Goal: Task Accomplishment & Management: Use online tool/utility

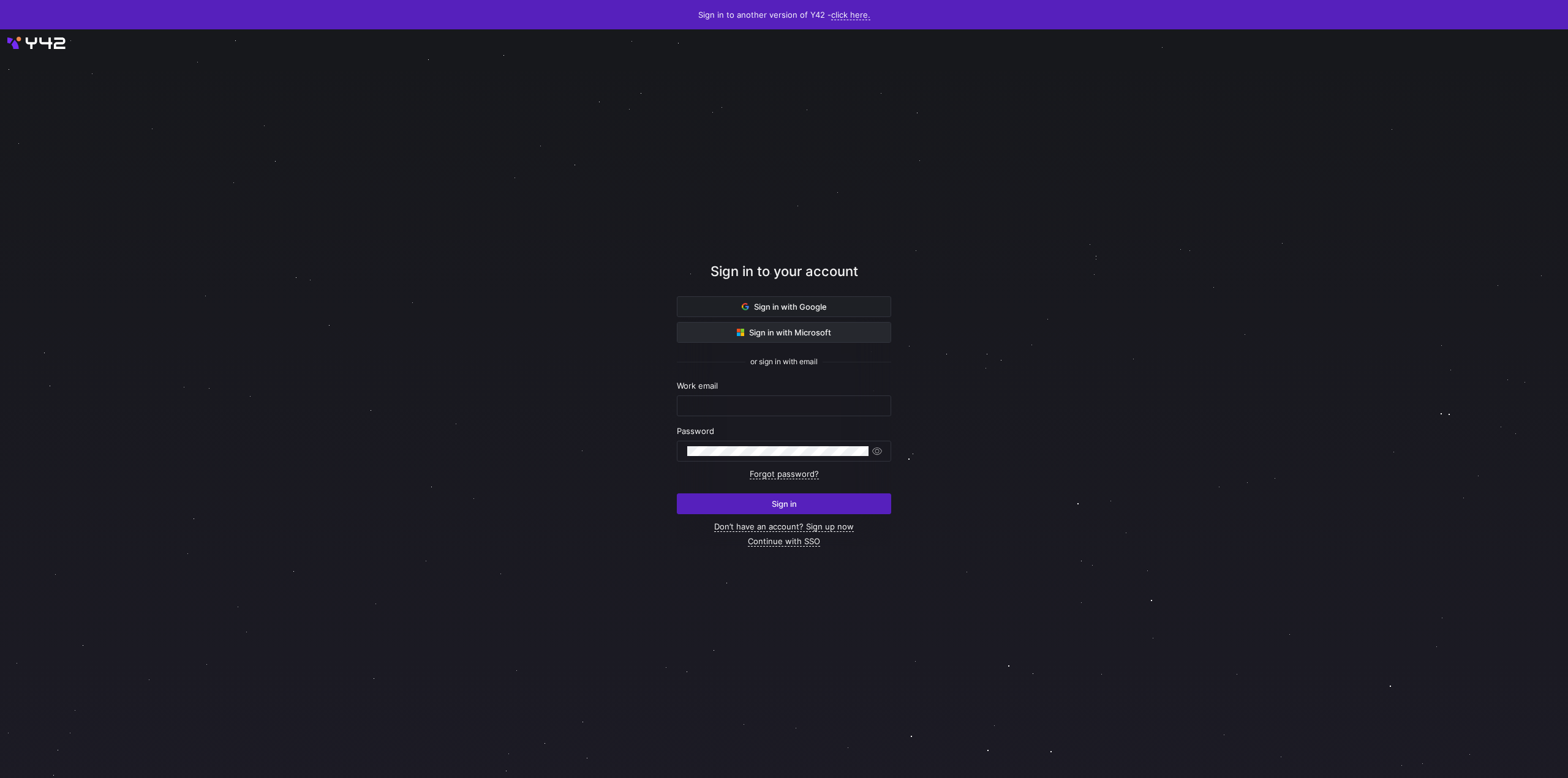
click at [798, 338] on span at bounding box center [784, 332] width 213 height 19
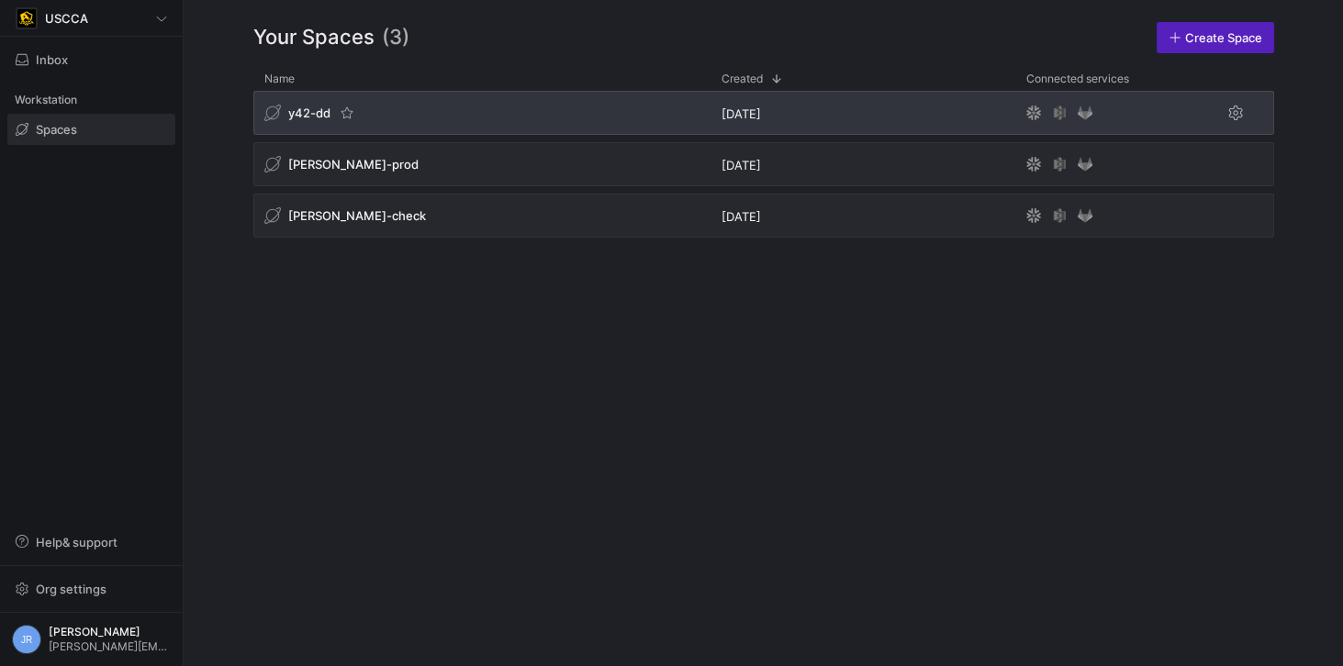
click at [320, 110] on span "y42-dd" at bounding box center [309, 113] width 42 height 15
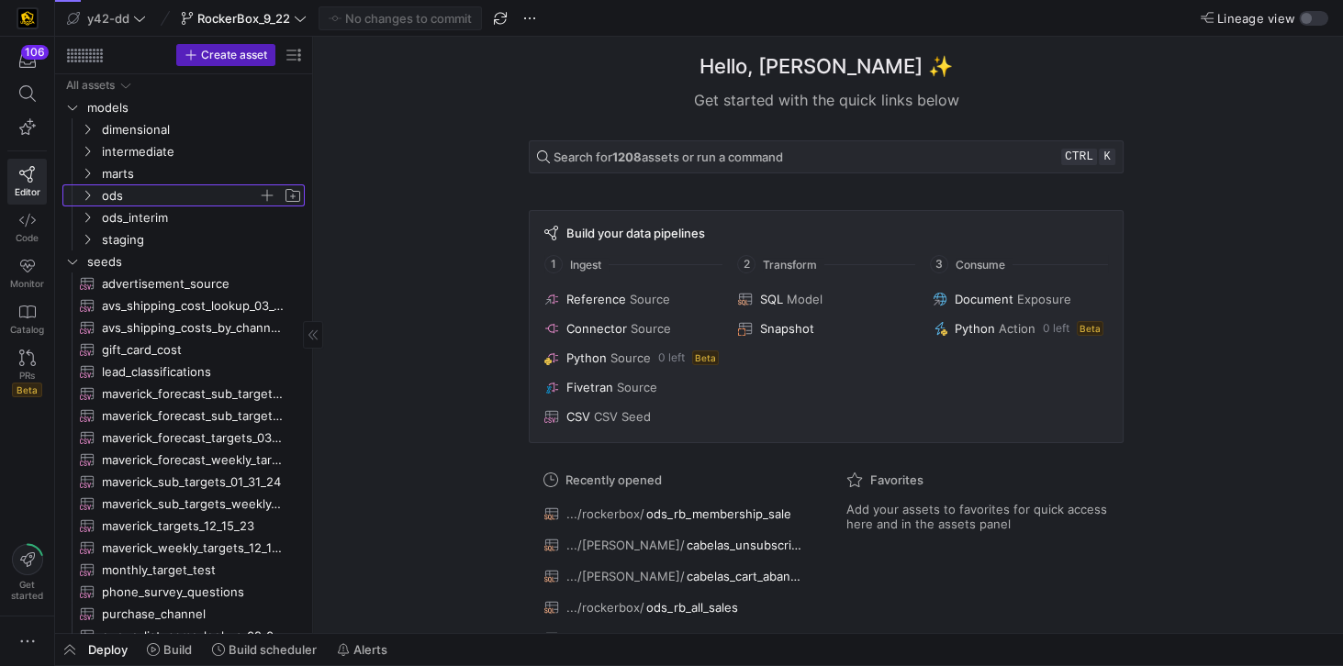
click at [141, 199] on span "ods" at bounding box center [180, 195] width 156 height 21
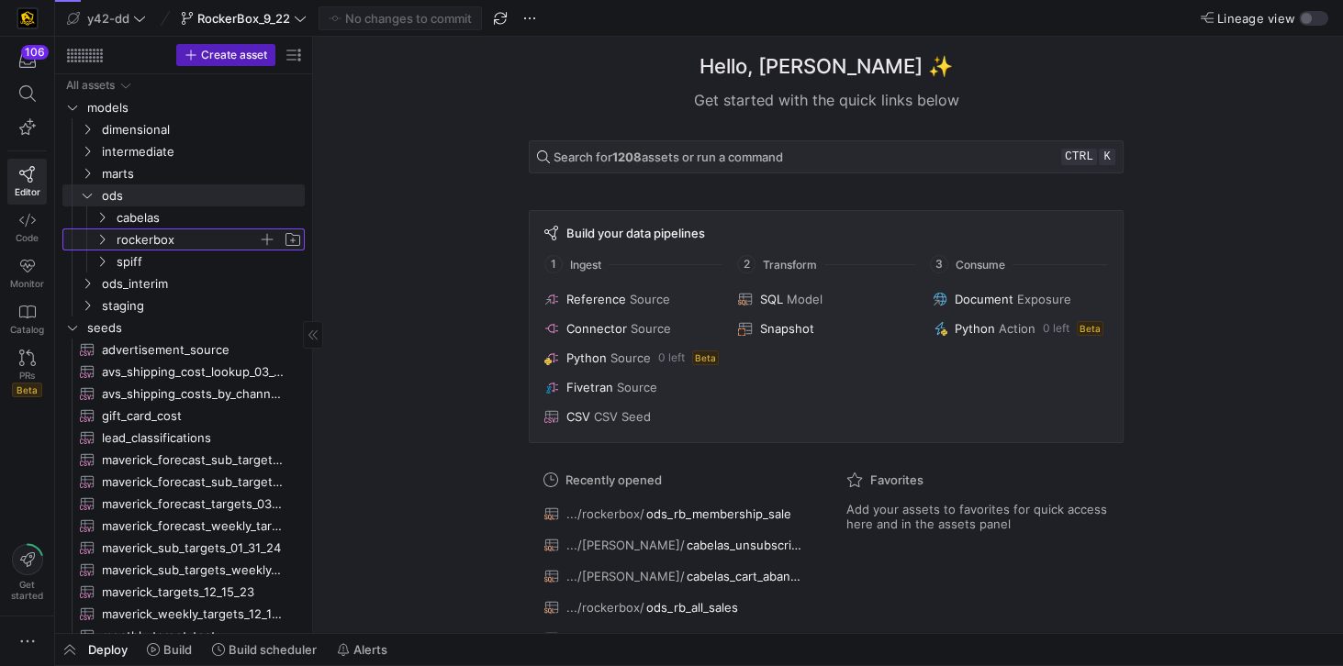
click at [157, 240] on span "rockerbox" at bounding box center [187, 239] width 141 height 21
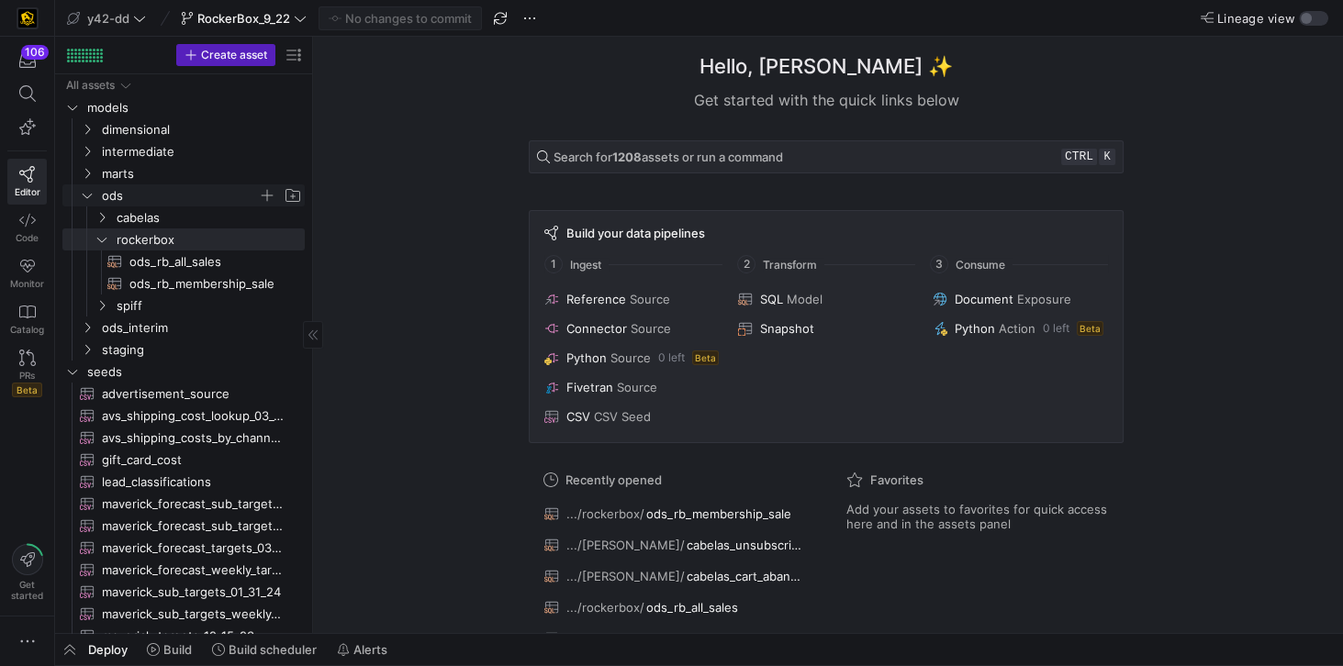
click at [93, 198] on icon "Press SPACE to select this row." at bounding box center [87, 195] width 13 height 11
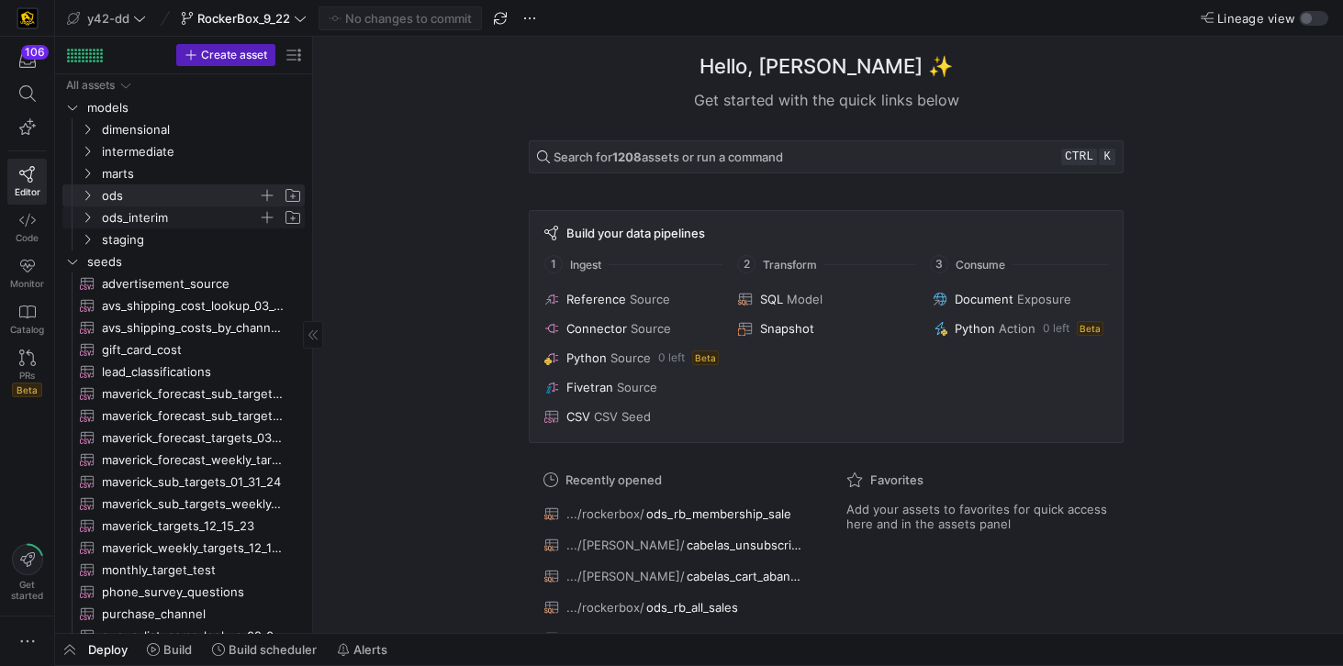
click at [92, 221] on icon "Press SPACE to select this row." at bounding box center [87, 217] width 13 height 11
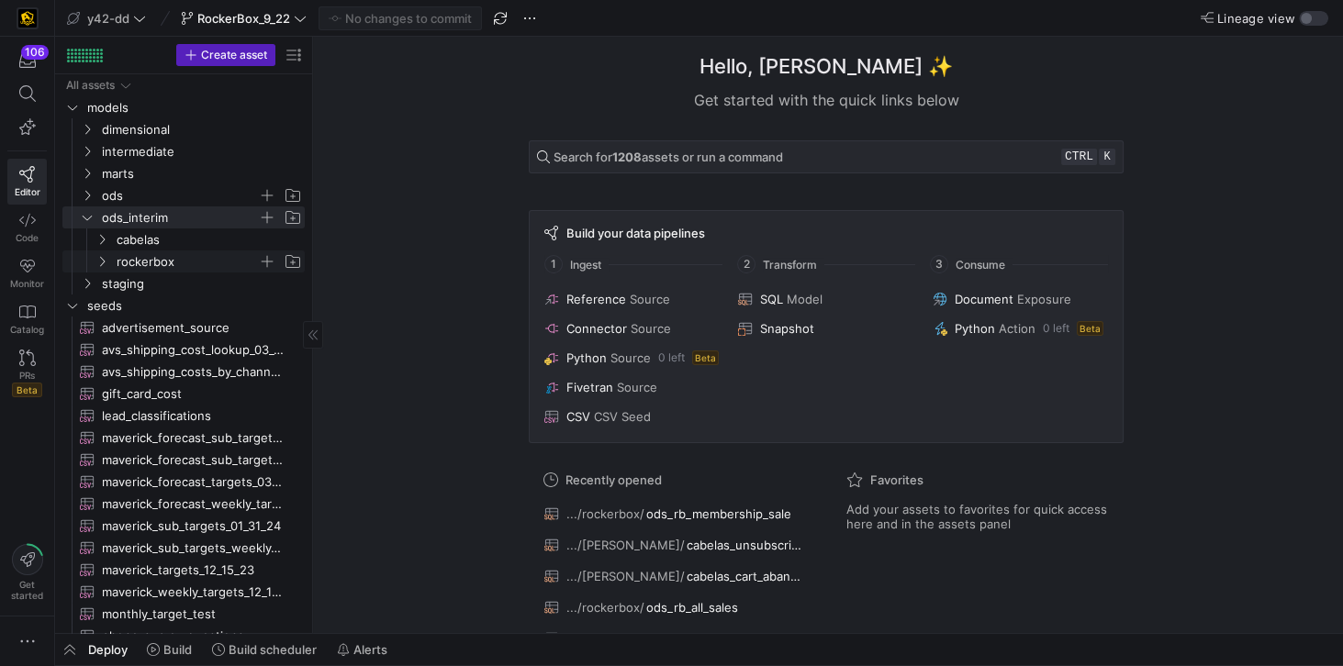
click at [107, 268] on span "rockerbox" at bounding box center [198, 261] width 211 height 20
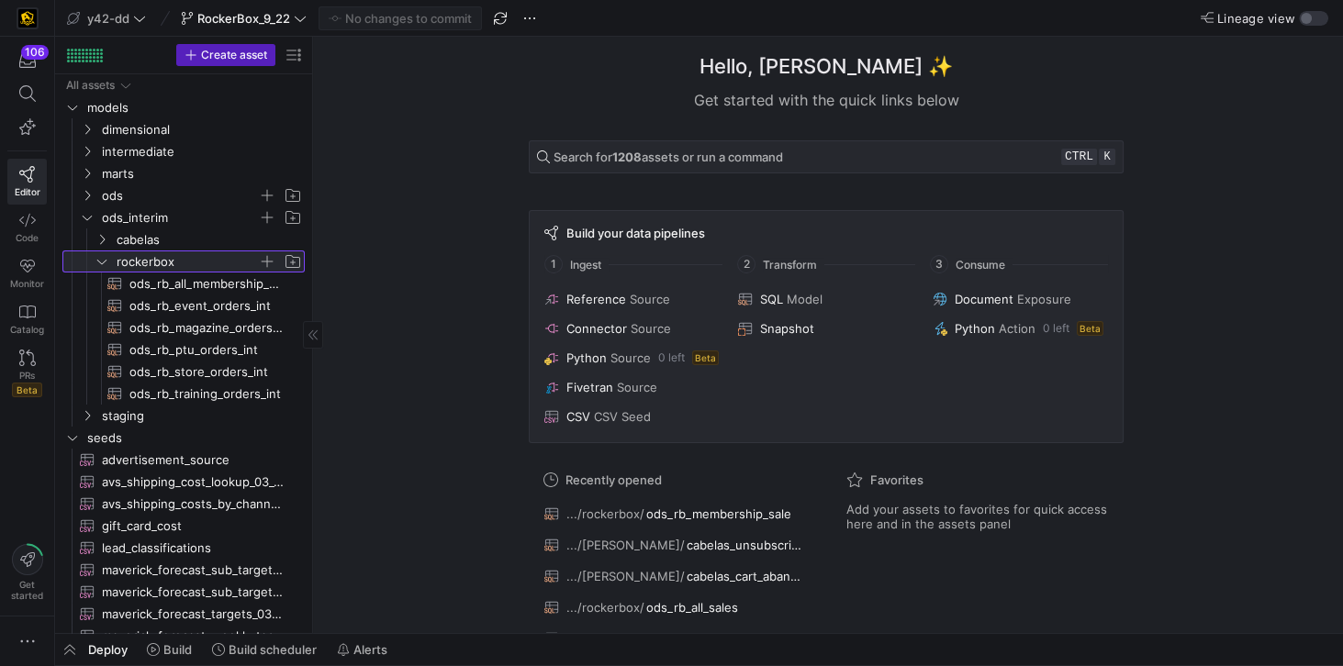
click at [107, 268] on span "rockerbox" at bounding box center [198, 261] width 211 height 20
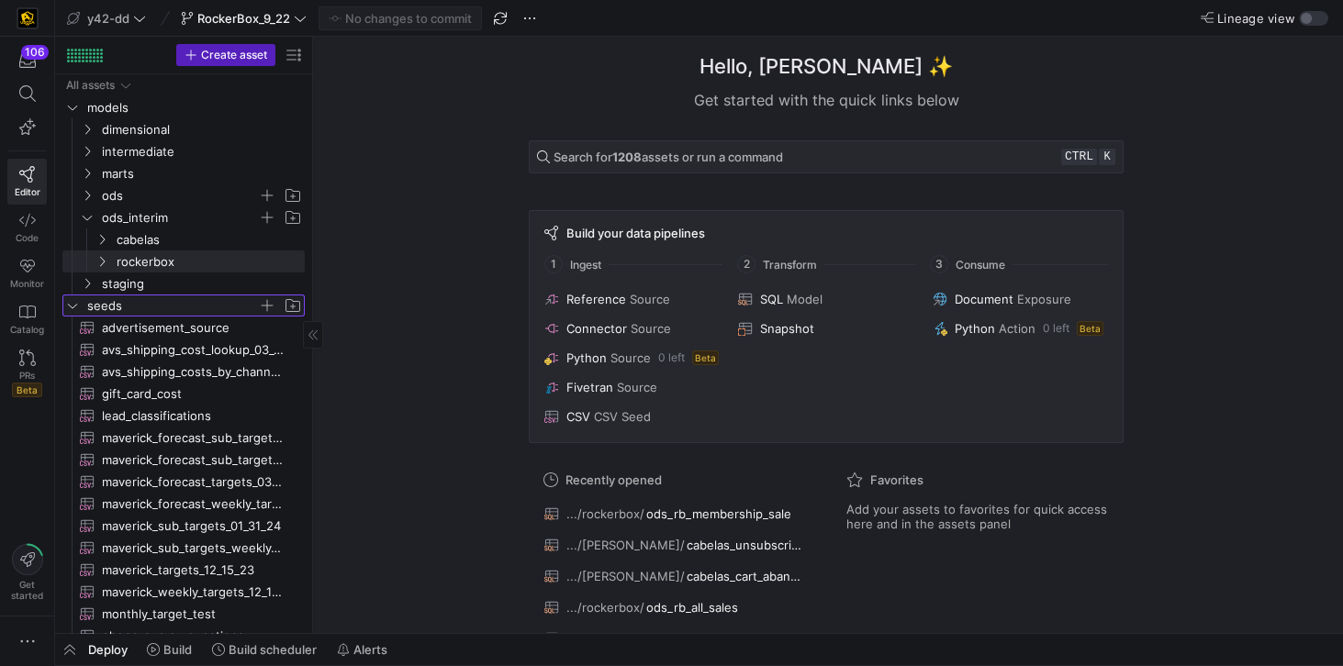
click at [75, 309] on icon "Press SPACE to select this row." at bounding box center [72, 305] width 13 height 11
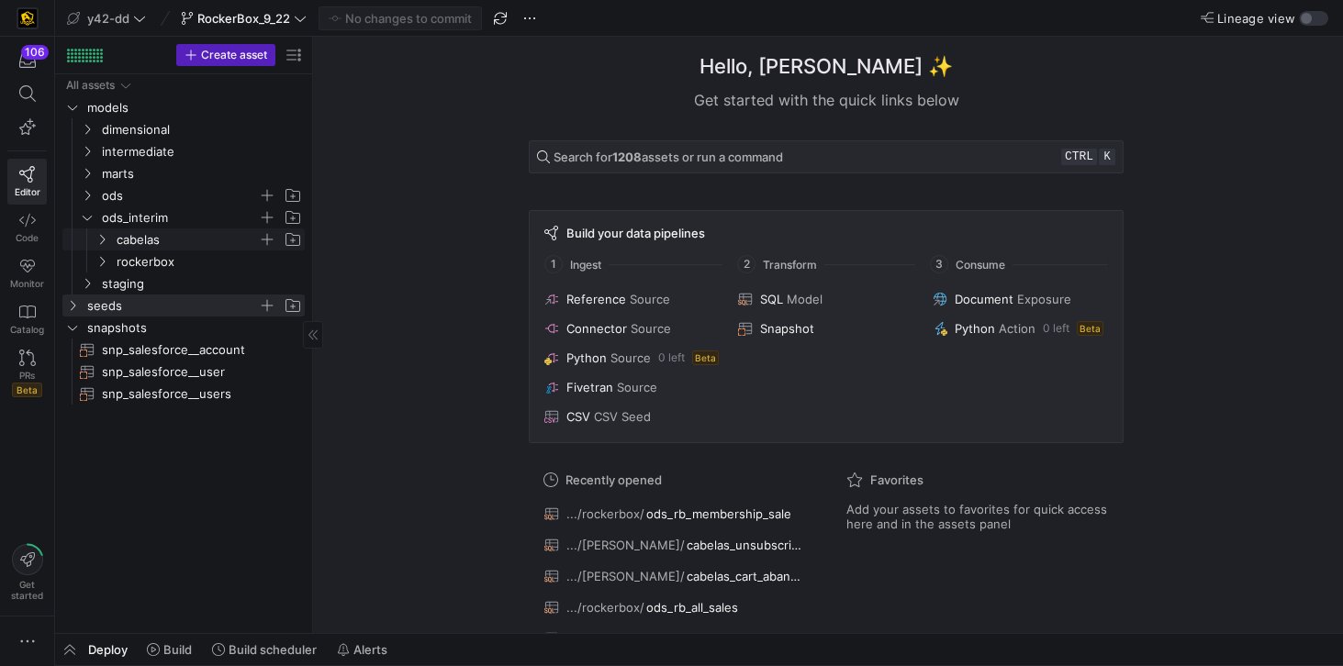
click at [110, 234] on span "cabelas" at bounding box center [198, 239] width 211 height 20
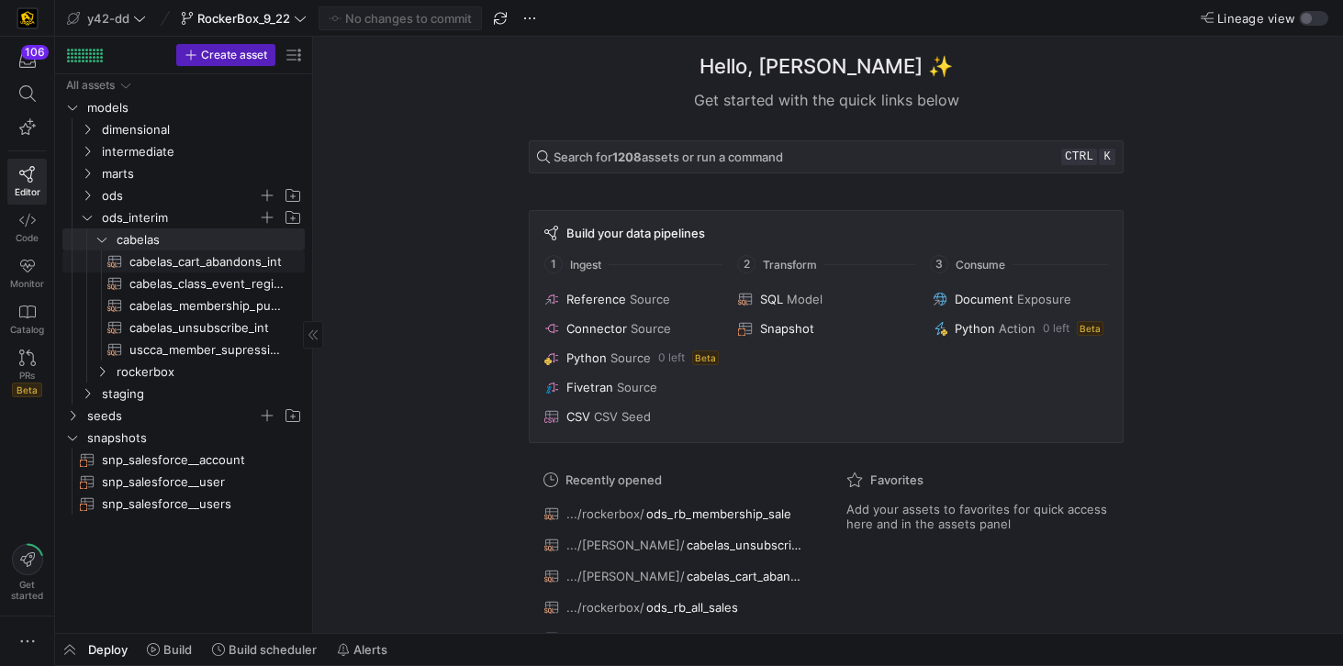
click at [160, 263] on span "cabelas_cart_abandons_int​​​​​​​​​​" at bounding box center [206, 261] width 154 height 21
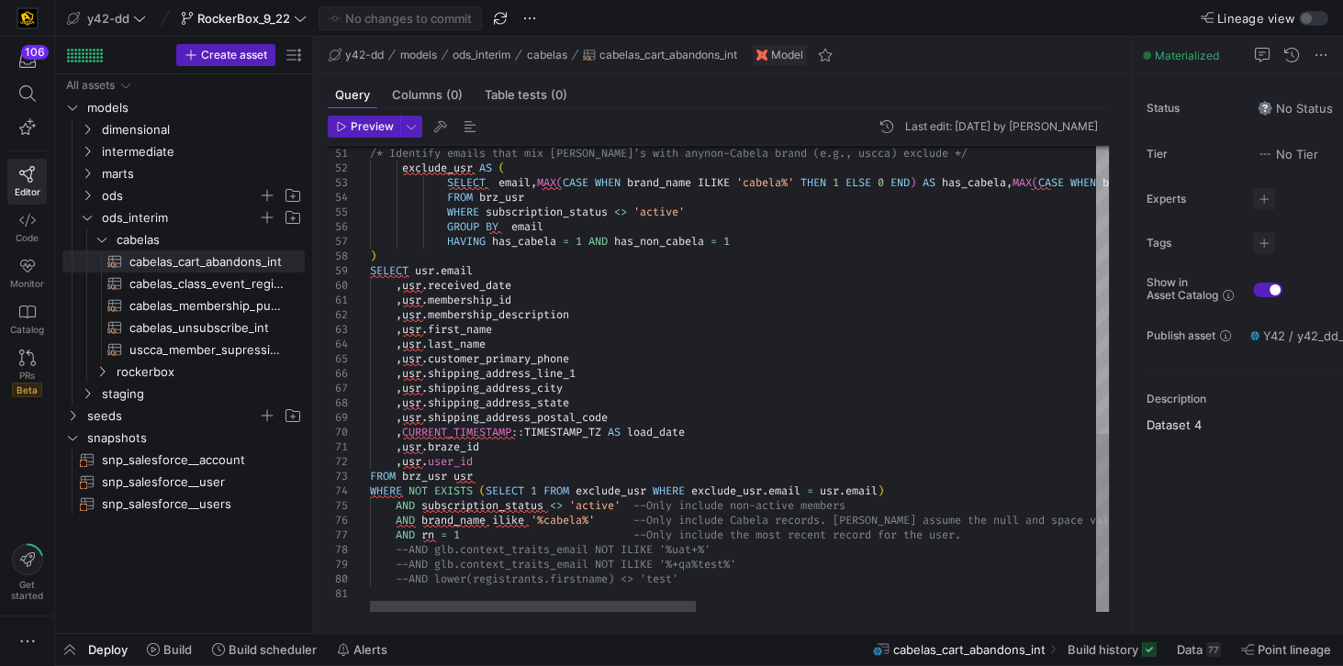
scroll to position [0, 541]
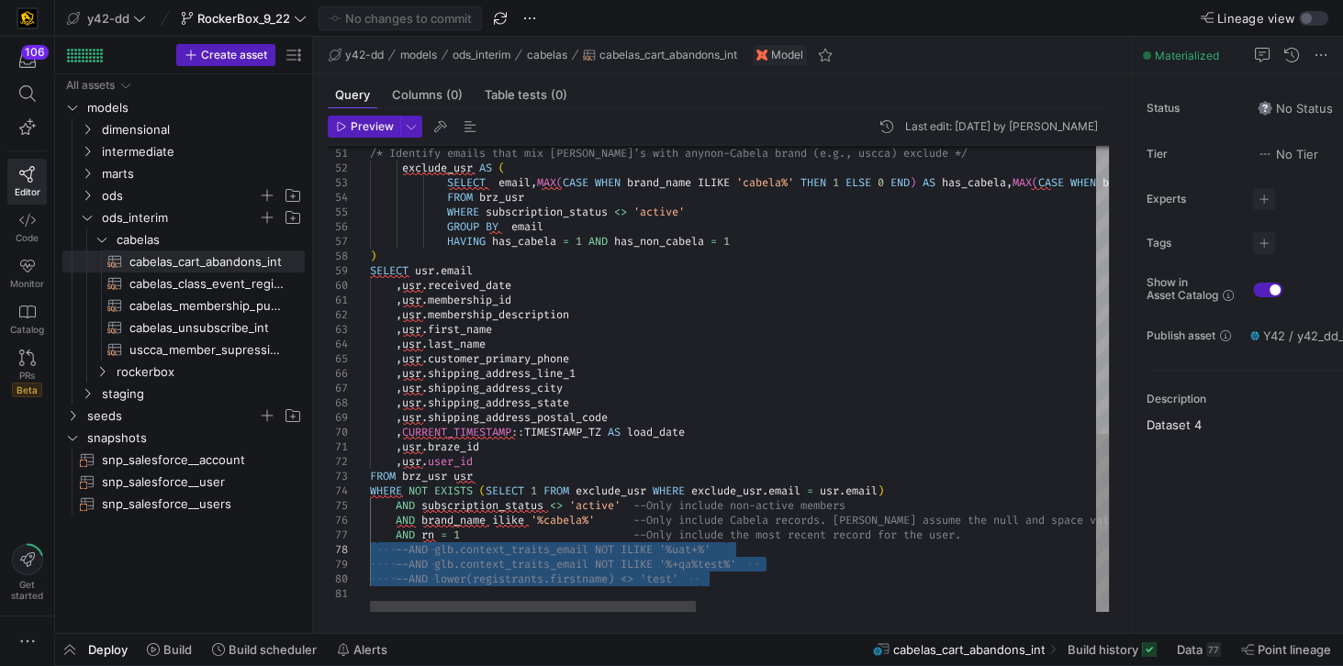
drag, startPoint x: 697, startPoint y: 582, endPoint x: 374, endPoint y: 552, distance: 324.4
click at [374, 552] on div "/* Identify emails that mix [PERSON_NAME]’s with any non-Cabela brand (e.g., us…" at bounding box center [1192, 4] width 1645 height 1215
click at [436, 559] on div "/* Identify emails that mix [PERSON_NAME]’s with any non-Cabela brand (e.g., us…" at bounding box center [1192, 4] width 1645 height 1215
drag, startPoint x: 712, startPoint y: 585, endPoint x: 369, endPoint y: 552, distance: 344.7
click at [370, 552] on div "/* Identify emails that mix [PERSON_NAME]’s with any non-Cabela brand (e.g., us…" at bounding box center [1192, 4] width 1645 height 1215
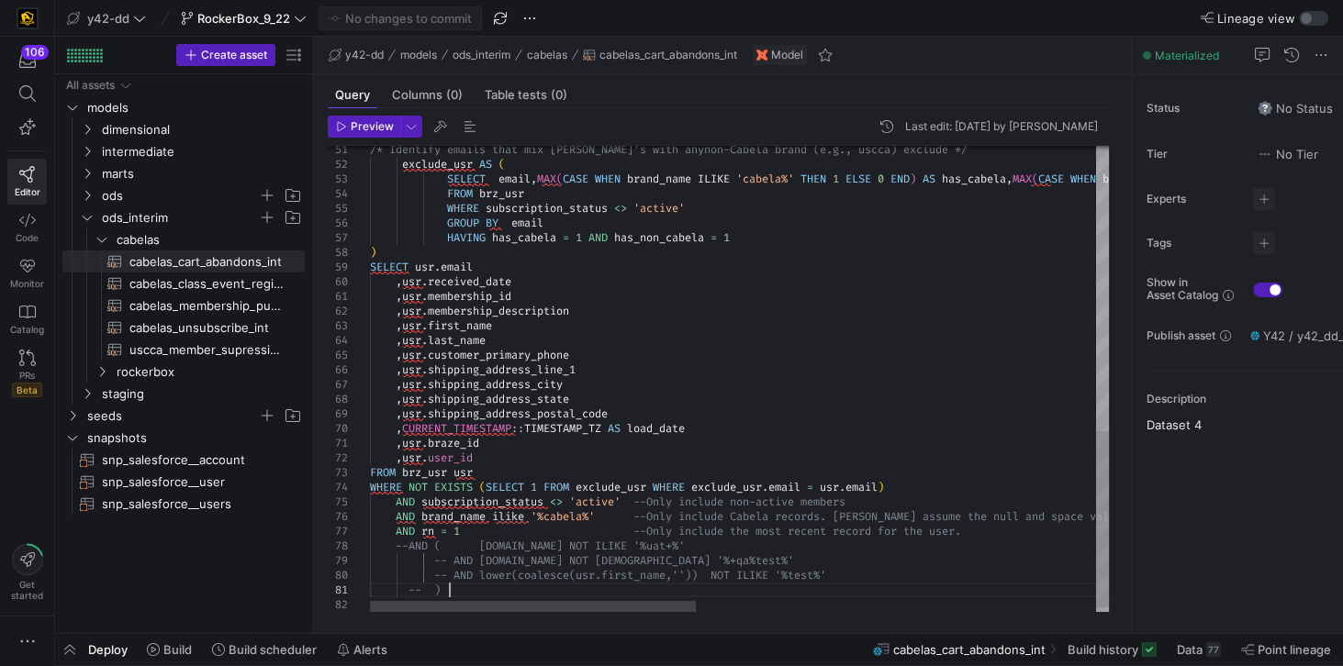
scroll to position [0, 78]
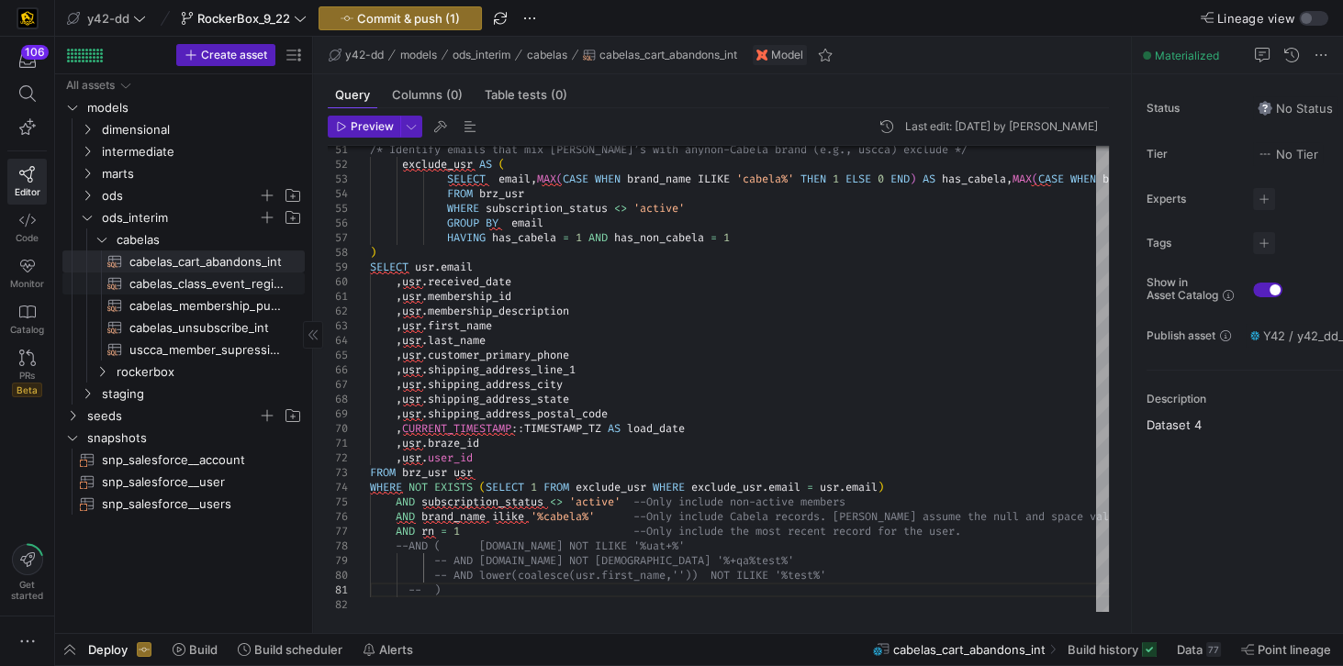
click at [203, 285] on span "cabelas_class_event_registrants_int​​​​​​​​​​" at bounding box center [206, 283] width 154 height 21
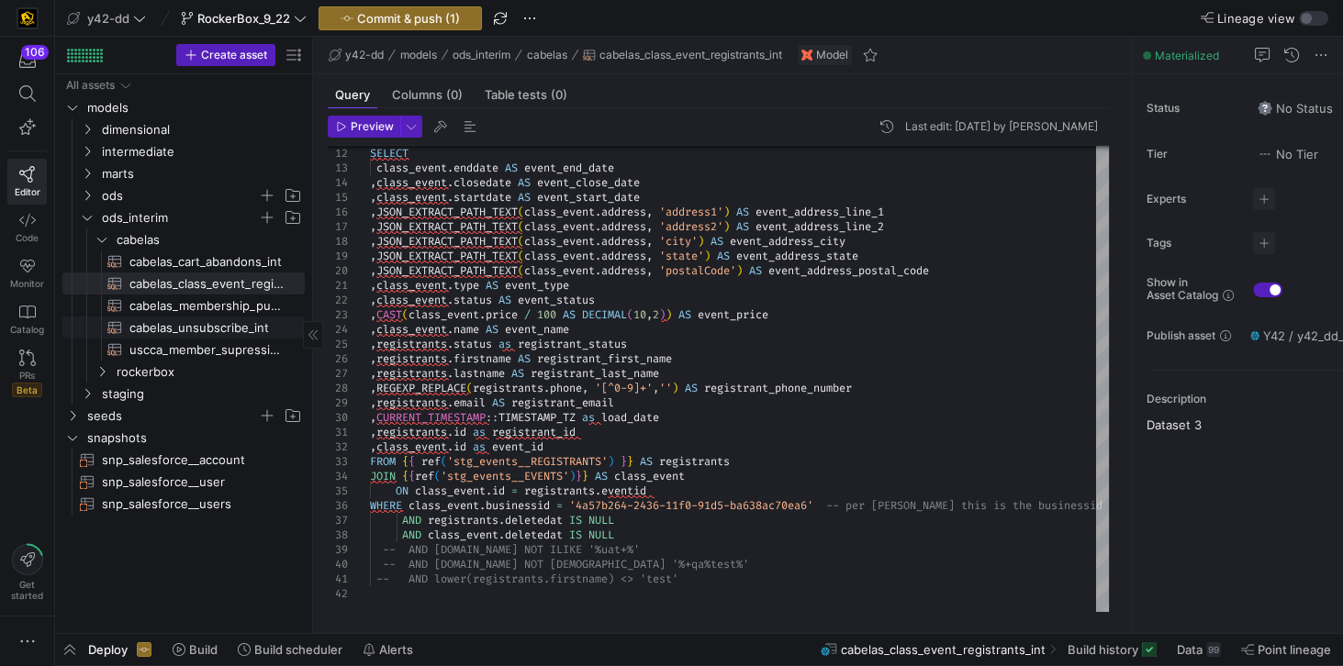
click at [209, 331] on span "cabelas_unsubscribe_int​​​​​​​​​​" at bounding box center [206, 328] width 154 height 21
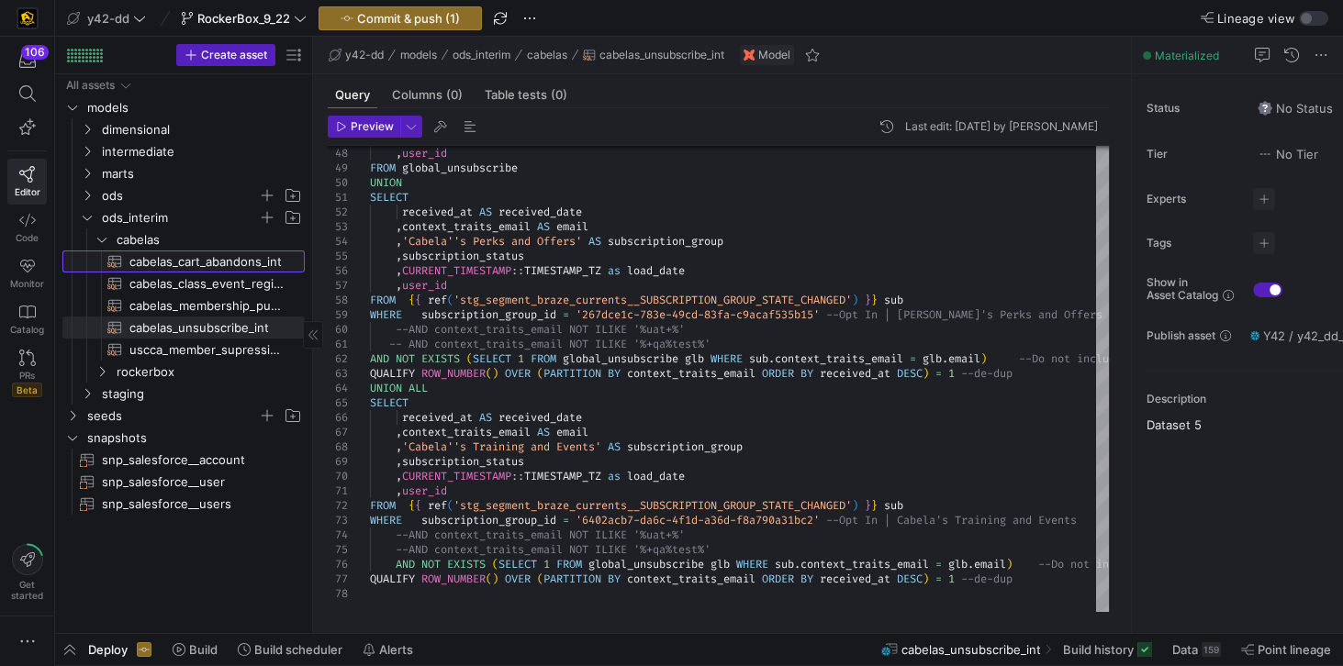
click at [229, 259] on span "cabelas_cart_abandons_int​​​​​​​​​​" at bounding box center [206, 261] width 154 height 21
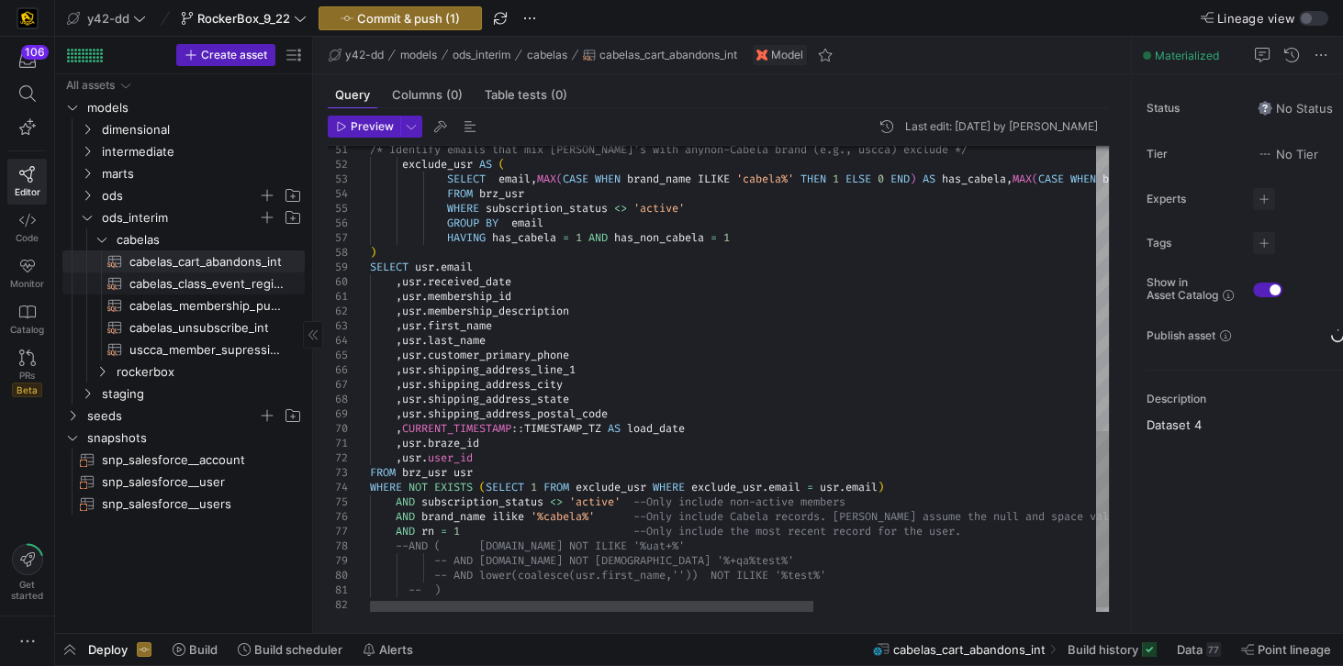
click at [215, 282] on span "cabelas_class_event_registrants_int​​​​​​​​​​" at bounding box center [206, 283] width 154 height 21
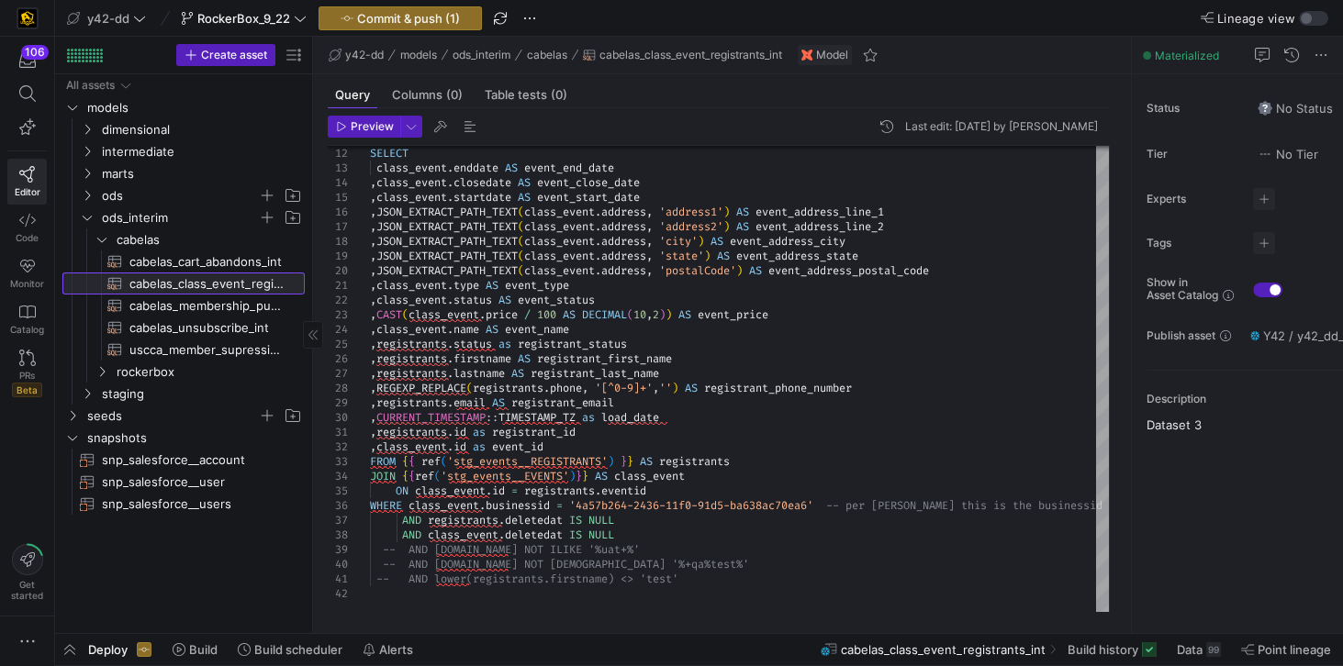
click at [166, 289] on span "cabelas_class_event_registrants_int​​​​​​​​​​" at bounding box center [206, 283] width 154 height 21
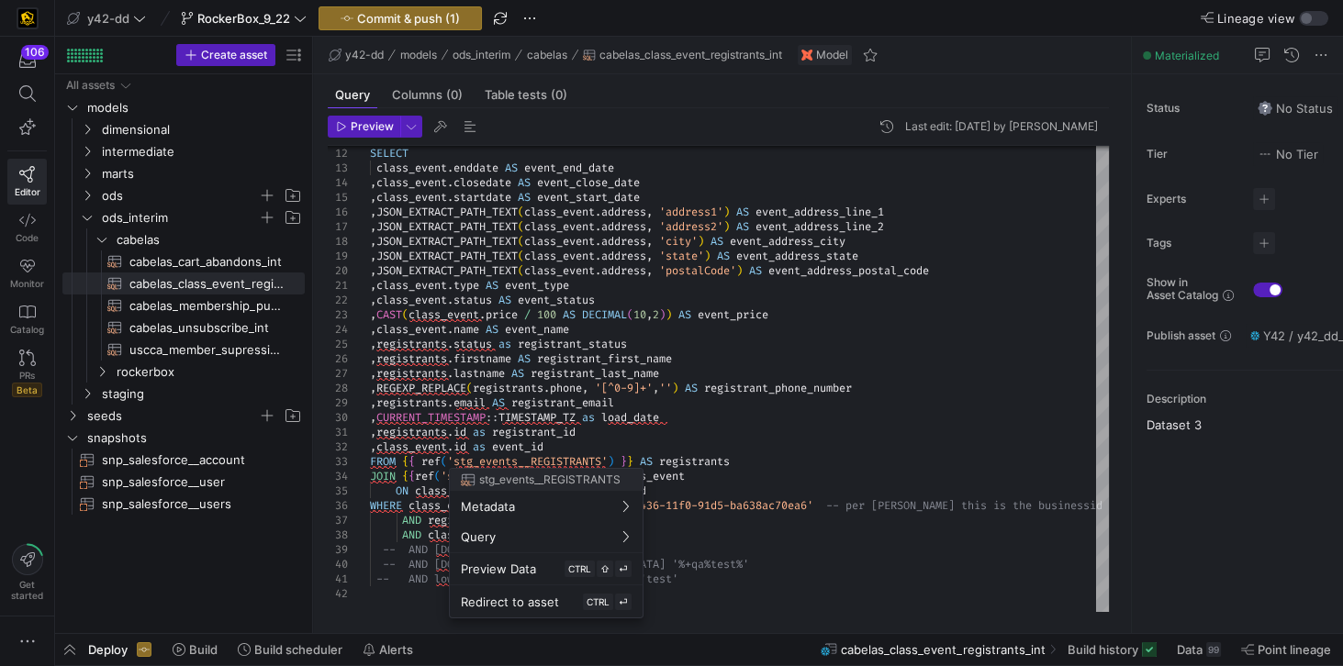
click at [683, 417] on div at bounding box center [671, 333] width 1343 height 666
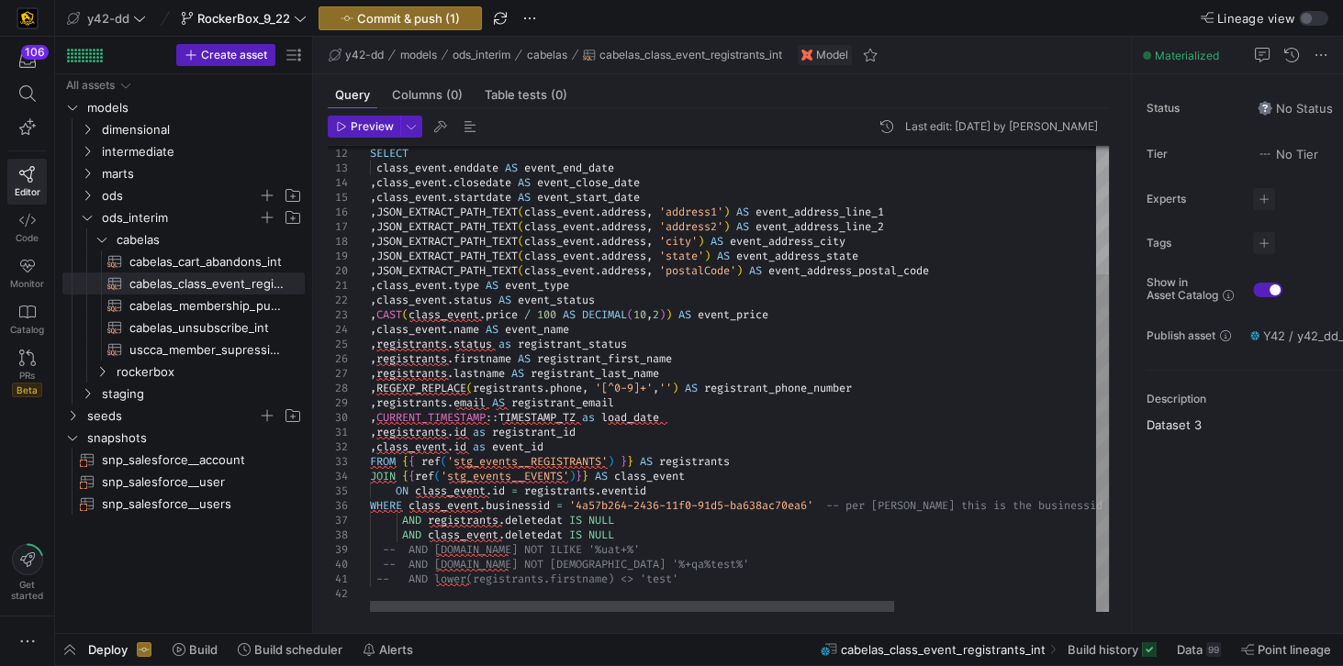
click at [674, 417] on div "SELECT class_event . enddate AS event_end_date , class_event . closedate AS eve…" at bounding box center [881, 291] width 1023 height 642
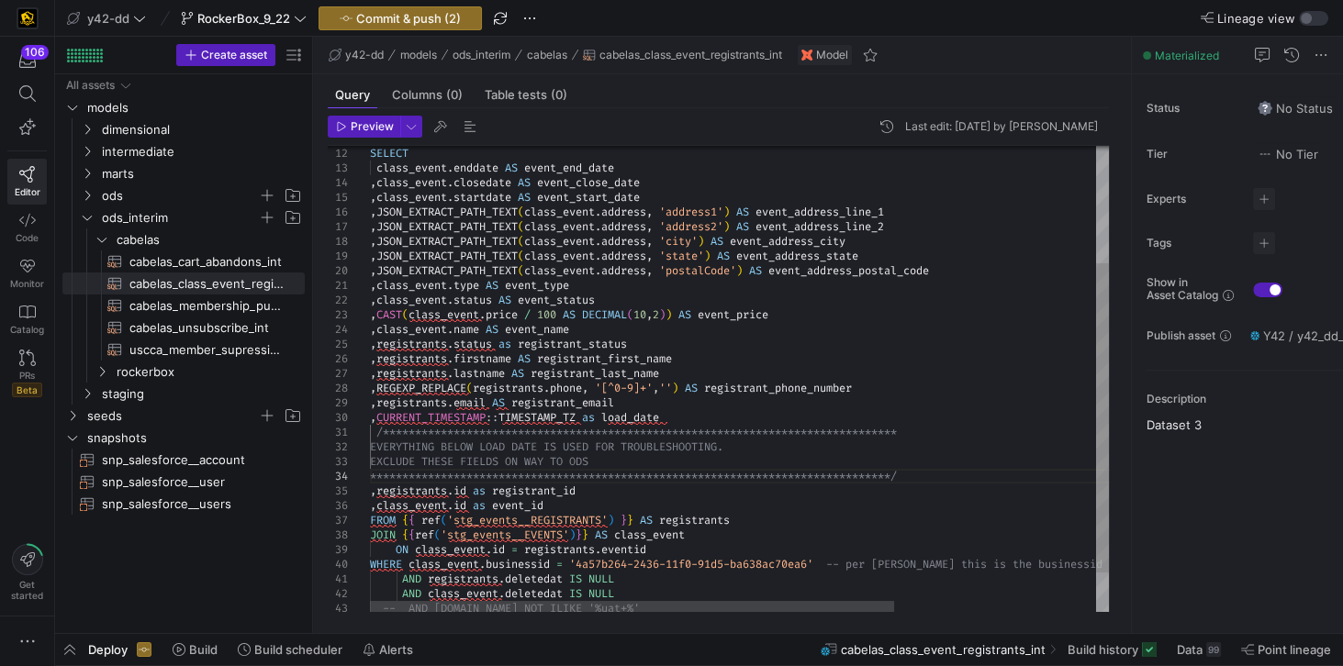
click at [372, 431] on div "SELECT class_event . enddate AS event_end_date , class_event . closedate AS eve…" at bounding box center [881, 320] width 1023 height 701
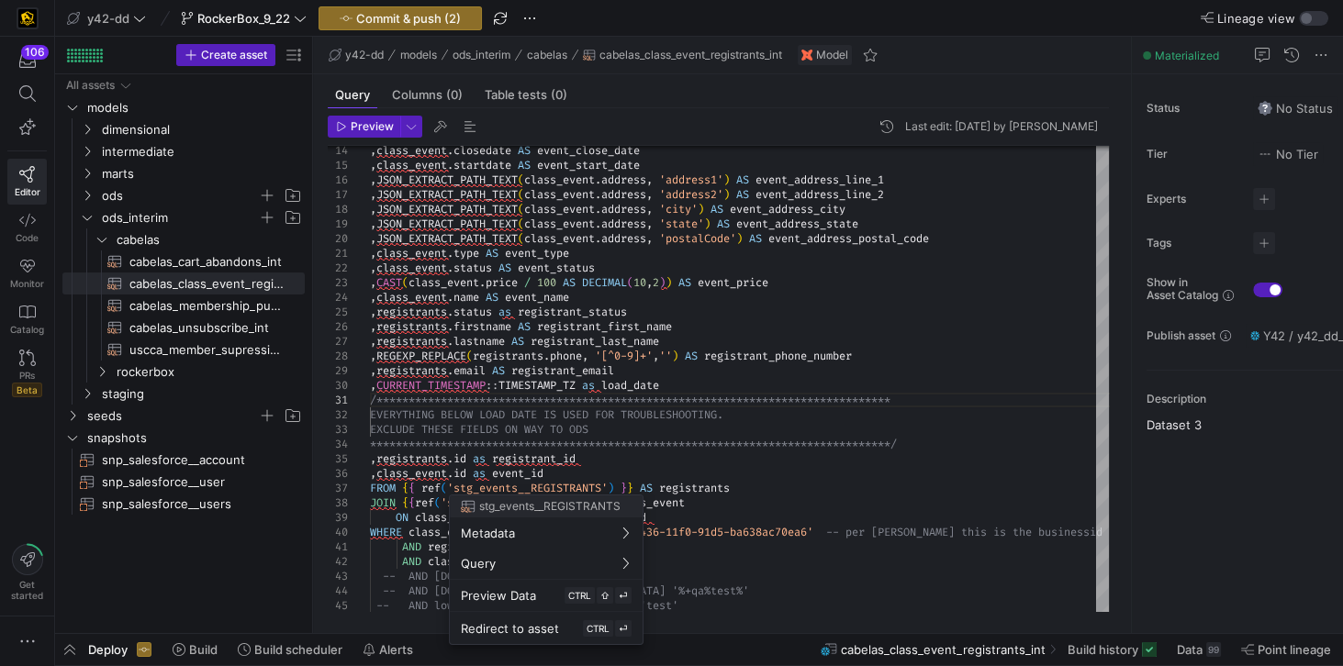
click at [776, 423] on div at bounding box center [671, 333] width 1343 height 666
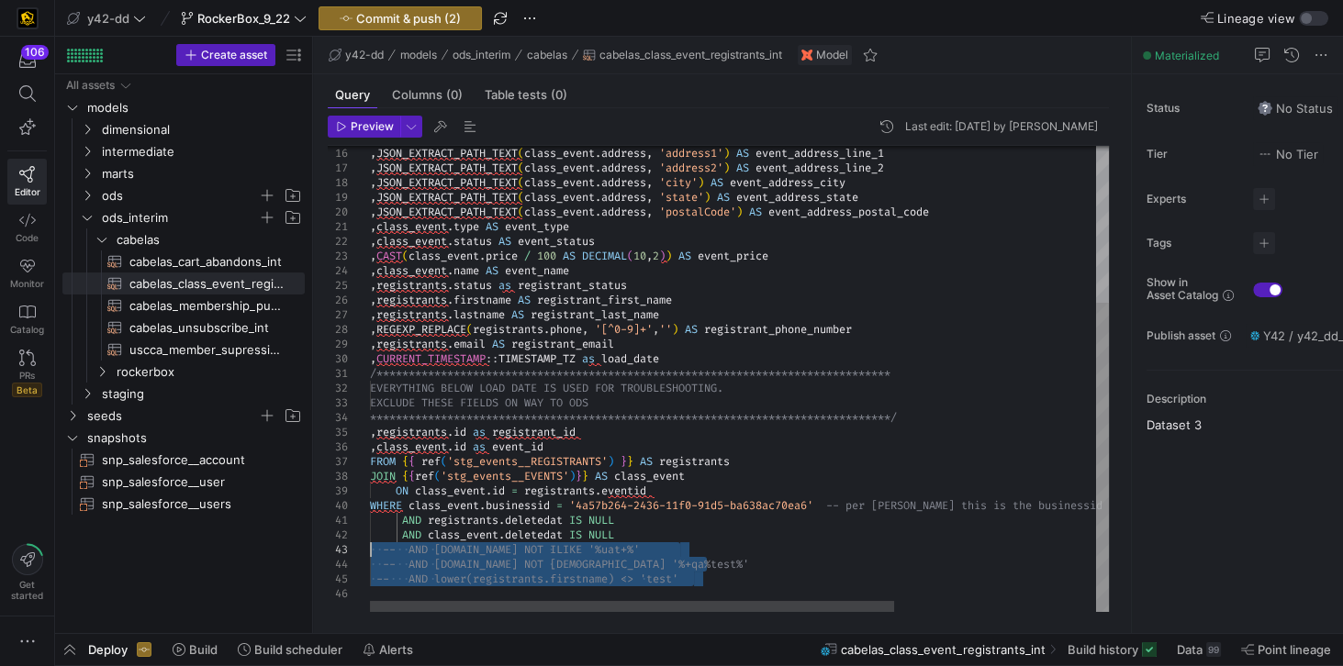
drag, startPoint x: 417, startPoint y: 592, endPoint x: 345, endPoint y: 546, distance: 85.0
click at [370, 546] on div ", JSON_EXTRACT_PATH_TEXT ( class_event . address , 'address1' ) AS event_addres…" at bounding box center [881, 261] width 1023 height 701
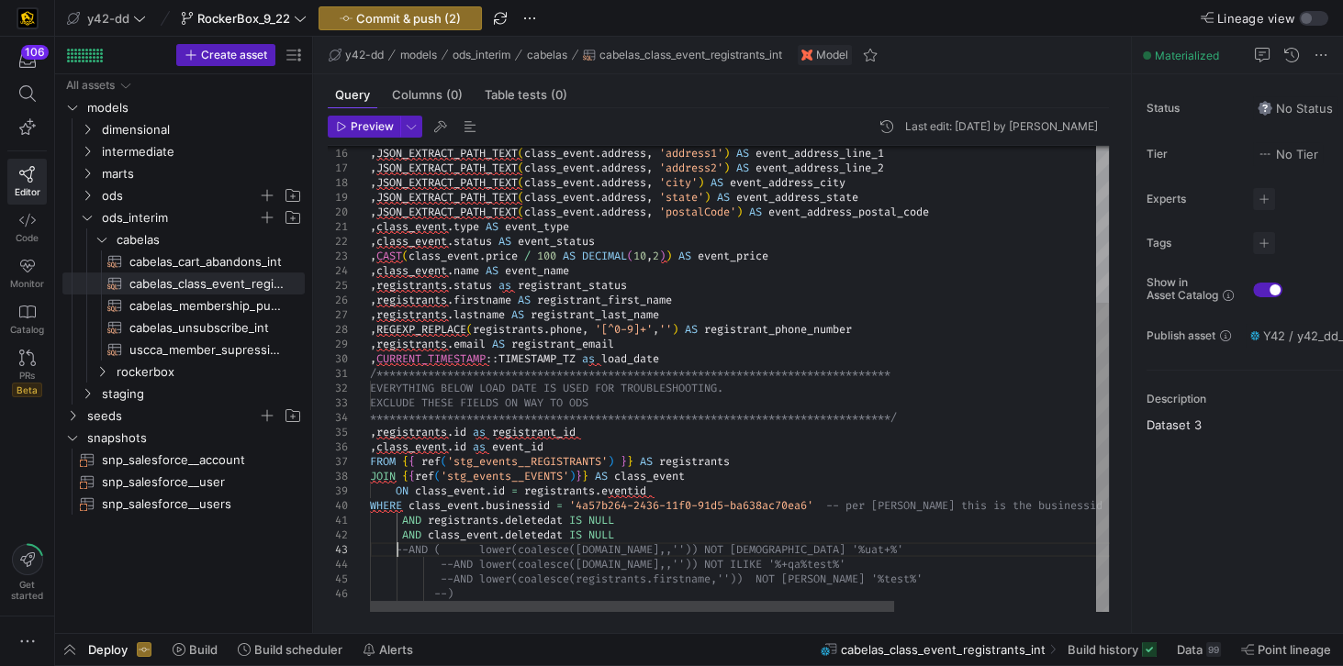
click at [397, 552] on div ", JSON_EXTRACT_PATH_TEXT ( class_event . address , 'address1' ) AS event_addres…" at bounding box center [881, 261] width 1023 height 701
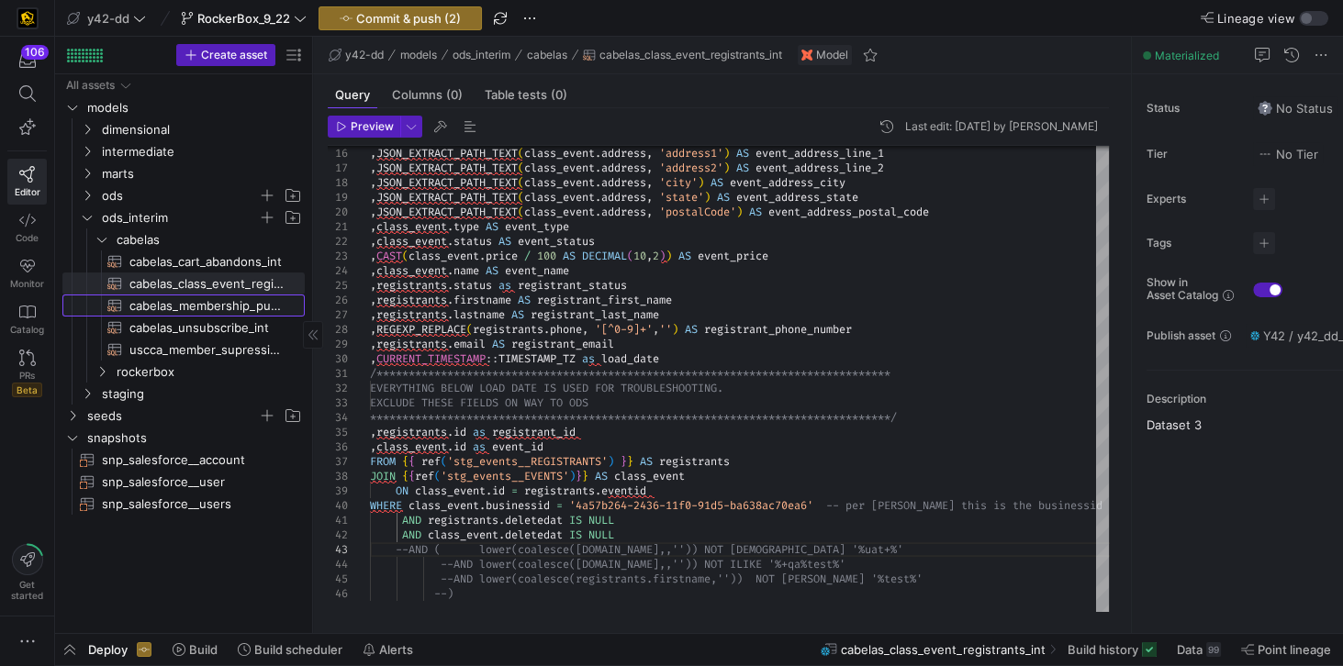
click at [217, 303] on span "cabelas_membership_purchase_int​​​​​​​​​​" at bounding box center [206, 306] width 154 height 21
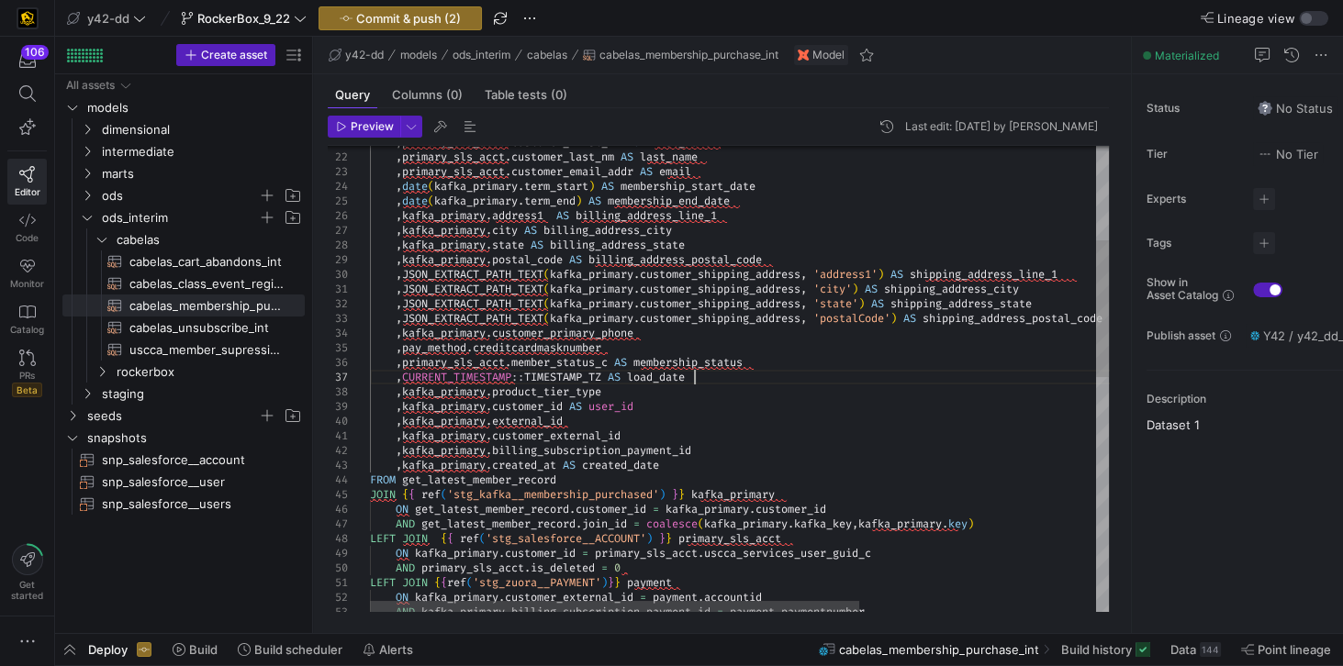
click at [746, 381] on div ", primary_sls_acct . customer_first_nm AS first_name , primary_sls_acct . custo…" at bounding box center [918, 618] width 1096 height 1582
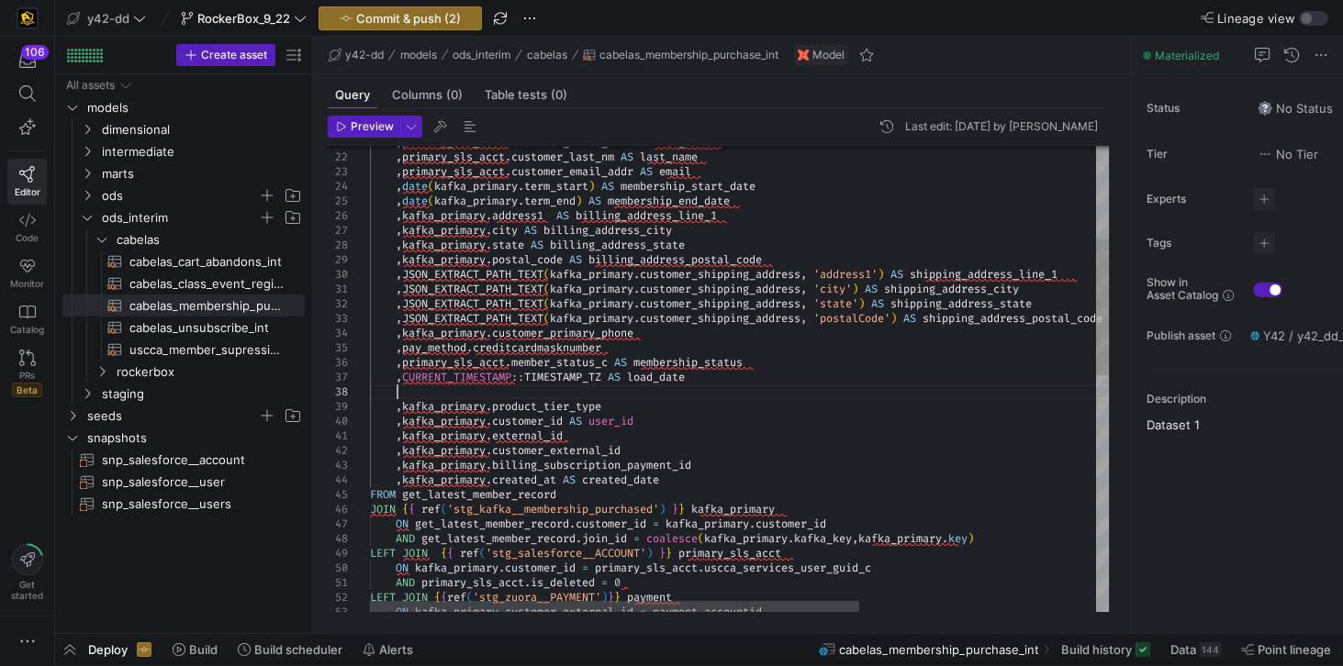
scroll to position [102, 25]
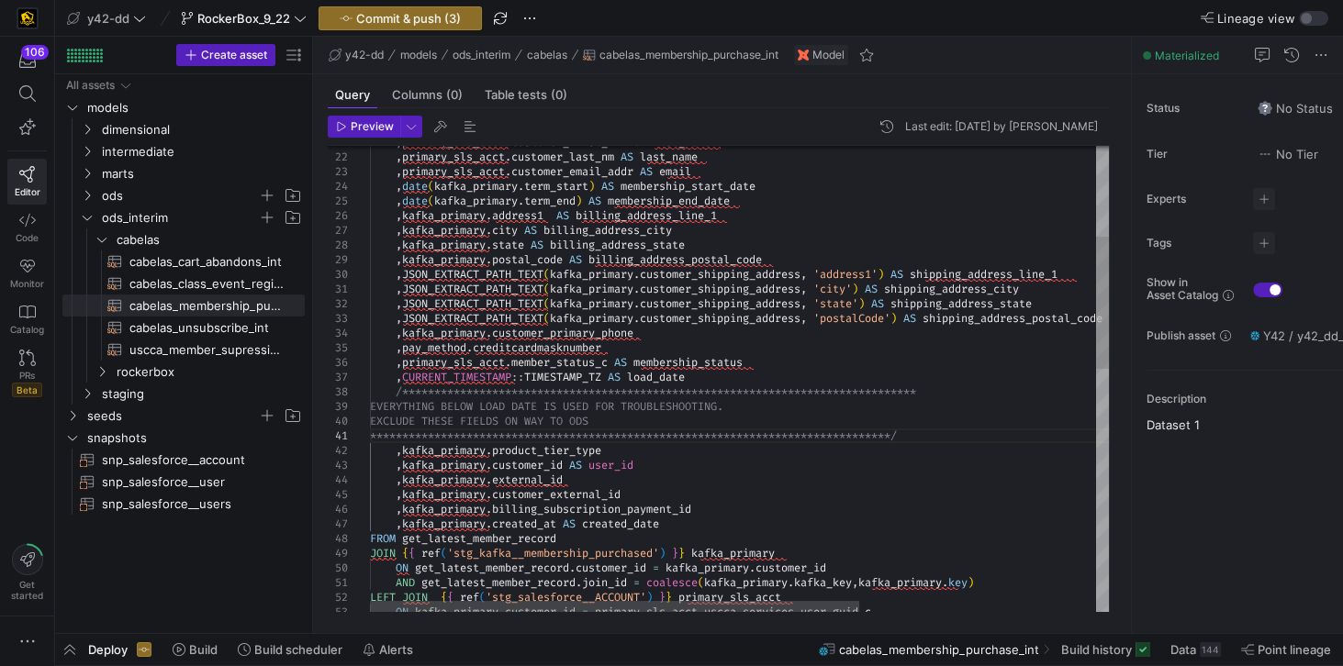
click at [371, 388] on div ", primary_sls_acct . customer_first_nm AS first_name , primary_sls_acct . custo…" at bounding box center [918, 647] width 1096 height 1641
click at [921, 433] on div ", primary_sls_acct . customer_first_nm AS first_name , primary_sls_acct . custo…" at bounding box center [918, 647] width 1096 height 1641
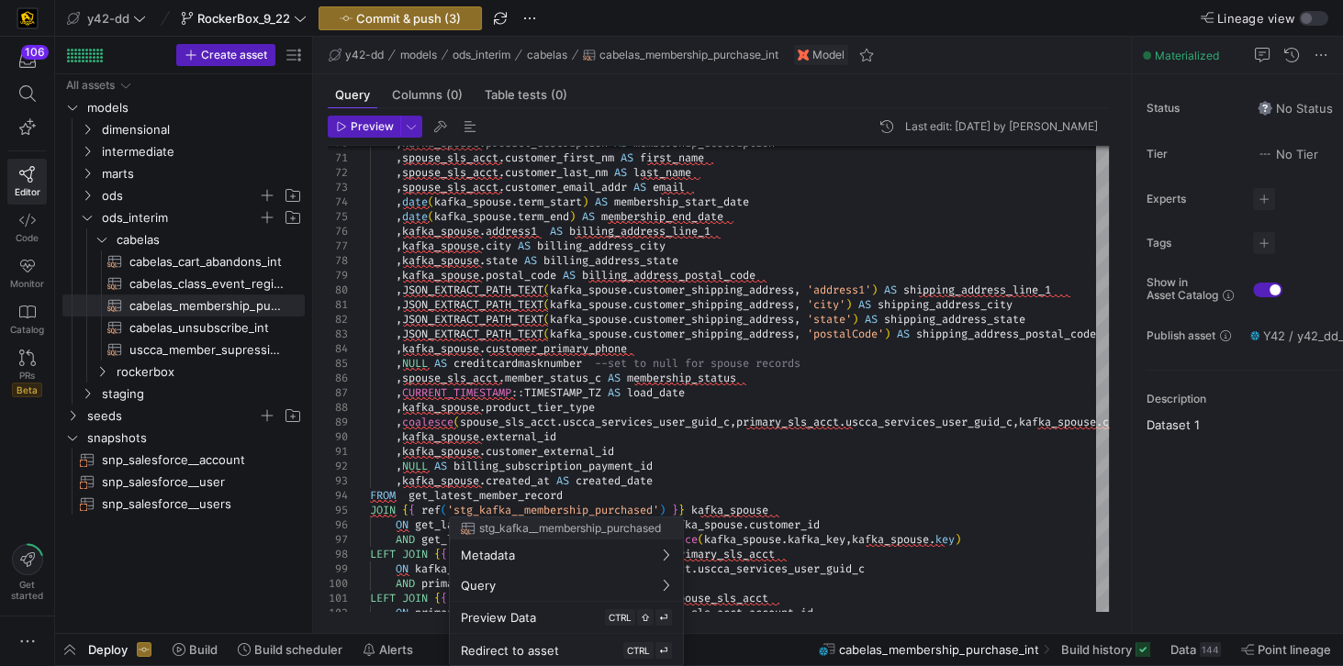
click at [702, 391] on div at bounding box center [671, 333] width 1343 height 666
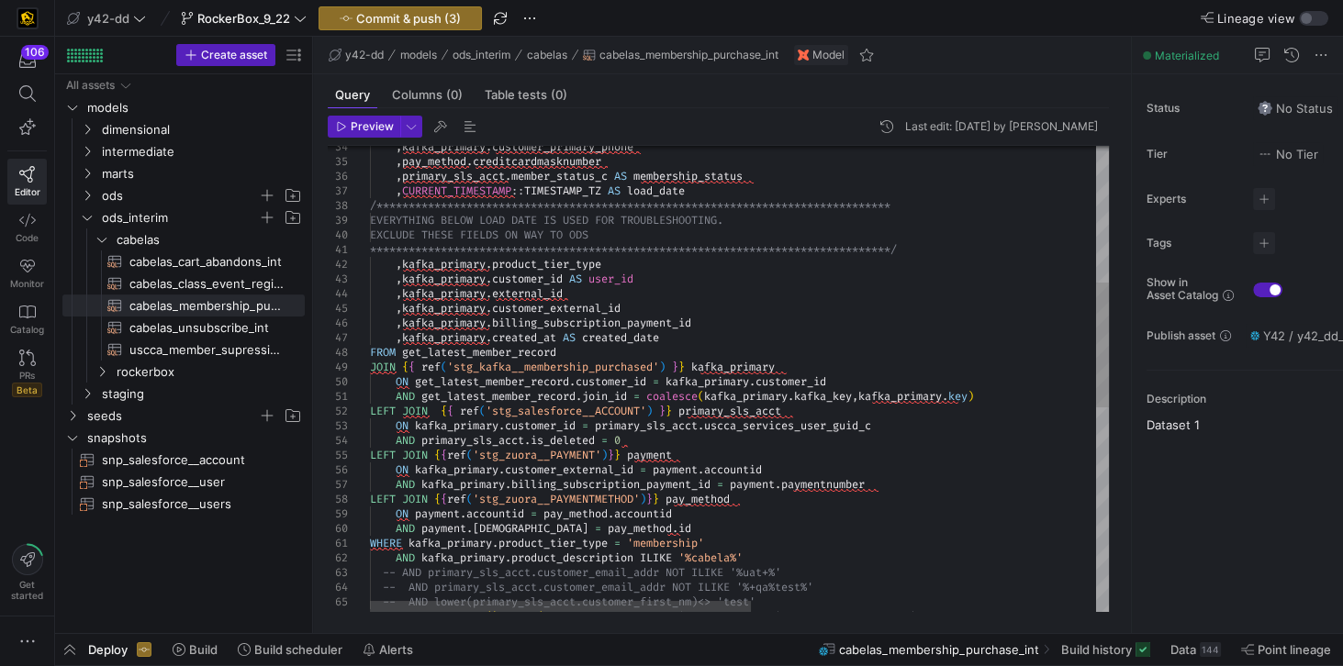
click at [729, 195] on div "-- AND lower(primary_sls_acct.customer_first_nm) <> 'test' QUALIFY ROW_NUMBER (…" at bounding box center [1073, 504] width 1407 height 1729
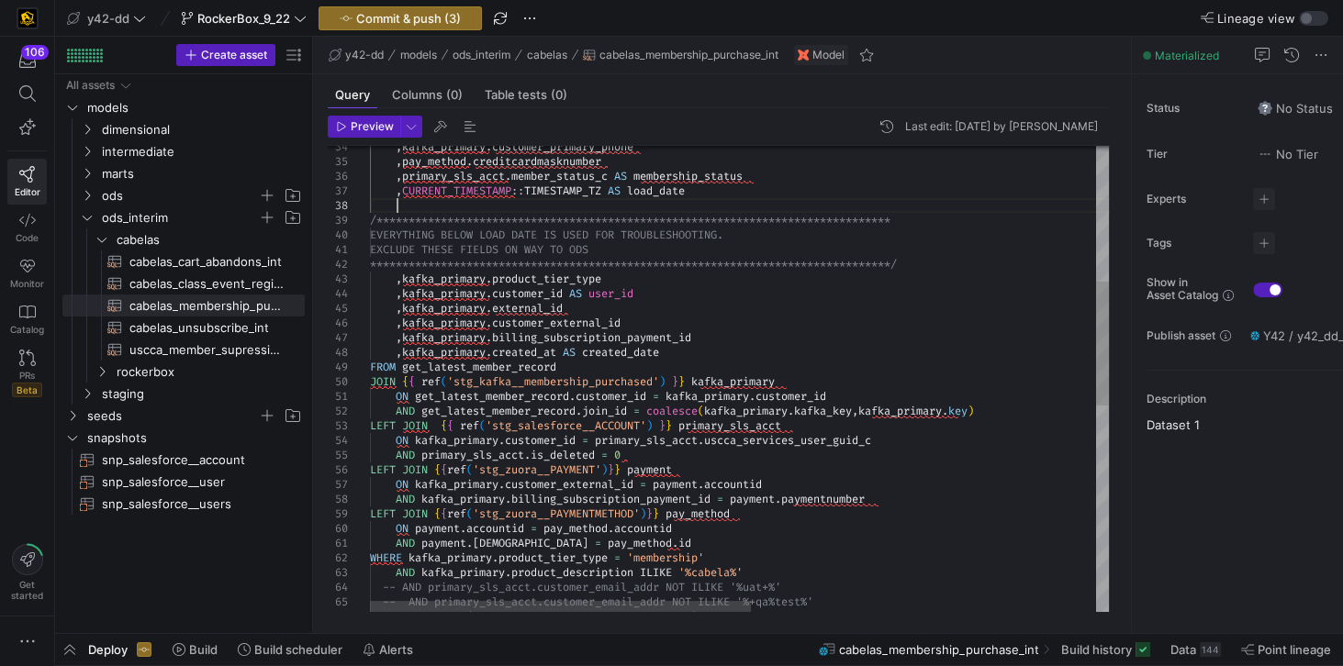
scroll to position [103, 25]
click at [925, 262] on div "-- AND lower(primary_sls_acct.customer_first_nm) <> 'test' -- AND primary_sls_a…" at bounding box center [1073, 512] width 1407 height 1744
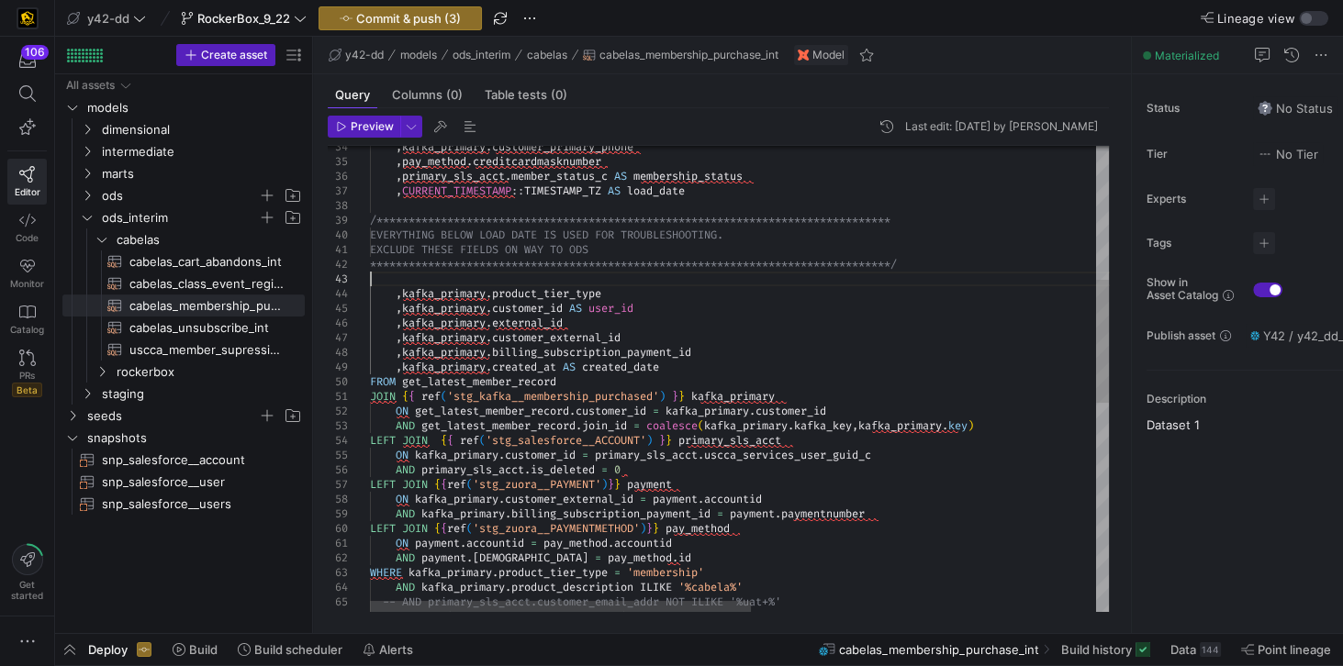
scroll to position [43, 0]
click at [390, 202] on div "-- AND primary_sls_acct.customer_email_addr NOT IL IKE '%uat+%' -- AND primary_…" at bounding box center [1073, 519] width 1407 height 1758
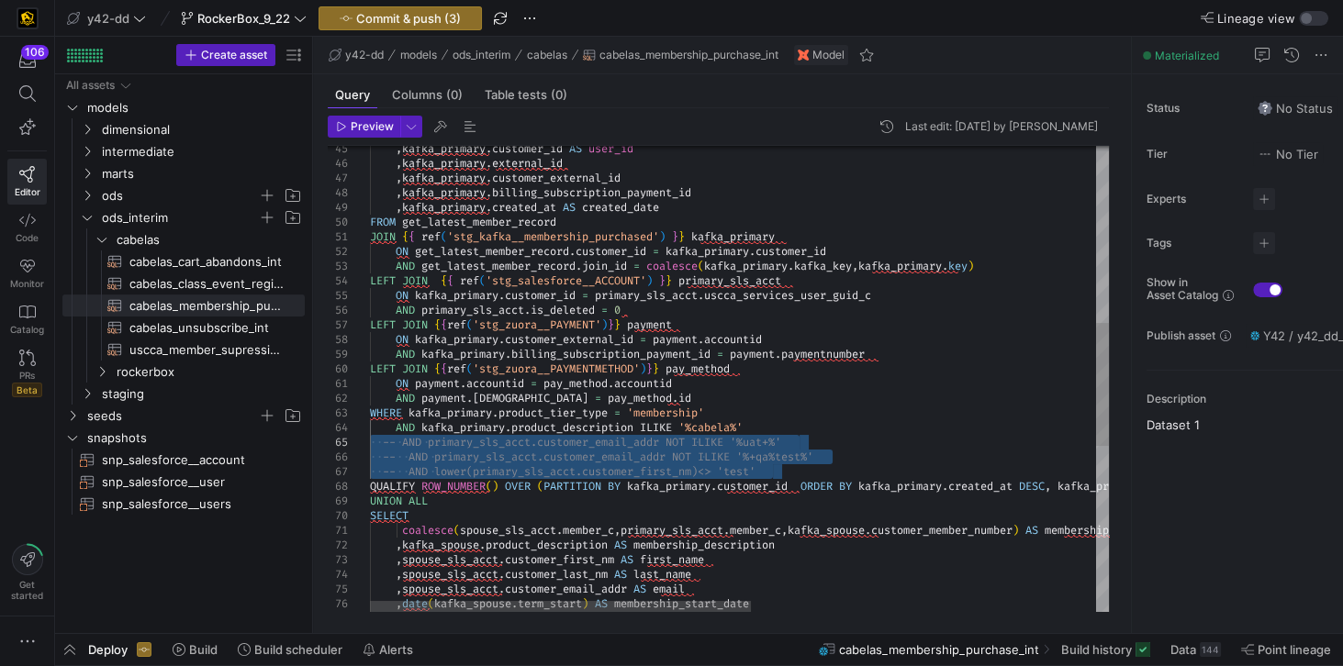
drag, startPoint x: 786, startPoint y: 471, endPoint x: 345, endPoint y: 442, distance: 441.4
click at [370, 442] on div ", kafka_primary . customer_id AS user_id , kafka_primary . external_id , kafka_…" at bounding box center [1073, 360] width 1407 height 1758
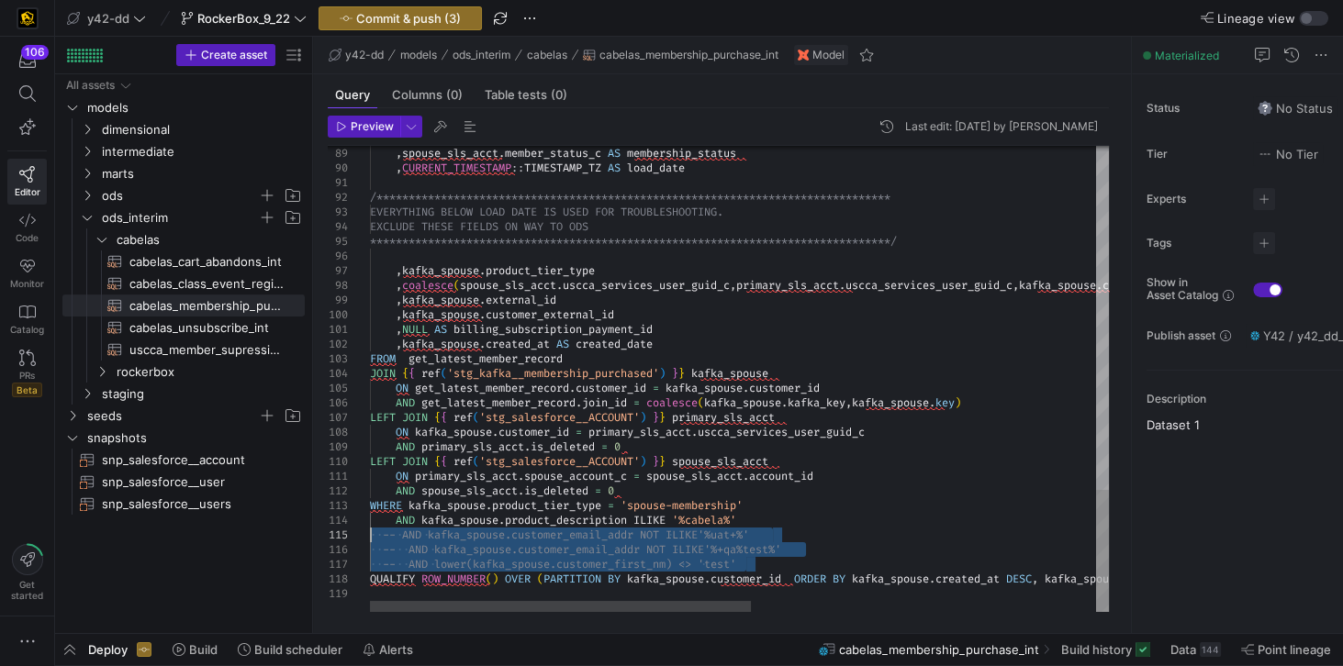
drag, startPoint x: 760, startPoint y: 567, endPoint x: 353, endPoint y: 530, distance: 408.3
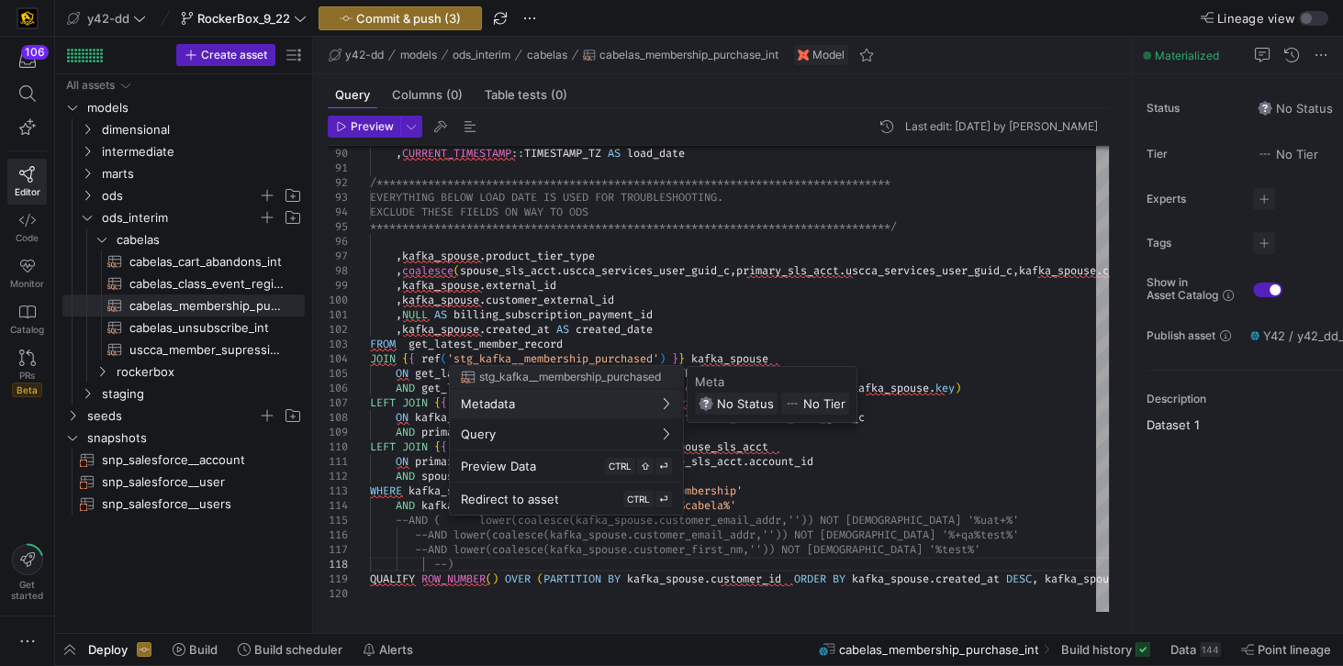
click at [894, 301] on div at bounding box center [671, 333] width 1343 height 666
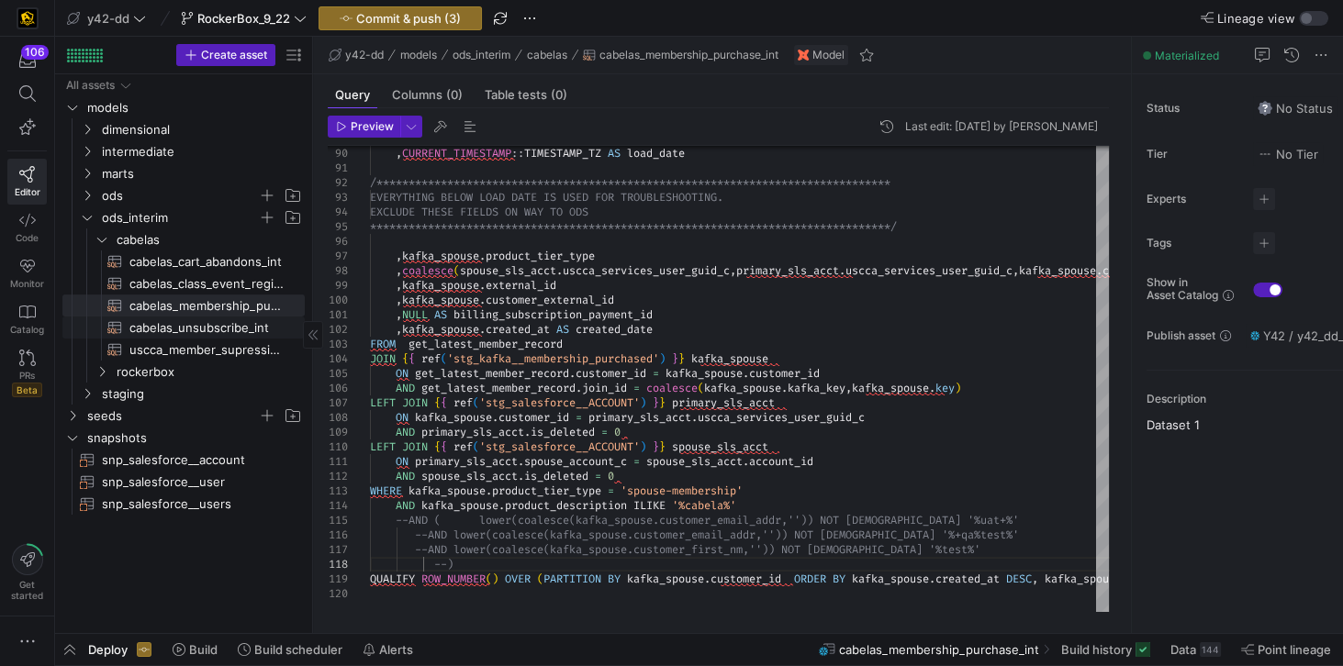
click at [218, 329] on span "cabelas_unsubscribe_int​​​​​​​​​​" at bounding box center [206, 328] width 154 height 21
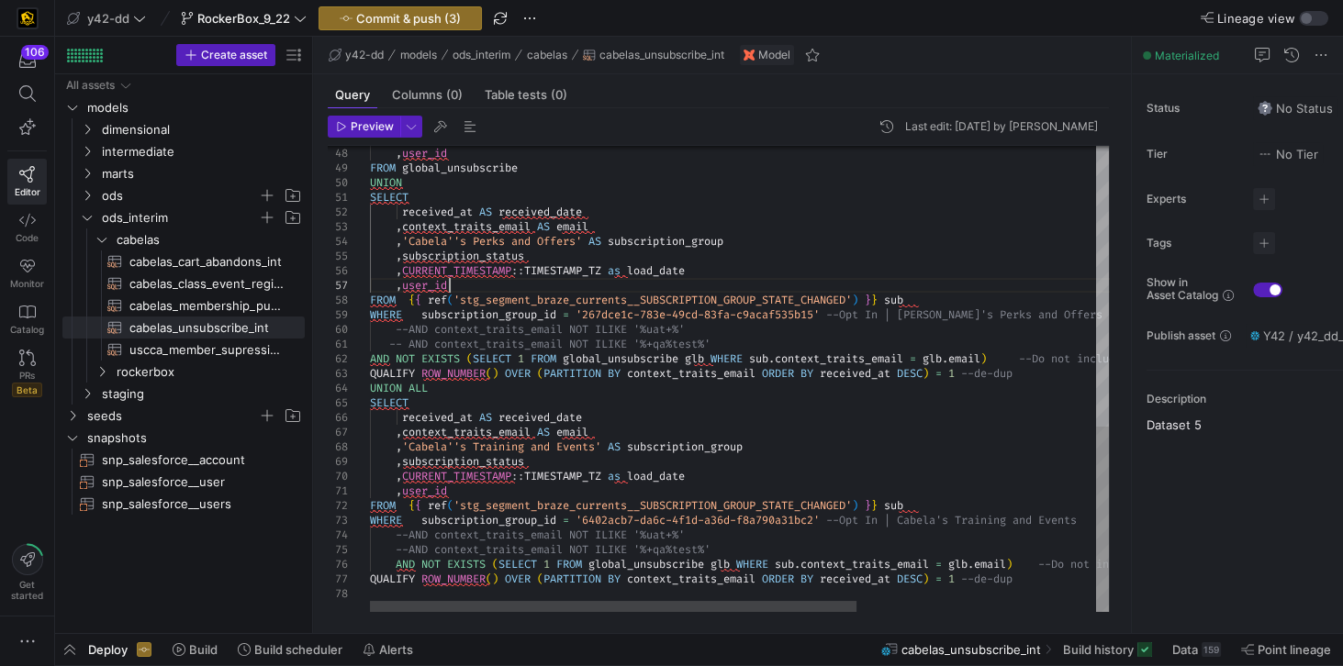
click at [485, 280] on div ", user_id FROM global_unsubscribe UNION SELECT received_at AS received_date , c…" at bounding box center [921, 26] width 1102 height 1171
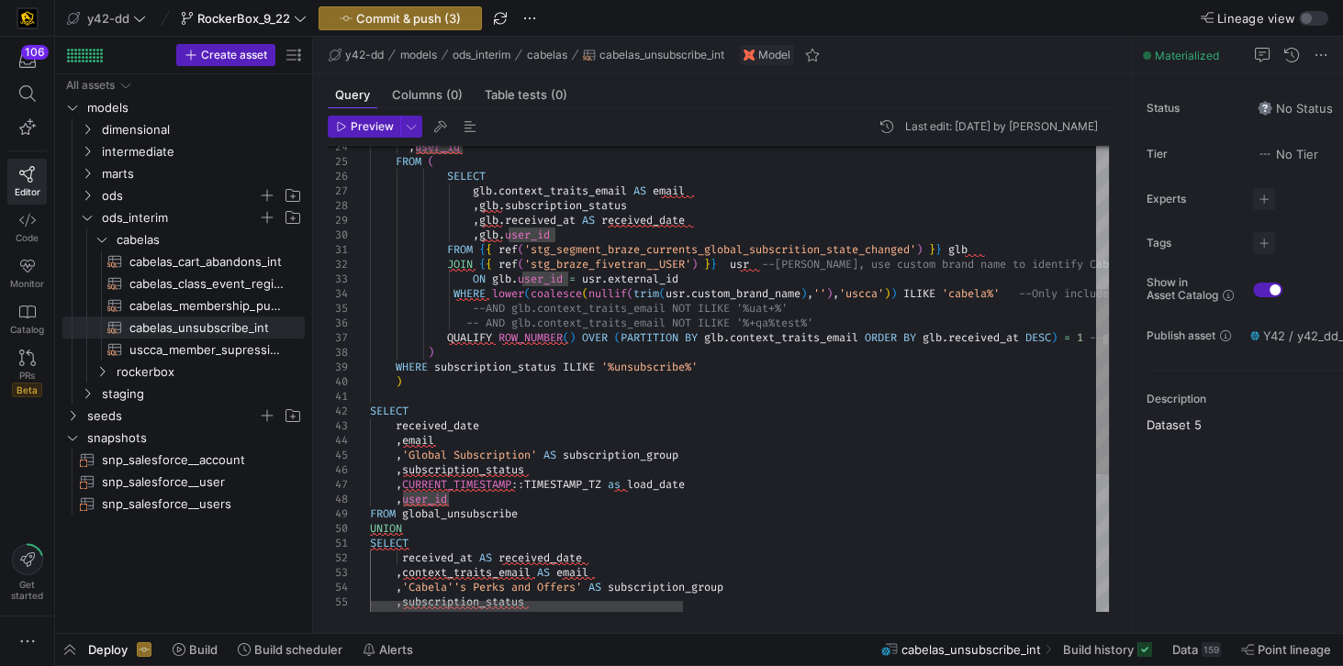
scroll to position [43, 322]
click at [711, 486] on div "--AND glb.context_traits_email NOT ILIKE '%uat+%' -- AND glb.context_traits_ema…" at bounding box center [1225, 372] width 1711 height 1171
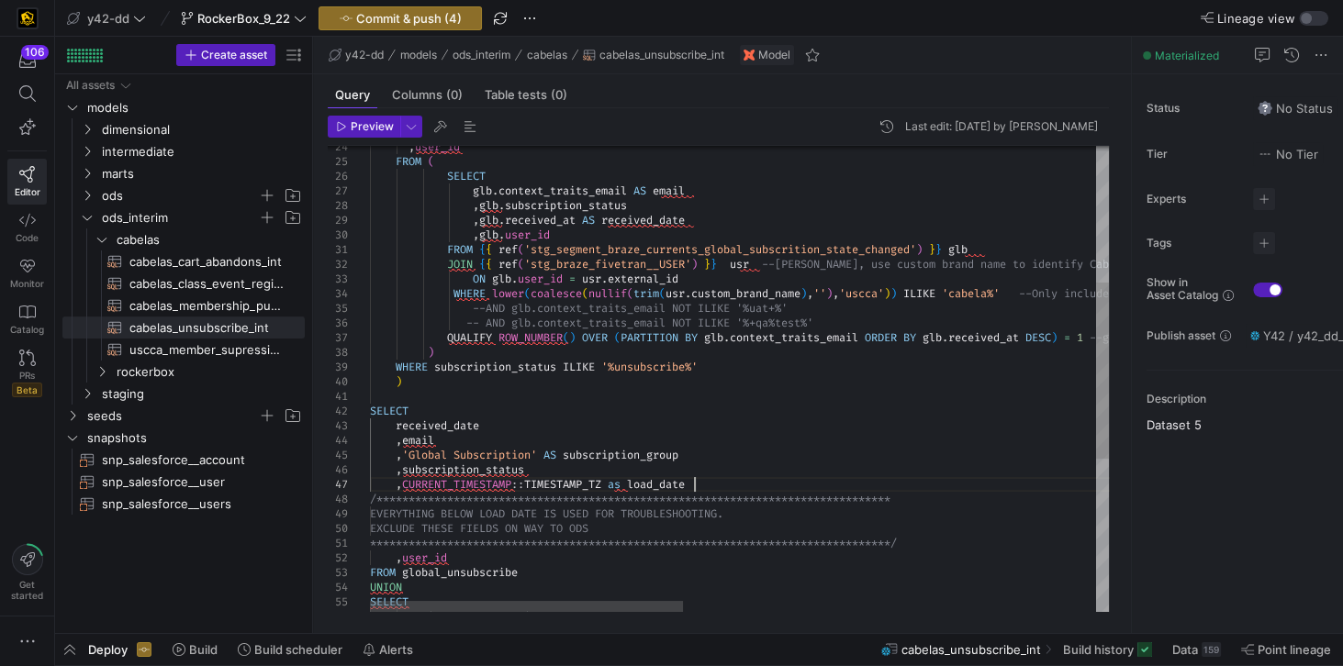
click at [709, 485] on div "--AND glb.context_traits_email NOT ILIKE '%uat+%' -- AND glb.context_traits_ema…" at bounding box center [1225, 402] width 1711 height 1230
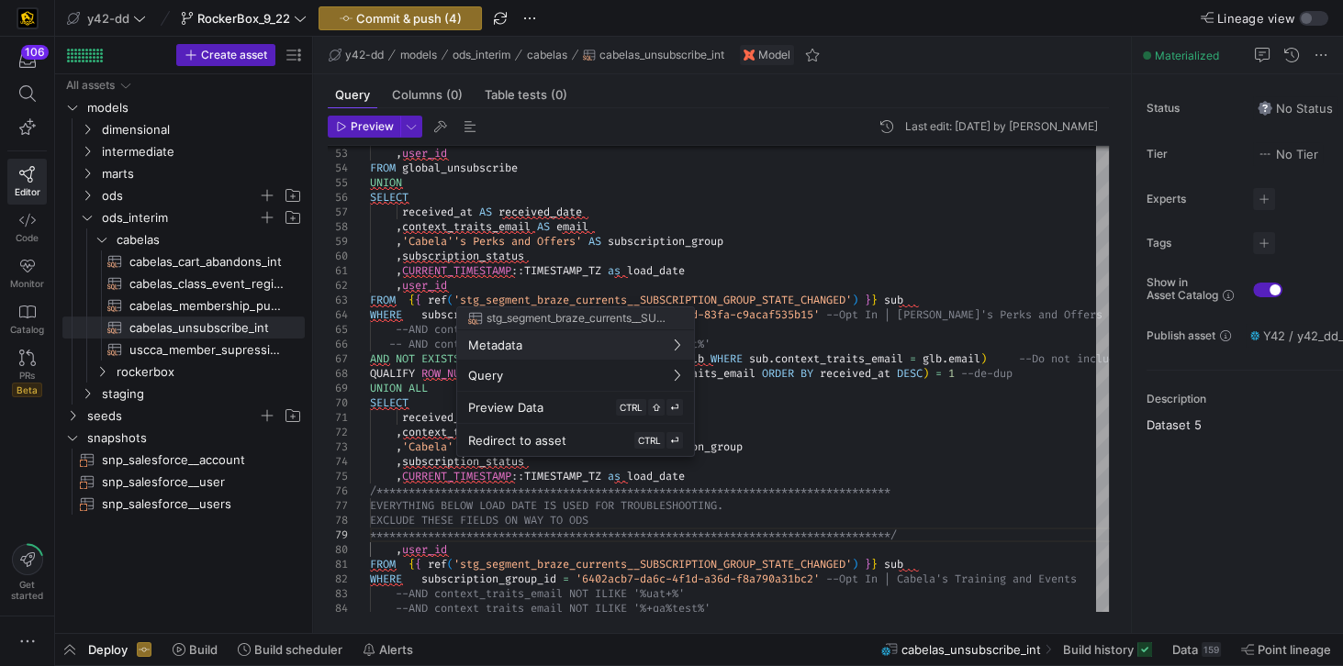
click at [709, 269] on div at bounding box center [671, 333] width 1343 height 666
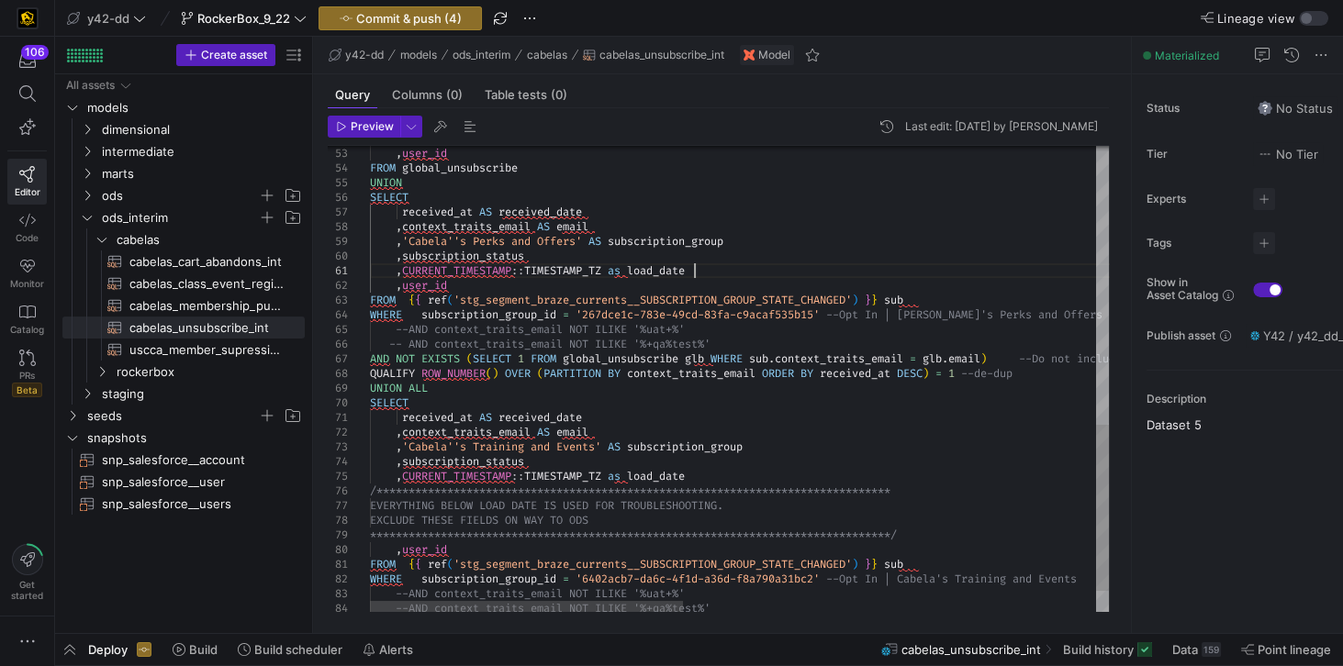
click at [709, 269] on div ", user_id FROM global_unsubscribe UNION SELECT received_at AS received_date , c…" at bounding box center [1225, 19] width 1711 height 1303
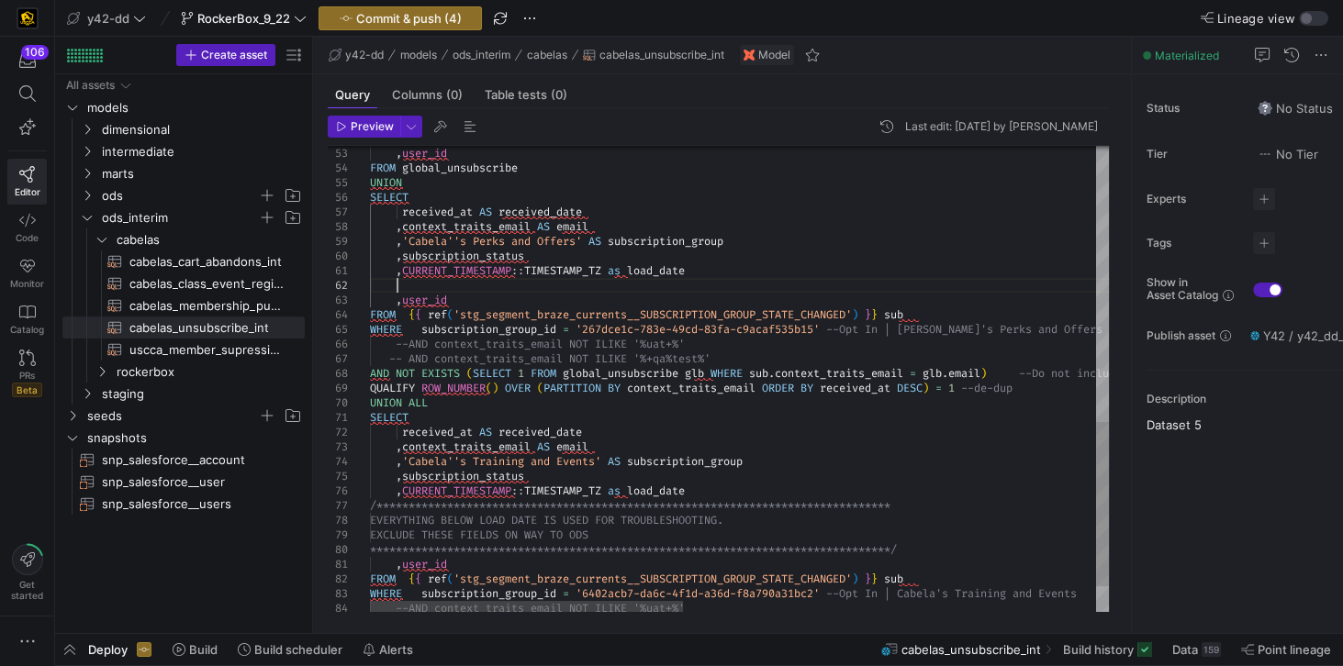
scroll to position [28, 26]
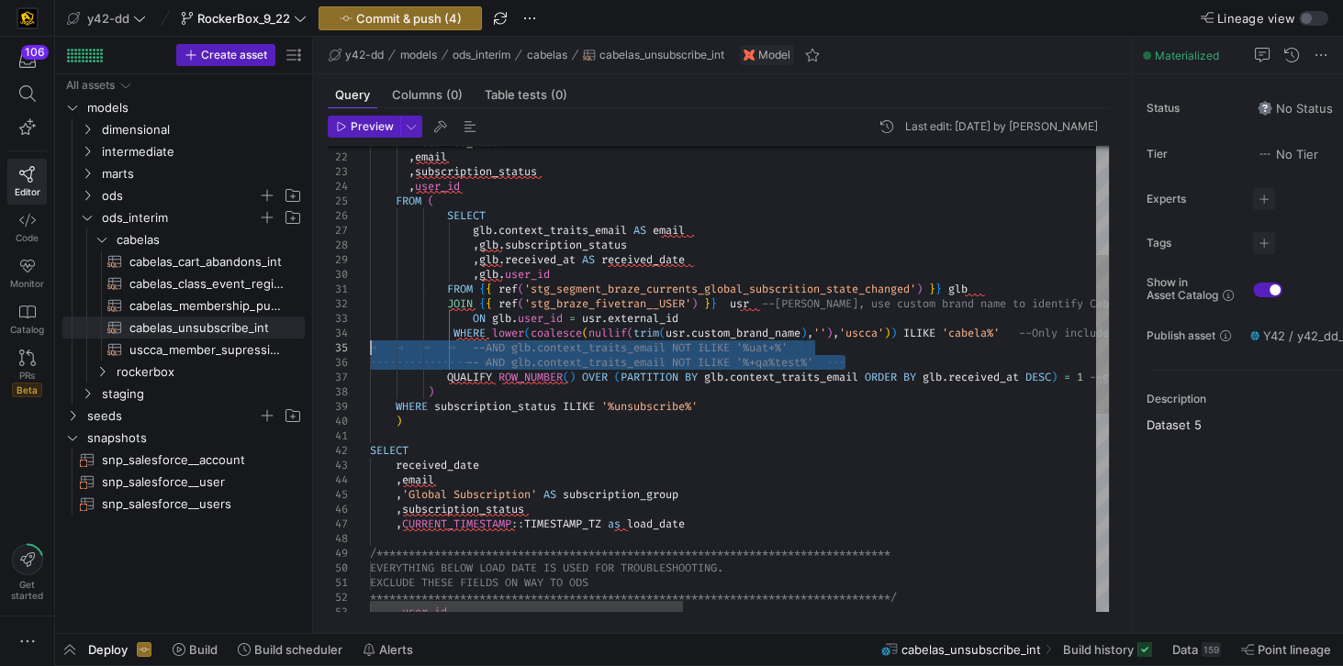
drag, startPoint x: 846, startPoint y: 363, endPoint x: 335, endPoint y: 350, distance: 511.4
click at [370, 350] on div ", glb . user_id FROM { { ref ( 'stg_segment_braze_currents_global_subscrition_s…" at bounding box center [1225, 508] width 1711 height 1362
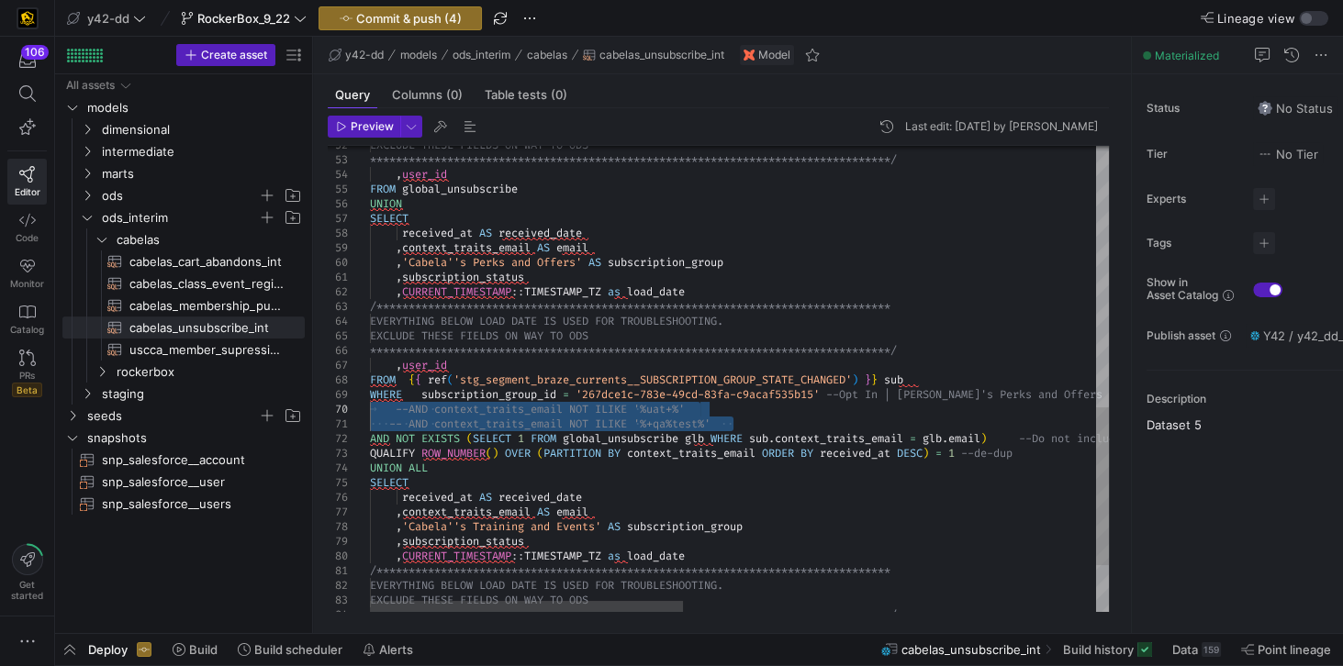
drag, startPoint x: 731, startPoint y: 421, endPoint x: 338, endPoint y: 413, distance: 392.9
click at [370, 413] on div "**********" at bounding box center [1225, 62] width 1711 height 1377
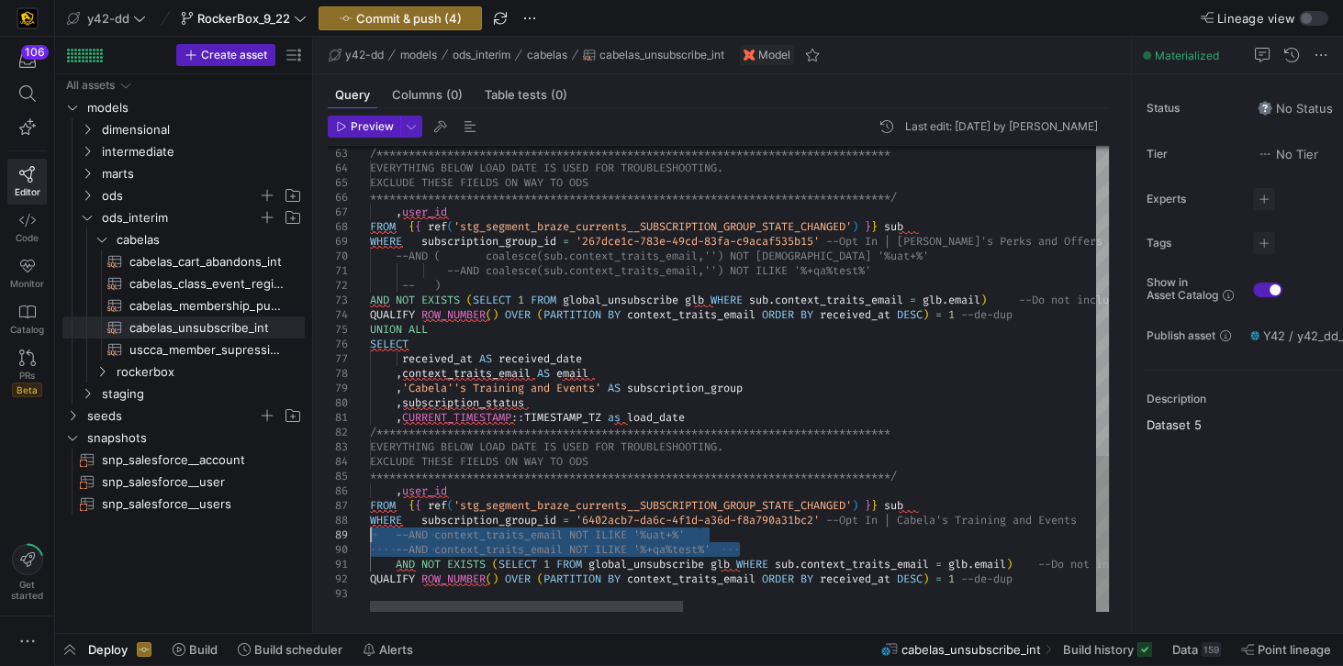
drag, startPoint x: 746, startPoint y: 552, endPoint x: 371, endPoint y: 534, distance: 375.8
drag, startPoint x: 738, startPoint y: 552, endPoint x: 361, endPoint y: 538, distance: 377.5
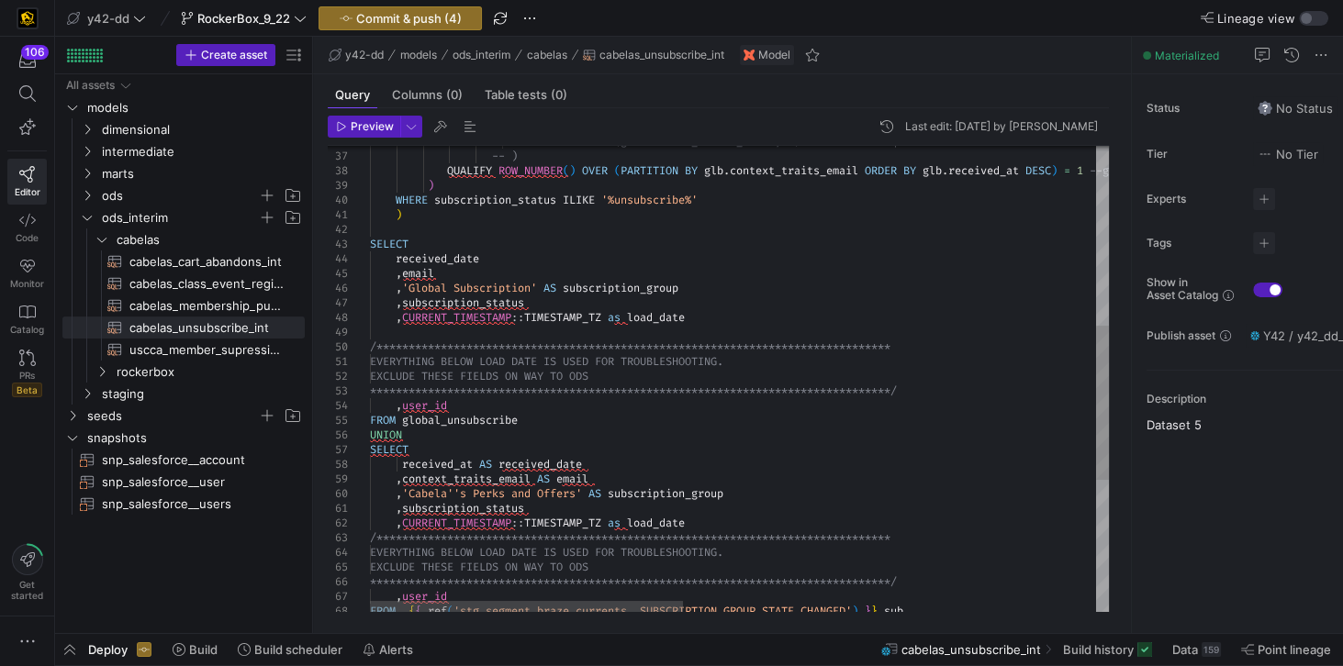
click at [719, 319] on div "**********" at bounding box center [1225, 308] width 1711 height 1406
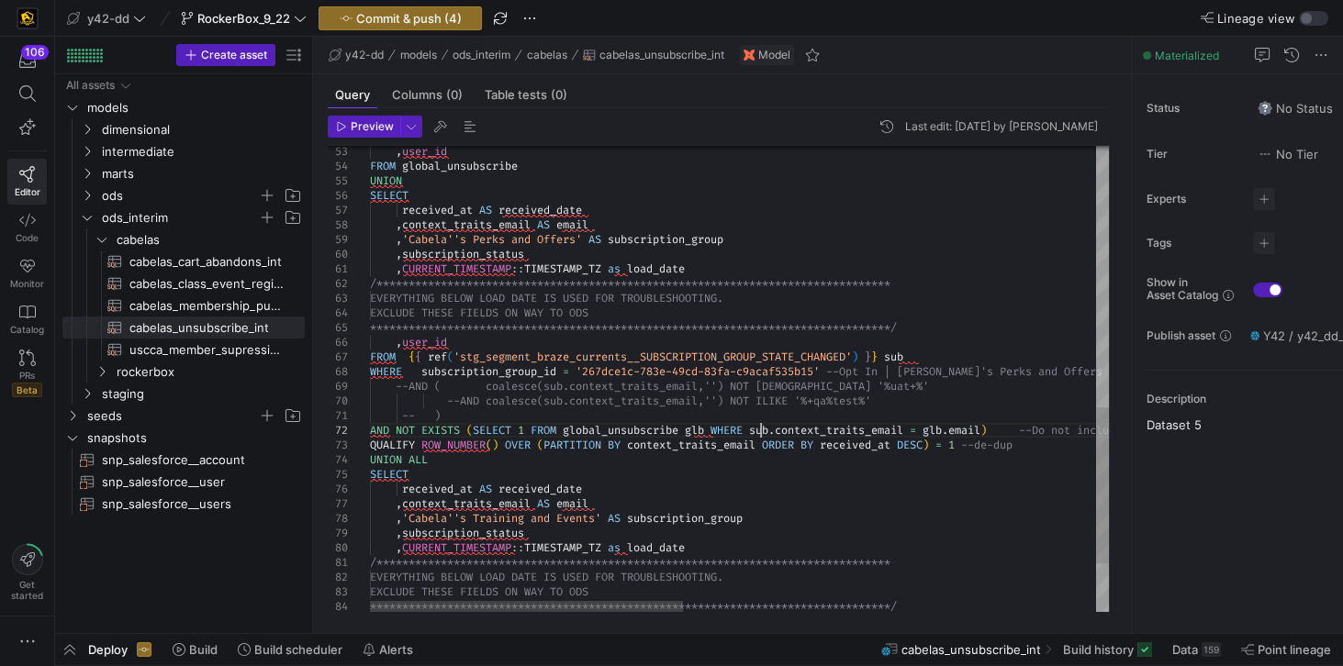
click at [757, 430] on div "**********" at bounding box center [1225, 61] width 1711 height 1391
click at [999, 427] on div "**********" at bounding box center [1225, 61] width 1711 height 1391
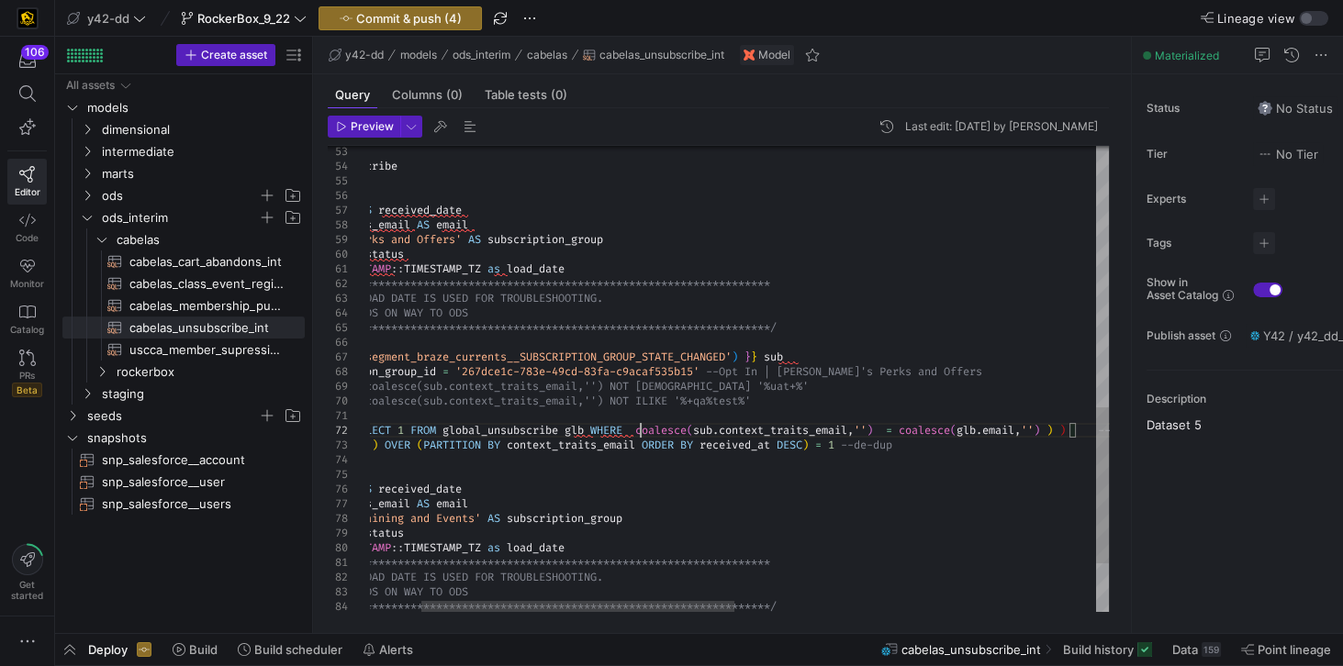
click at [639, 427] on div "**********" at bounding box center [1105, 61] width 1711 height 1391
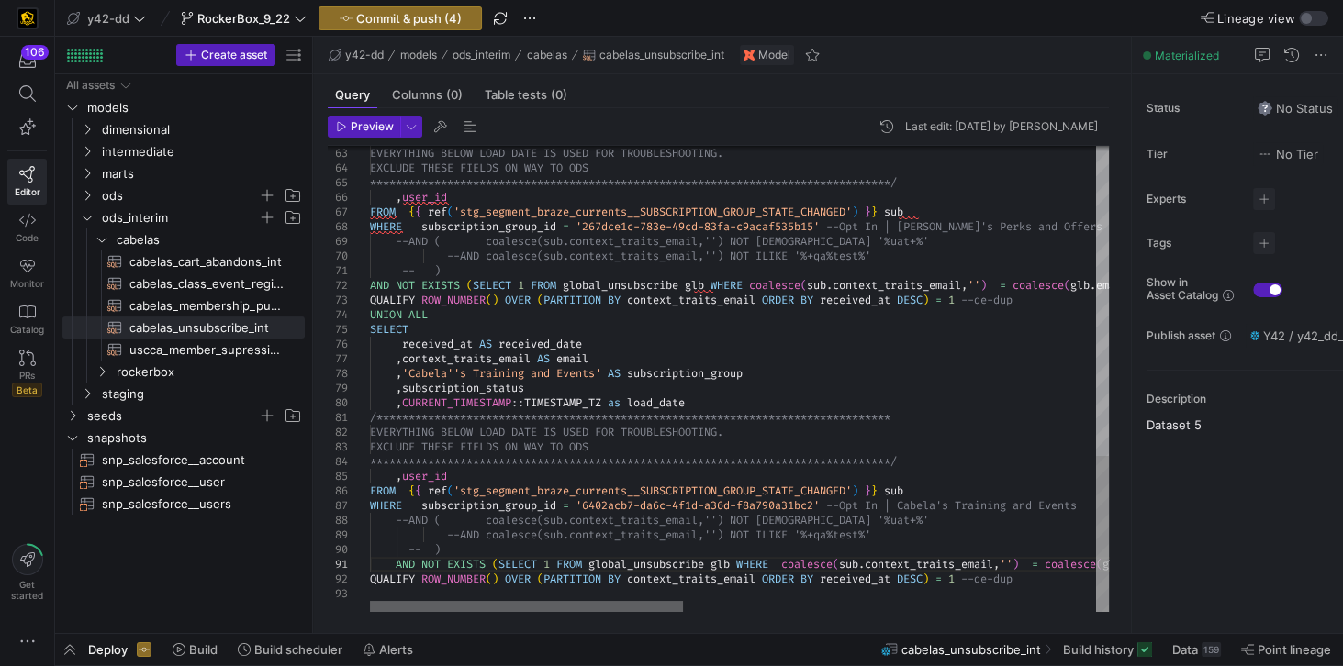
click at [370, 601] on div at bounding box center [526, 606] width 313 height 11
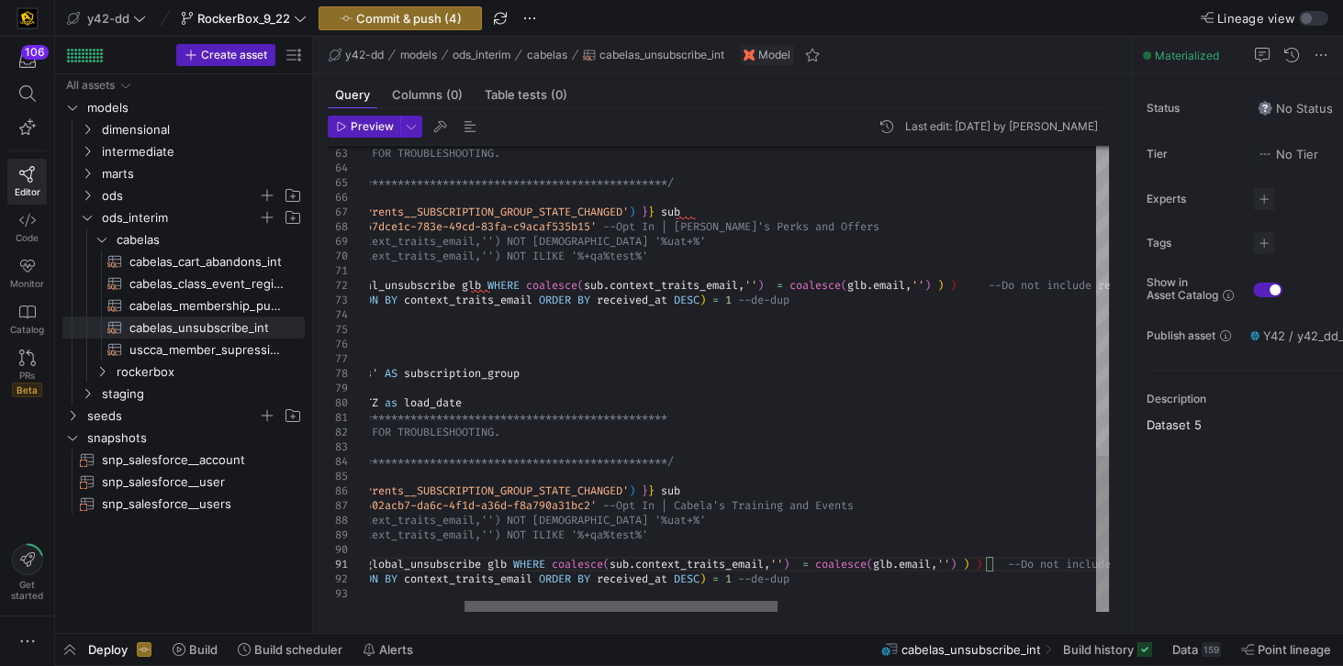
click at [725, 612] on div at bounding box center [620, 606] width 313 height 11
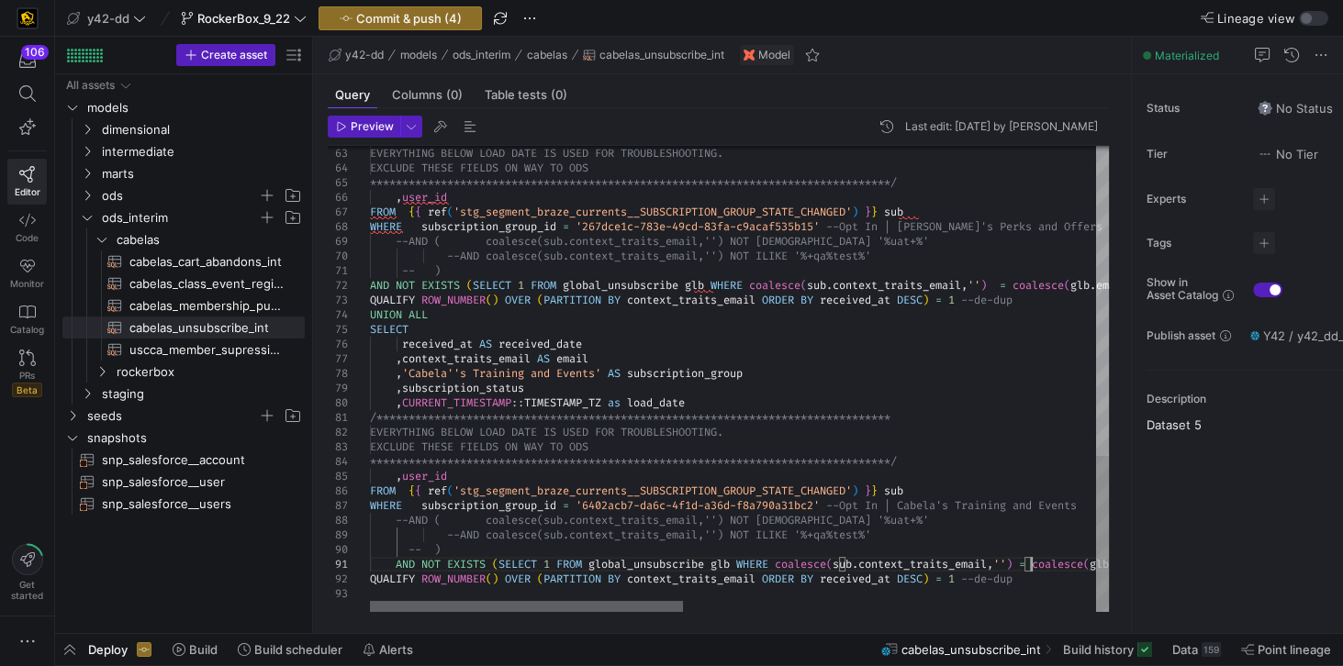
click at [370, 601] on div at bounding box center [526, 606] width 313 height 11
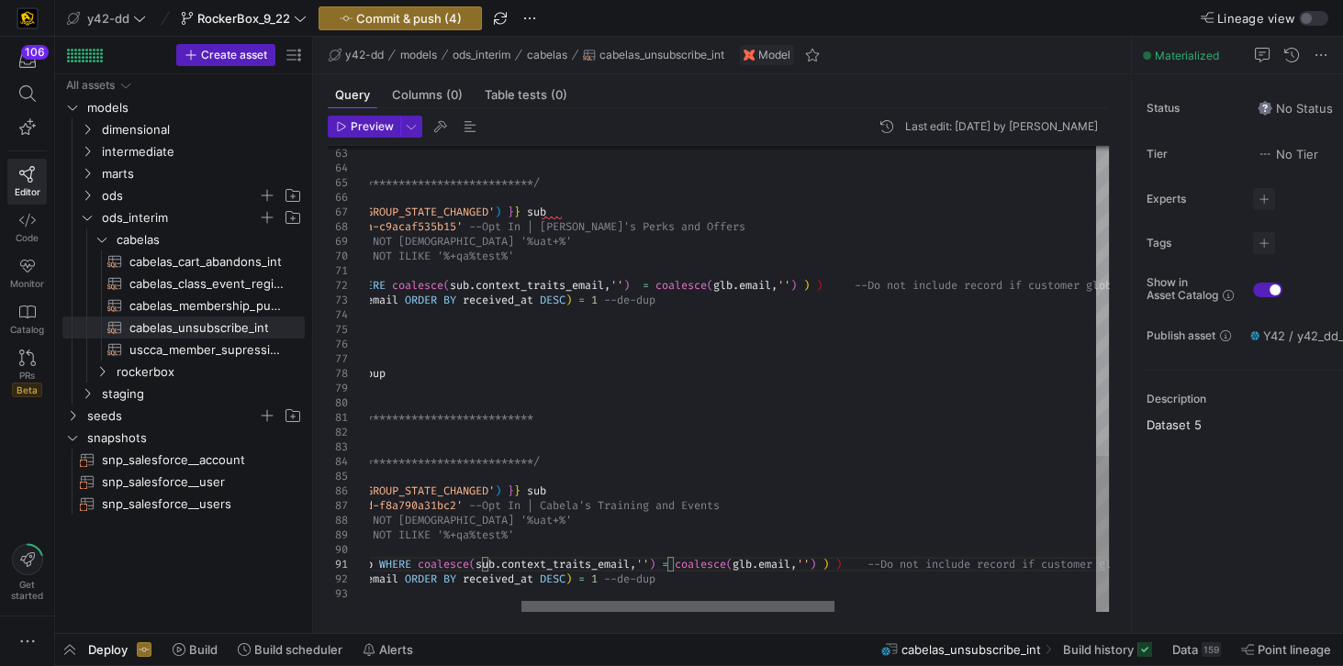
click at [784, 612] on div at bounding box center [677, 606] width 313 height 11
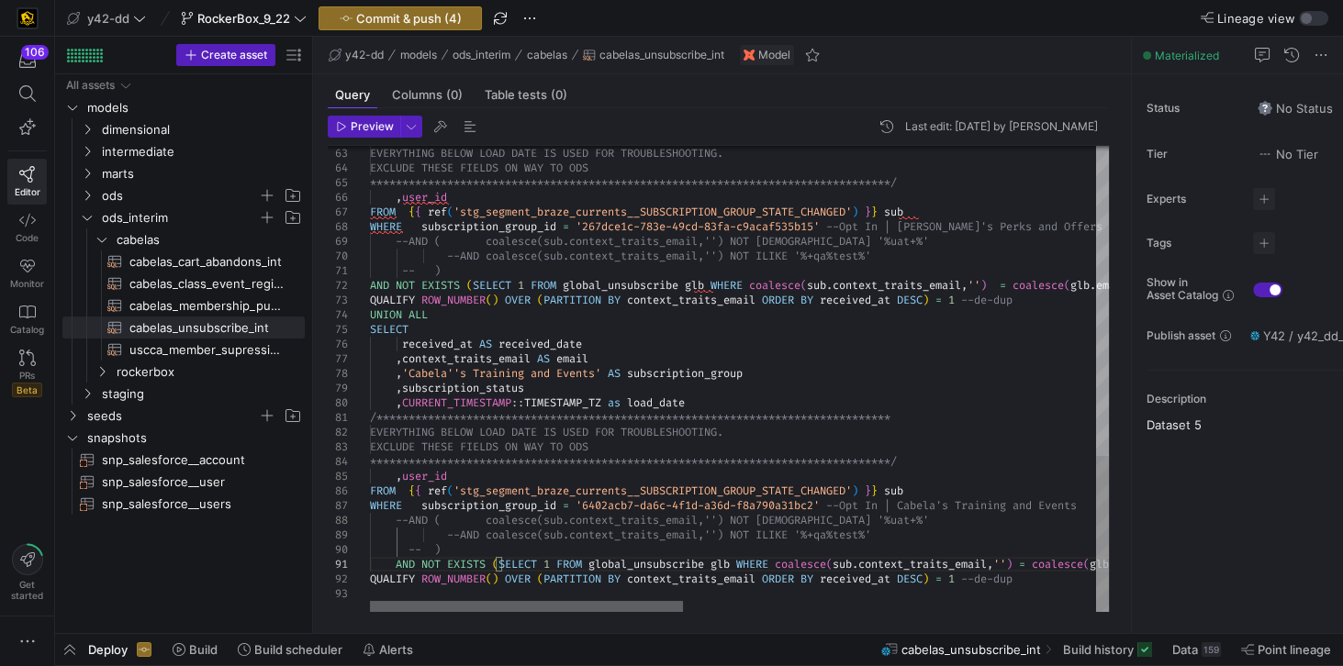
click at [538, 612] on div at bounding box center [526, 606] width 313 height 11
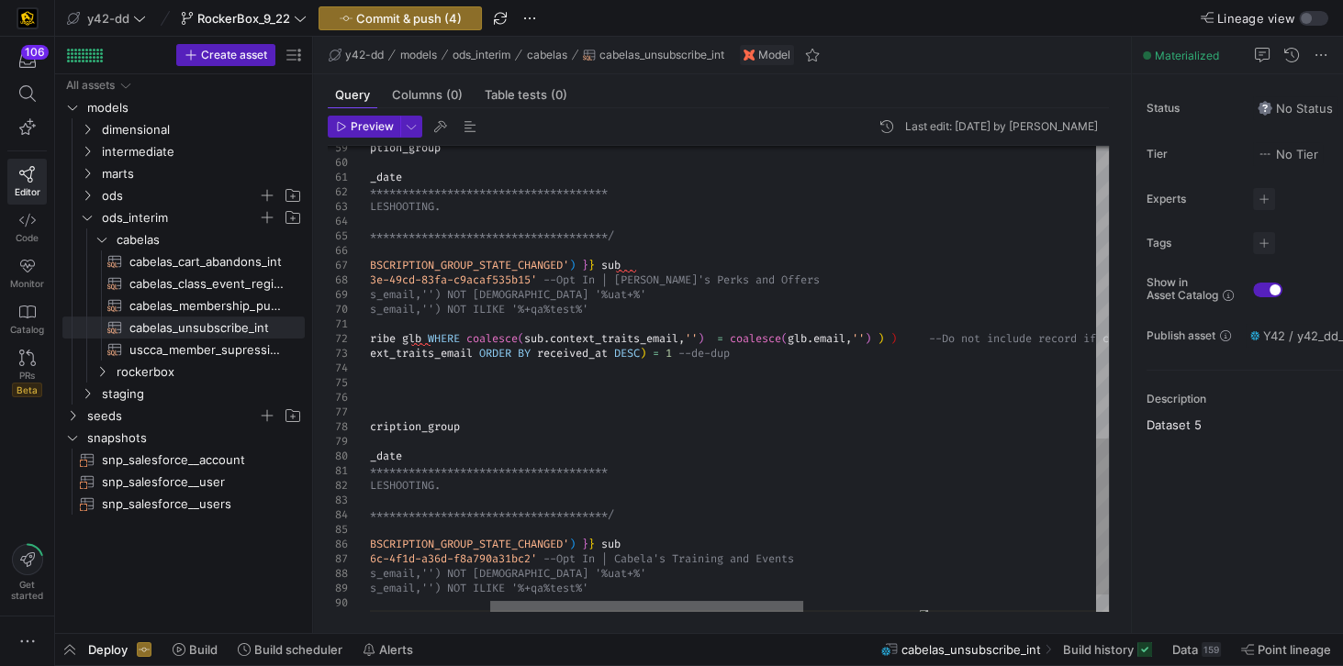
click at [790, 612] on div at bounding box center [646, 606] width 313 height 11
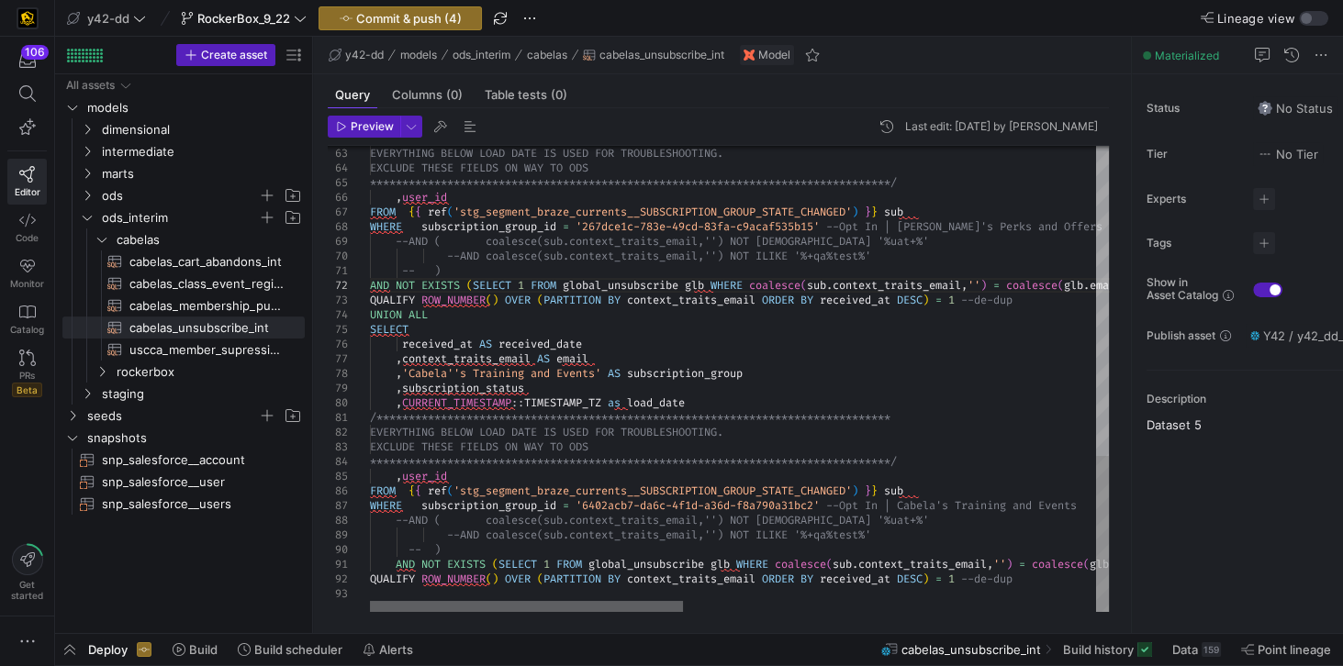
click at [540, 601] on div at bounding box center [526, 606] width 313 height 11
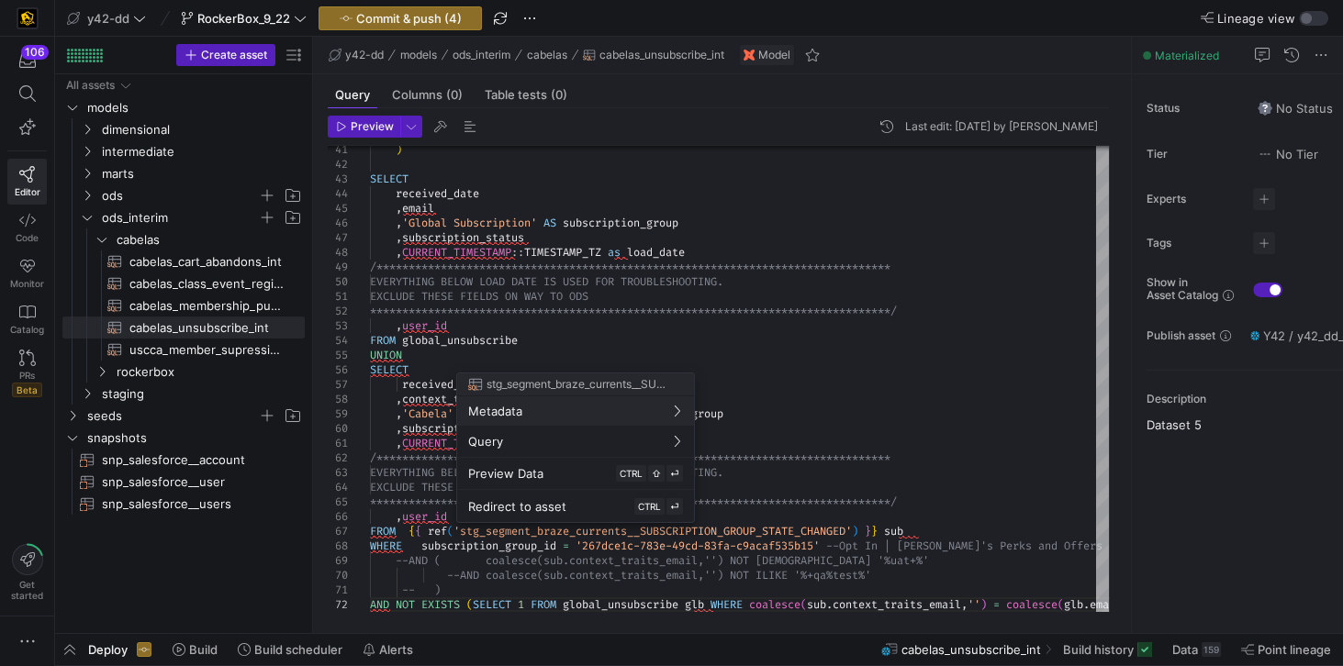
click at [812, 382] on div at bounding box center [671, 333] width 1343 height 666
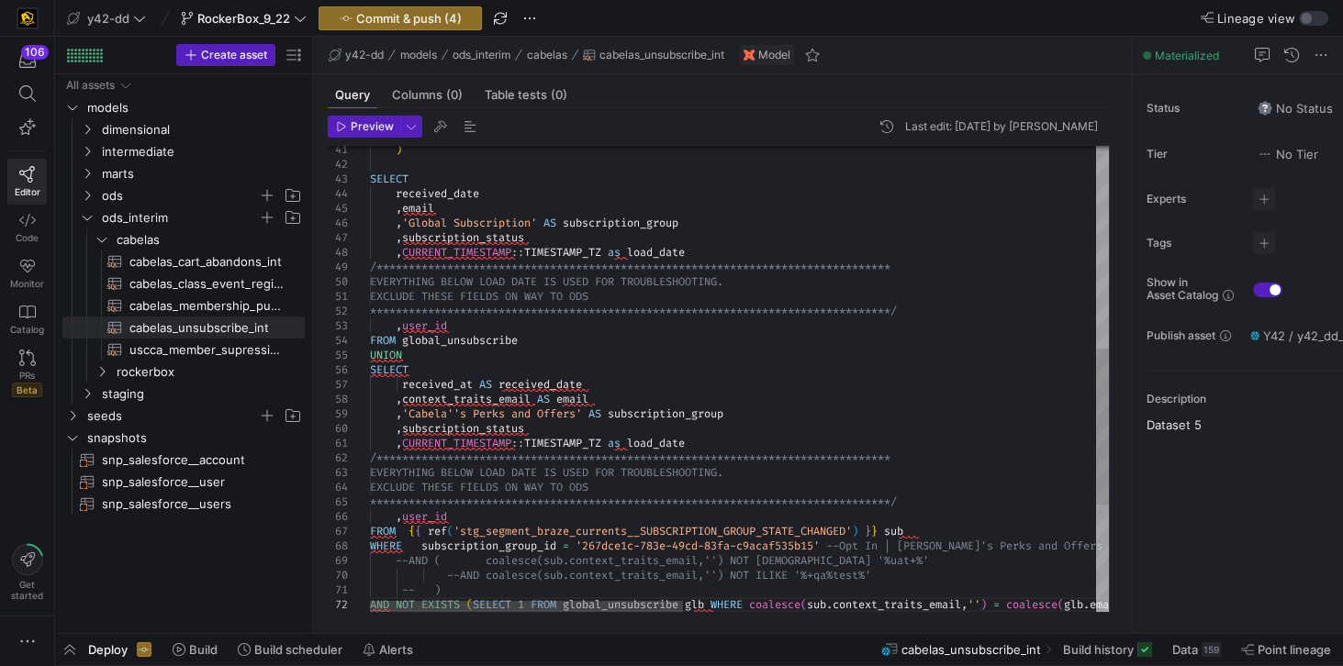
click at [622, 443] on div "**********" at bounding box center [1225, 235] width 1711 height 1391
click at [624, 442] on div "**********" at bounding box center [1225, 235] width 1711 height 1391
click at [624, 444] on div "**********" at bounding box center [1225, 235] width 1711 height 1391
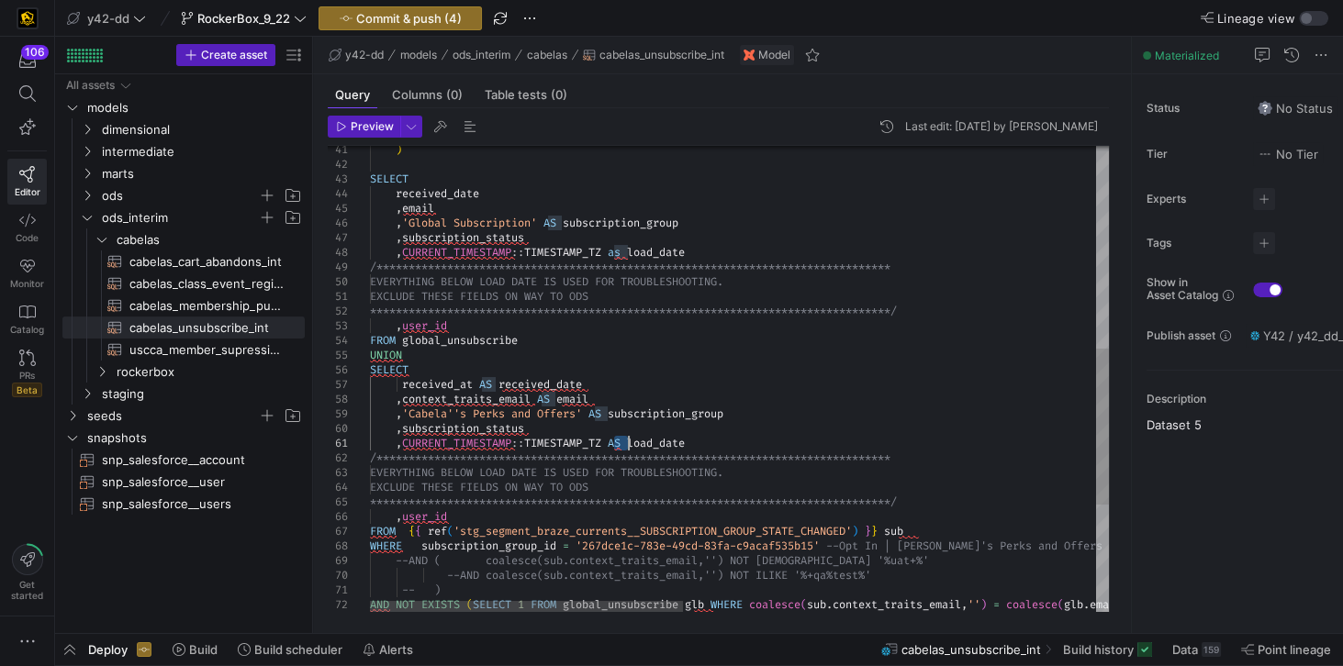
click at [622, 445] on div "**********" at bounding box center [1225, 235] width 1711 height 1391
click at [622, 255] on div "**********" at bounding box center [1225, 235] width 1711 height 1391
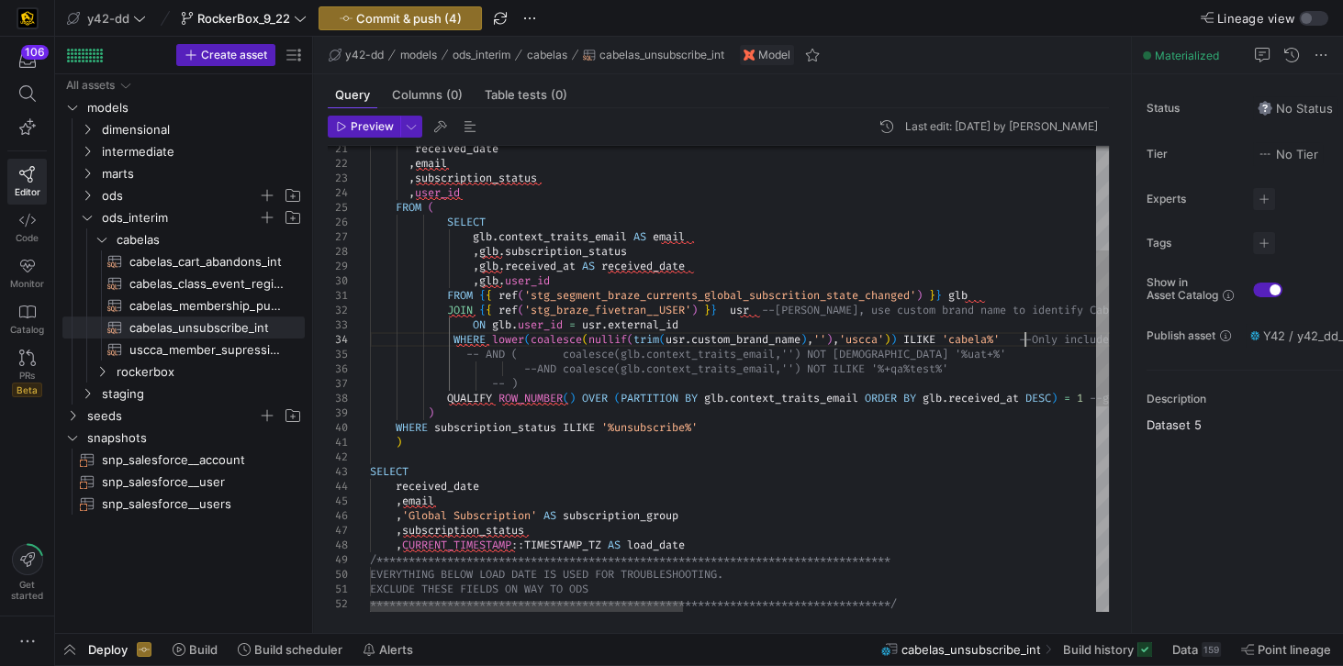
click at [1021, 338] on div "**********" at bounding box center [1225, 528] width 1711 height 1391
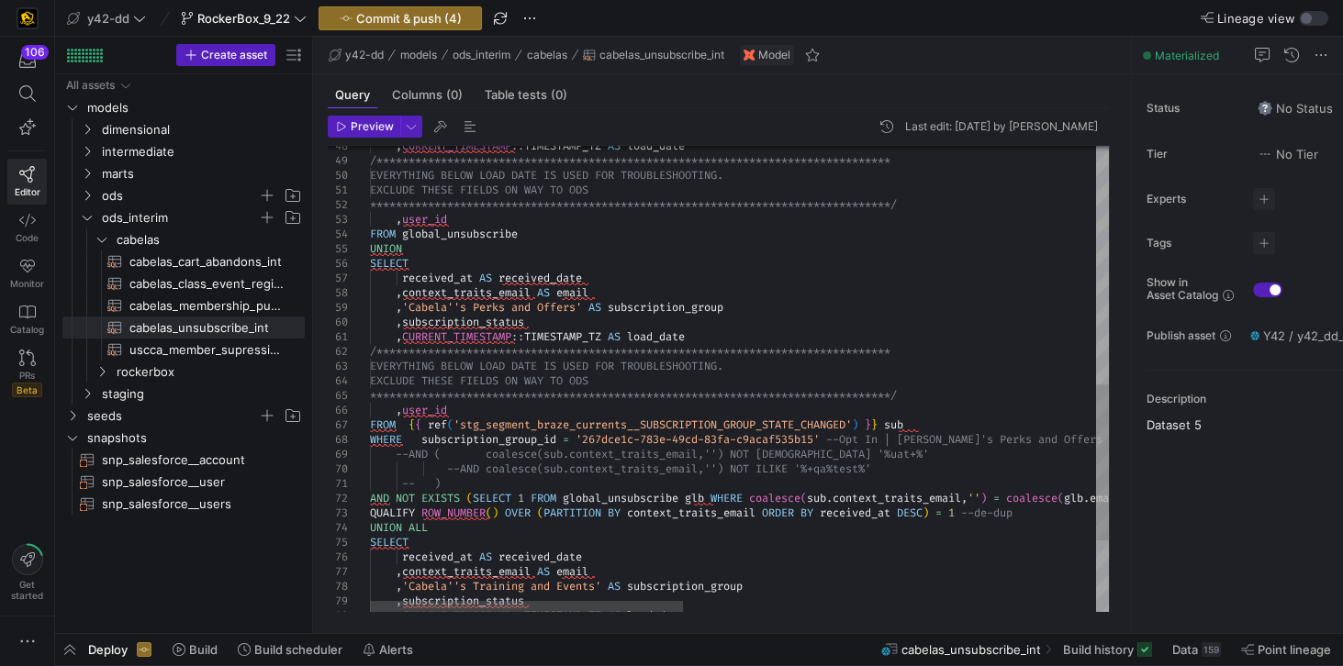
click at [722, 452] on div "**********" at bounding box center [1225, 129] width 1711 height 1391
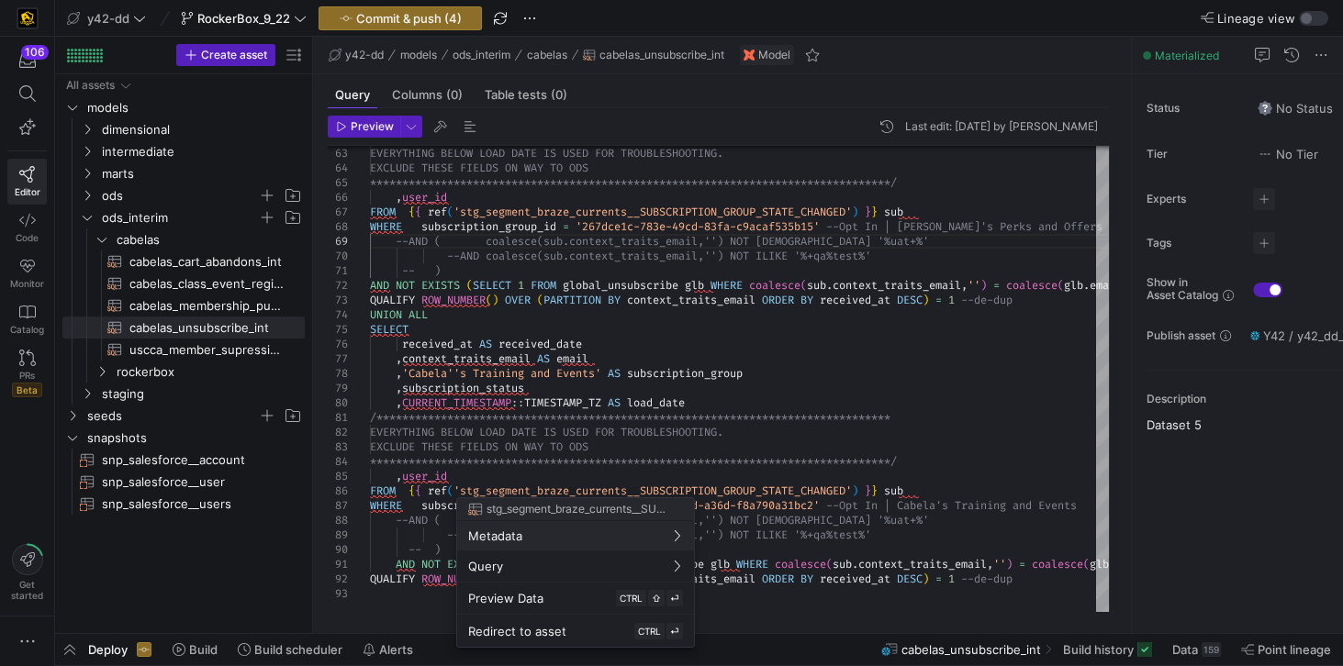
click at [982, 391] on div at bounding box center [671, 333] width 1343 height 666
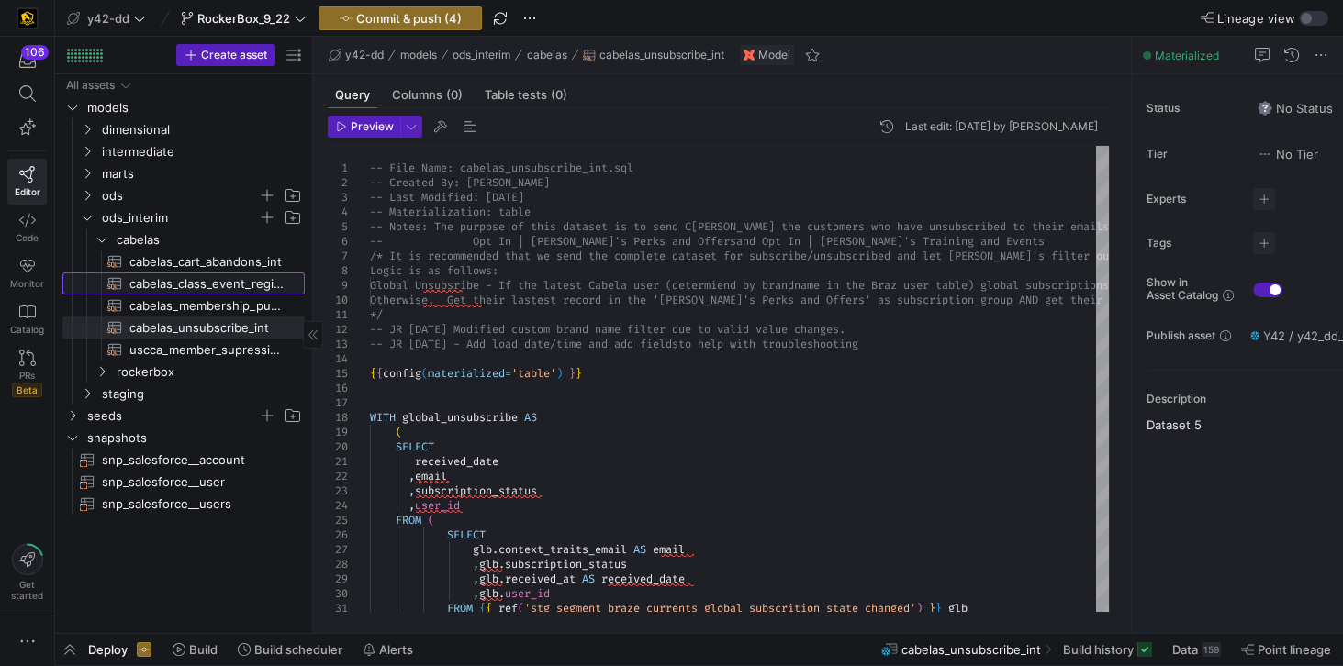
click at [232, 285] on span "cabelas_class_event_registrants_int​​​​​​​​​​" at bounding box center [206, 283] width 154 height 21
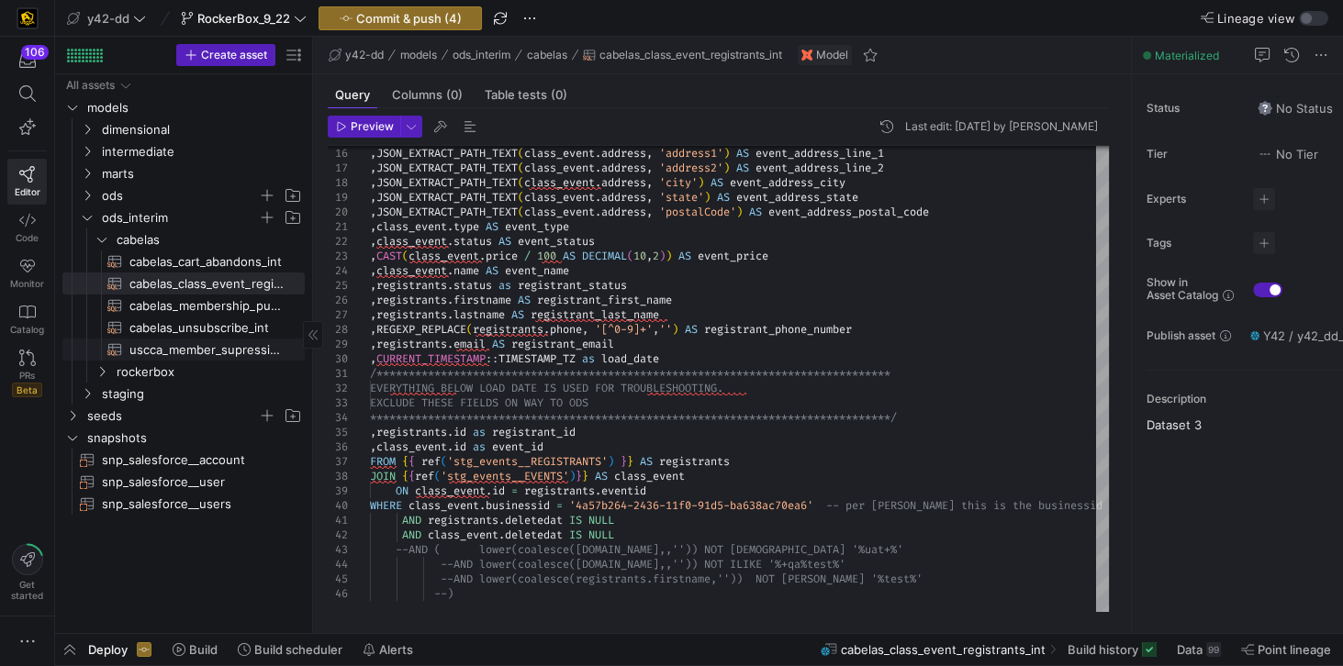
click at [217, 348] on span "uscca_member_supression_int​​​​​​​​​​" at bounding box center [206, 350] width 154 height 21
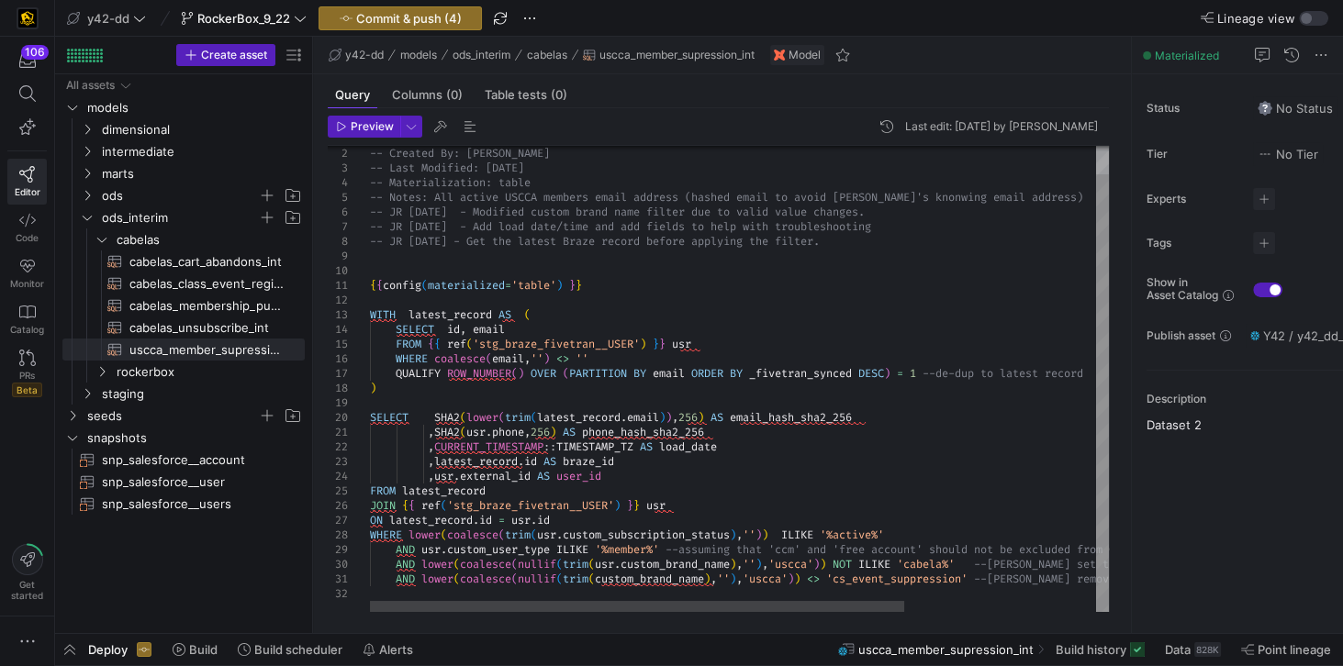
click at [742, 448] on div "-- Created By: Jes Rabida -- Last Modified: 2025-09-02 -- Materialization: tabl…" at bounding box center [871, 365] width 1003 height 496
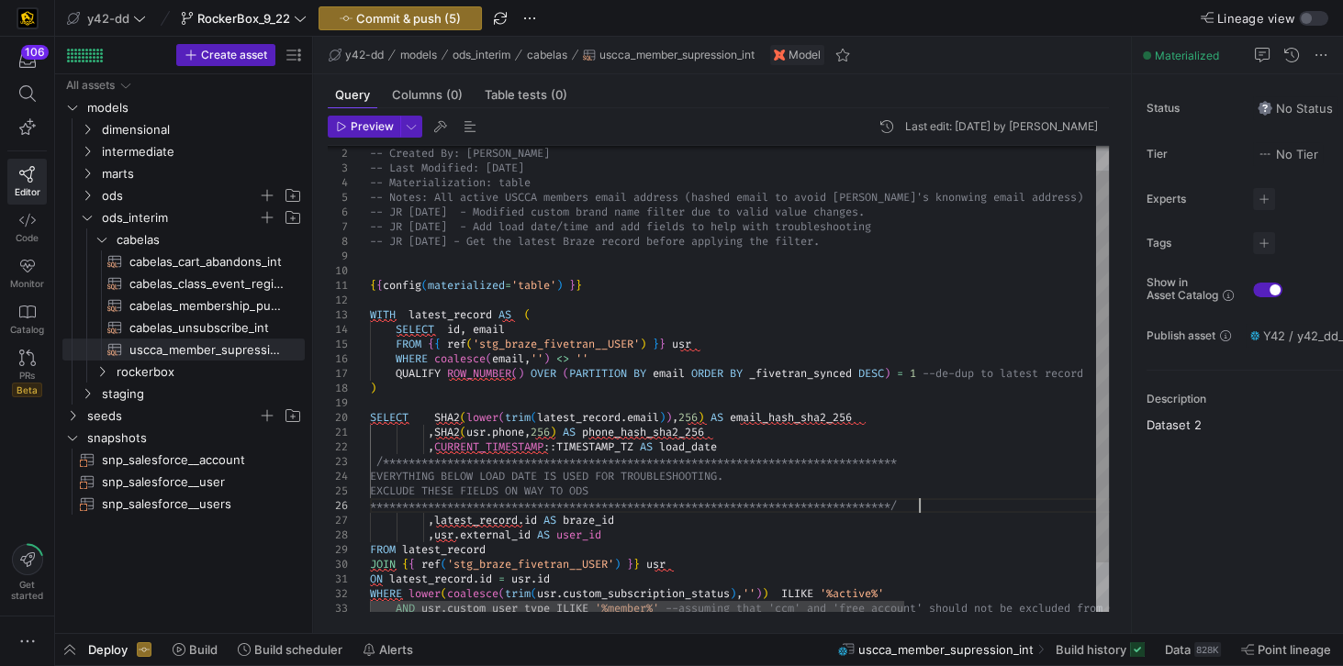
click at [370, 462] on span at bounding box center [373, 461] width 6 height 15
click at [379, 462] on div "-- Created By: Jes Rabida -- Last Modified: 2025-09-02 -- Materialization: tabl…" at bounding box center [871, 394] width 1003 height 554
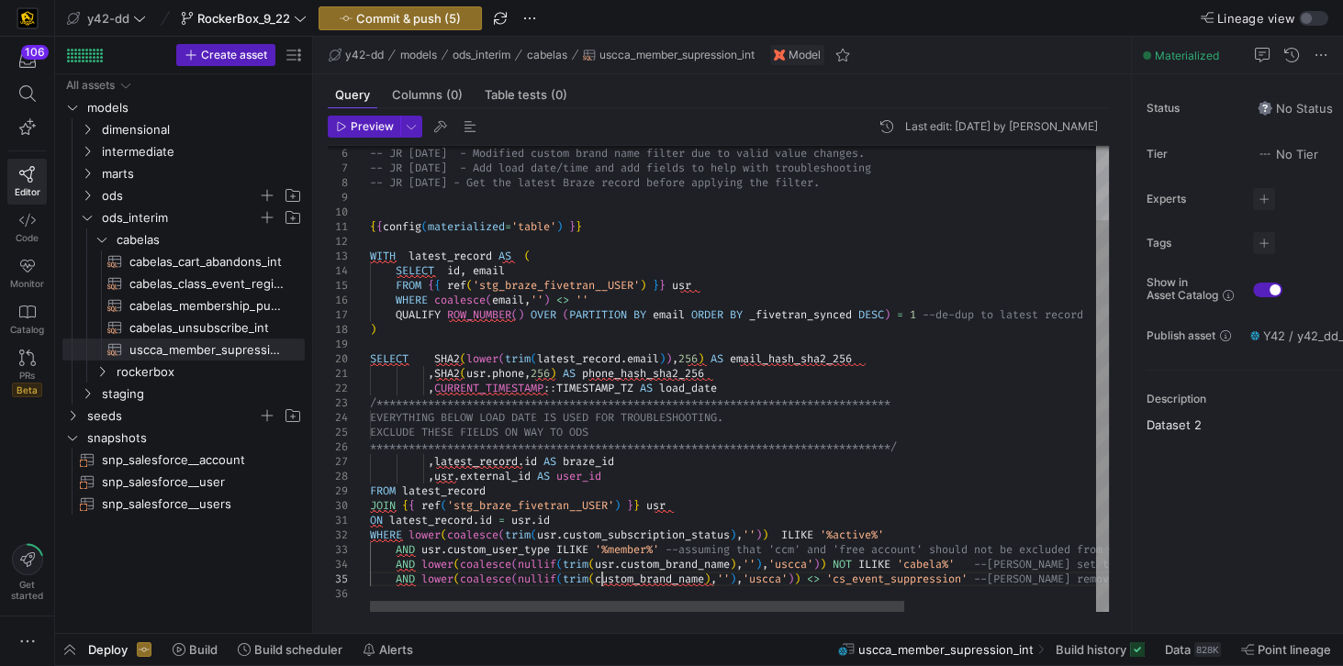
click at [602, 577] on div "-- JR 9/2/2025 - Modified custom brand name filte r due to valid value changes.…" at bounding box center [871, 335] width 1003 height 554
click at [625, 474] on div "-- JR 9/2/2025 - Modified custom brand name filte r due to valid value changes.…" at bounding box center [875, 335] width 1010 height 554
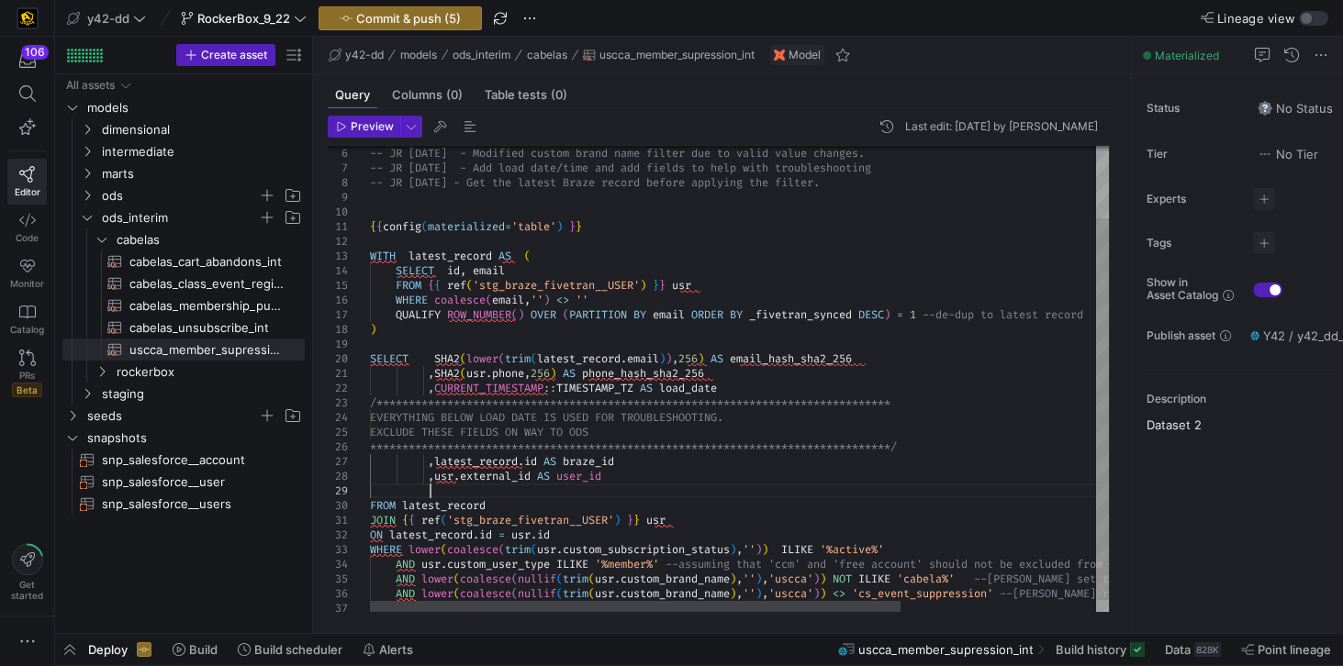
scroll to position [117, 59]
click at [428, 486] on div "-- JR 9/2/2025 - Modified custom brand name filte r due to valid value changes.…" at bounding box center [875, 342] width 1010 height 569
type textarea "**********"
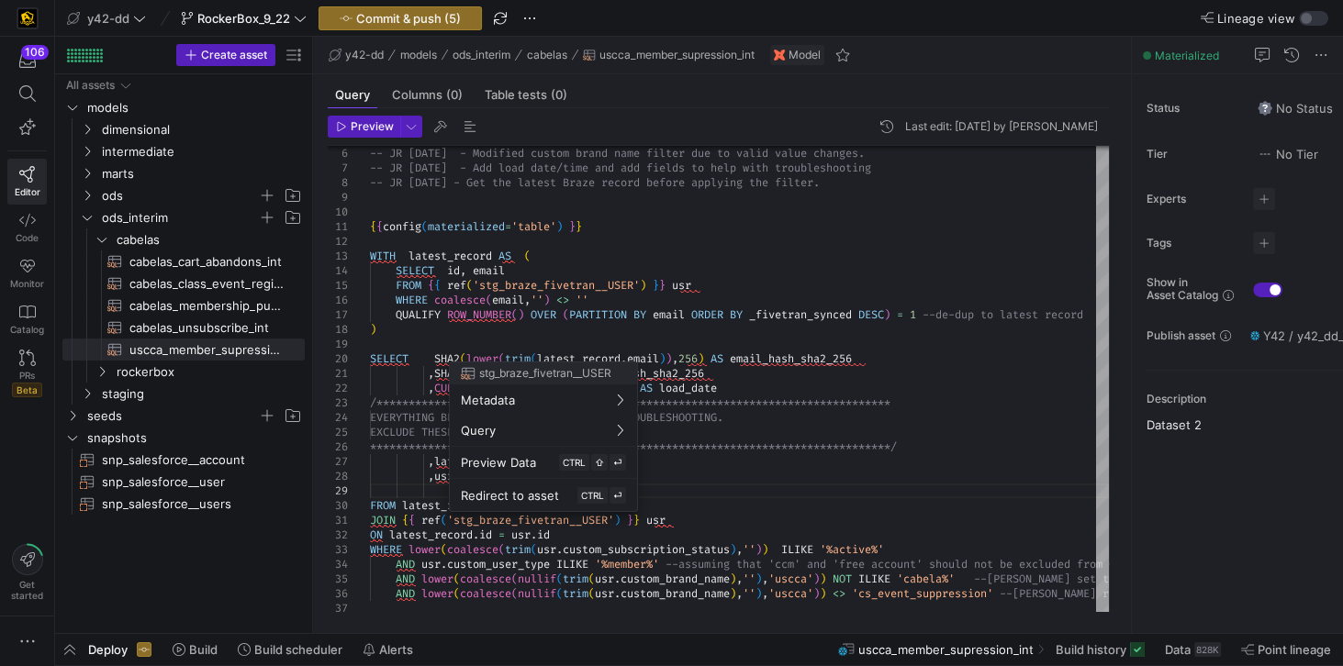
click at [427, 488] on div at bounding box center [671, 333] width 1343 height 666
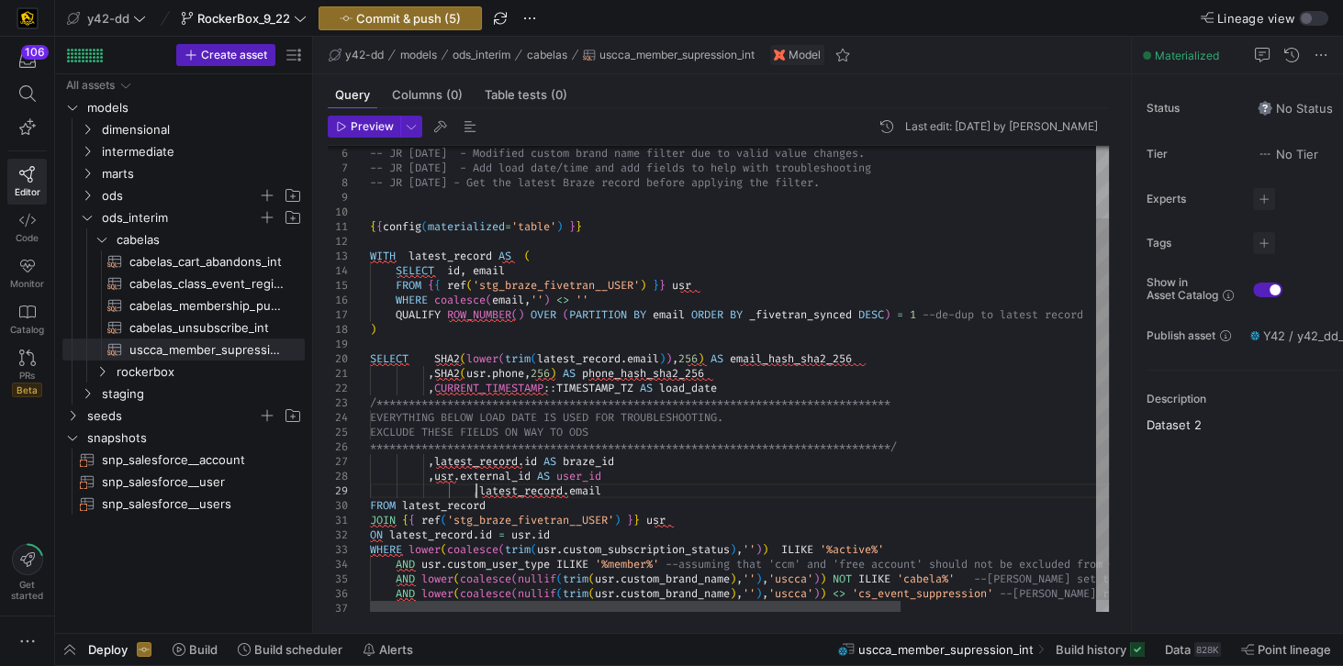
click at [476, 493] on div "-- JR 9/2/2025 - Modified custom brand name filte r due to valid value changes.…" at bounding box center [875, 342] width 1010 height 569
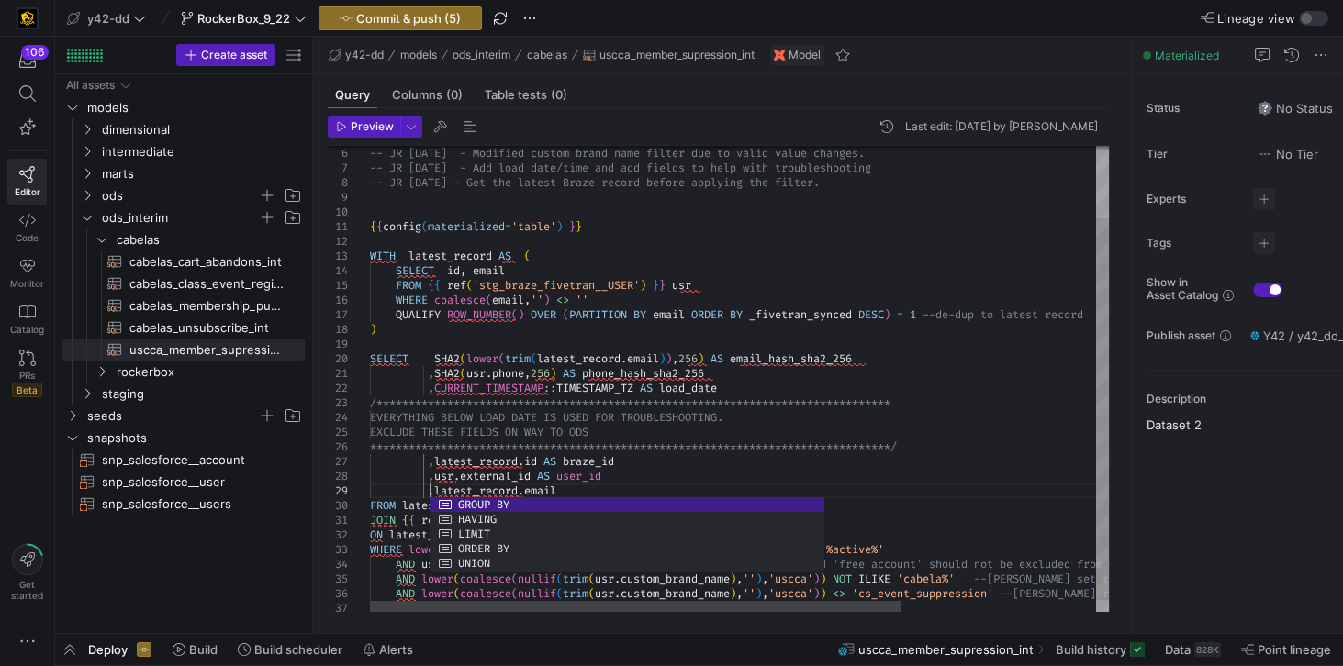
click at [655, 430] on div "-- JR 9/2/2025 - Modified custom brand name filte r due to valid value changes.…" at bounding box center [875, 342] width 1010 height 569
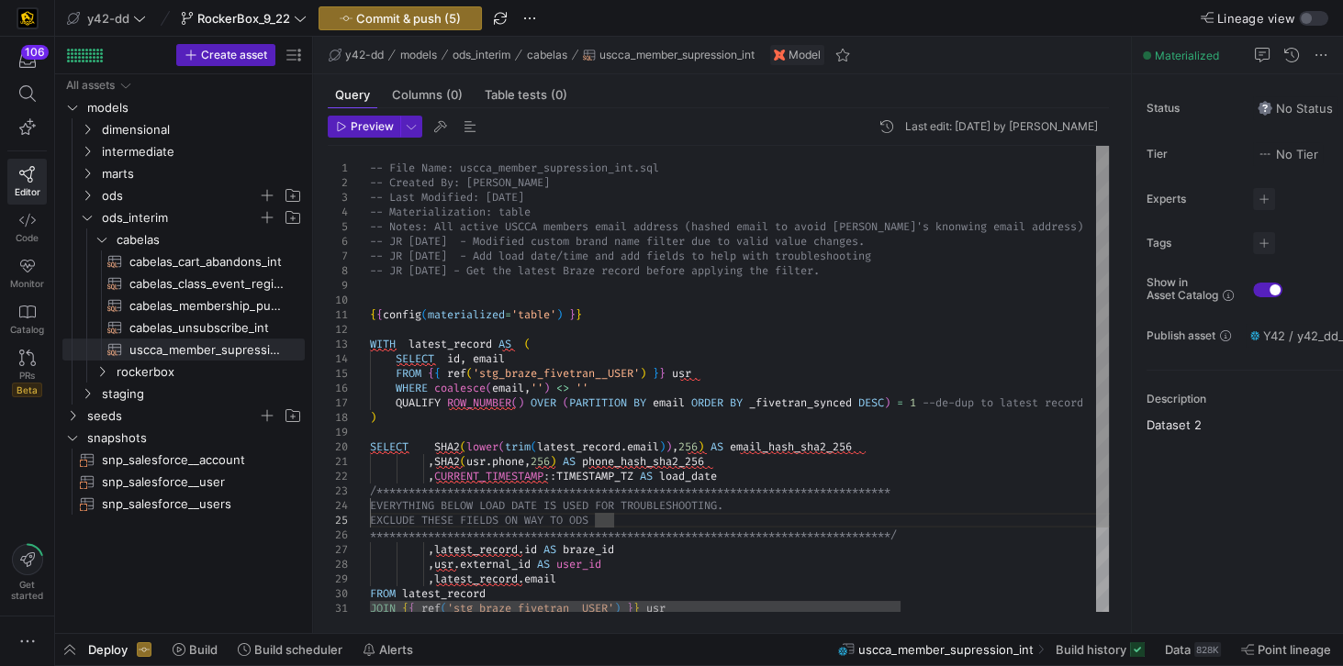
click at [441, 290] on div "-- JR 9/8/2025 - Add load date/time and add field s to help with troubleshootin…" at bounding box center [875, 430] width 1010 height 569
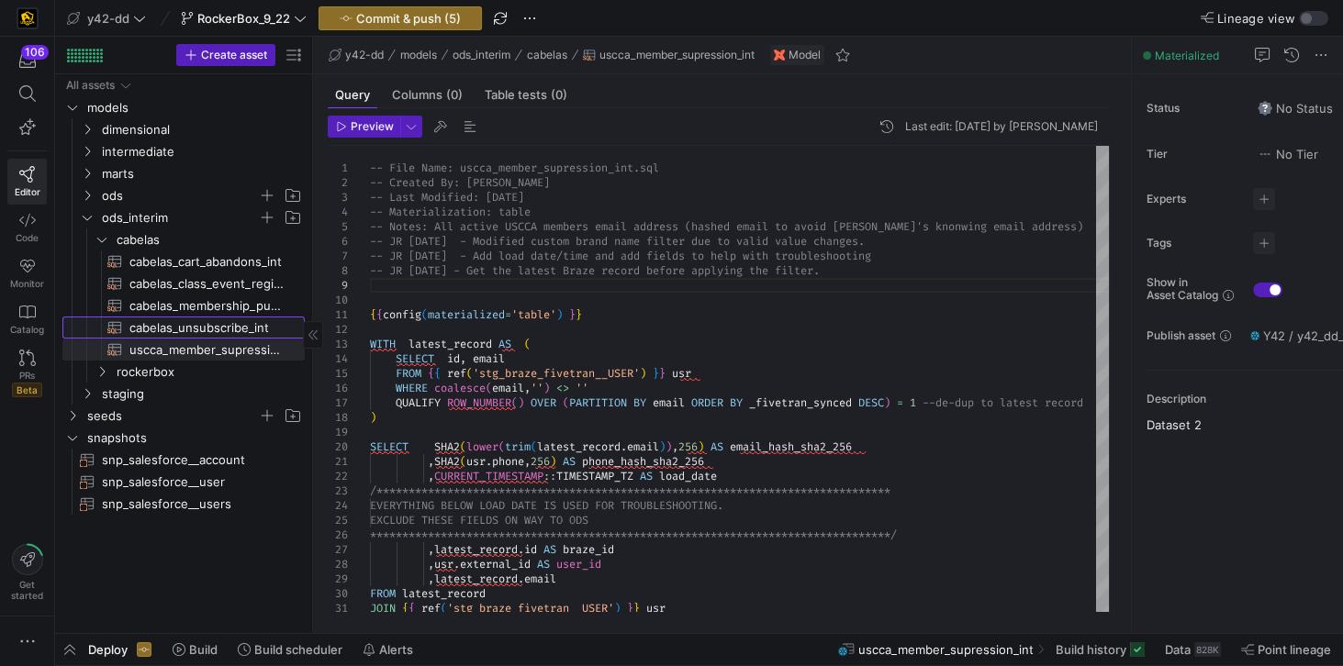
click at [176, 332] on span "cabelas_unsubscribe_int​​​​​​​​​​" at bounding box center [206, 328] width 154 height 21
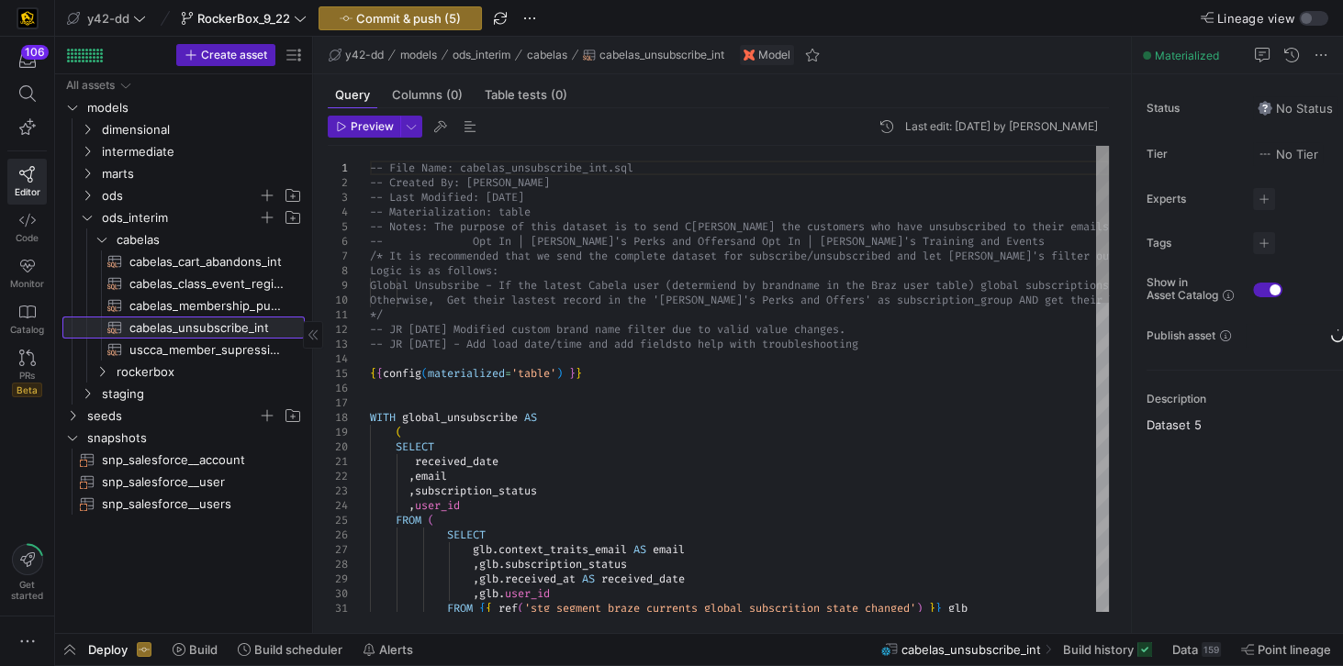
scroll to position [101, 59]
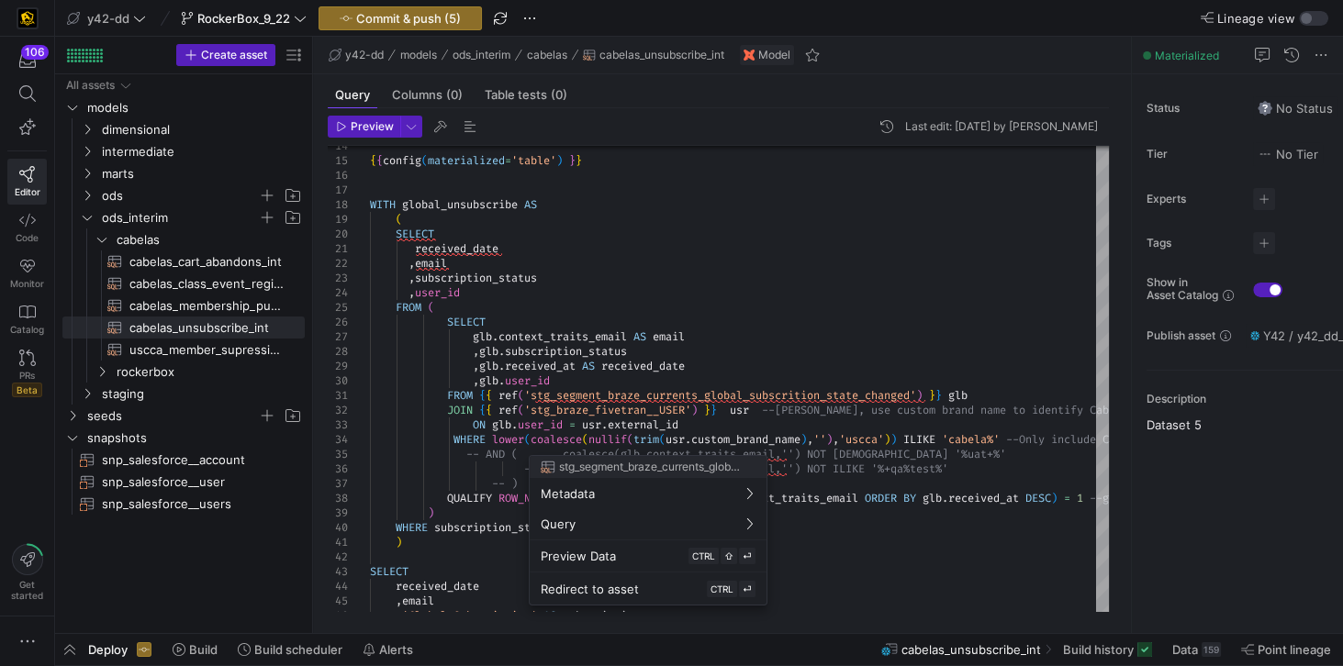
click at [909, 334] on div at bounding box center [671, 333] width 1343 height 666
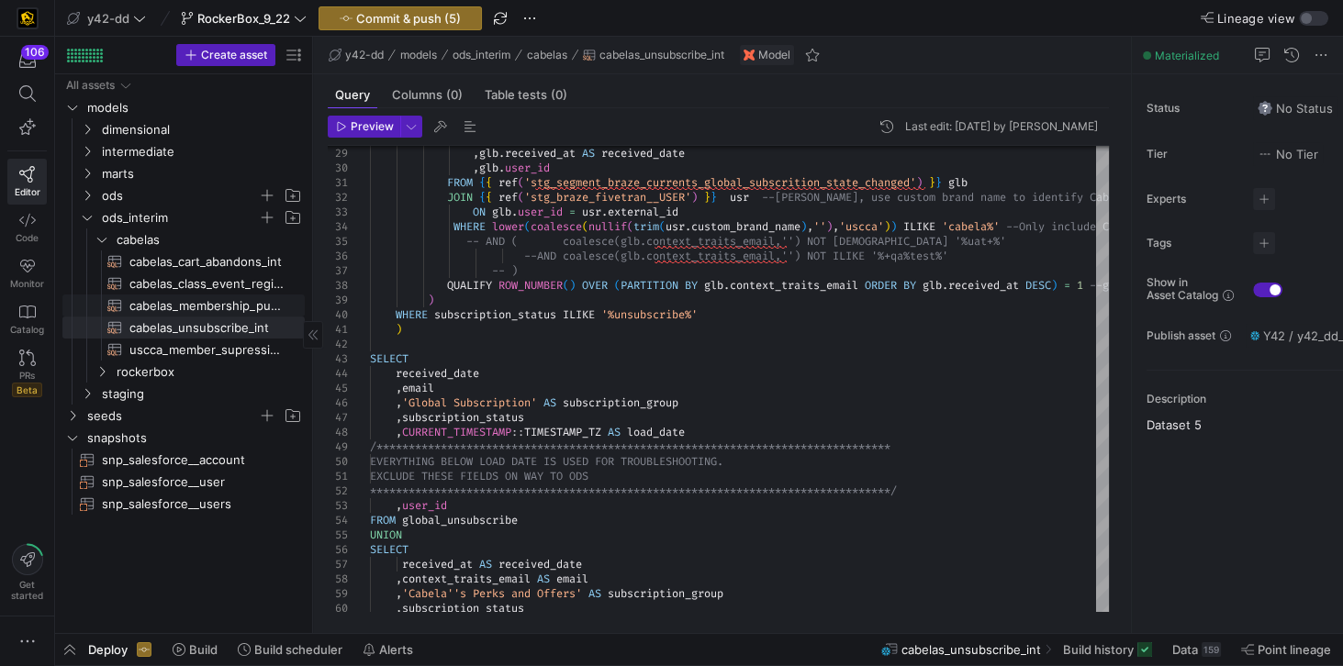
click at [159, 303] on span "cabelas_membership_purchase_int​​​​​​​​​​" at bounding box center [206, 306] width 154 height 21
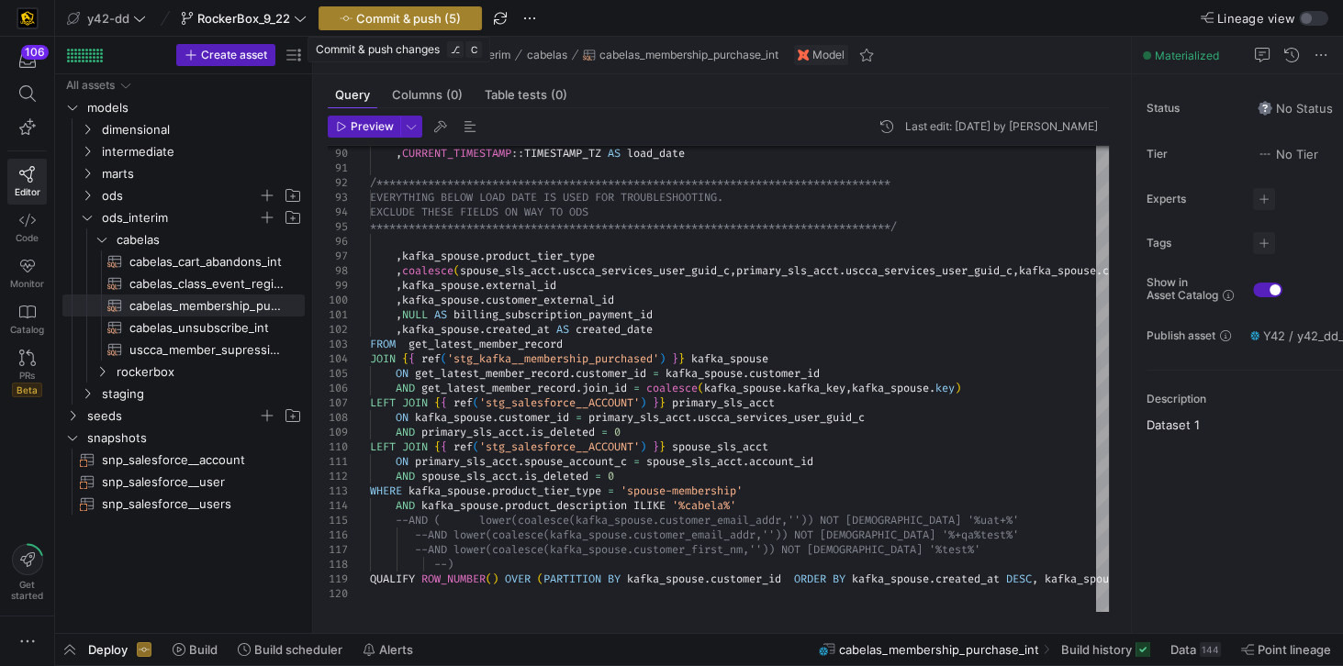
click at [407, 22] on span "Commit & push (5)" at bounding box center [408, 18] width 105 height 15
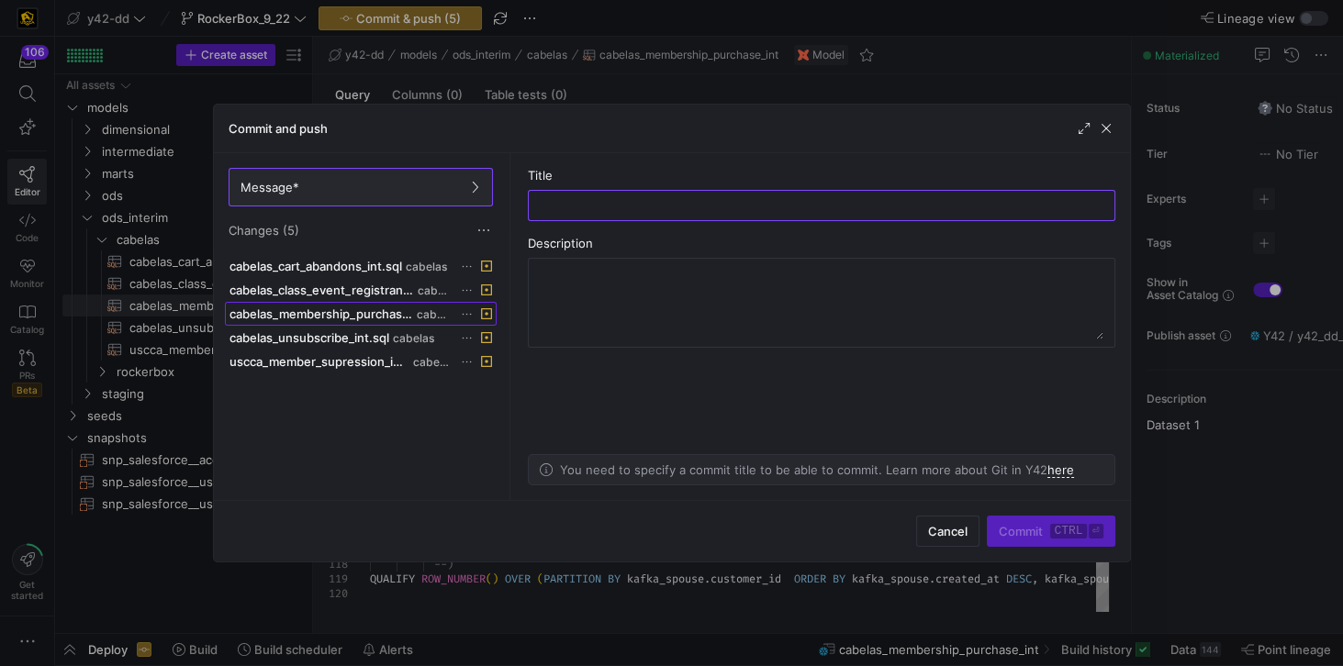
click at [352, 307] on span "cabelas_membership_purchase_int.sql" at bounding box center [321, 314] width 184 height 15
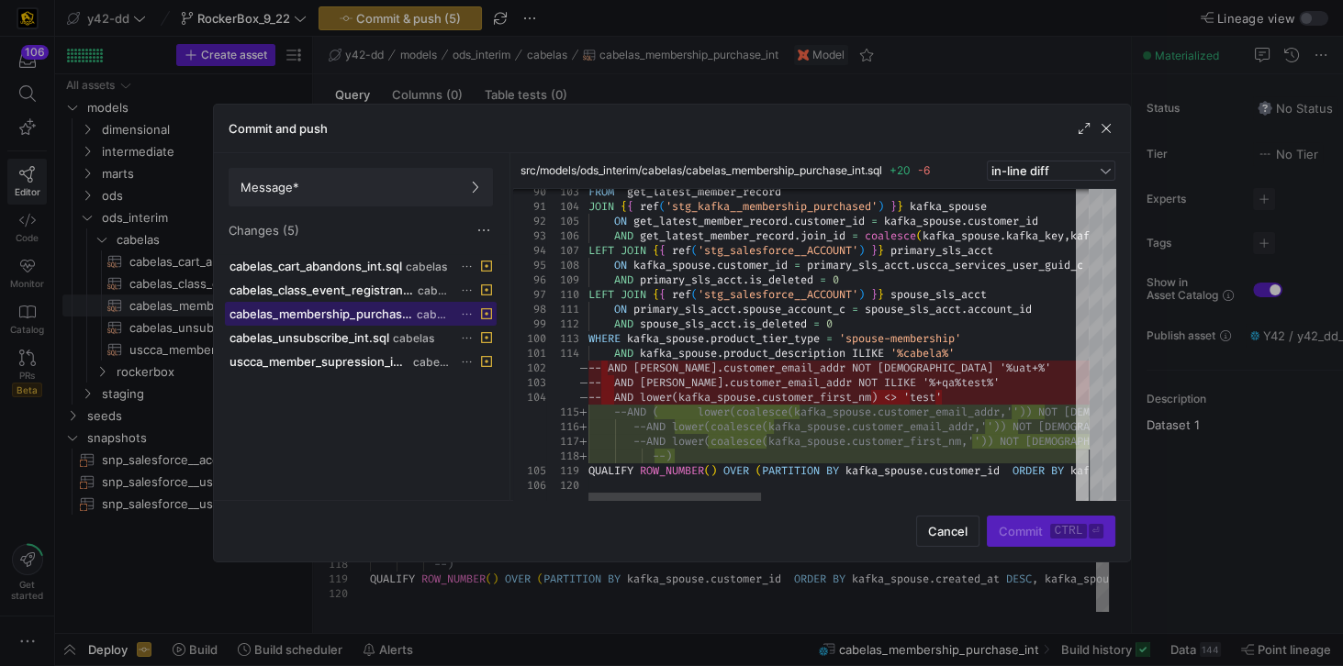
click at [1076, 496] on div at bounding box center [1082, 477] width 13 height 53
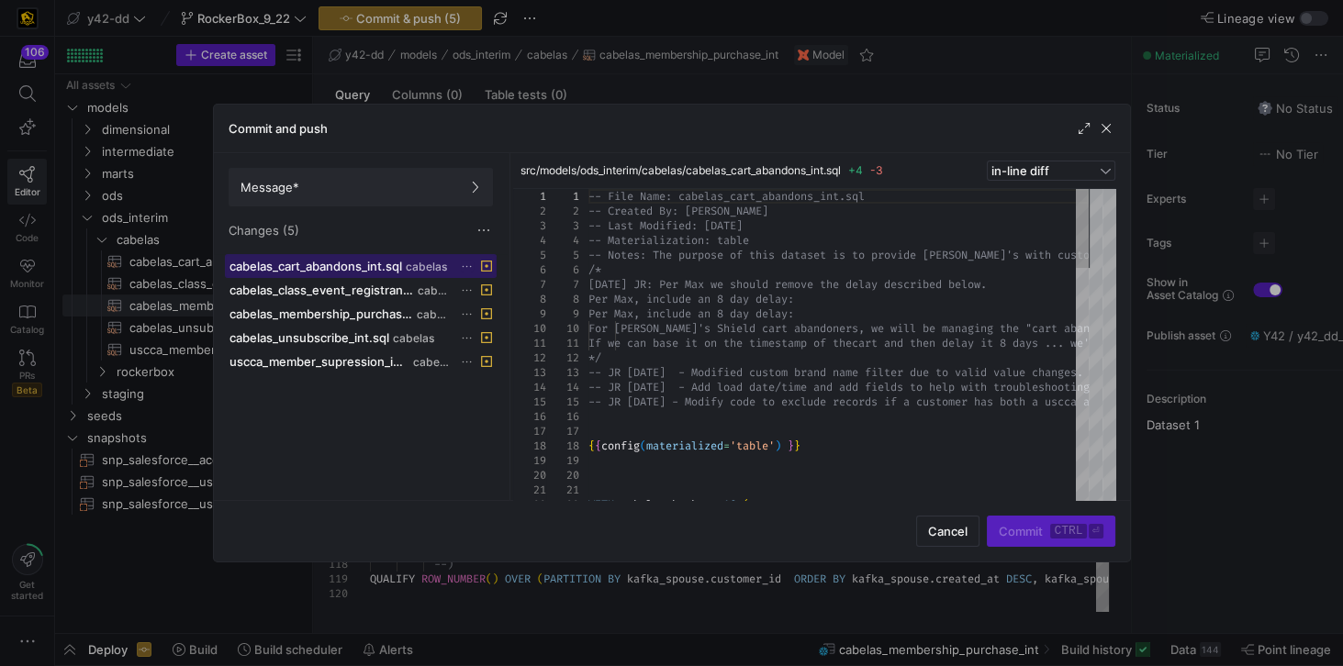
click at [356, 268] on span "cabelas_cart_abandons_int.sql" at bounding box center [315, 266] width 173 height 15
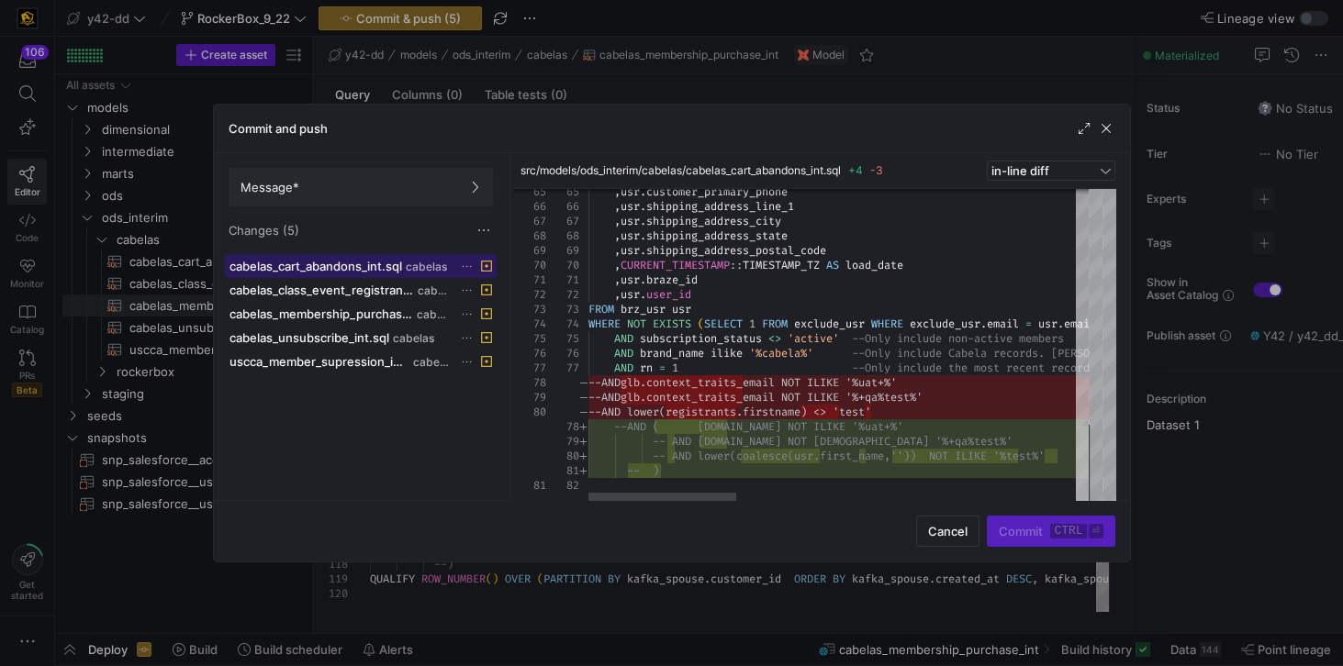
click at [1076, 490] on div at bounding box center [1082, 465] width 13 height 78
click at [958, 540] on span "button" at bounding box center [947, 531] width 61 height 29
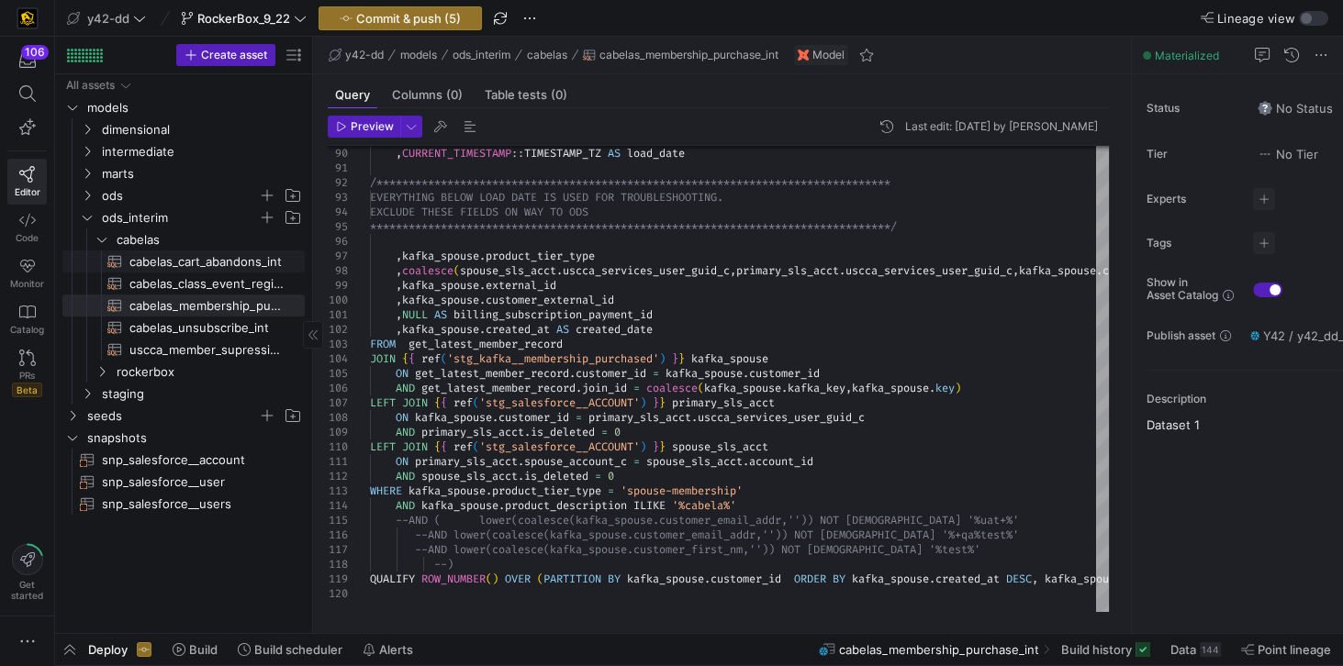
click at [238, 262] on span "cabelas_cart_abandons_int​​​​​​​​​​" at bounding box center [206, 261] width 154 height 21
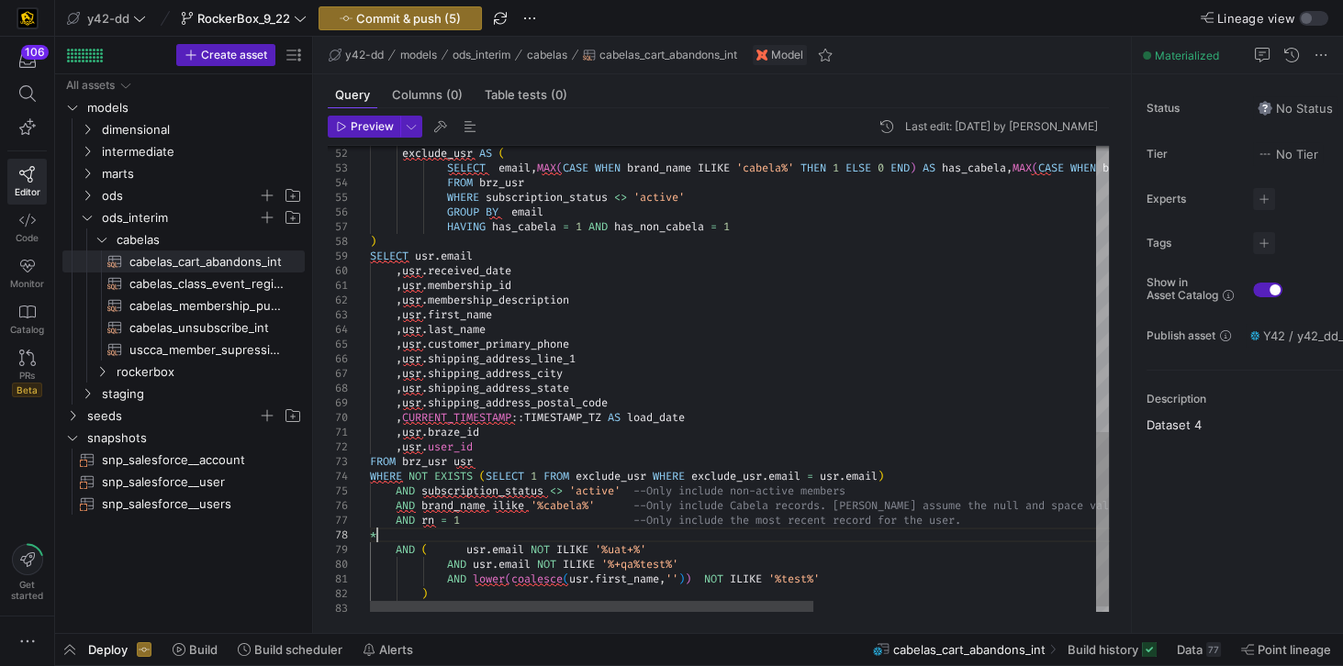
scroll to position [117, 12]
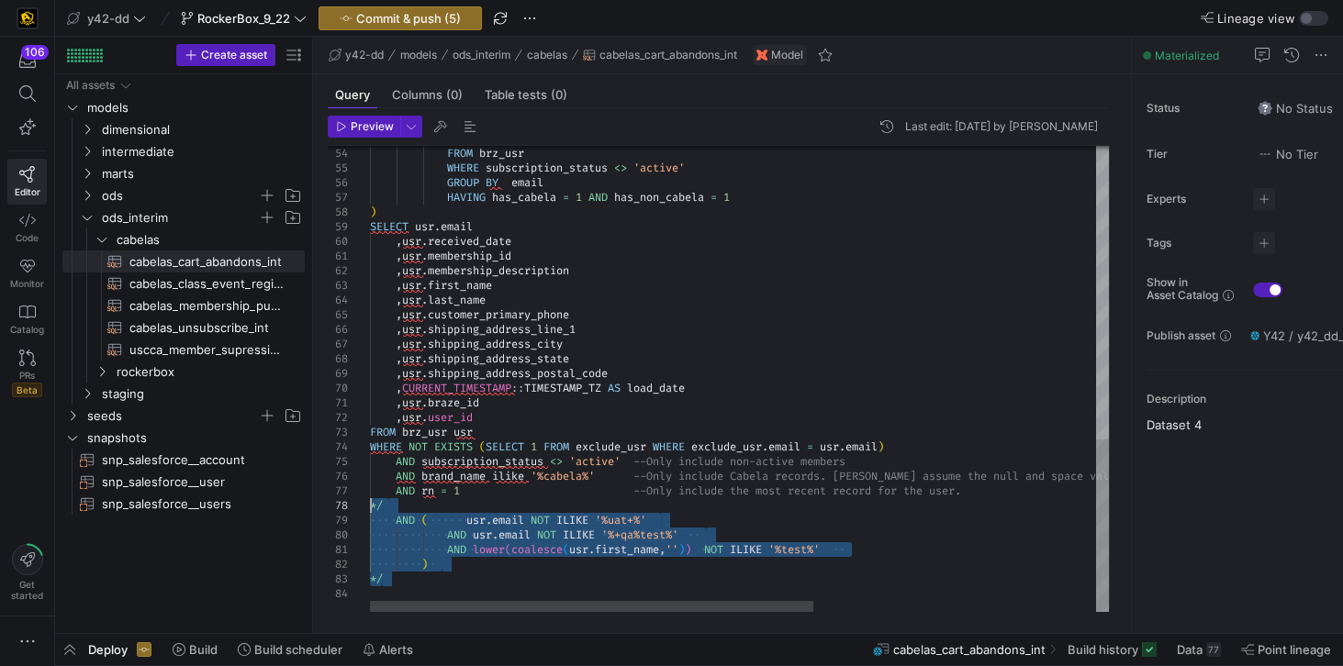
drag, startPoint x: 396, startPoint y: 584, endPoint x: 347, endPoint y: 507, distance: 91.6
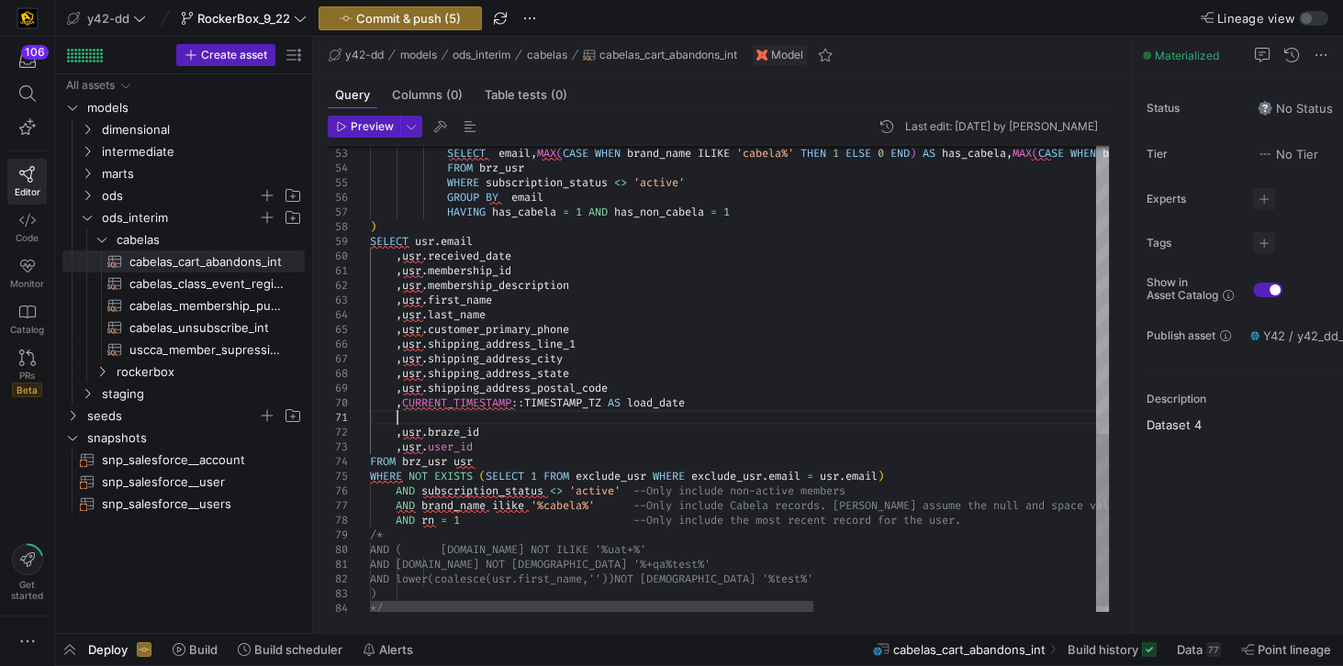
scroll to position [14, 25]
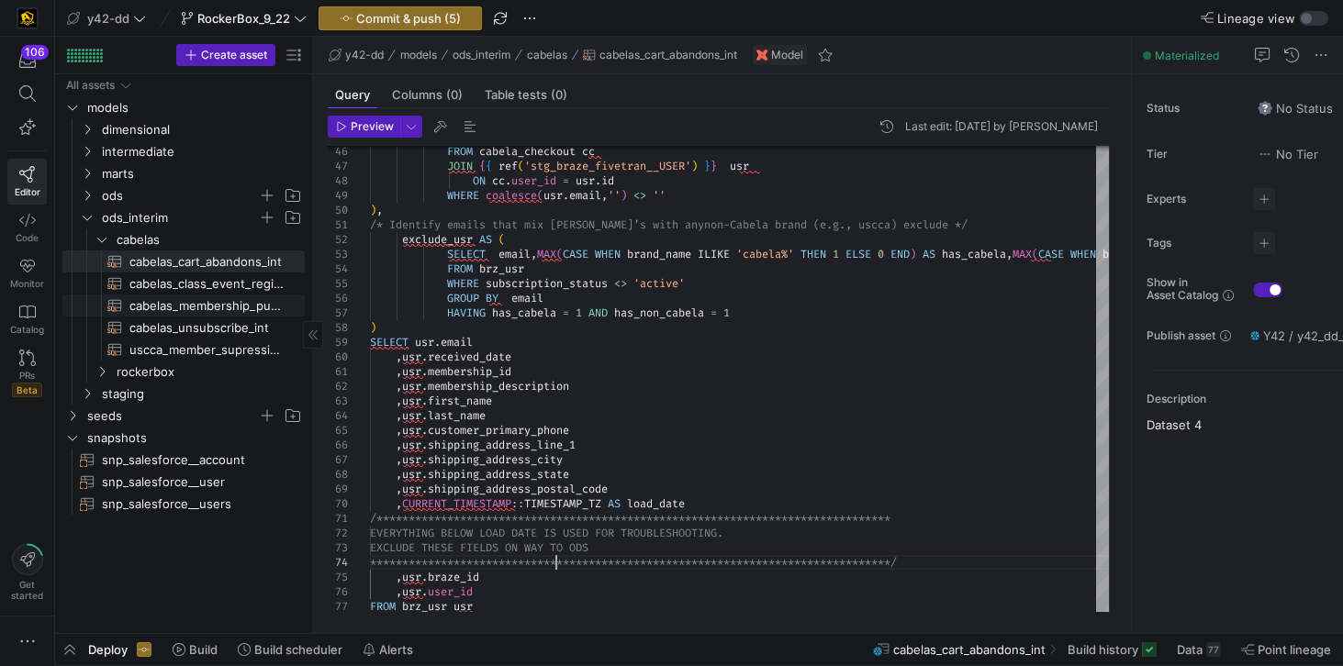
click at [198, 298] on span "cabelas_membership_purchase_int​​​​​​​​​​" at bounding box center [206, 306] width 154 height 21
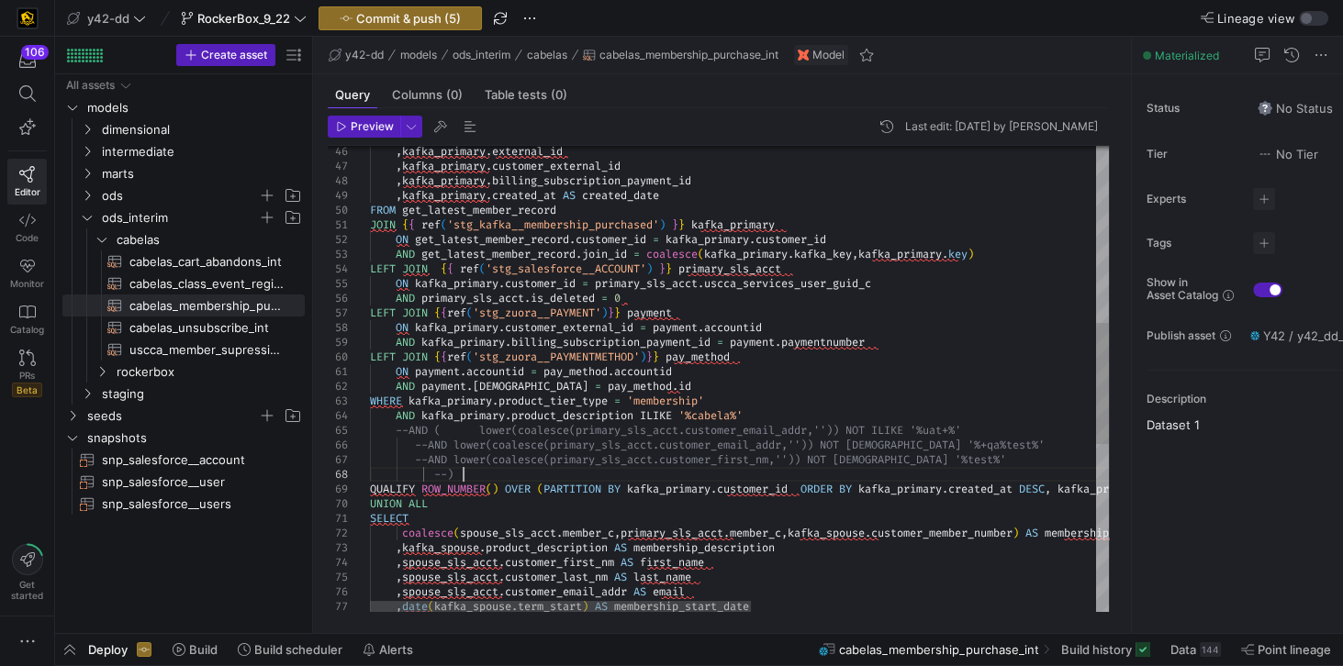
scroll to position [14, 0]
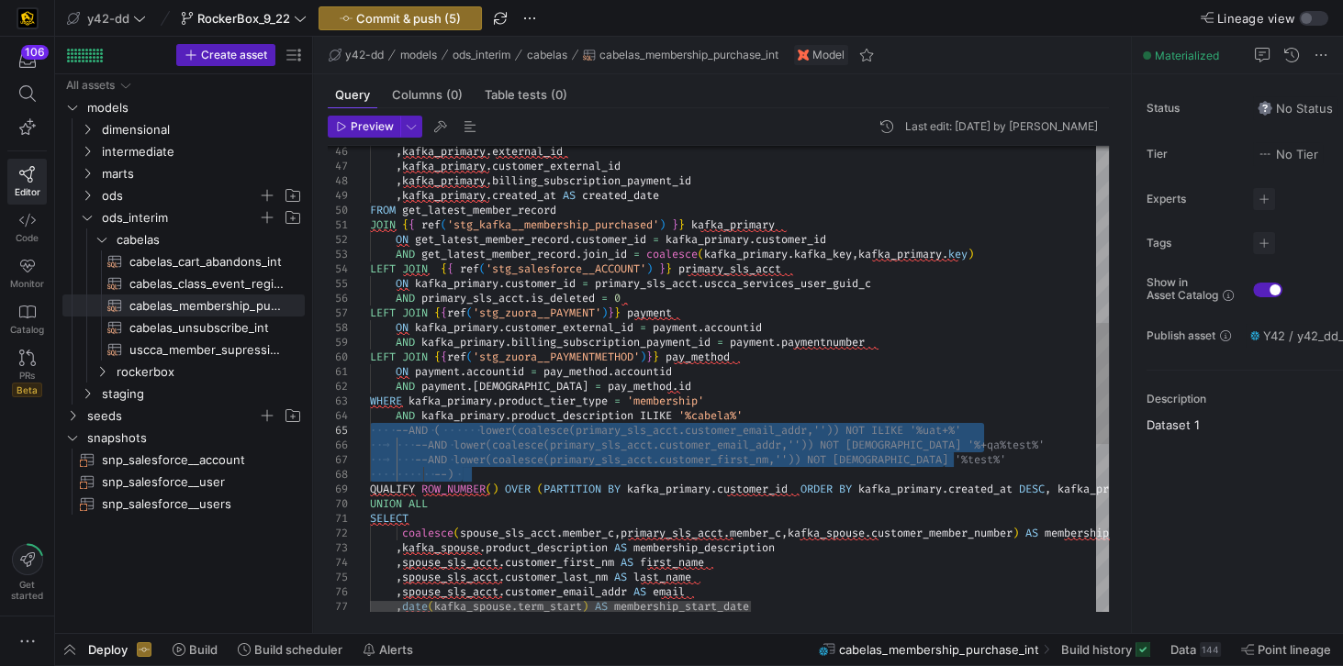
drag, startPoint x: 477, startPoint y: 471, endPoint x: 349, endPoint y: 432, distance: 134.1
click at [370, 432] on div ", kafka_primary . external_id , kafka_primary . customer_external_id , kafka_pr…" at bounding box center [1073, 363] width 1407 height 1788
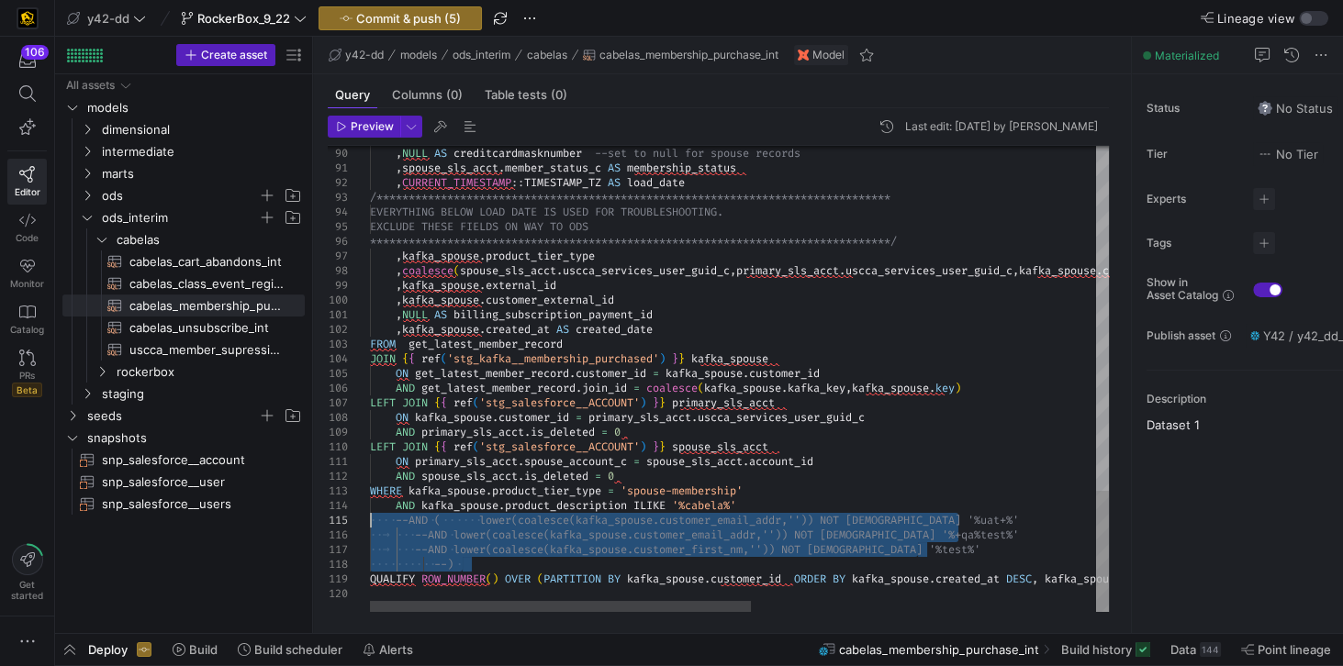
drag, startPoint x: 461, startPoint y: 566, endPoint x: 316, endPoint y: 517, distance: 153.2
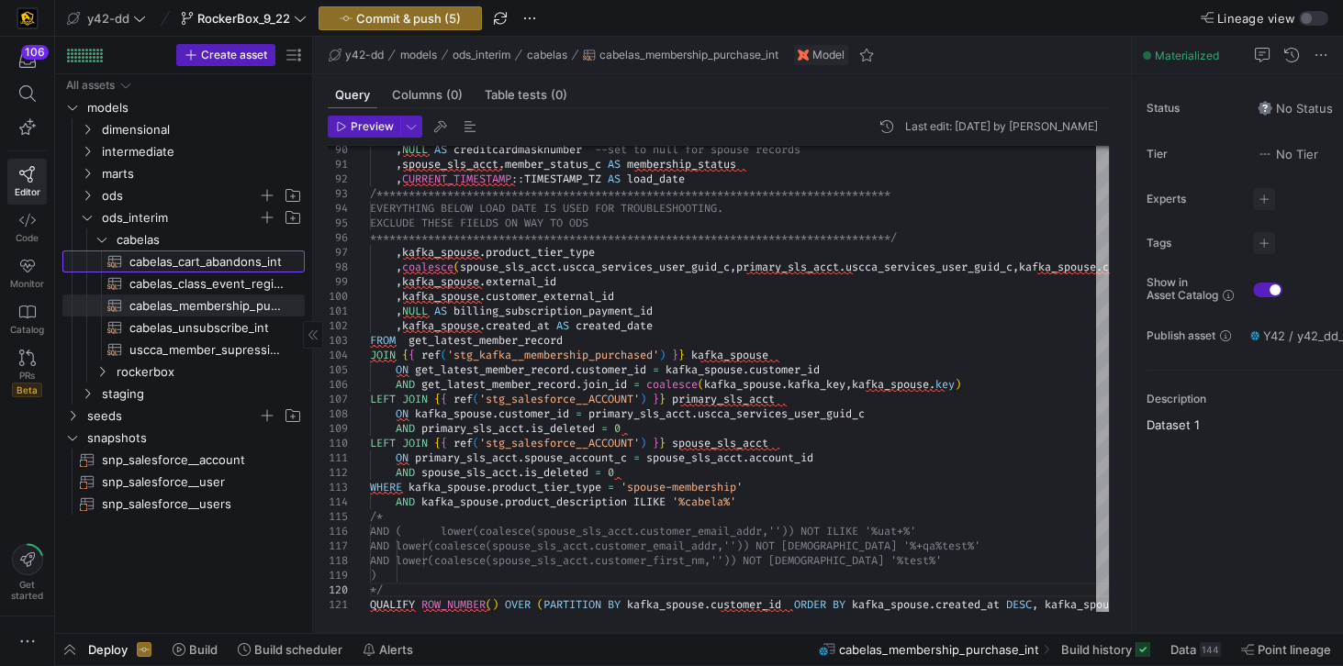
click at [202, 258] on span "cabelas_cart_abandons_int​​​​​​​​​​" at bounding box center [206, 261] width 154 height 21
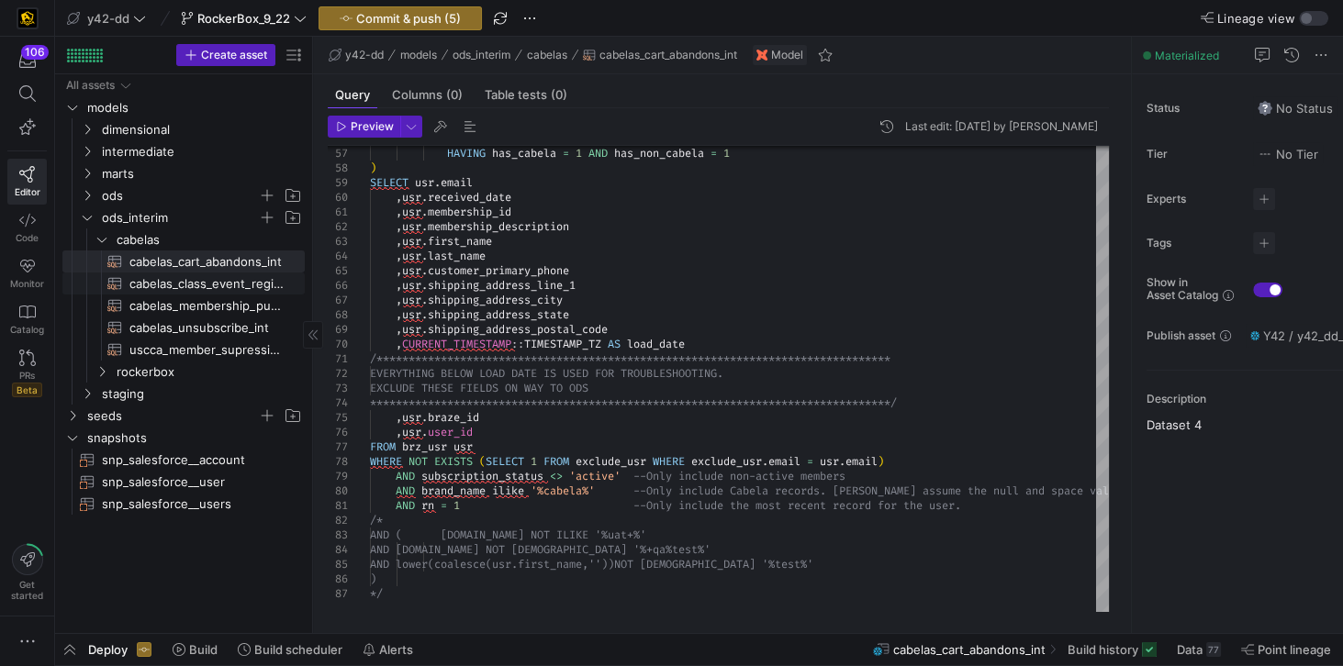
click at [183, 285] on span "cabelas_class_event_registrants_int​​​​​​​​​​" at bounding box center [206, 283] width 154 height 21
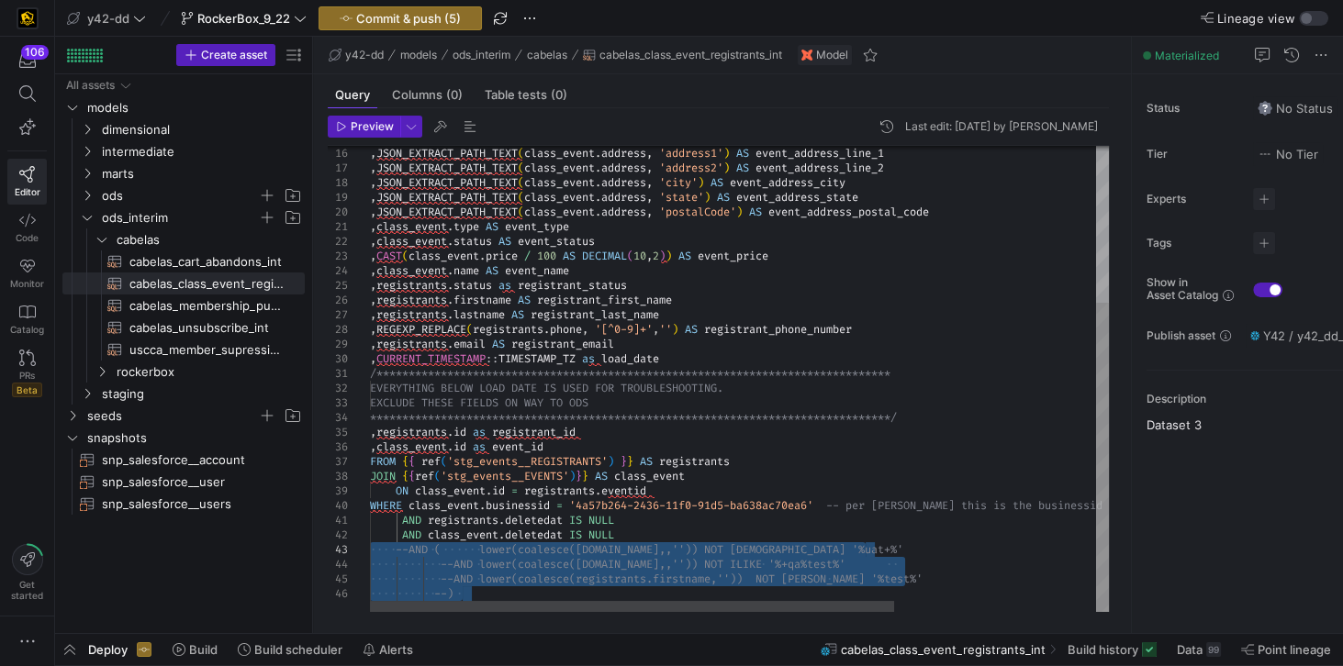
drag, startPoint x: 474, startPoint y: 598, endPoint x: 273, endPoint y: 552, distance: 206.2
click at [370, 552] on div ", JSON_EXTRACT_PATH_TEXT ( class_event . address , 'address1' ) AS event_addres…" at bounding box center [881, 261] width 1023 height 701
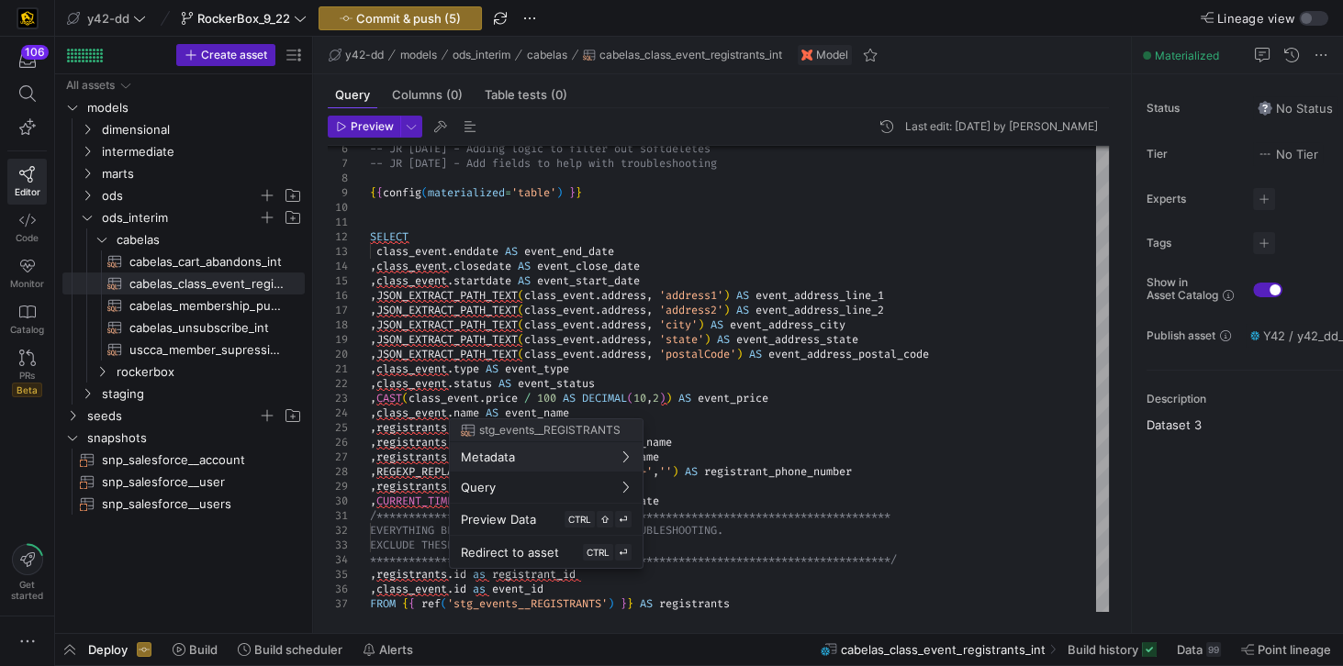
click at [162, 262] on div at bounding box center [671, 333] width 1343 height 666
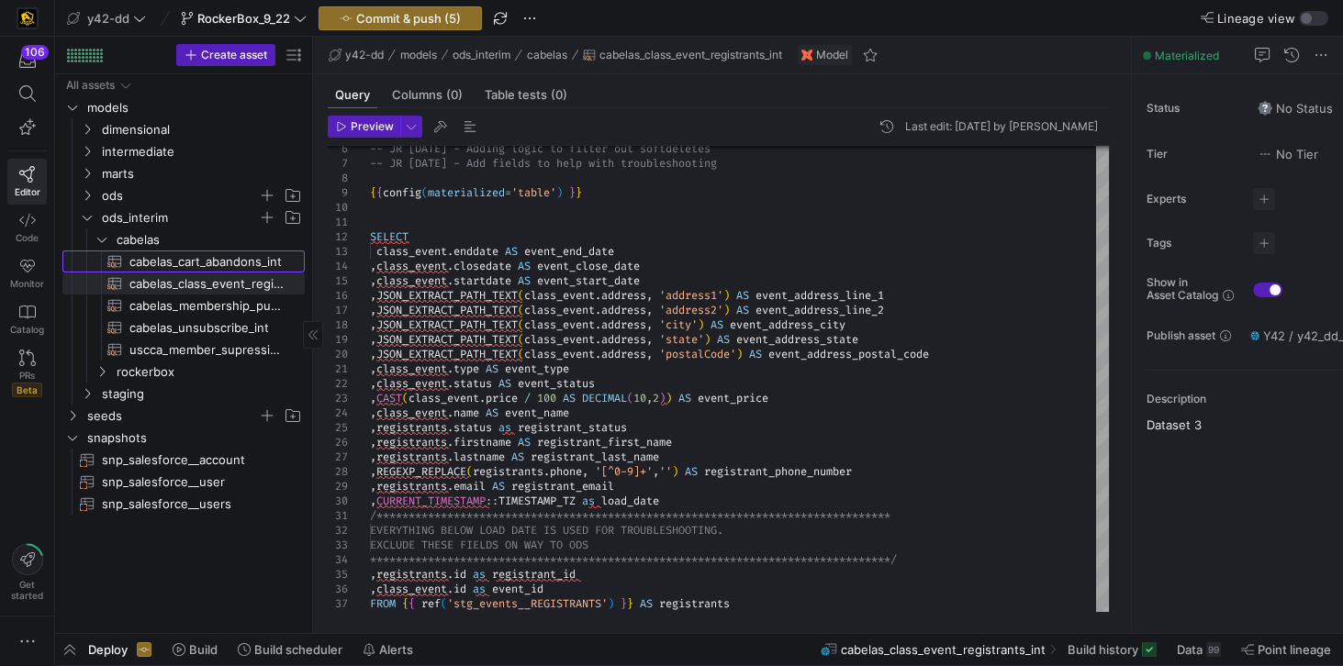
click at [162, 262] on span "cabelas_cart_abandons_int​​​​​​​​​​" at bounding box center [206, 261] width 154 height 21
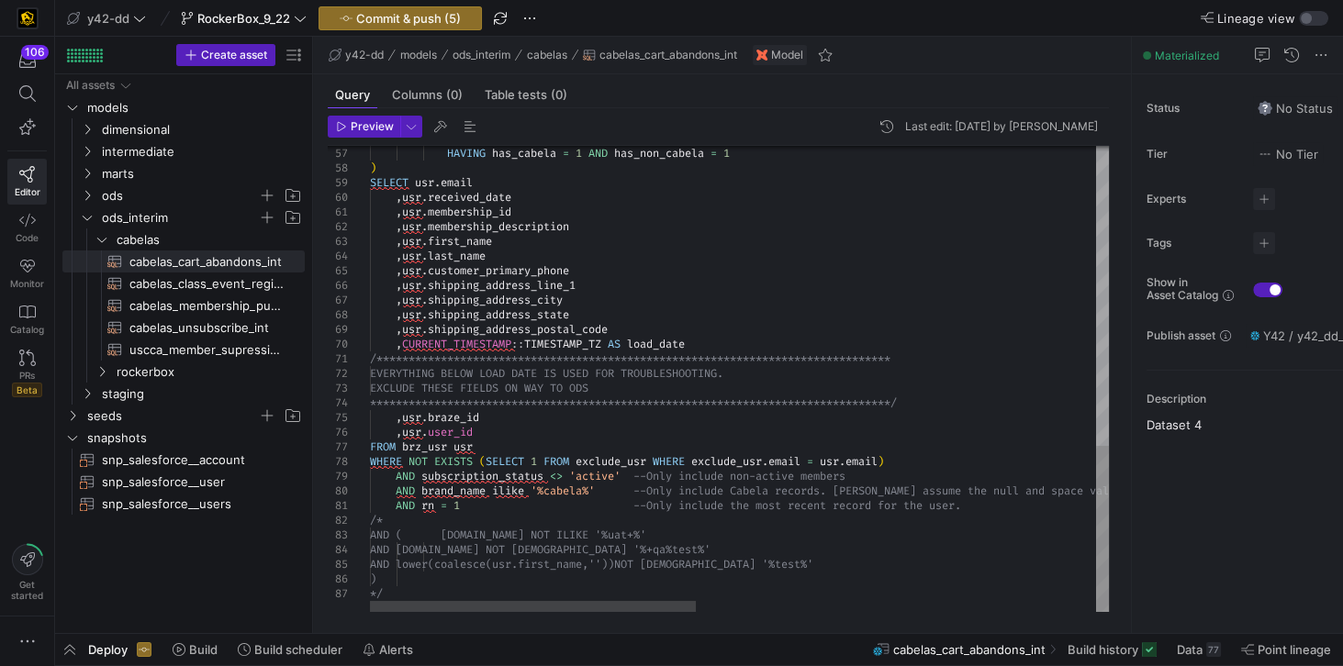
scroll to position [14, 541]
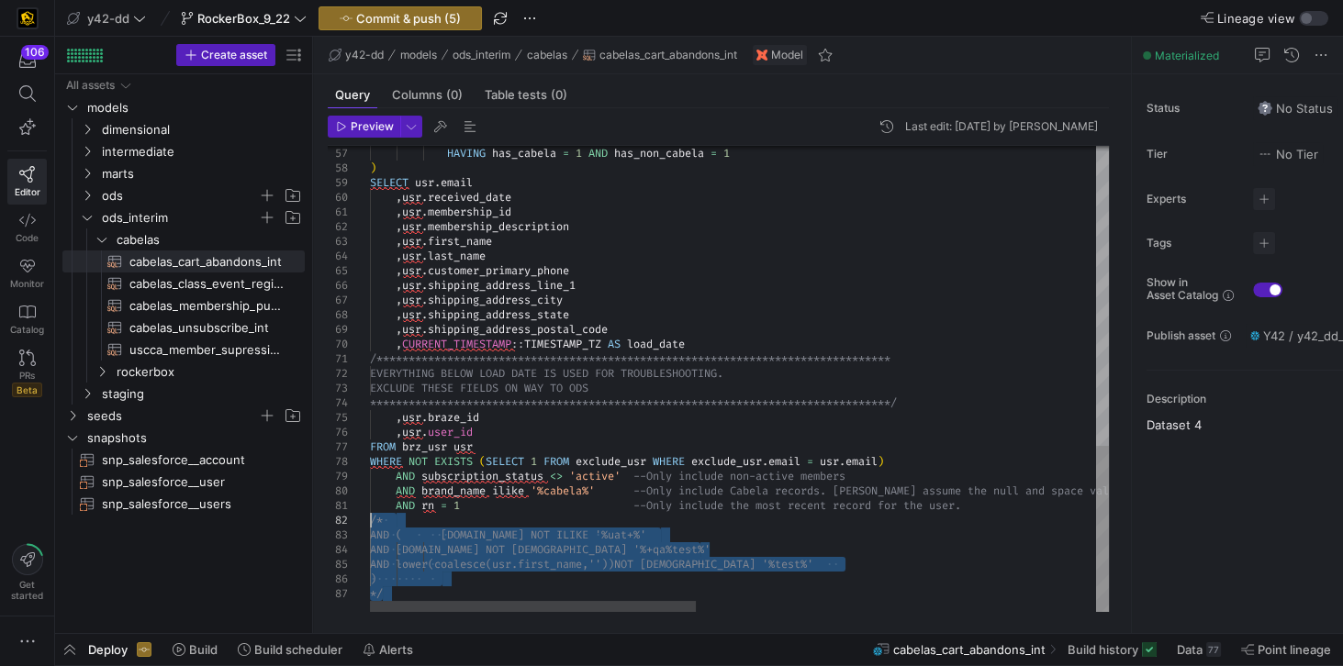
drag, startPoint x: 390, startPoint y: 597, endPoint x: 350, endPoint y: 520, distance: 86.2
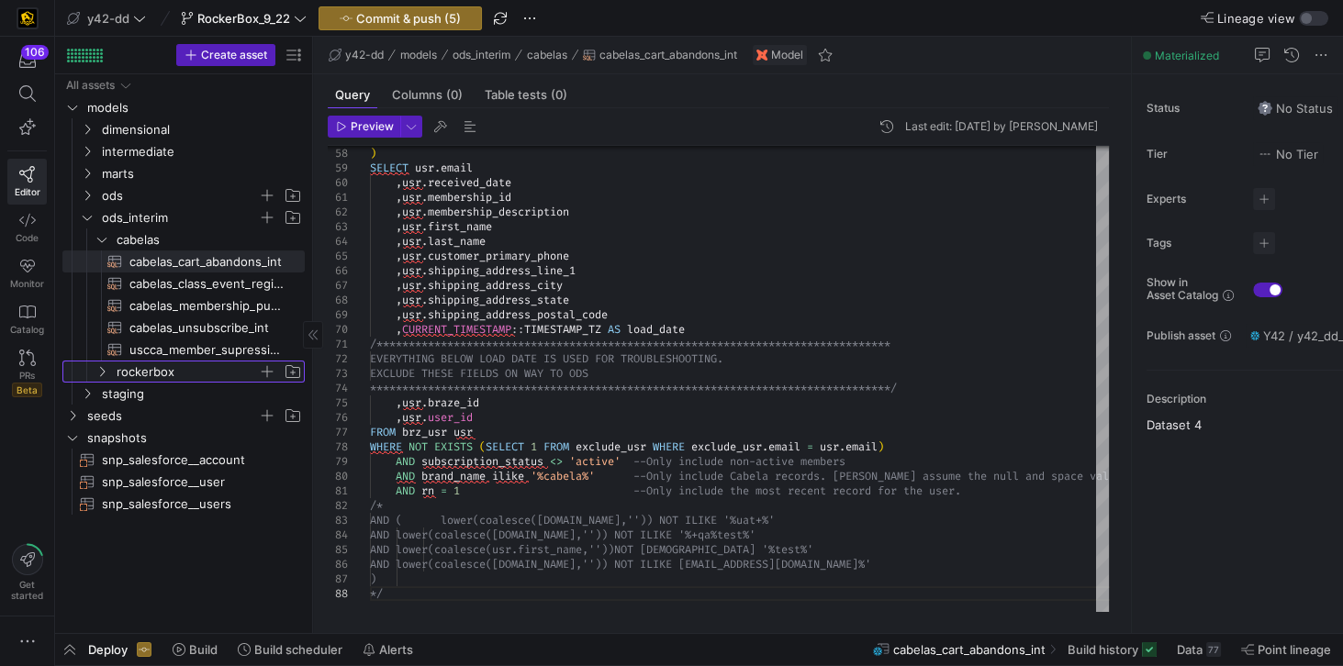
click at [133, 376] on span "rockerbox" at bounding box center [187, 372] width 141 height 21
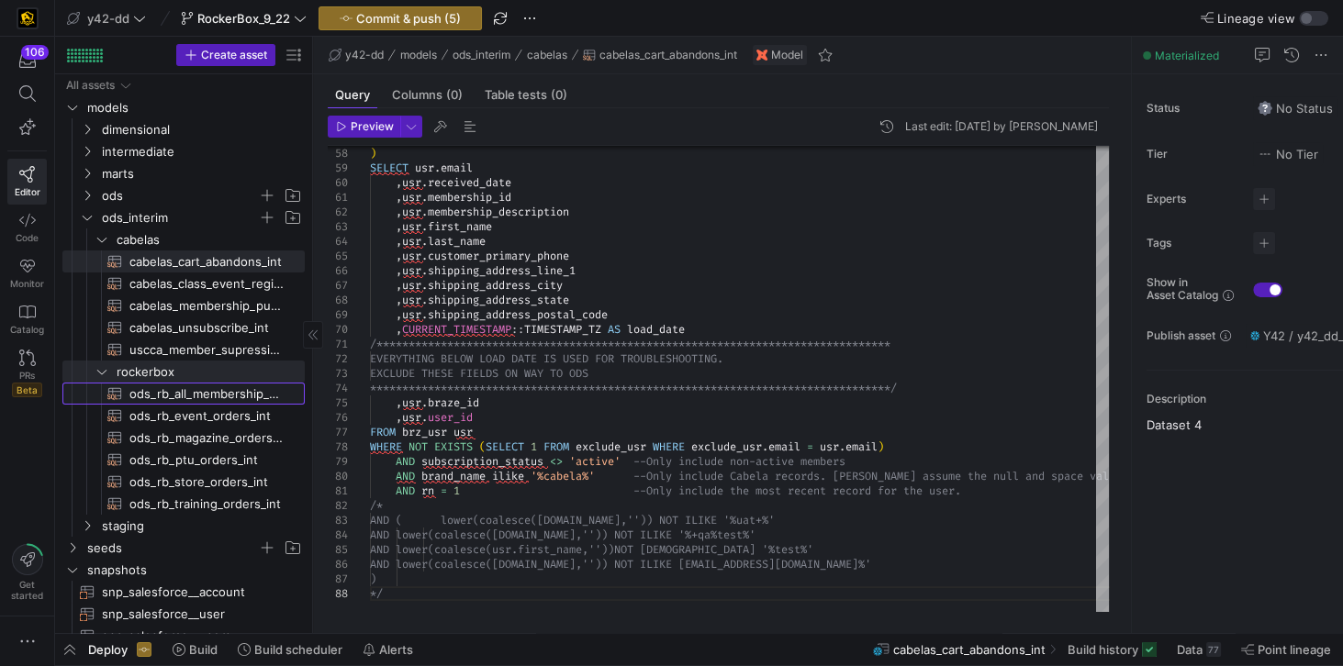
click at [222, 396] on span "ods_rb_all_membership_sale_int​​​​​​​​​​" at bounding box center [206, 394] width 154 height 21
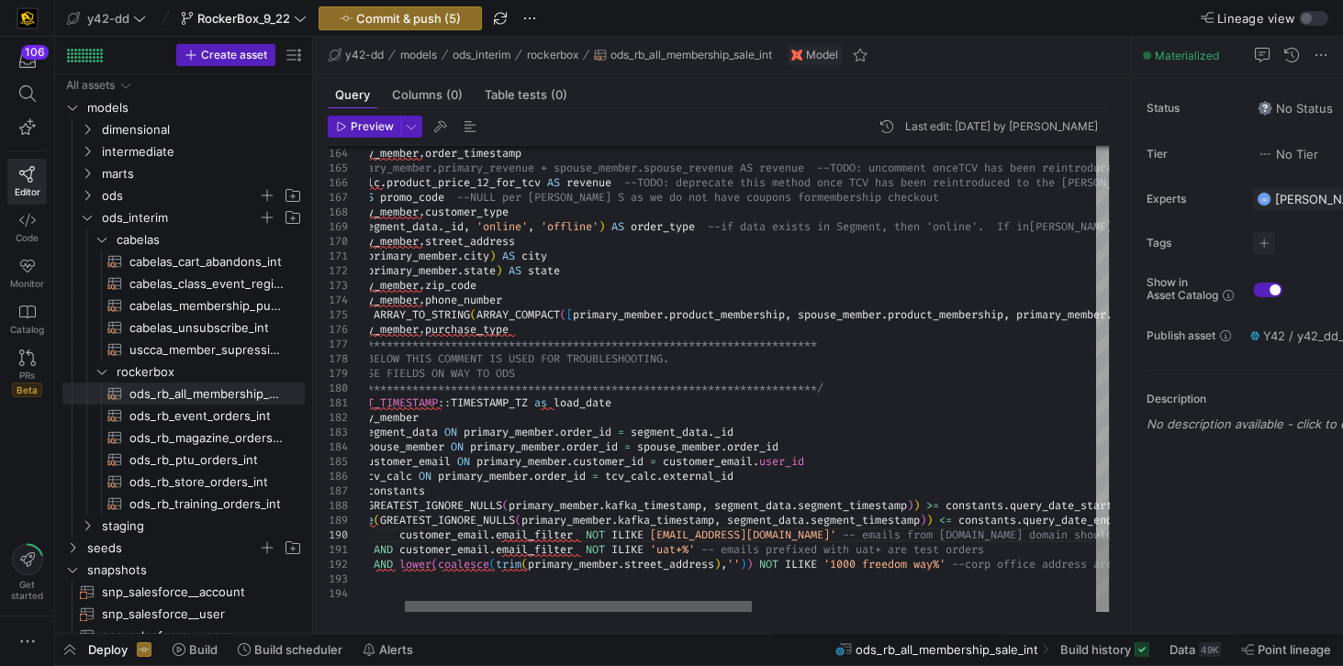
click at [700, 609] on div at bounding box center [578, 606] width 347 height 11
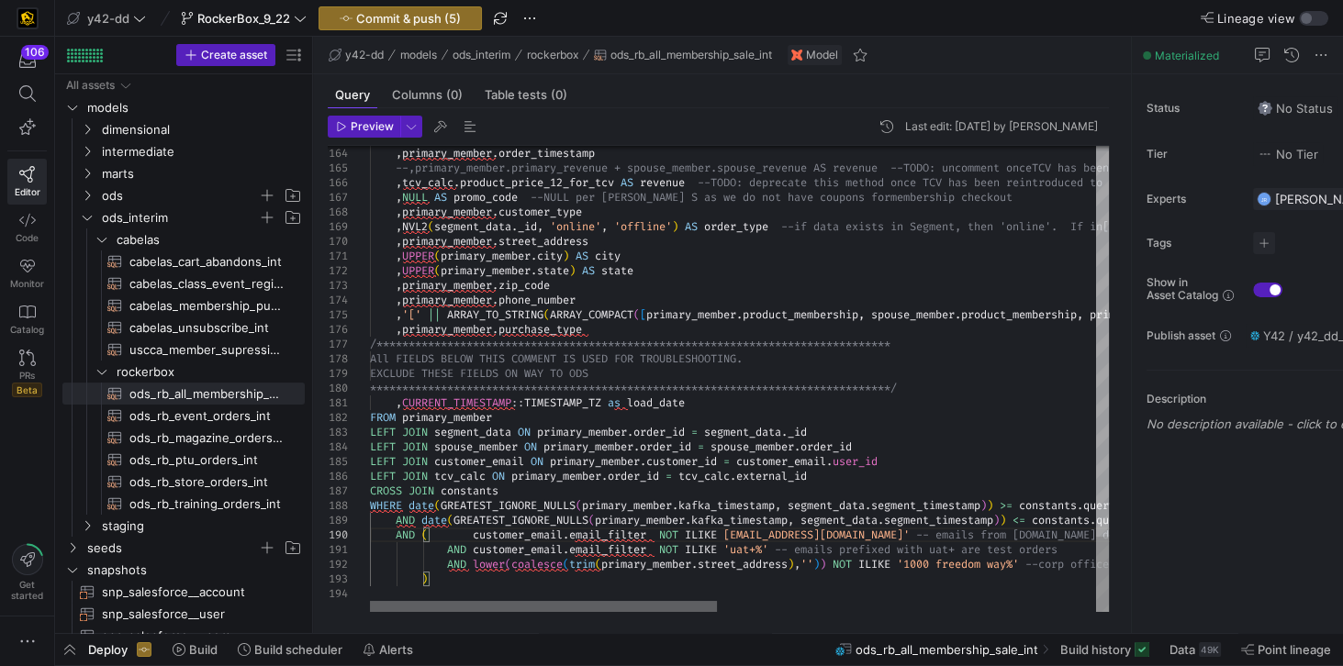
click at [400, 603] on div at bounding box center [543, 606] width 347 height 11
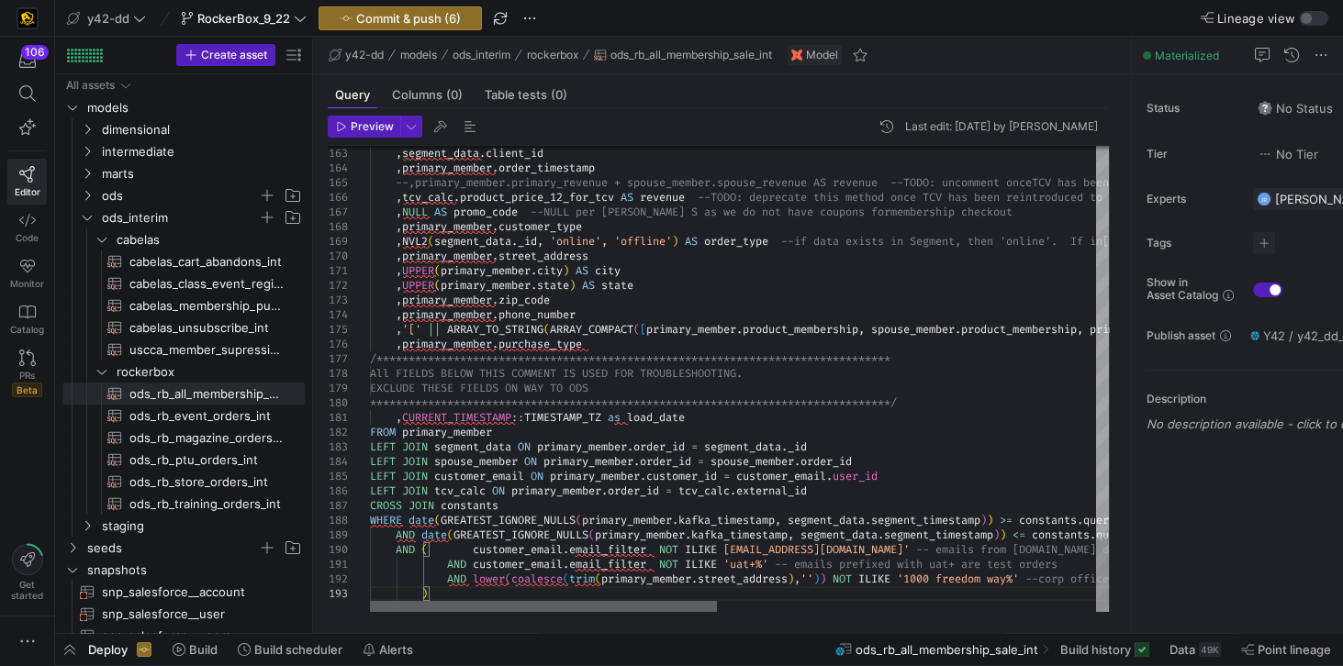
click at [374, 601] on div at bounding box center [543, 606] width 347 height 11
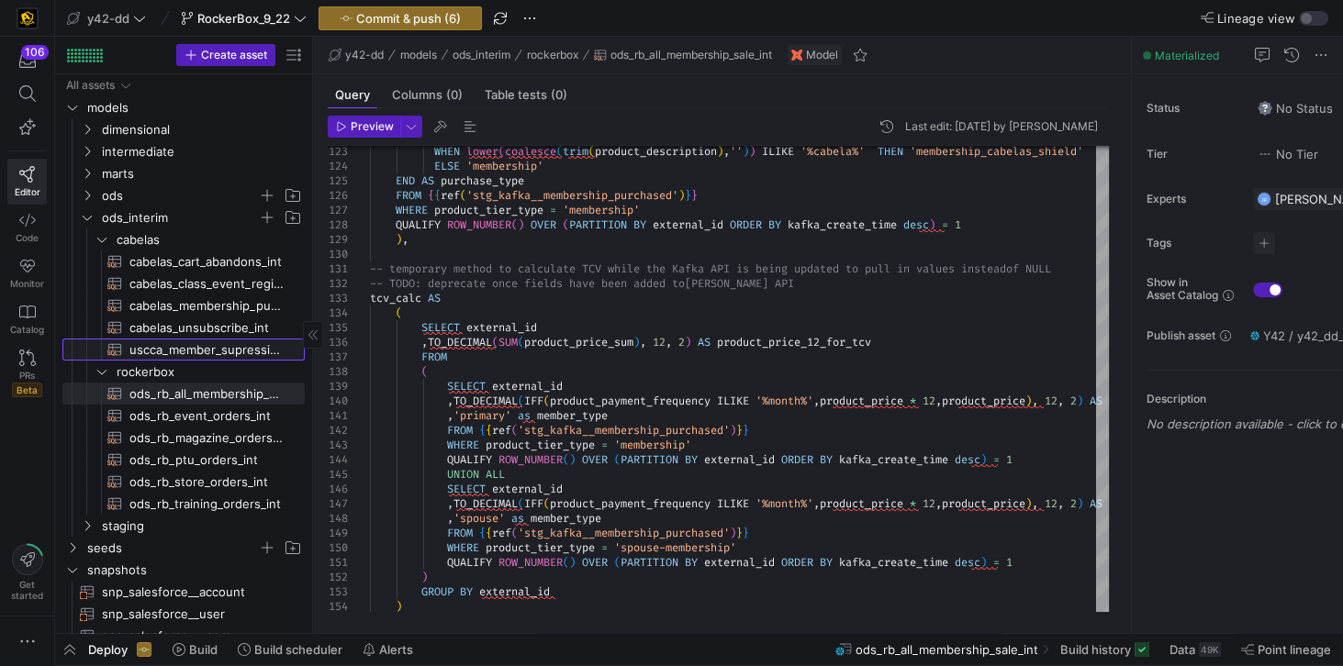
click at [209, 347] on span "uscca_member_supression_int​​​​​​​​​​" at bounding box center [206, 350] width 154 height 21
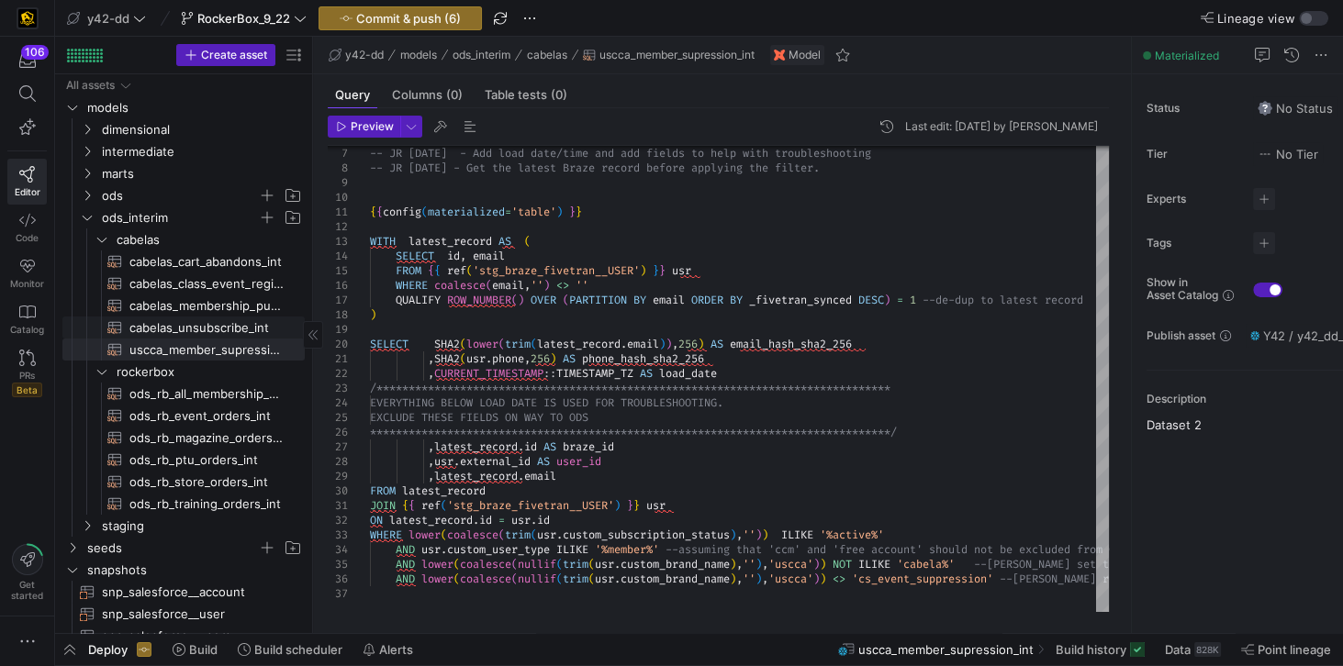
click at [208, 326] on span "cabelas_unsubscribe_int​​​​​​​​​​" at bounding box center [206, 328] width 154 height 21
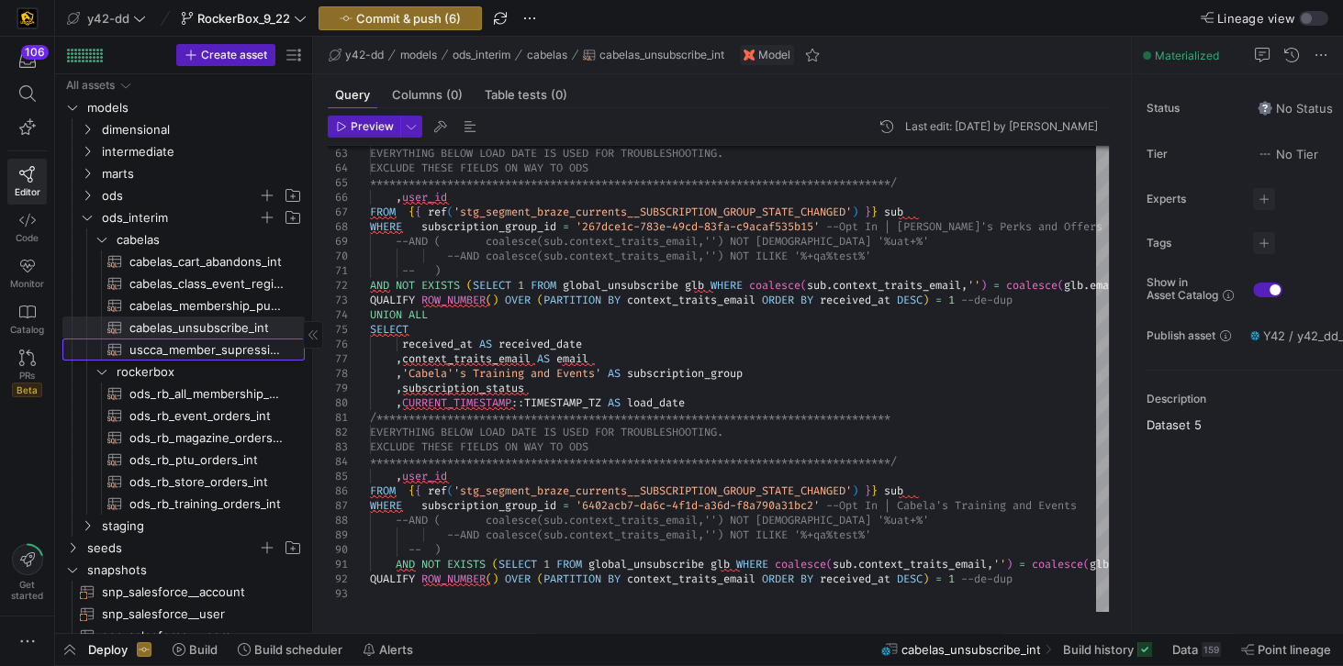
click at [203, 346] on span "uscca_member_supression_int​​​​​​​​​​" at bounding box center [206, 350] width 154 height 21
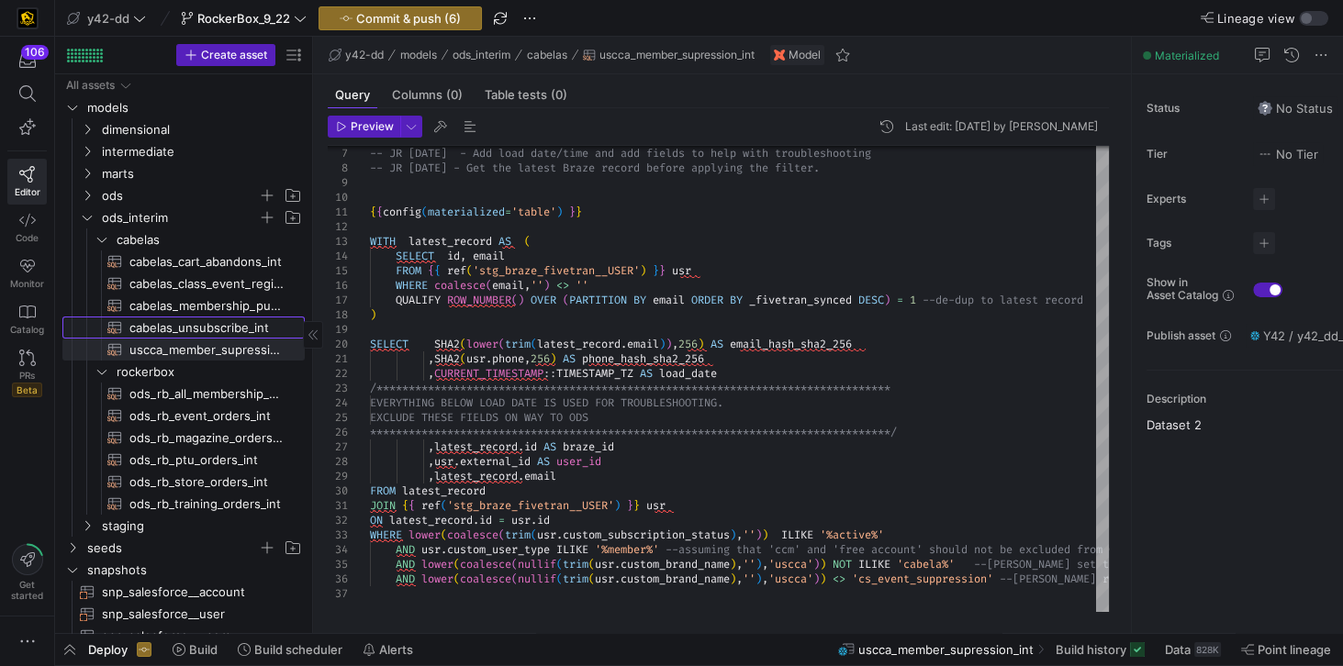
click at [204, 328] on span "cabelas_unsubscribe_int​​​​​​​​​​" at bounding box center [206, 328] width 154 height 21
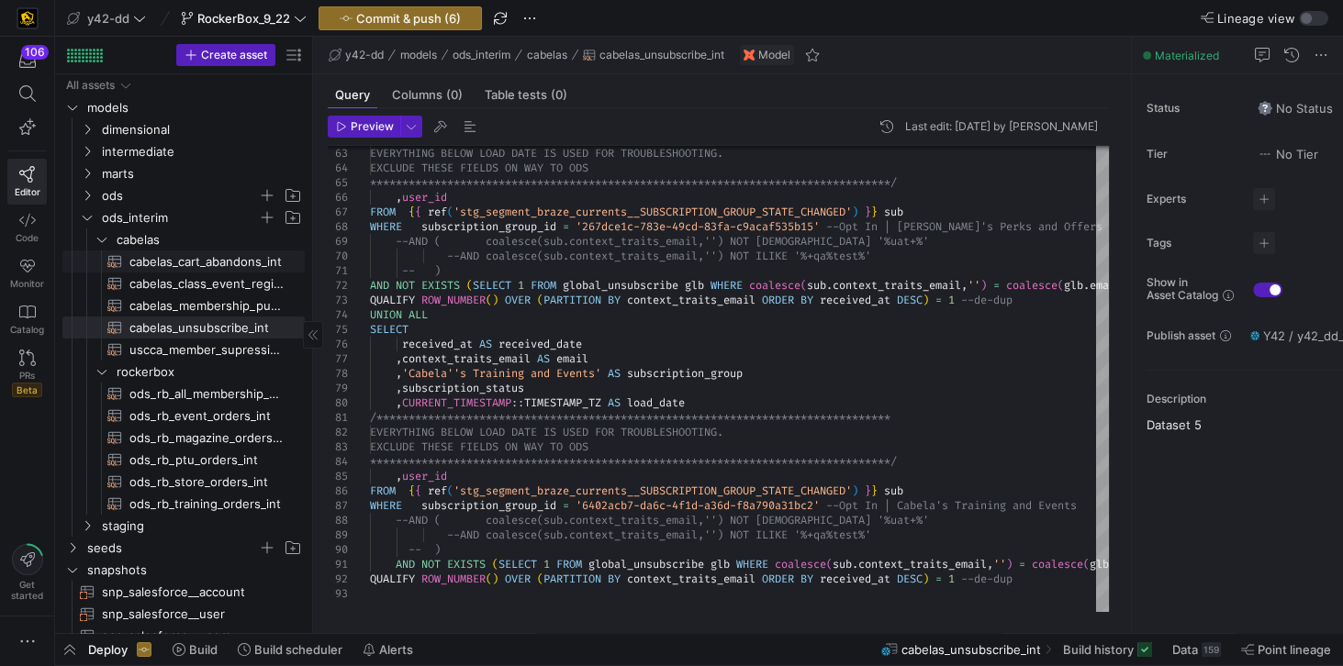
click at [210, 262] on span "cabelas_cart_abandons_int​​​​​​​​​​" at bounding box center [206, 261] width 154 height 21
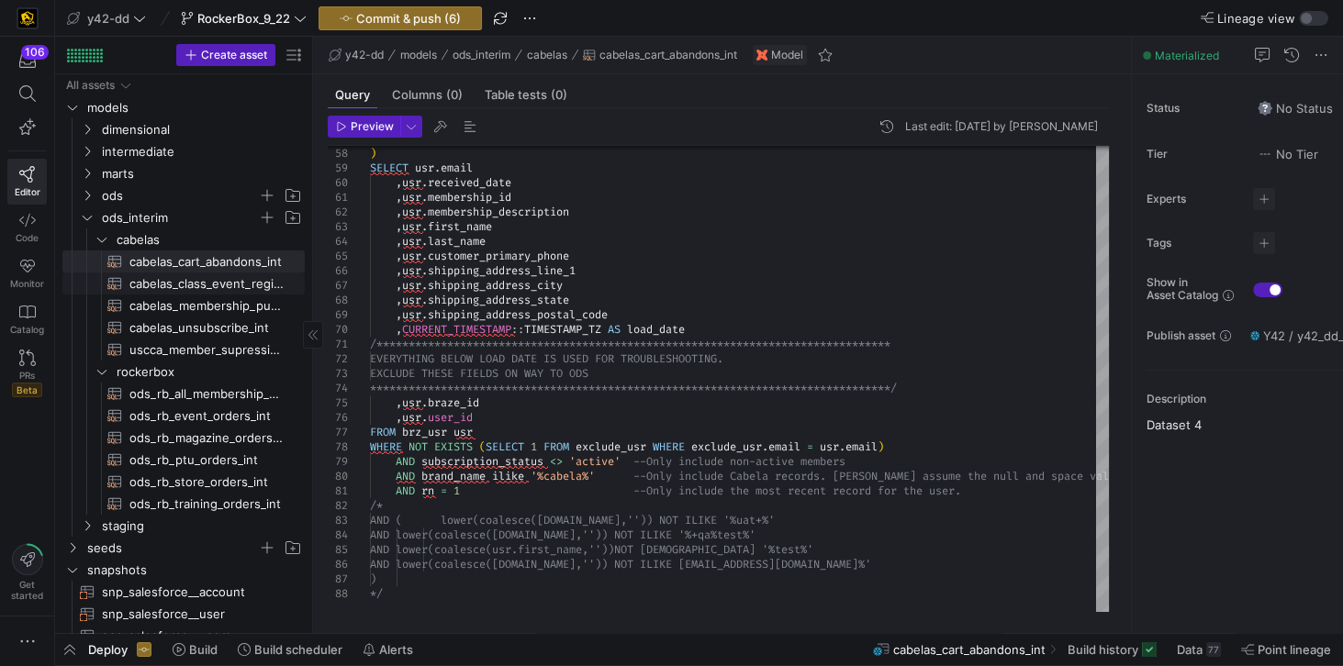
click at [200, 282] on span "cabelas_class_event_registrants_int​​​​​​​​​​" at bounding box center [206, 283] width 154 height 21
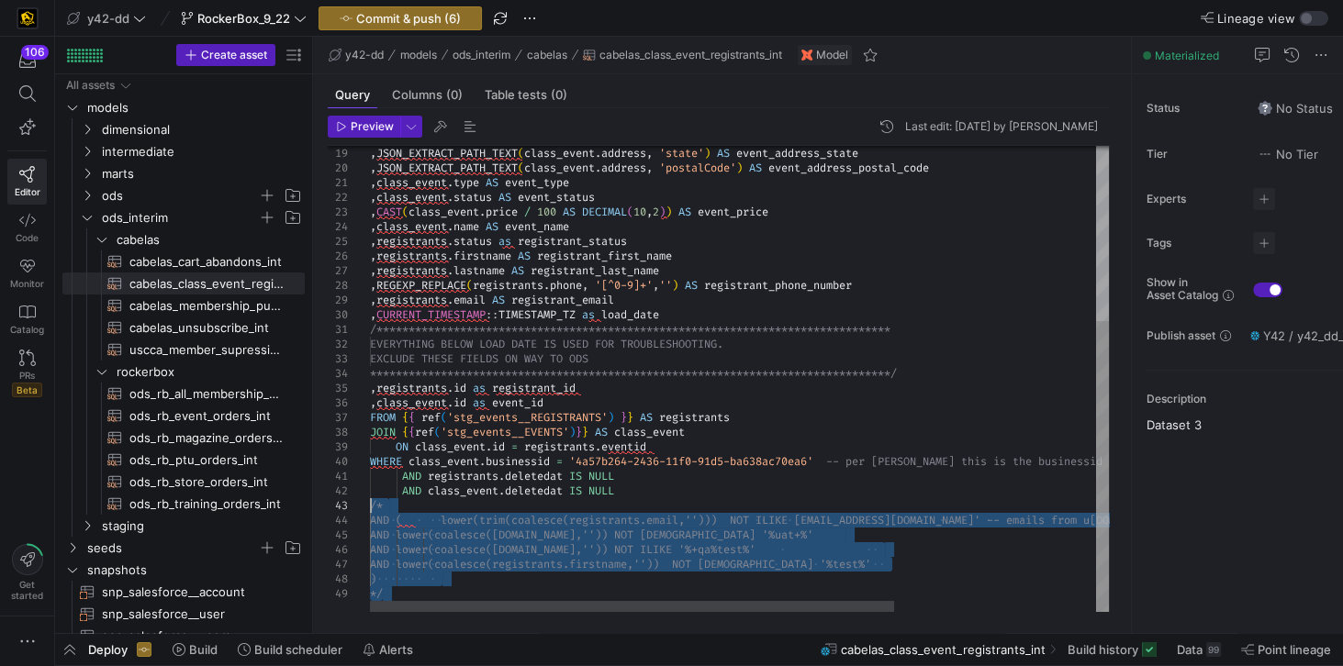
drag, startPoint x: 419, startPoint y: 593, endPoint x: 354, endPoint y: 502, distance: 111.8
click at [370, 502] on div "**********" at bounding box center [881, 239] width 1023 height 745
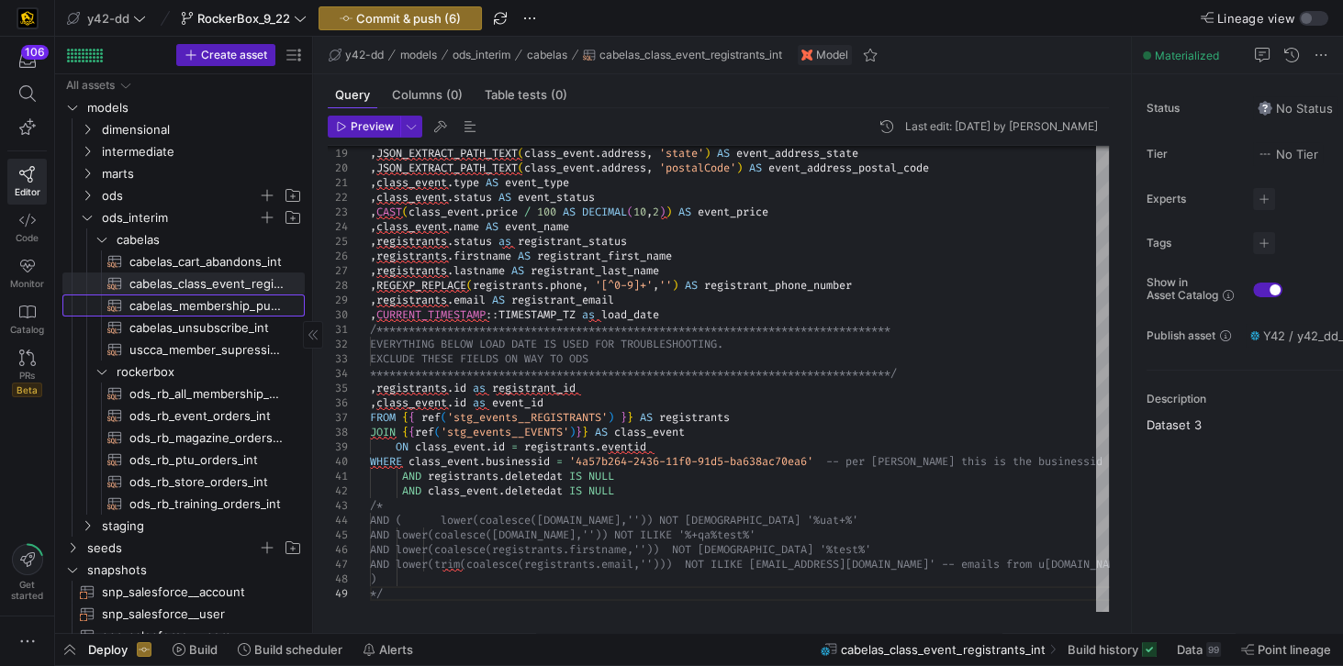
click at [206, 303] on span "cabelas_membership_purchase_int​​​​​​​​​​" at bounding box center [206, 306] width 154 height 21
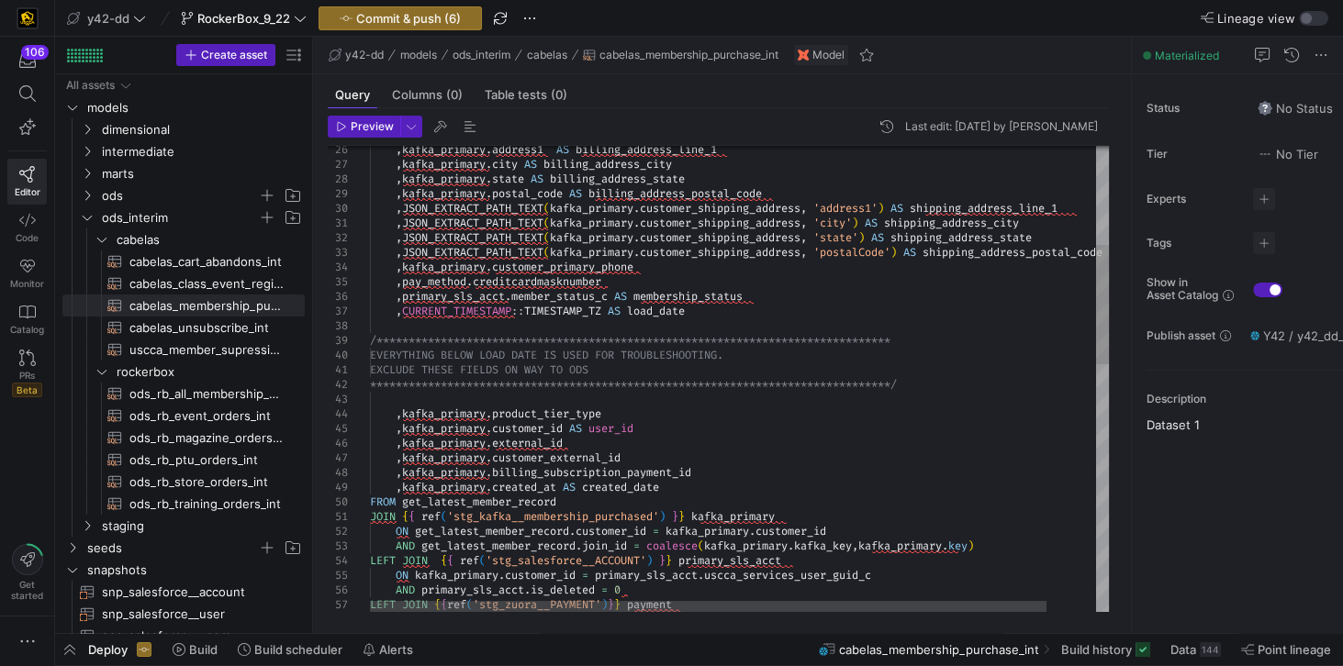
click at [726, 309] on div ", kafka_primary . address1 AS billing_address_line_1 , kafka_primary . city AS …" at bounding box center [766, 668] width 792 height 1817
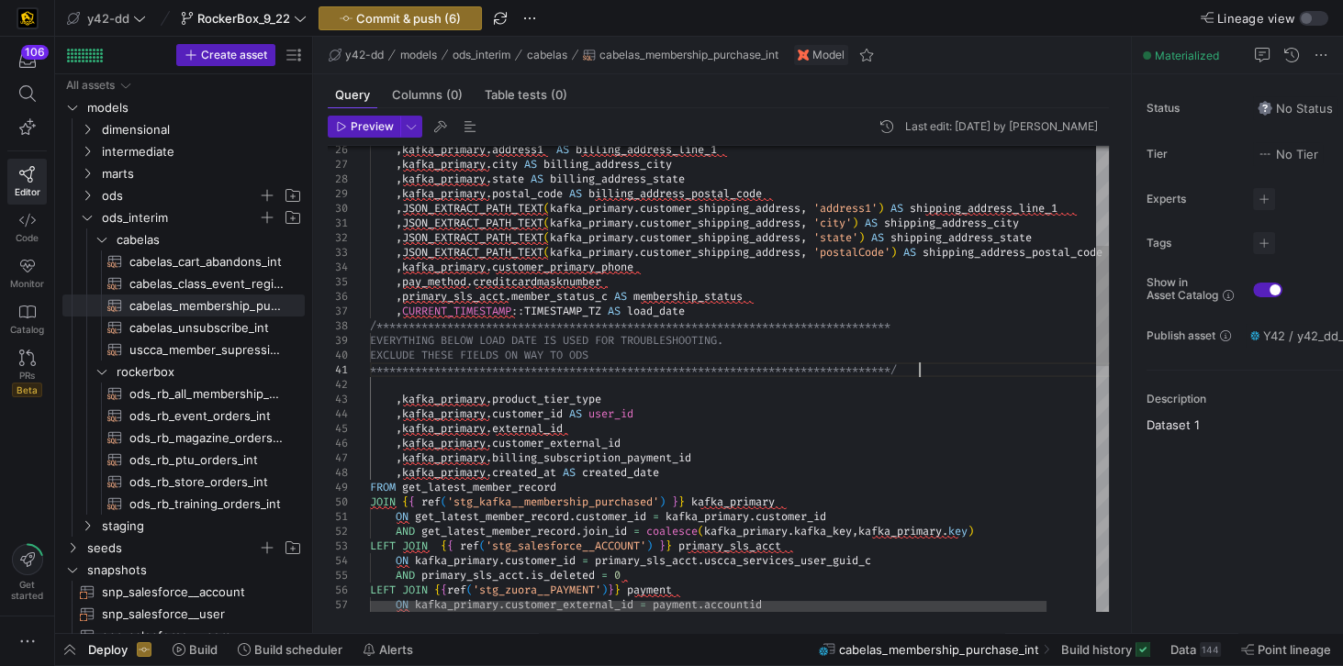
click at [919, 371] on div ", kafka_primary . address1 AS billing_address_line_1 , kafka_primary . city AS …" at bounding box center [766, 661] width 792 height 1802
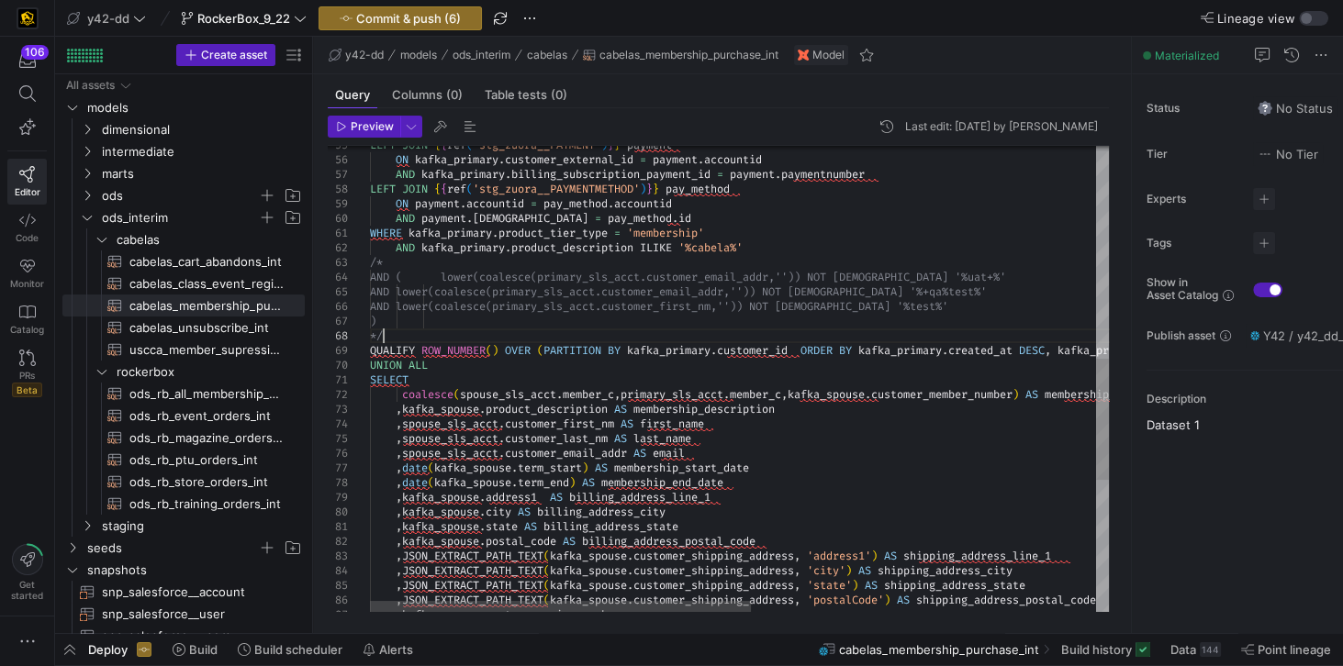
click at [437, 339] on div ", JSON_EXTRACT_PATH_TEXT ( kafka_spouse . customer_shipping_address , 'postalCo…" at bounding box center [1073, 224] width 1407 height 1788
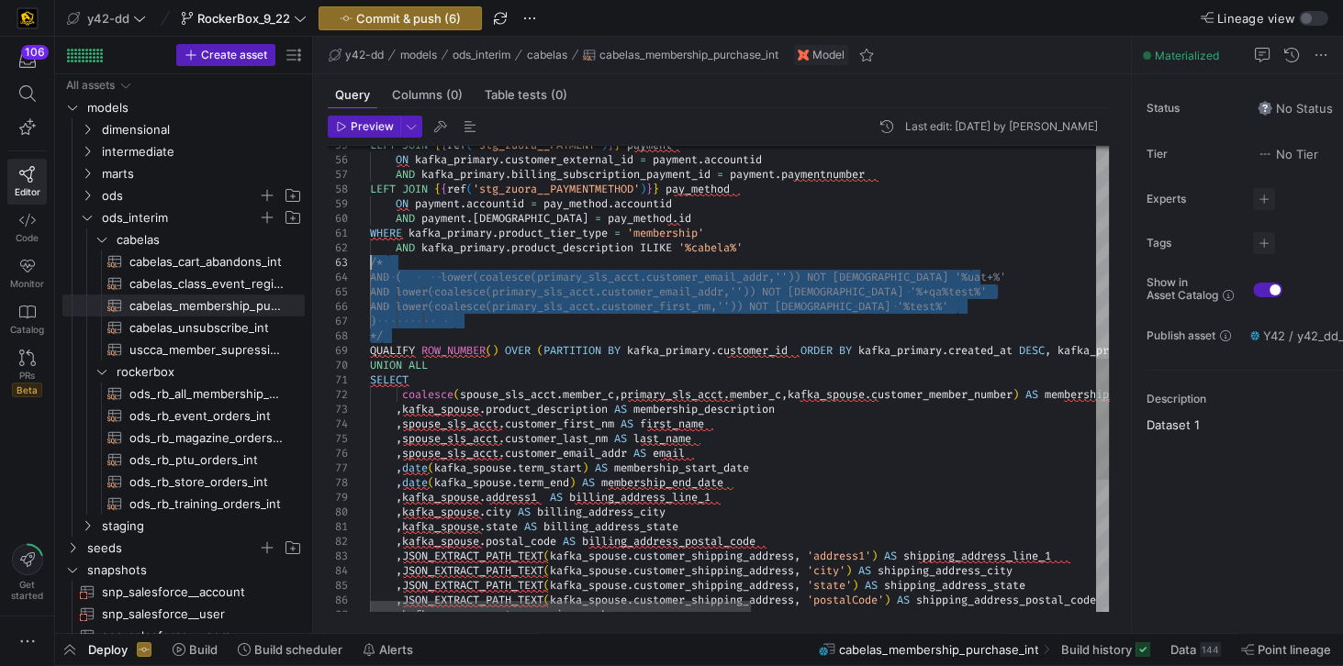
drag, startPoint x: 409, startPoint y: 340, endPoint x: 351, endPoint y: 262, distance: 96.9
click at [370, 262] on div ", JSON_EXTRACT_PATH_TEXT ( kafka_spouse . customer_shipping_address , 'postalCo…" at bounding box center [1073, 224] width 1407 height 1788
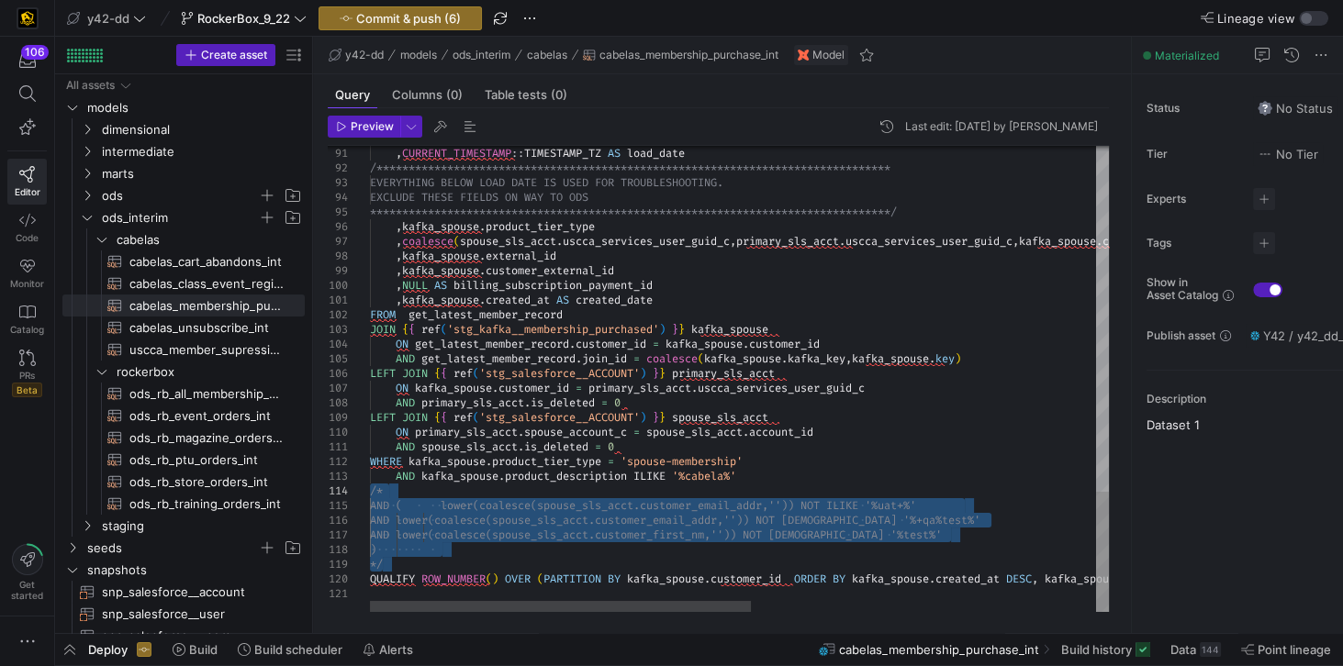
drag, startPoint x: 396, startPoint y: 565, endPoint x: 349, endPoint y: 495, distance: 84.8
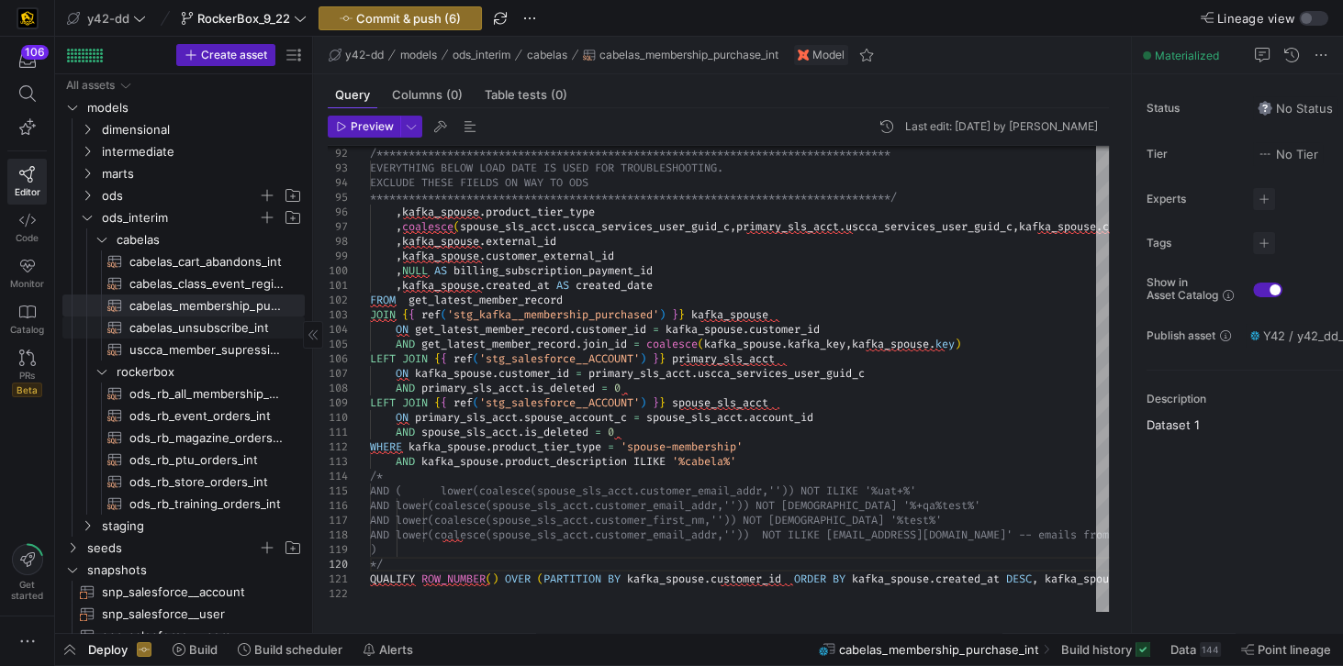
click at [214, 324] on span "cabelas_unsubscribe_int​​​​​​​​​​" at bounding box center [206, 328] width 154 height 21
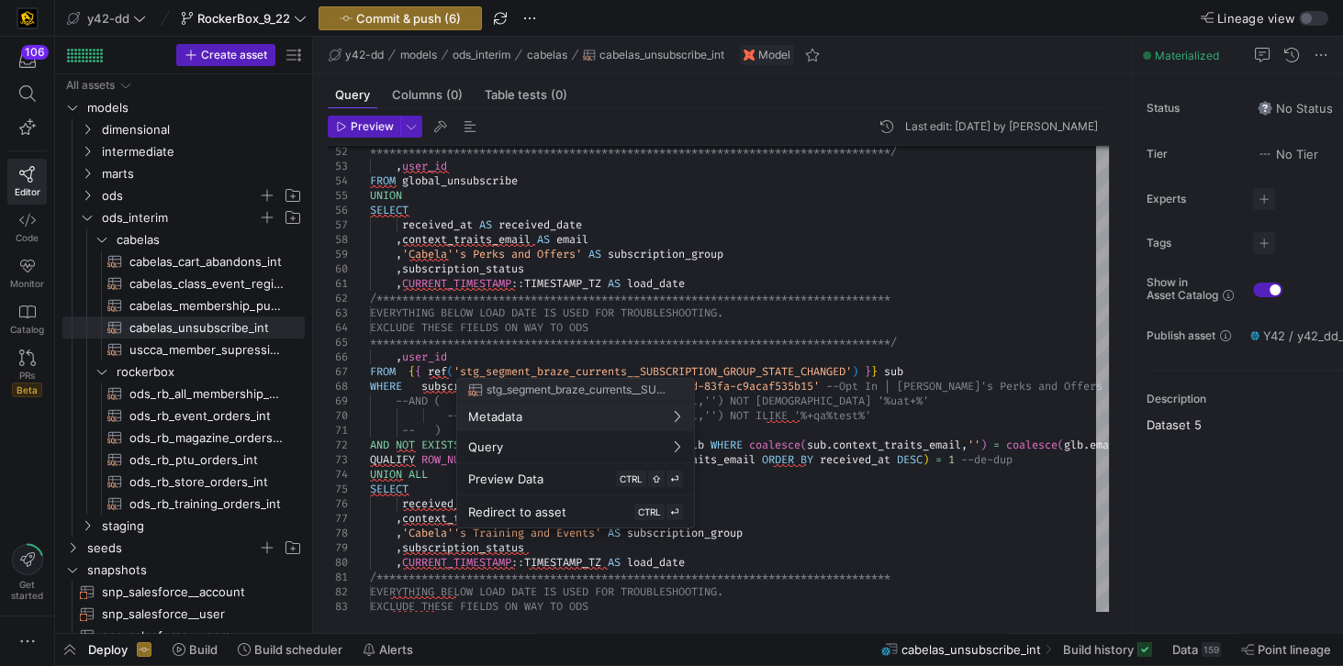
click at [544, 358] on div at bounding box center [671, 333] width 1343 height 666
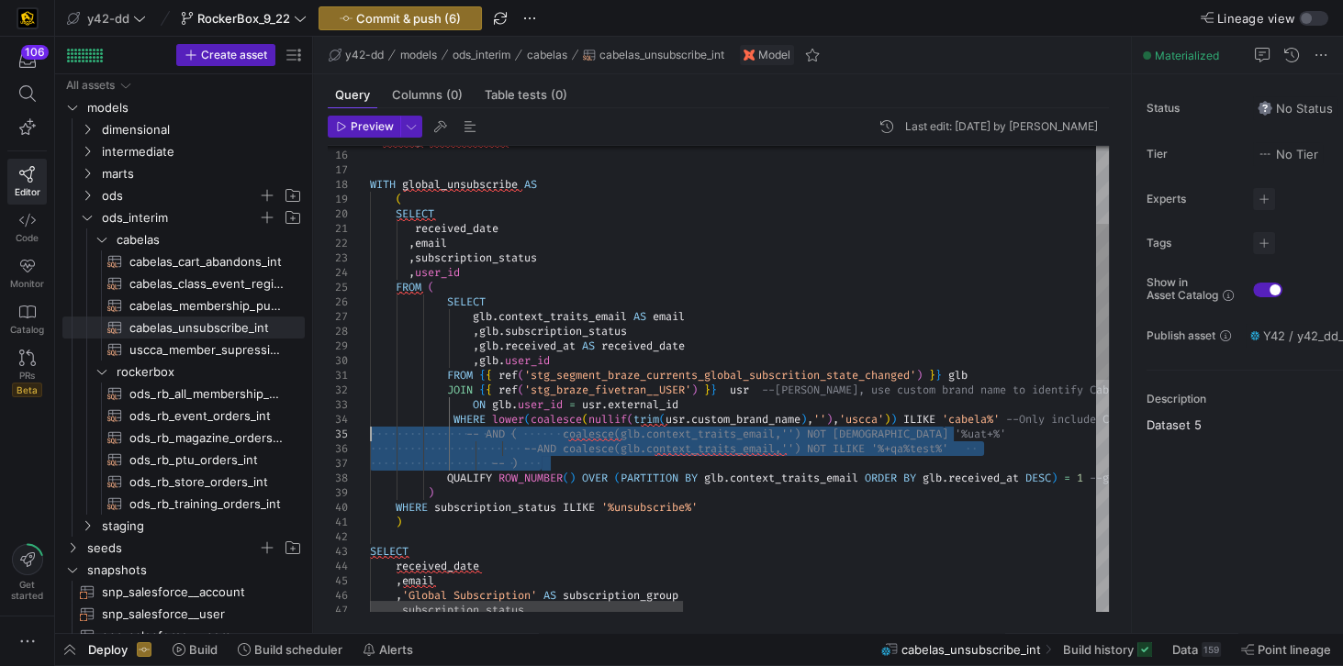
drag, startPoint x: 543, startPoint y: 468, endPoint x: 338, endPoint y: 435, distance: 208.2
click at [370, 435] on div "WHERE lower ( coalesce ( nullif ( trim ( usr . custom_brand_name ) , '' ) , 'us…" at bounding box center [1225, 608] width 1711 height 1391
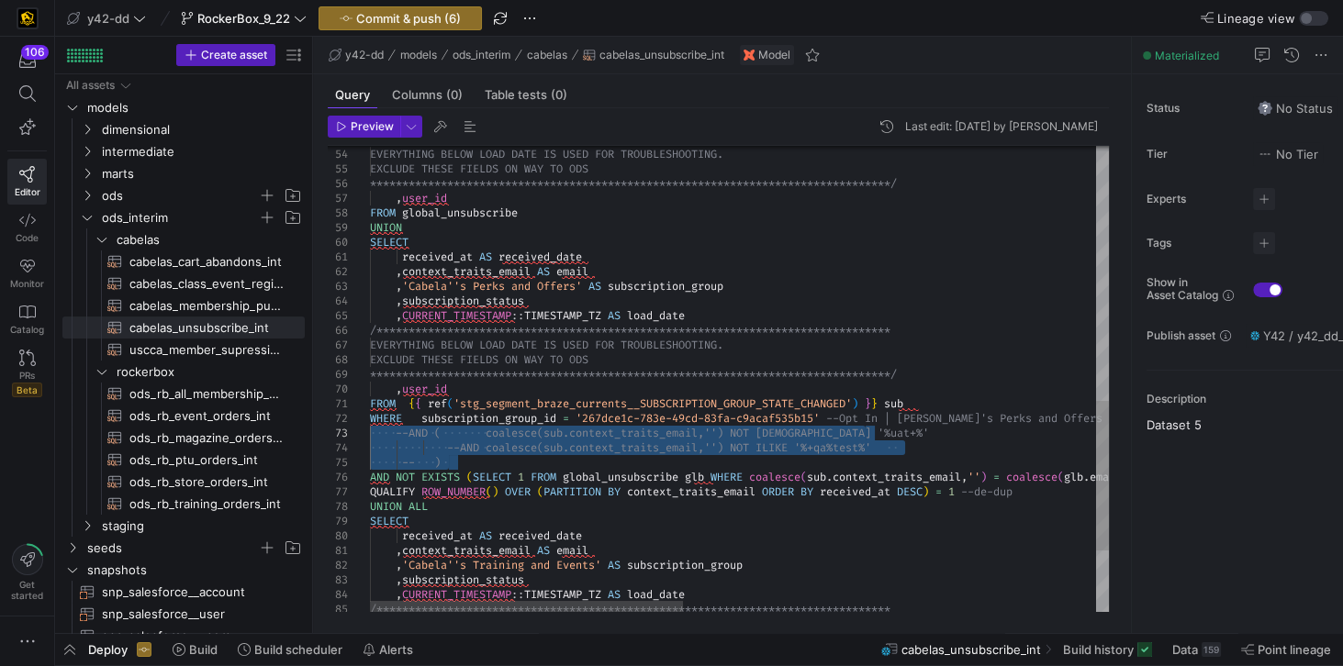
drag, startPoint x: 467, startPoint y: 464, endPoint x: 354, endPoint y: 431, distance: 117.6
click at [370, 431] on div "**********" at bounding box center [1225, 79] width 1711 height 1450
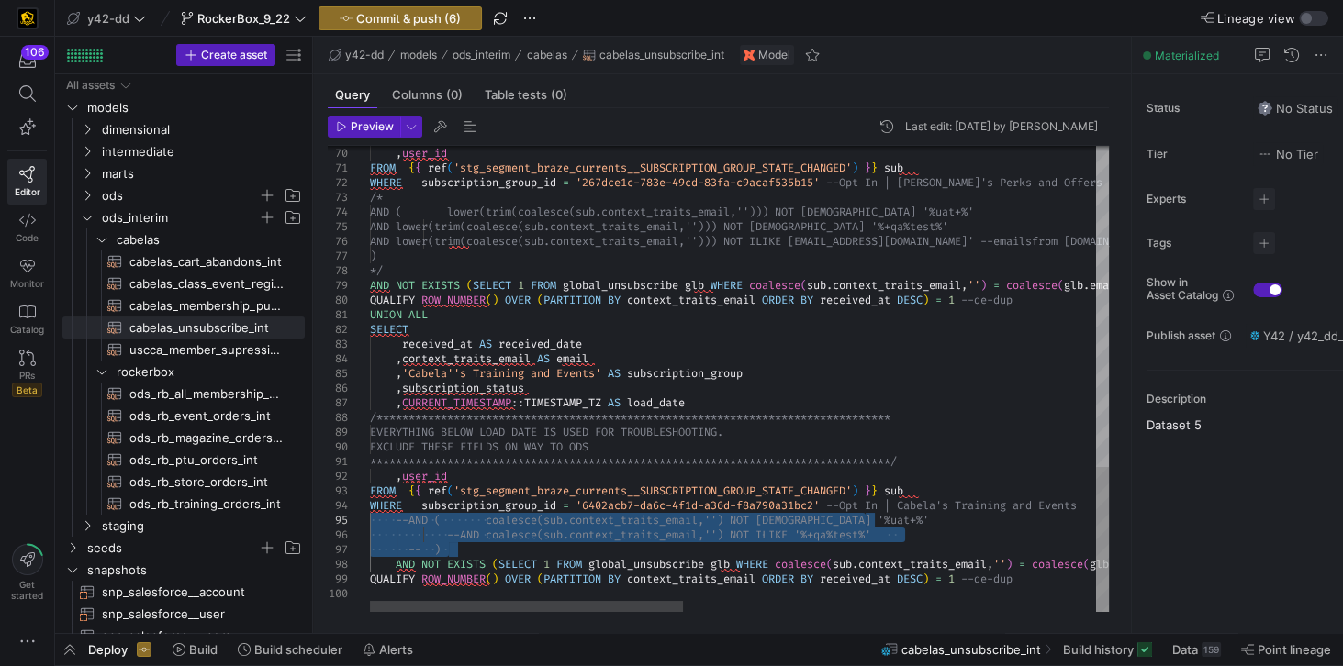
drag, startPoint x: 459, startPoint y: 552, endPoint x: 325, endPoint y: 522, distance: 137.4
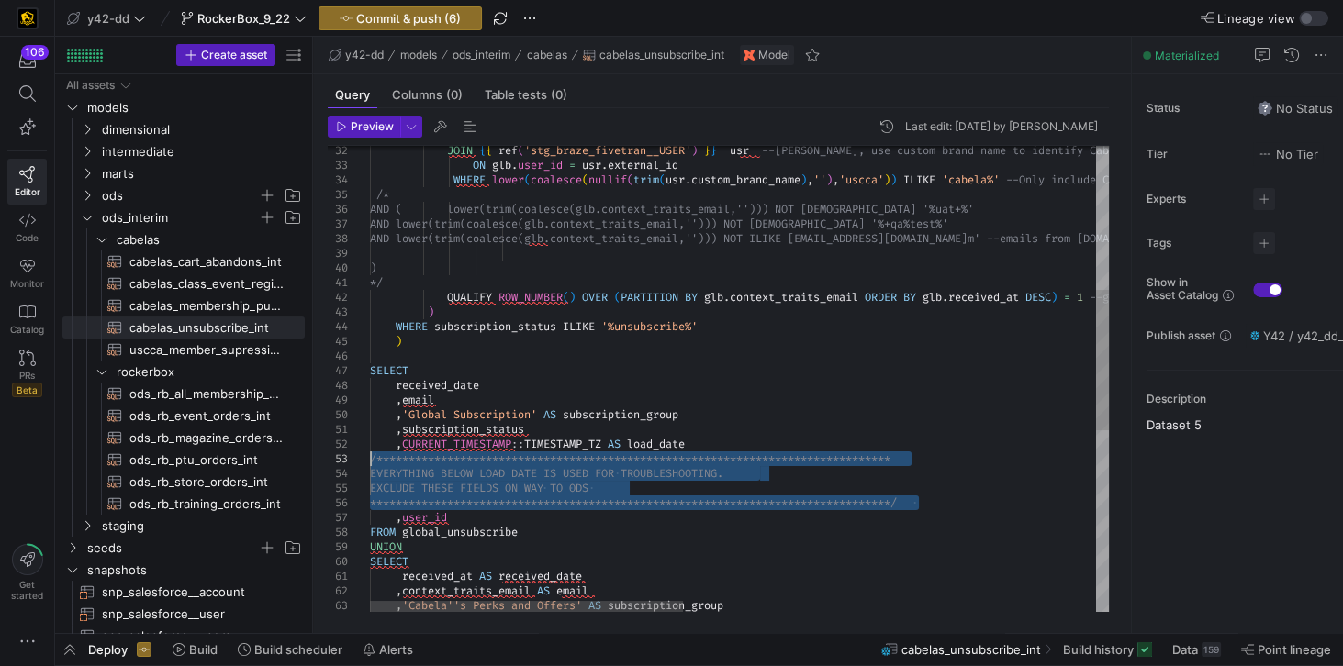
drag, startPoint x: 921, startPoint y: 504, endPoint x: 363, endPoint y: 461, distance: 558.7
click at [370, 461] on div "**********" at bounding box center [1225, 442] width 1711 height 1538
click at [380, 356] on div "**********" at bounding box center [1225, 442] width 1711 height 1538
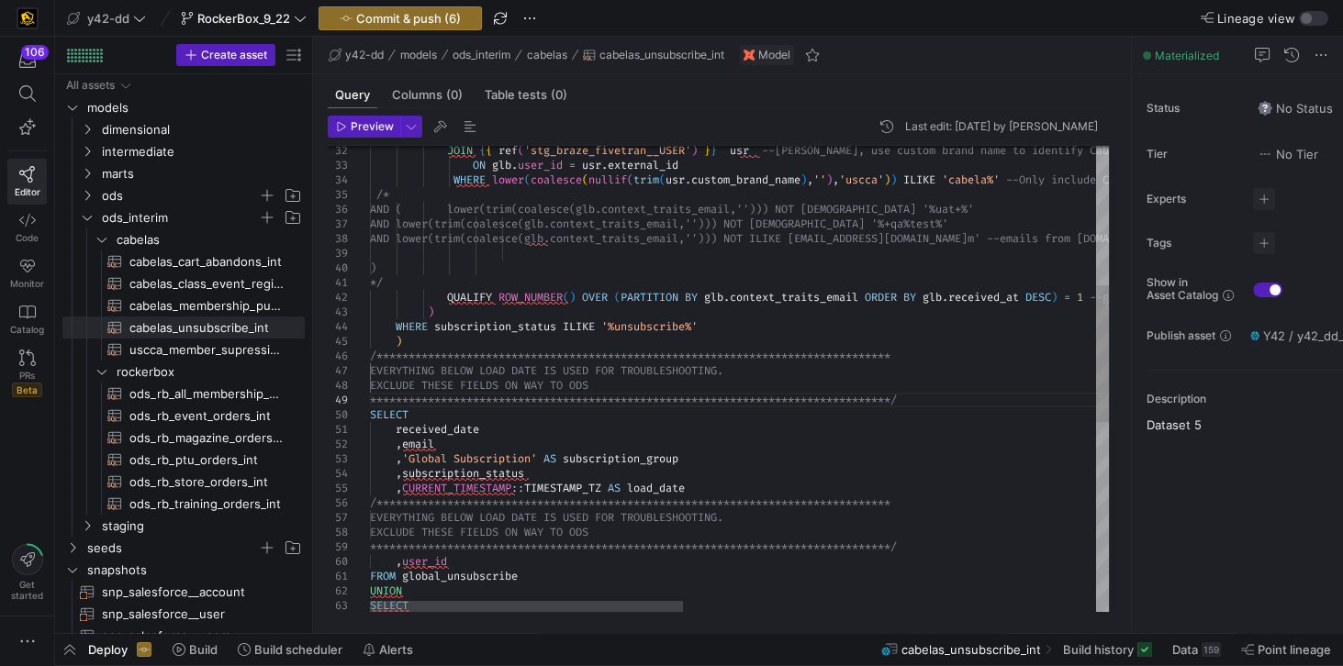
click at [367, 356] on div "46" at bounding box center [349, 356] width 42 height 15
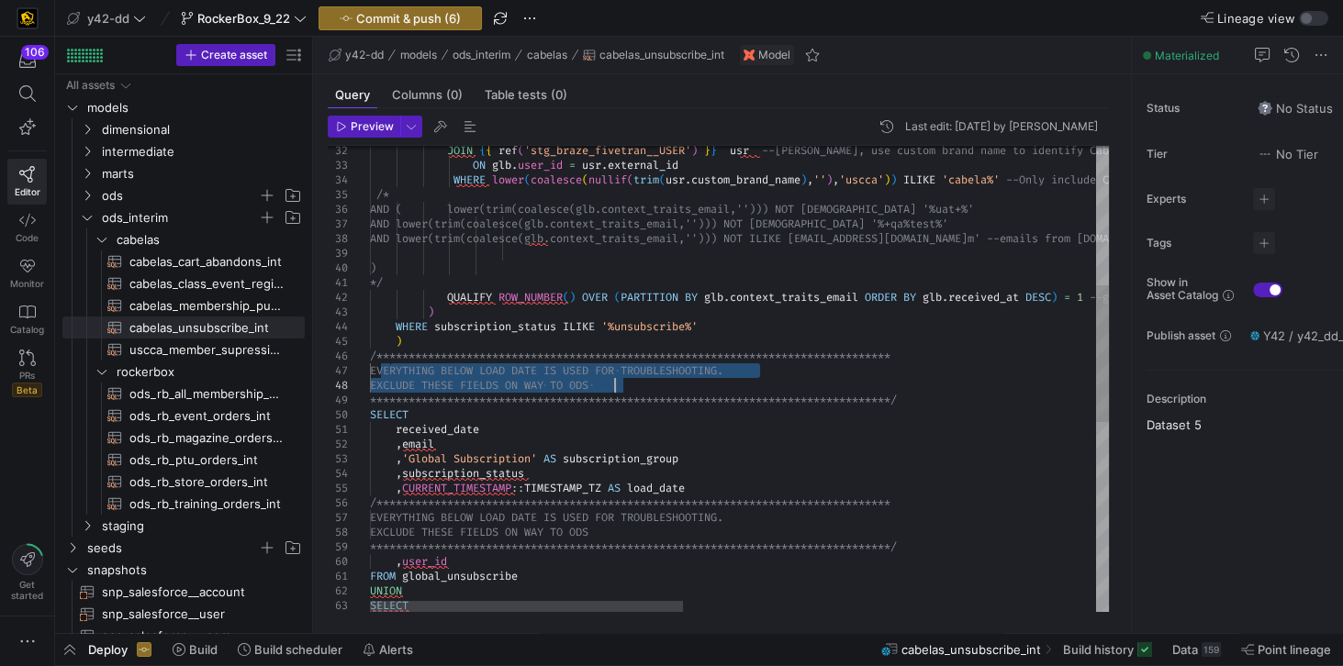
drag, startPoint x: 391, startPoint y: 368, endPoint x: 625, endPoint y: 385, distance: 234.7
click at [625, 385] on div "**********" at bounding box center [1225, 464] width 1711 height 1582
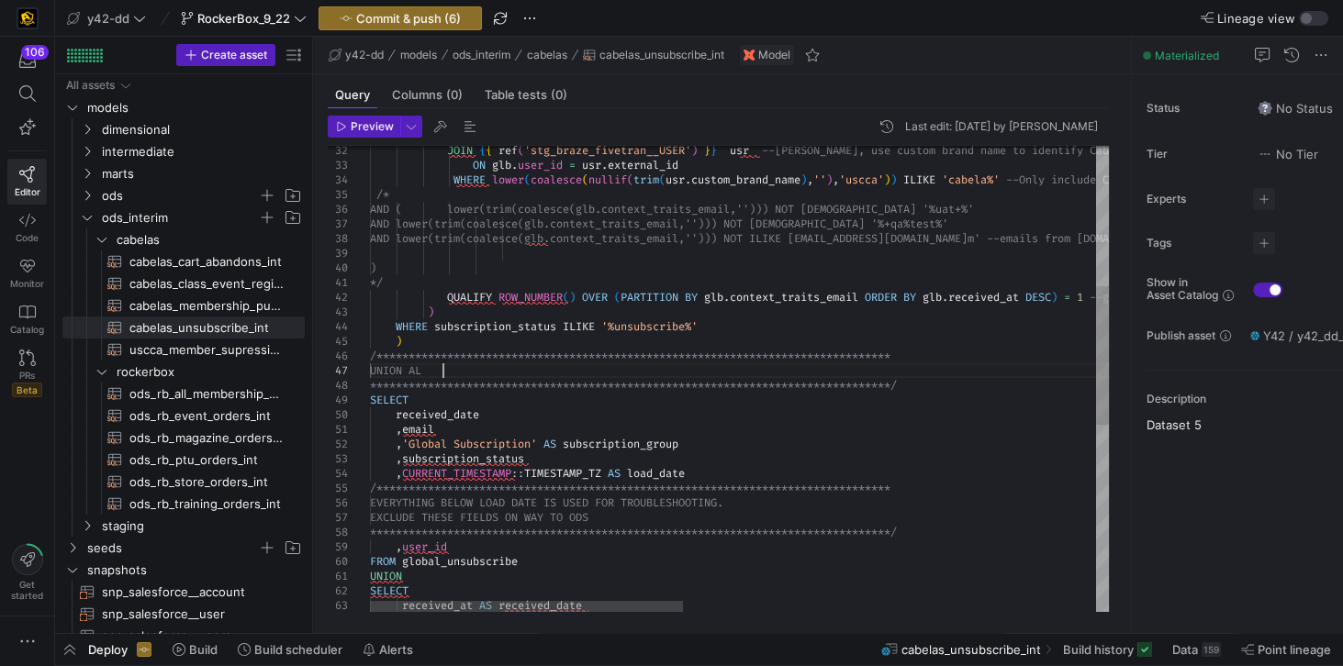
scroll to position [88, 78]
click at [554, 371] on div "**********" at bounding box center [1225, 457] width 1711 height 1568
click at [369, 369] on div at bounding box center [349, 370] width 42 height 15
click at [519, 379] on div "**********" at bounding box center [1225, 457] width 1711 height 1568
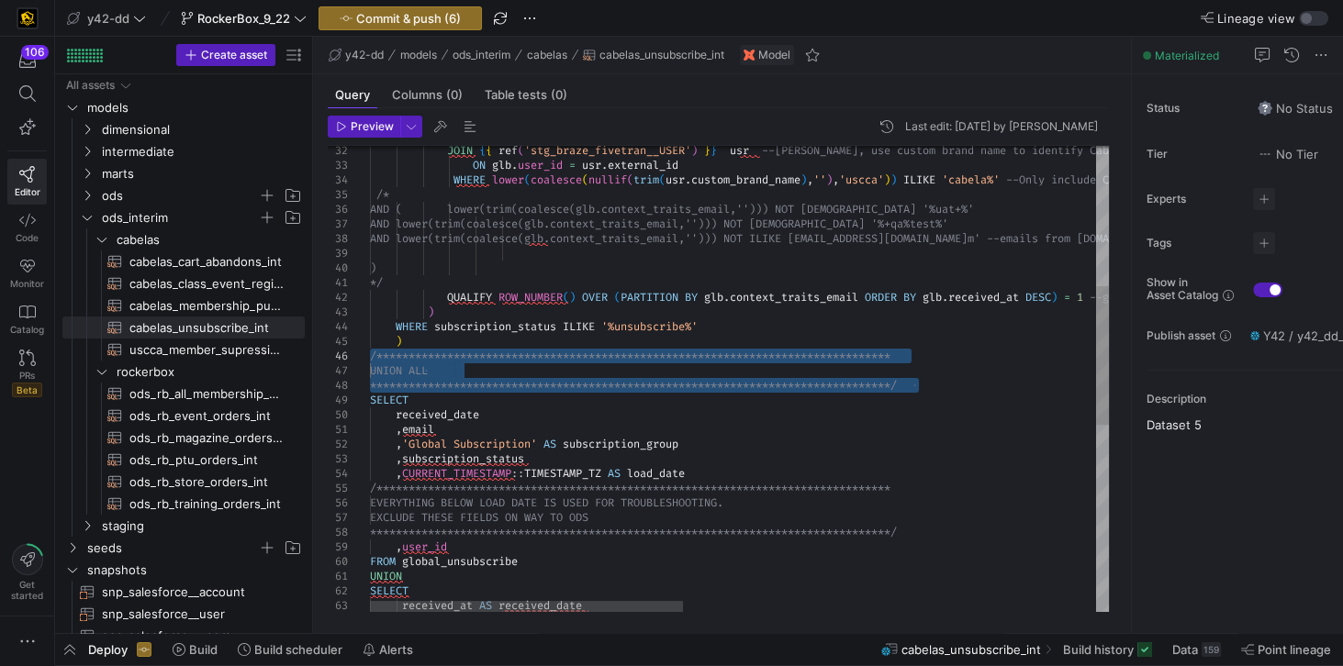
drag, startPoint x: 924, startPoint y: 387, endPoint x: 304, endPoint y: 360, distance: 621.0
click at [370, 360] on div "**********" at bounding box center [1225, 457] width 1711 height 1568
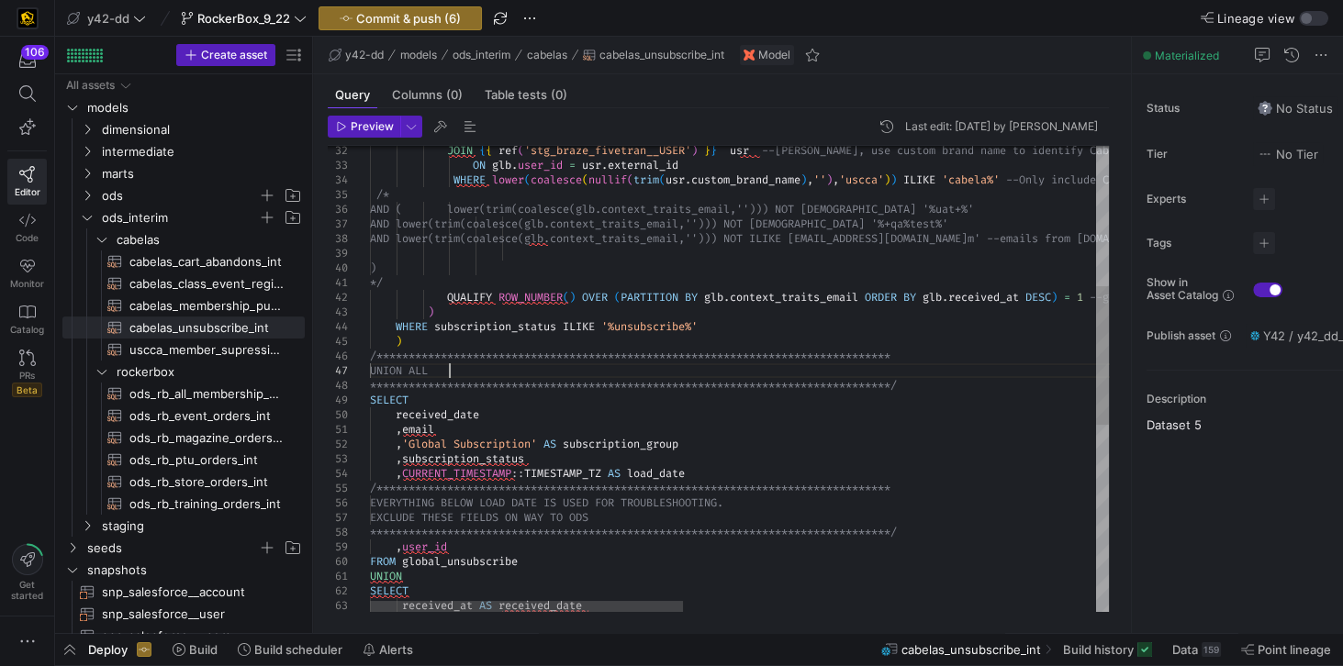
click at [510, 366] on div "**********" at bounding box center [1225, 457] width 1711 height 1568
click at [931, 388] on div "**********" at bounding box center [1225, 457] width 1711 height 1568
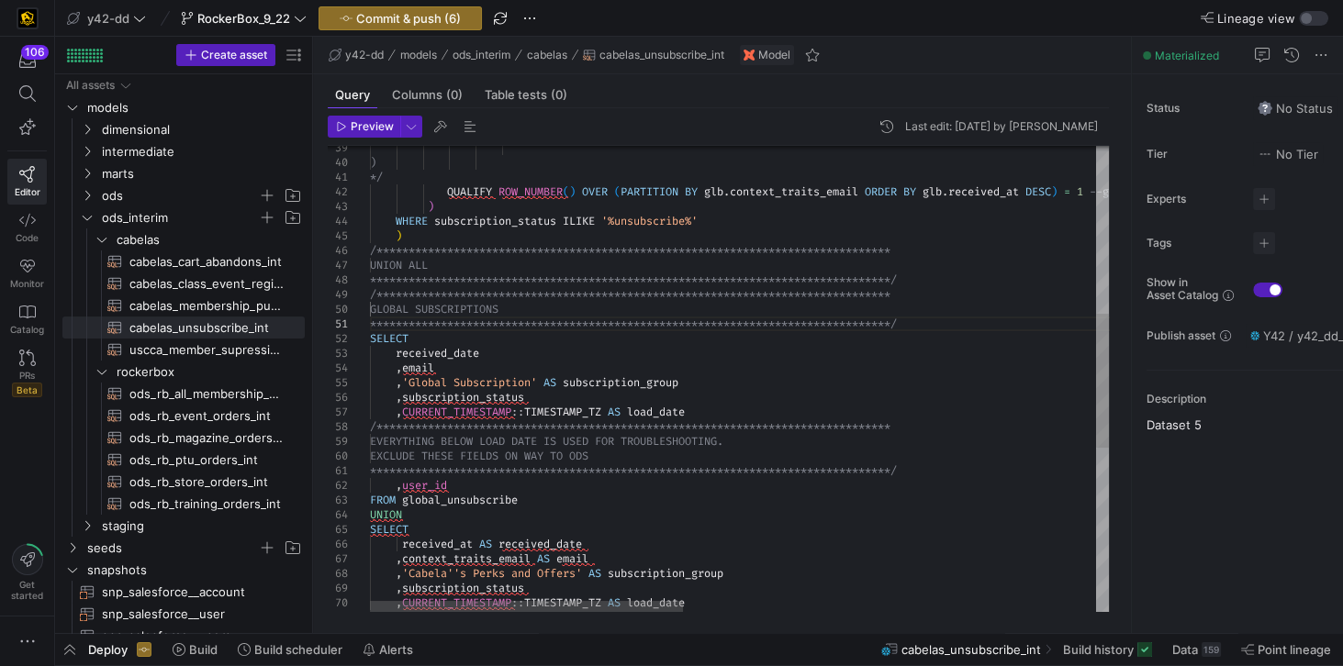
click at [440, 265] on div "**********" at bounding box center [1225, 374] width 1711 height 1612
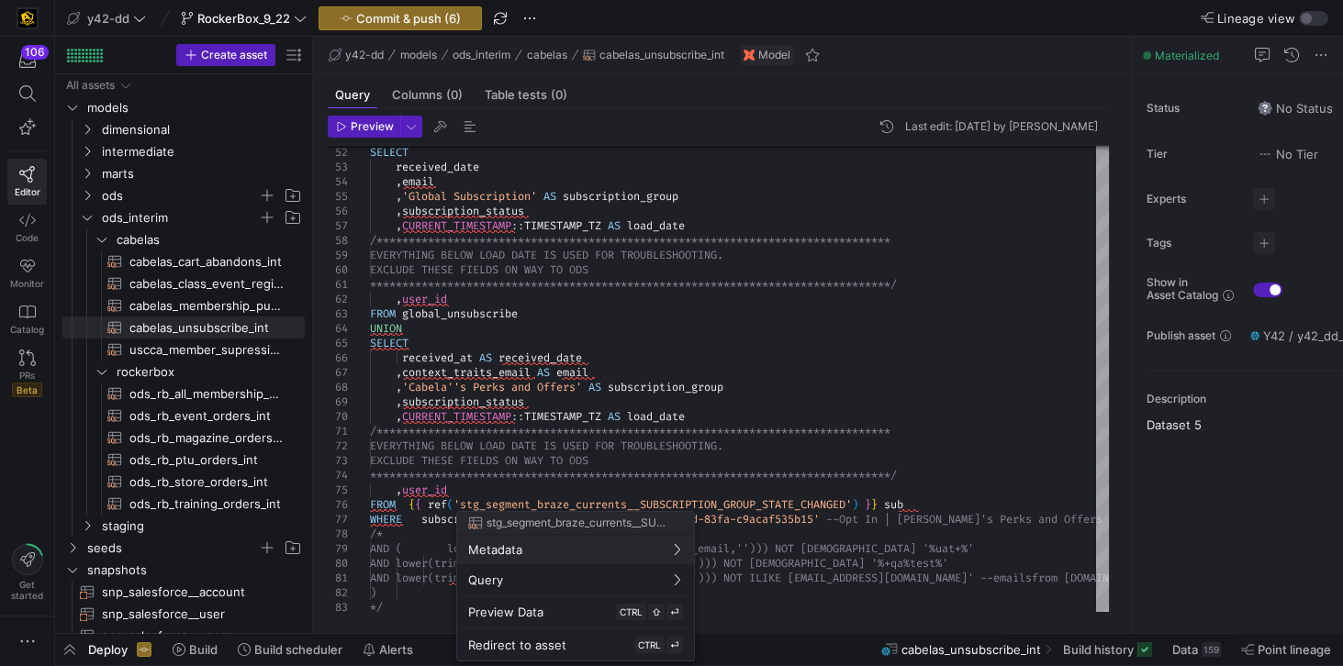
click at [427, 325] on div at bounding box center [671, 333] width 1343 height 666
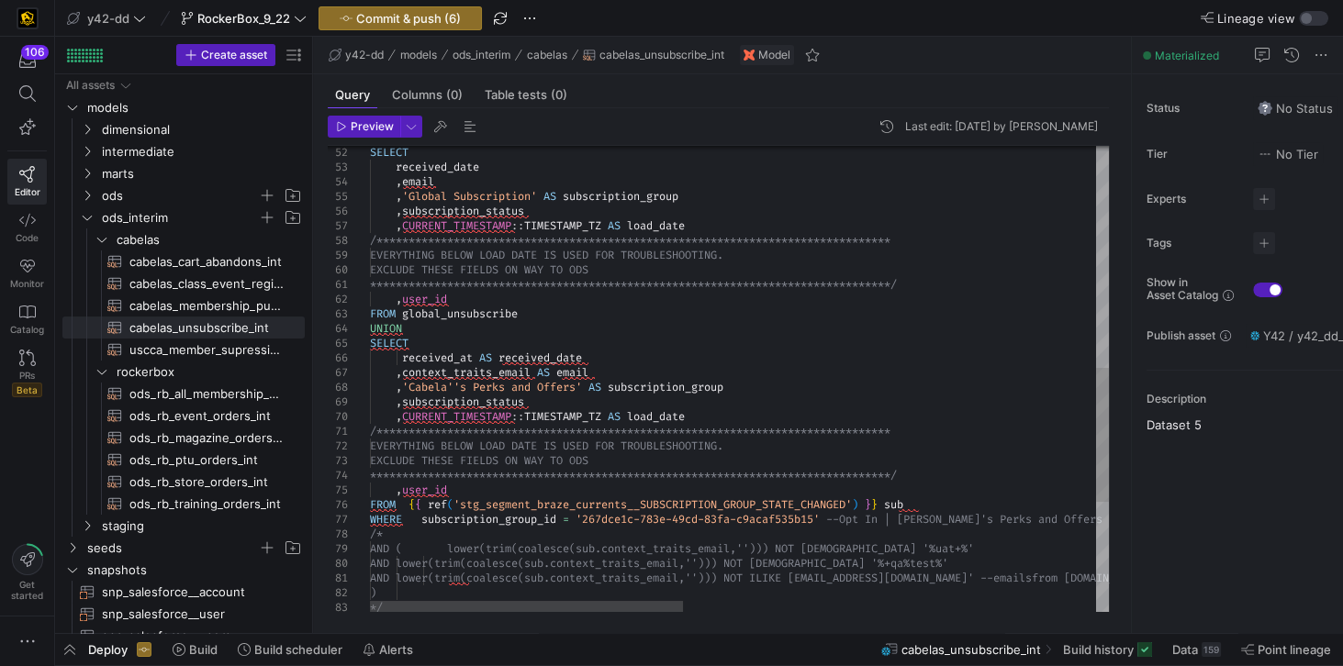
scroll to position [117, 58]
click at [561, 314] on div "**********" at bounding box center [1225, 187] width 1711 height 1612
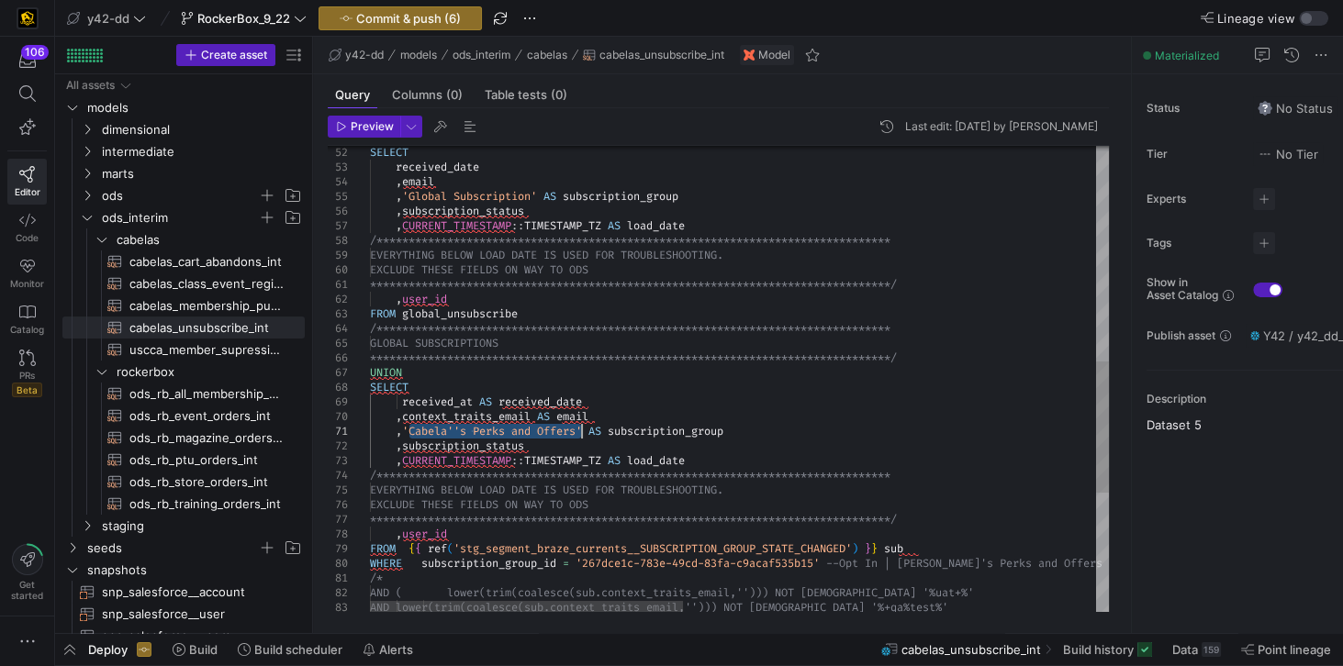
drag, startPoint x: 408, startPoint y: 431, endPoint x: 584, endPoint y: 428, distance: 175.3
click at [584, 428] on div "**********" at bounding box center [1225, 209] width 1711 height 1656
click at [402, 340] on div "**********" at bounding box center [1225, 209] width 1711 height 1656
click at [663, 342] on div "**********" at bounding box center [1225, 209] width 1711 height 1656
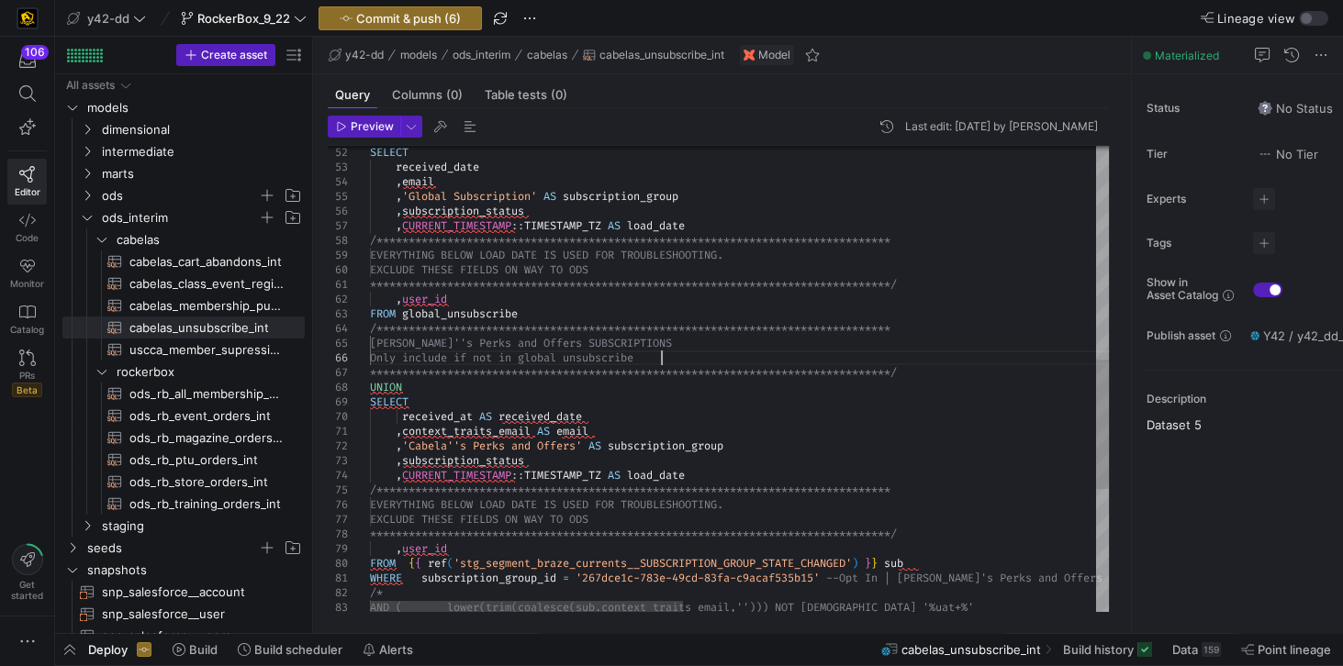
scroll to position [73, 289]
drag, startPoint x: 573, startPoint y: 342, endPoint x: 665, endPoint y: 349, distance: 92.9
click at [665, 349] on div "**********" at bounding box center [1225, 216] width 1711 height 1670
drag, startPoint x: 641, startPoint y: 360, endPoint x: 391, endPoint y: 360, distance: 249.6
click at [391, 360] on div "**********" at bounding box center [1225, 216] width 1711 height 1670
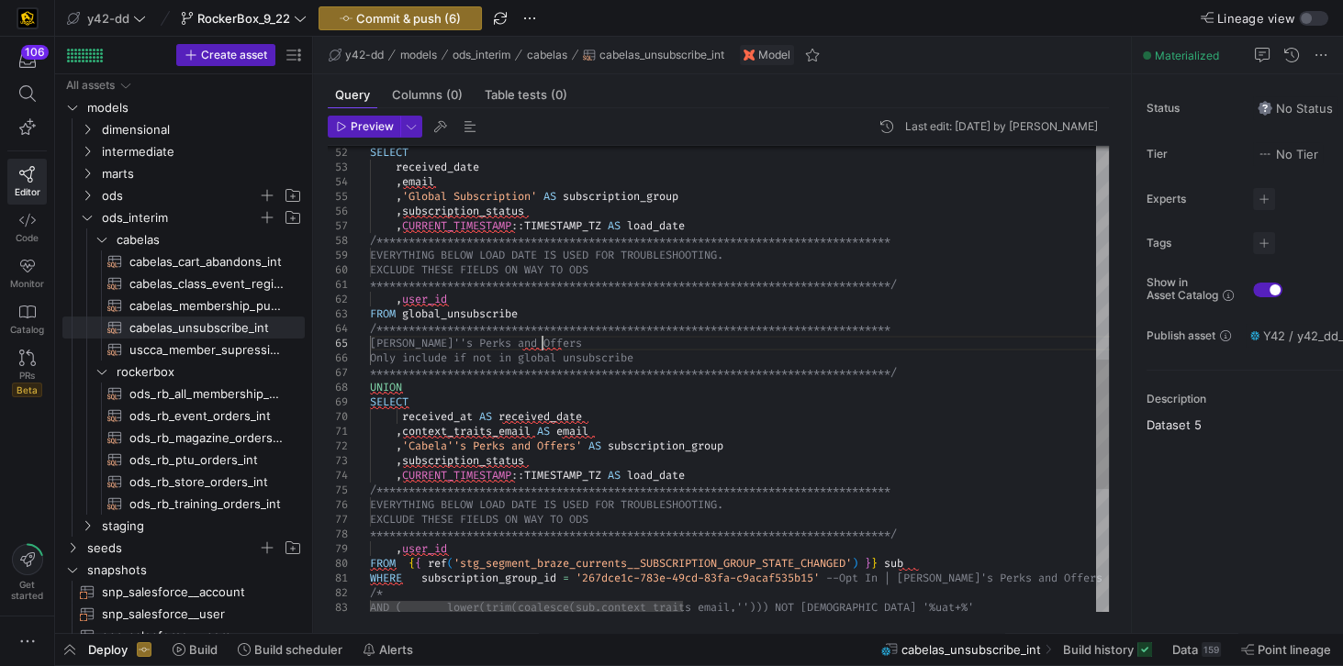
click at [539, 343] on div "**********" at bounding box center [1225, 216] width 1711 height 1670
click at [536, 269] on div "**********" at bounding box center [1225, 216] width 1711 height 1670
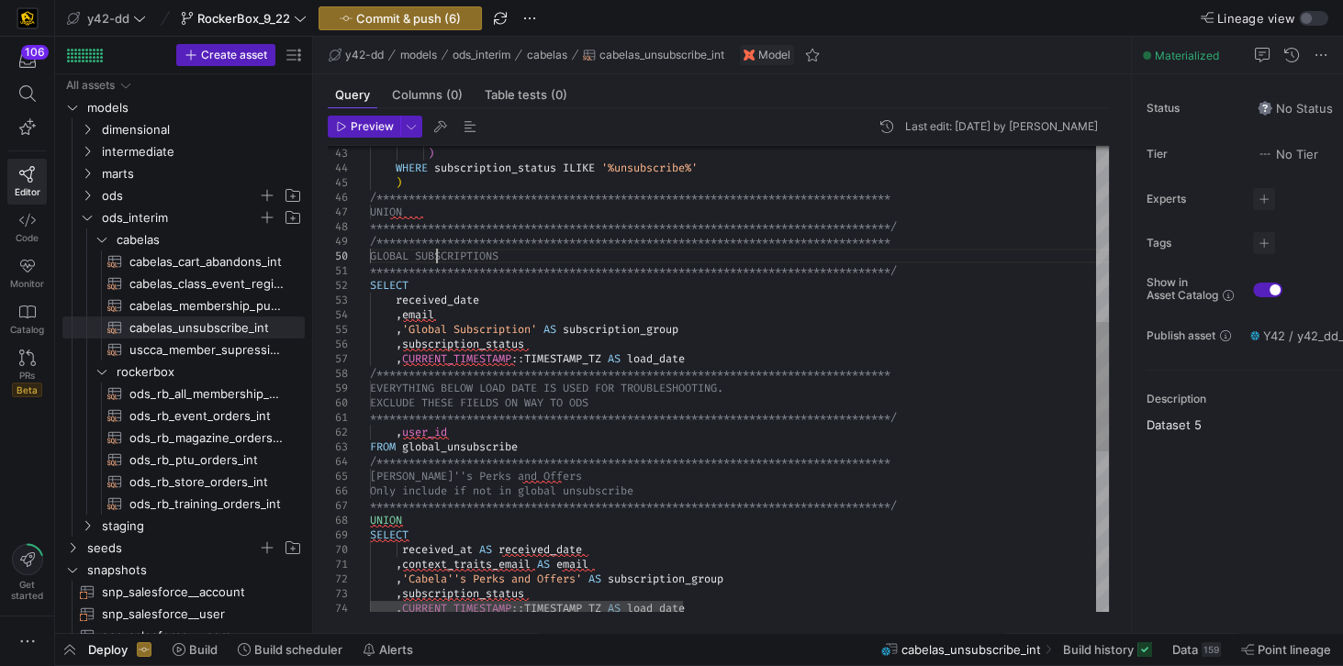
click at [437, 257] on div "**********" at bounding box center [1225, 350] width 1711 height 1670
click at [481, 253] on div "**********" at bounding box center [1225, 350] width 1711 height 1670
drag, startPoint x: 468, startPoint y: 254, endPoint x: 587, endPoint y: 259, distance: 119.4
click at [586, 259] on div "**********" at bounding box center [1225, 350] width 1711 height 1670
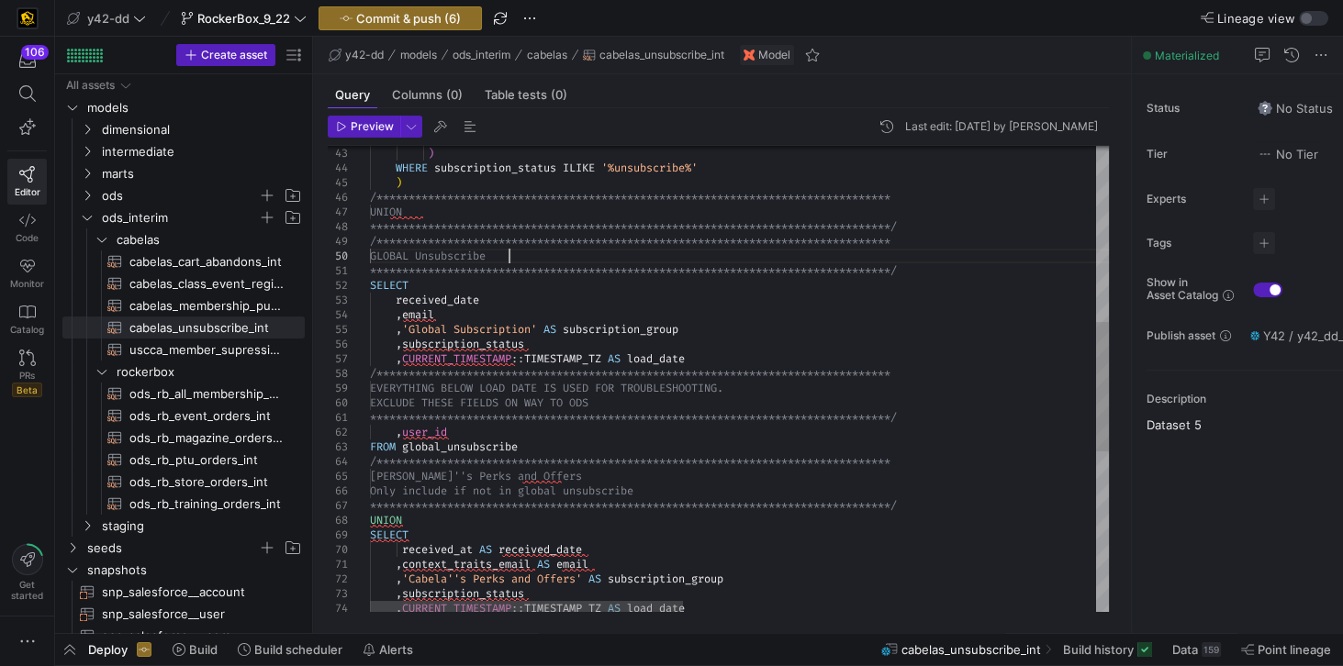
scroll to position [131, 144]
click at [403, 258] on div "**********" at bounding box center [1225, 350] width 1711 height 1670
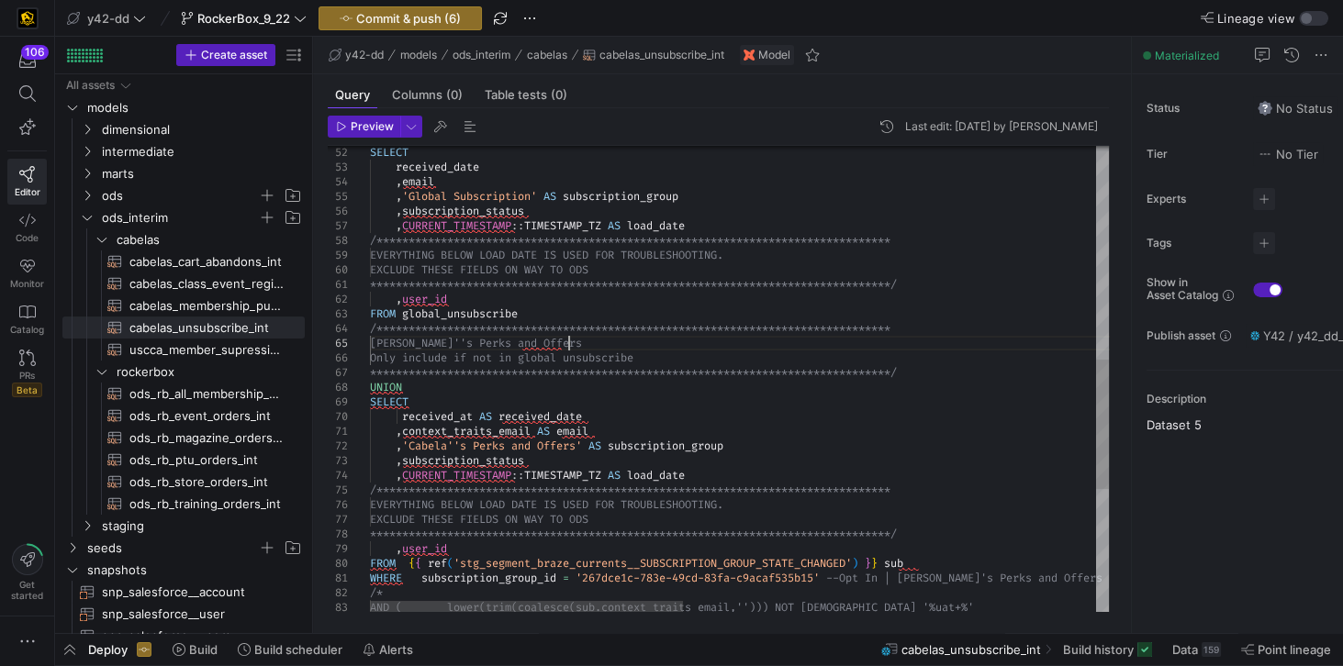
click at [665, 349] on div "**********" at bounding box center [1225, 216] width 1711 height 1670
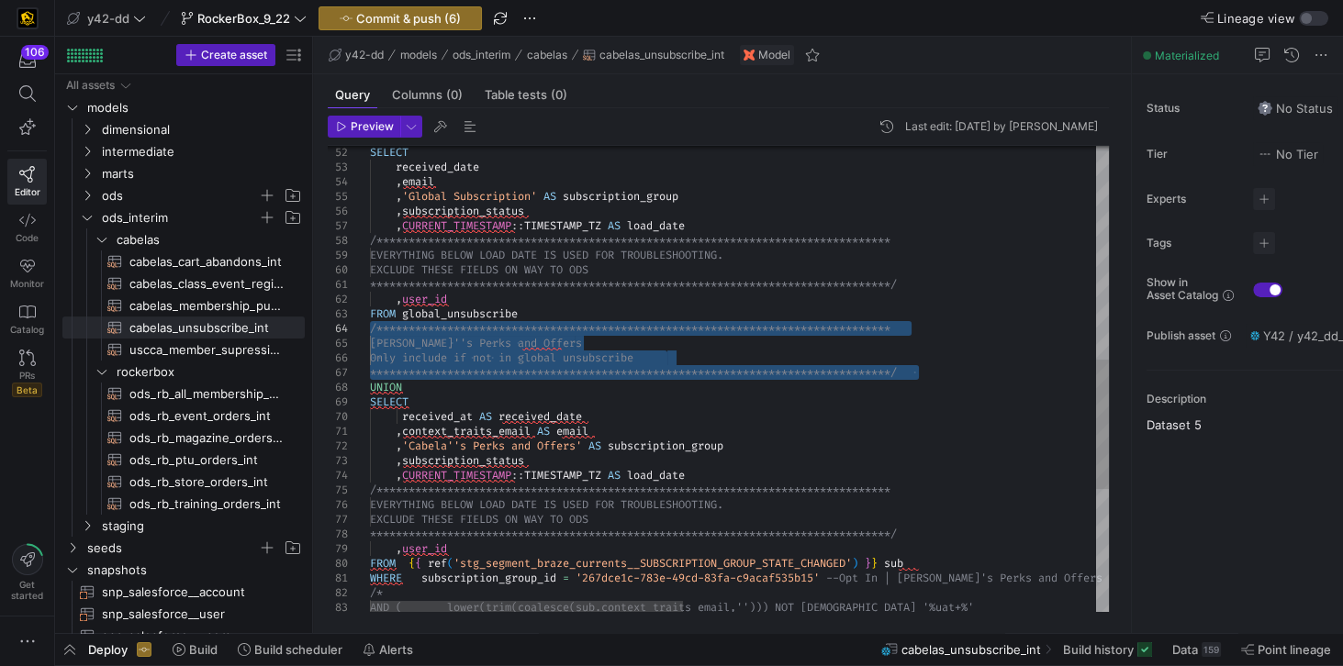
drag, startPoint x: 927, startPoint y: 371, endPoint x: 311, endPoint y: 325, distance: 617.5
click at [370, 325] on div "**********" at bounding box center [1225, 216] width 1711 height 1670
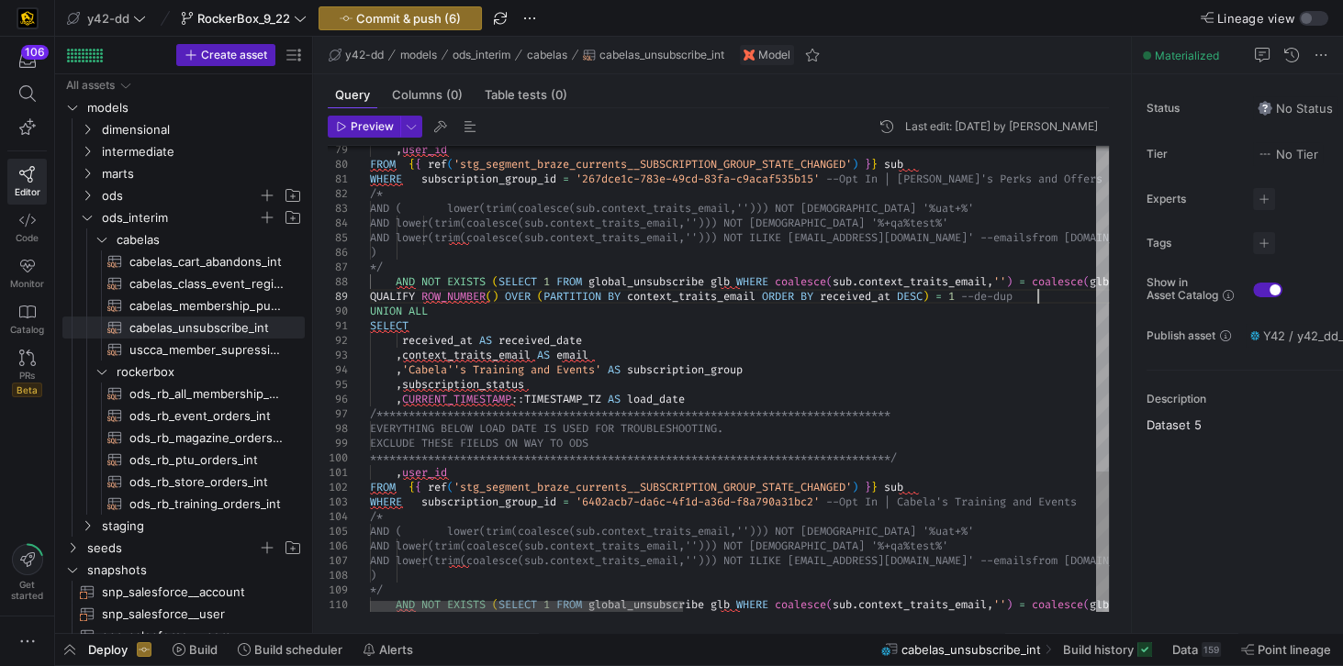
scroll to position [116, 59]
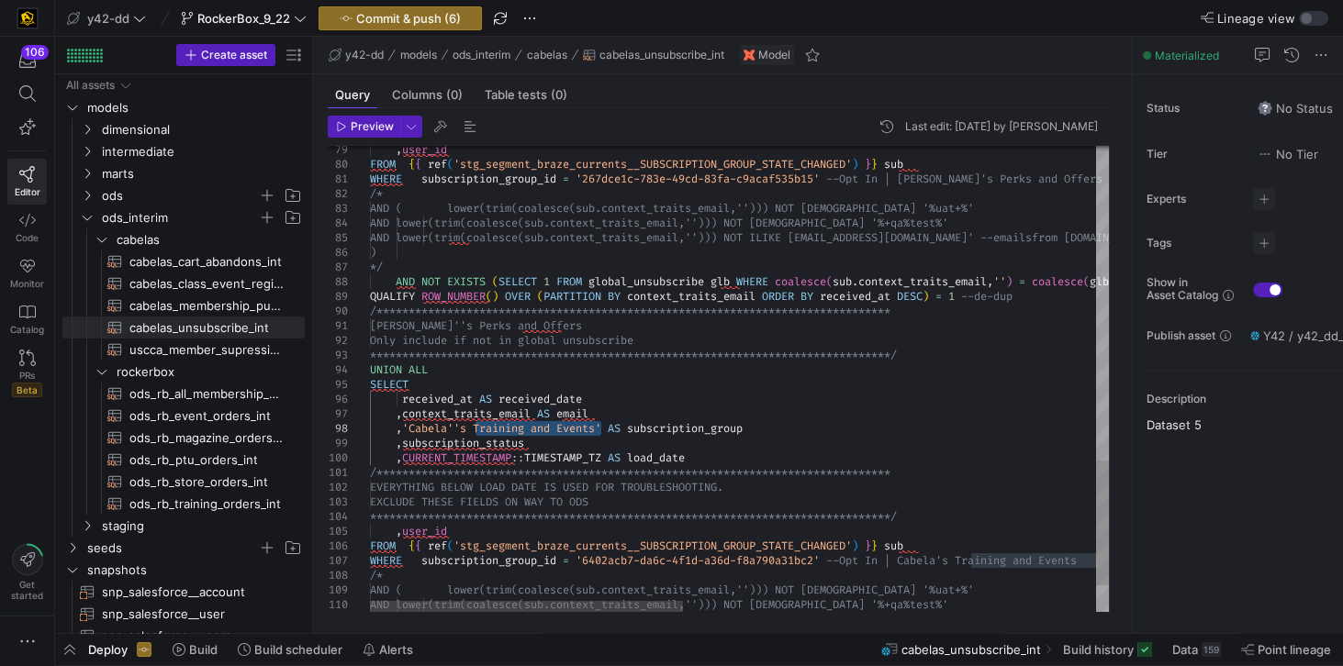
drag, startPoint x: 475, startPoint y: 428, endPoint x: 600, endPoint y: 428, distance: 124.8
drag, startPoint x: 385, startPoint y: 325, endPoint x: 610, endPoint y: 329, distance: 224.9
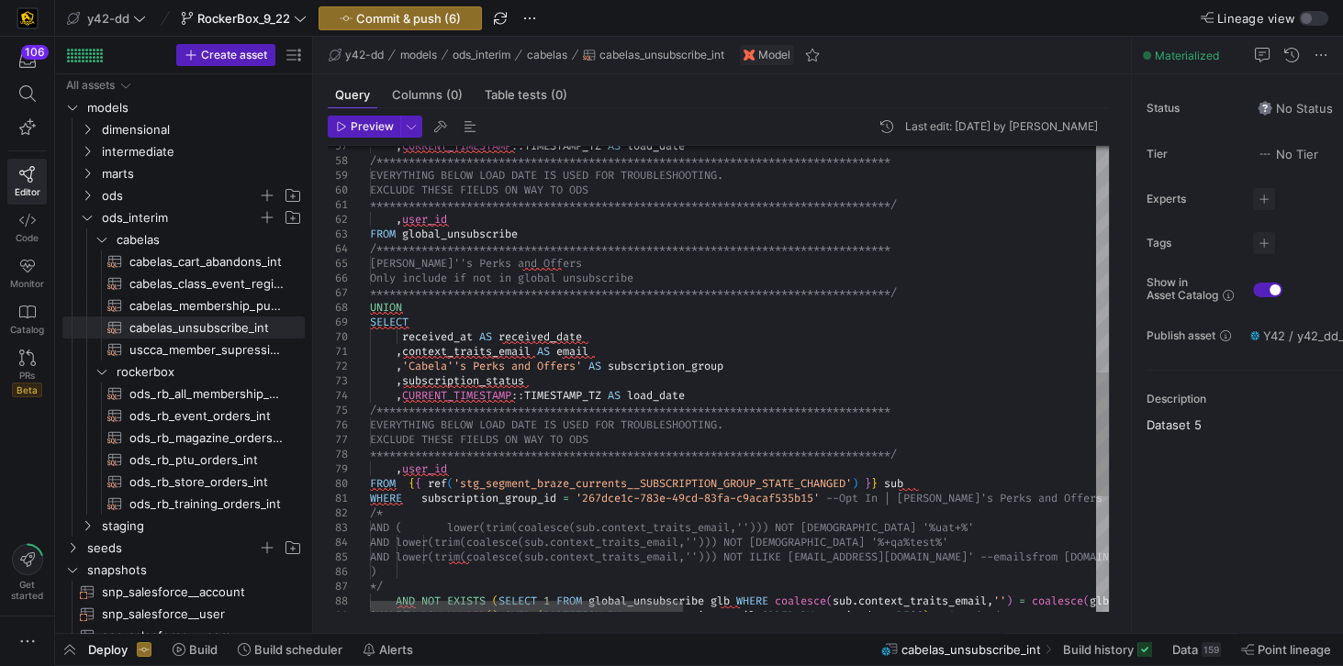
click at [568, 236] on div ", user_id FROM { { ref ( 'stg_segment_braze_currents__SUBSCRIPTION_GROUP_ST ATE…" at bounding box center [1225, 174] width 1711 height 1744
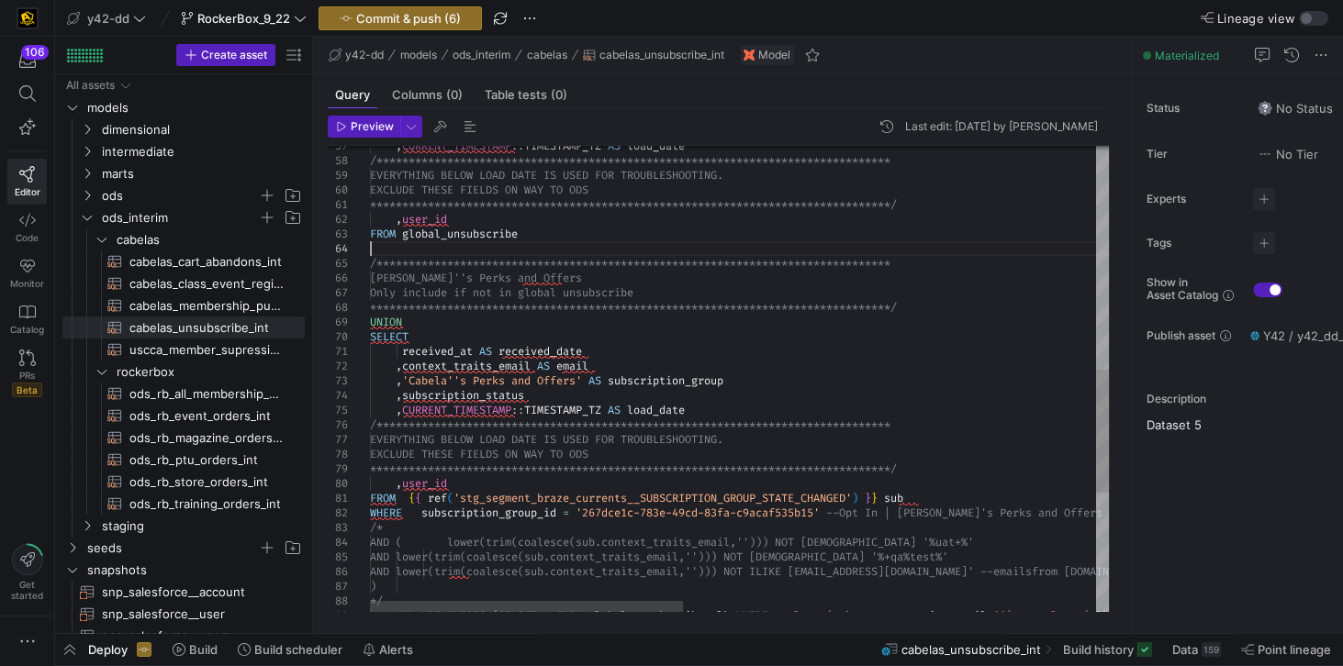
scroll to position [58, 0]
drag, startPoint x: 420, startPoint y: 319, endPoint x: 355, endPoint y: 319, distance: 65.2
click at [370, 319] on div "**********" at bounding box center [1225, 181] width 1711 height 1758
click at [408, 248] on div "**********" at bounding box center [1225, 181] width 1711 height 1758
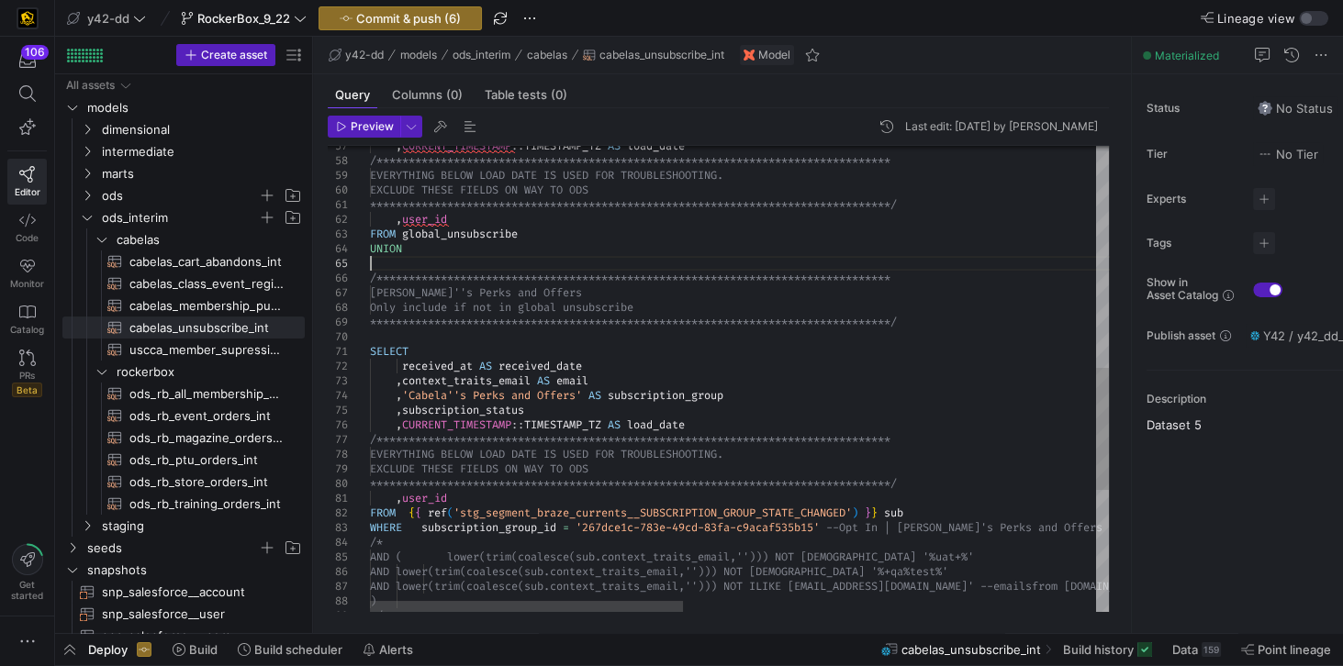
click at [920, 320] on div "**********" at bounding box center [1225, 188] width 1711 height 1773
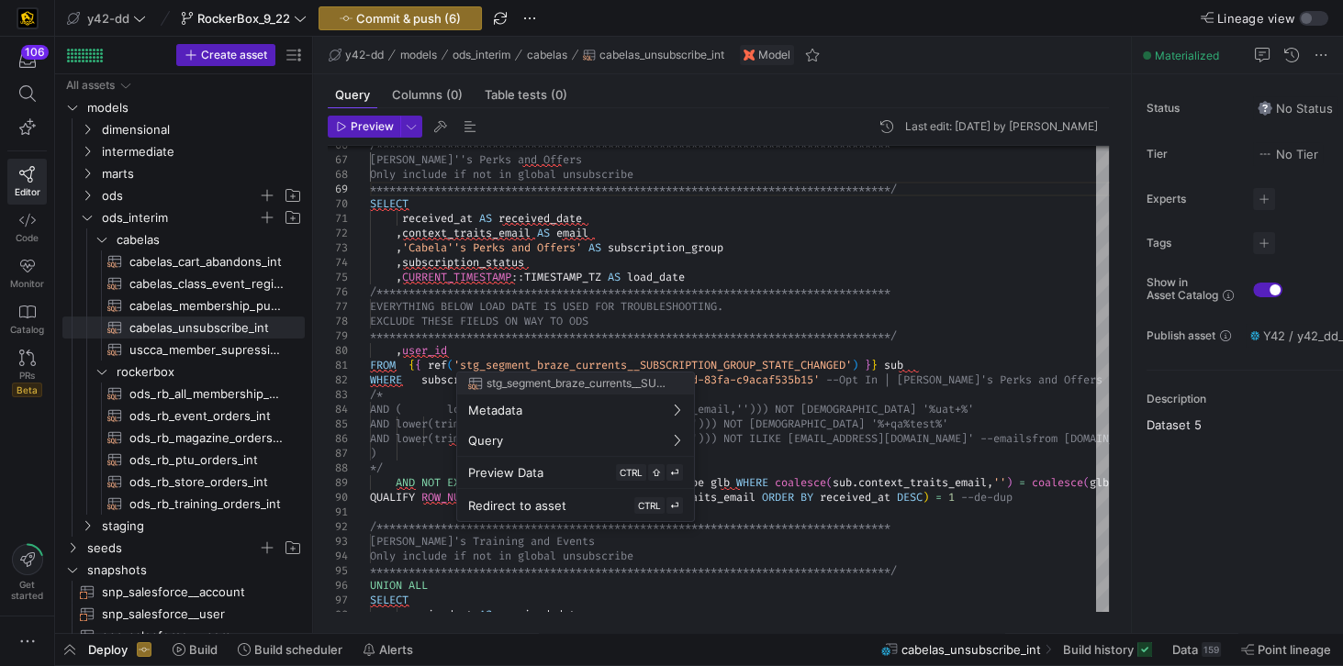
click at [410, 430] on div at bounding box center [671, 333] width 1343 height 666
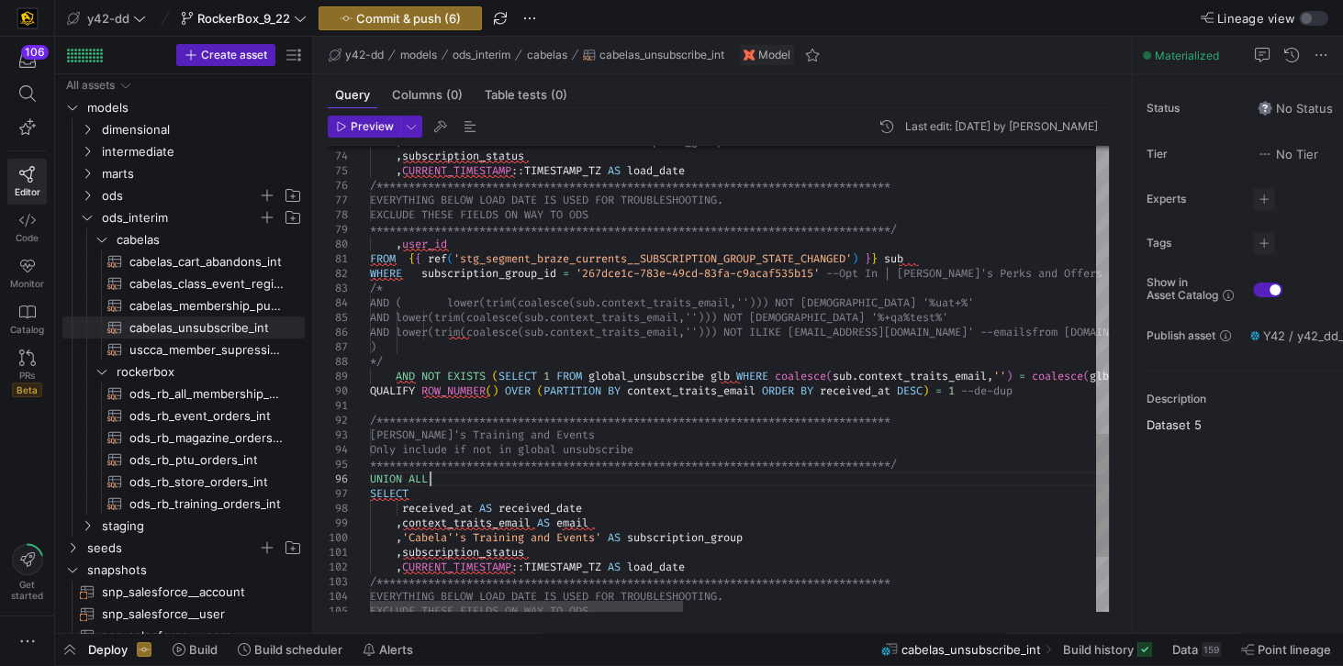
scroll to position [58, 547]
drag, startPoint x: 433, startPoint y: 478, endPoint x: 365, endPoint y: 474, distance: 68.0
click at [368, 406] on div at bounding box center [349, 405] width 42 height 15
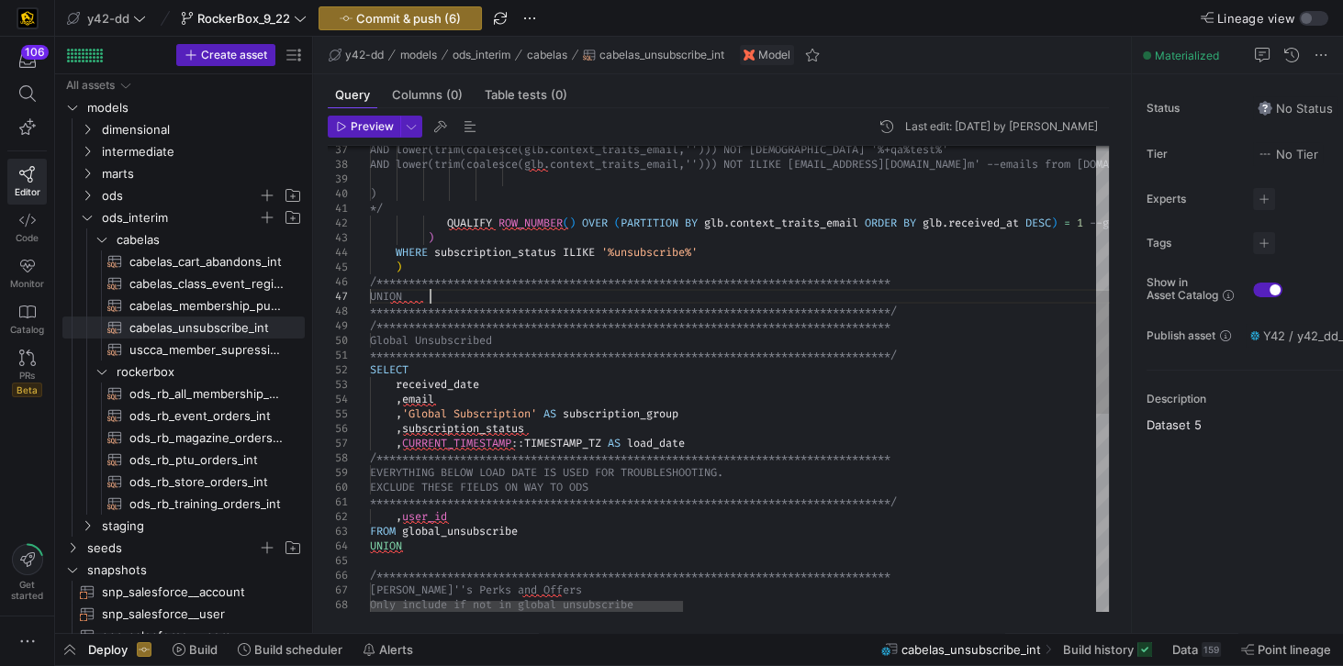
click at [436, 298] on div "**********" at bounding box center [1225, 478] width 1711 height 1758
click at [413, 303] on div "**********" at bounding box center [1225, 478] width 1711 height 1758
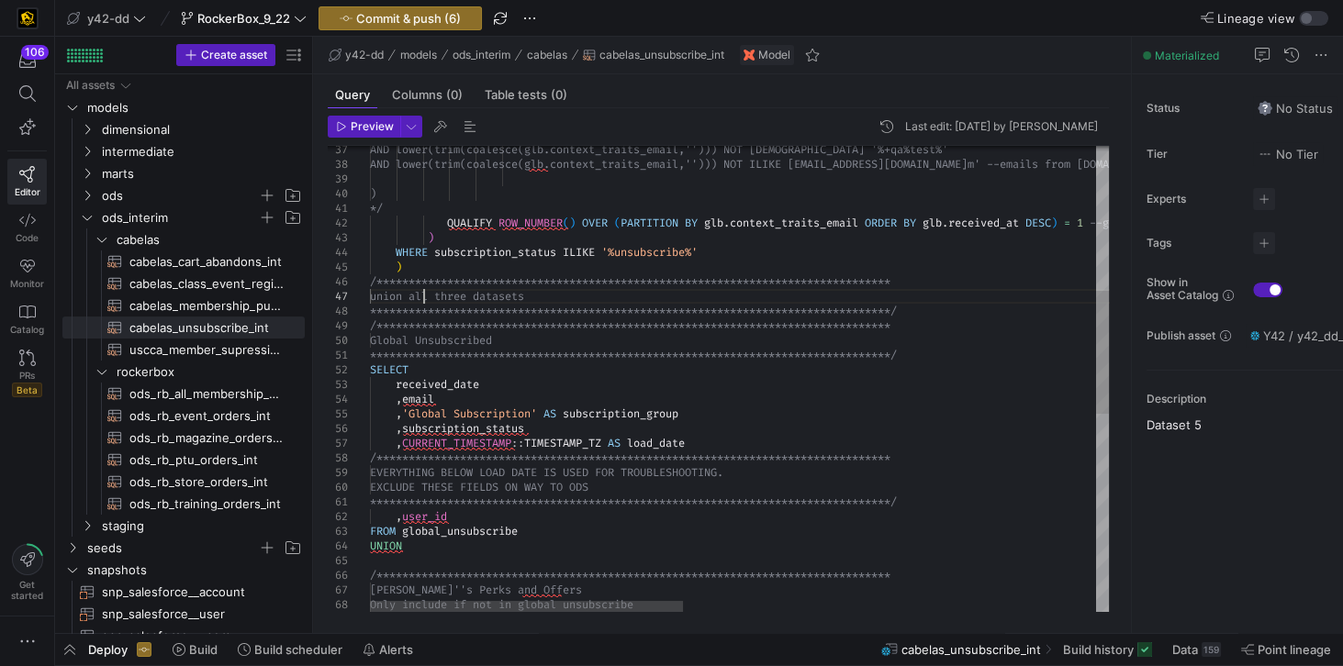
click at [392, 298] on div "**********" at bounding box center [1225, 478] width 1711 height 1758
click at [924, 310] on div "**********" at bounding box center [1225, 478] width 1711 height 1758
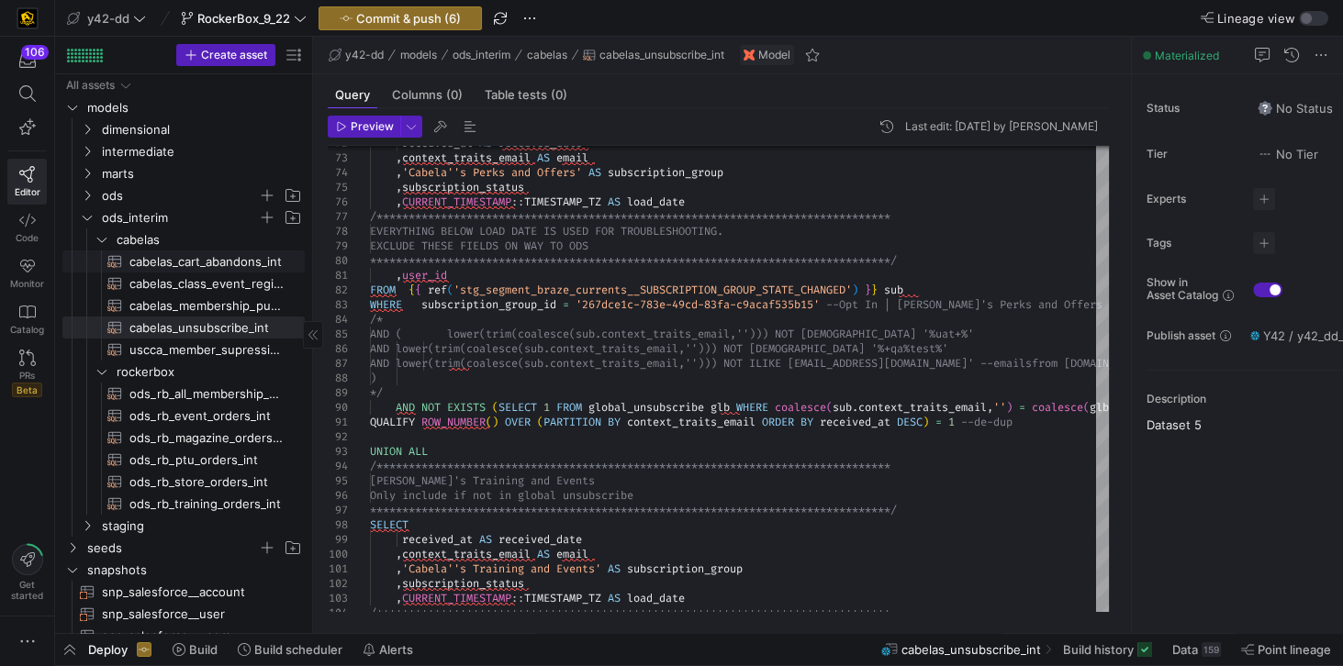
click at [192, 264] on span "cabelas_cart_abandons_int​​​​​​​​​​" at bounding box center [206, 261] width 154 height 21
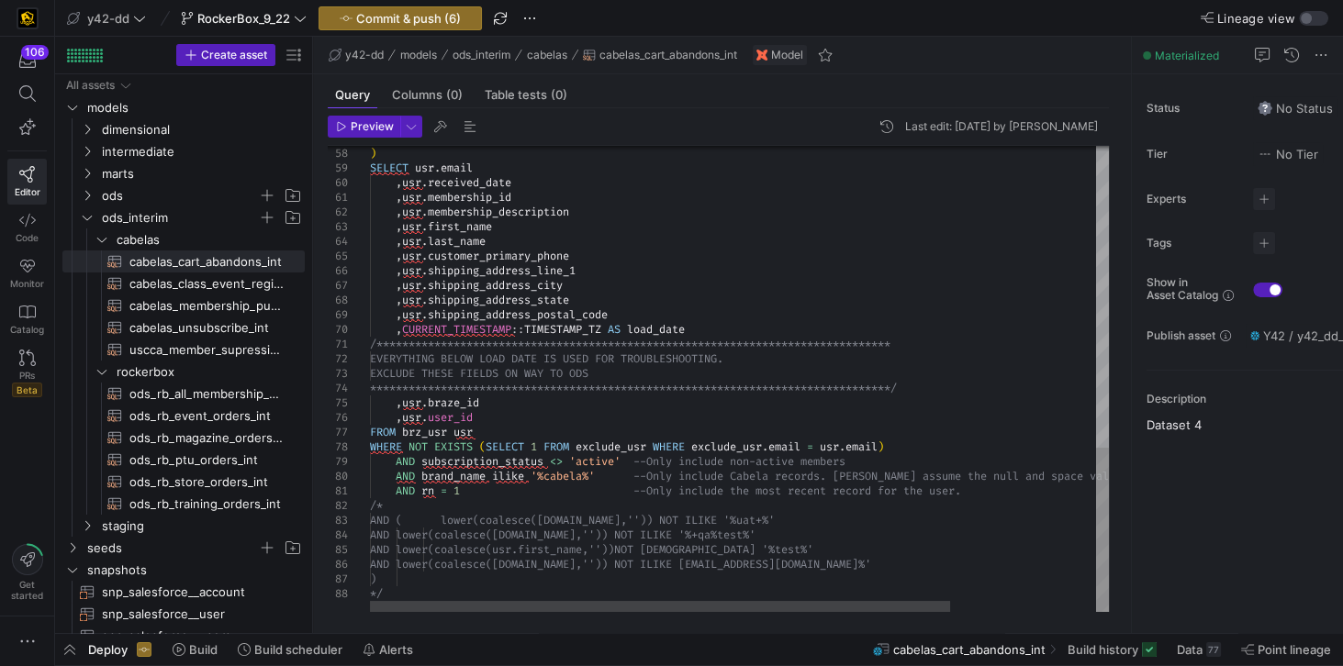
scroll to position [116, 0]
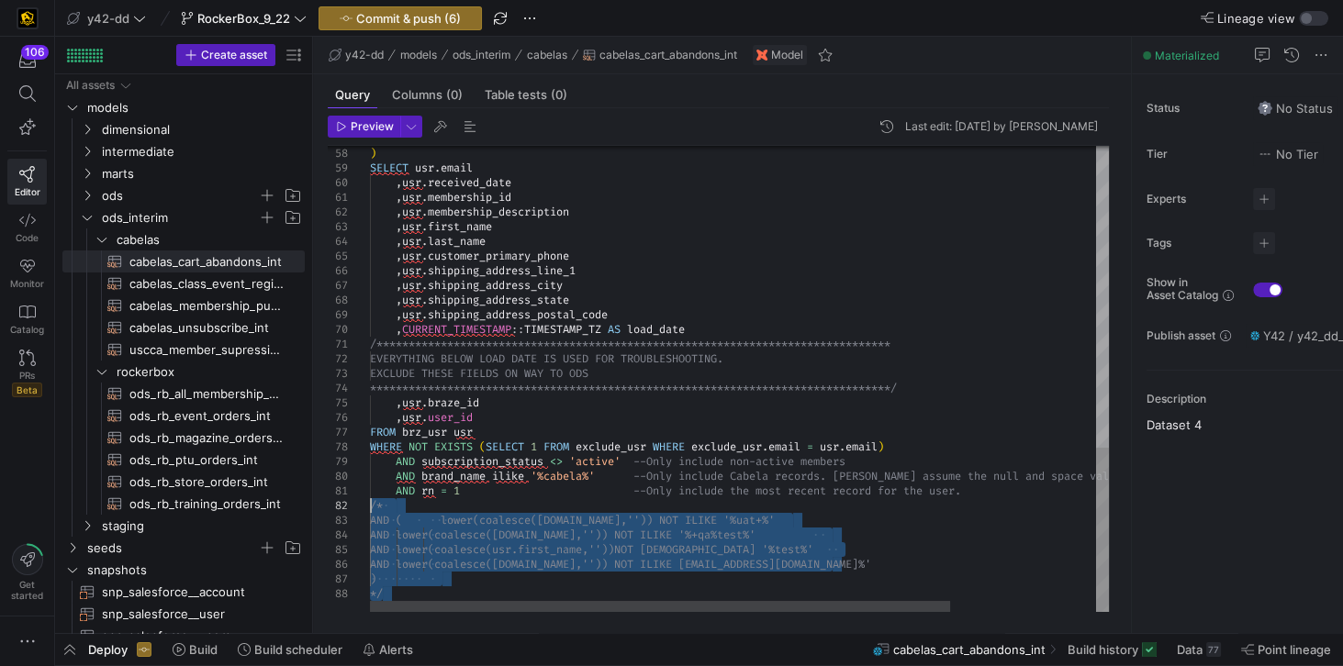
drag, startPoint x: 402, startPoint y: 593, endPoint x: 354, endPoint y: 507, distance: 98.6
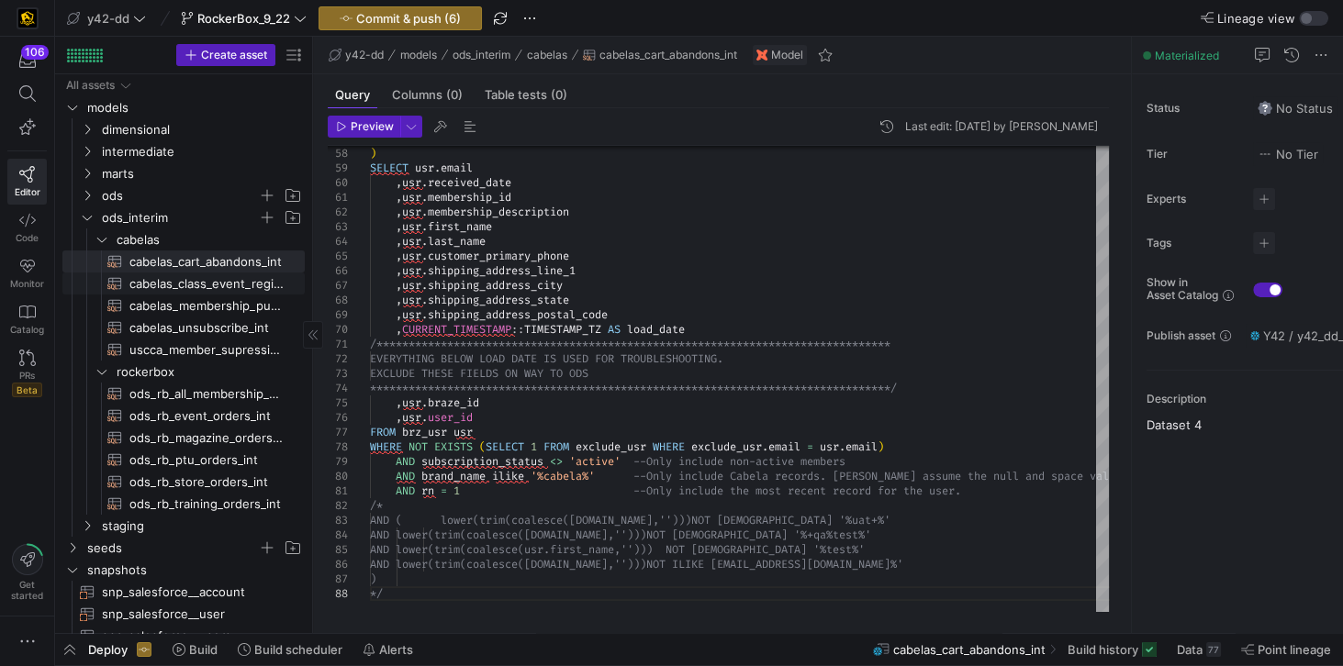
click at [226, 284] on span "cabelas_class_event_registrants_int​​​​​​​​​​" at bounding box center [206, 283] width 154 height 21
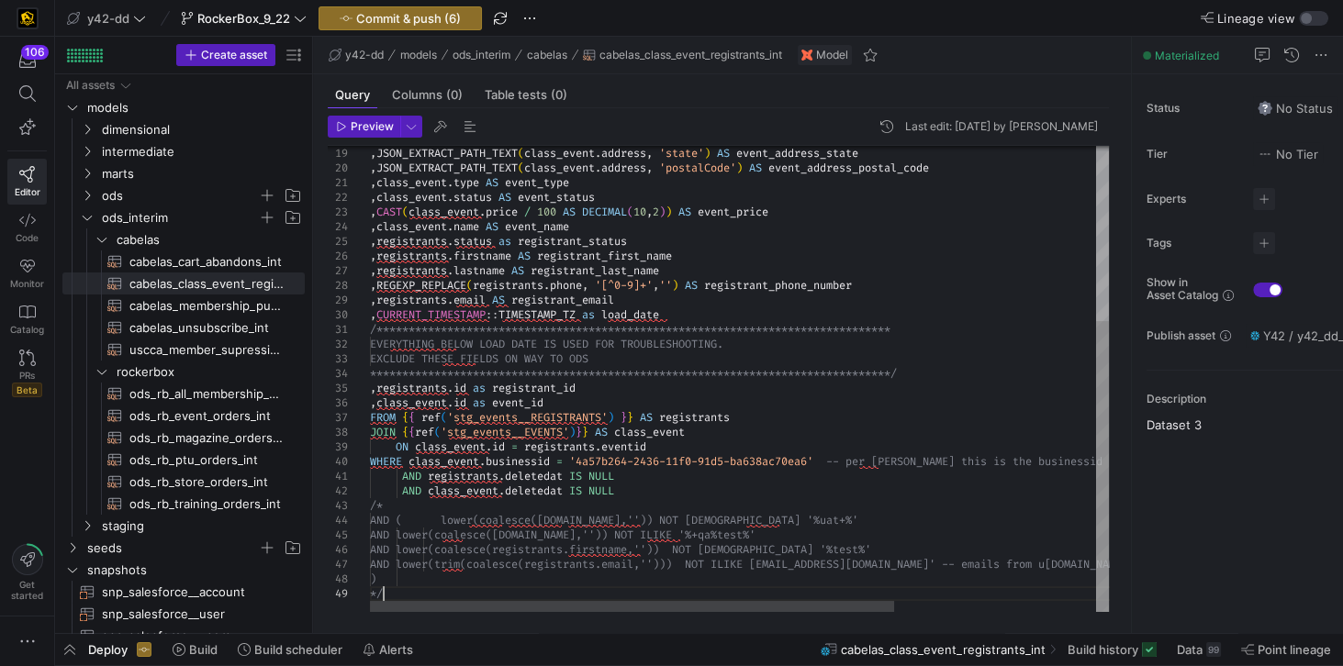
scroll to position [116, 0]
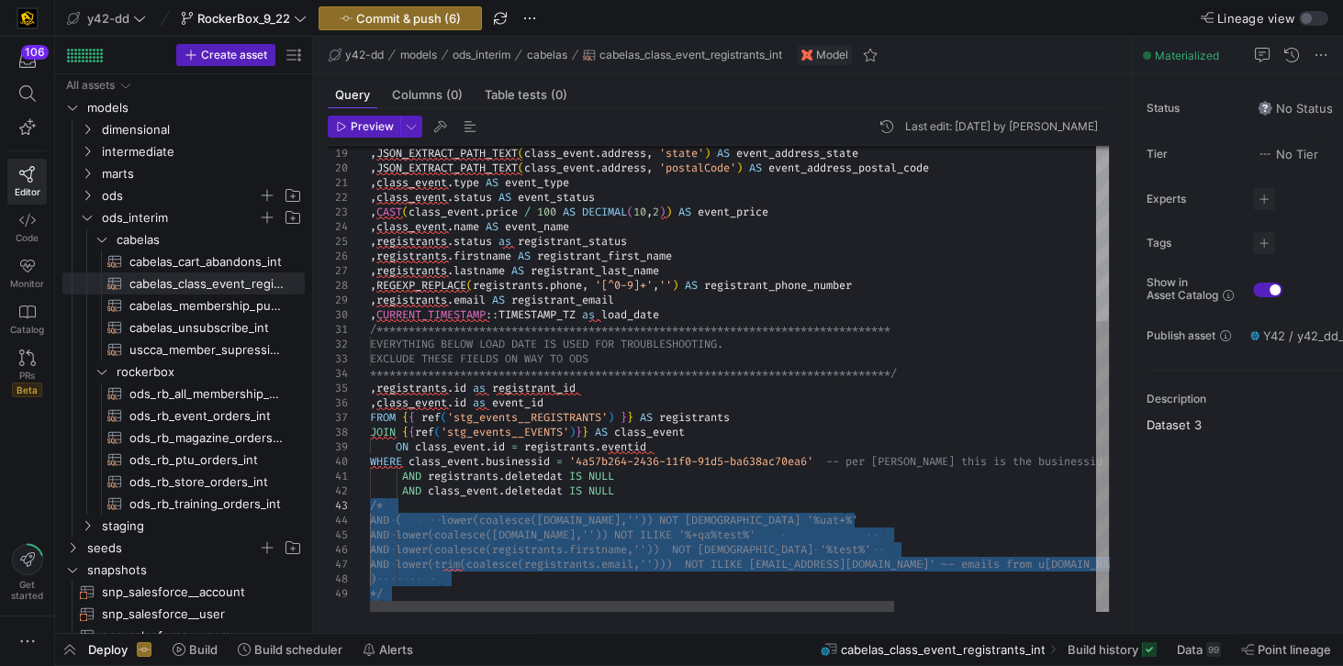
drag, startPoint x: 395, startPoint y: 596, endPoint x: 338, endPoint y: 507, distance: 105.7
click at [370, 507] on div "**********" at bounding box center [881, 239] width 1023 height 745
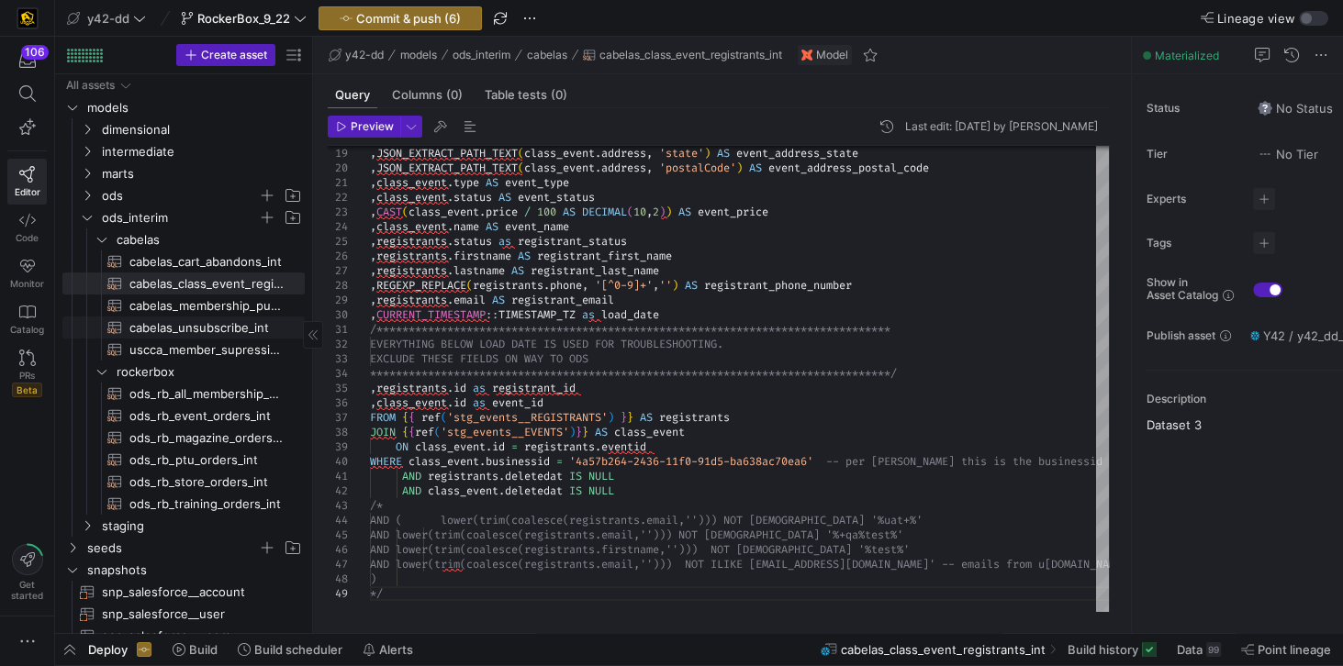
click at [176, 329] on span "cabelas_unsubscribe_int​​​​​​​​​​" at bounding box center [206, 328] width 154 height 21
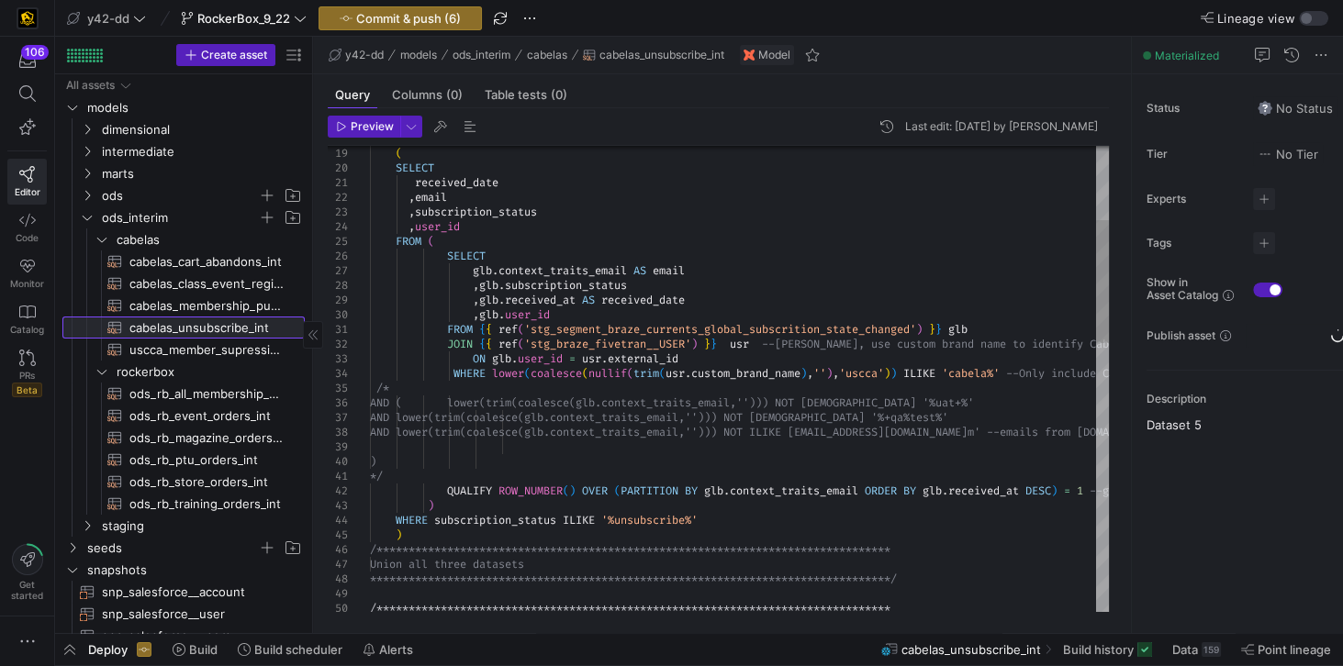
scroll to position [101, 0]
click at [150, 347] on span "uscca_member_supression_int​​​​​​​​​​" at bounding box center [206, 350] width 154 height 21
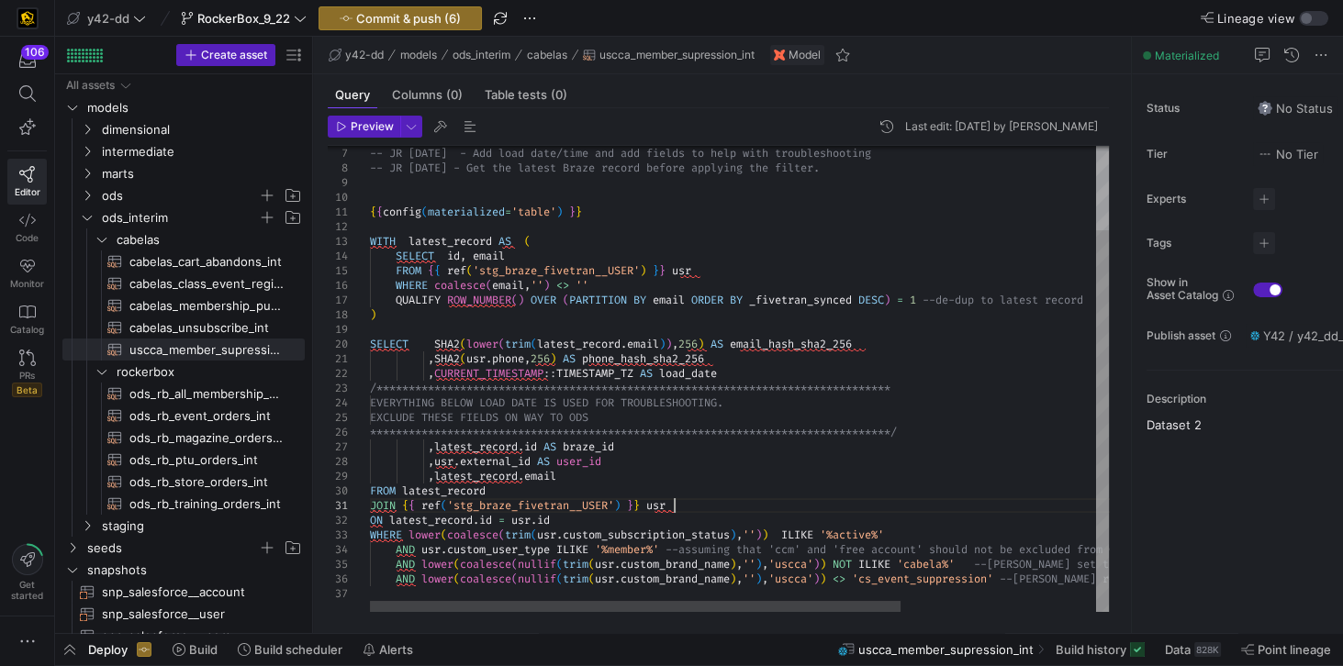
click at [737, 505] on div "**********" at bounding box center [875, 327] width 1010 height 569
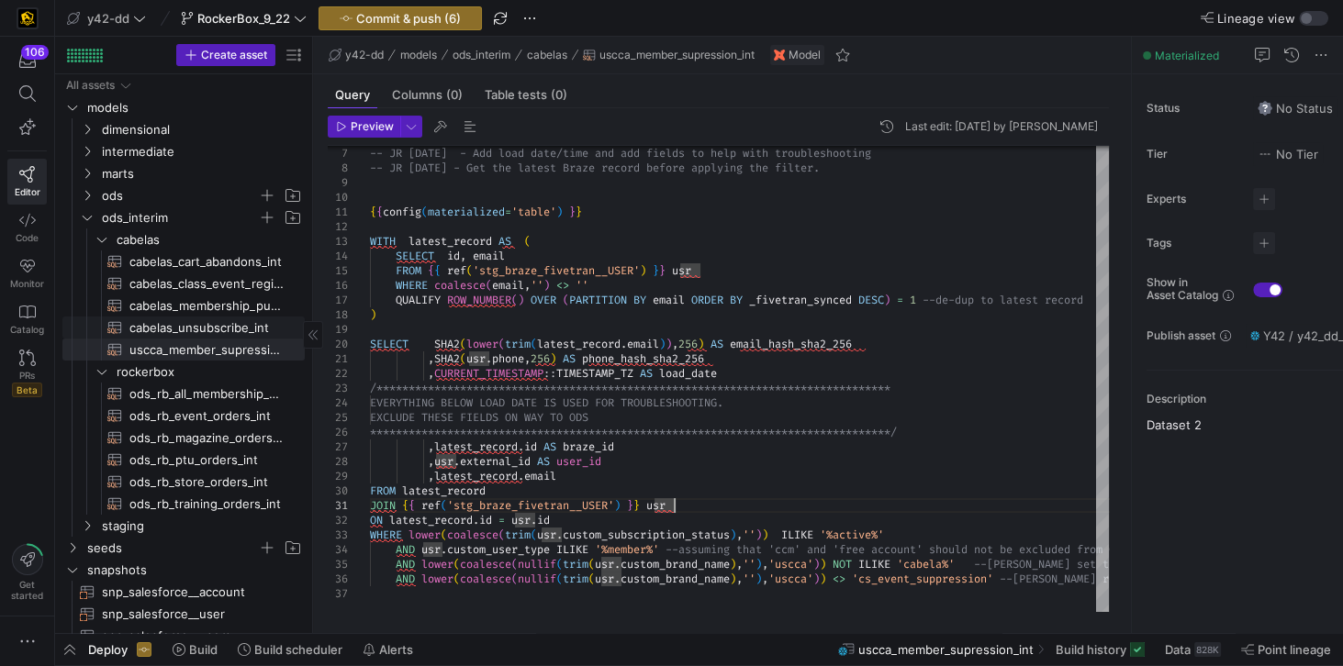
click at [210, 331] on span "cabelas_unsubscribe_int​​​​​​​​​​" at bounding box center [206, 328] width 154 height 21
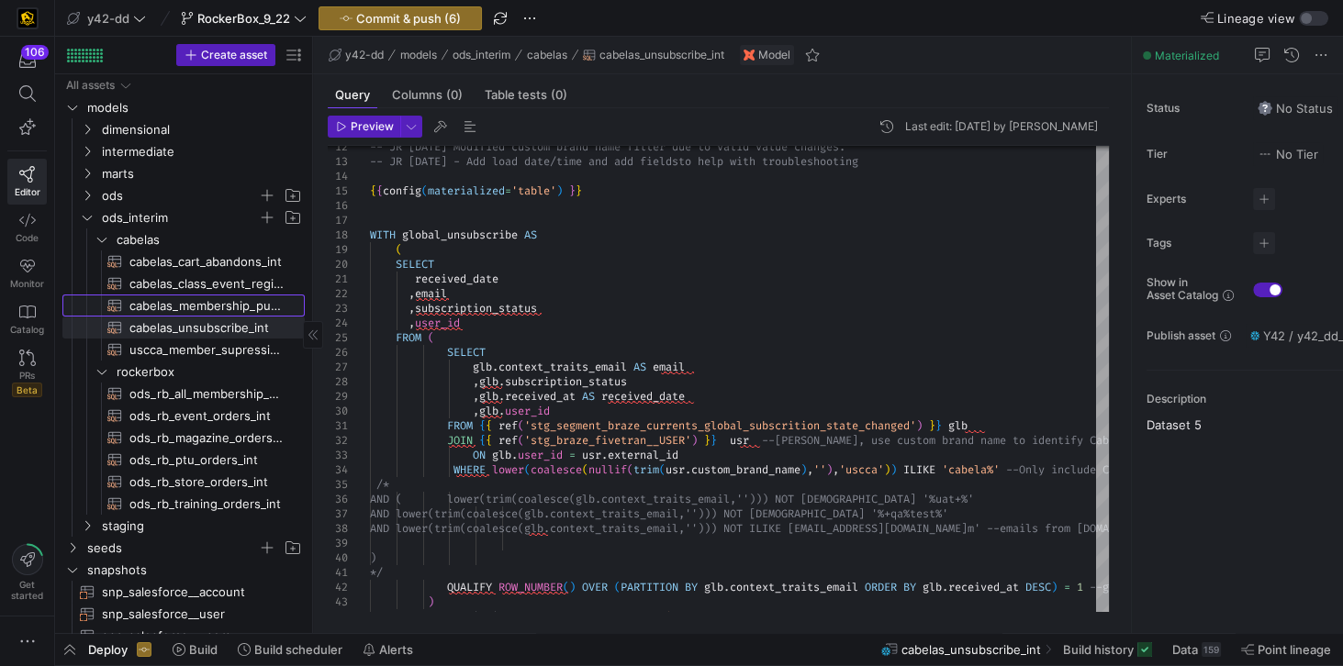
click at [196, 305] on span "cabelas_membership_purchase_int​​​​​​​​​​" at bounding box center [206, 306] width 154 height 21
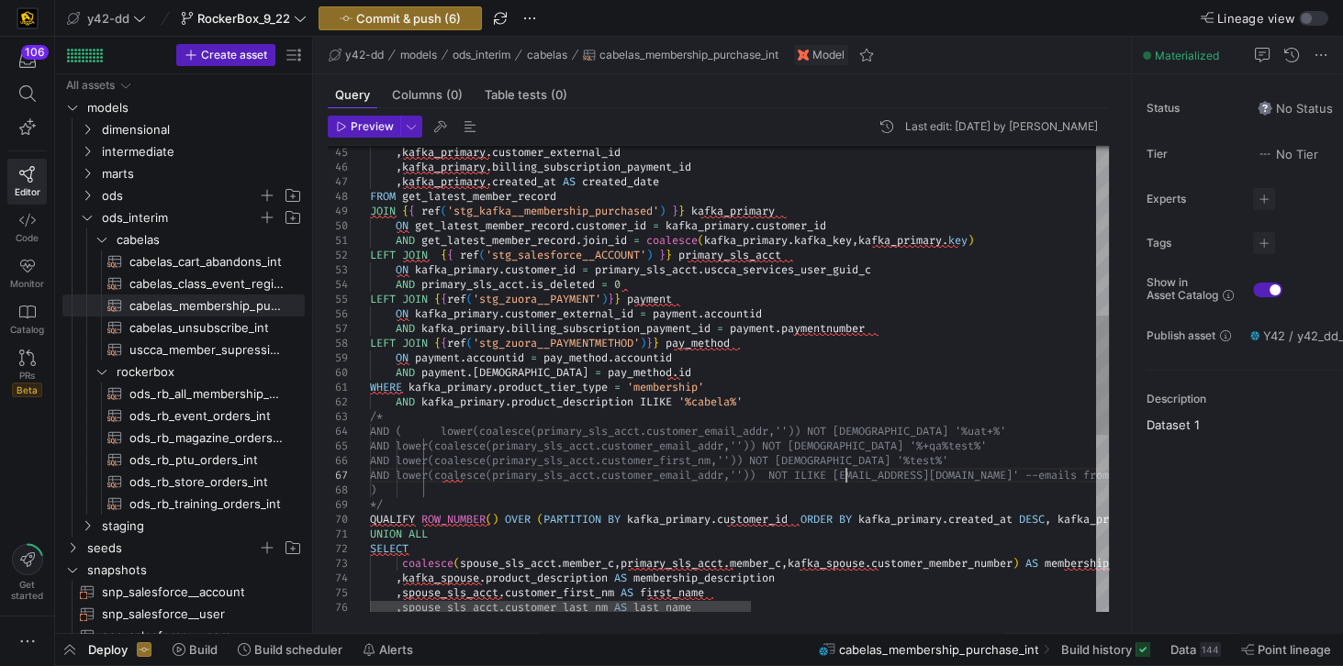
click at [845, 473] on div ", kafka_primary . customer_external_id , kafka_primary . billing_subscription_p…" at bounding box center [1073, 392] width 1407 height 1817
click at [1023, 474] on div ", kafka_primary . customer_external_id , kafka_primary . billing_subscription_p…" at bounding box center [1073, 392] width 1407 height 1817
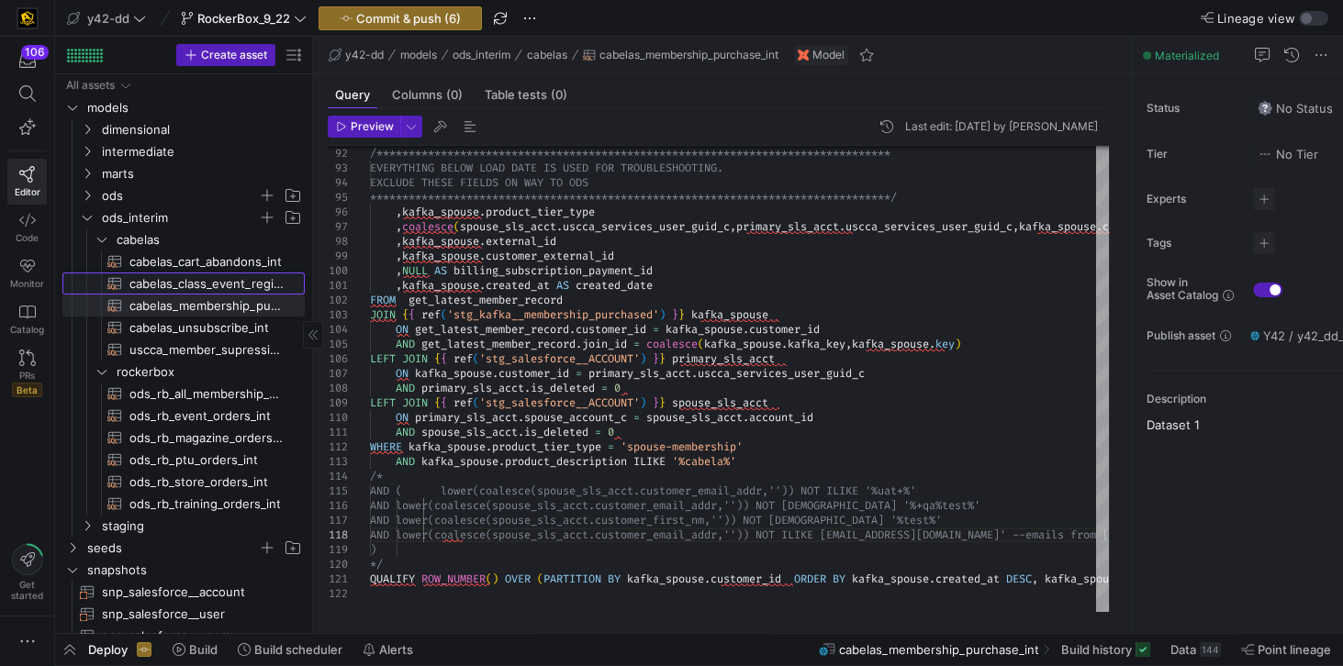
click at [168, 285] on span "cabelas_class_event_registrants_int​​​​​​​​​​" at bounding box center [206, 283] width 154 height 21
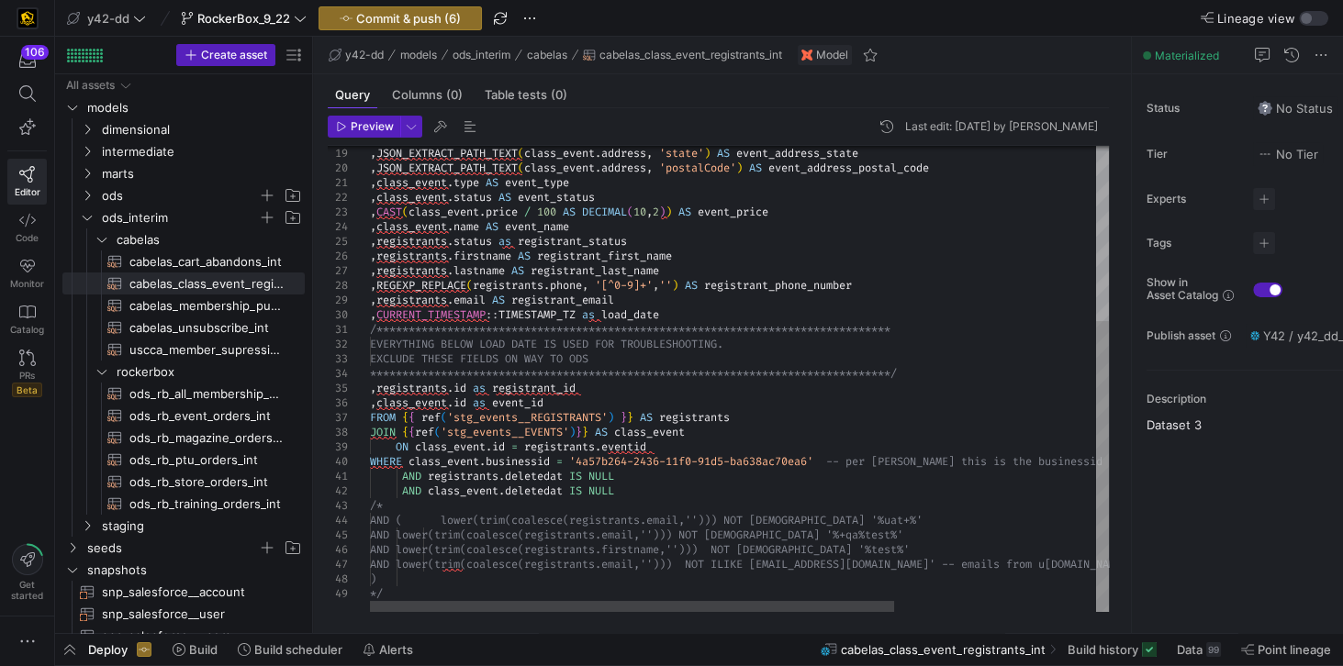
scroll to position [86, 0]
click at [942, 564] on div "**********" at bounding box center [881, 239] width 1023 height 745
click at [782, 547] on div "**********" at bounding box center [881, 239] width 1023 height 745
click at [754, 564] on div "**********" at bounding box center [881, 239] width 1023 height 745
click at [179, 258] on span "cabelas_cart_abandons_int​​​​​​​​​​" at bounding box center [206, 261] width 154 height 21
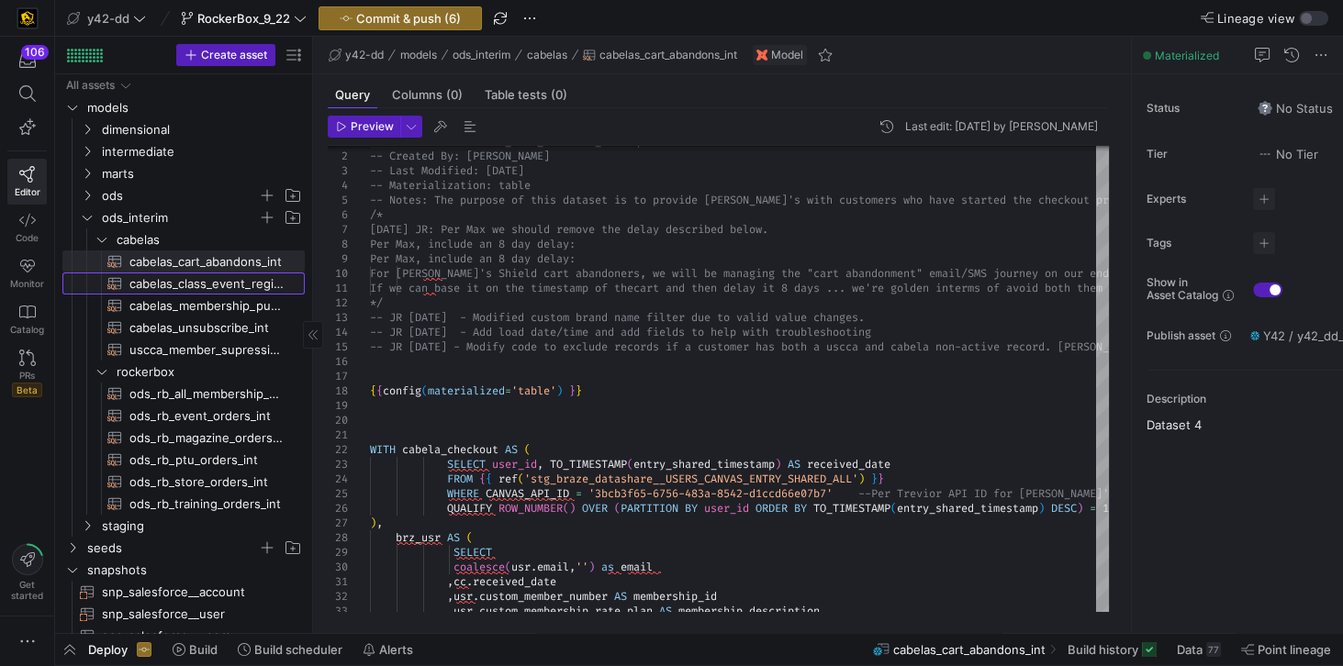
click at [199, 285] on span "cabelas_class_event_registrants_int​​​​​​​​​​" at bounding box center [206, 283] width 154 height 21
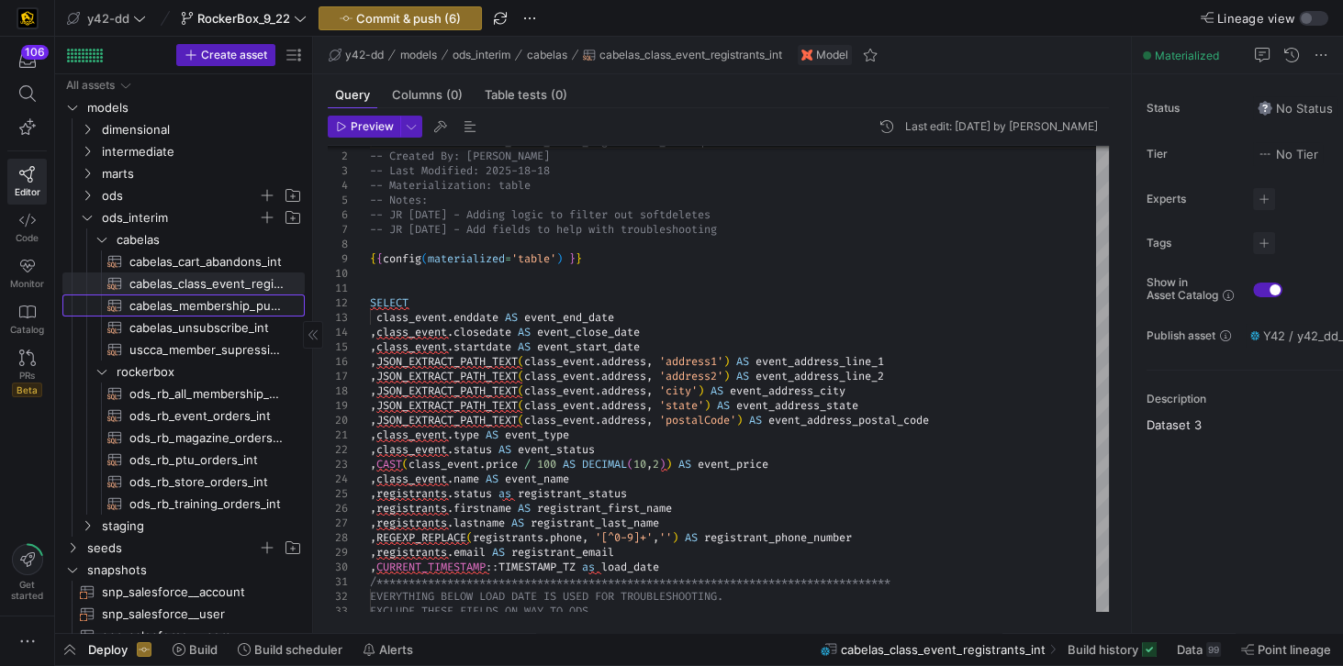
click at [195, 307] on span "cabelas_membership_purchase_int​​​​​​​​​​" at bounding box center [206, 306] width 154 height 21
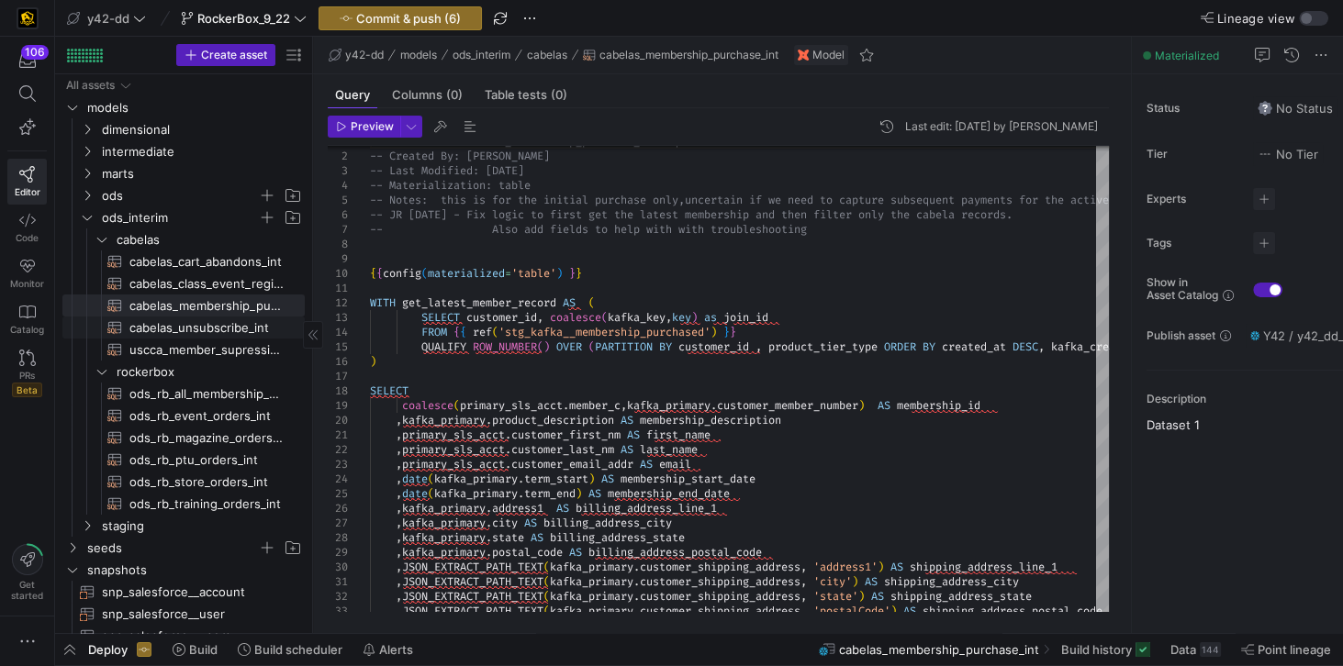
click at [195, 327] on span "cabelas_unsubscribe_int​​​​​​​​​​" at bounding box center [206, 328] width 154 height 21
type textarea "-- File Name: cabelas_unsubscribe_int.sql -- Created By: Jess Rabida -- Last Mo…"
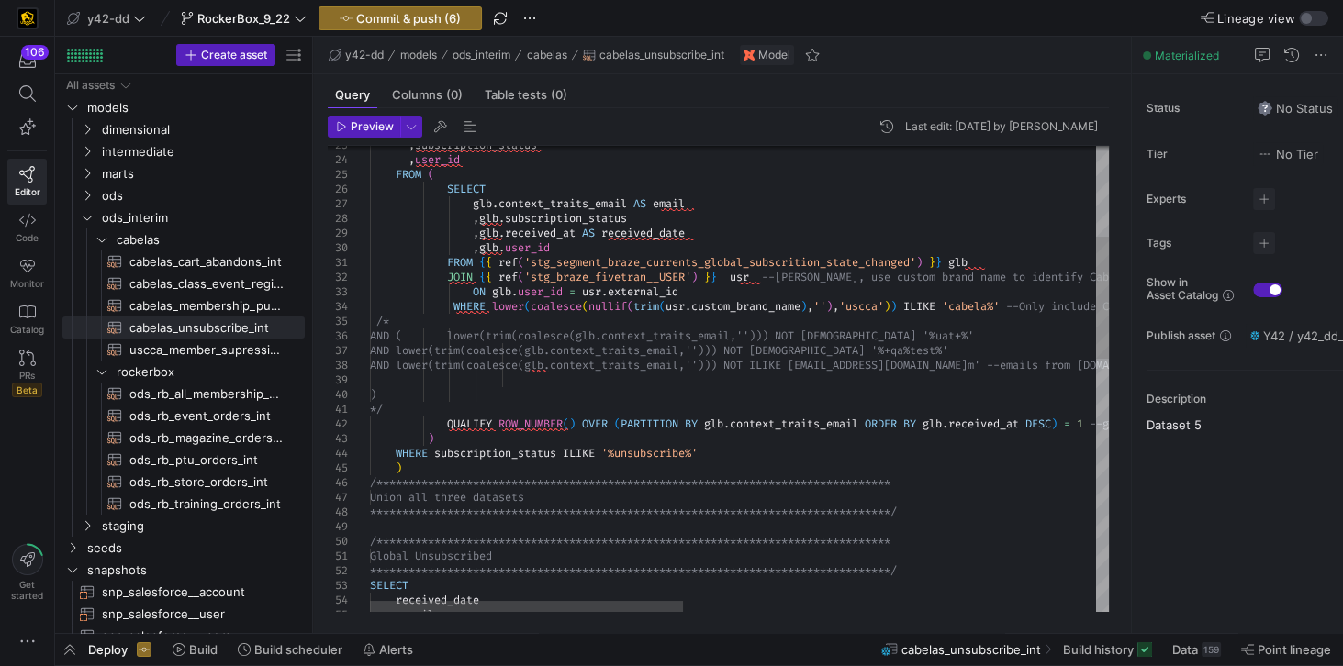
scroll to position [86, 0]
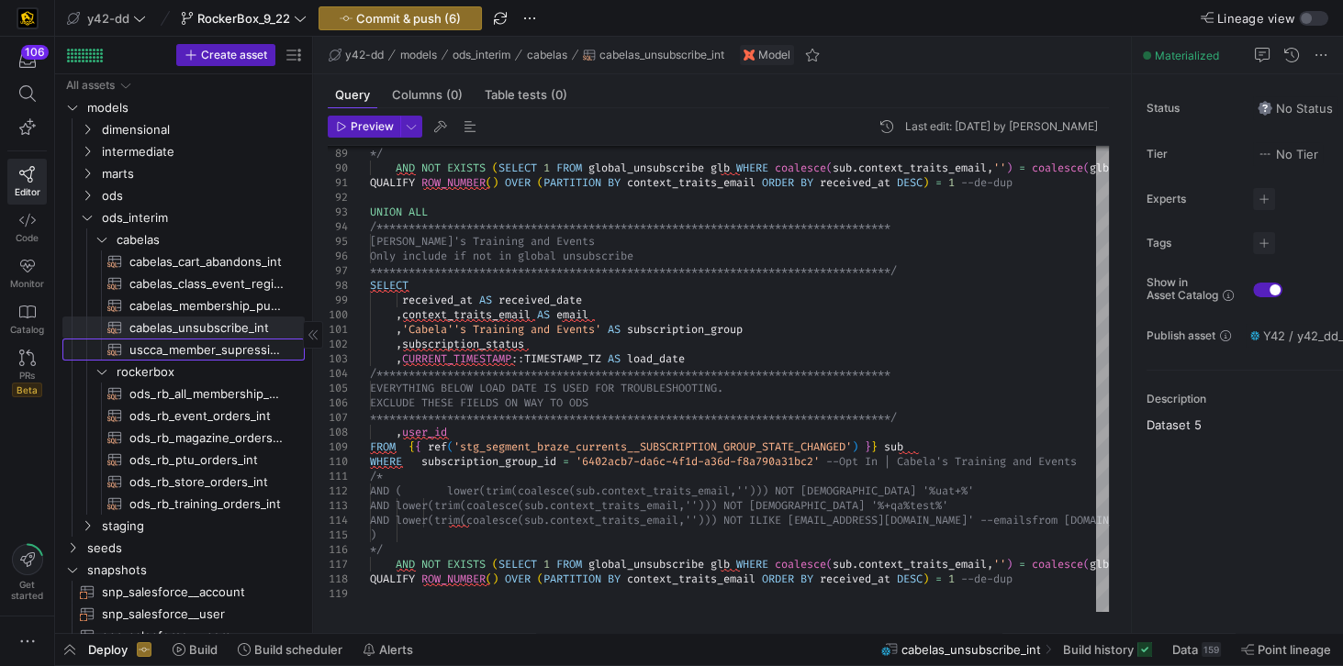
click at [177, 352] on span "uscca_member_supression_int​​​​​​​​​​" at bounding box center [206, 350] width 154 height 21
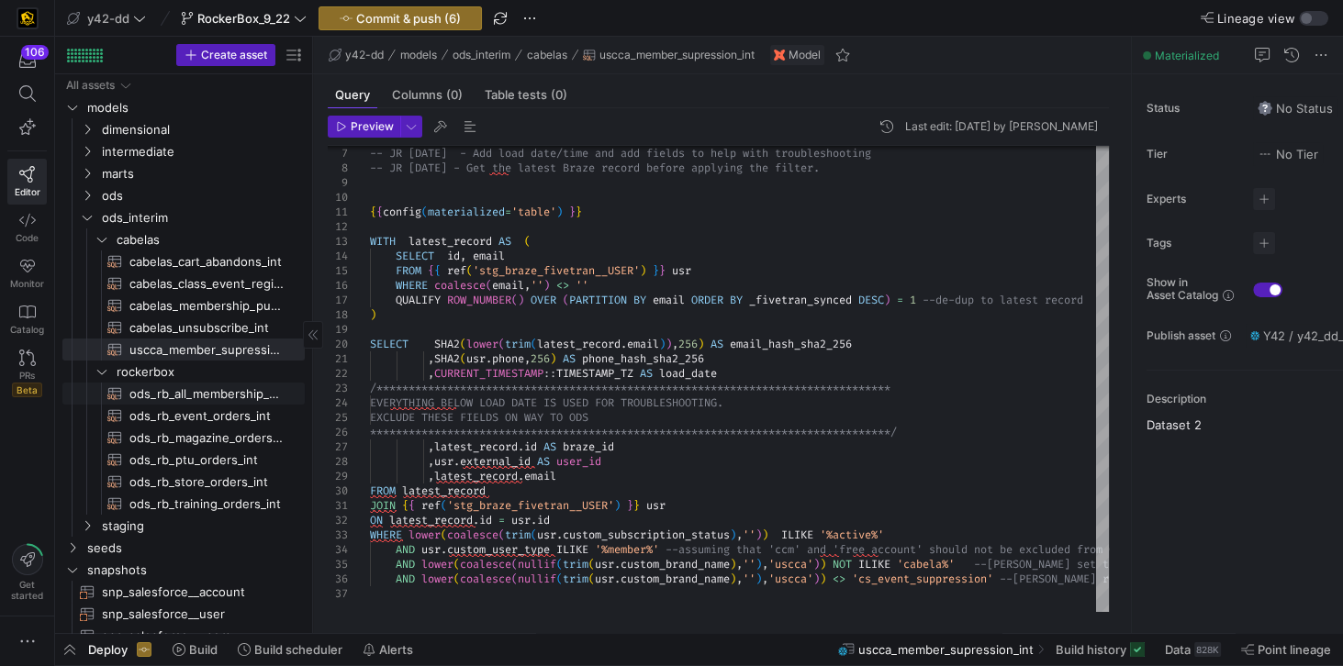
click at [187, 396] on span "ods_rb_all_membership_sale_int​​​​​​​​​​" at bounding box center [206, 394] width 154 height 21
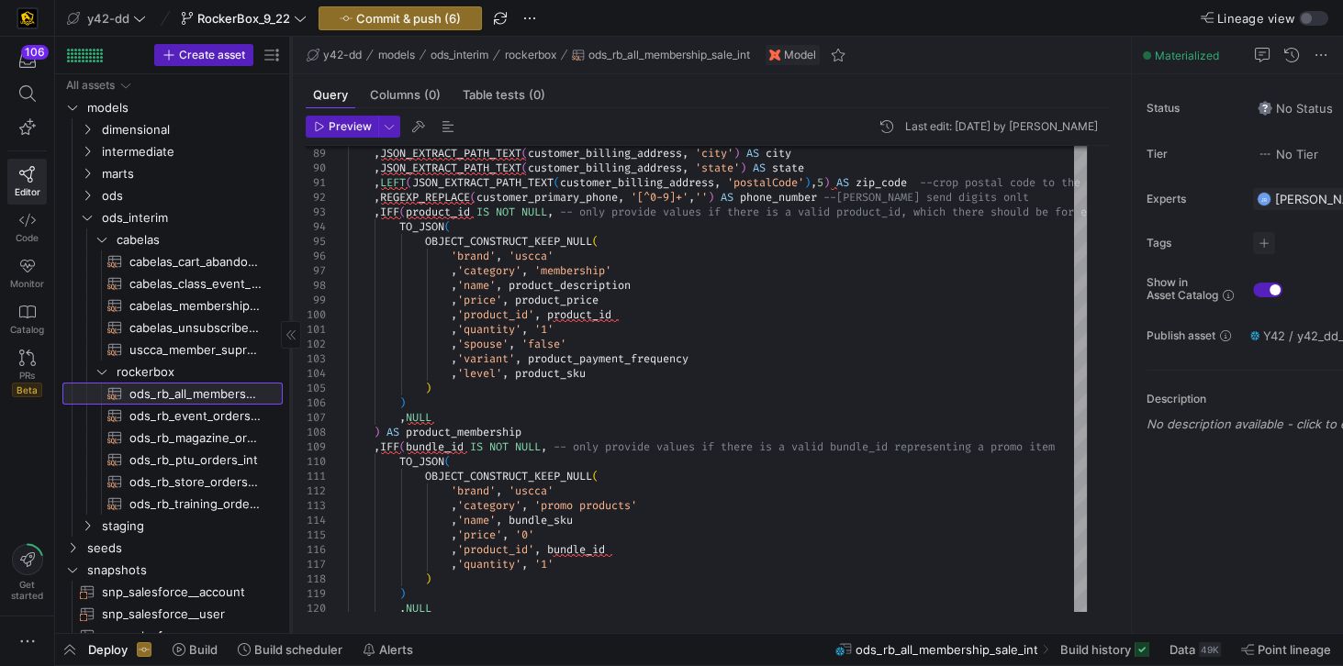
drag, startPoint x: 312, startPoint y: 493, endPoint x: 290, endPoint y: 493, distance: 22.0
click at [290, 493] on div at bounding box center [290, 335] width 1 height 597
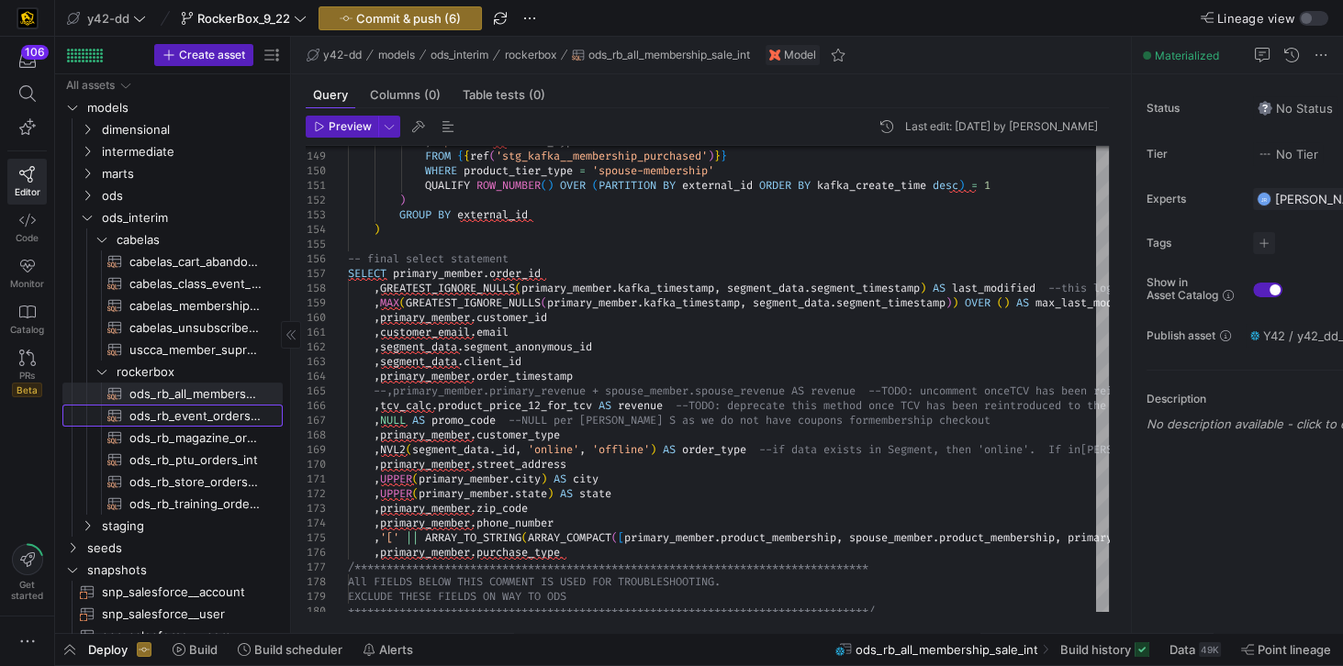
click at [178, 416] on span "ods_rb_event_orders_int​​​​​​​​​​" at bounding box center [195, 416] width 132 height 21
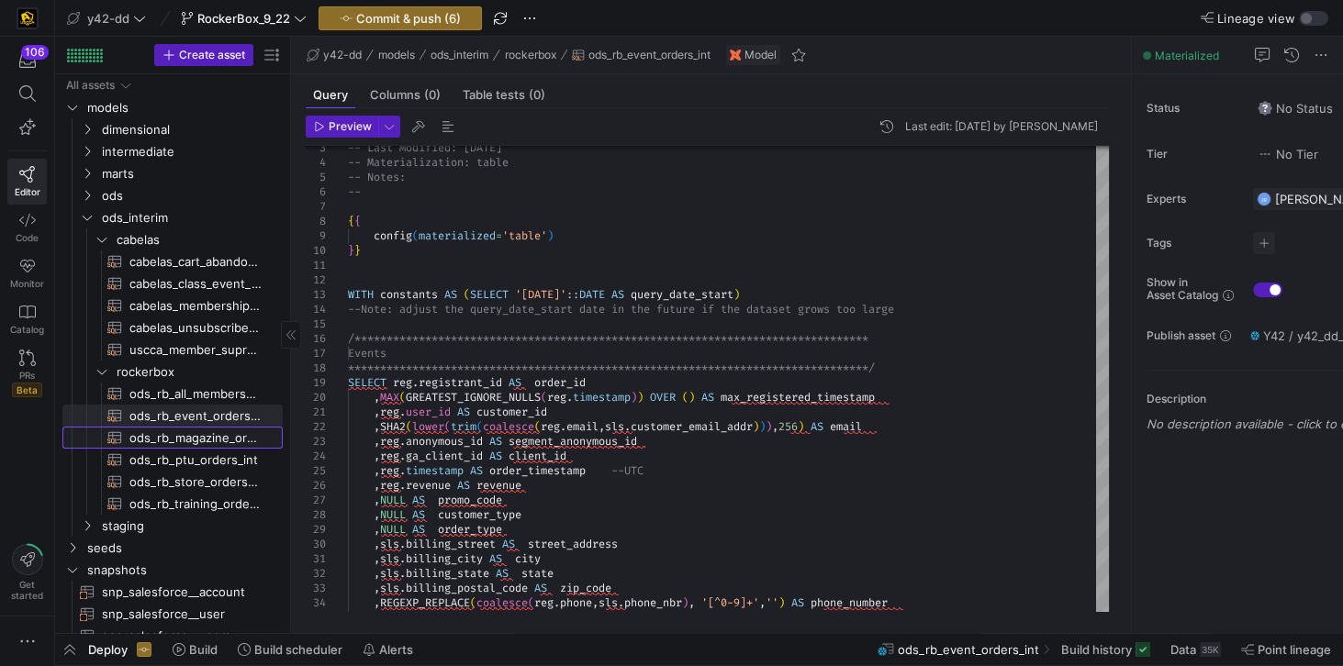
click at [177, 441] on span "ods_rb_magazine_orders_int​​​​​​​​​​" at bounding box center [195, 438] width 132 height 21
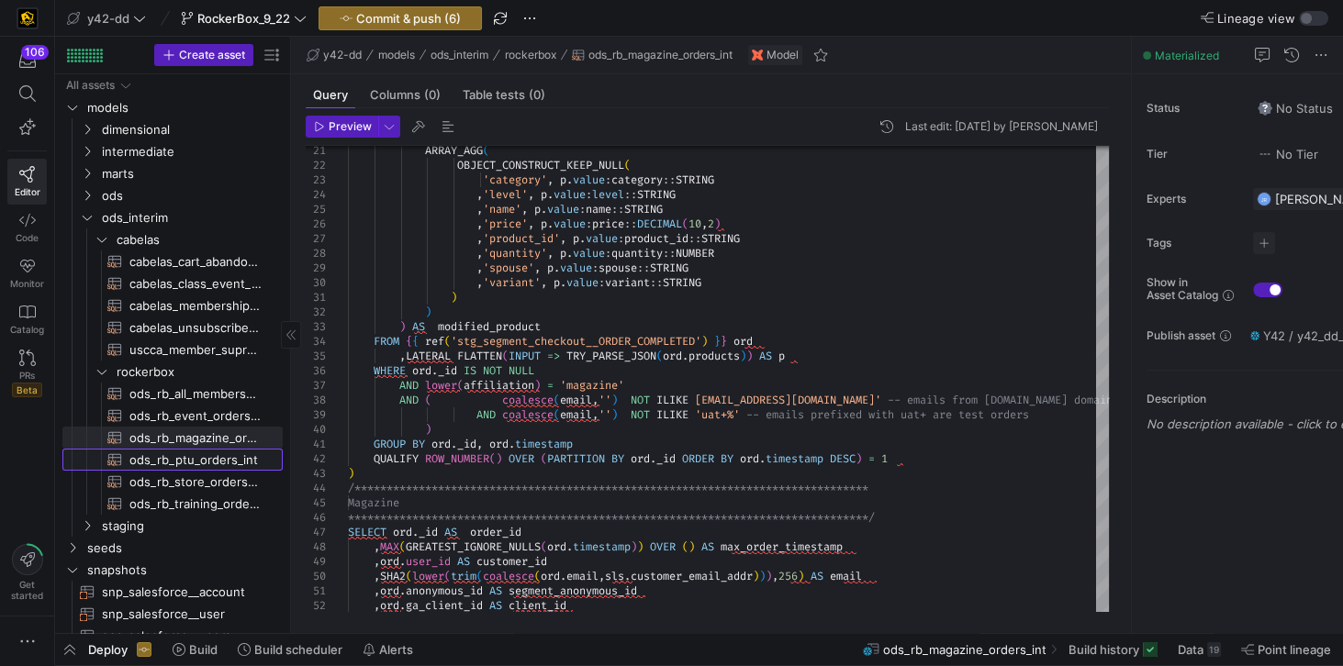
click at [169, 457] on span "ods_rb_ptu_orders_int​​​​​​​​​​" at bounding box center [195, 460] width 132 height 21
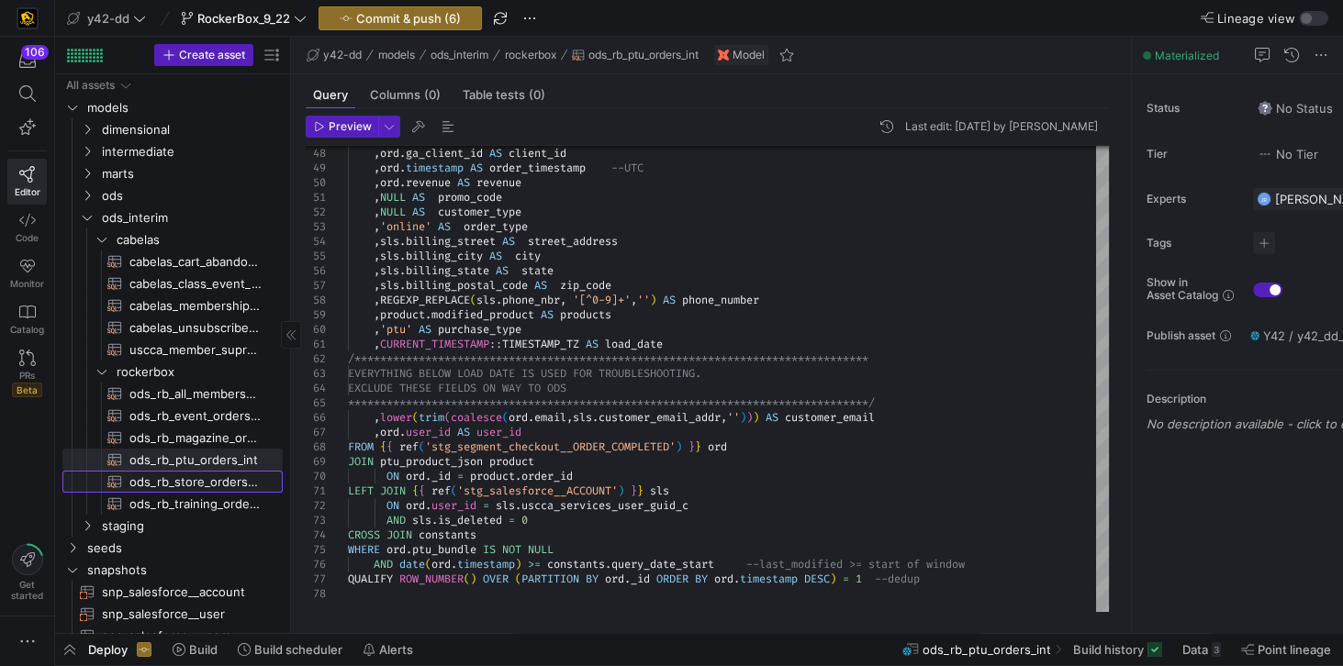
click at [162, 482] on span "ods_rb_store_orders_int​​​​​​​​​​" at bounding box center [195, 482] width 132 height 21
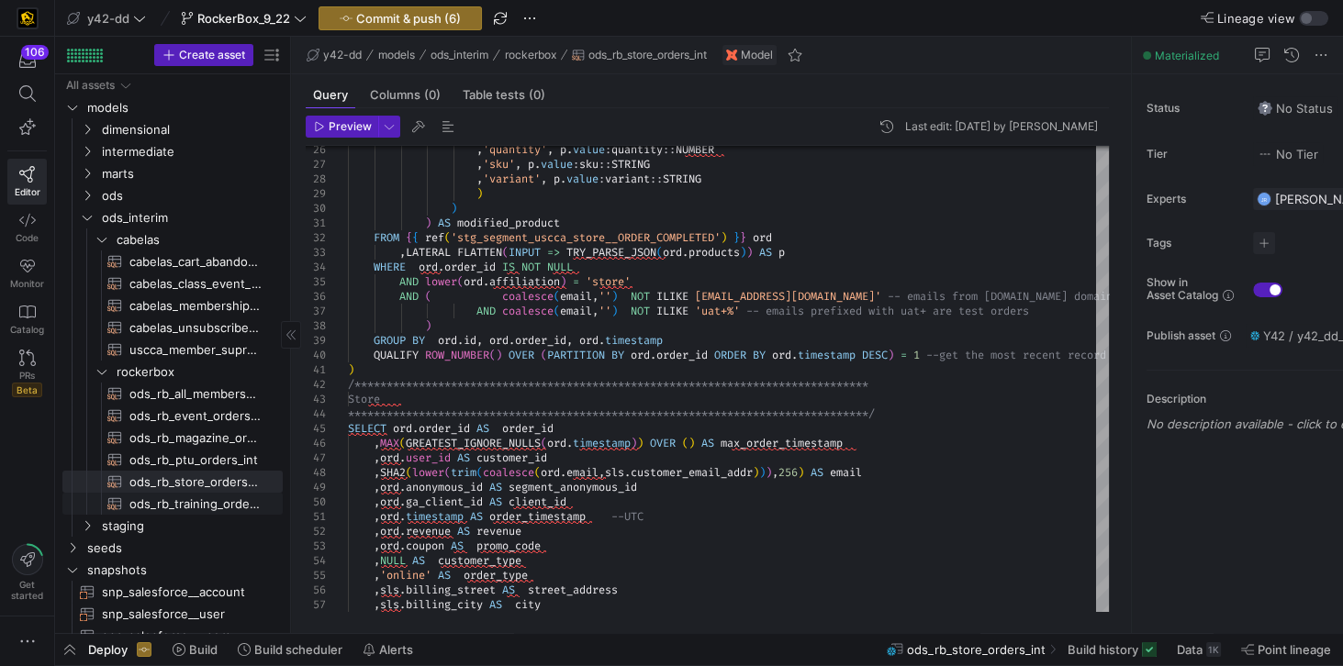
click at [188, 511] on span "ods_rb_training_orders_int​​​​​​​​​​" at bounding box center [195, 504] width 132 height 21
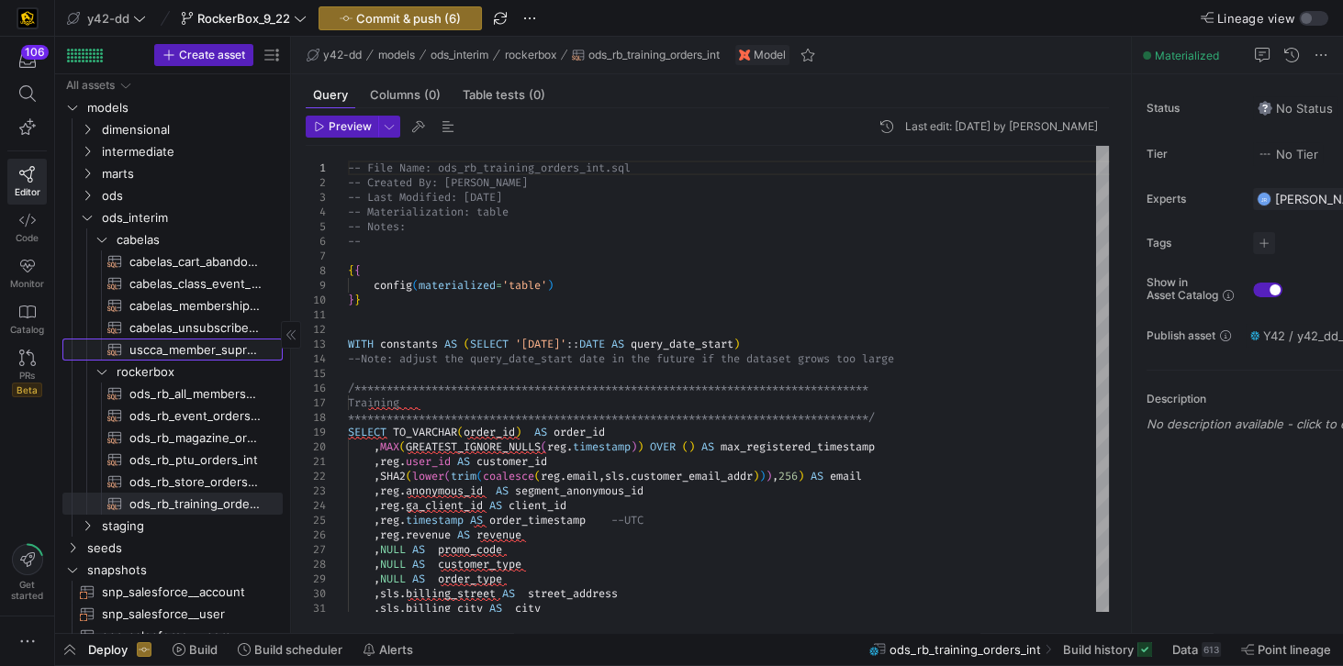
click at [202, 354] on span "uscca_member_supression_int​​​​​​​​​​" at bounding box center [195, 350] width 132 height 21
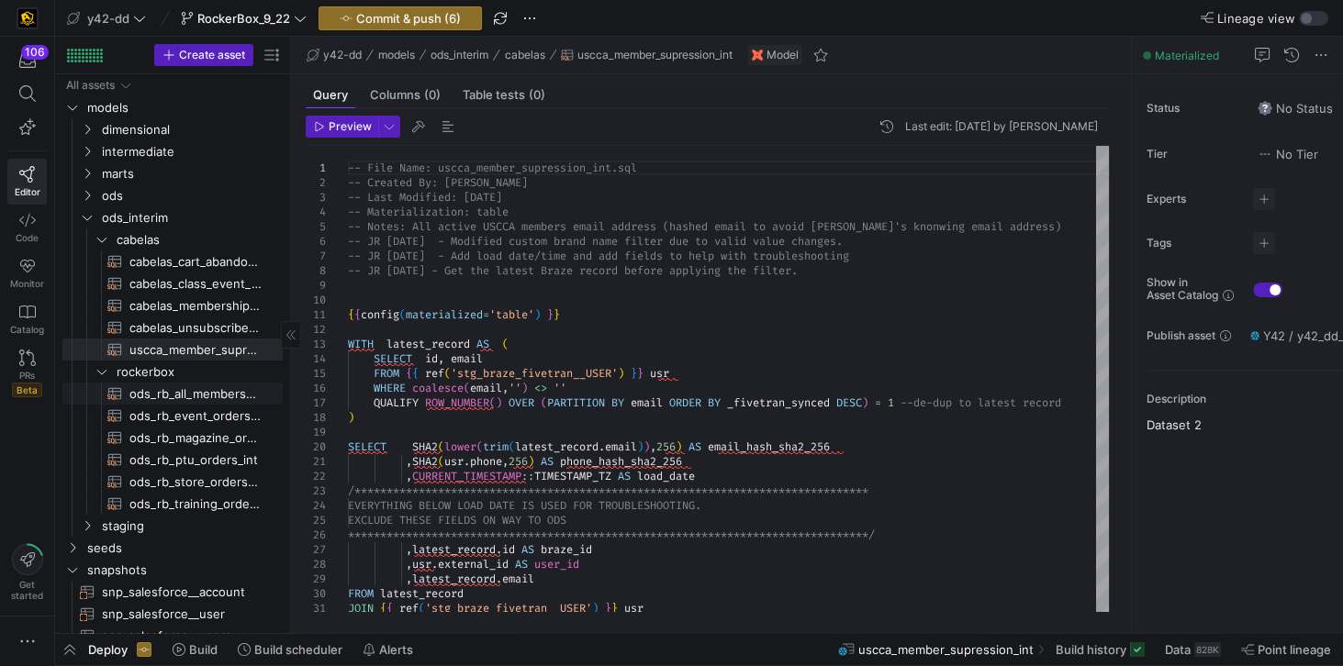
click at [195, 401] on span "ods_rb_all_membership_sale_int​​​​​​​​​​" at bounding box center [195, 394] width 132 height 21
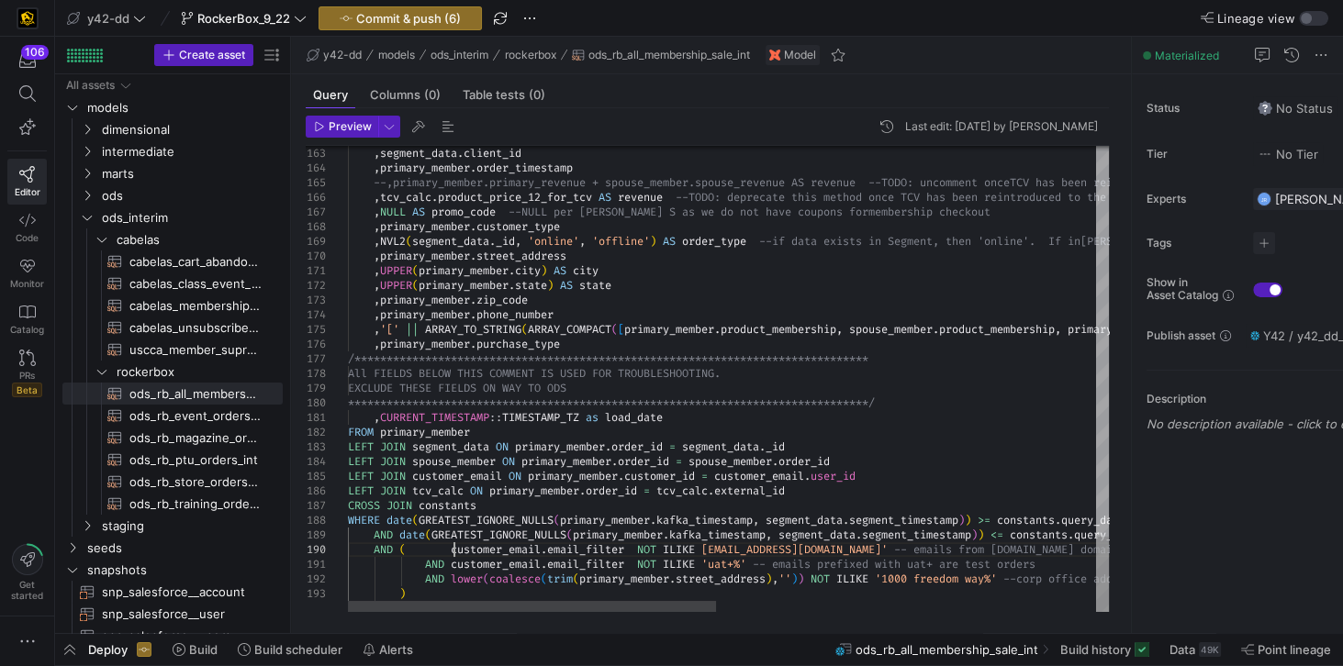
scroll to position [86, 0]
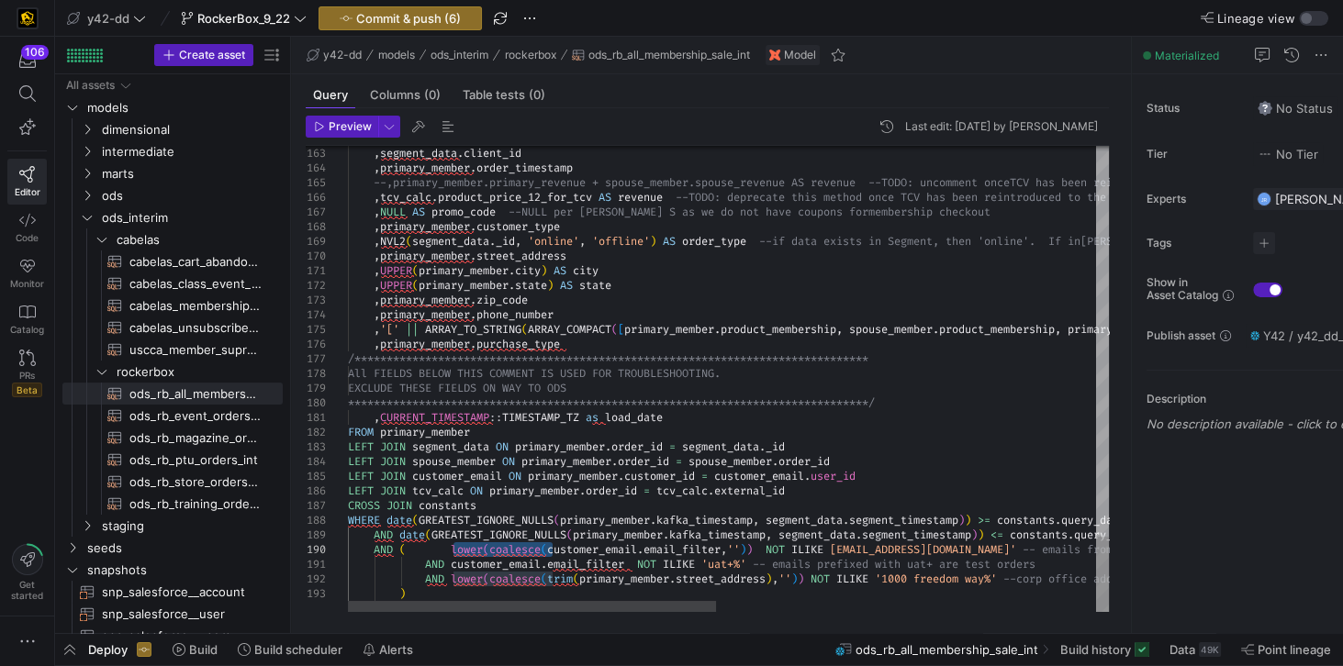
drag, startPoint x: 452, startPoint y: 548, endPoint x: 551, endPoint y: 545, distance: 99.2
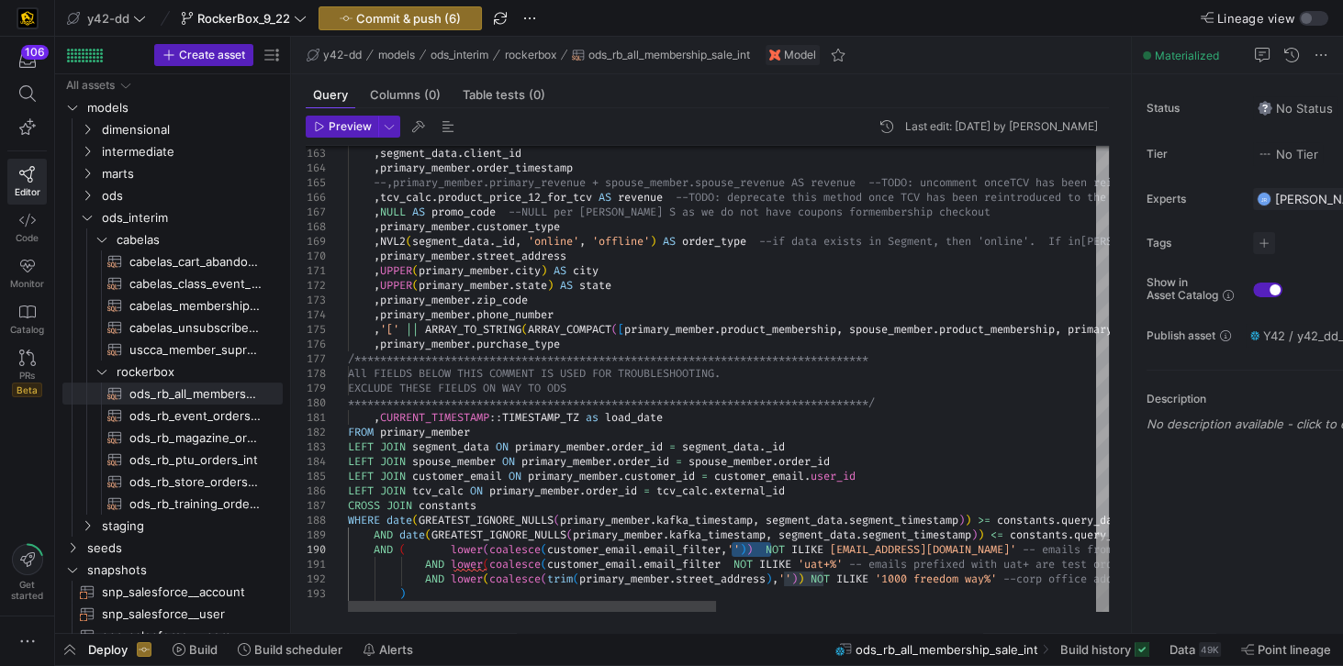
drag, startPoint x: 732, startPoint y: 551, endPoint x: 769, endPoint y: 547, distance: 36.9
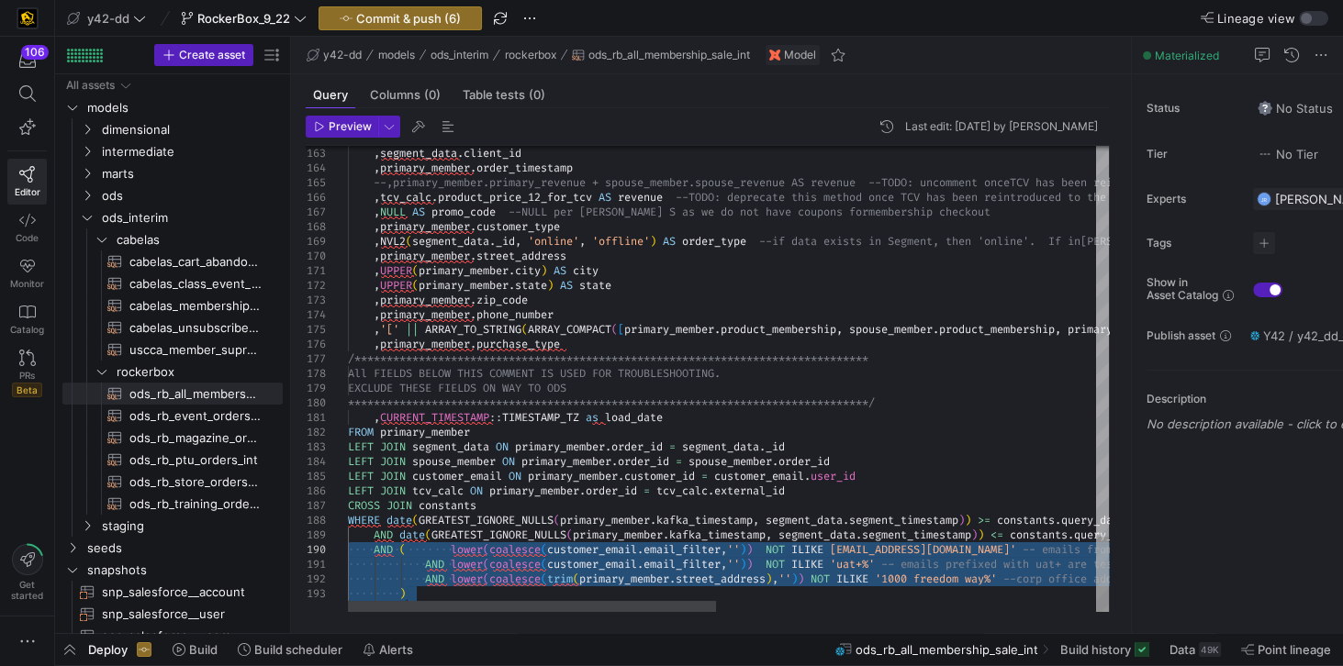
drag, startPoint x: 412, startPoint y: 595, endPoint x: 311, endPoint y: 549, distance: 110.9
click at [189, 483] on span "ods_rb_store_orders_int​​​​​​​​​​" at bounding box center [195, 482] width 132 height 21
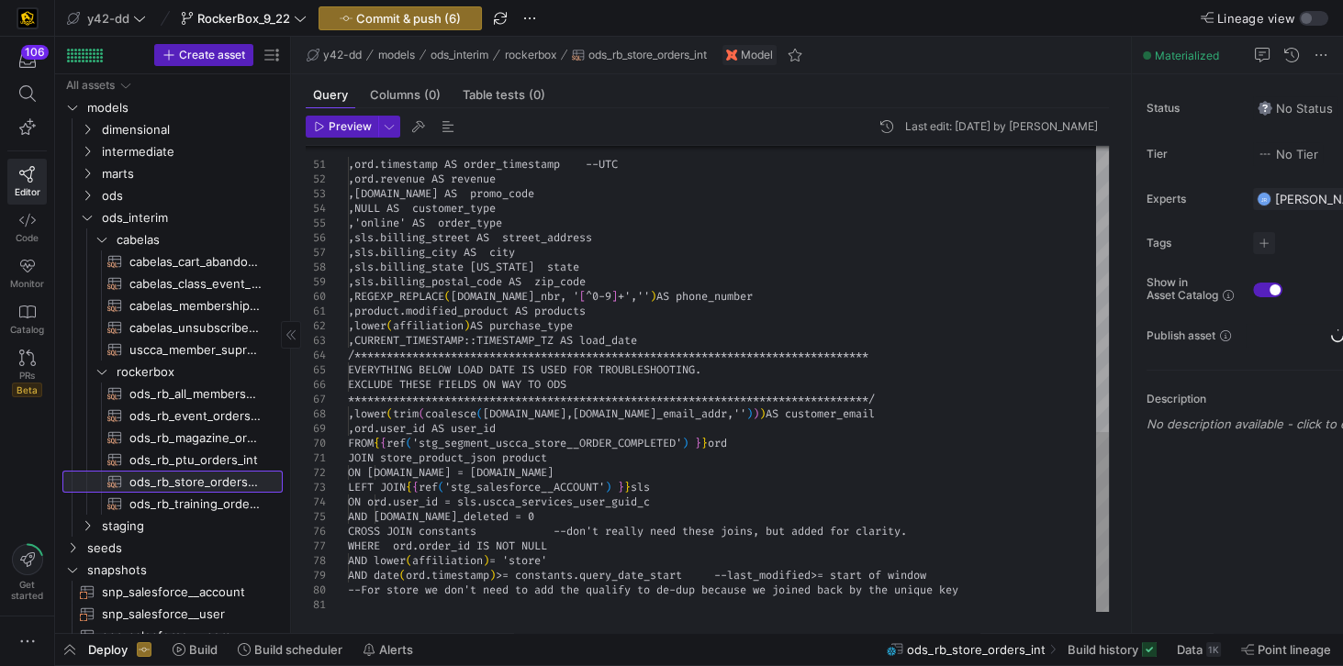
scroll to position [42, 270]
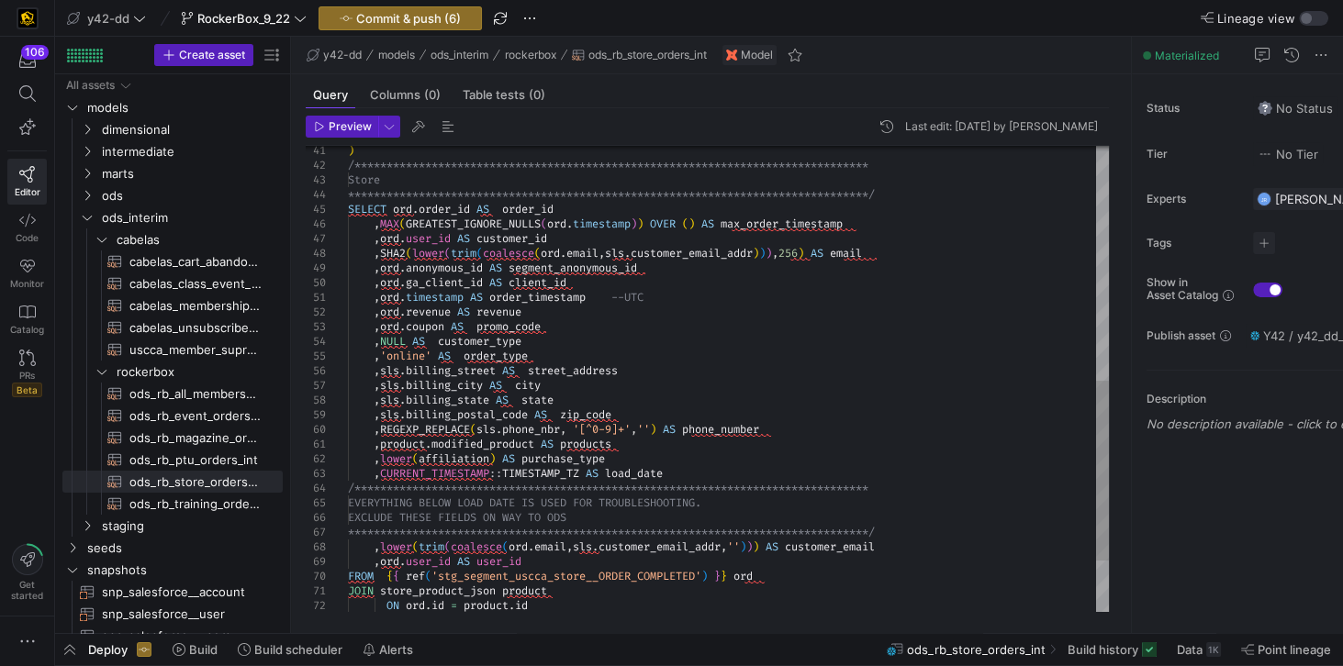
click at [600, 210] on div "**********" at bounding box center [728, 143] width 761 height 1204
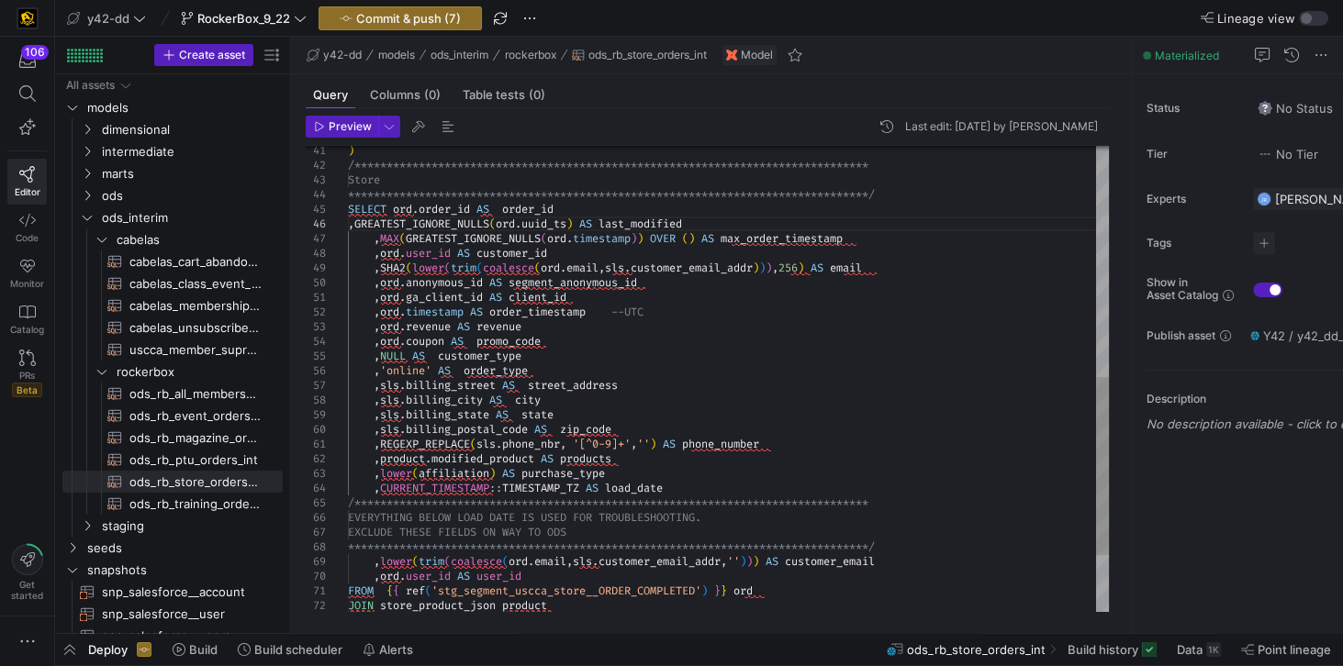
click at [349, 226] on div "**********" at bounding box center [728, 150] width 761 height 1219
drag, startPoint x: 745, startPoint y: 223, endPoint x: 339, endPoint y: 225, distance: 406.6
click at [348, 225] on div "**********" at bounding box center [728, 150] width 761 height 1219
click at [210, 457] on span "ods_rb_ptu_orders_int​​​​​​​​​​" at bounding box center [195, 460] width 132 height 21
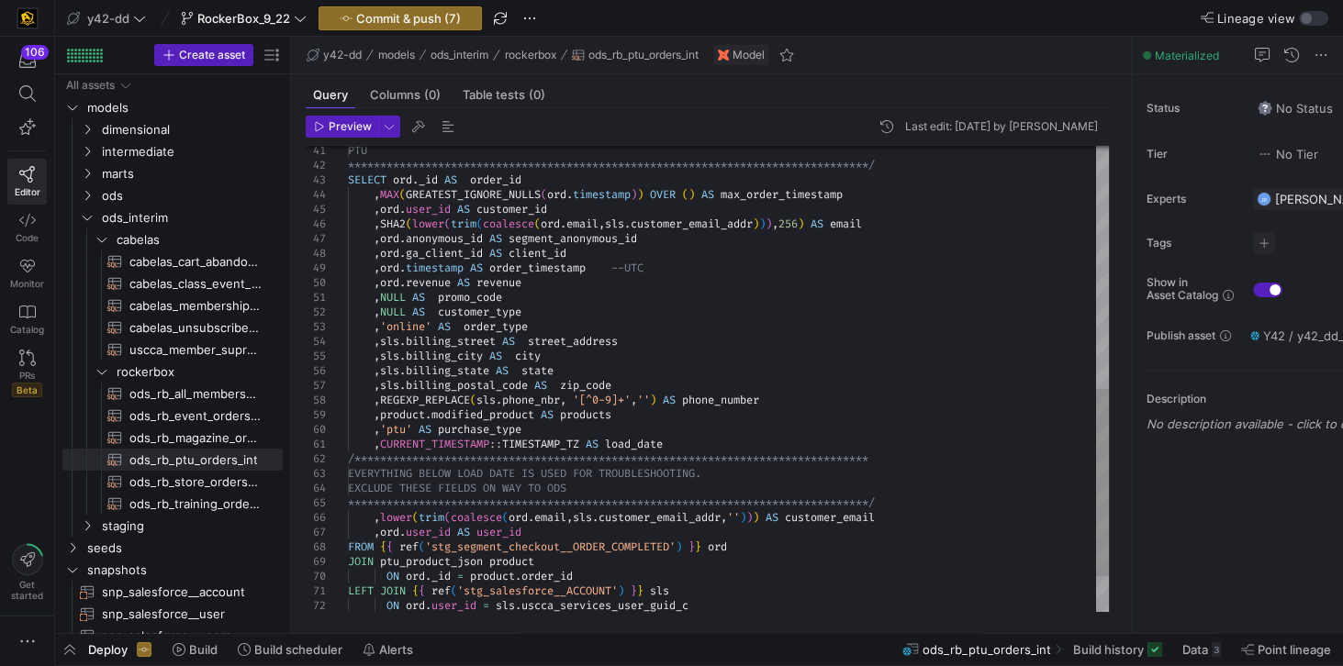
scroll to position [73, 0]
click at [562, 183] on div "**********" at bounding box center [728, 121] width 761 height 1160
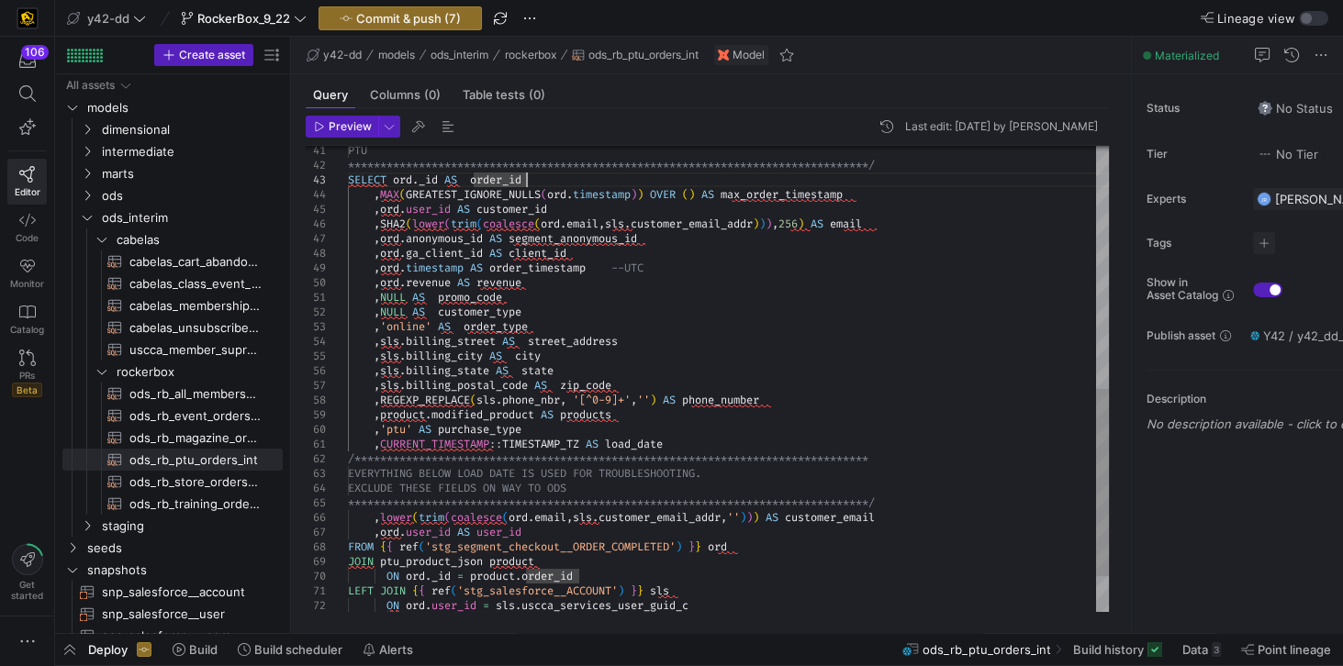
scroll to position [58, 0]
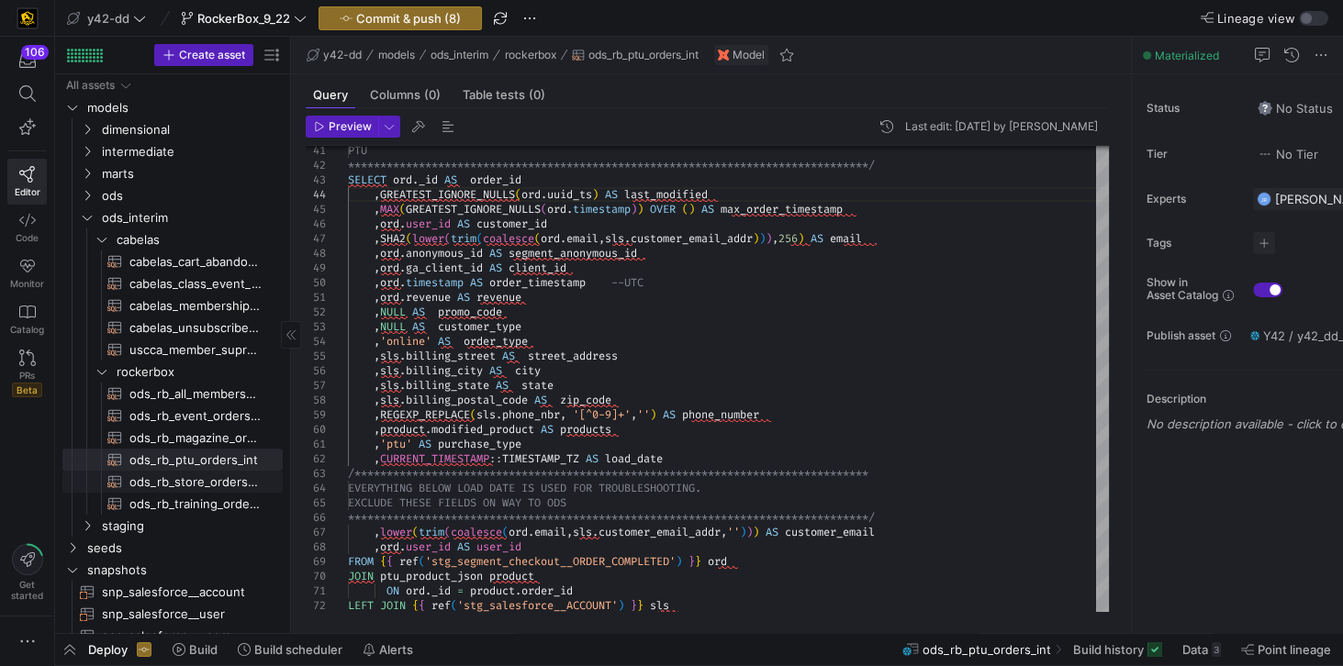
click at [195, 478] on span "ods_rb_store_orders_int​​​​​​​​​​" at bounding box center [195, 482] width 132 height 21
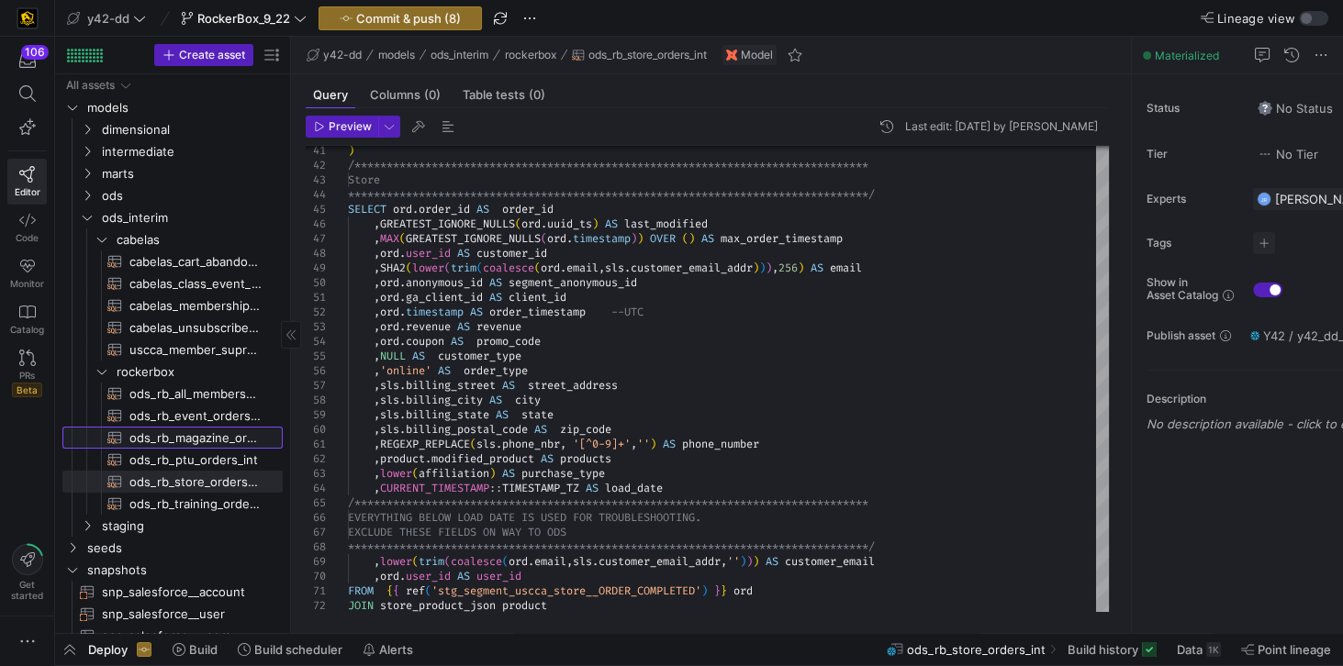
click at [202, 437] on span "ods_rb_magazine_orders_int​​​​​​​​​​" at bounding box center [195, 438] width 132 height 21
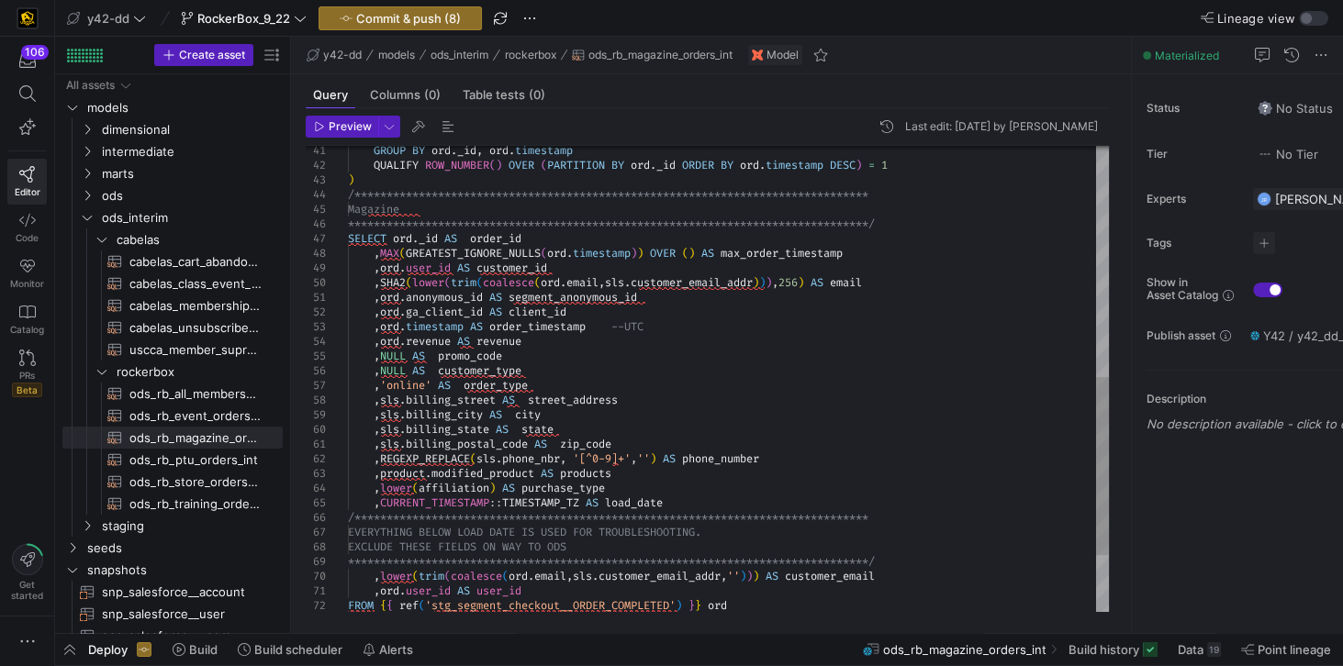
click at [564, 236] on div "**********" at bounding box center [728, 150] width 761 height 1219
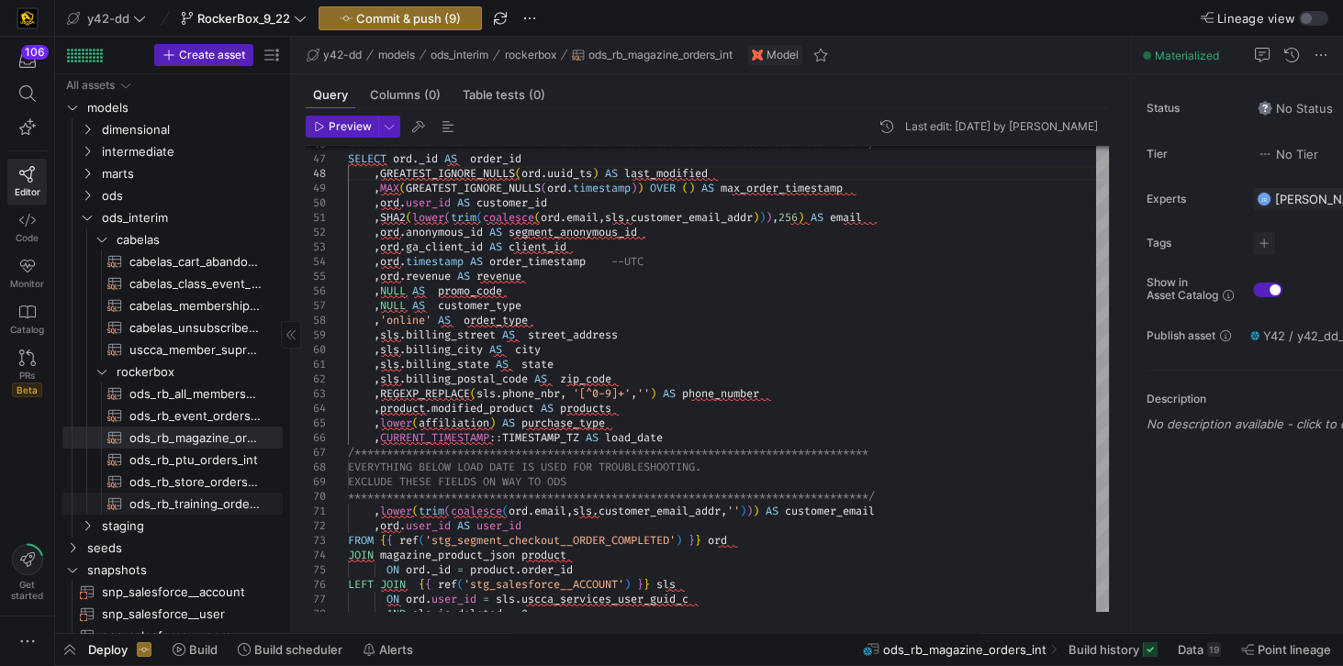
click at [202, 500] on span "ods_rb_training_orders_int​​​​​​​​​​" at bounding box center [195, 504] width 132 height 21
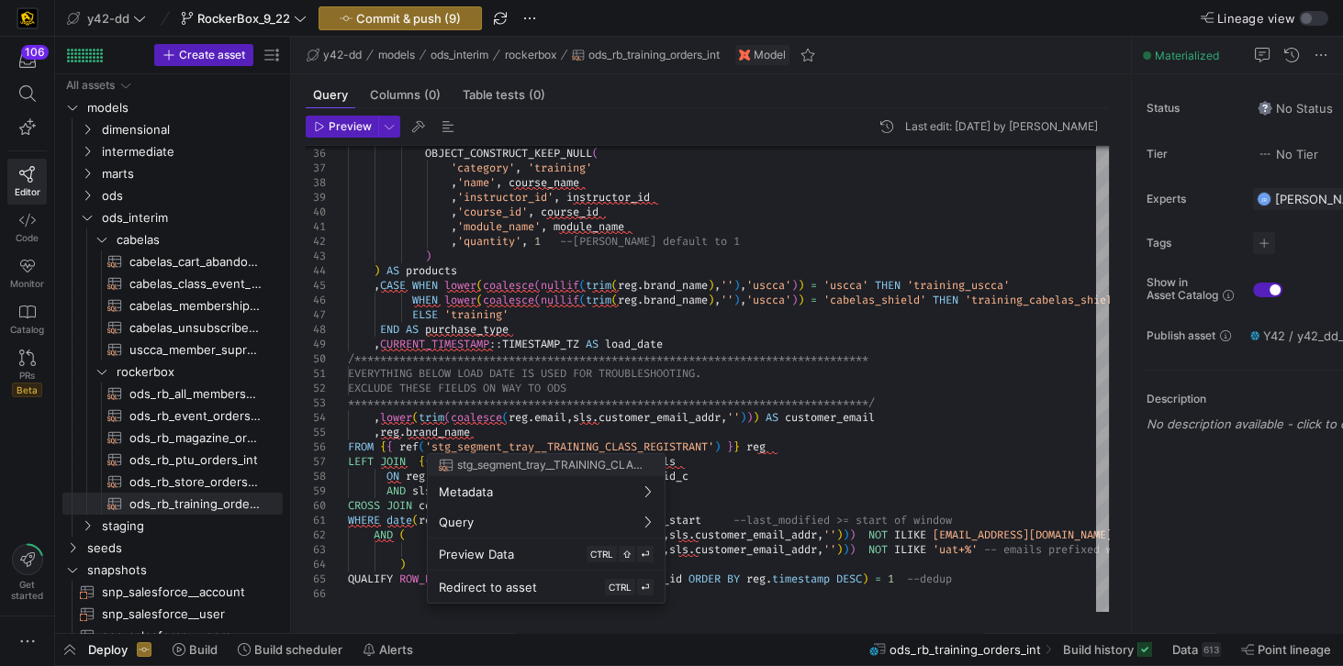
click at [804, 430] on div at bounding box center [671, 333] width 1343 height 666
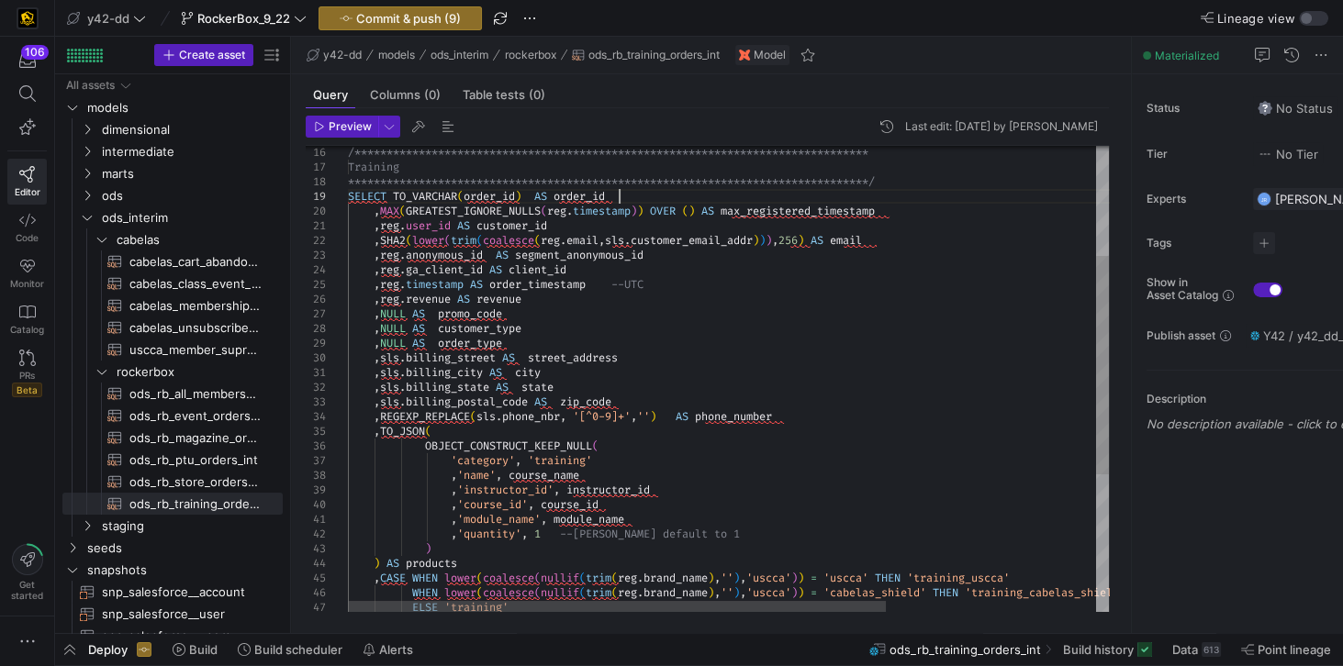
click at [641, 195] on div "OBJECT_CONSTRUCT_KEEP_NULL ( 'category' , 'training' , 'name' , course_name , '…" at bounding box center [876, 407] width 1056 height 995
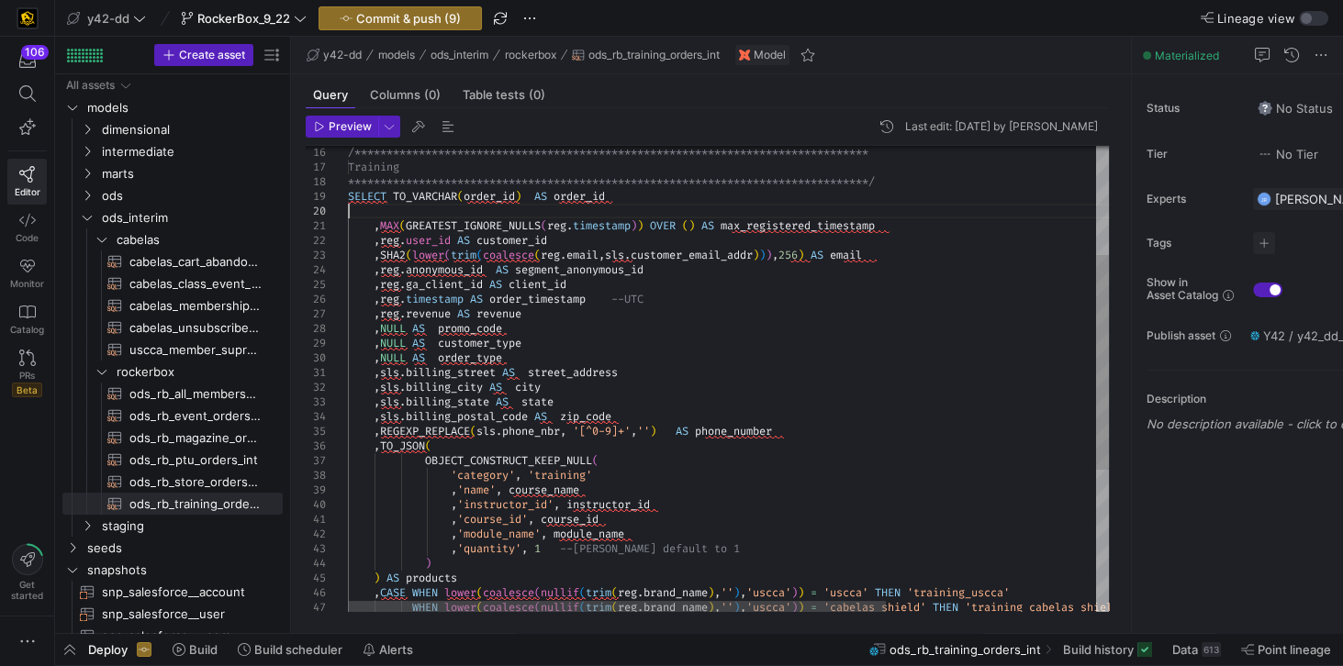
scroll to position [132, 0]
click at [350, 214] on div "OBJECT_CONSTRUCT_KEEP_NULL ( 'category' , 'training' , 'name' , course_name , '…" at bounding box center [876, 415] width 1056 height 1010
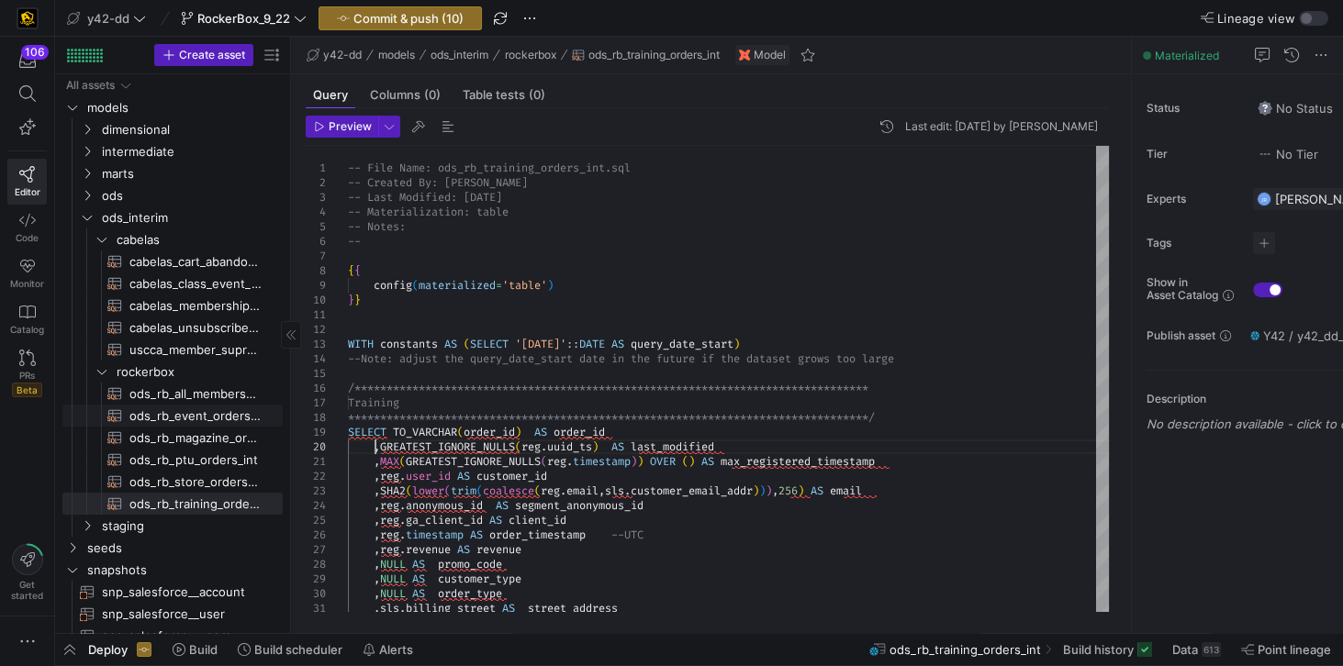
click at [197, 420] on span "ods_rb_event_orders_int​​​​​​​​​​" at bounding box center [195, 416] width 132 height 21
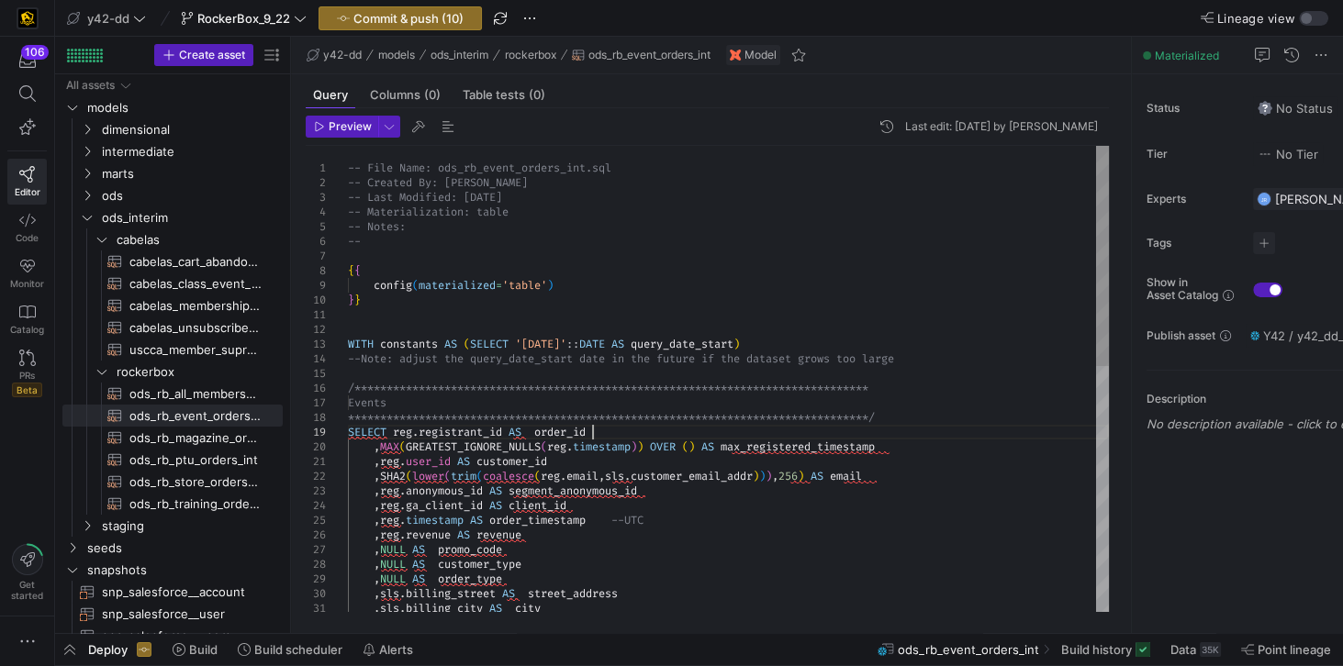
scroll to position [132, 0]
click at [624, 434] on div "**********" at bounding box center [728, 638] width 761 height 984
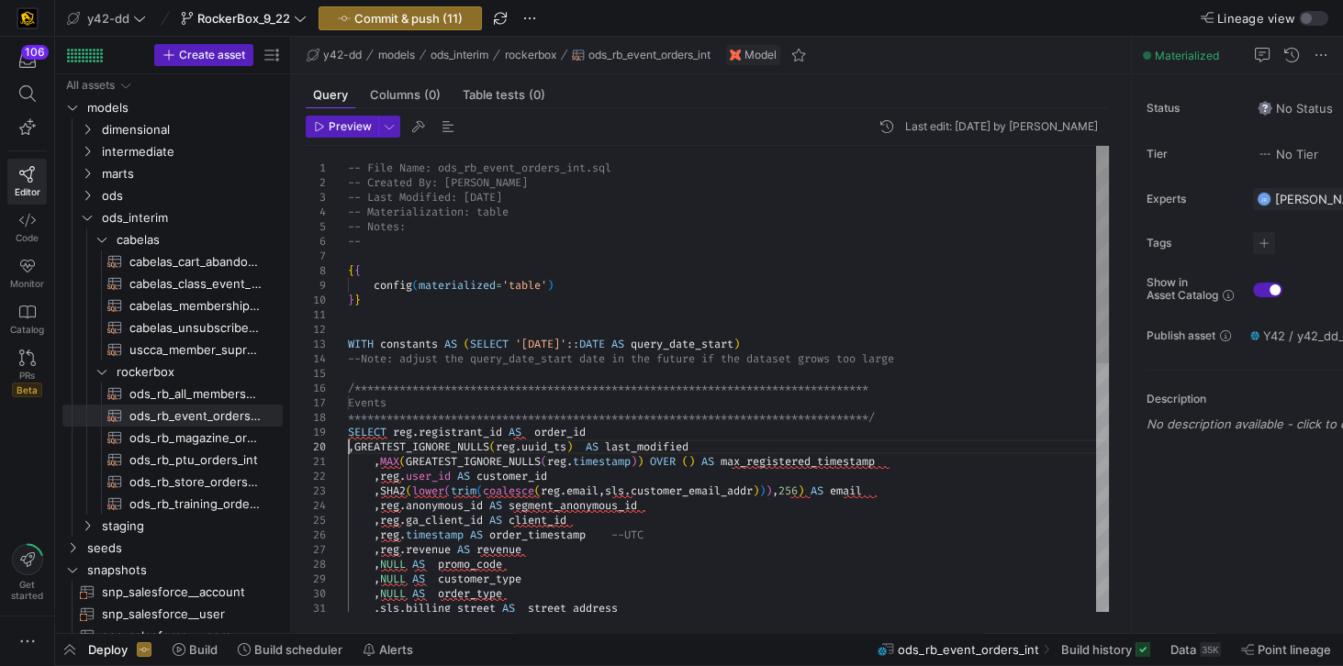
click at [351, 451] on div "**********" at bounding box center [728, 645] width 761 height 999
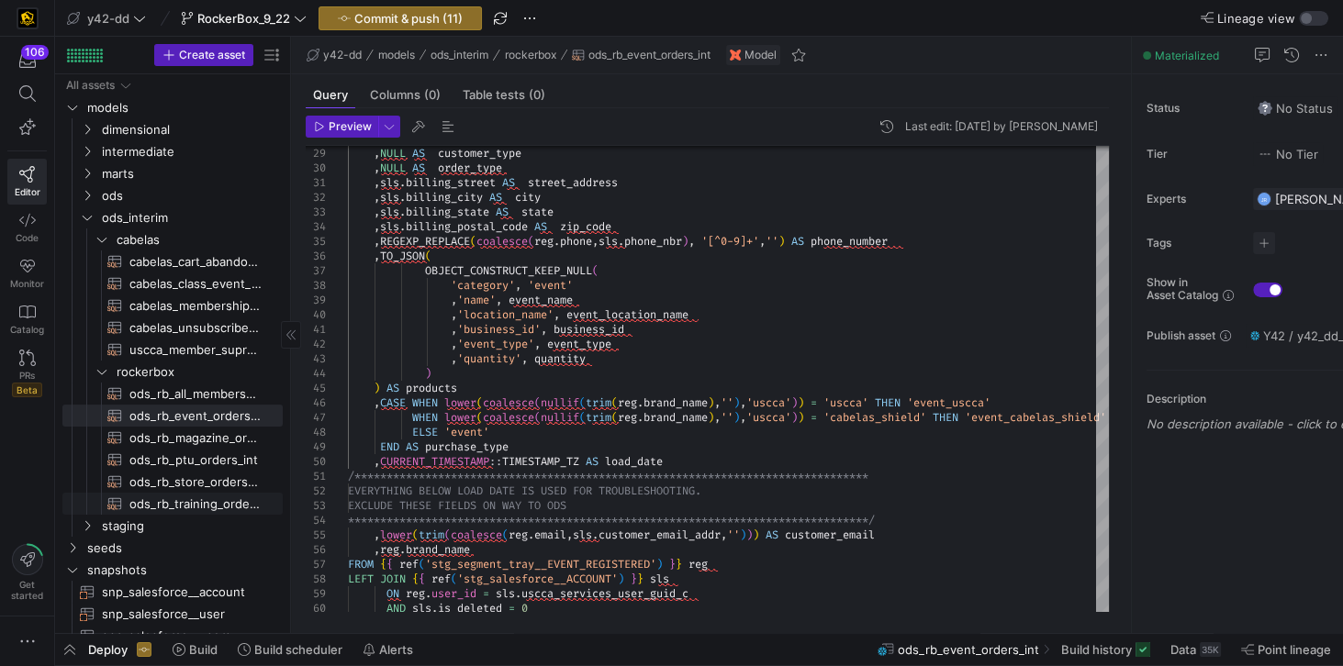
click at [188, 500] on span "ods_rb_training_orders_int​​​​​​​​​​" at bounding box center [195, 504] width 132 height 21
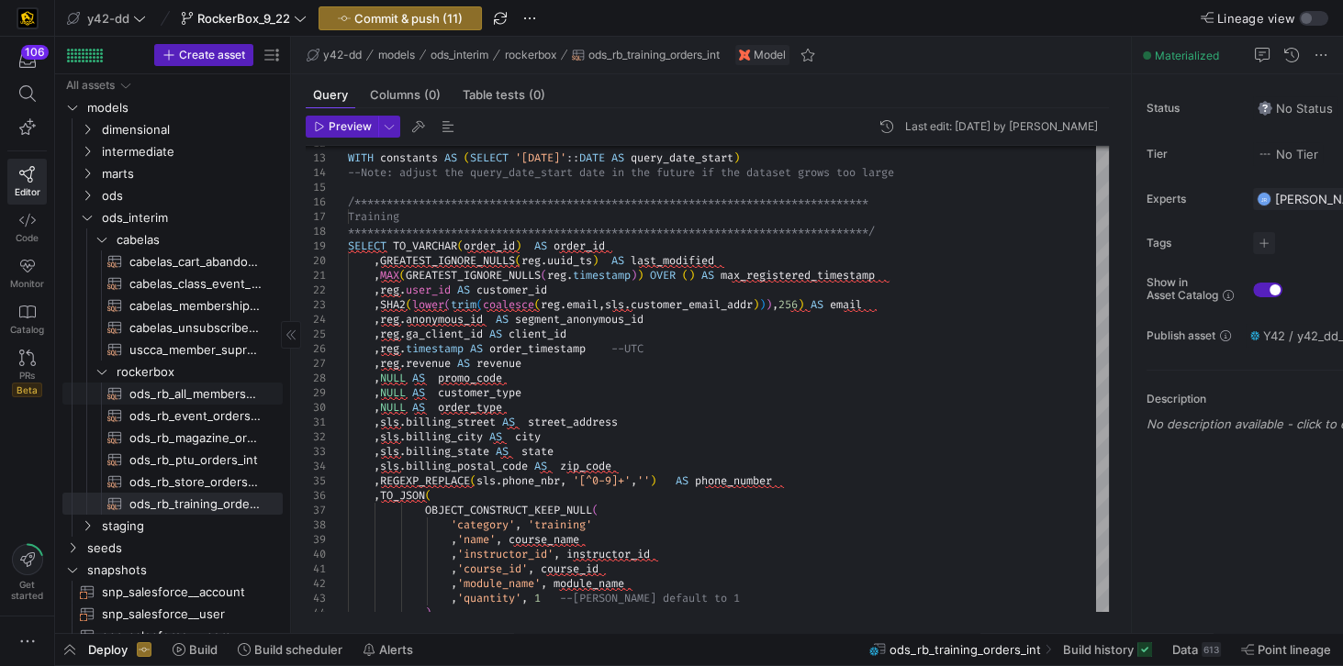
click at [177, 401] on span "ods_rb_all_membership_sale_int​​​​​​​​​​" at bounding box center [195, 394] width 132 height 21
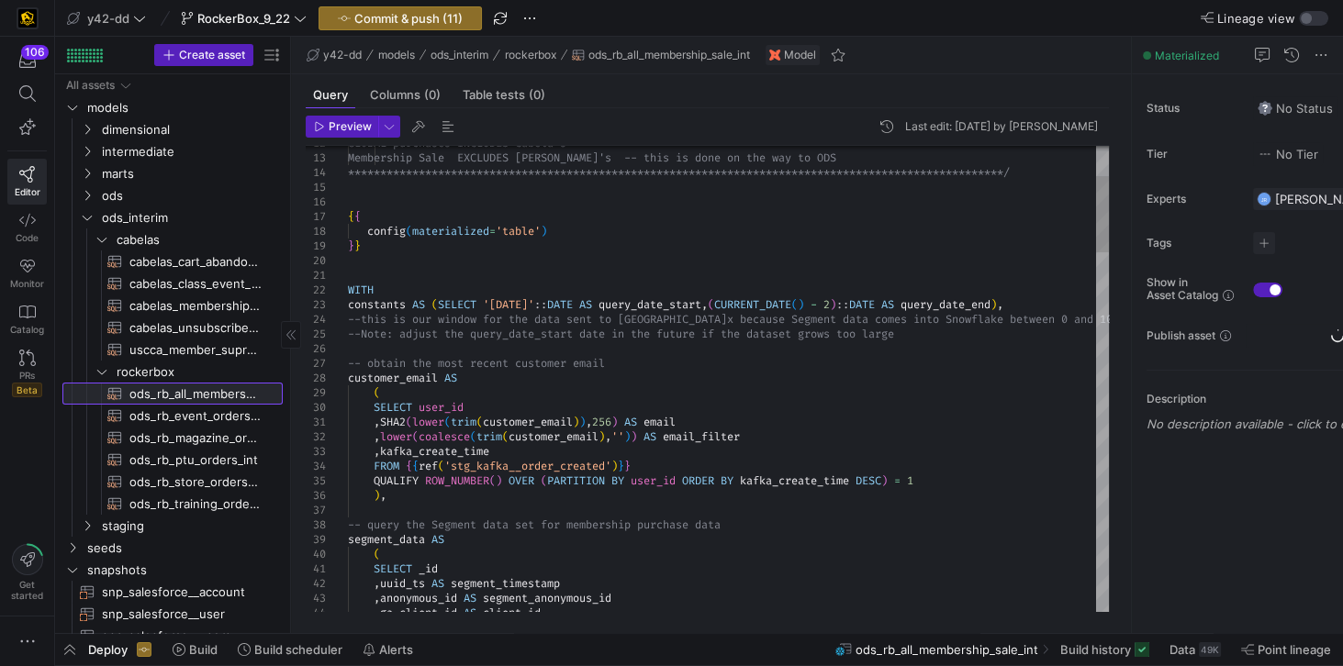
scroll to position [116, 26]
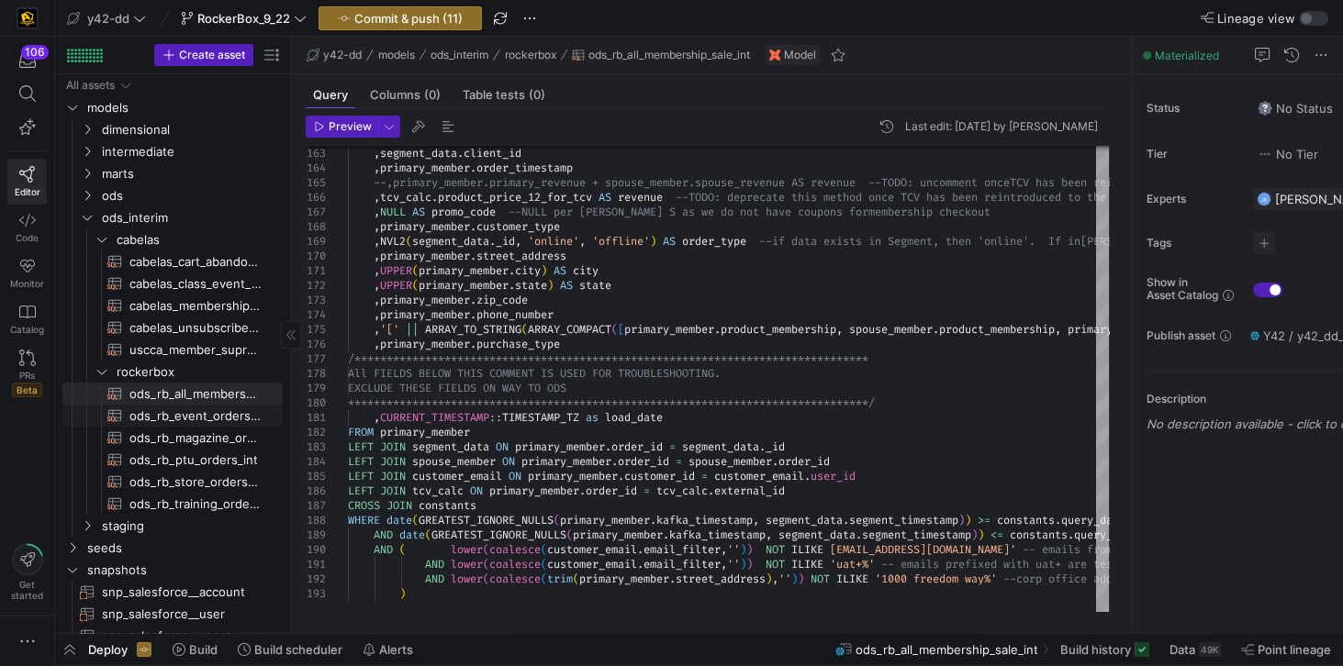
click at [175, 418] on span "ods_rb_event_orders_int​​​​​​​​​​" at bounding box center [195, 416] width 132 height 21
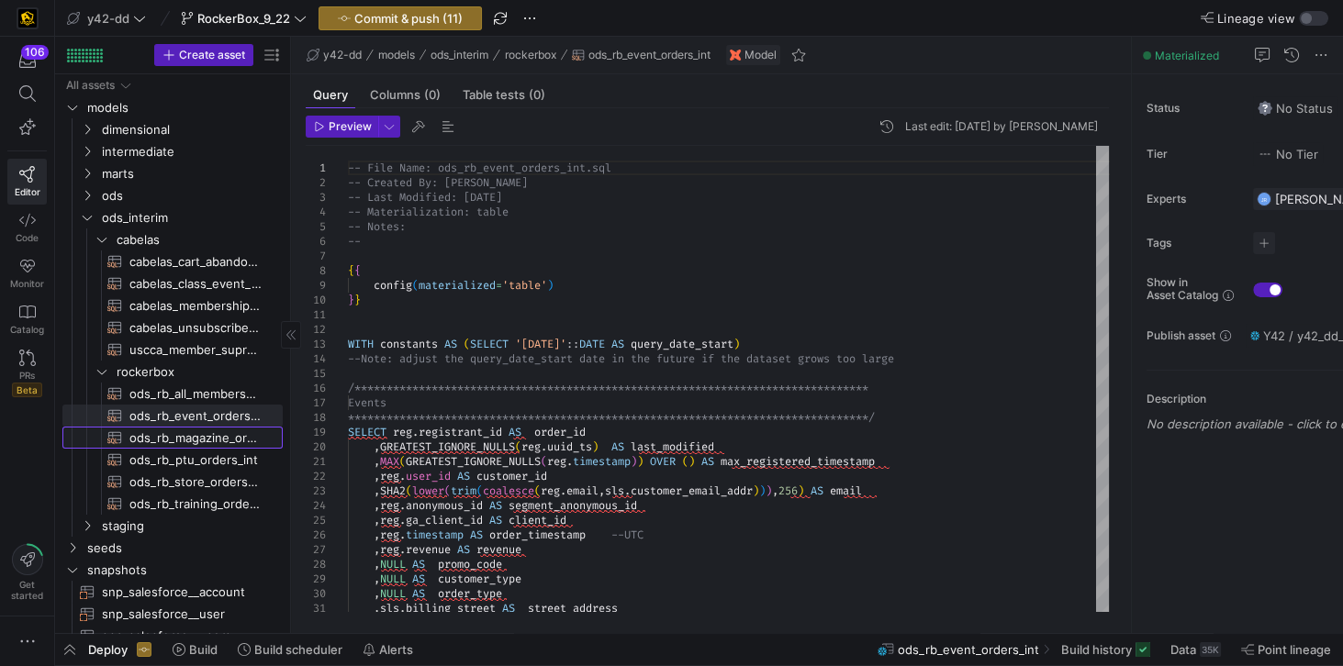
click at [195, 441] on span "ods_rb_magazine_orders_int​​​​​​​​​​" at bounding box center [195, 438] width 132 height 21
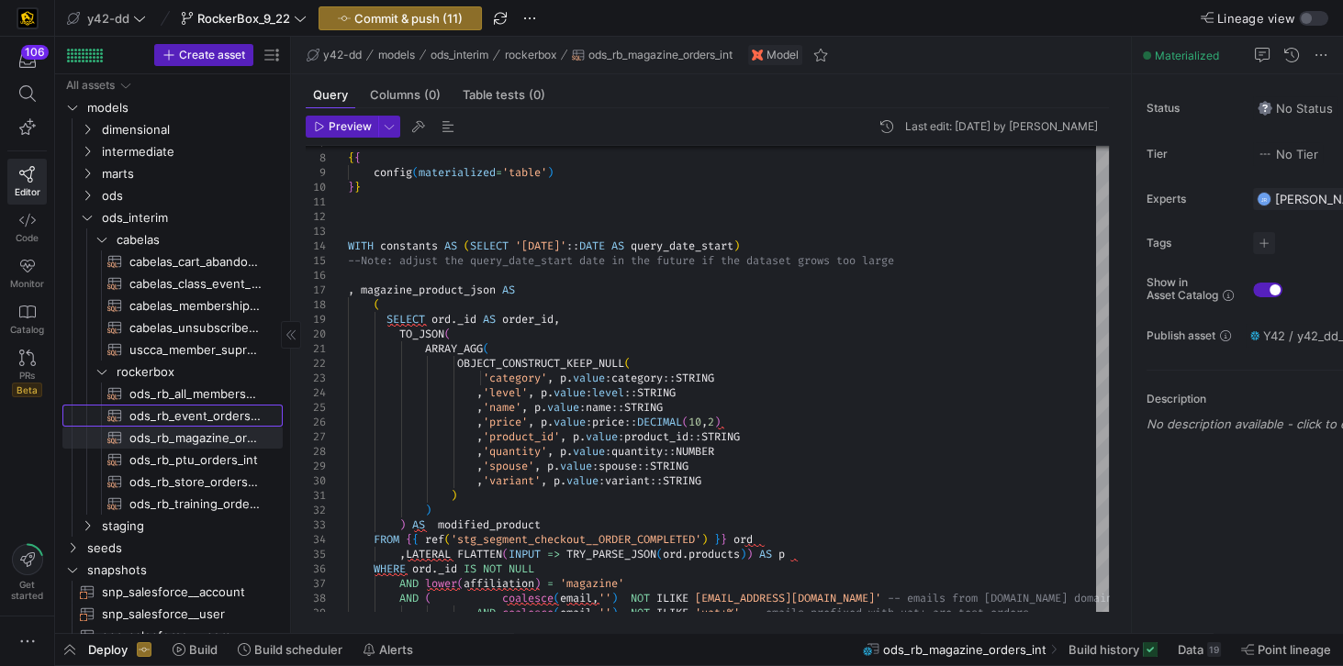
click at [195, 408] on span "ods_rb_event_orders_int​​​​​​​​​​" at bounding box center [195, 416] width 132 height 21
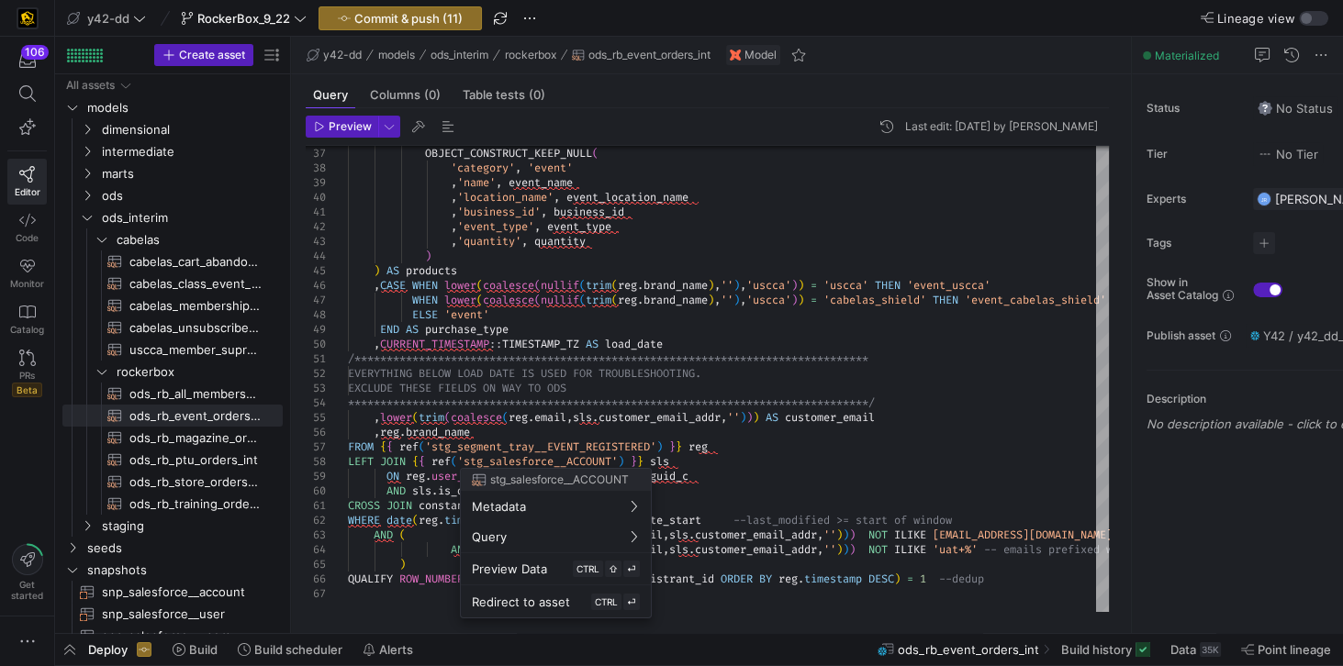
click at [609, 378] on div at bounding box center [671, 333] width 1343 height 666
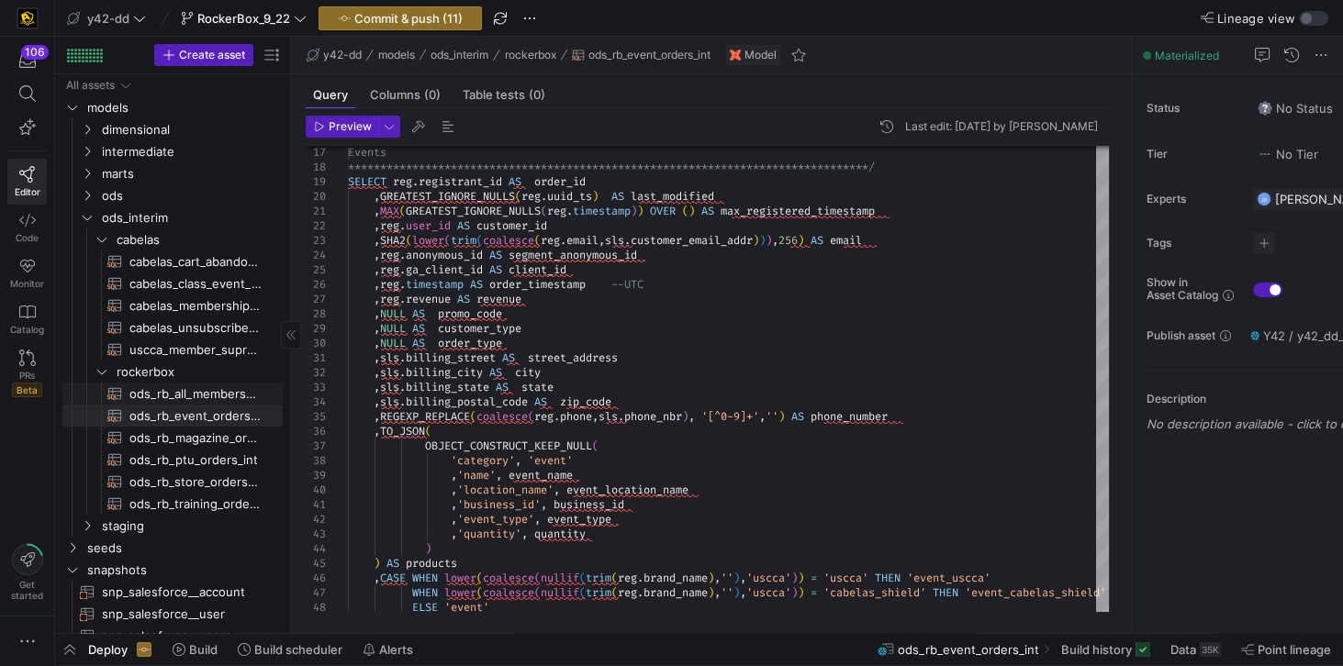
click at [200, 396] on span "ods_rb_all_membership_sale_int​​​​​​​​​​" at bounding box center [195, 394] width 132 height 21
type textarea "-- File Name: ods_rb_all_membership_sale_int.sql -- Created By: Rachel Lien -- …"
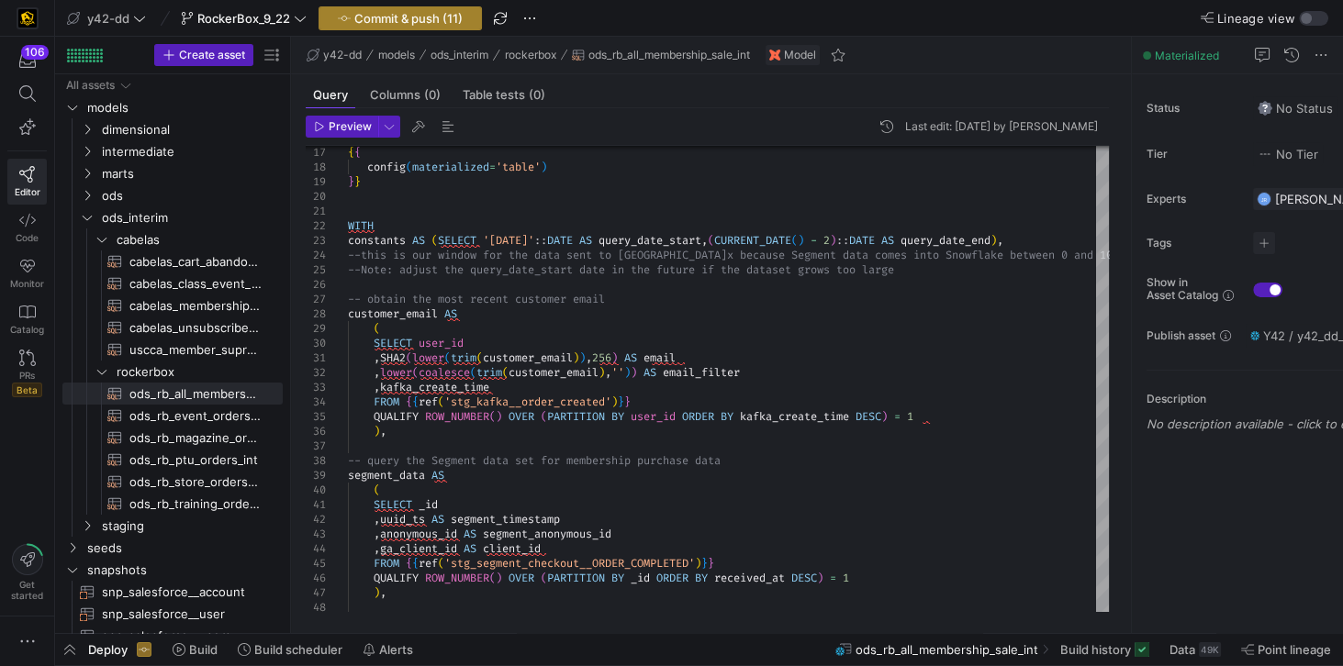
click at [435, 28] on span "button" at bounding box center [400, 18] width 162 height 22
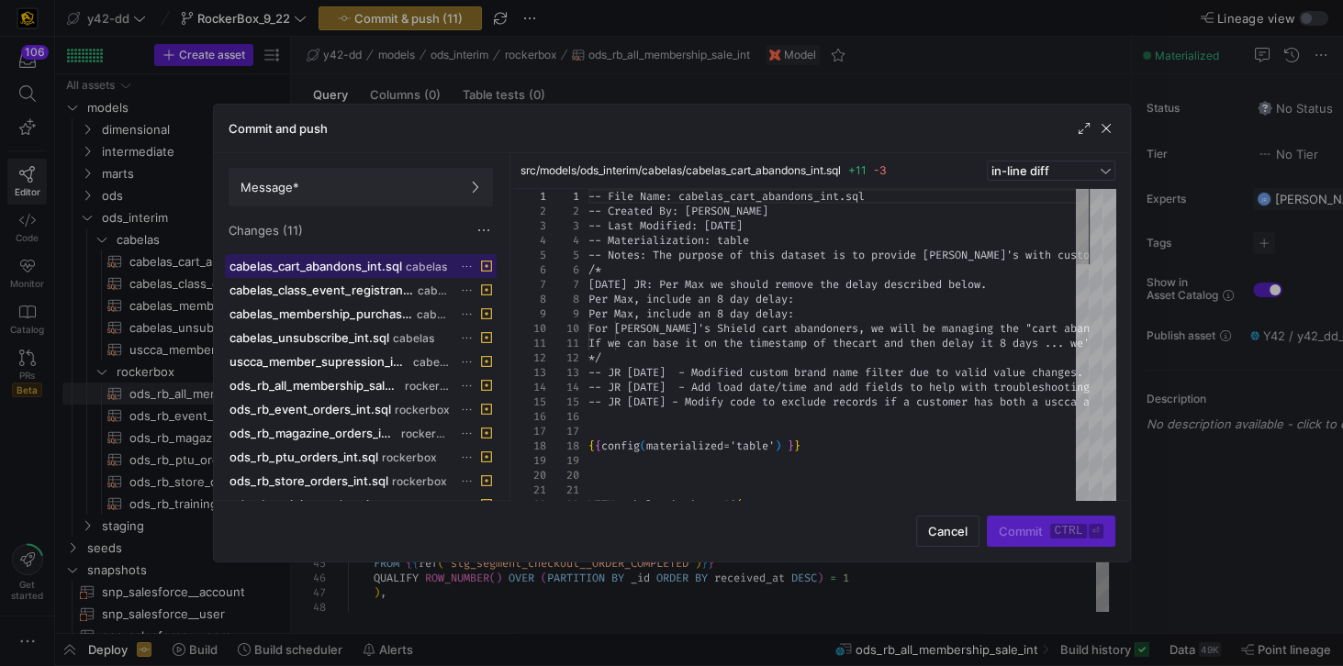
click at [358, 273] on span at bounding box center [361, 266] width 270 height 22
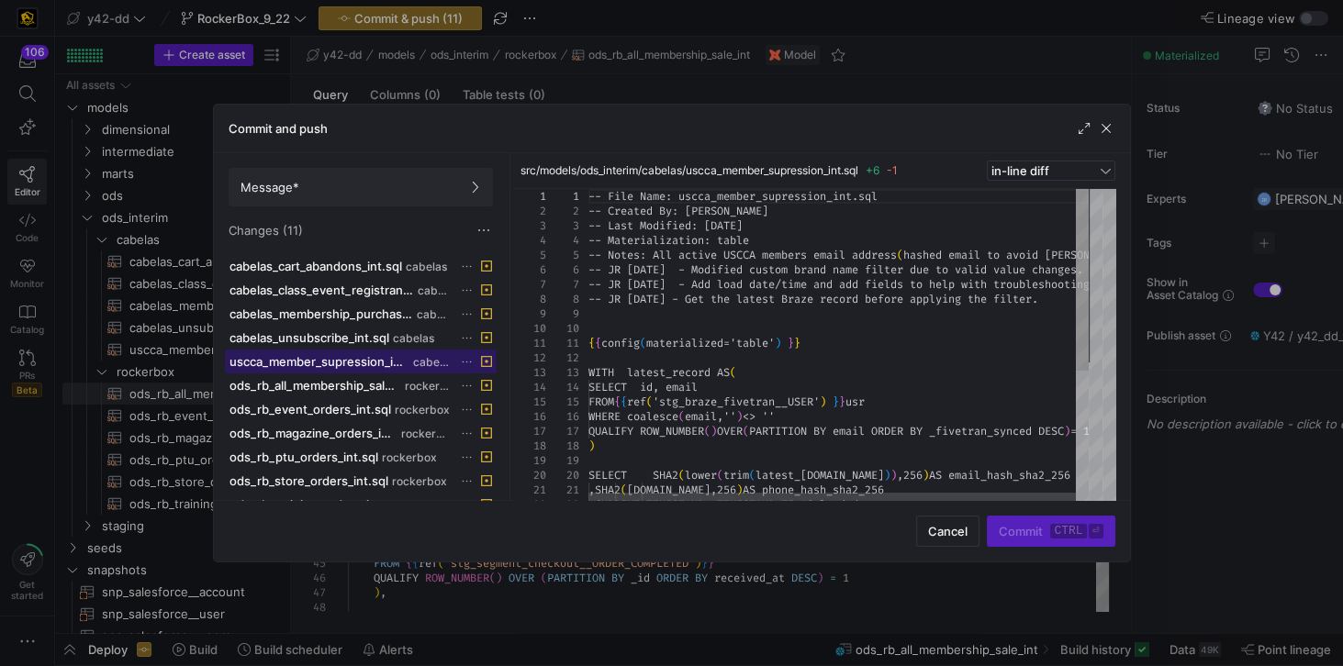
click at [354, 351] on span at bounding box center [361, 362] width 270 height 22
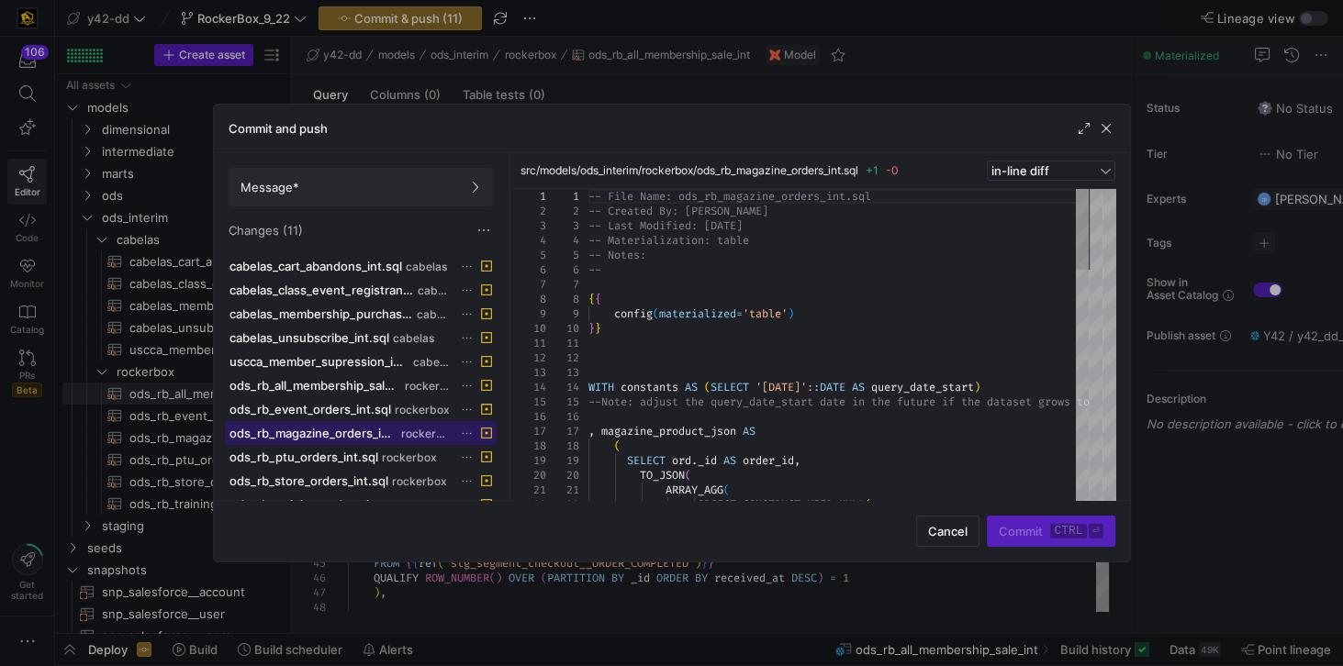
click at [357, 421] on button "ods_rb_magazine_orders_int.sql rockerbox" at bounding box center [361, 433] width 272 height 24
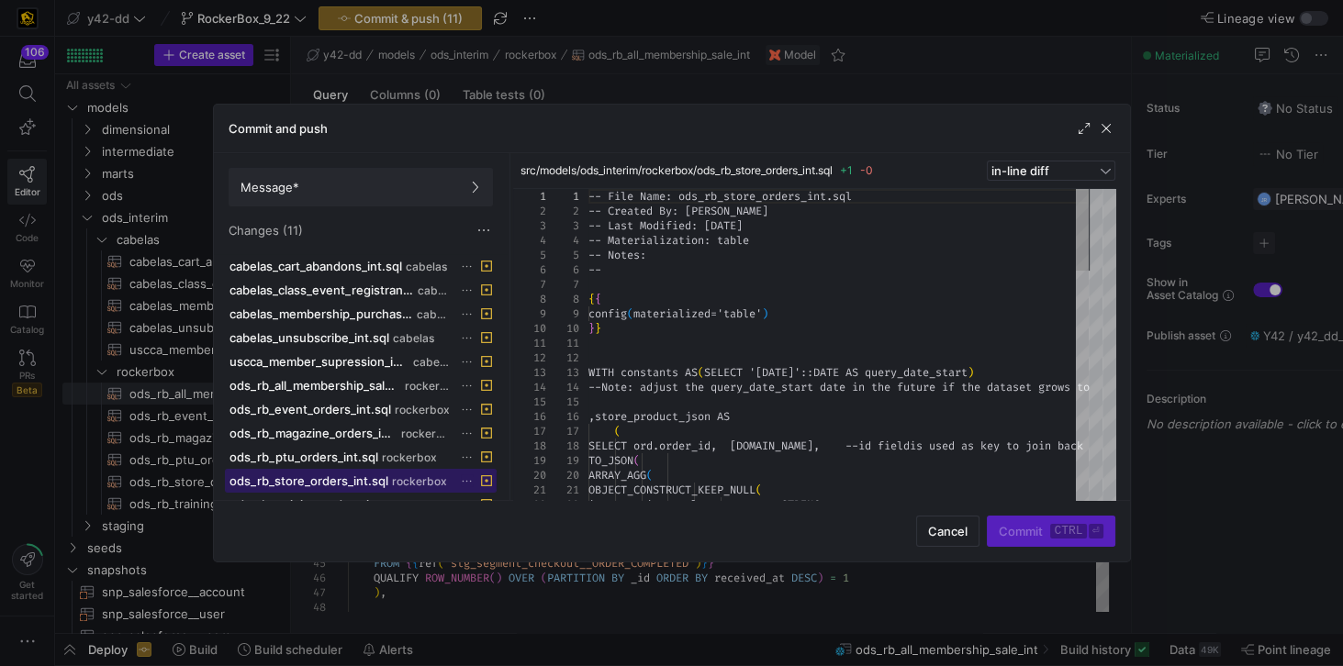
click at [343, 470] on span at bounding box center [361, 481] width 270 height 22
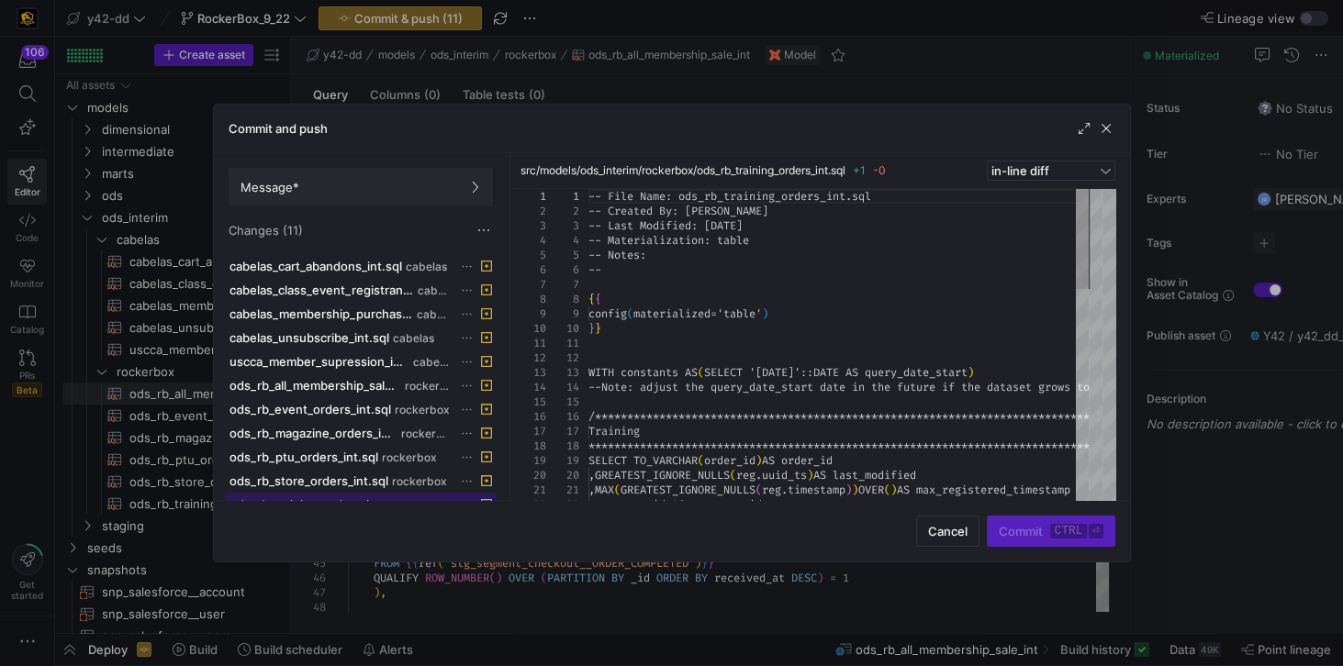
click at [328, 497] on span "ods_rb_training_orders_int.sql" at bounding box center [311, 504] width 165 height 15
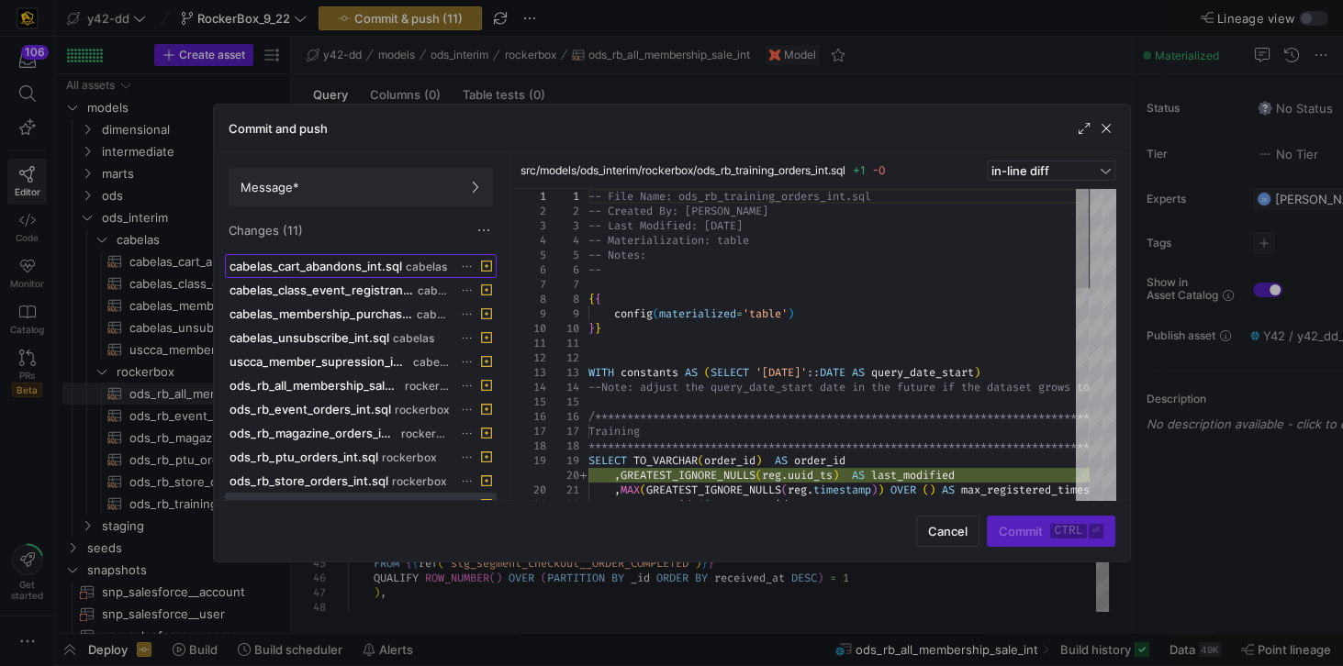
click at [324, 268] on span "cabelas_cart_abandons_int.sql" at bounding box center [315, 266] width 173 height 15
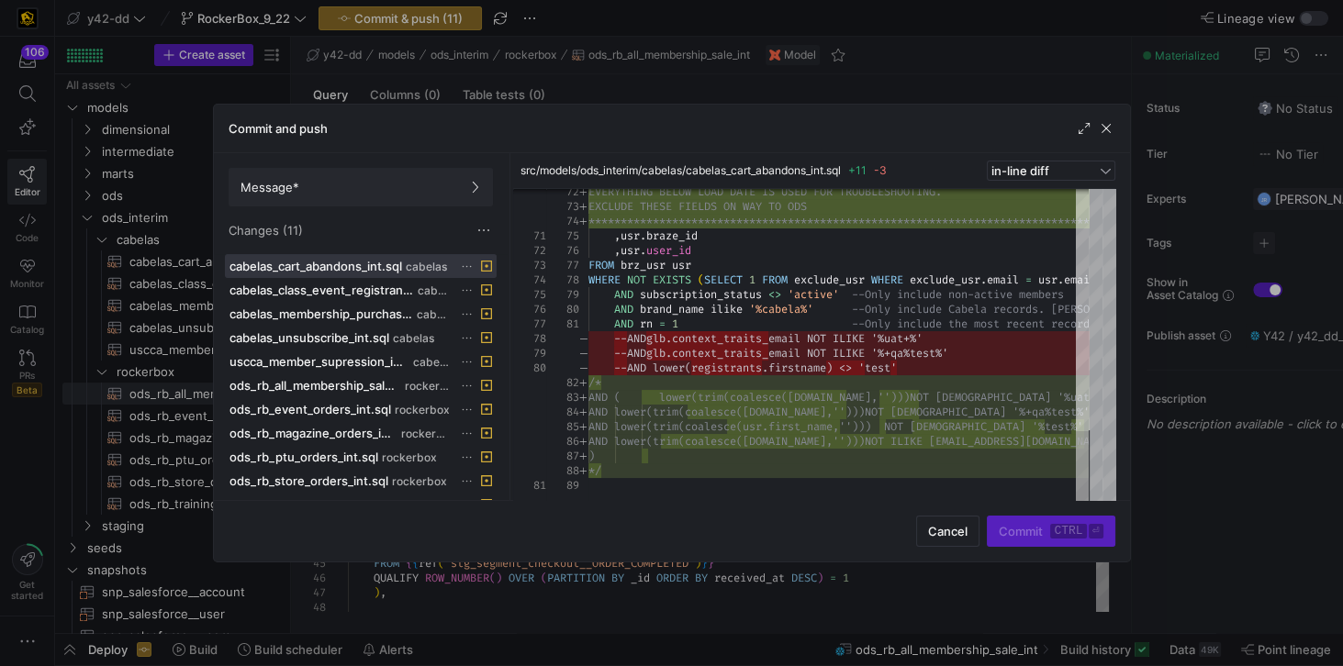
click at [1032, 537] on div "Commit ctrl ⏎" at bounding box center [1051, 531] width 128 height 31
click at [398, 181] on span "Message*" at bounding box center [360, 187] width 240 height 15
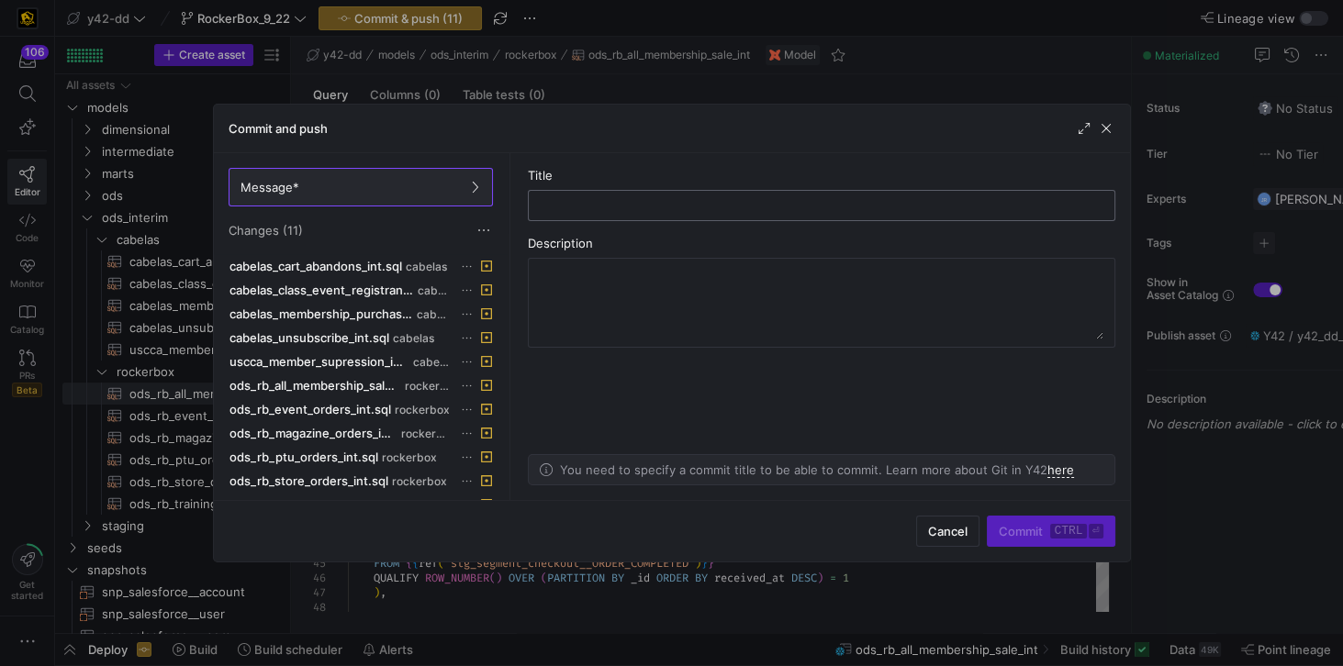
click at [586, 206] on input "text" at bounding box center [821, 205] width 556 height 15
type input "preparing to remove uat fields"
click at [1015, 525] on span "Commit ctrl ⏎" at bounding box center [1051, 531] width 104 height 15
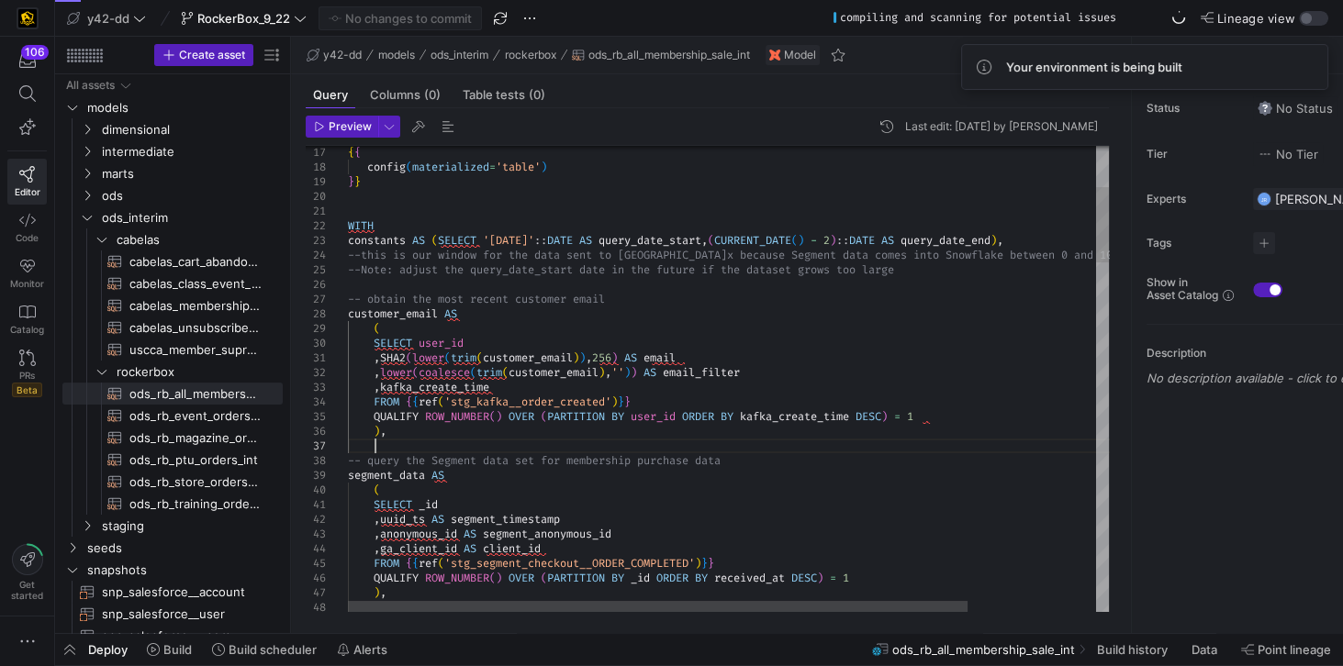
scroll to position [116, 586]
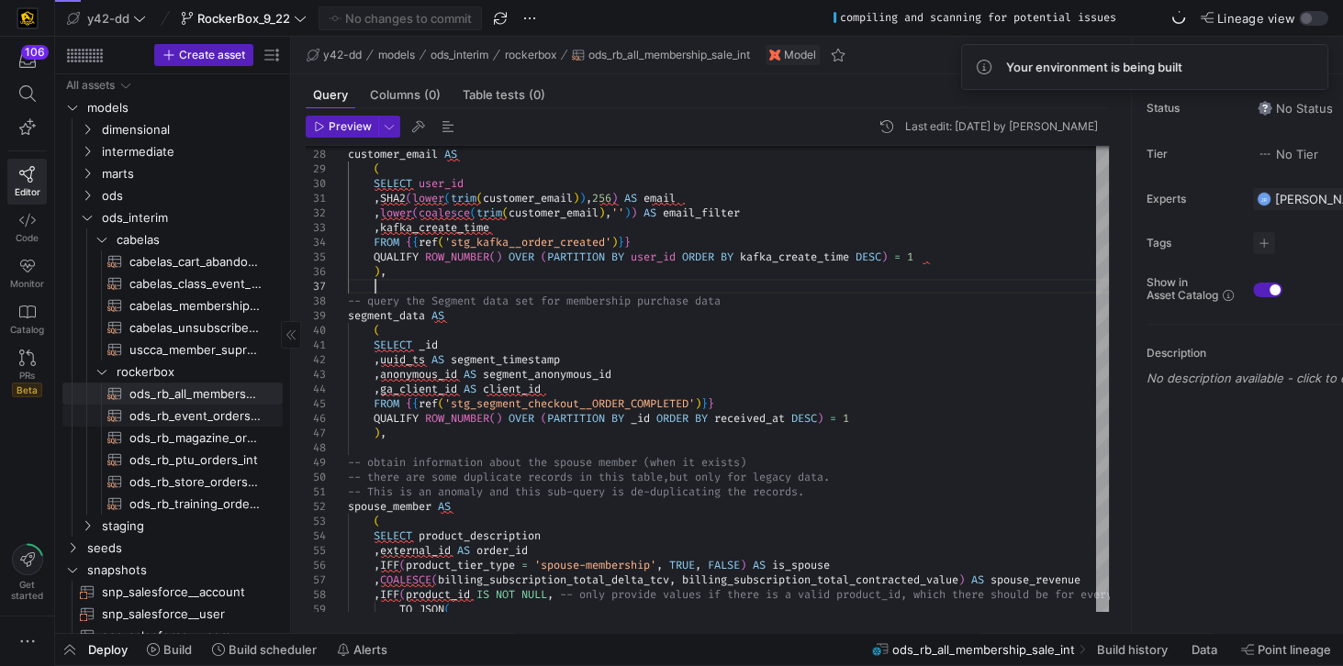
click at [190, 418] on span "ods_rb_event_orders_int​​​​​​​​​​" at bounding box center [195, 416] width 132 height 21
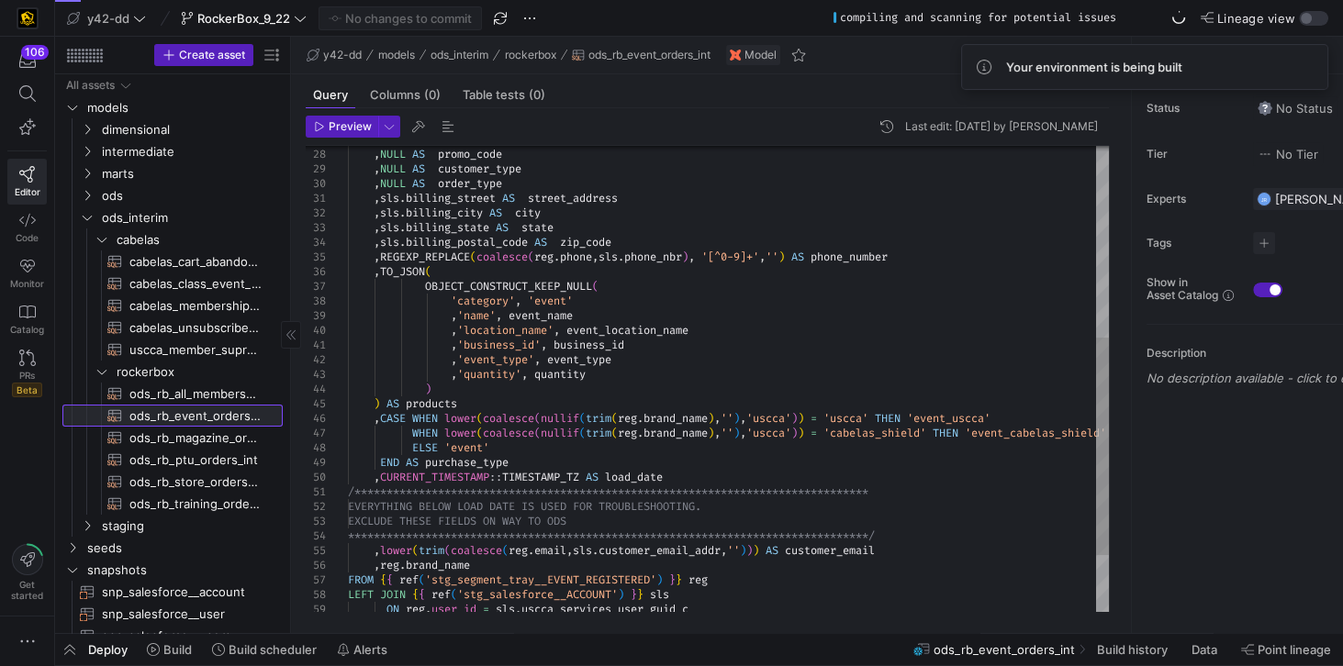
scroll to position [116, 270]
click at [191, 440] on span "ods_rb_magazine_orders_int​​​​​​​​​​" at bounding box center [195, 438] width 132 height 21
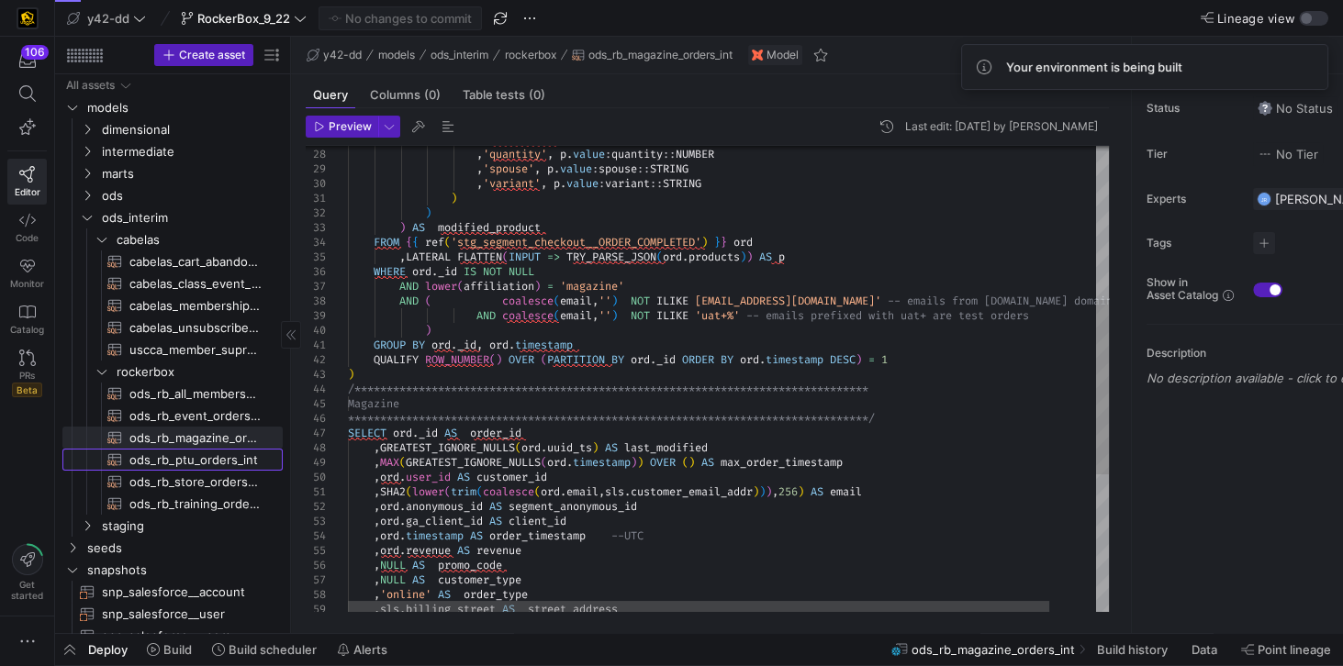
click at [192, 464] on span "ods_rb_ptu_orders_int​​​​​​​​​​" at bounding box center [195, 460] width 132 height 21
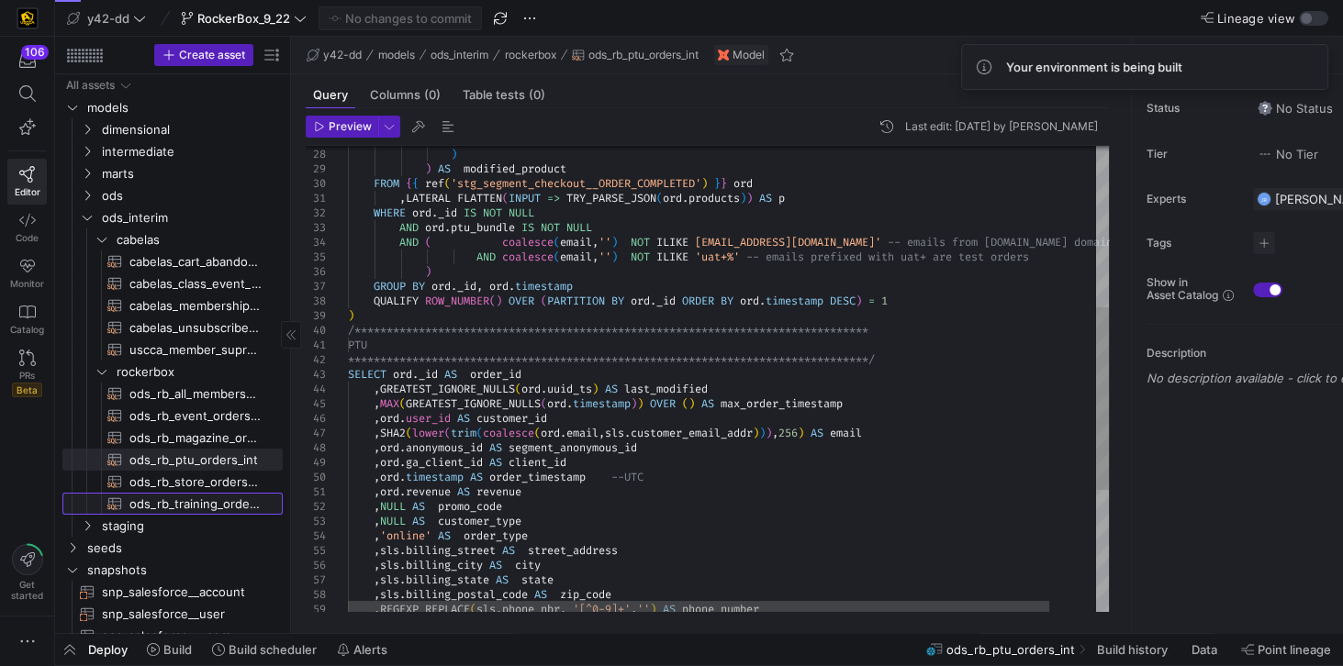
click at [185, 493] on link "ods_rb_training_orders_int​​​​​​​​​​" at bounding box center [172, 504] width 220 height 22
type textarea "-- File Name: ods_rb_training_orders_int.sql -- Created By: Jess Rabida -- Last…"
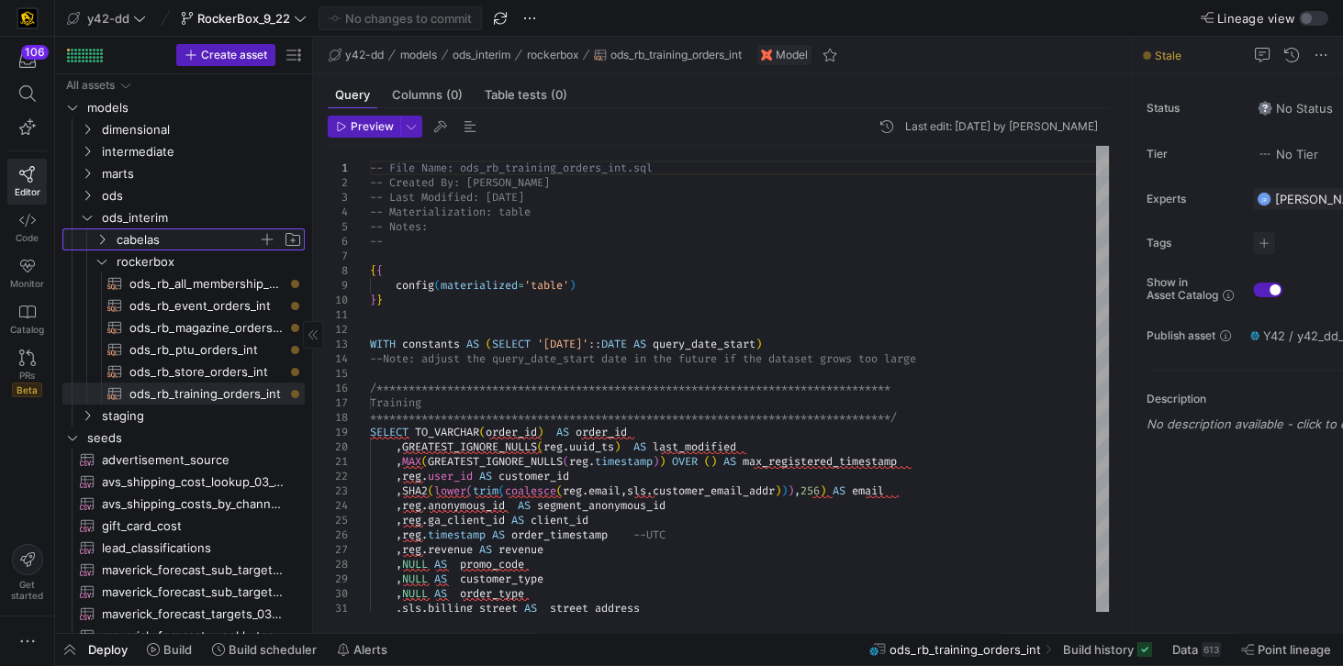
click at [141, 240] on span "cabelas" at bounding box center [187, 239] width 141 height 21
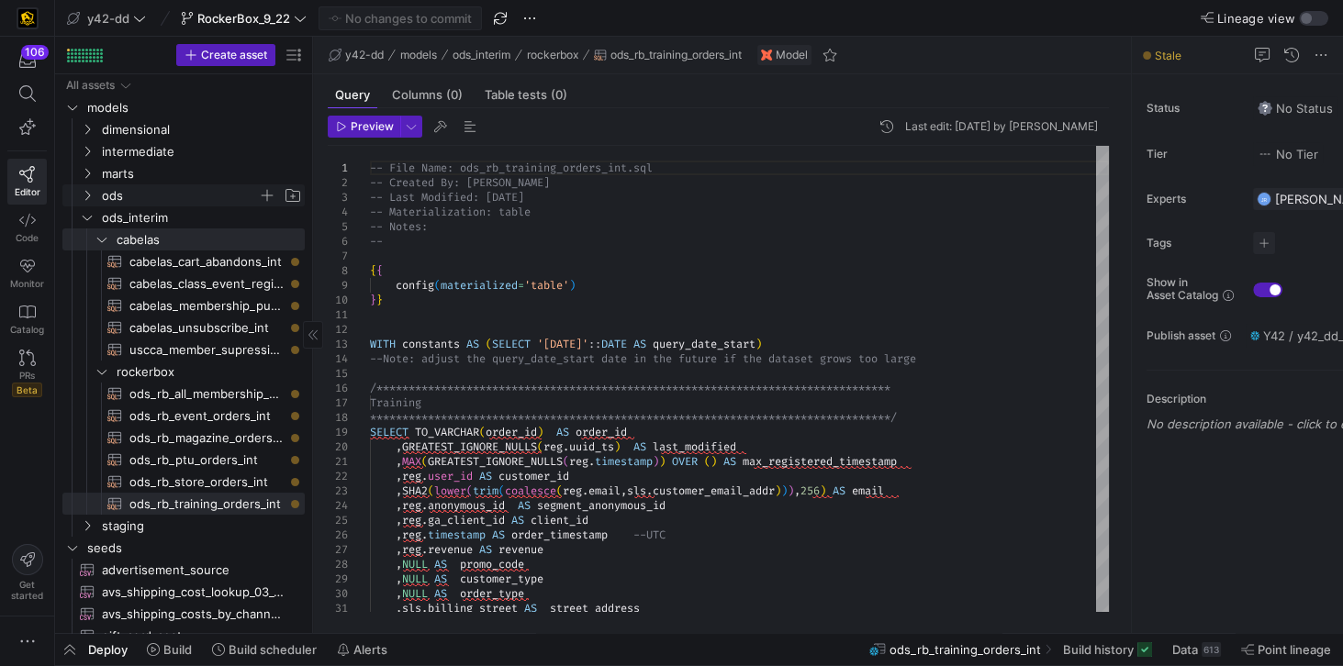
click at [126, 195] on span "ods" at bounding box center [180, 195] width 156 height 21
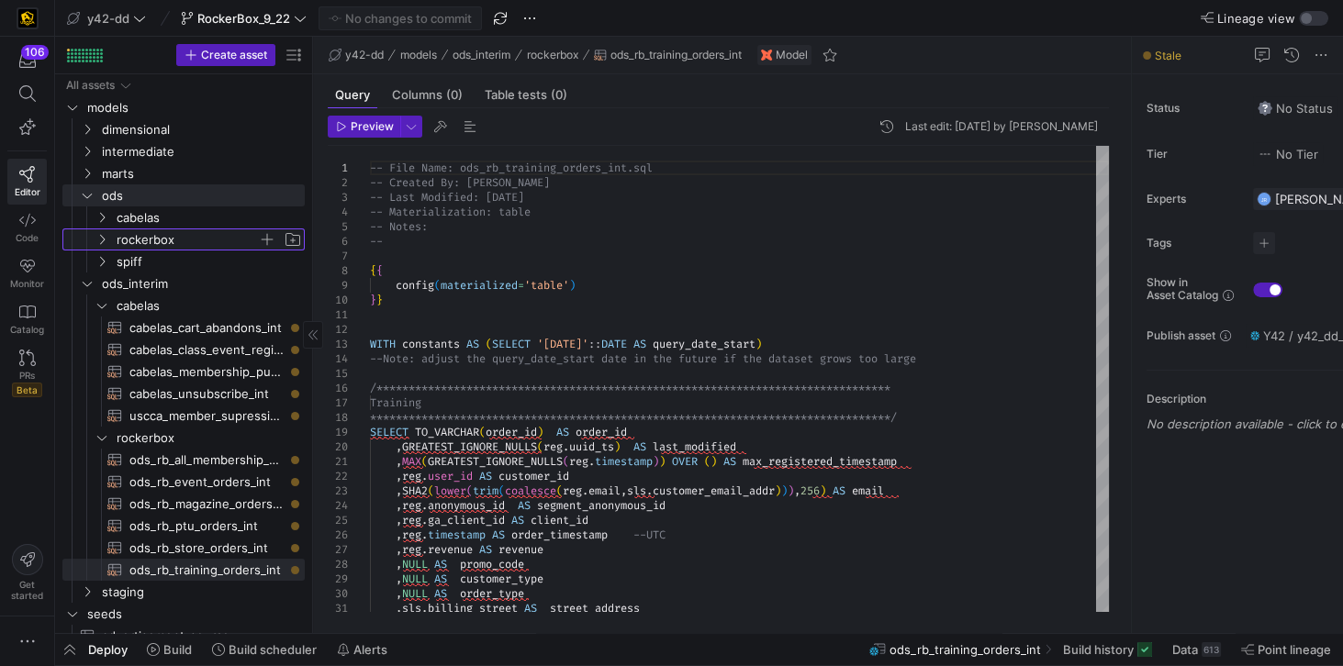
click at [143, 237] on span "rockerbox" at bounding box center [187, 239] width 141 height 21
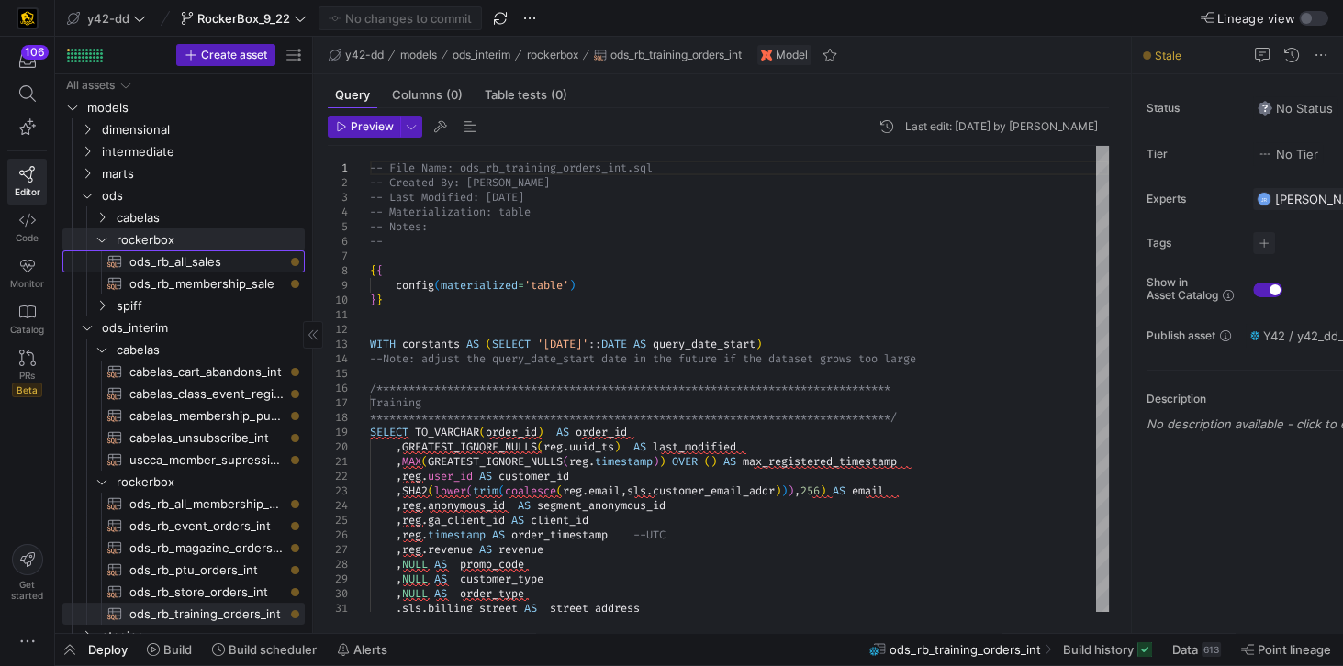
click at [171, 260] on span "ods_rb_all_sales​​​​​​​​​​" at bounding box center [206, 261] width 154 height 21
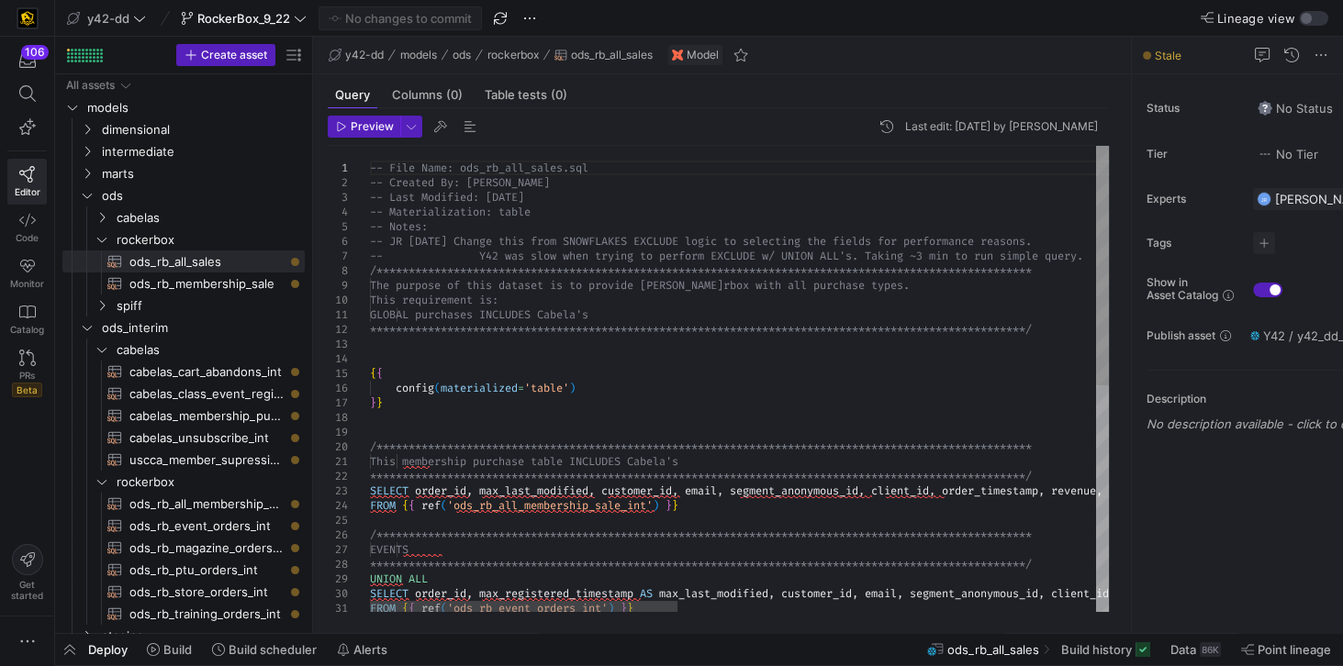
click at [481, 491] on div "**********" at bounding box center [1242, 599] width 1744 height 907
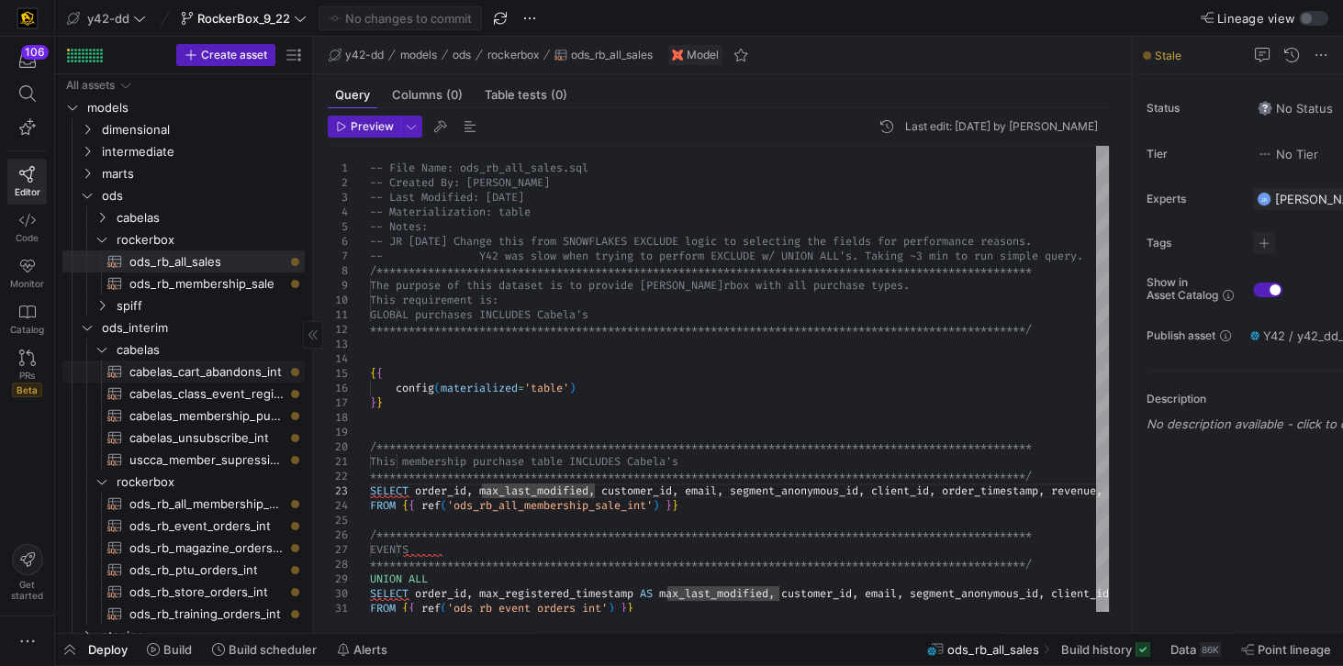
click at [228, 369] on span "cabelas_cart_abandons_int​​​​​​​​​​" at bounding box center [206, 372] width 154 height 21
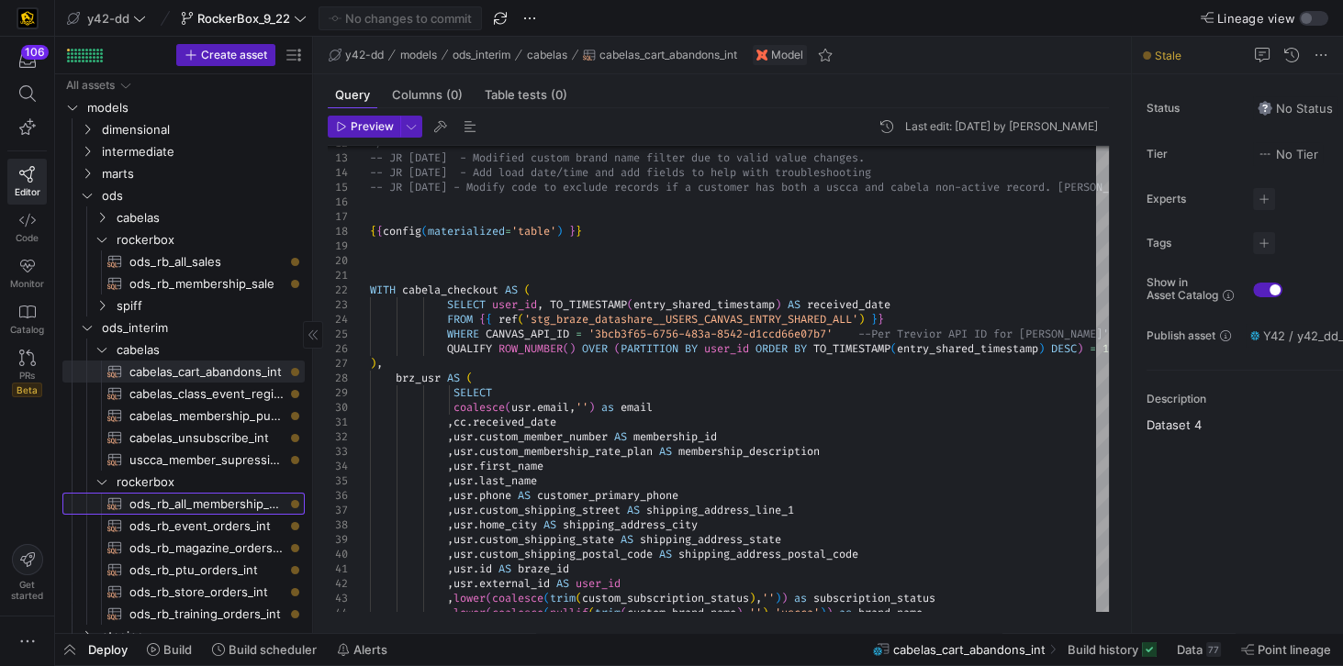
click at [215, 504] on span "ods_rb_all_membership_sale_int​​​​​​​​​​" at bounding box center [206, 504] width 154 height 21
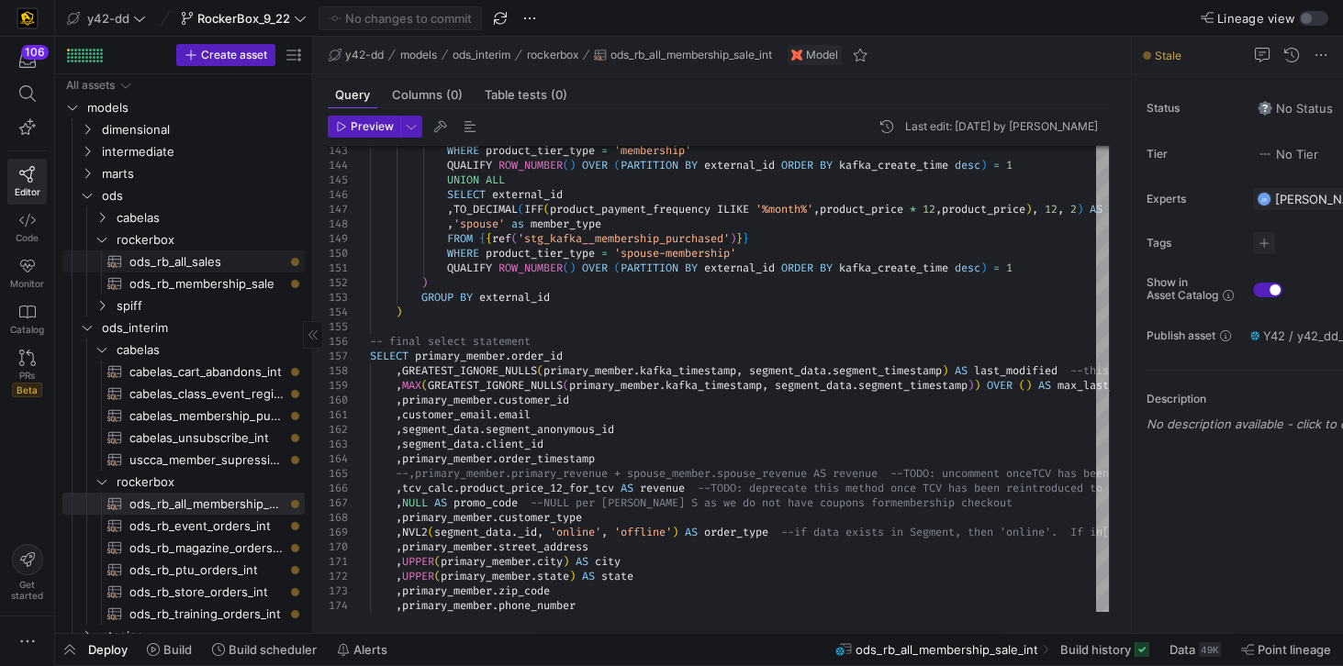
click at [207, 258] on span "ods_rb_all_sales​​​​​​​​​​" at bounding box center [206, 261] width 154 height 21
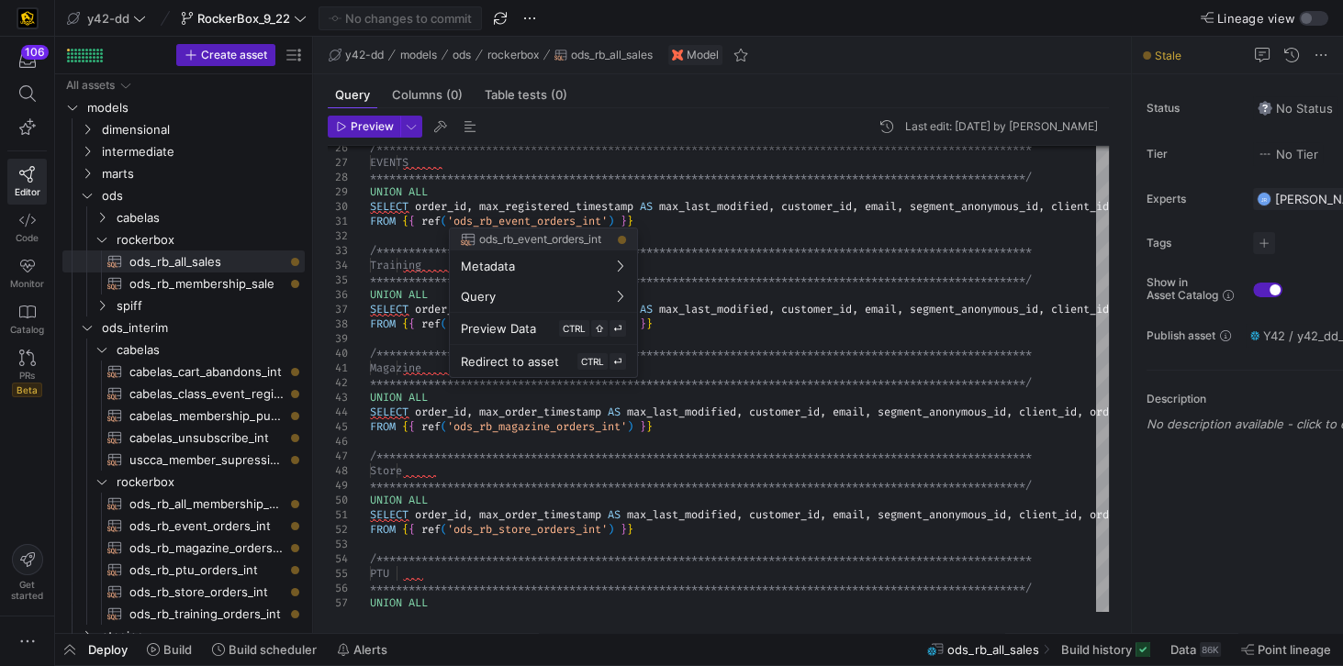
click at [481, 207] on div at bounding box center [671, 333] width 1343 height 666
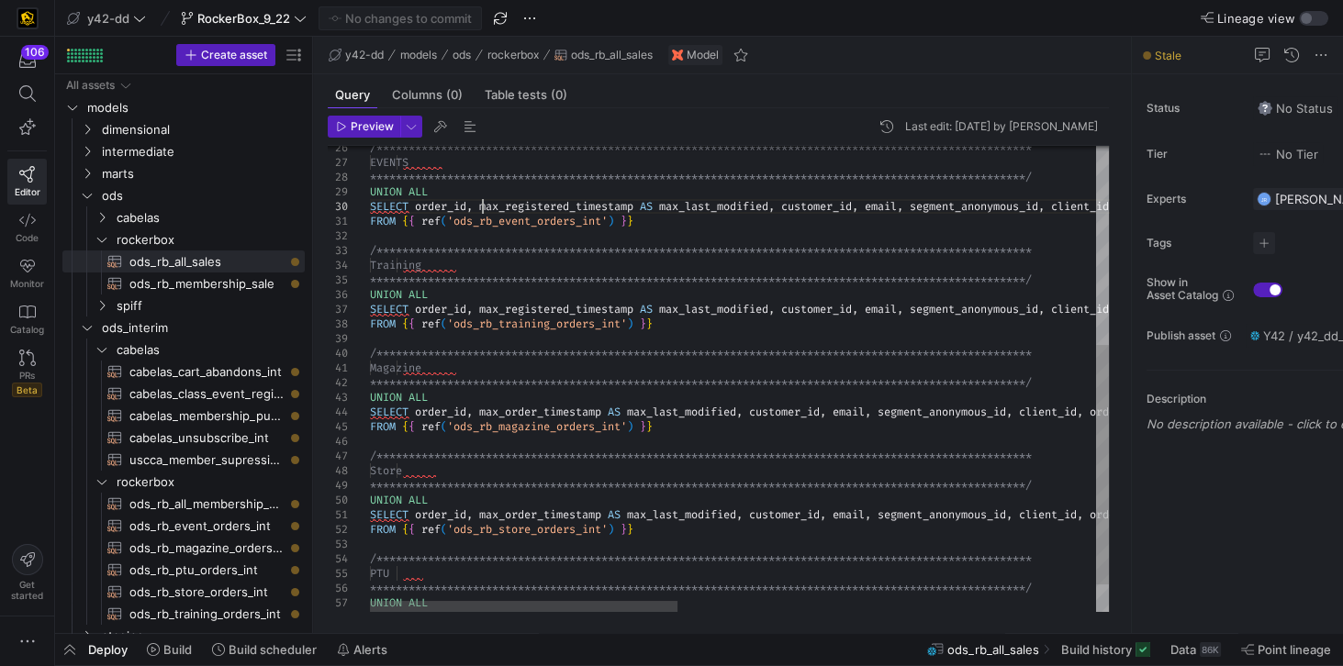
click at [483, 207] on div "**********" at bounding box center [1242, 212] width 1744 height 907
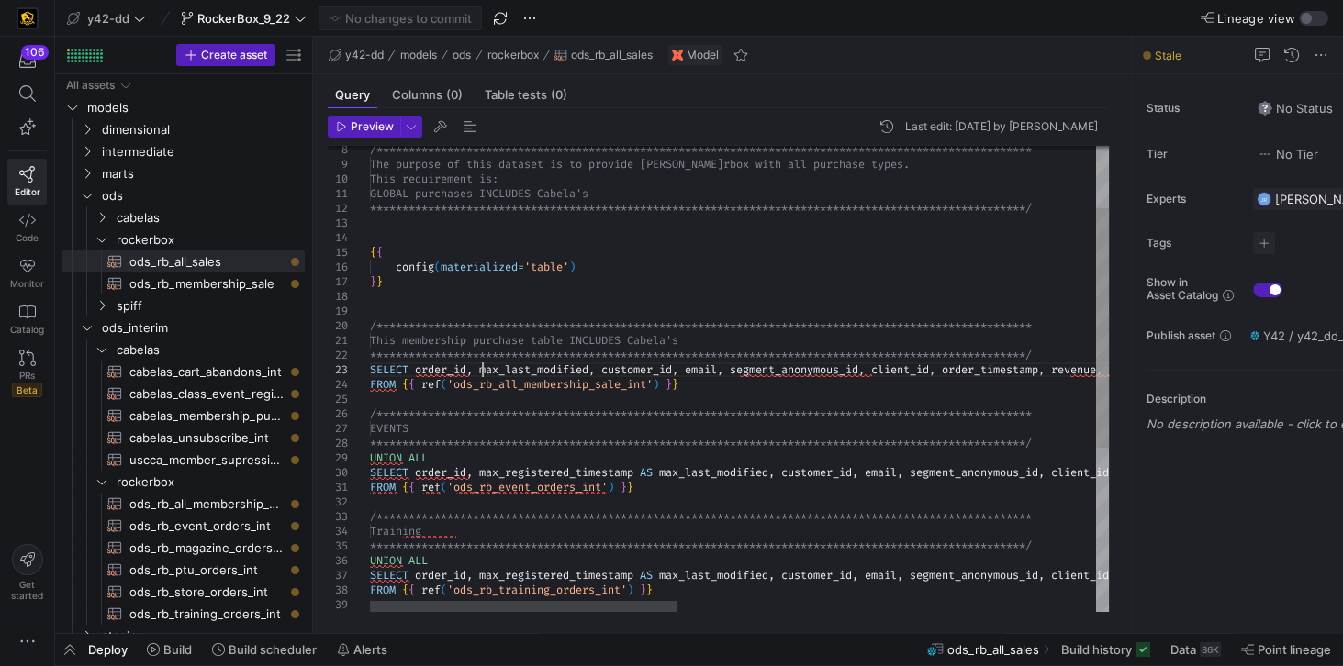
click at [480, 371] on div "**********" at bounding box center [1242, 478] width 1744 height 907
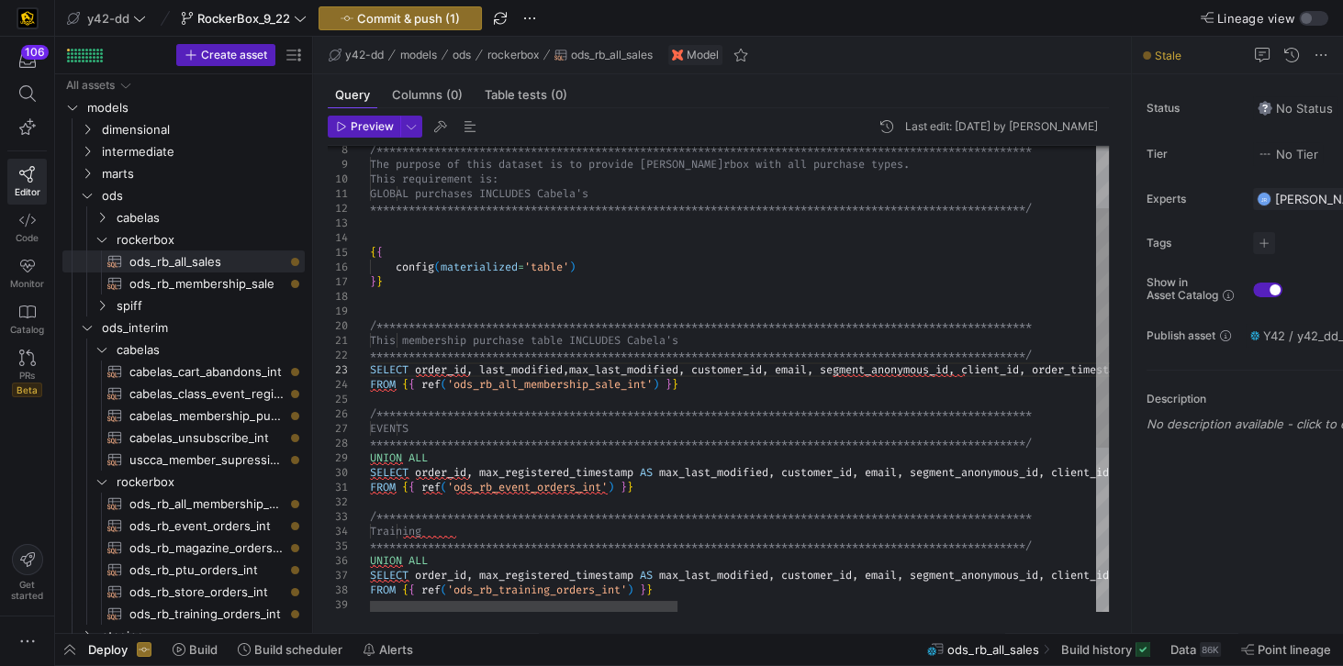
scroll to position [28, 211]
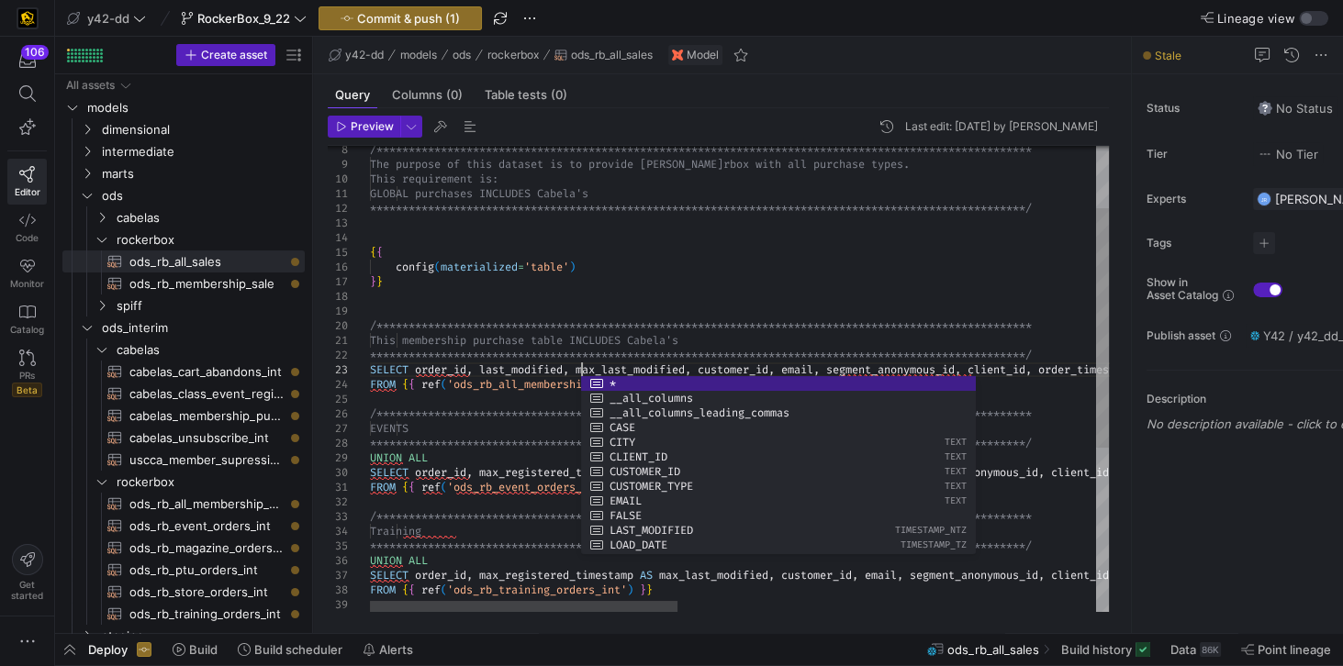
click at [480, 473] on div "**********" at bounding box center [1242, 478] width 1744 height 907
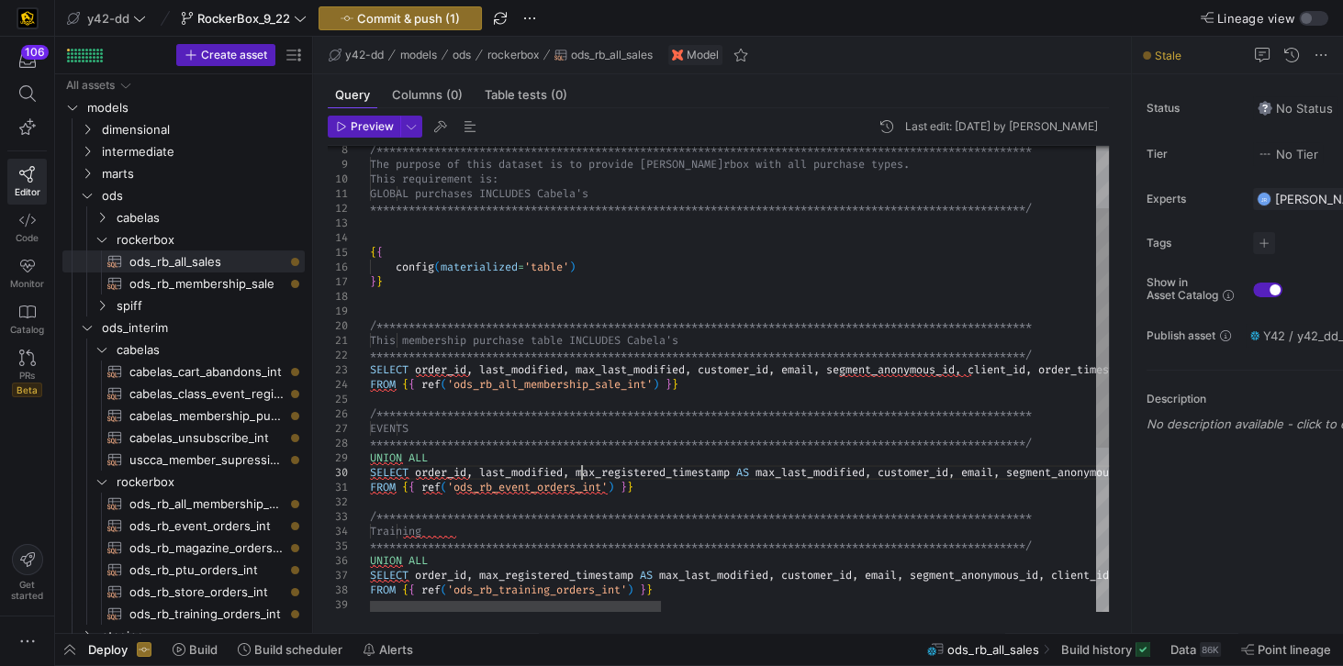
scroll to position [102, 211]
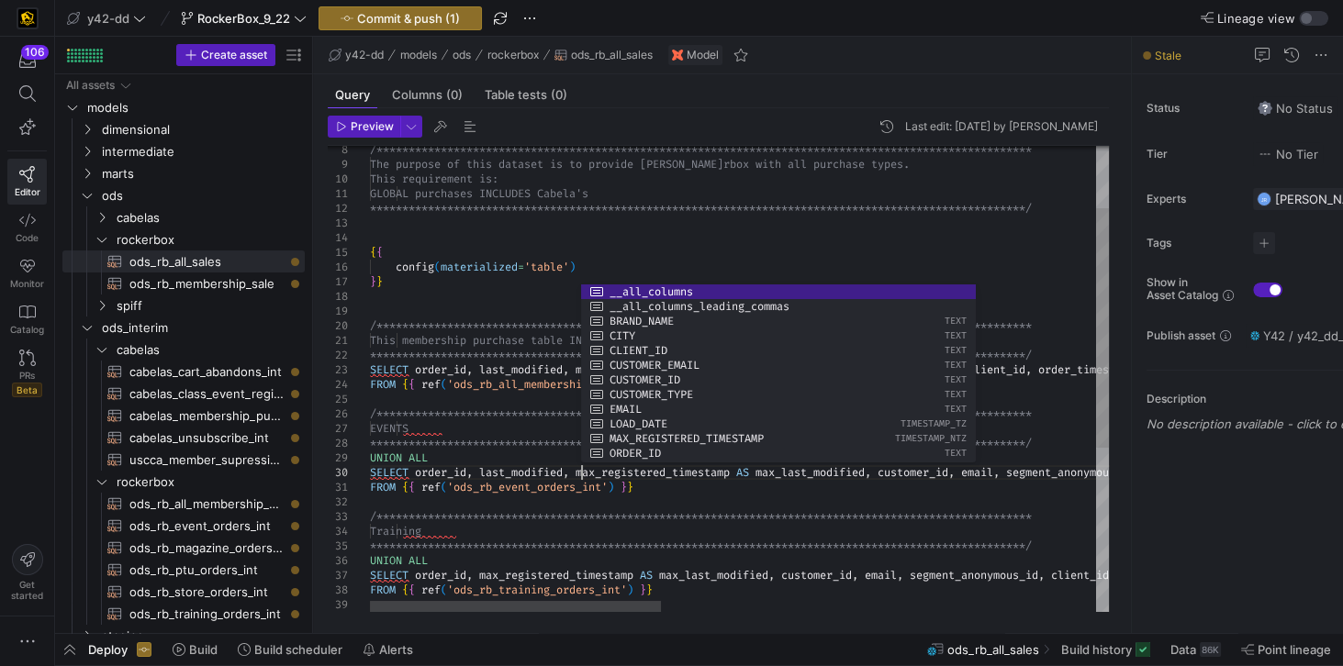
click at [482, 575] on div "**********" at bounding box center [1291, 478] width 1843 height 907
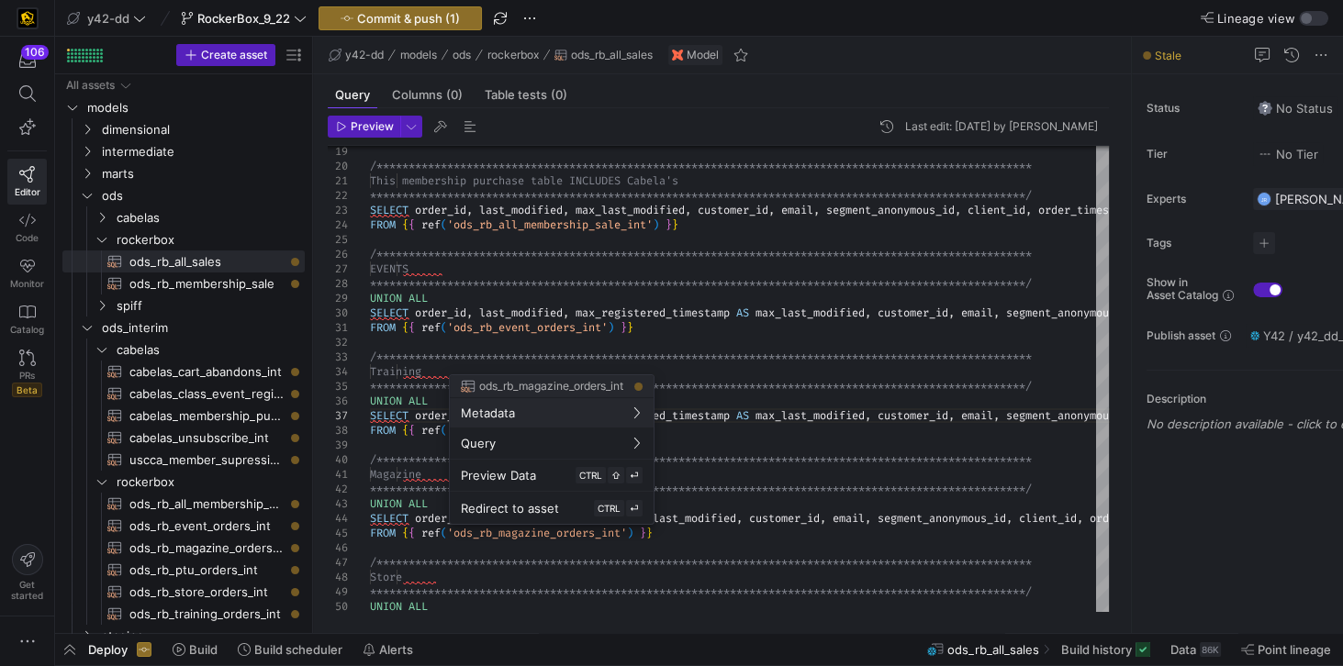
click at [725, 500] on div at bounding box center [671, 333] width 1343 height 666
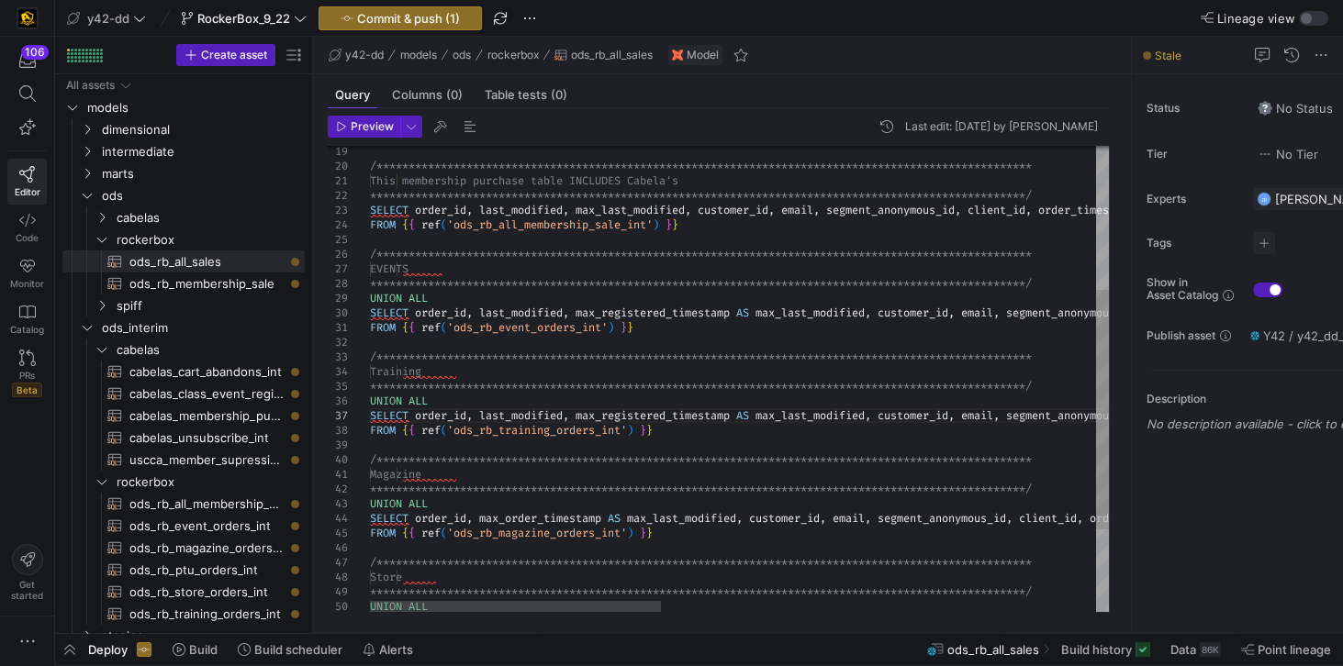
click at [480, 521] on div "**********" at bounding box center [1291, 318] width 1843 height 907
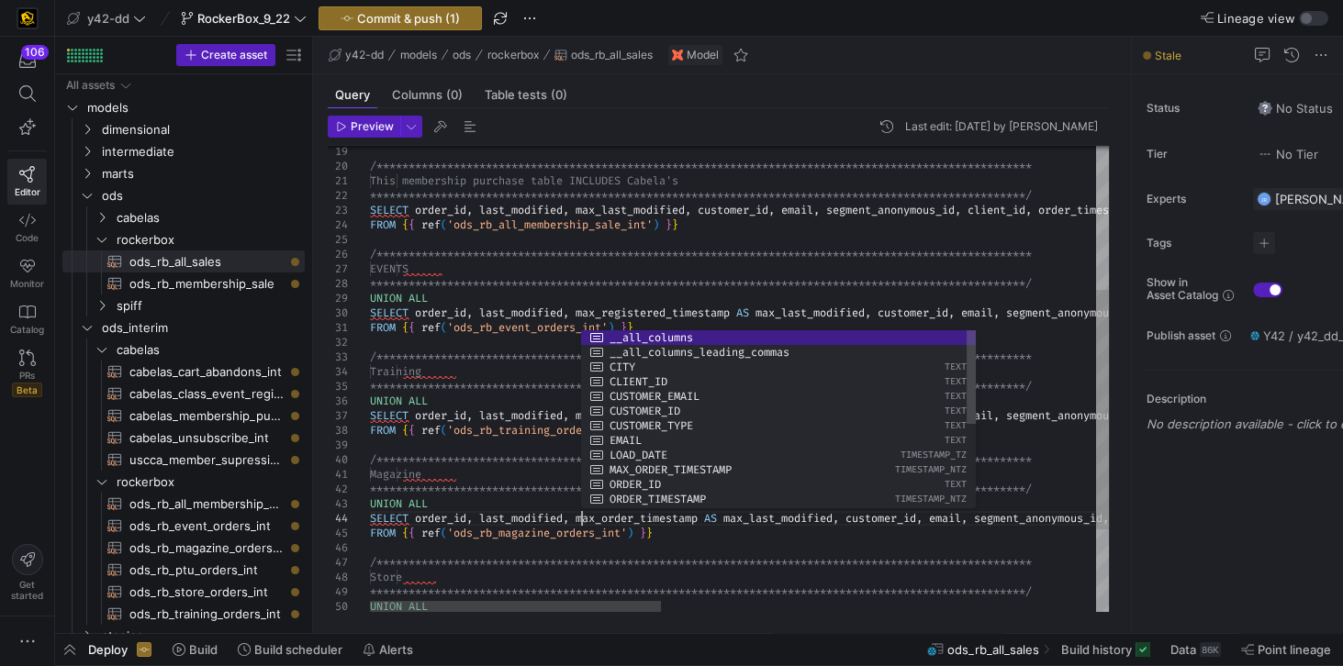
scroll to position [58, 211]
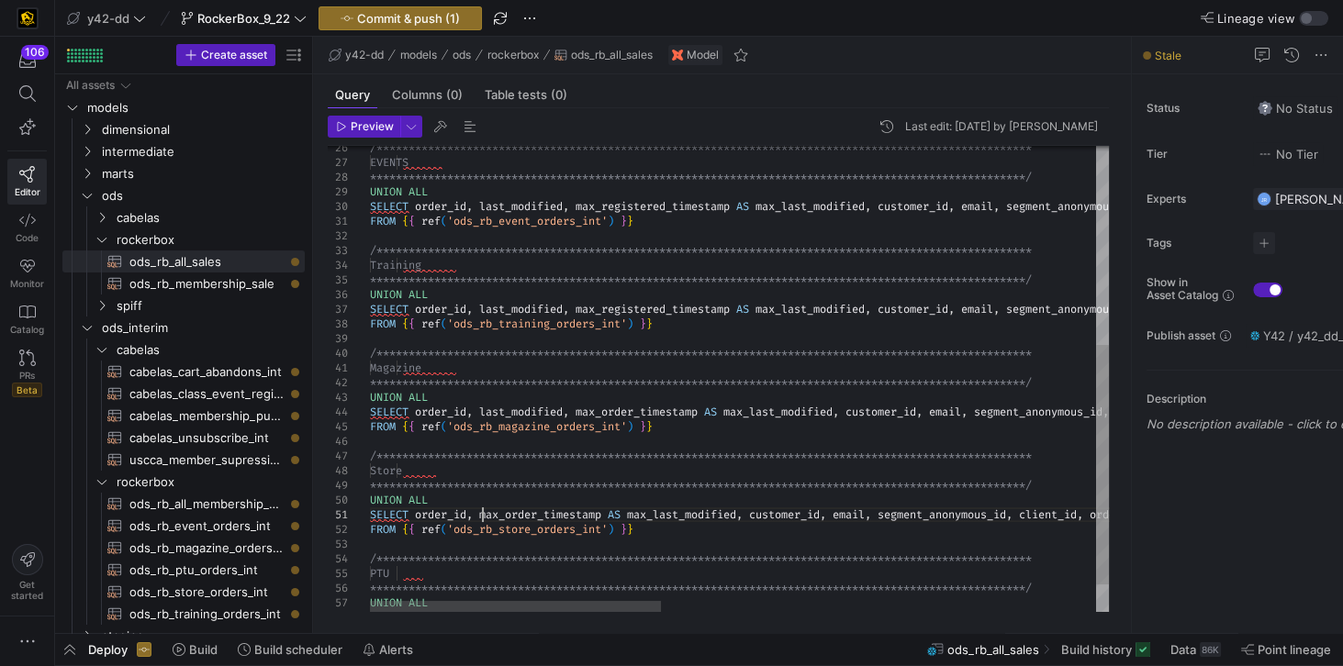
click at [482, 515] on div "**********" at bounding box center [1291, 212] width 1843 height 907
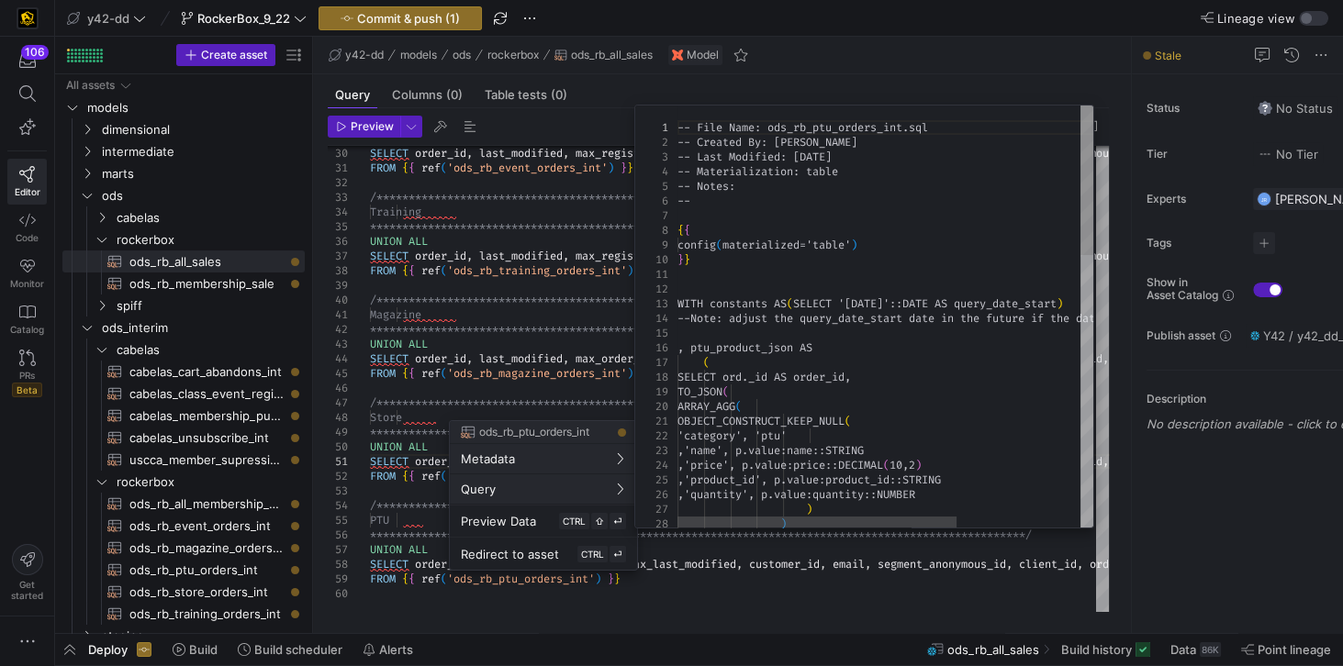
click at [452, 493] on button "Query" at bounding box center [543, 488] width 187 height 29
click at [441, 493] on div at bounding box center [671, 333] width 1343 height 666
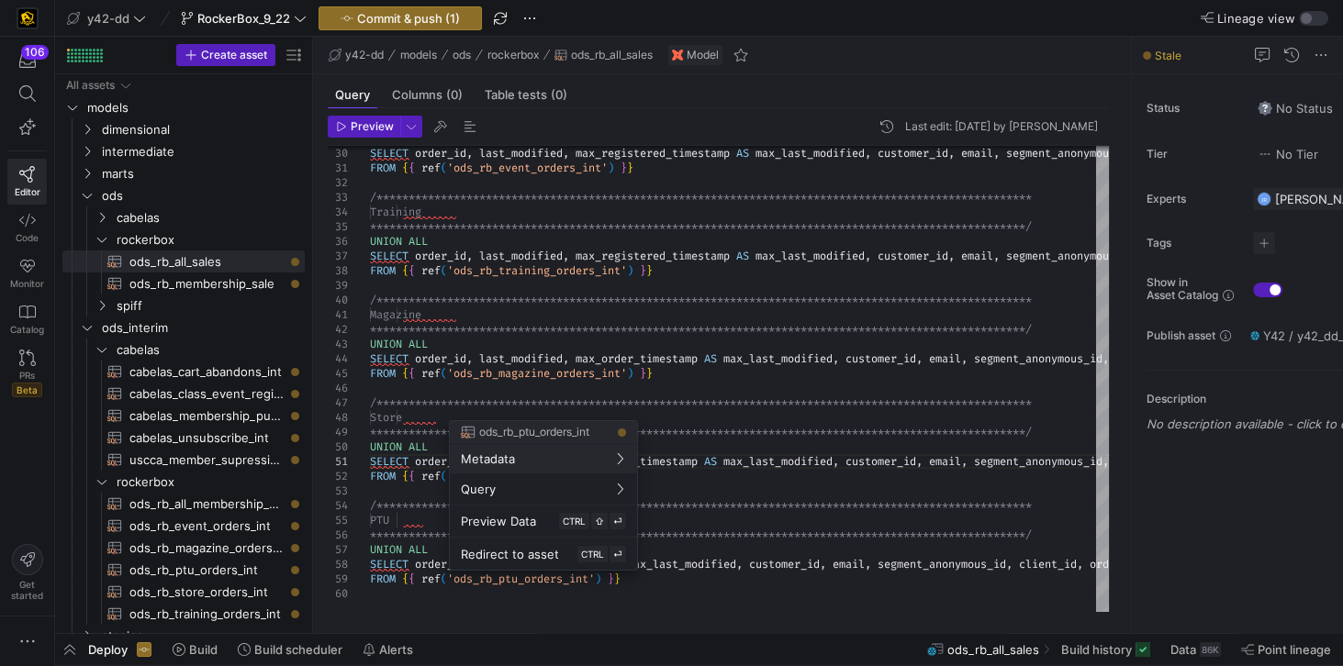
click at [718, 519] on div at bounding box center [671, 333] width 1343 height 666
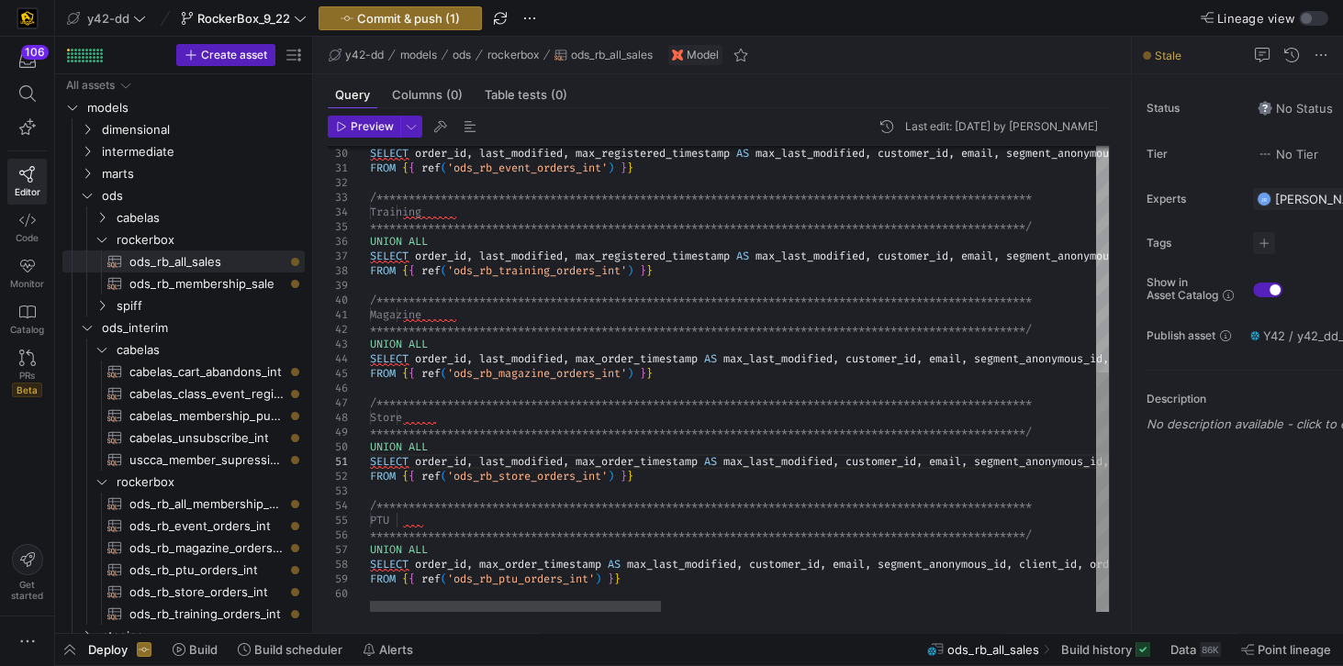
click at [481, 564] on div "**********" at bounding box center [1291, 158] width 1843 height 907
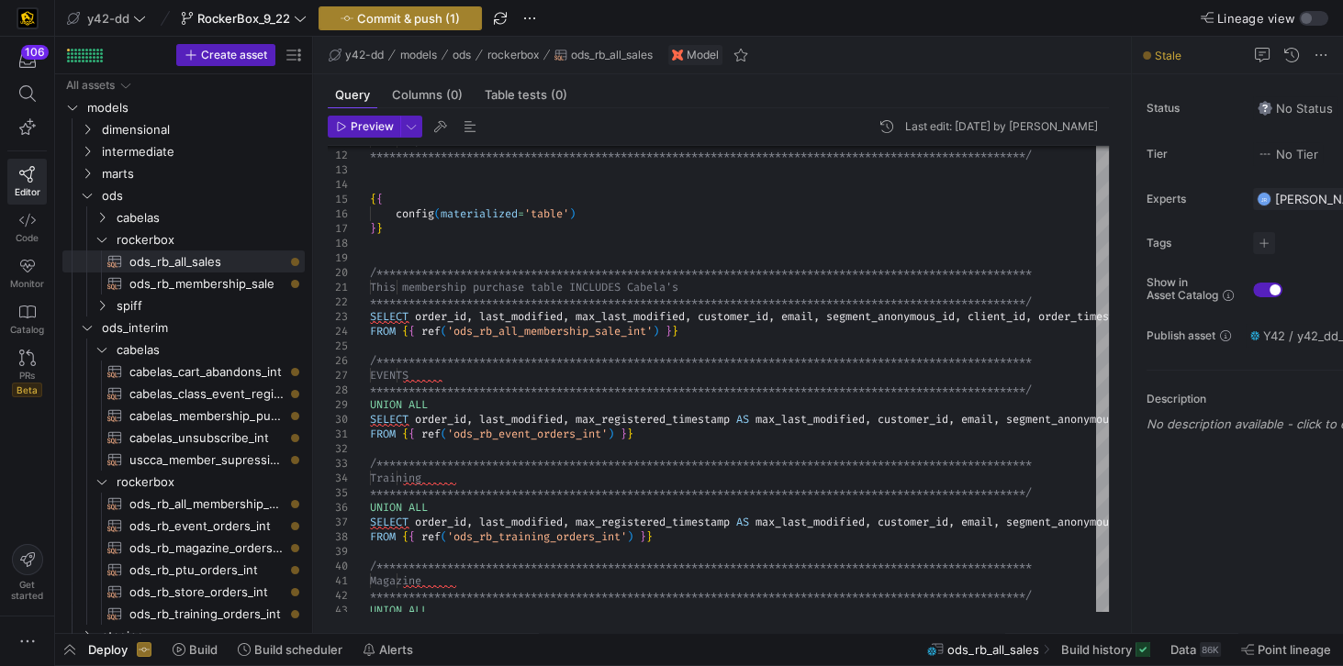
type textarea "**********"
click at [407, 22] on span "Commit & push (1)" at bounding box center [408, 18] width 103 height 15
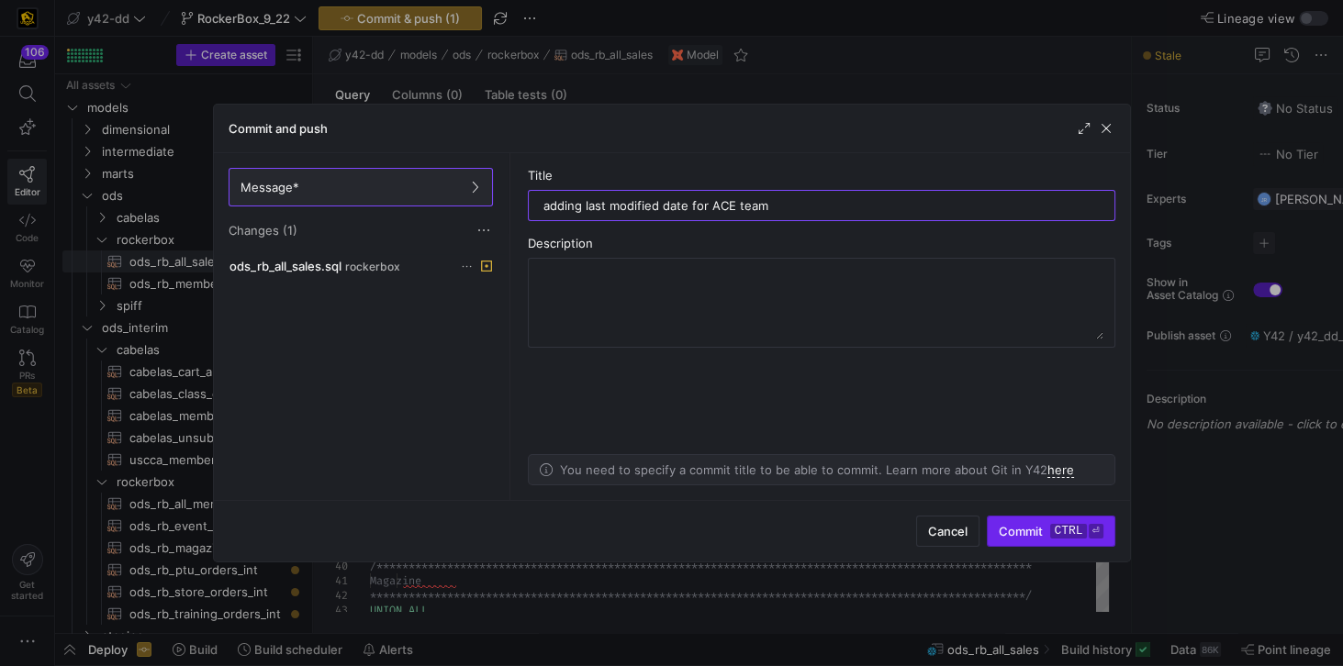
type input "adding last modified date for ACE team"
click at [1029, 537] on span "Commit ctrl ⏎" at bounding box center [1051, 531] width 104 height 15
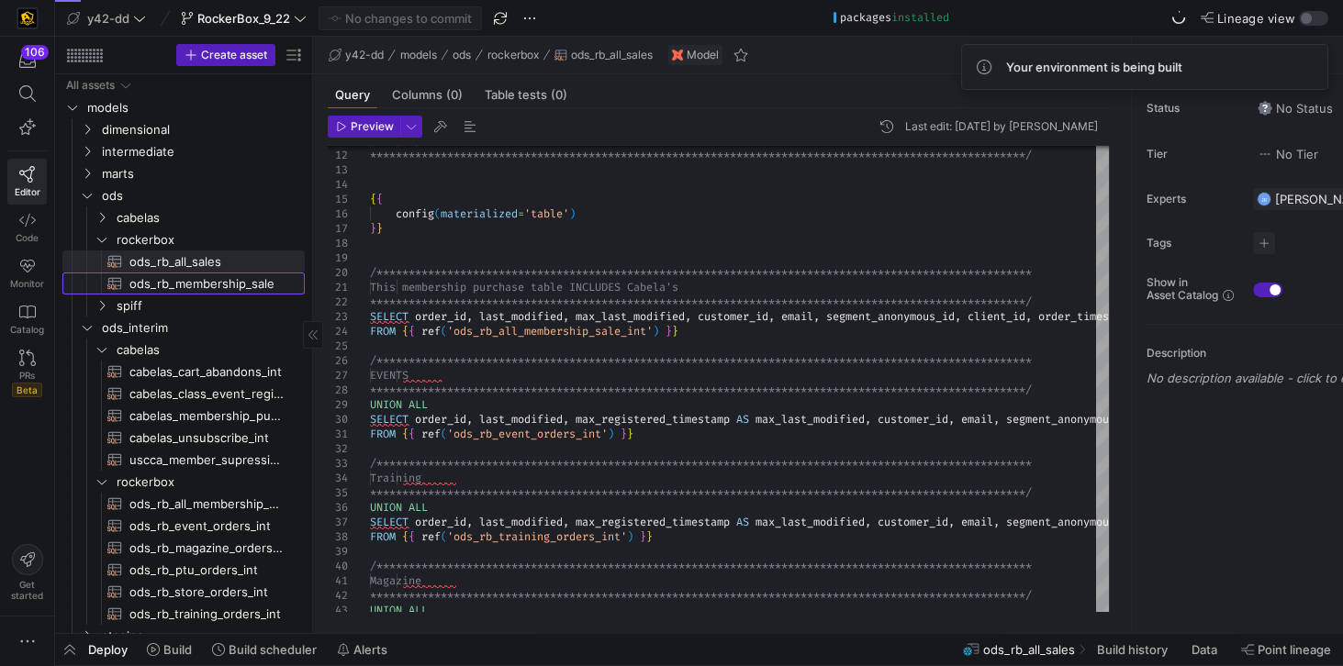
click at [198, 282] on span "ods_rb_membership_sale​​​​​​​​​​" at bounding box center [206, 283] width 154 height 21
type textarea "**********"
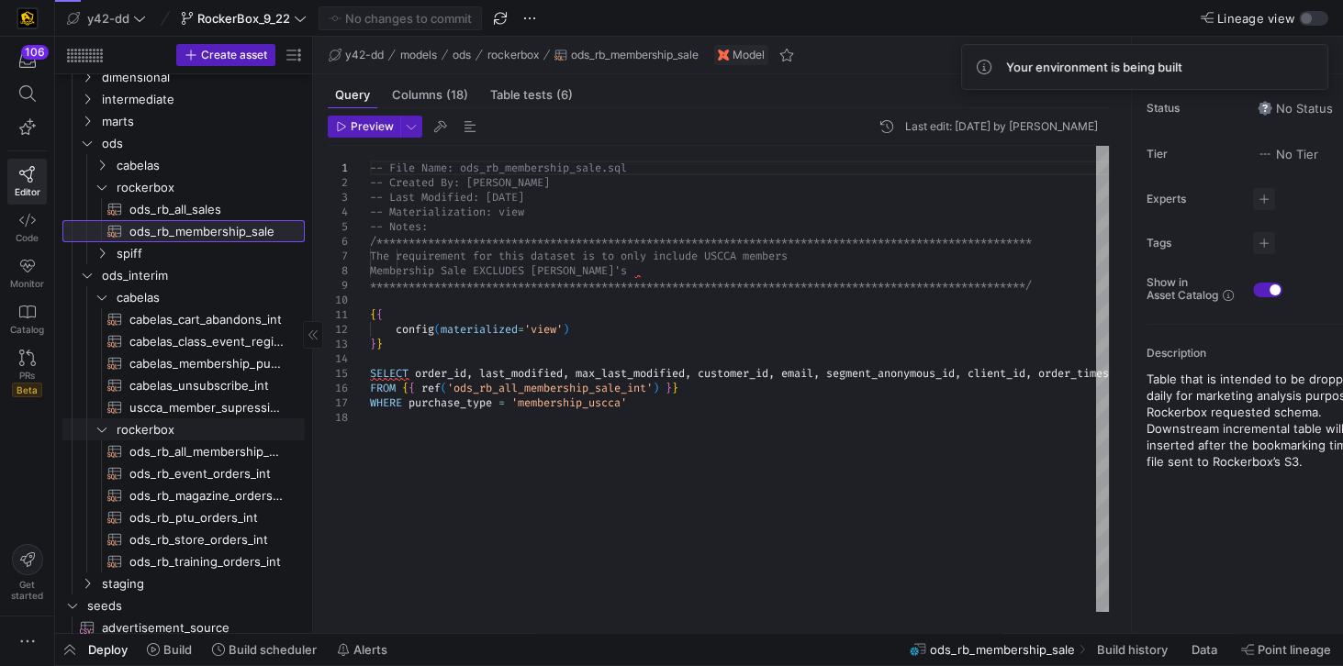
scroll to position [52, 0]
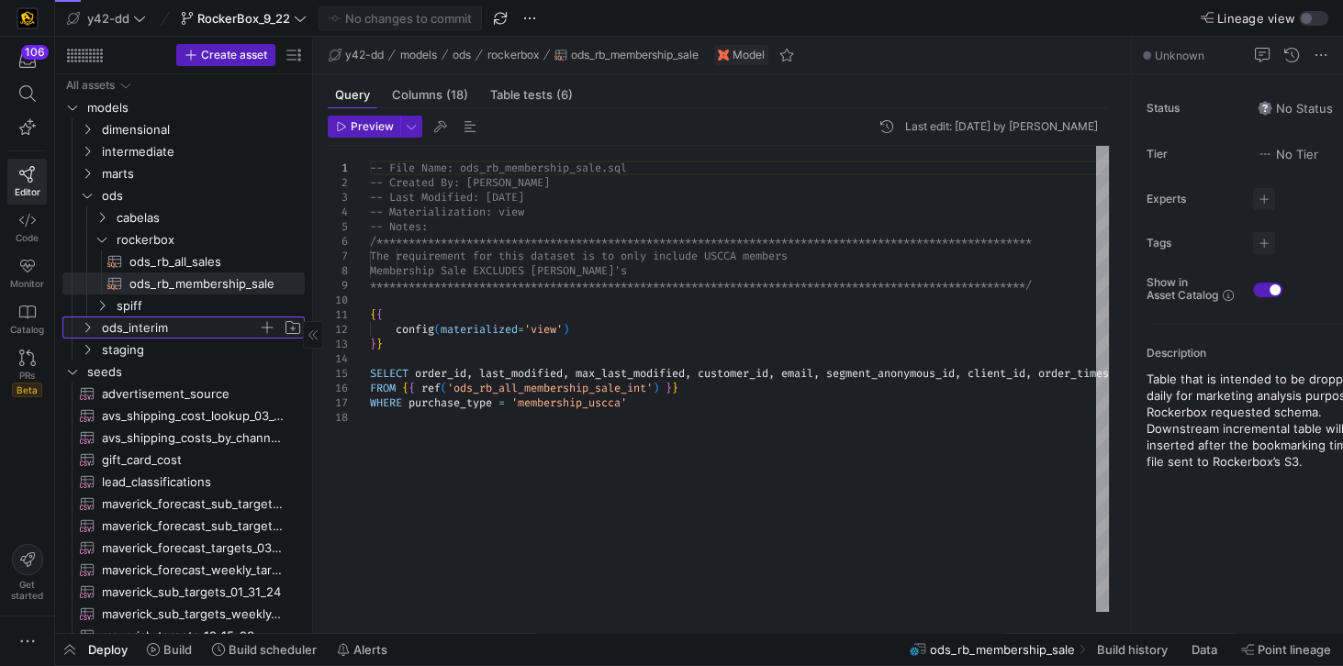
click at [118, 334] on span "ods_interim" at bounding box center [180, 328] width 156 height 21
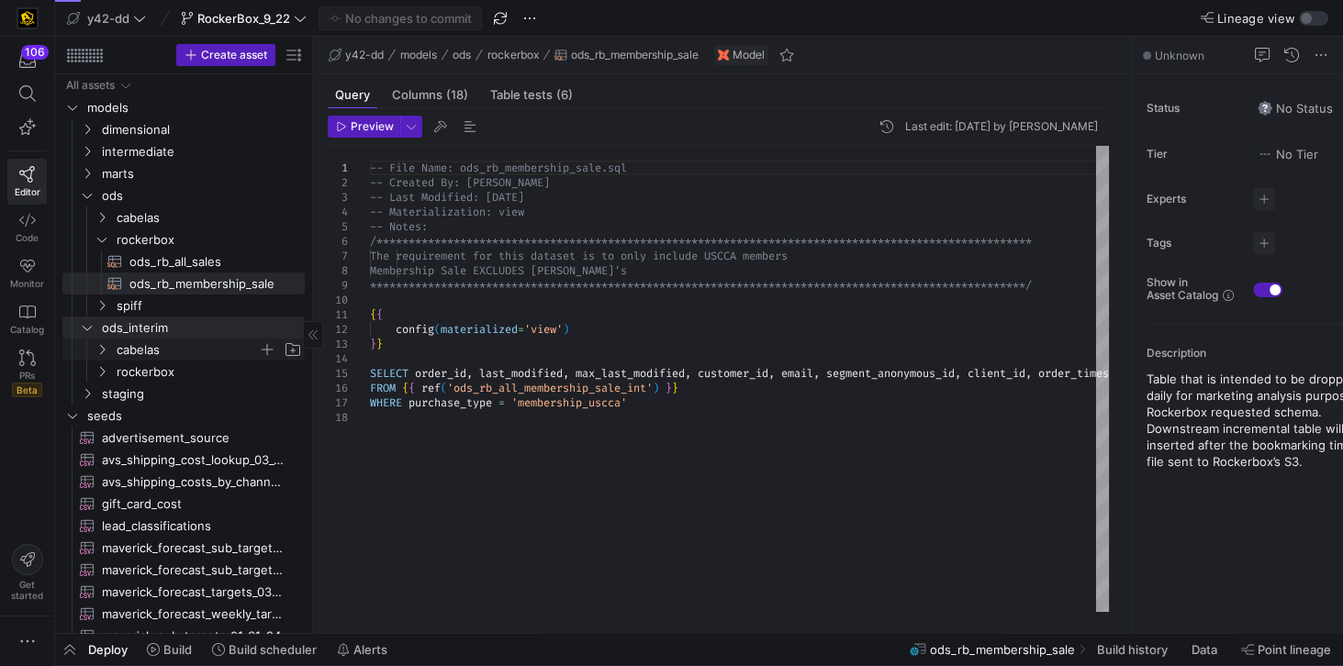
click at [123, 352] on span "cabelas" at bounding box center [187, 350] width 141 height 21
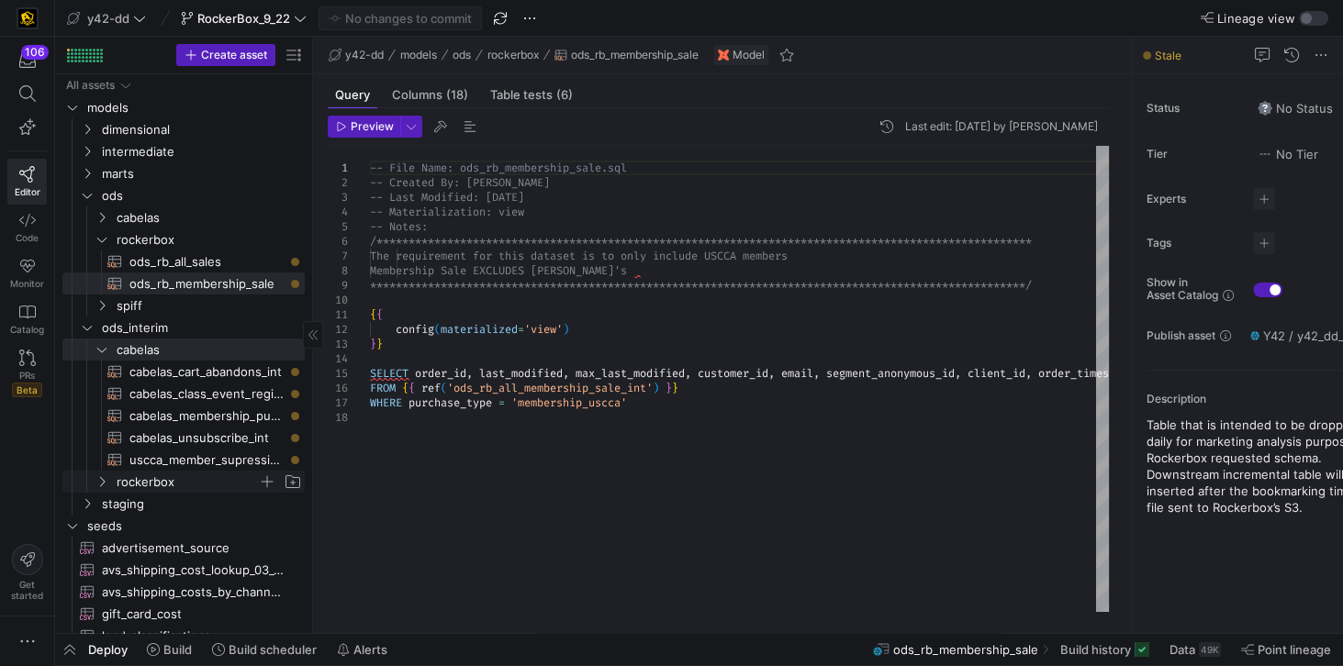
click at [169, 488] on span "rockerbox" at bounding box center [187, 482] width 141 height 21
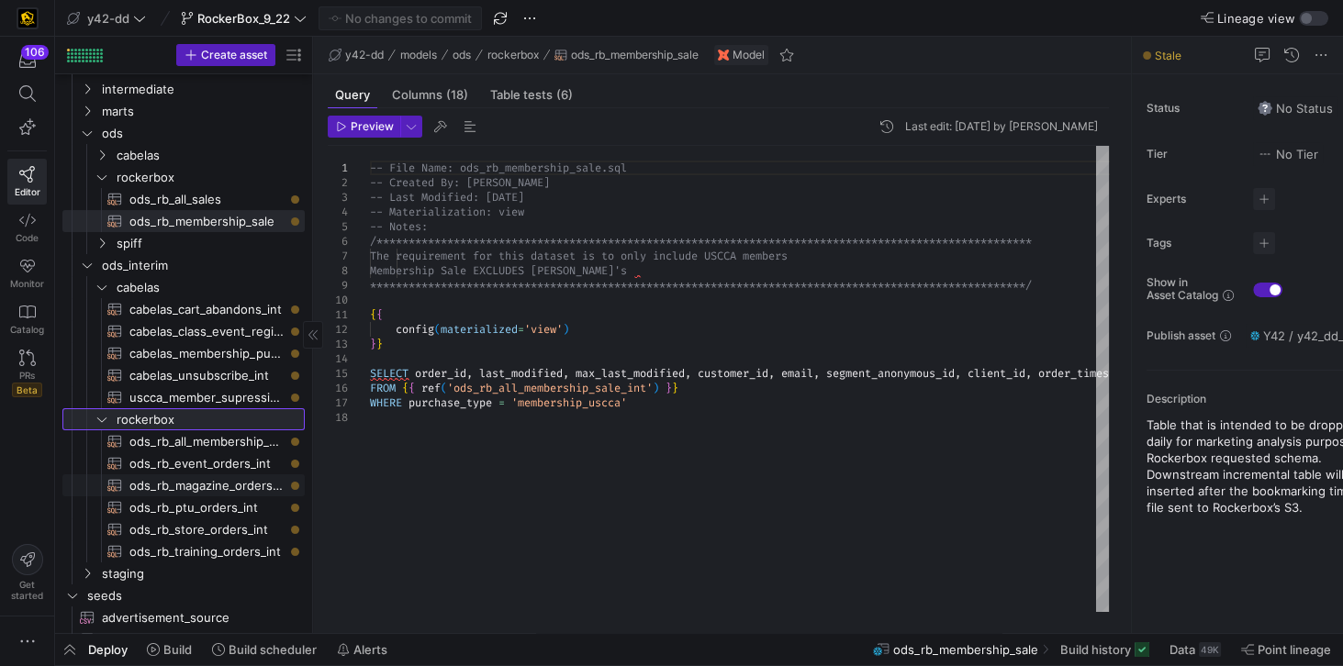
scroll to position [209, 0]
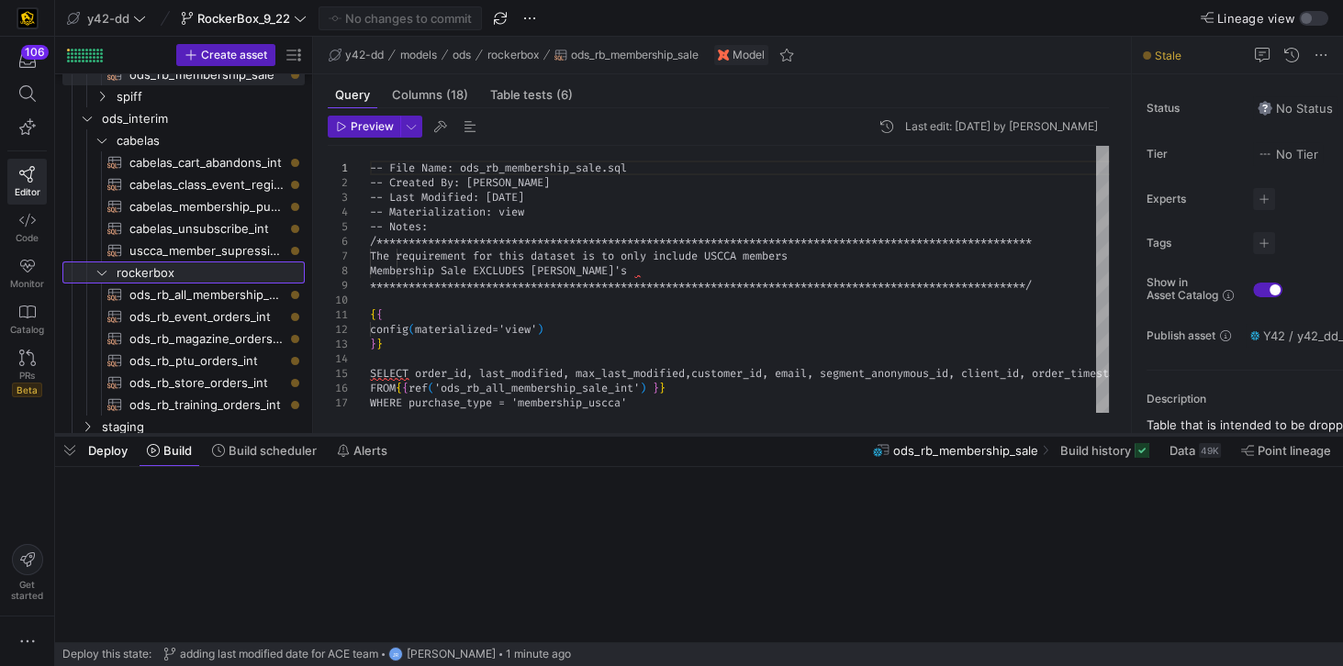
drag, startPoint x: 401, startPoint y: 634, endPoint x: 410, endPoint y: 435, distance: 199.4
click at [410, 435] on div at bounding box center [699, 434] width 1288 height 7
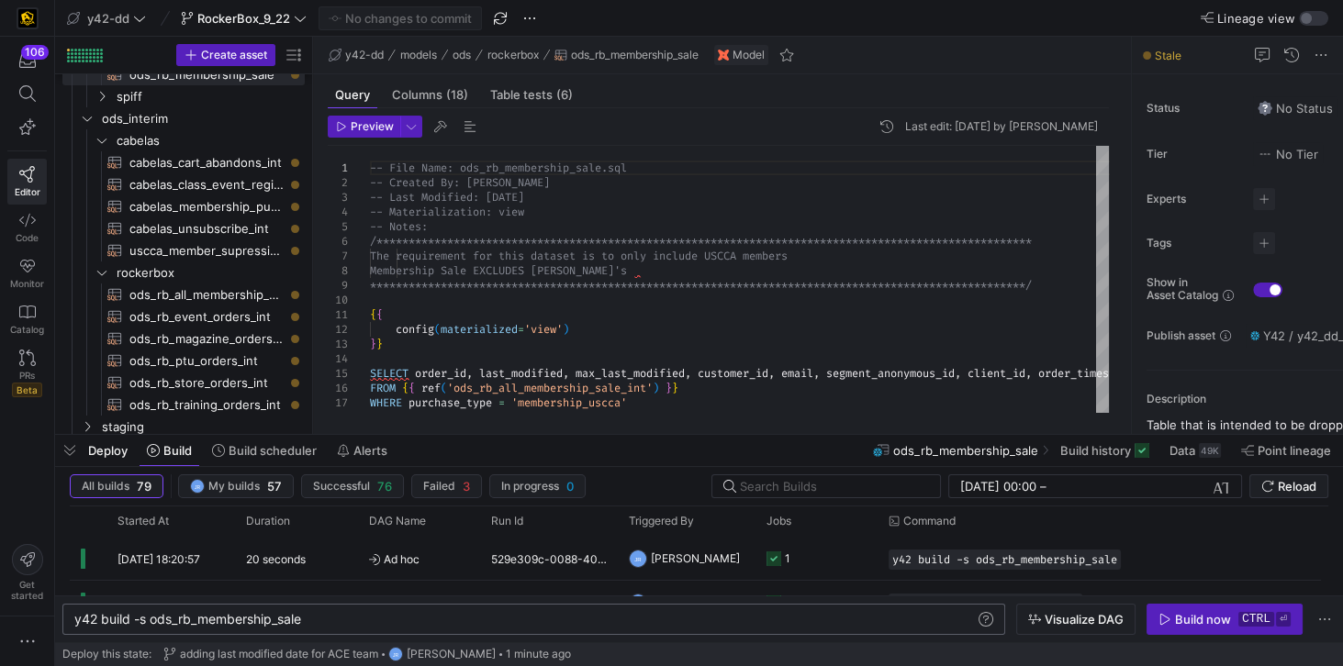
click at [360, 625] on div "y42 build -s ods_rb_membership_sale" at bounding box center [525, 619] width 903 height 15
drag, startPoint x: 346, startPoint y: 617, endPoint x: 42, endPoint y: 625, distance: 303.9
click at [74, 625] on div "y42 build -s ods_rb_membership_sale" at bounding box center [525, 619] width 903 height 15
drag, startPoint x: 228, startPoint y: 622, endPoint x: 356, endPoint y: 626, distance: 128.5
click at [356, 626] on div "y42 build -s ods_rb_membership_sale" at bounding box center [525, 619] width 903 height 15
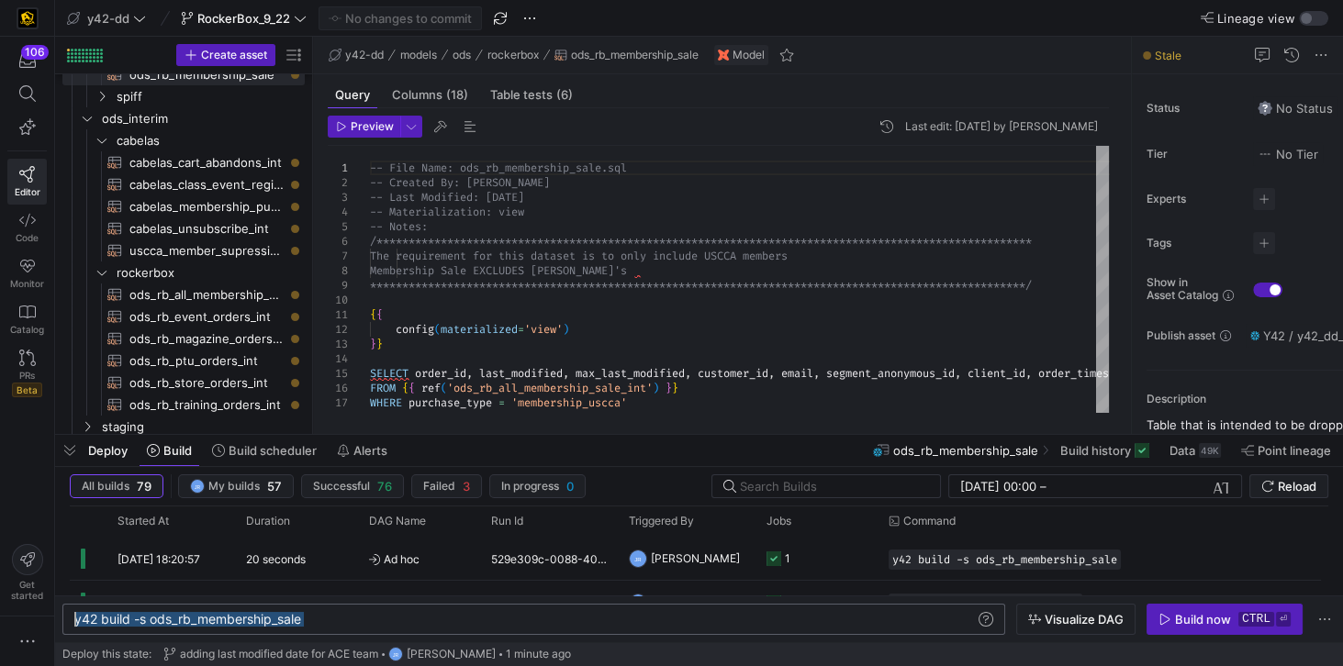
drag, startPoint x: 356, startPoint y: 626, endPoint x: 61, endPoint y: 621, distance: 294.6
click at [74, 621] on div "y42 build -s ods_rb_membership_sale" at bounding box center [525, 619] width 903 height 15
type textarea "y42 build -s +ods_interim.rockerbox.*"
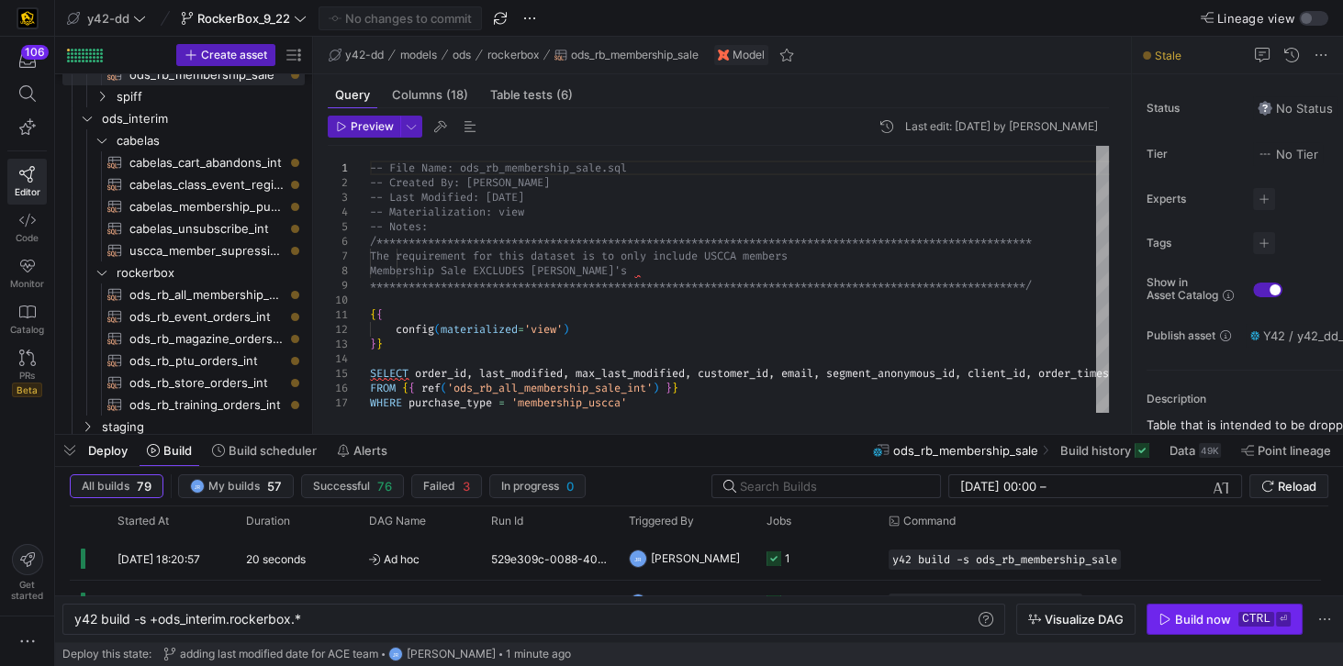
click at [1202, 624] on div "Build now" at bounding box center [1203, 619] width 56 height 15
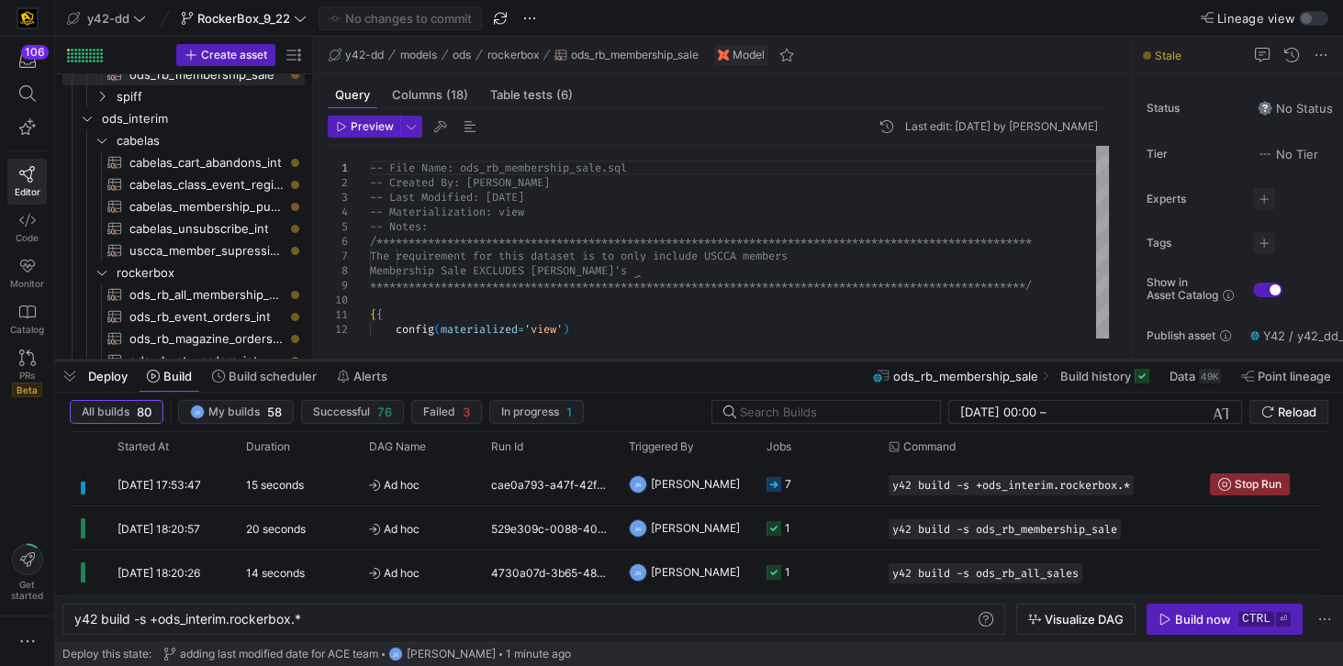
drag, startPoint x: 625, startPoint y: 433, endPoint x: 641, endPoint y: 359, distance: 76.0
click at [641, 359] on div at bounding box center [699, 360] width 1288 height 7
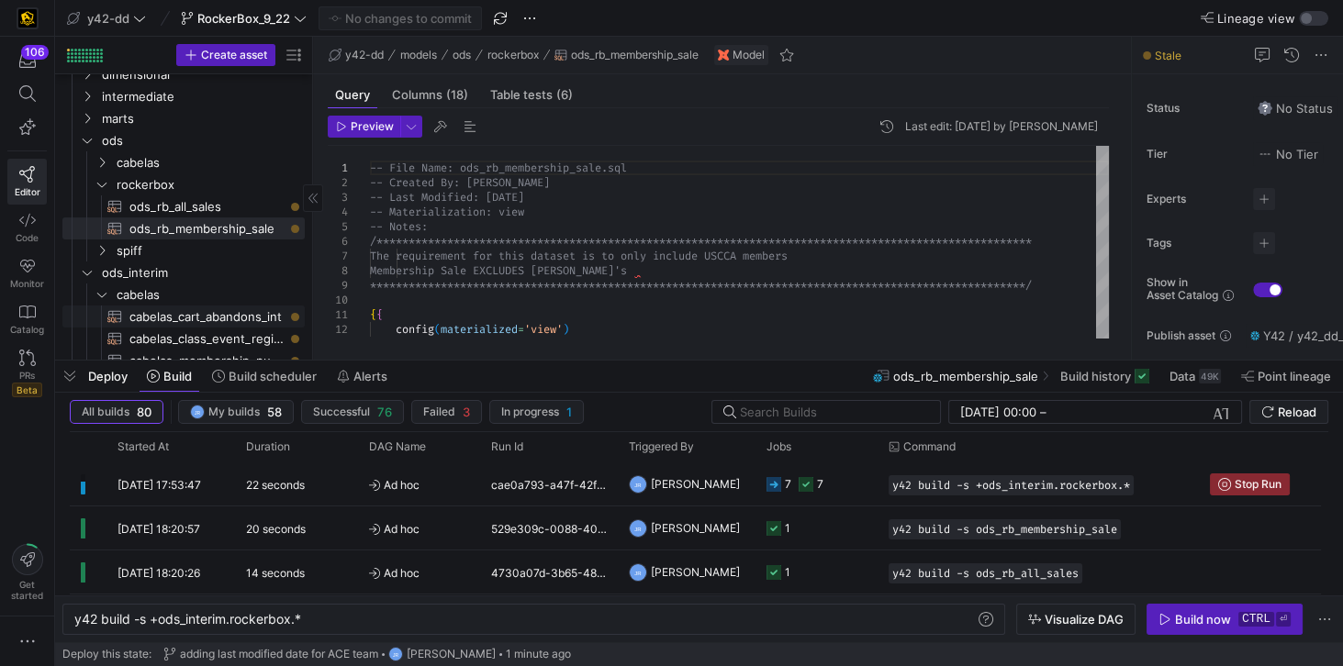
scroll to position [52, 0]
click at [142, 168] on span "cabelas" at bounding box center [187, 165] width 141 height 21
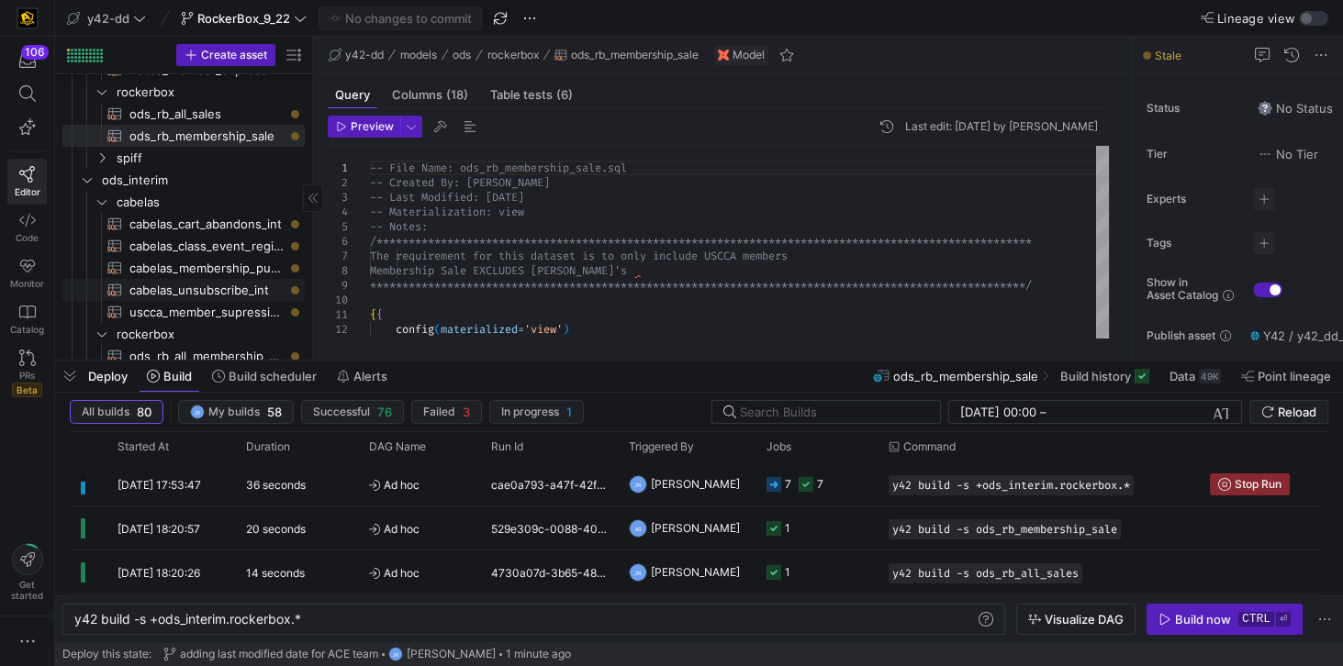
scroll to position [262, 0]
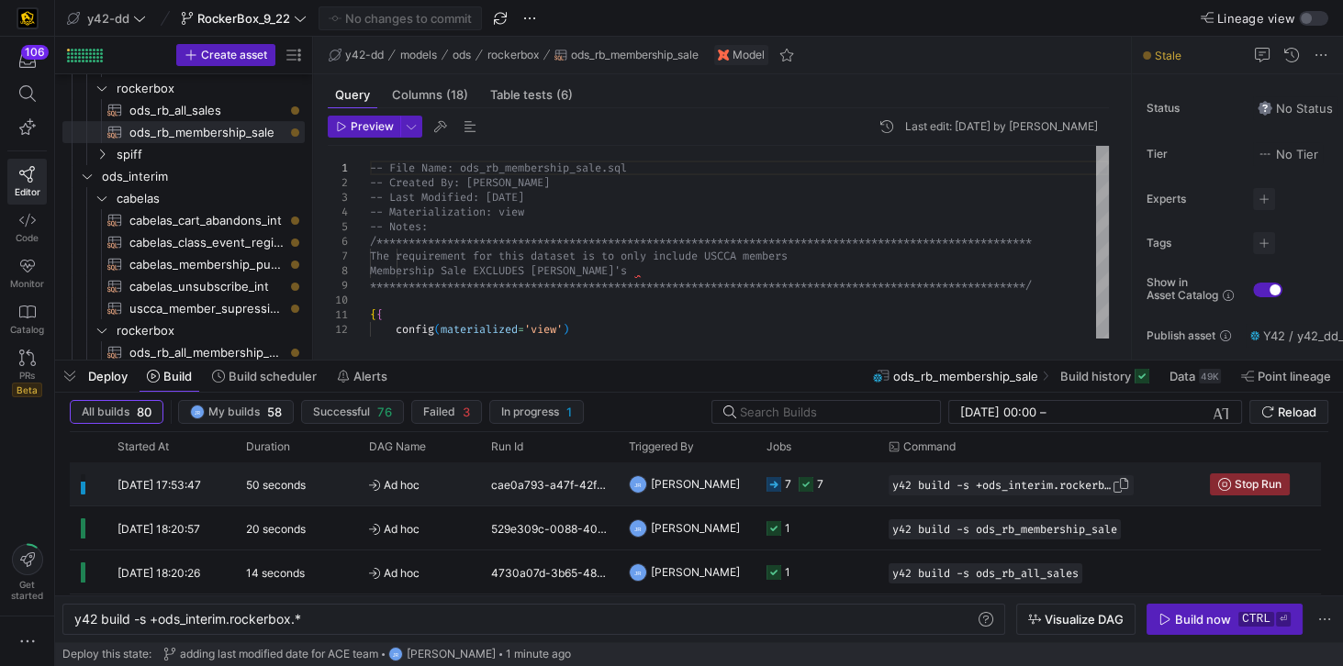
click at [921, 485] on span "y42 build -s +ods_interim.rockerbox.*" at bounding box center [1001, 485] width 219 height 13
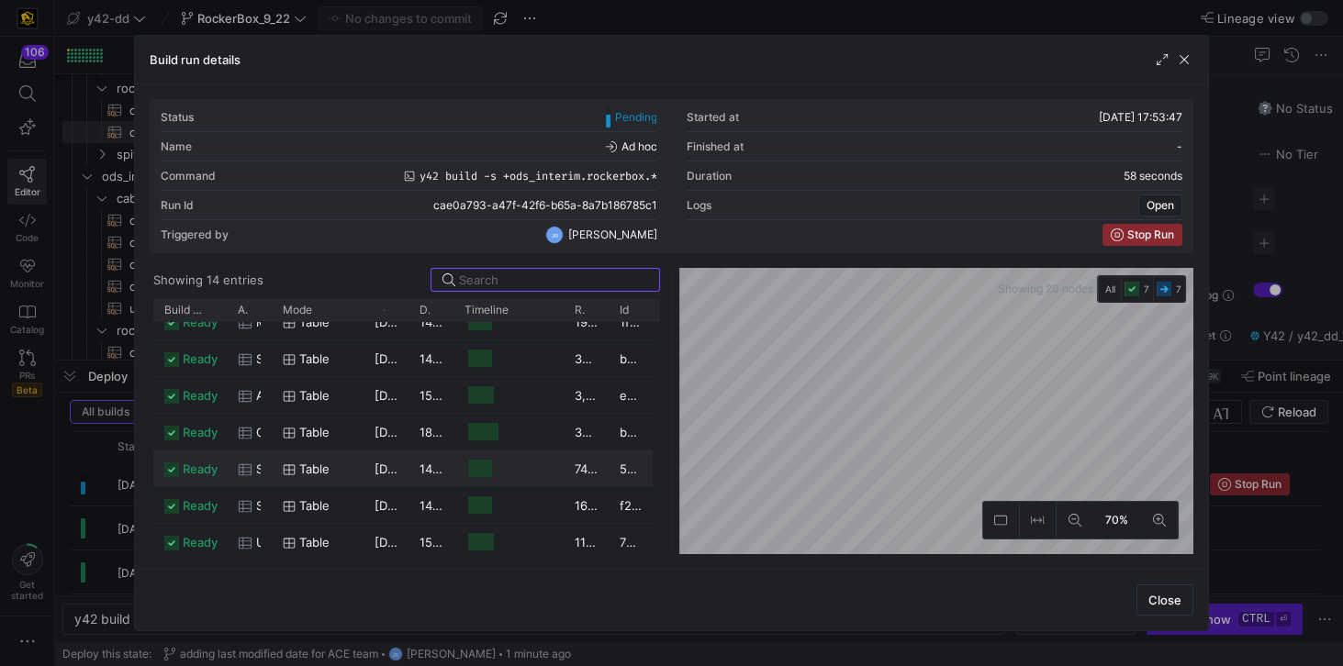
scroll to position [0, 0]
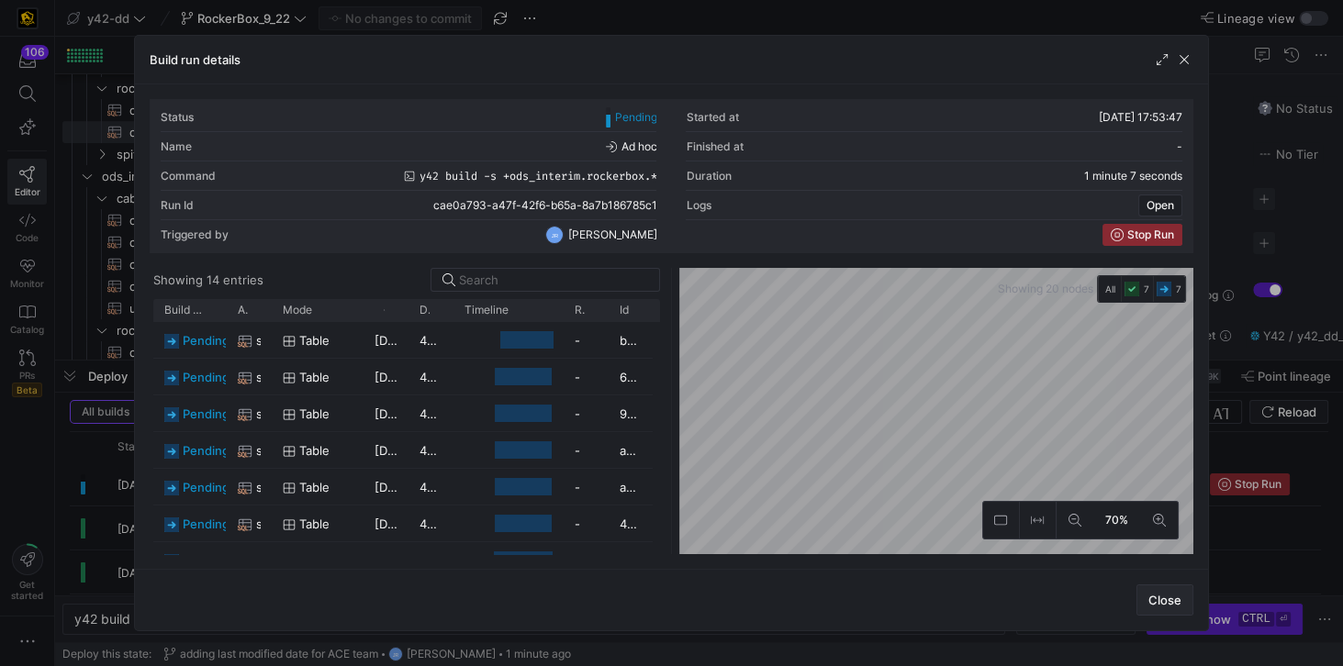
click at [1162, 599] on span "Close" at bounding box center [1164, 600] width 33 height 15
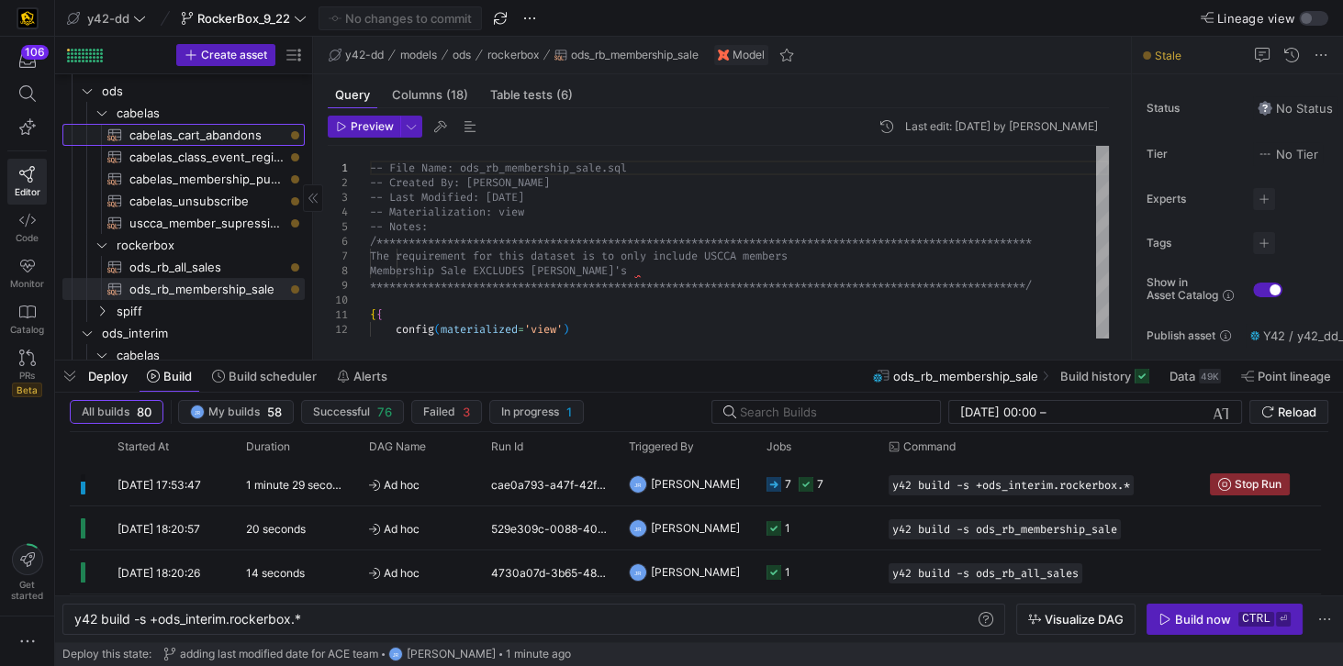
click at [173, 135] on span "cabelas_cart_abandons​​​​​​​​​​" at bounding box center [206, 135] width 154 height 21
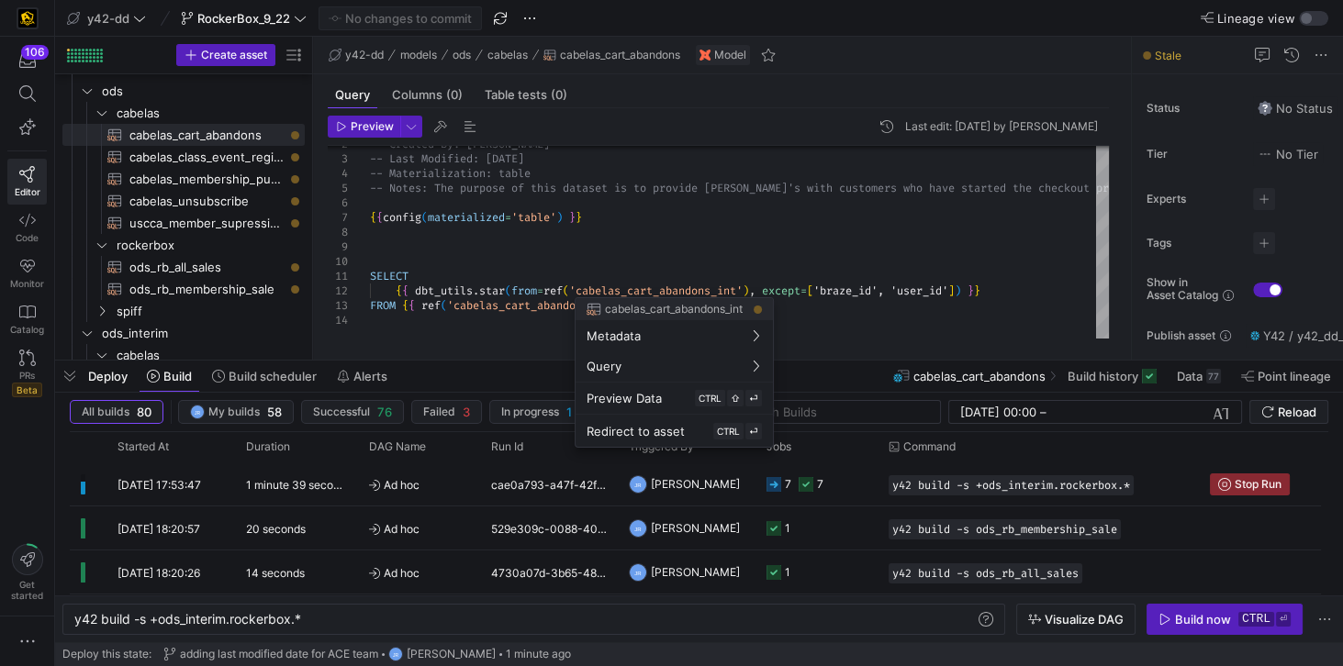
click at [198, 161] on div at bounding box center [671, 333] width 1343 height 666
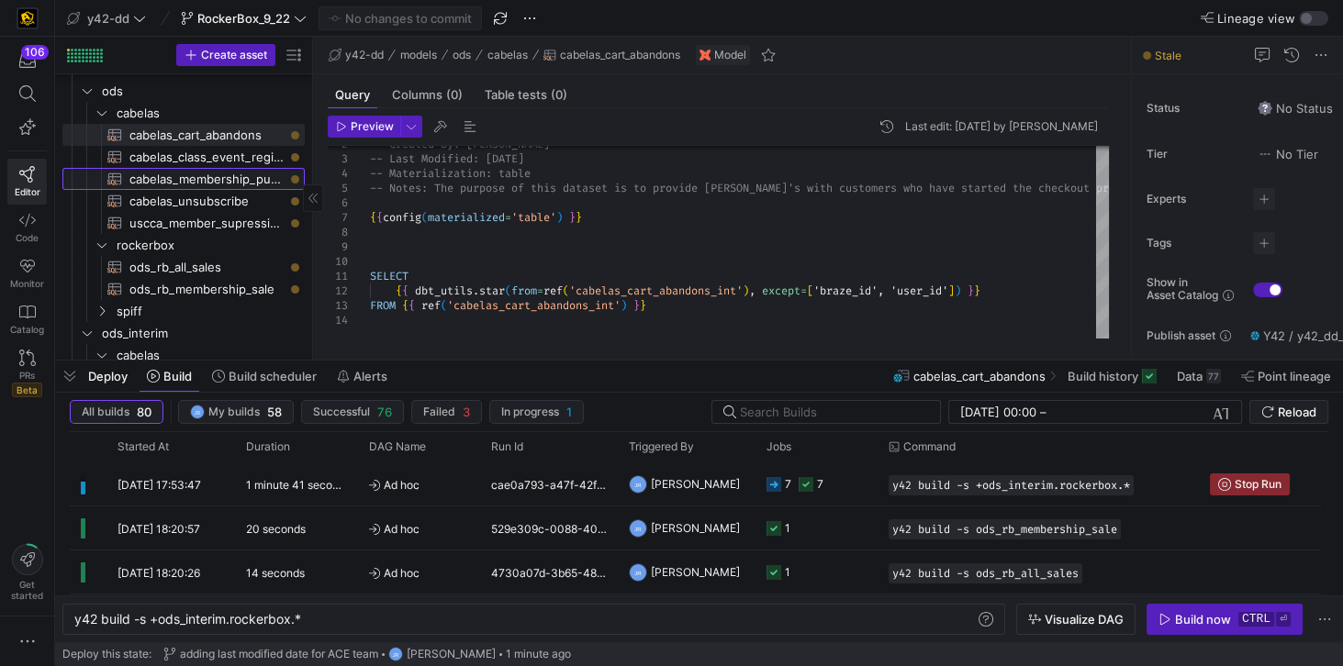
click at [198, 173] on span "cabelas_membership_purchase​​​​​​​​​​" at bounding box center [206, 179] width 154 height 21
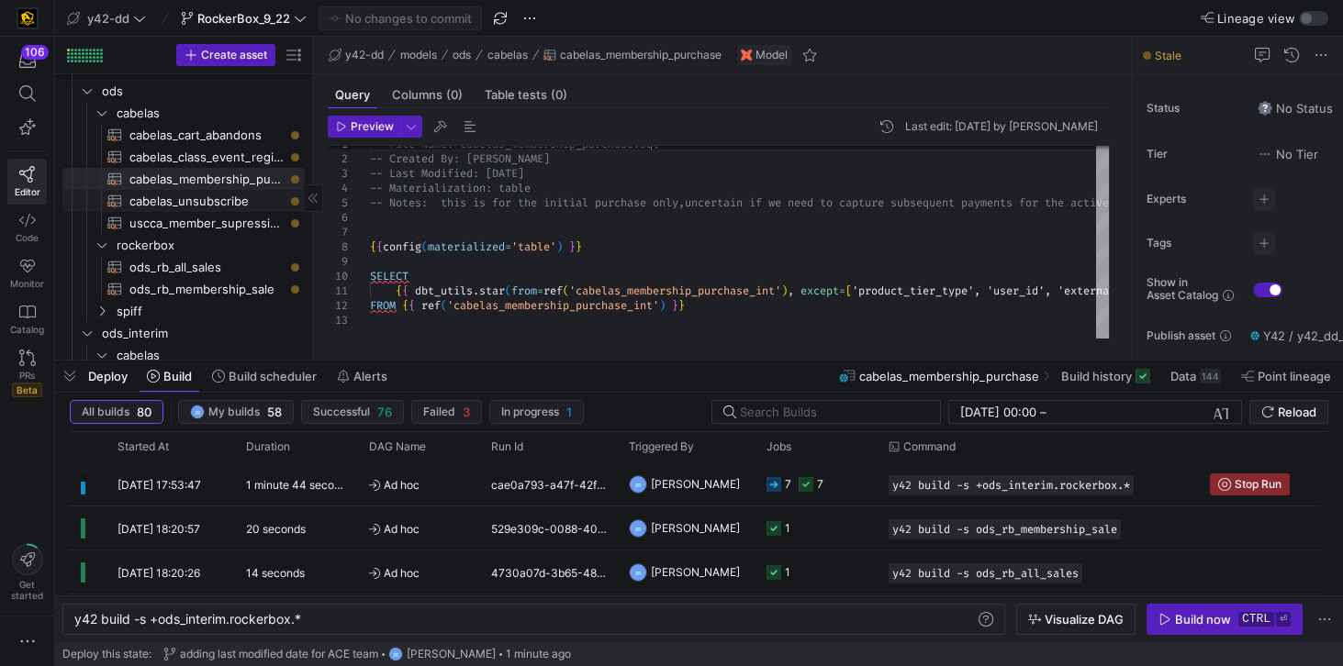
click at [233, 196] on span "cabelas_unsubscribe​​​​​​​​​​" at bounding box center [206, 201] width 154 height 21
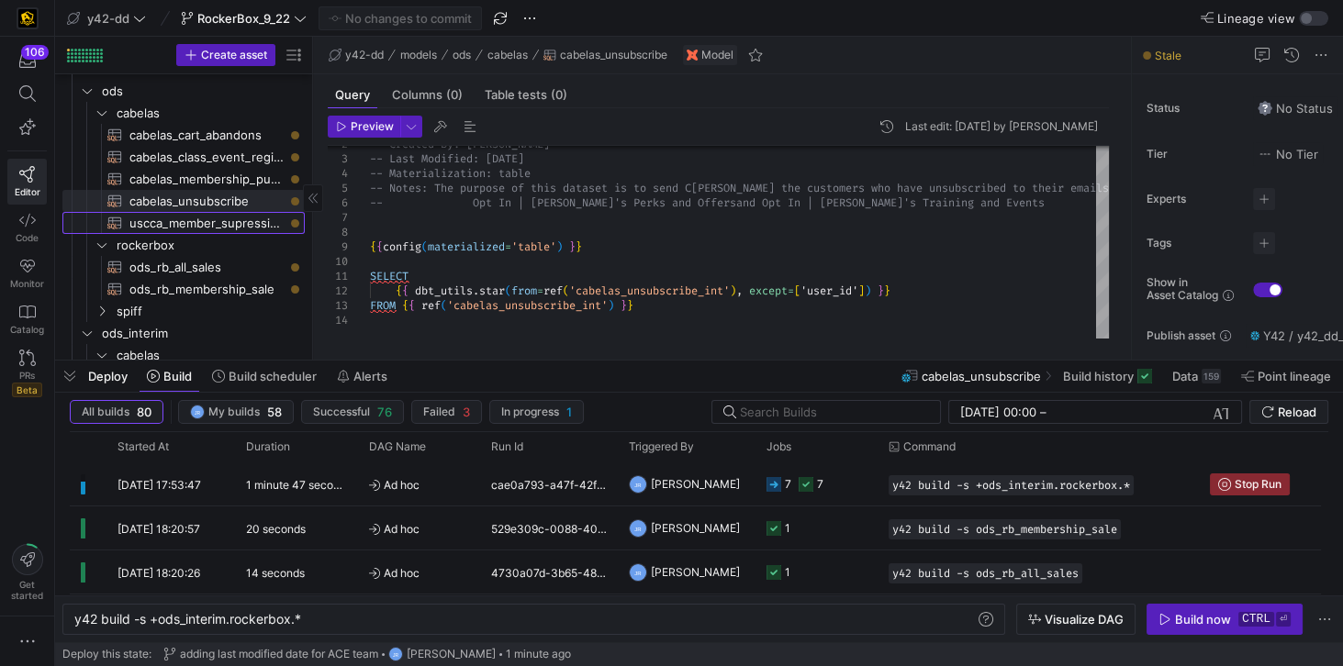
click at [239, 220] on span "uscca_member_supression​​​​​​​​​​" at bounding box center [206, 223] width 154 height 21
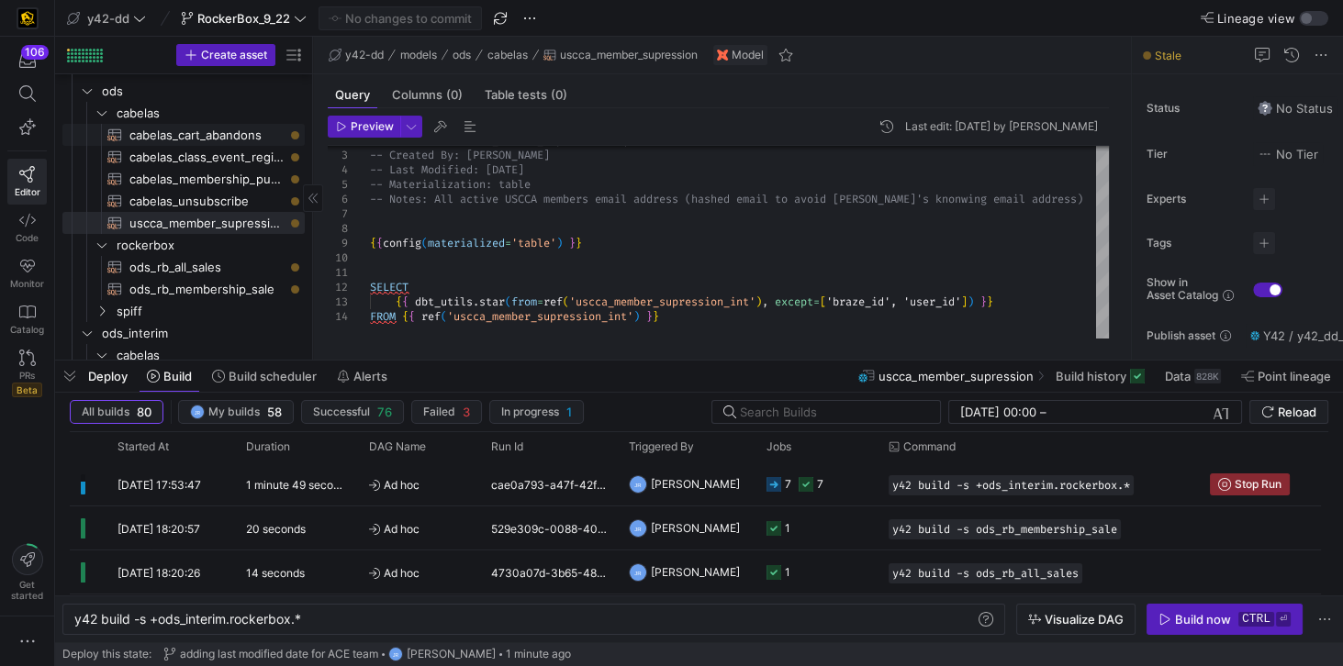
click at [231, 139] on span "cabelas_cart_abandons​​​​​​​​​​" at bounding box center [206, 135] width 154 height 21
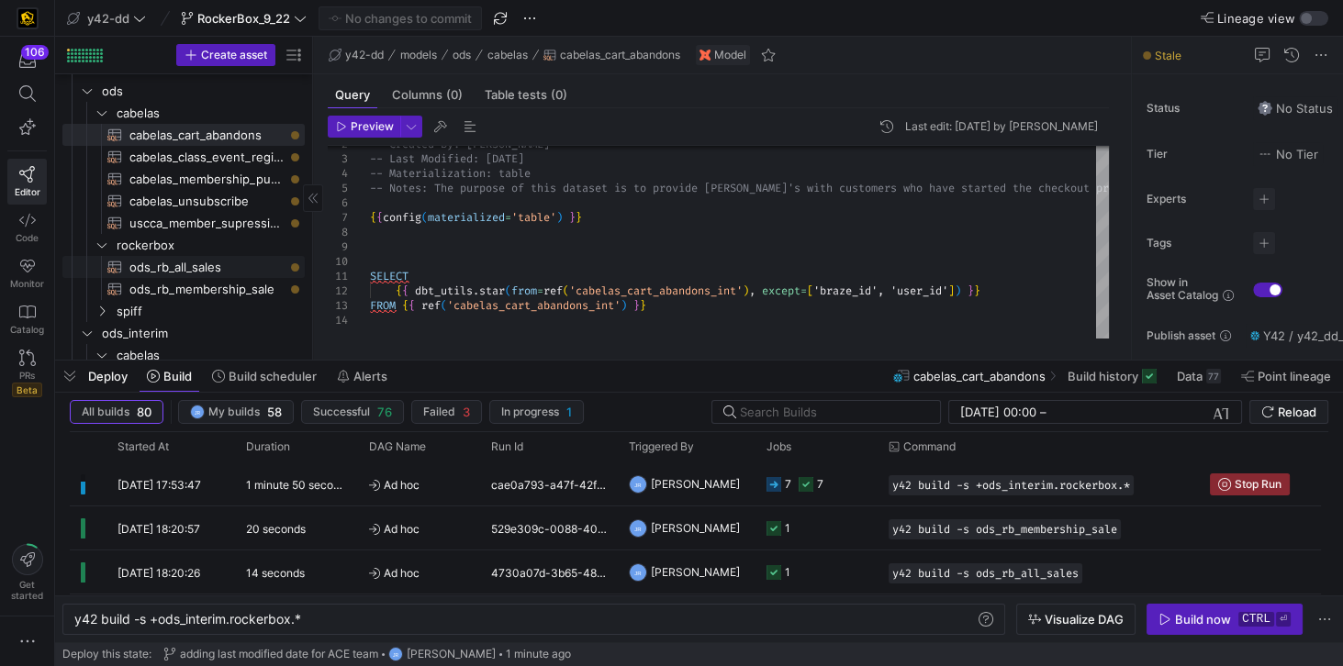
click at [217, 265] on span "ods_rb_all_sales​​​​​​​​​​" at bounding box center [206, 267] width 154 height 21
type textarea "**********"
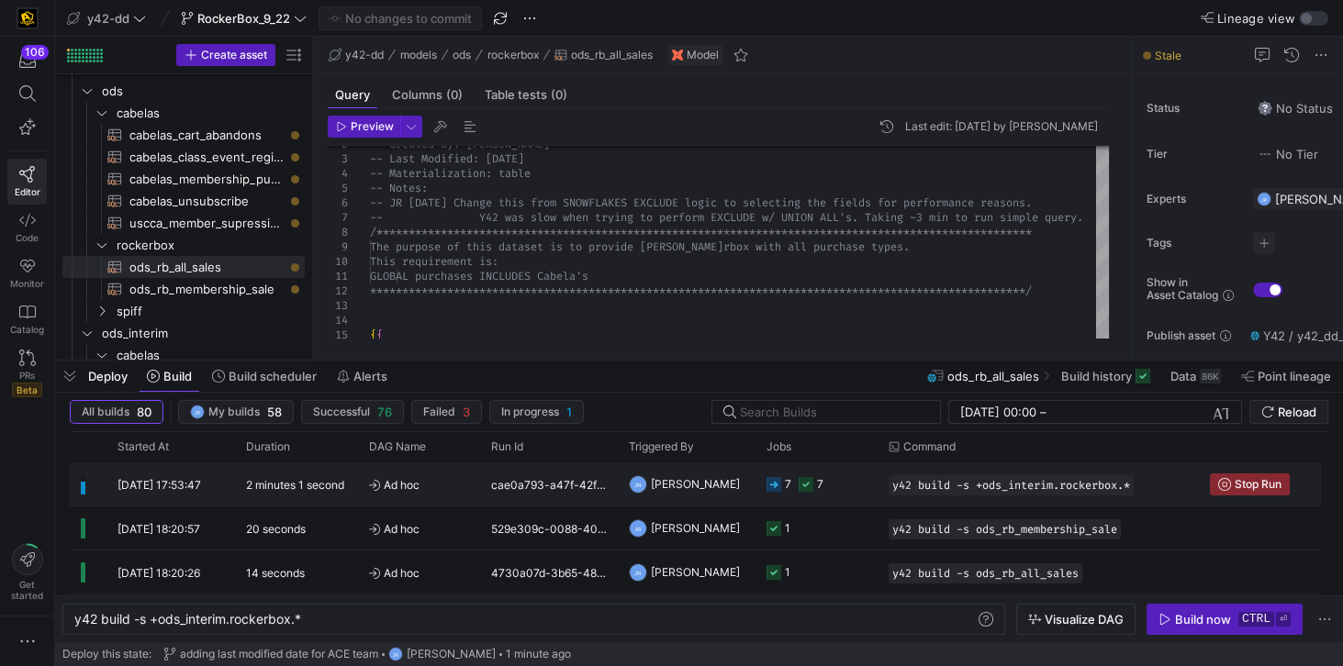
click at [288, 481] on y42-duration "2 minutes 1 second" at bounding box center [295, 485] width 98 height 14
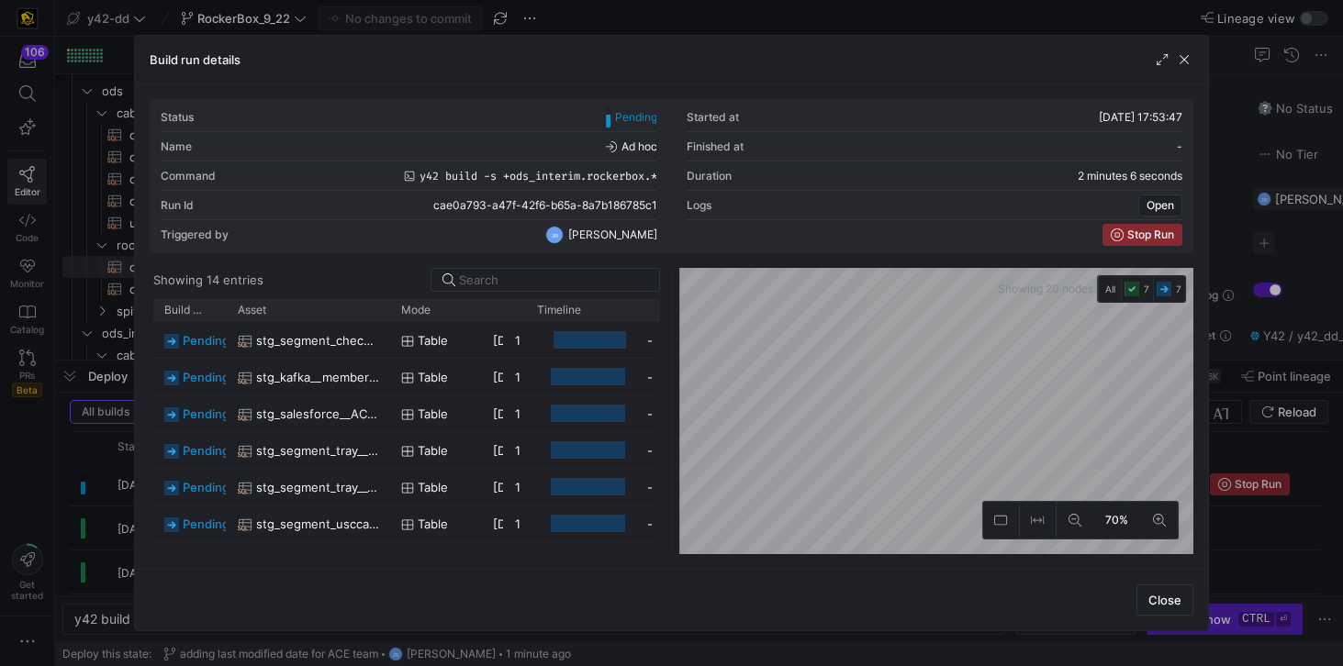
drag, startPoint x: 268, startPoint y: 313, endPoint x: 386, endPoint y: 322, distance: 118.7
click at [386, 322] on div "Build status Asset Mode 1" at bounding box center [406, 426] width 507 height 255
click at [1187, 60] on span "button" at bounding box center [1184, 59] width 18 height 18
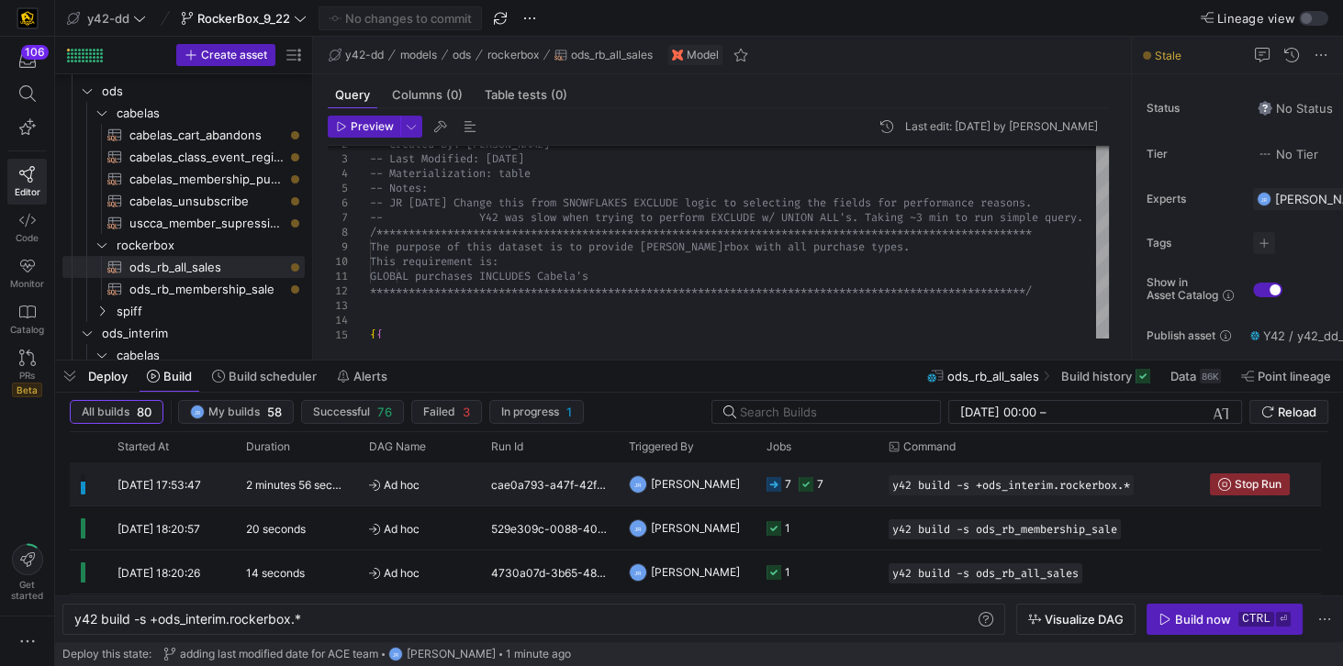
click at [298, 485] on y42-duration "2 minutes 56 seconds" at bounding box center [301, 485] width 111 height 14
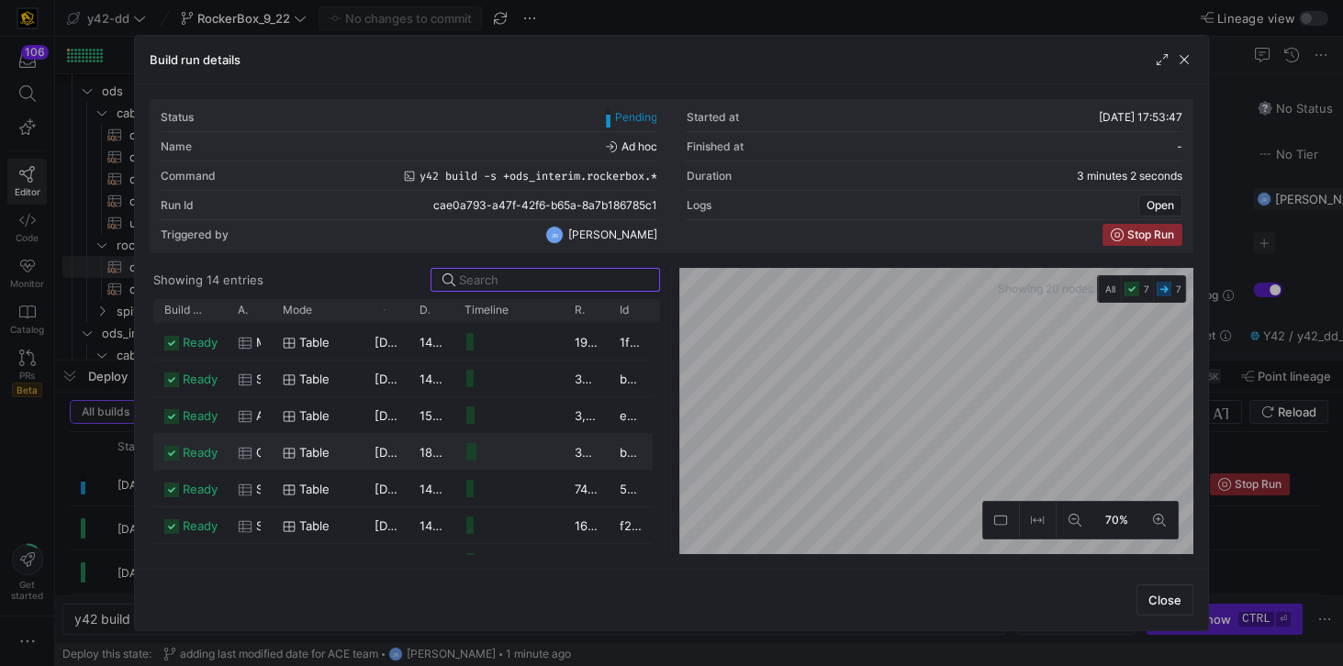
scroll to position [262, 0]
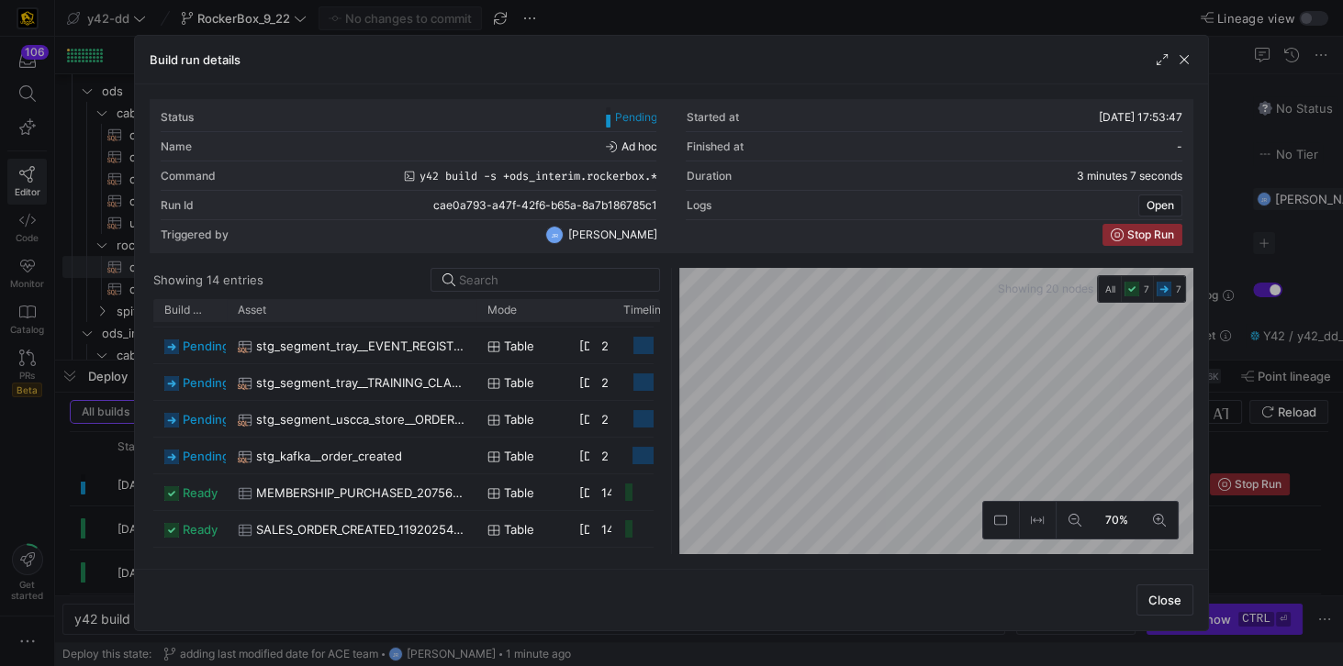
drag, startPoint x: 270, startPoint y: 306, endPoint x: 466, endPoint y: 338, distance: 199.0
click at [474, 332] on div "Build status Asset Mode 1" at bounding box center [406, 426] width 507 height 255
click at [295, 451] on span "stg_kafka__order_created" at bounding box center [329, 457] width 146 height 36
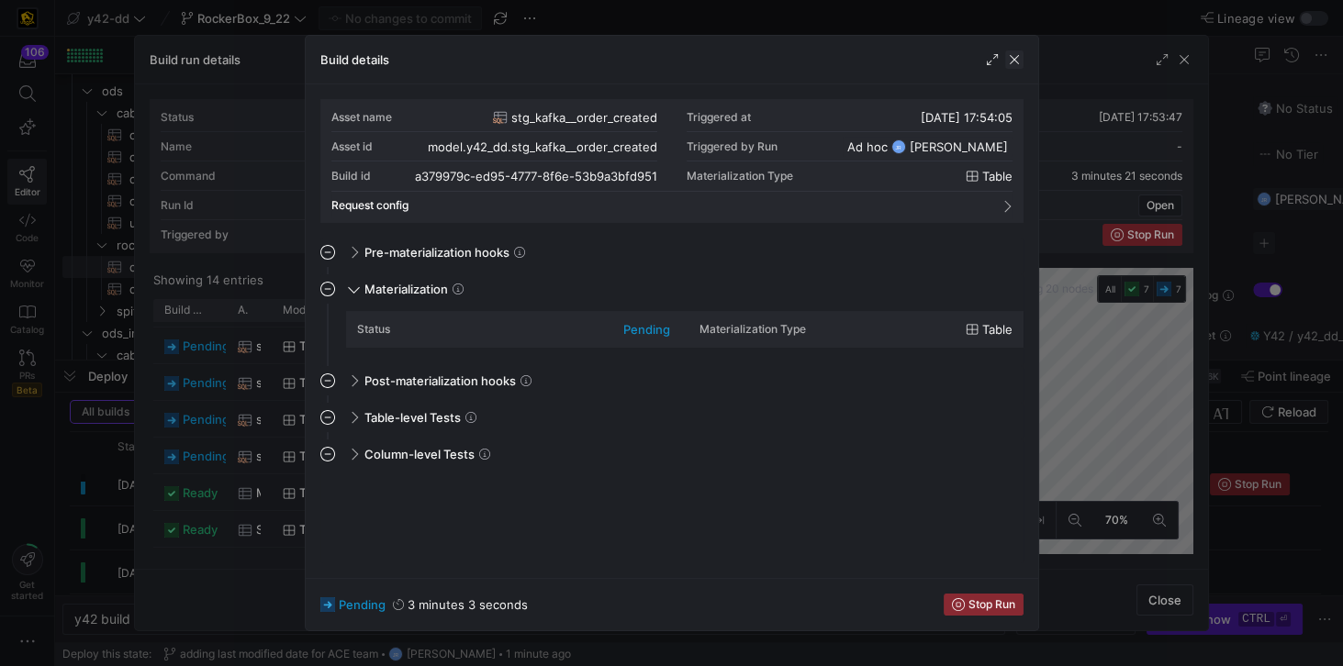
click at [1011, 60] on span "button" at bounding box center [1014, 59] width 18 height 18
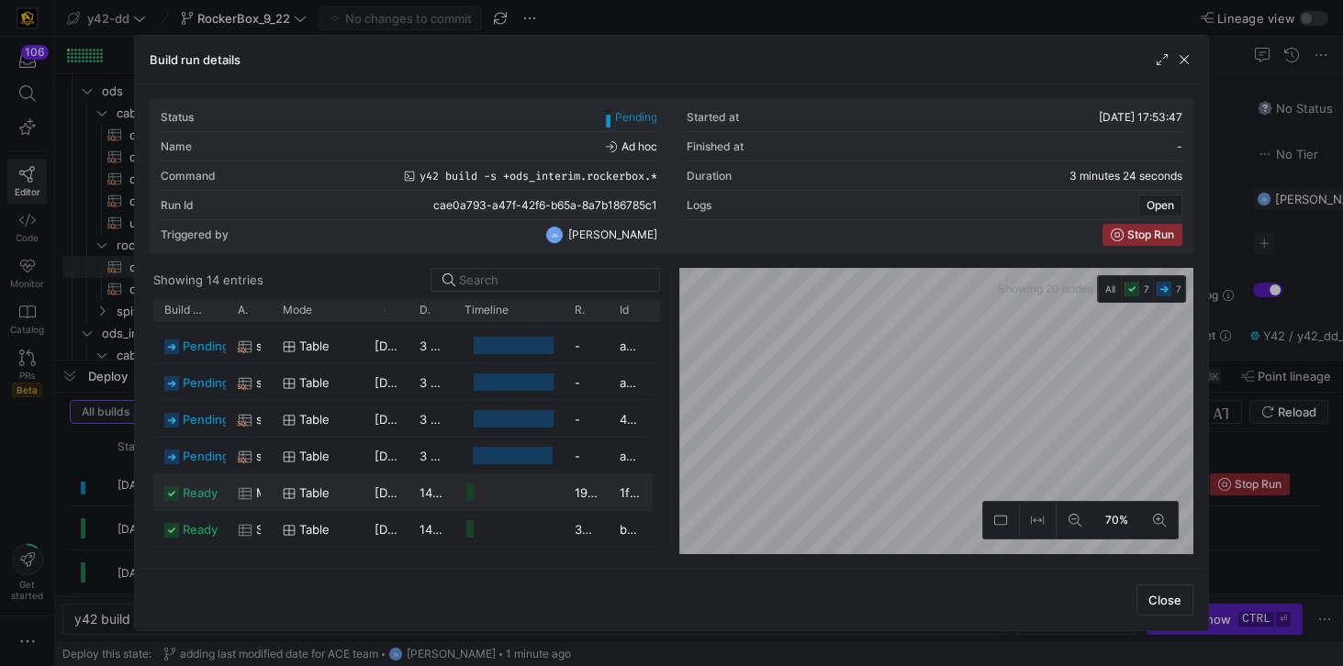
click at [467, 497] on div "Press SPACE to select this row." at bounding box center [469, 492] width 7 height 17
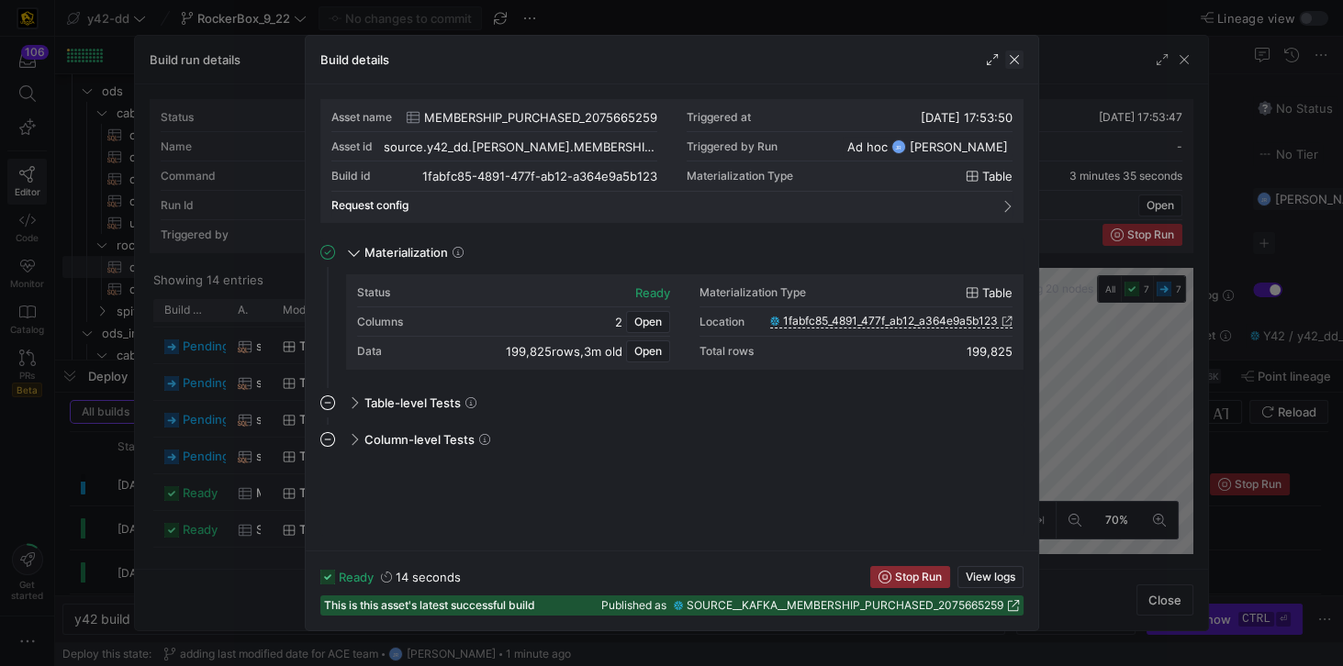
click at [1016, 61] on span "button" at bounding box center [1014, 59] width 18 height 18
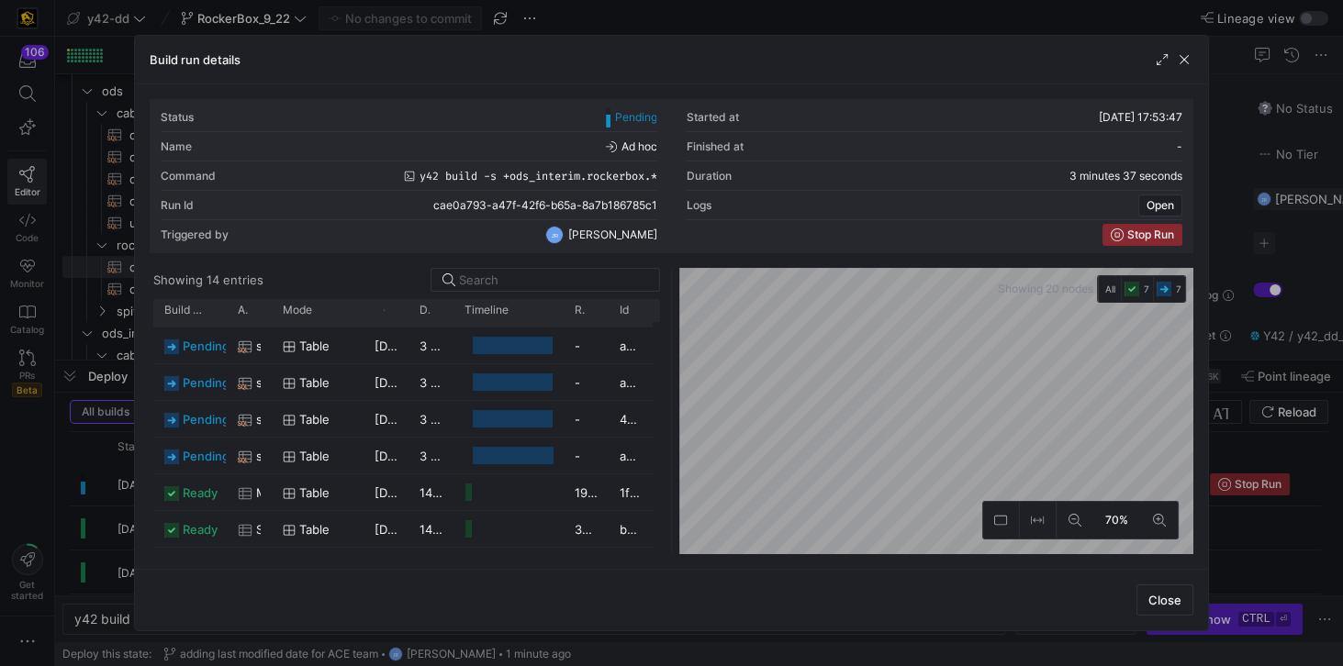
drag, startPoint x: 272, startPoint y: 314, endPoint x: 280, endPoint y: 322, distance: 11.7
click at [280, 322] on div "Build status Asset Mode 1" at bounding box center [406, 426] width 507 height 255
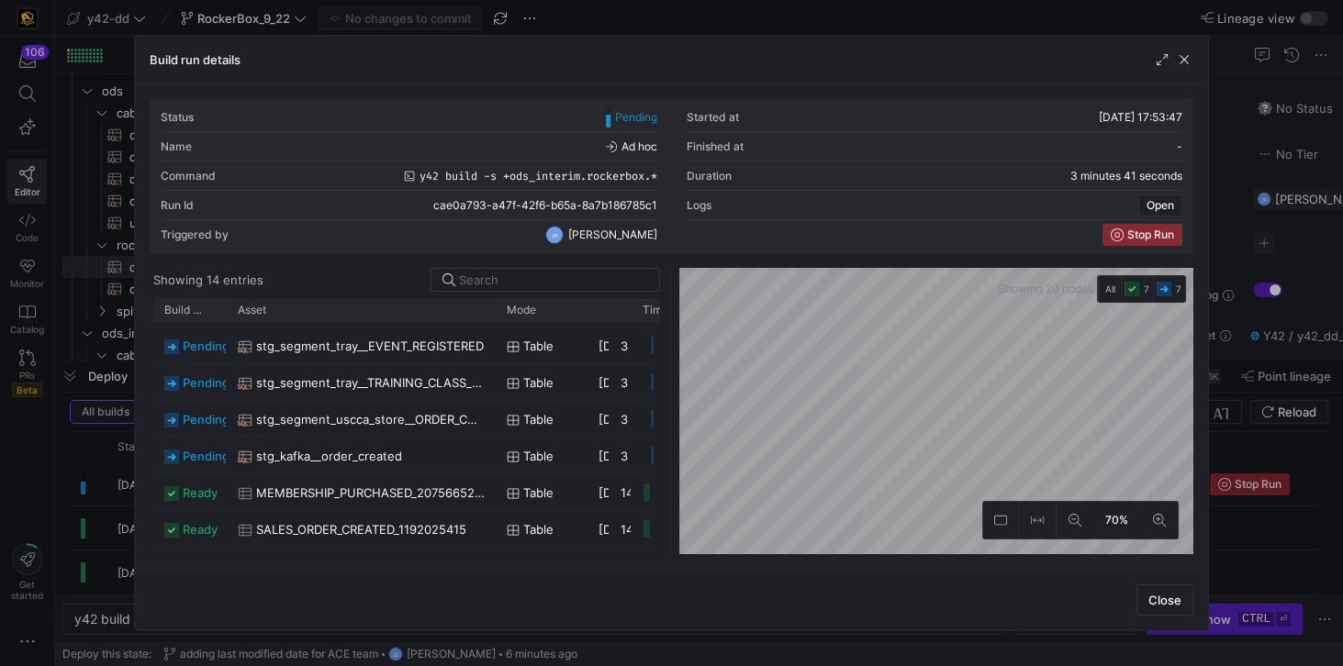
drag, startPoint x: 270, startPoint y: 307, endPoint x: 494, endPoint y: 331, distance: 225.3
click at [494, 331] on div "Build status Asset Mode 1" at bounding box center [406, 426] width 507 height 255
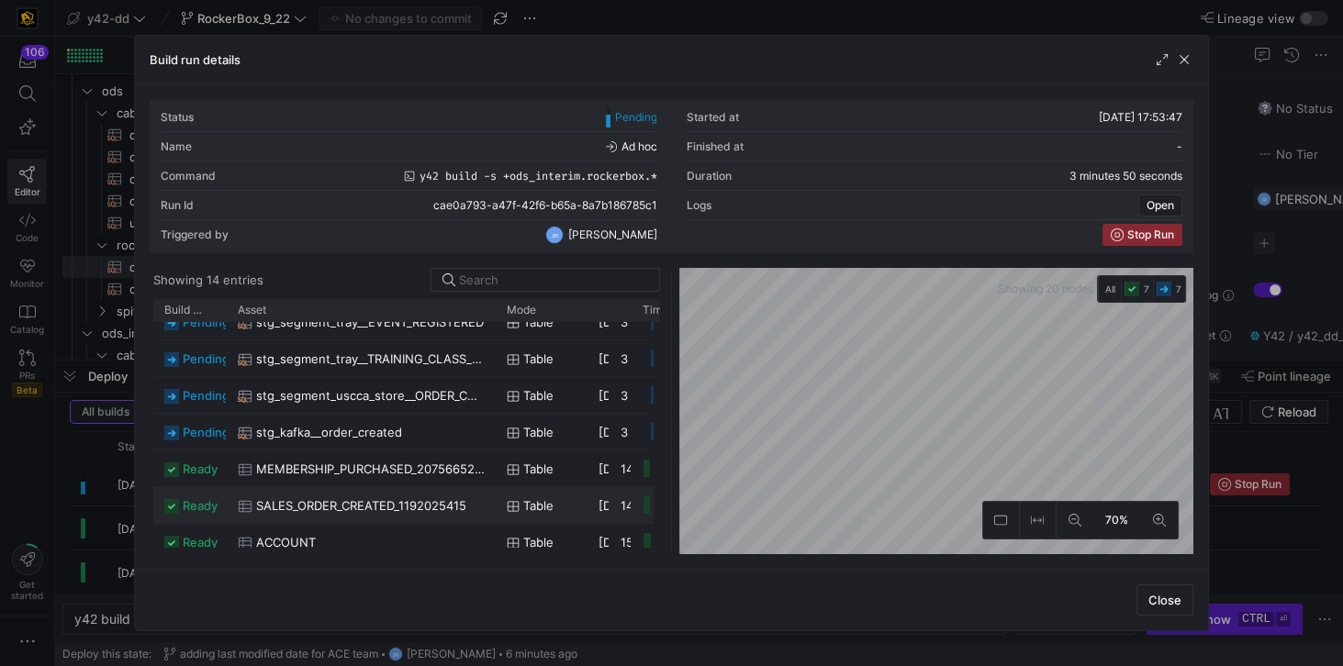
scroll to position [128, 0]
click at [378, 427] on span "stg_kafka__order_created" at bounding box center [329, 433] width 146 height 36
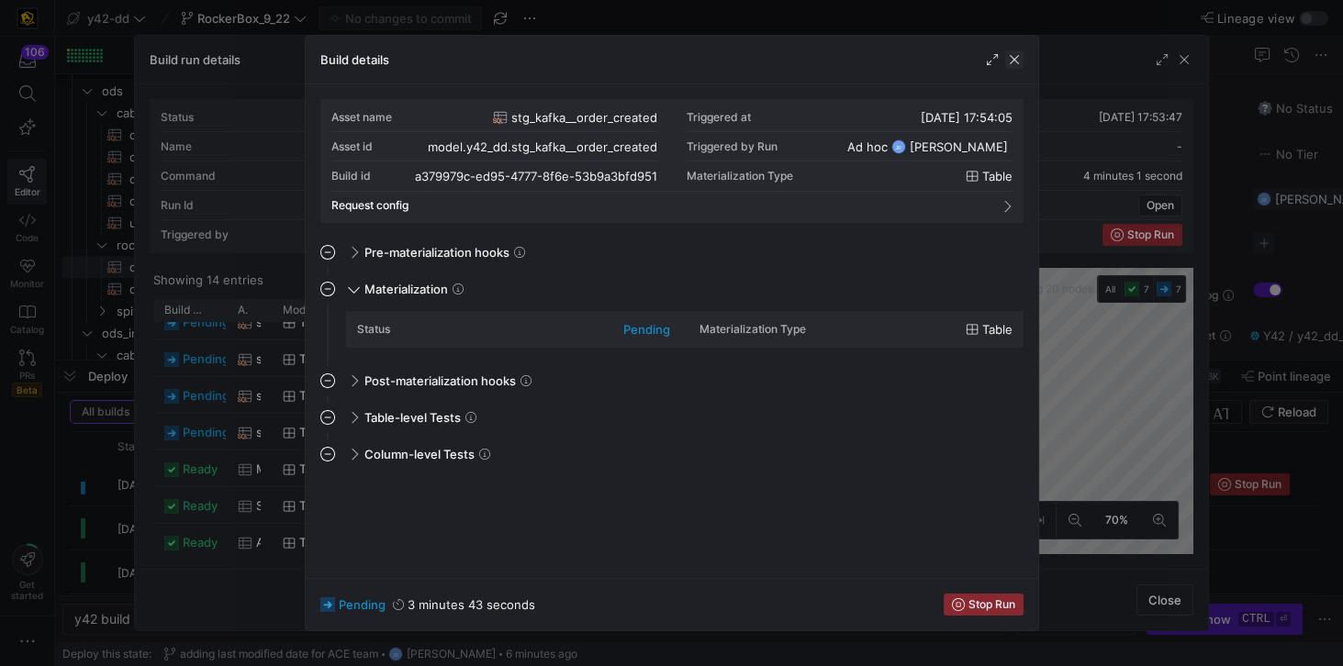
click at [1013, 63] on span "button" at bounding box center [1014, 59] width 18 height 18
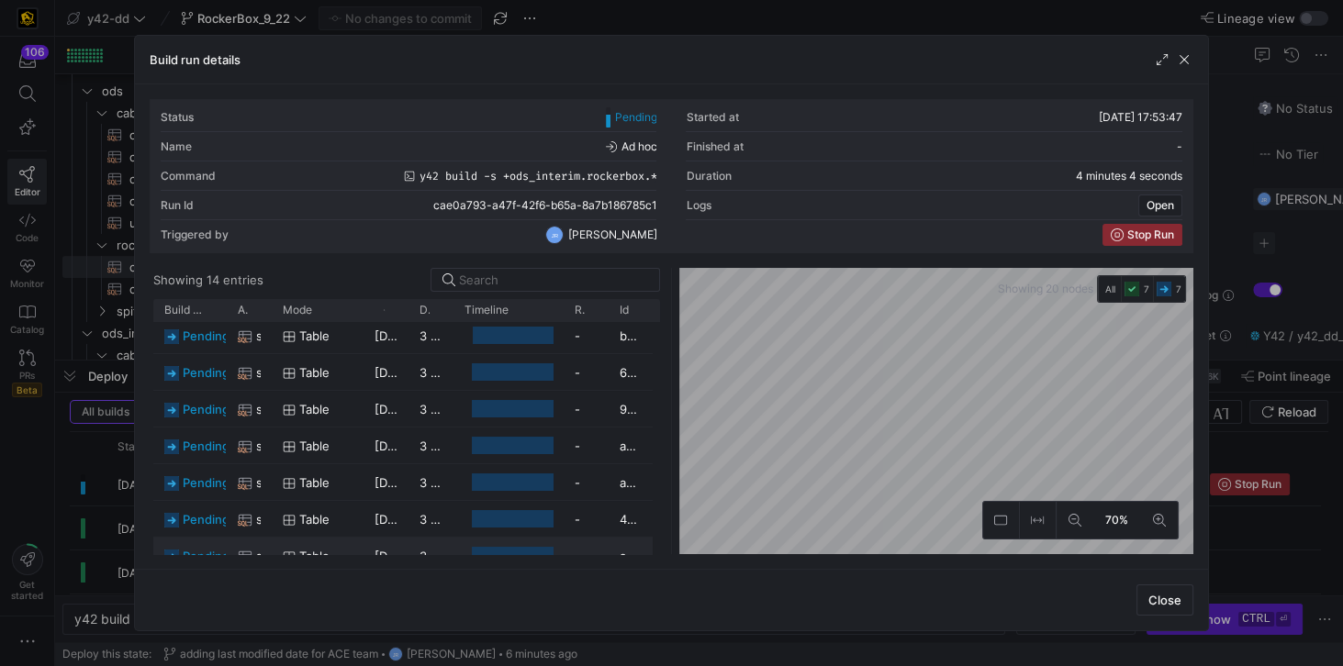
scroll to position [0, 0]
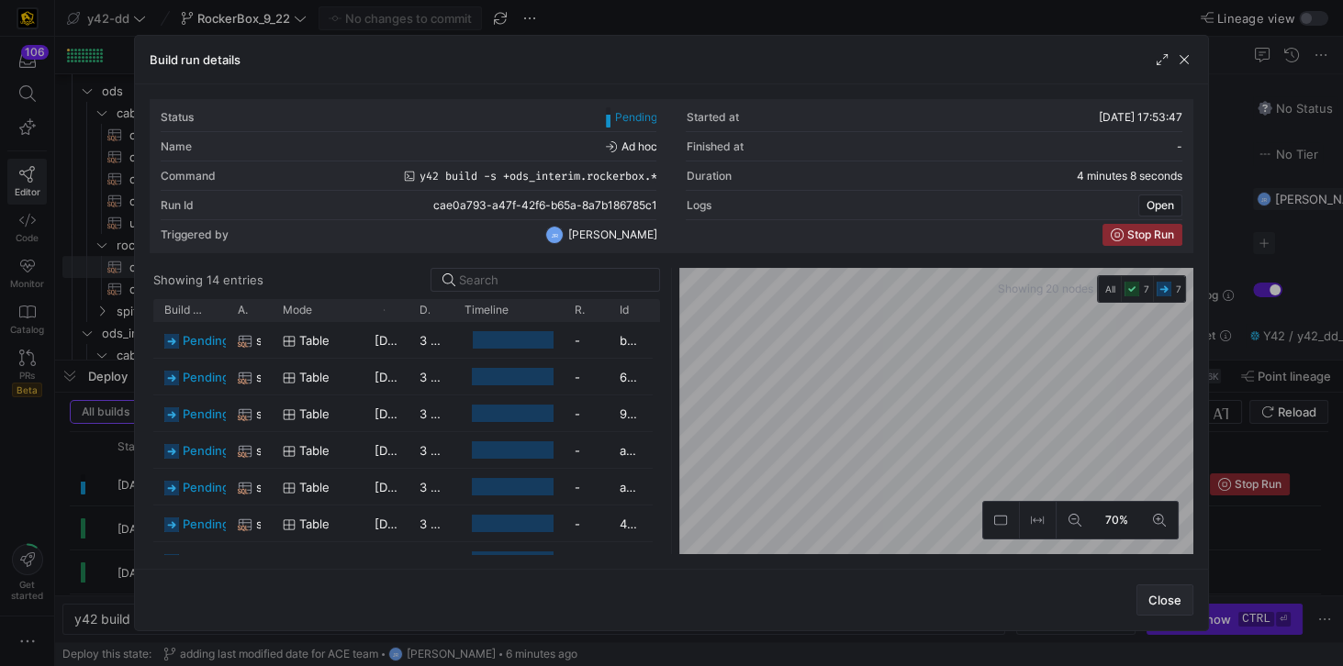
click at [1172, 602] on span "Close" at bounding box center [1164, 600] width 33 height 15
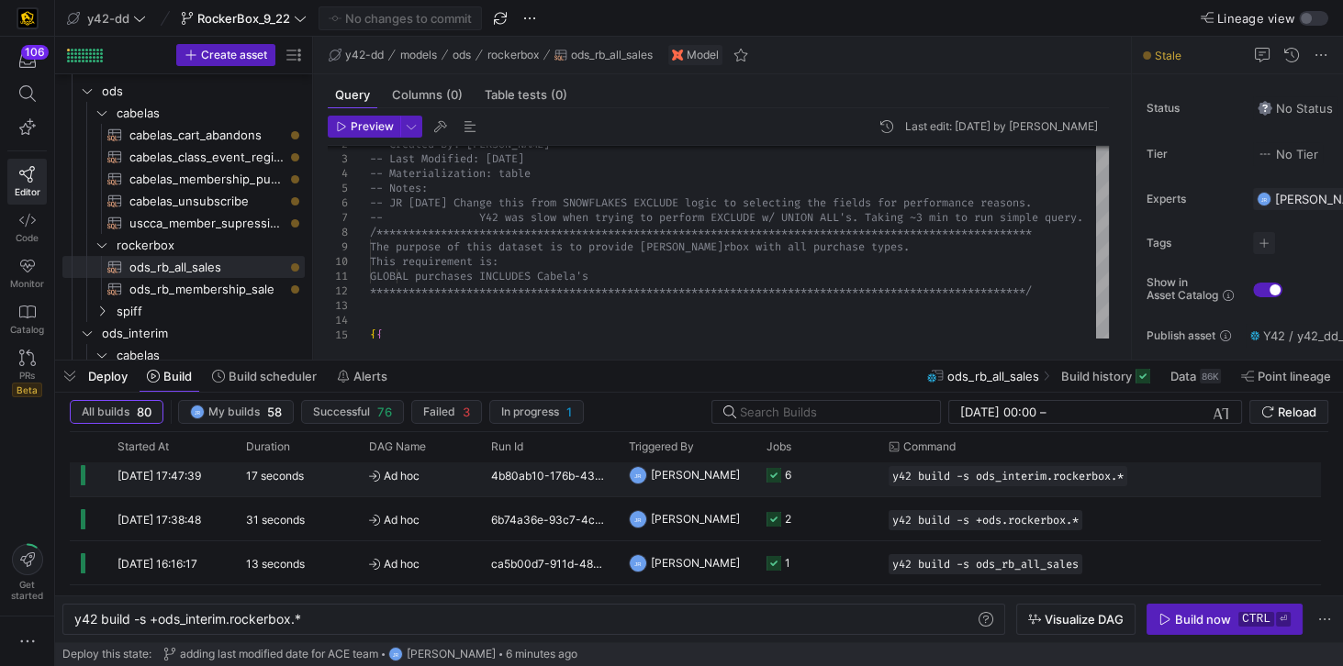
scroll to position [472, 0]
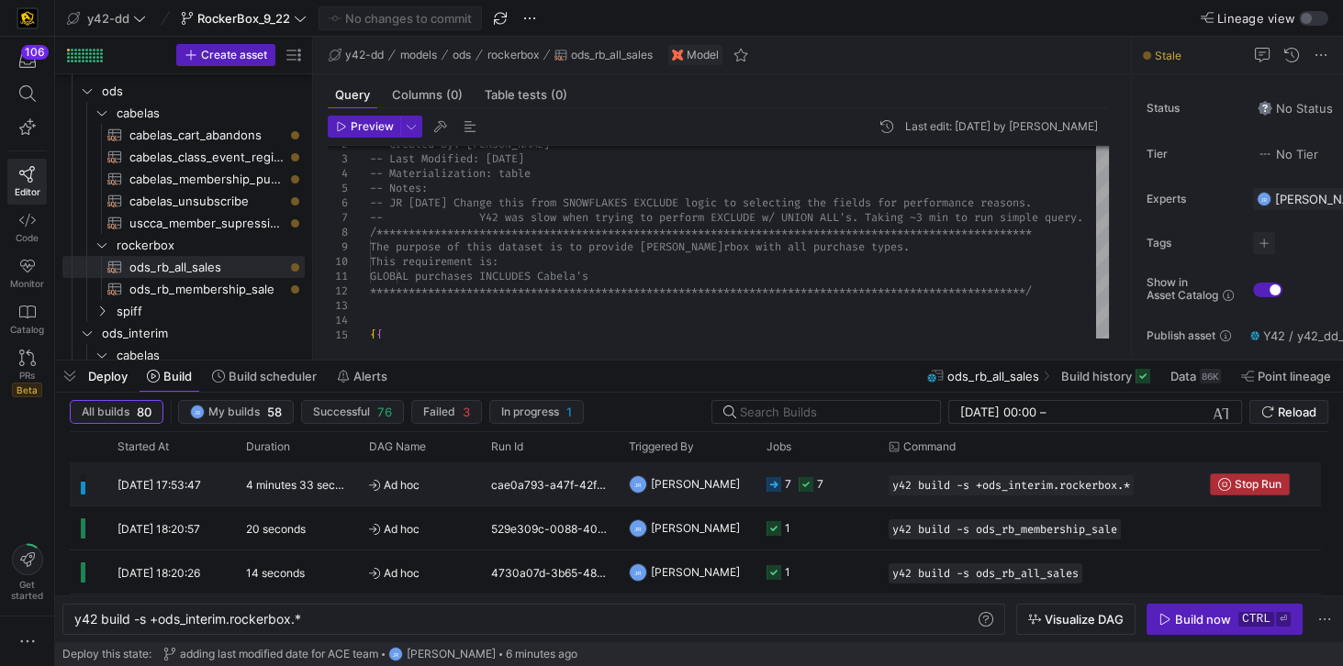
click at [1244, 482] on span "Stop Run" at bounding box center [1257, 484] width 47 height 13
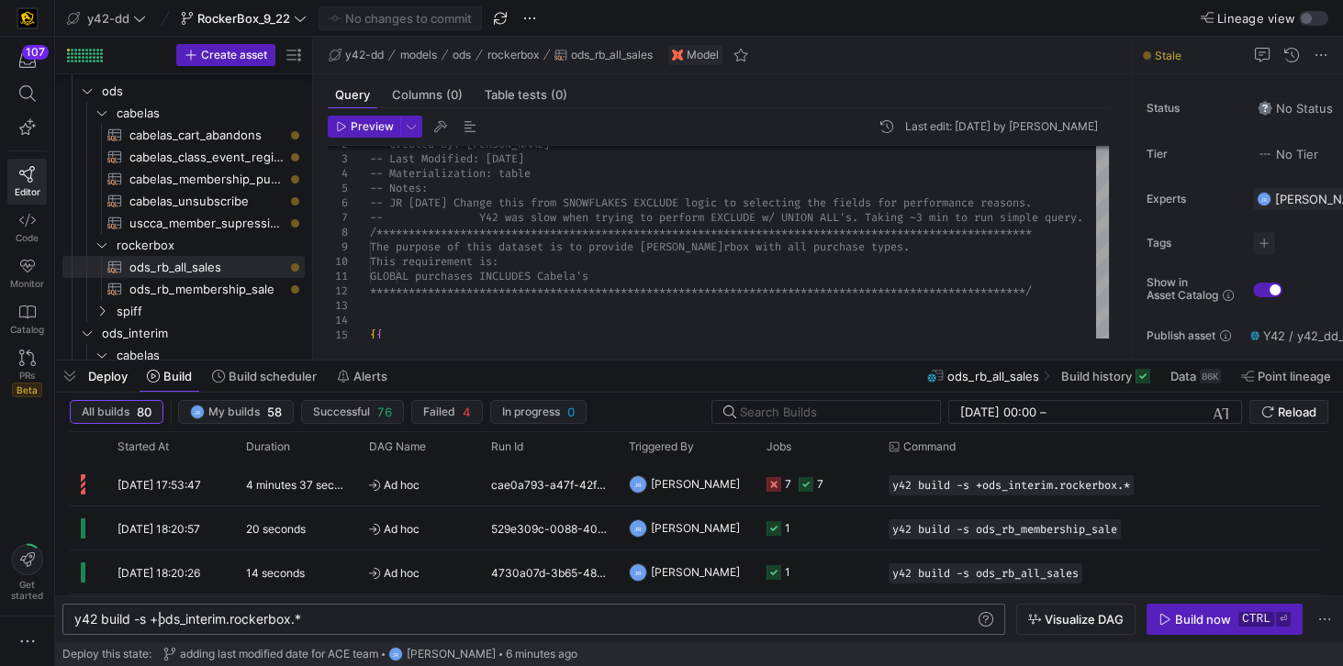
click at [158, 619] on div "y42 build -s +ods_interim.rockerbox.*" at bounding box center [525, 619] width 903 height 15
type textarea "y42 build -s ods_interim.rockerbox.*"
click at [1187, 630] on span "button" at bounding box center [1224, 619] width 154 height 29
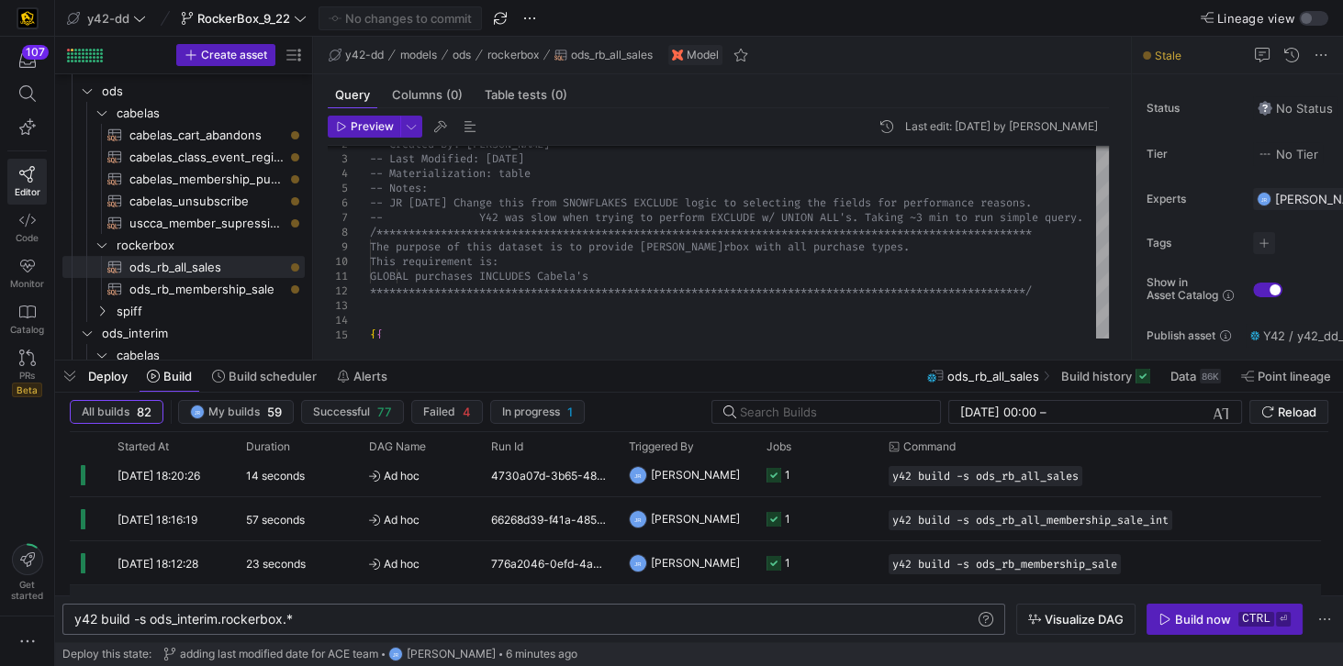
scroll to position [262, 0]
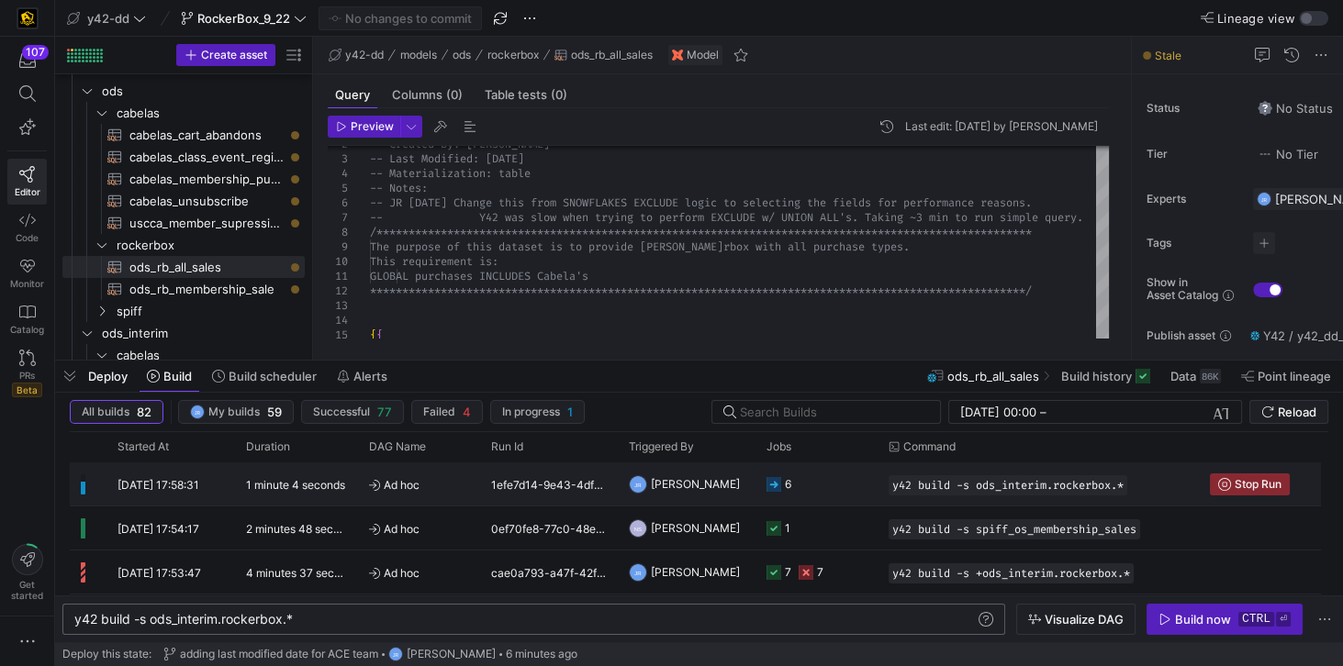
click at [286, 486] on y42-duration "1 minute 4 seconds" at bounding box center [295, 485] width 99 height 14
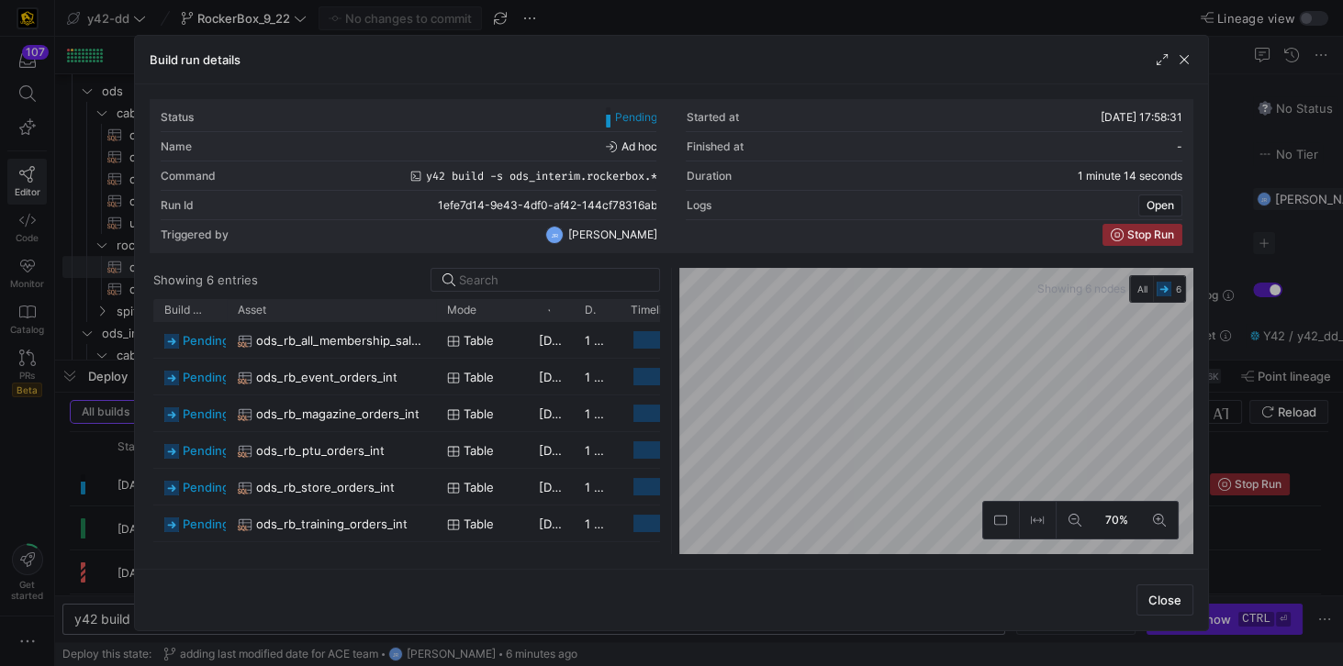
drag, startPoint x: 273, startPoint y: 312, endPoint x: 430, endPoint y: 330, distance: 158.0
click at [434, 323] on div "Build status Asset Mode 1" at bounding box center [406, 426] width 507 height 255
click at [1177, 606] on span "Close" at bounding box center [1164, 600] width 33 height 15
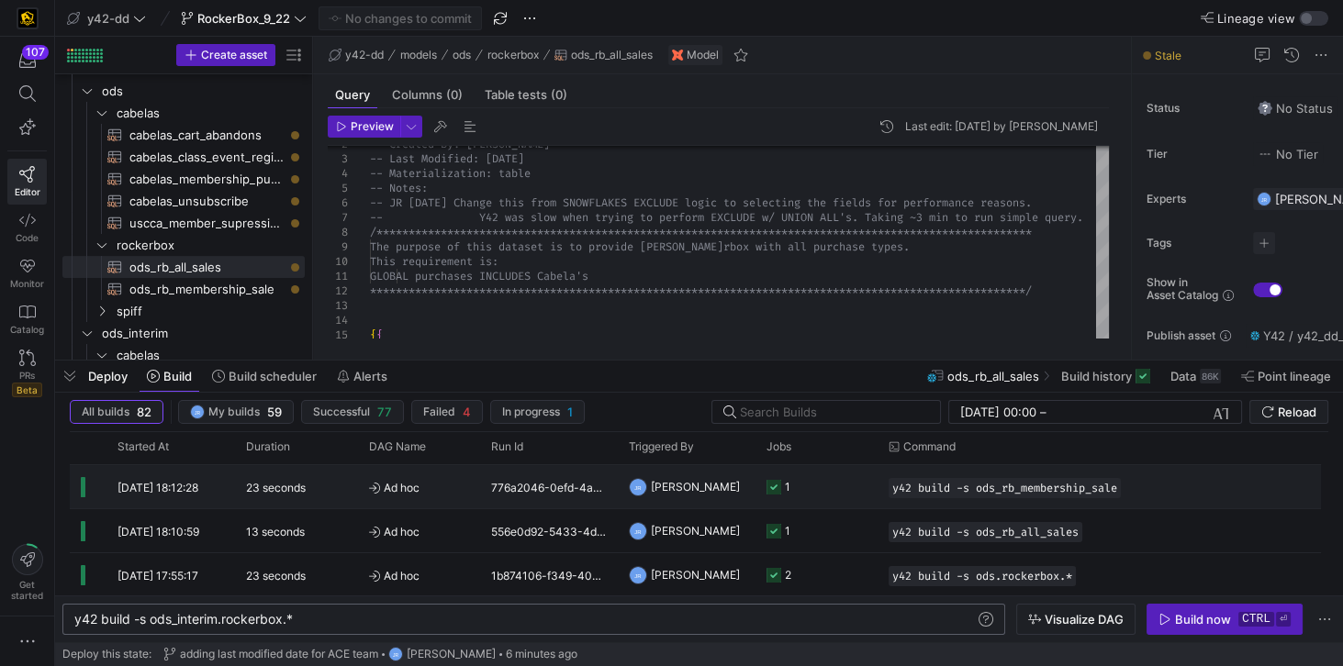
scroll to position [0, 0]
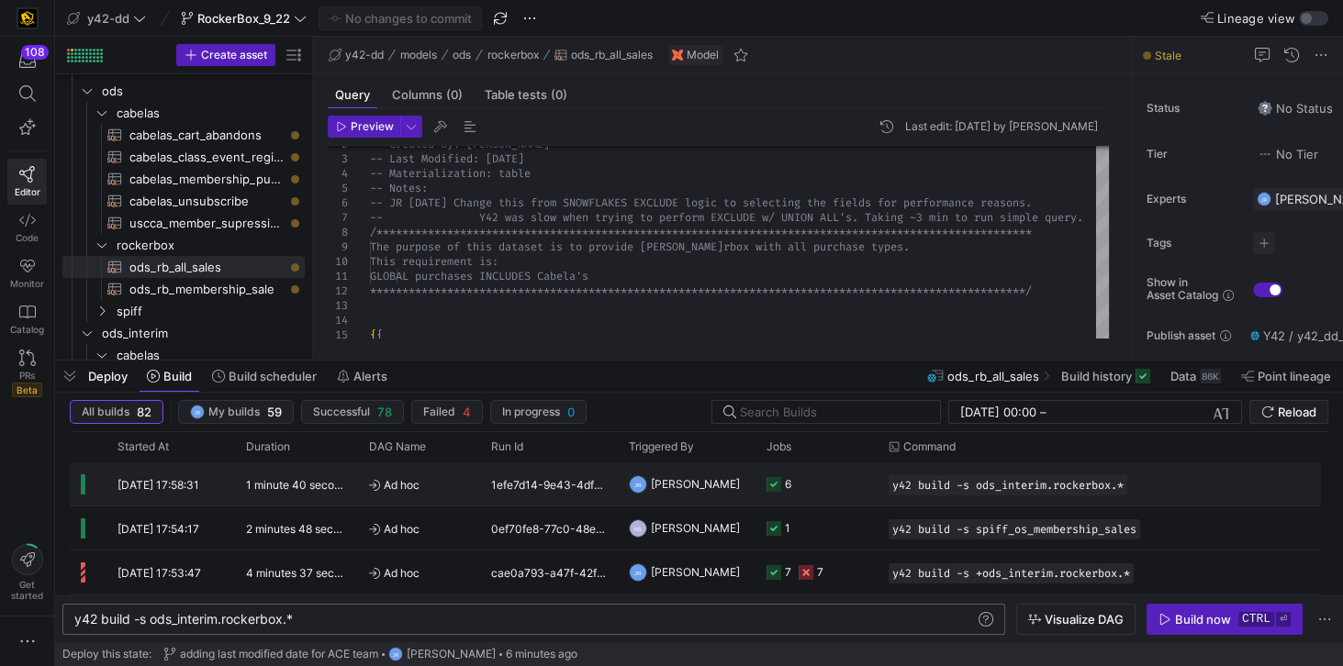
click at [779, 485] on icon "Press SPACE to select this row." at bounding box center [773, 484] width 15 height 15
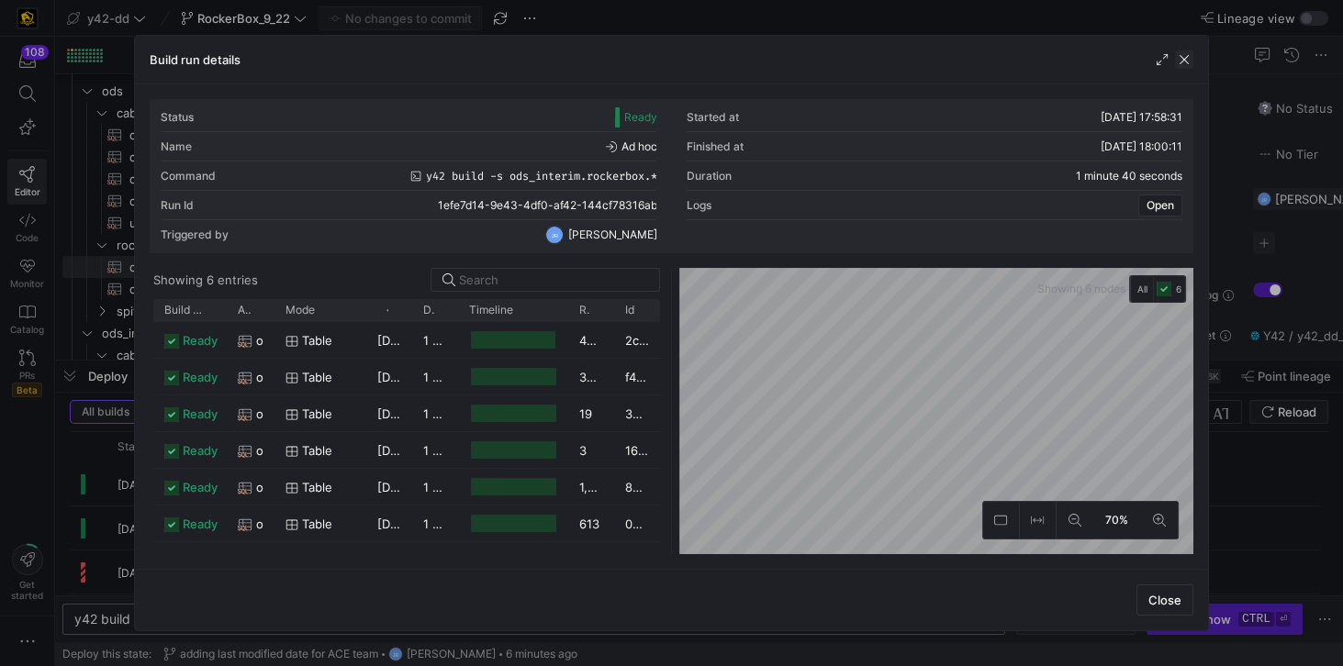
click at [1178, 63] on span "button" at bounding box center [1184, 59] width 18 height 18
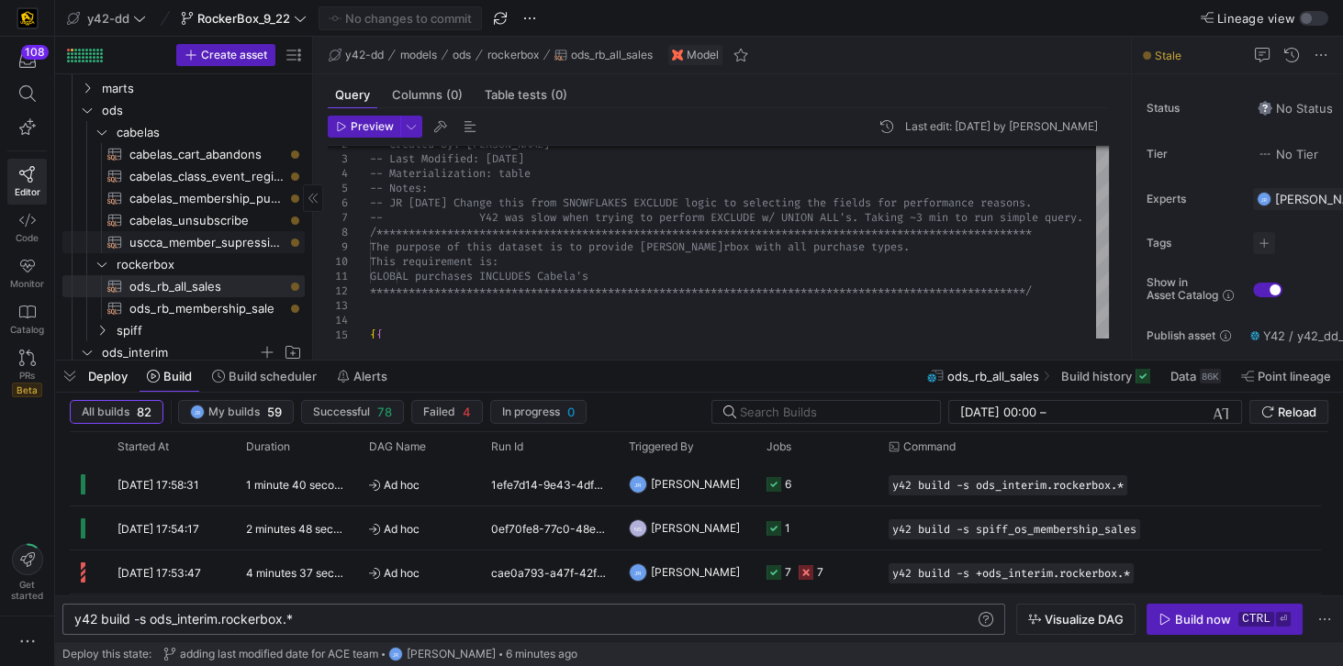
scroll to position [85, 0]
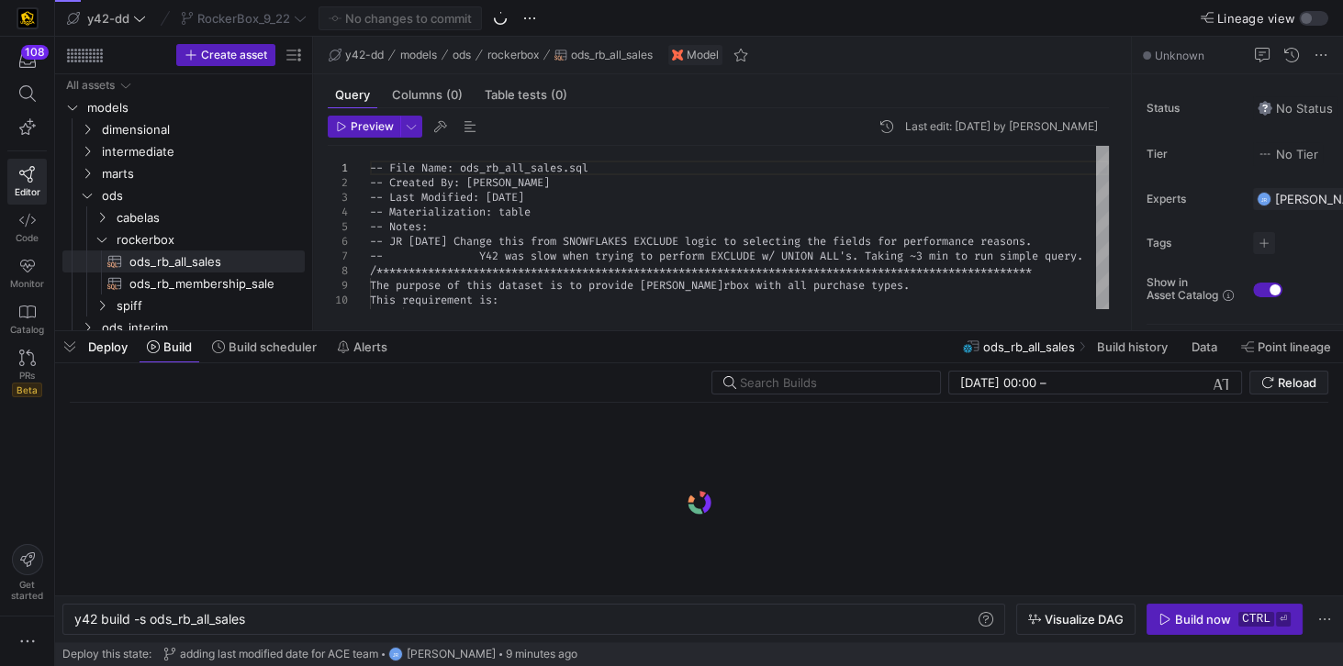
scroll to position [0, 173]
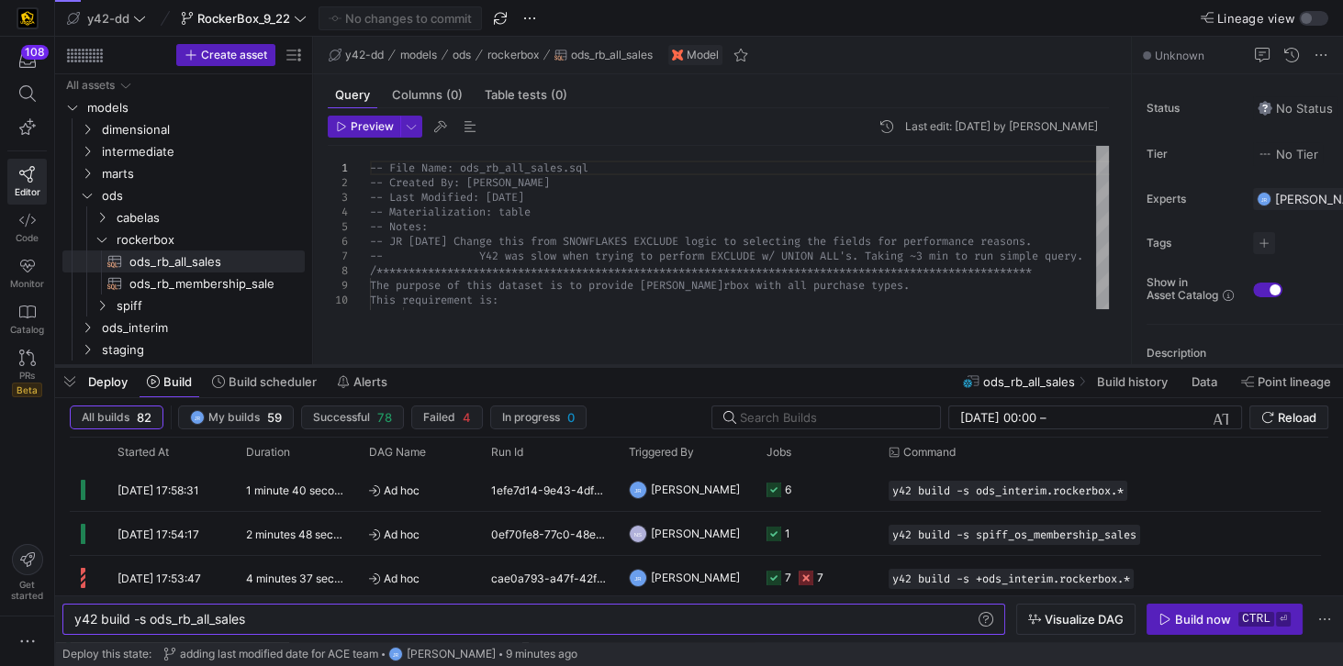
drag, startPoint x: 284, startPoint y: 329, endPoint x: 278, endPoint y: 363, distance: 35.3
click at [278, 363] on div at bounding box center [699, 366] width 1288 height 7
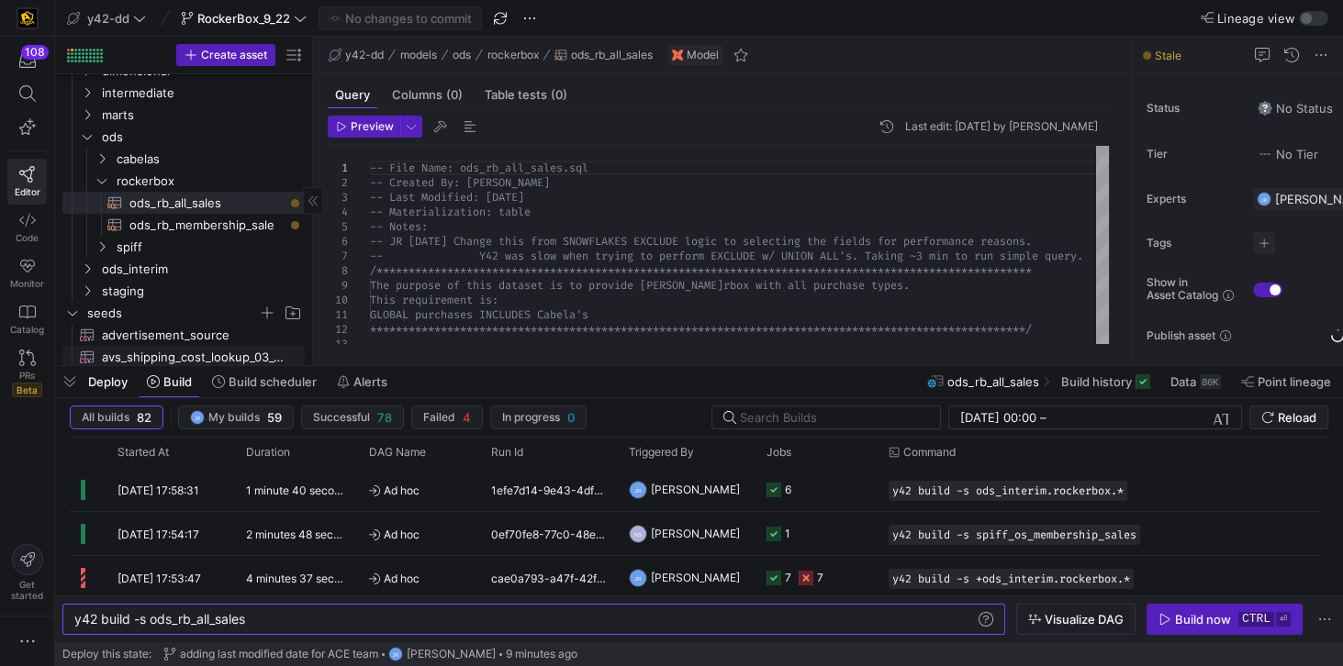
scroll to position [157, 0]
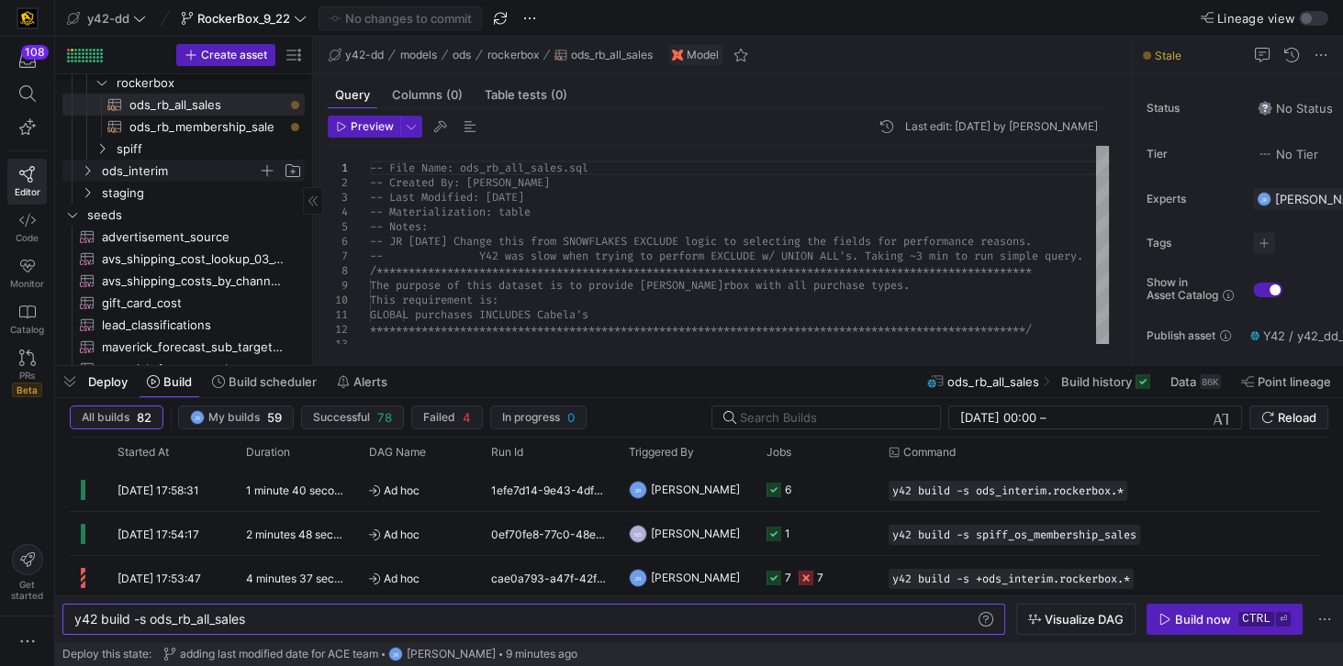
click at [89, 174] on icon "Press SPACE to select this row." at bounding box center [87, 170] width 13 height 11
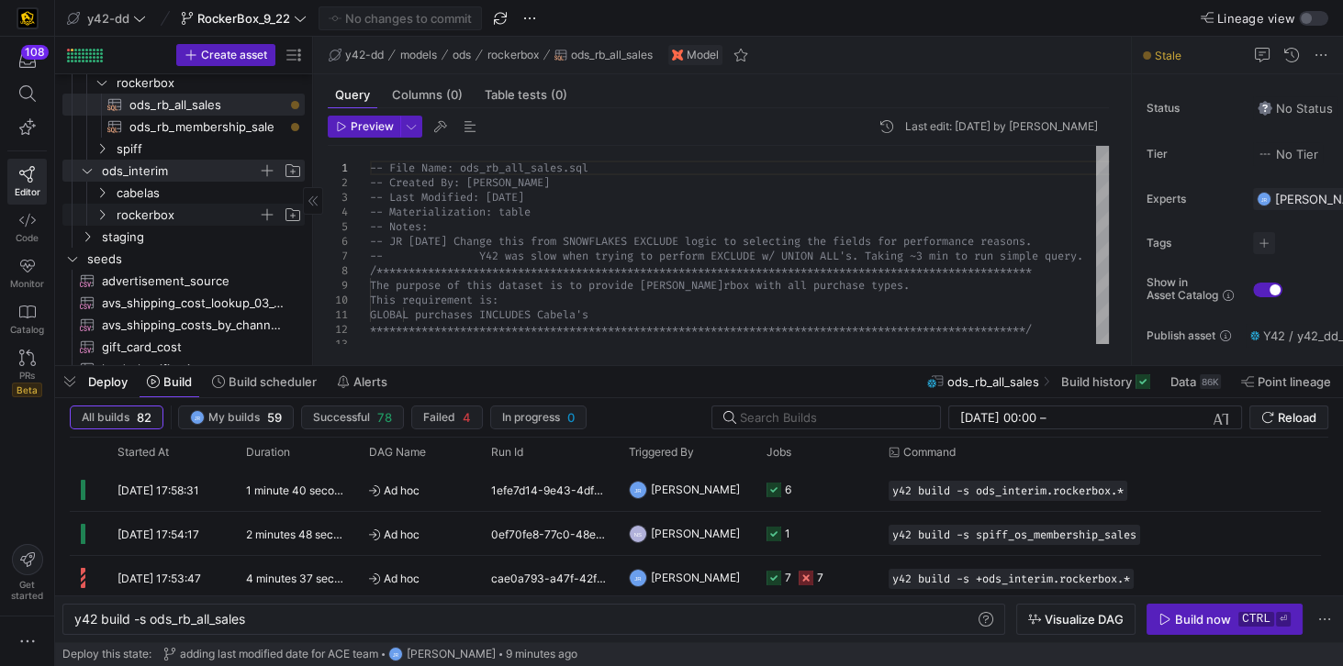
click at [112, 211] on span "rockerbox" at bounding box center [198, 215] width 211 height 20
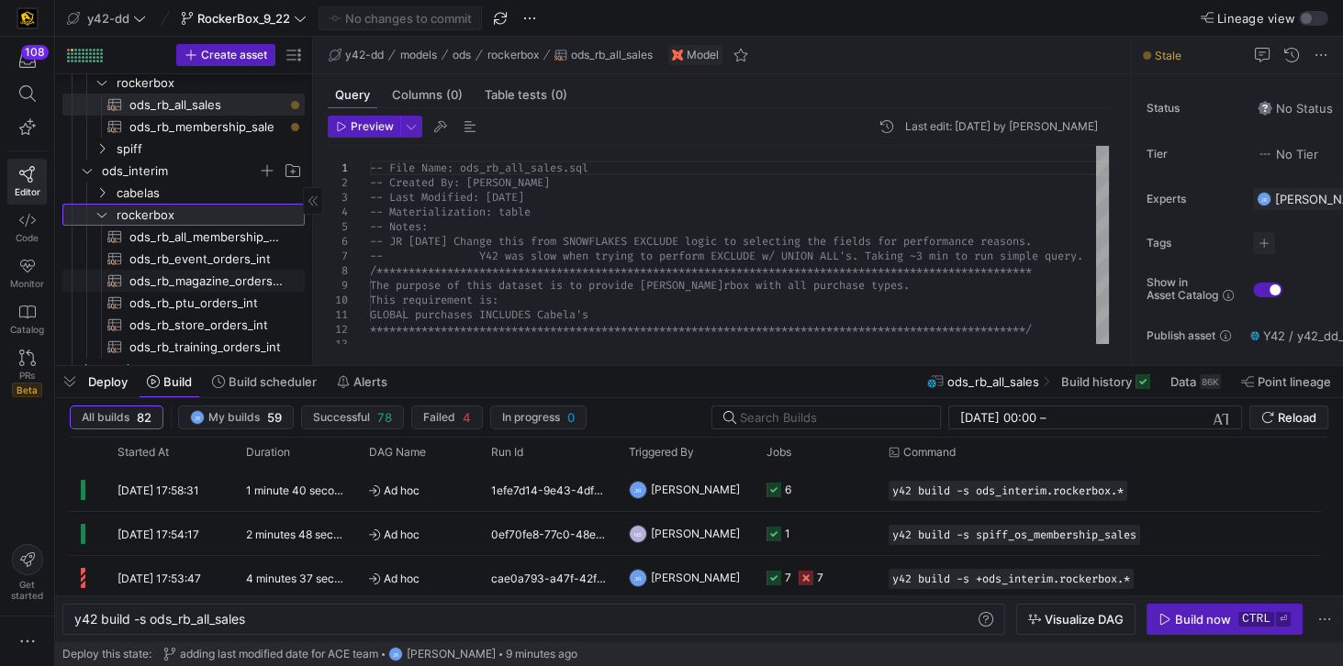
scroll to position [262, 0]
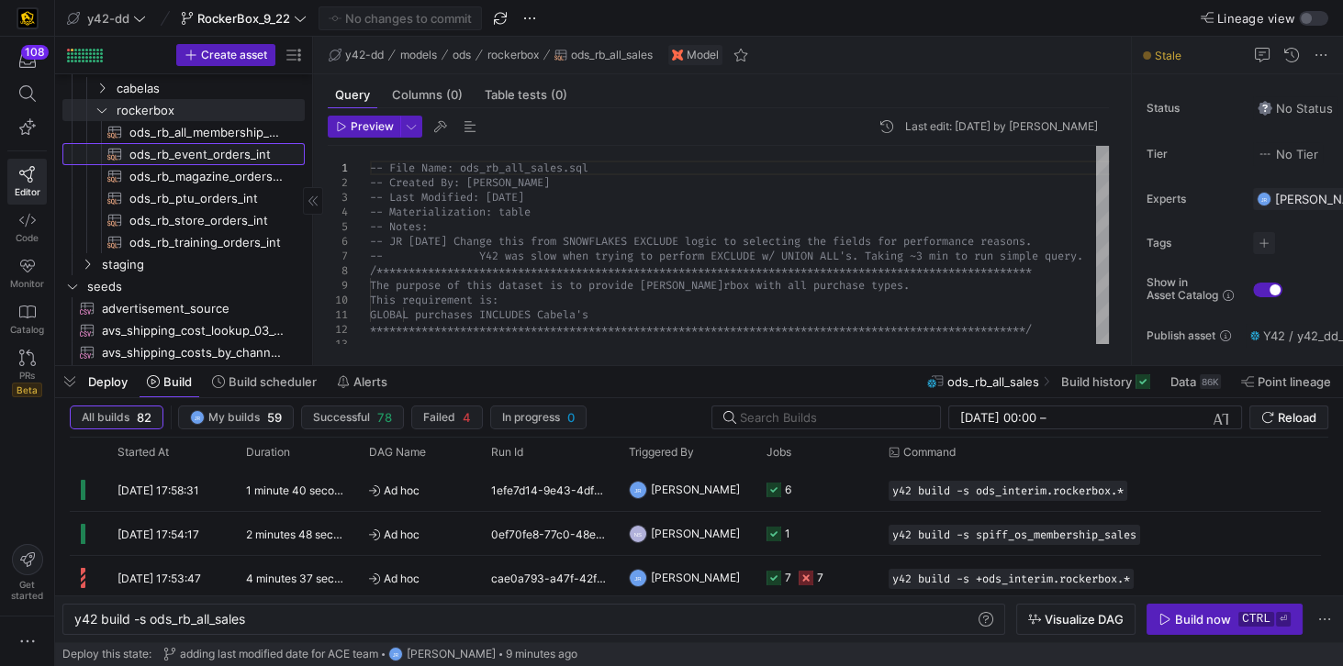
click at [213, 152] on span "ods_rb_event_orders_int​​​​​​​​​​" at bounding box center [206, 154] width 154 height 21
type textarea "y42 build -s ods_rb_event_orders_int"
type textarea "-- File Name: ods_rb_event_orders_int.sql -- Created By: [PERSON_NAME] -- Last …"
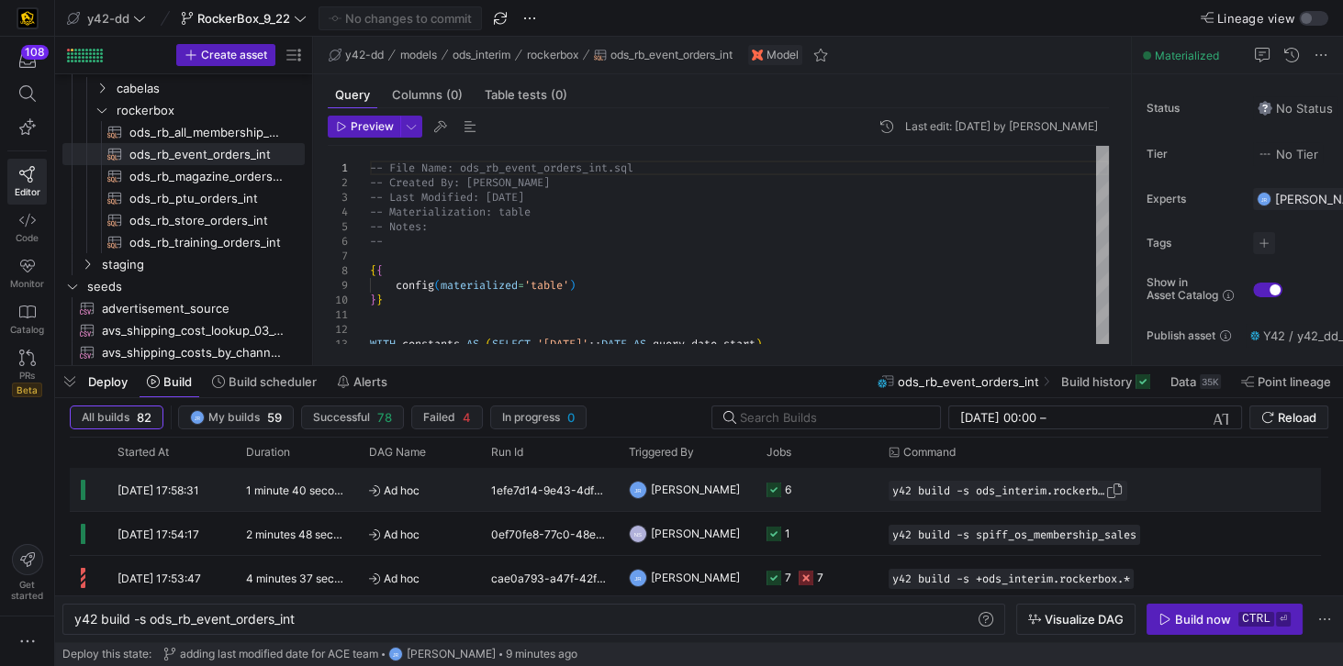
click at [1019, 492] on span "y42 build -s ods_interim.rockerbox.*" at bounding box center [998, 491] width 213 height 13
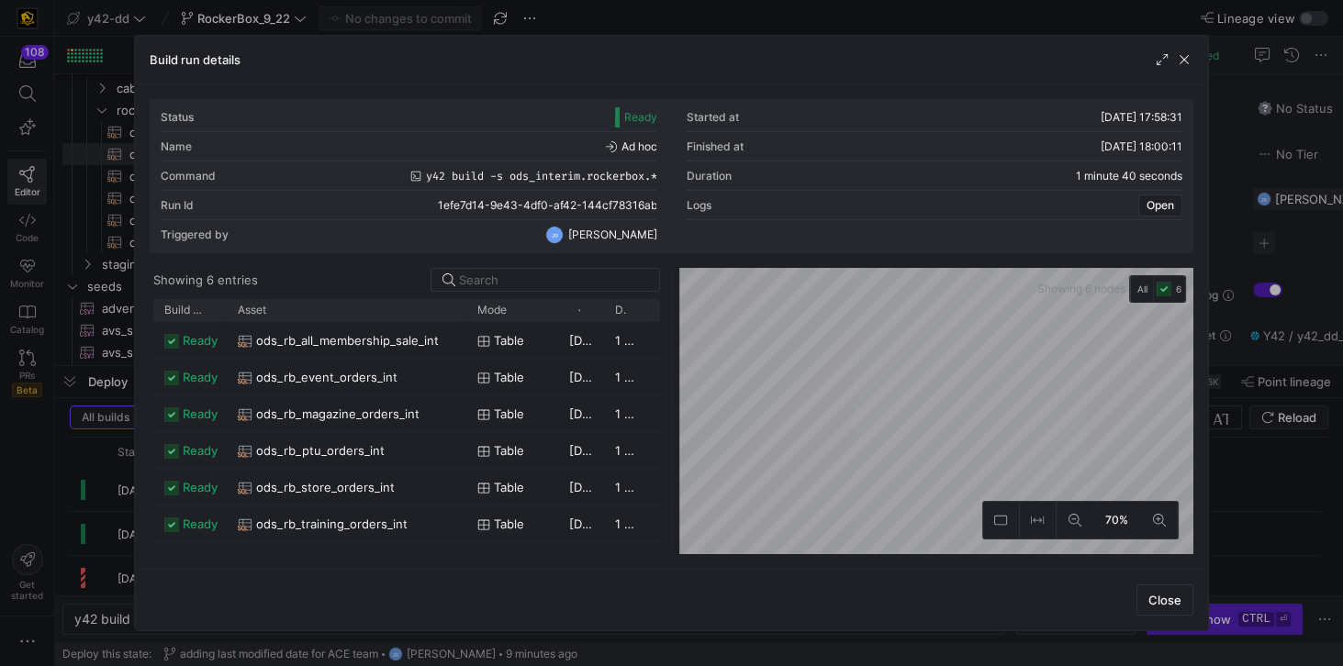
drag, startPoint x: 273, startPoint y: 306, endPoint x: 460, endPoint y: 328, distance: 187.6
click at [464, 325] on div "Build status Asset Mode 1" at bounding box center [406, 426] width 507 height 255
click at [375, 372] on span "ods_rb_event_orders_int" at bounding box center [326, 378] width 141 height 36
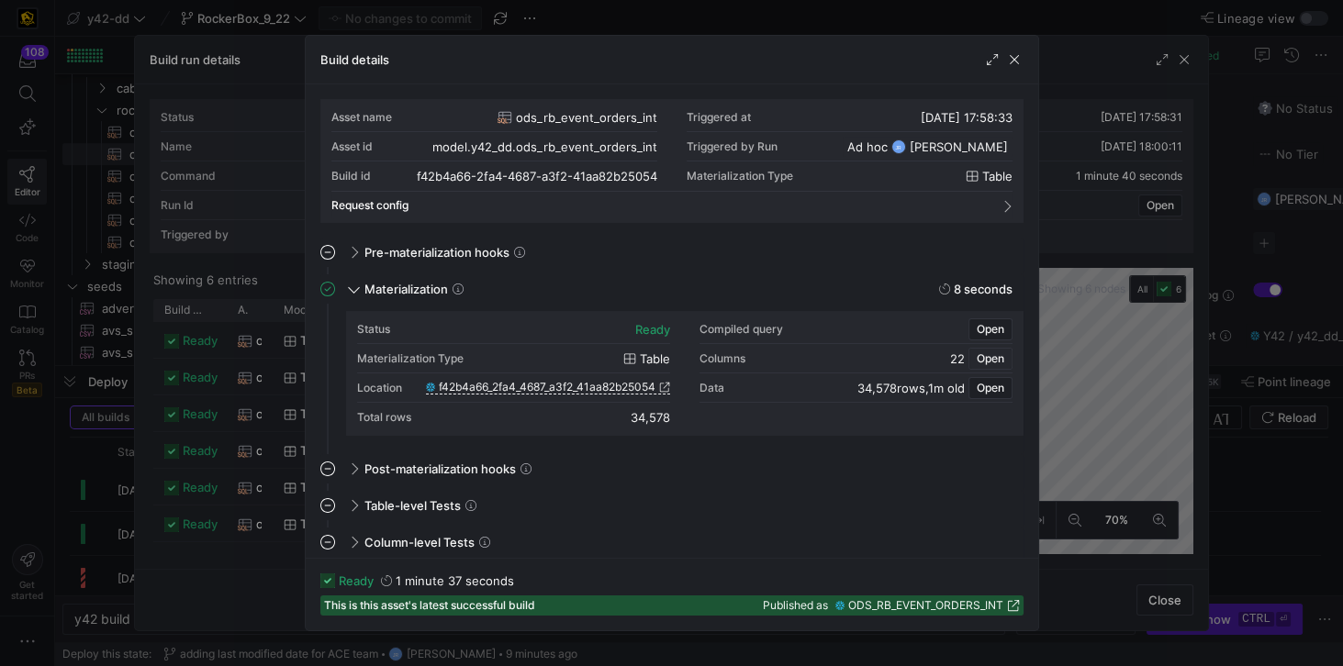
click at [985, 357] on span "Open" at bounding box center [990, 358] width 28 height 13
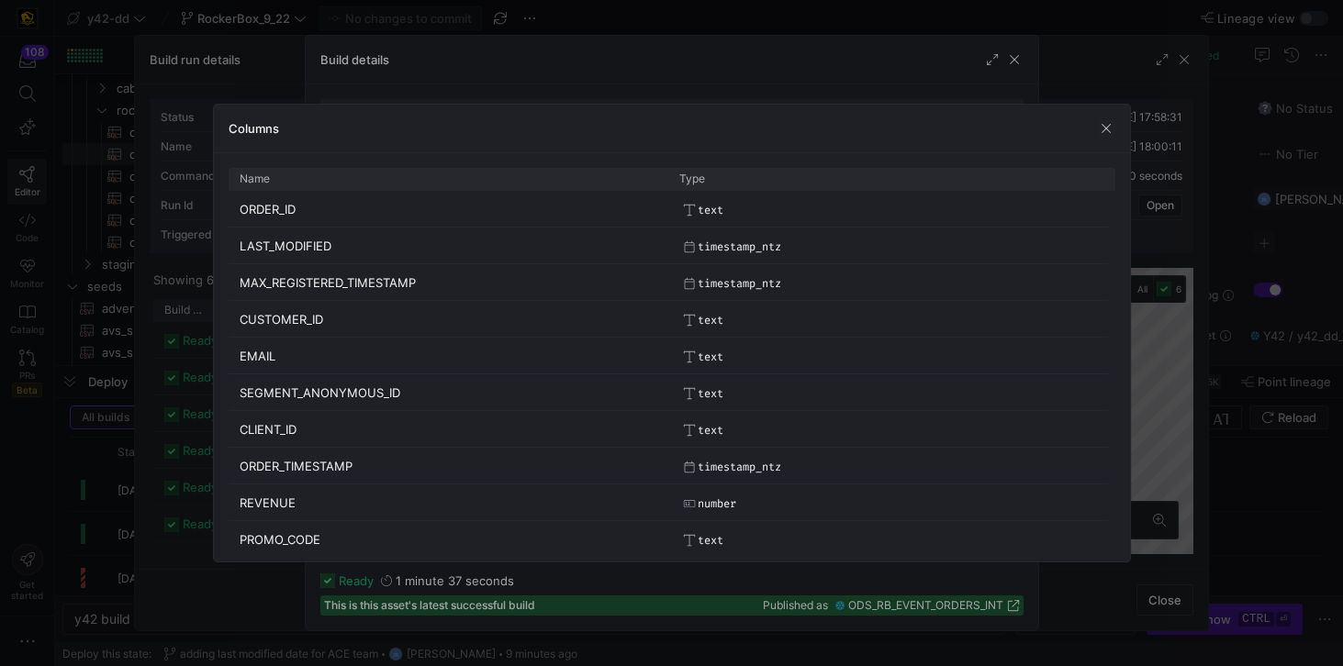
click at [1107, 128] on span "button" at bounding box center [1106, 128] width 18 height 18
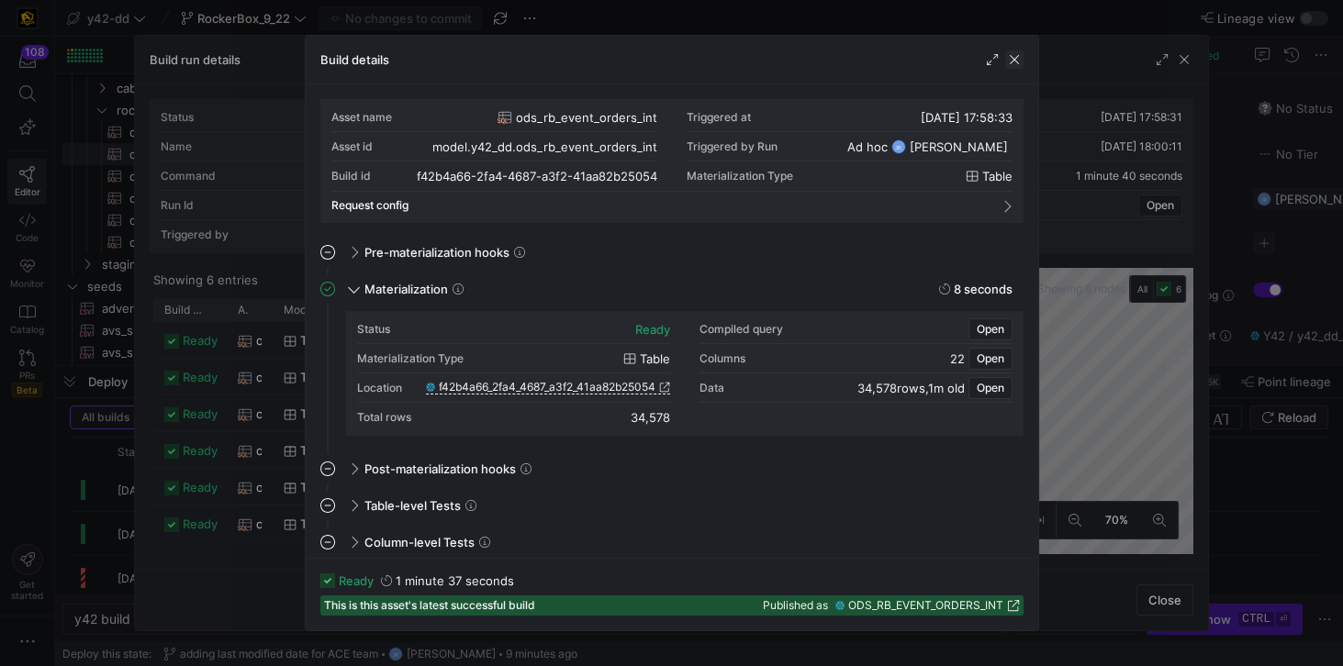
click at [1015, 58] on span "button" at bounding box center [1014, 59] width 18 height 18
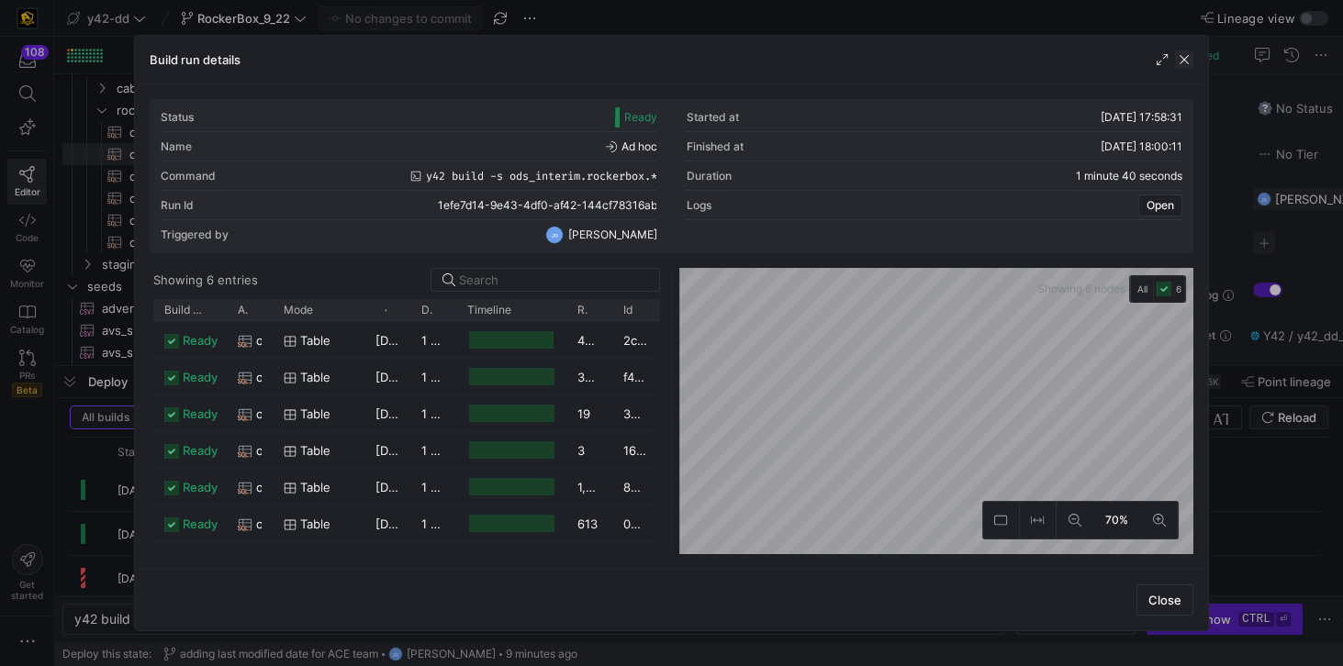
click at [1185, 60] on span "button" at bounding box center [1184, 59] width 18 height 18
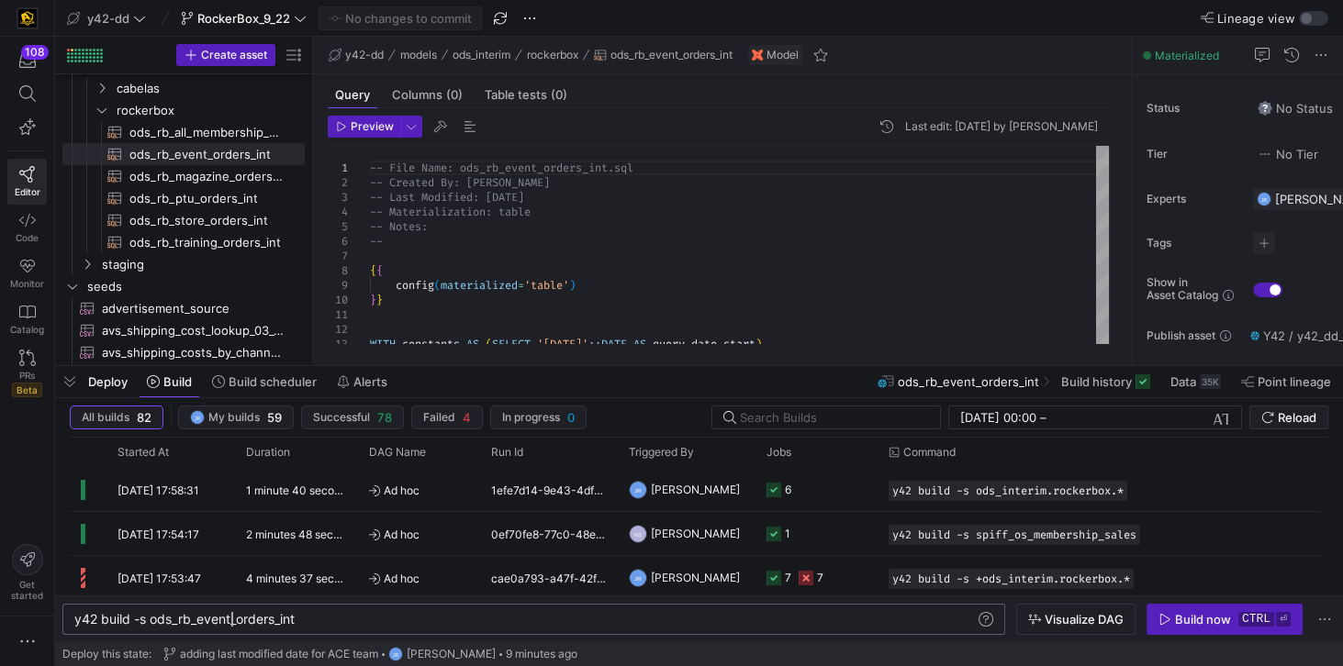
click at [232, 627] on div "y42 build -s ods_rb_event_orders_int" at bounding box center [525, 619] width 903 height 15
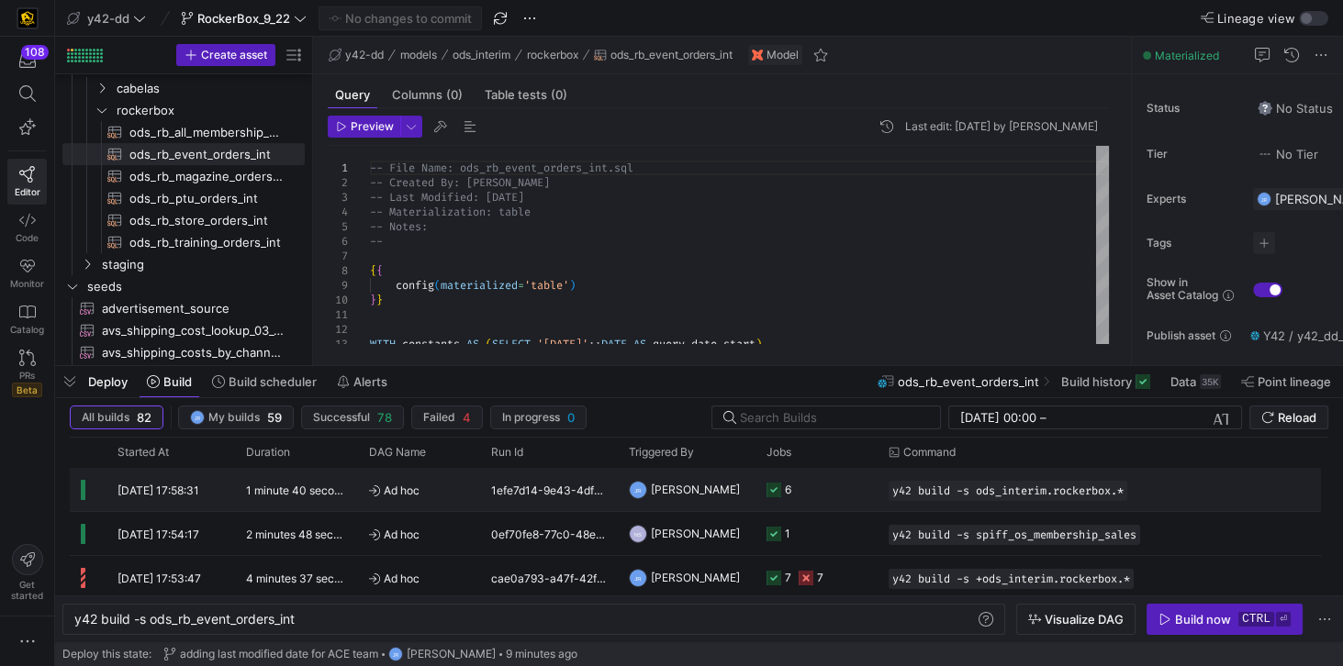
click at [210, 500] on div "[DATE] 17:58:31" at bounding box center [170, 489] width 128 height 43
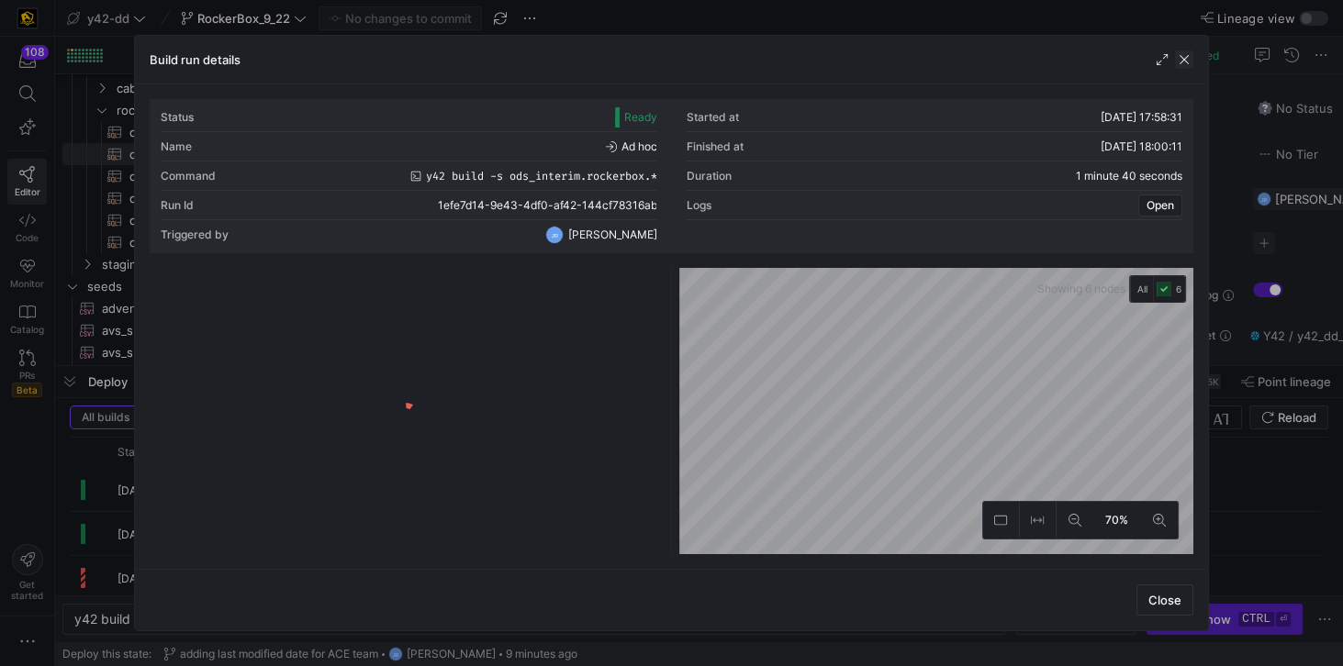
click at [1184, 60] on span "button" at bounding box center [1184, 59] width 18 height 18
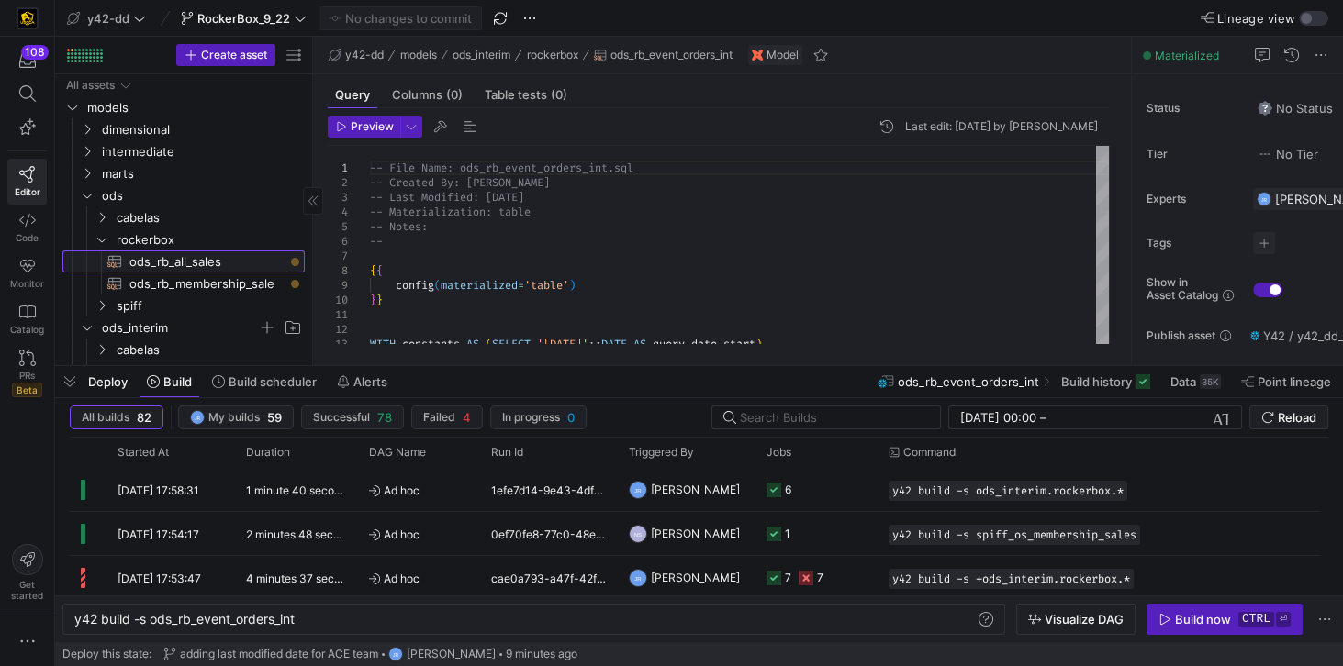
click at [182, 264] on span "ods_rb_all_sales​​​​​​​​​​" at bounding box center [206, 261] width 154 height 21
type textarea "y42 build -s ods_rb_all_sales"
type textarea "**********"
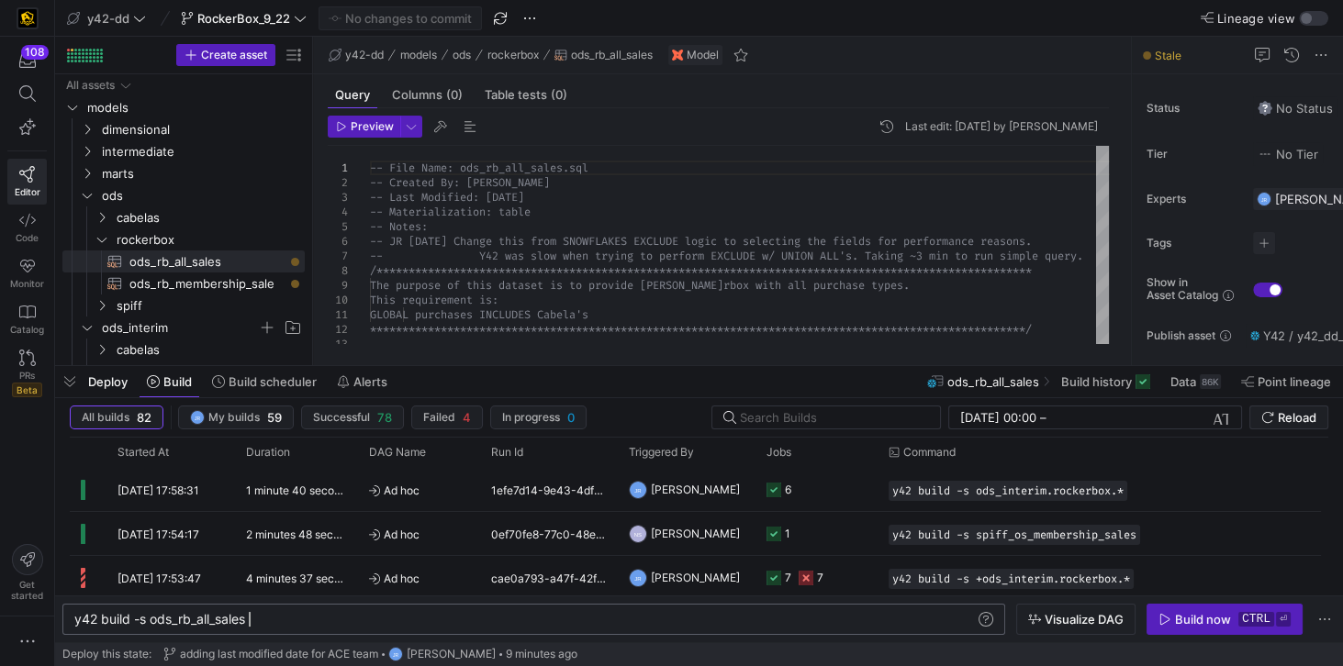
scroll to position [0, 173]
click at [437, 623] on div "y42 build -s ods_rb_all_sales" at bounding box center [525, 619] width 903 height 15
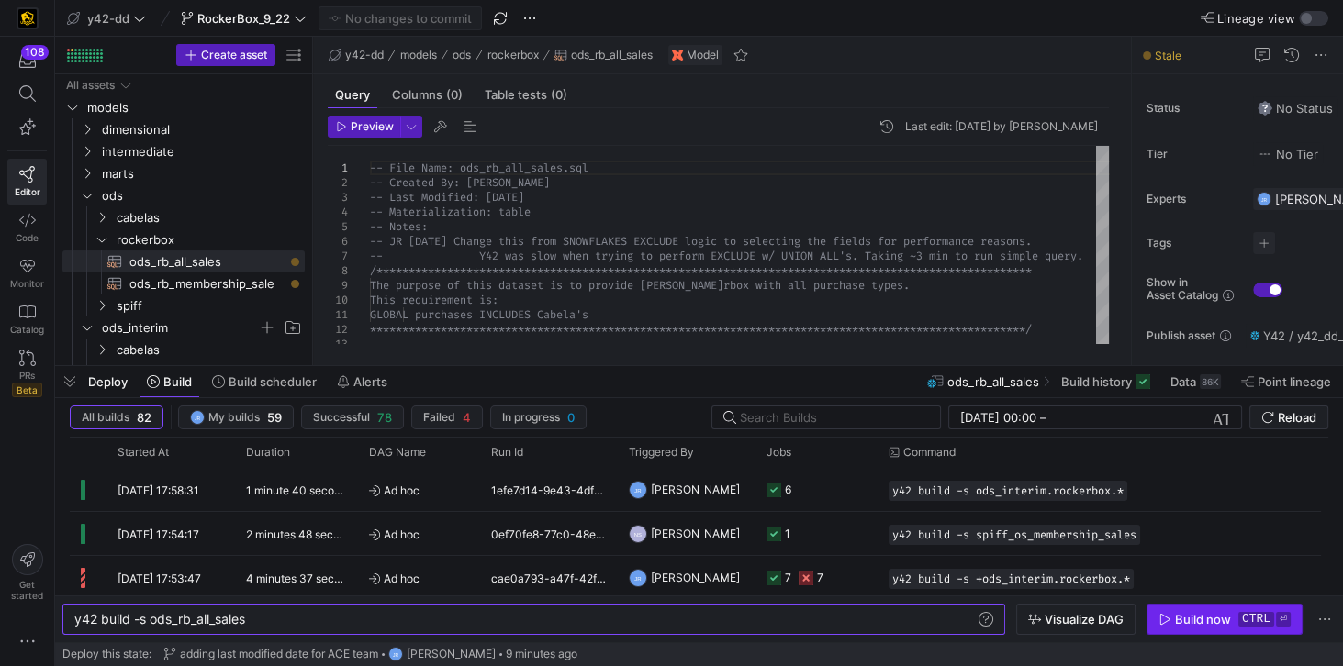
click at [1178, 619] on div "Build now" at bounding box center [1203, 619] width 56 height 15
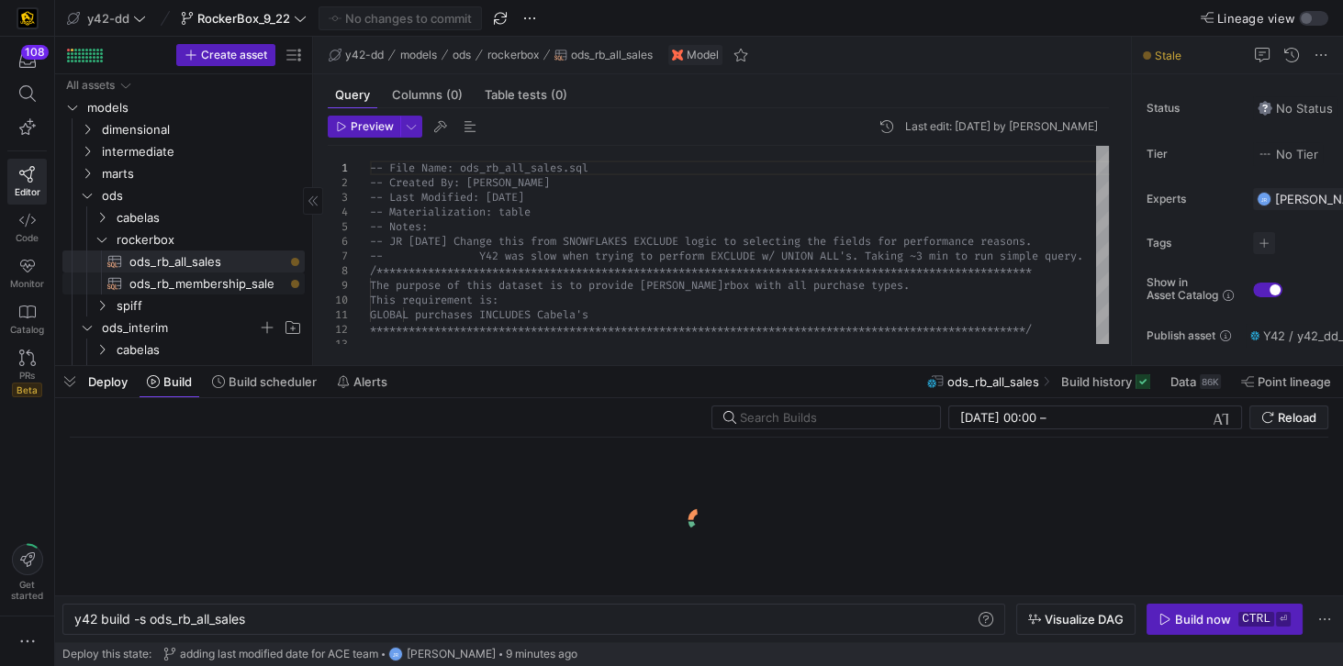
click at [165, 287] on span "ods_rb_membership_sale​​​​​​​​​​" at bounding box center [206, 283] width 154 height 21
type textarea "y42 build -s ods_rb_membership_sale"
type textarea "**********"
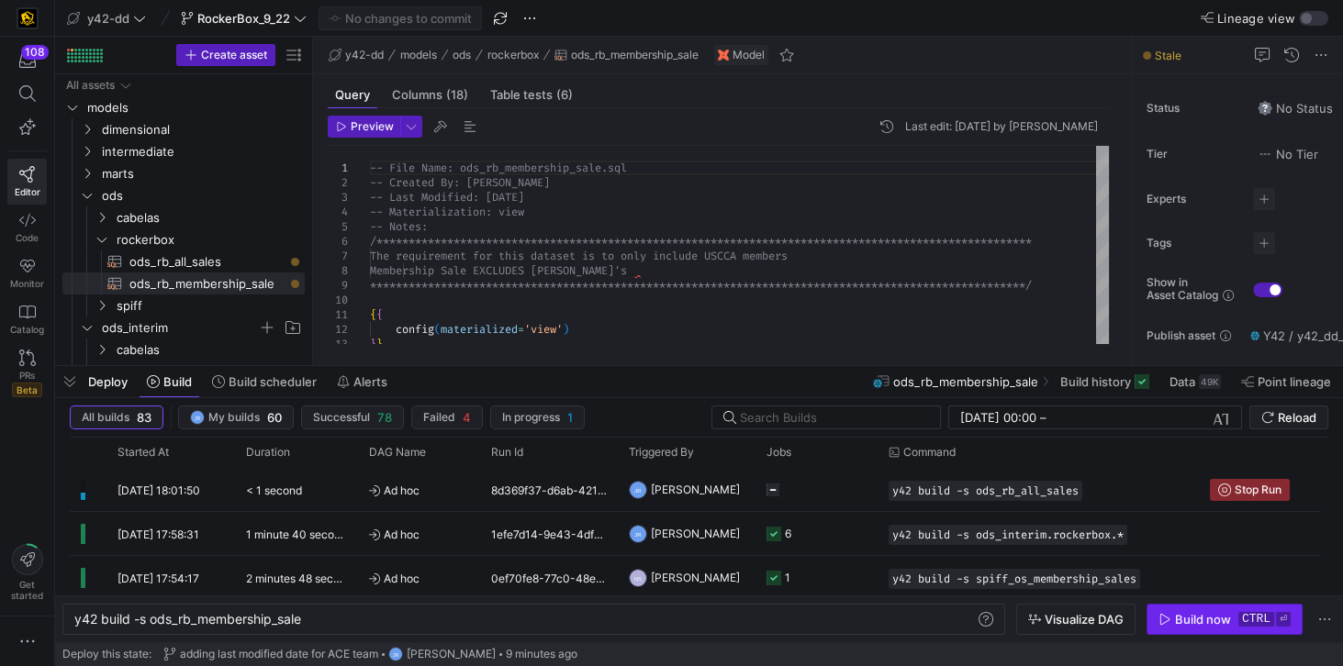
click at [1194, 621] on div "Build now" at bounding box center [1203, 619] width 56 height 15
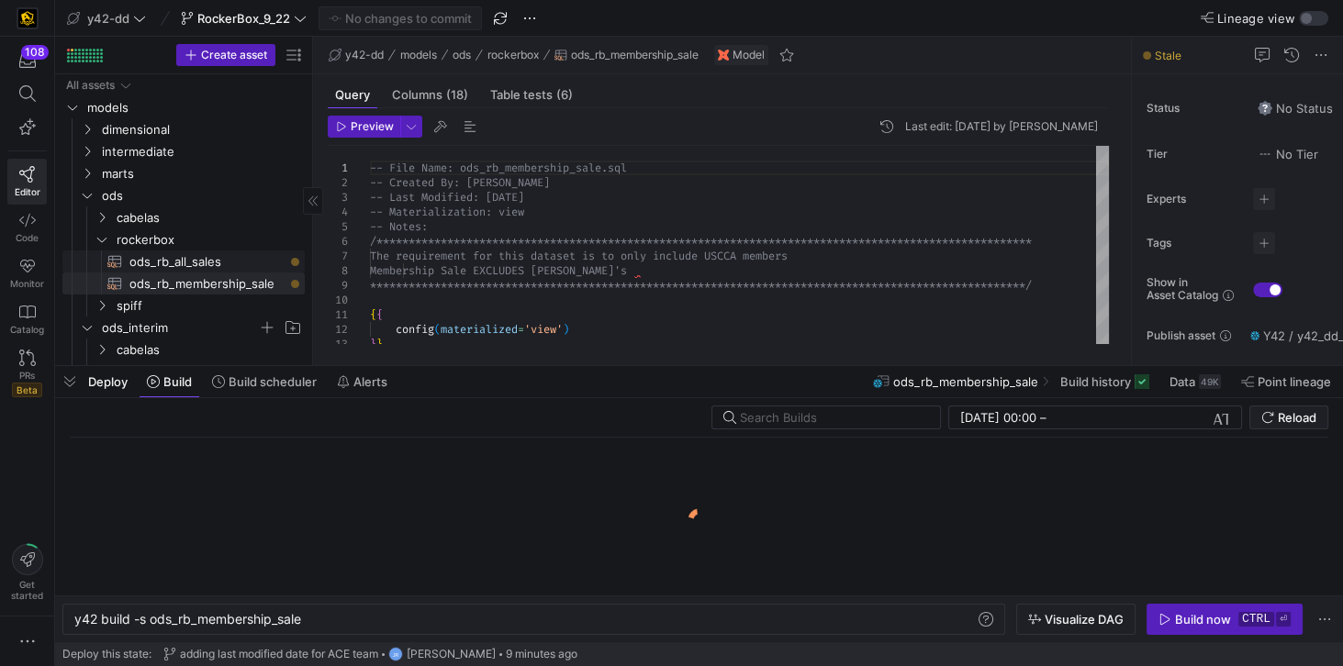
click at [200, 256] on span "ods_rb_all_sales​​​​​​​​​​" at bounding box center [206, 261] width 154 height 21
type textarea "y42 build -s ods_rb_all_sales"
type textarea "**********"
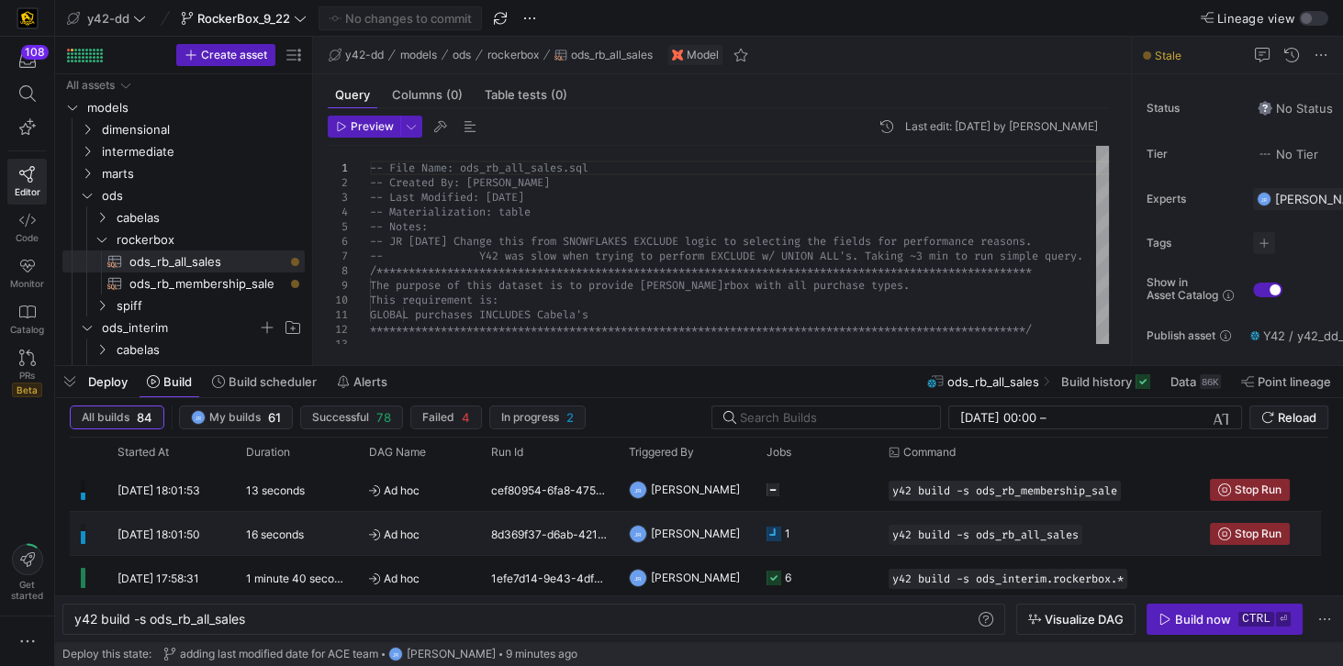
click at [776, 533] on icon "Press SPACE to select this row." at bounding box center [773, 534] width 15 height 15
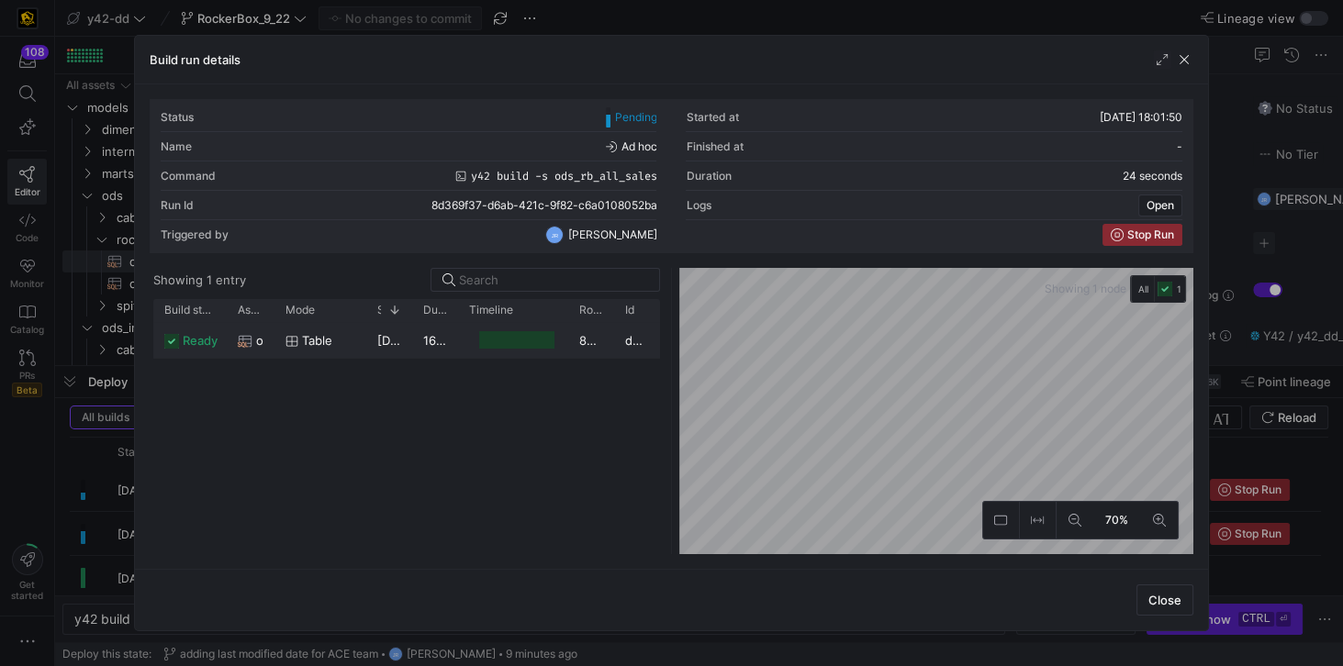
click at [206, 341] on span "ready" at bounding box center [200, 341] width 35 height 36
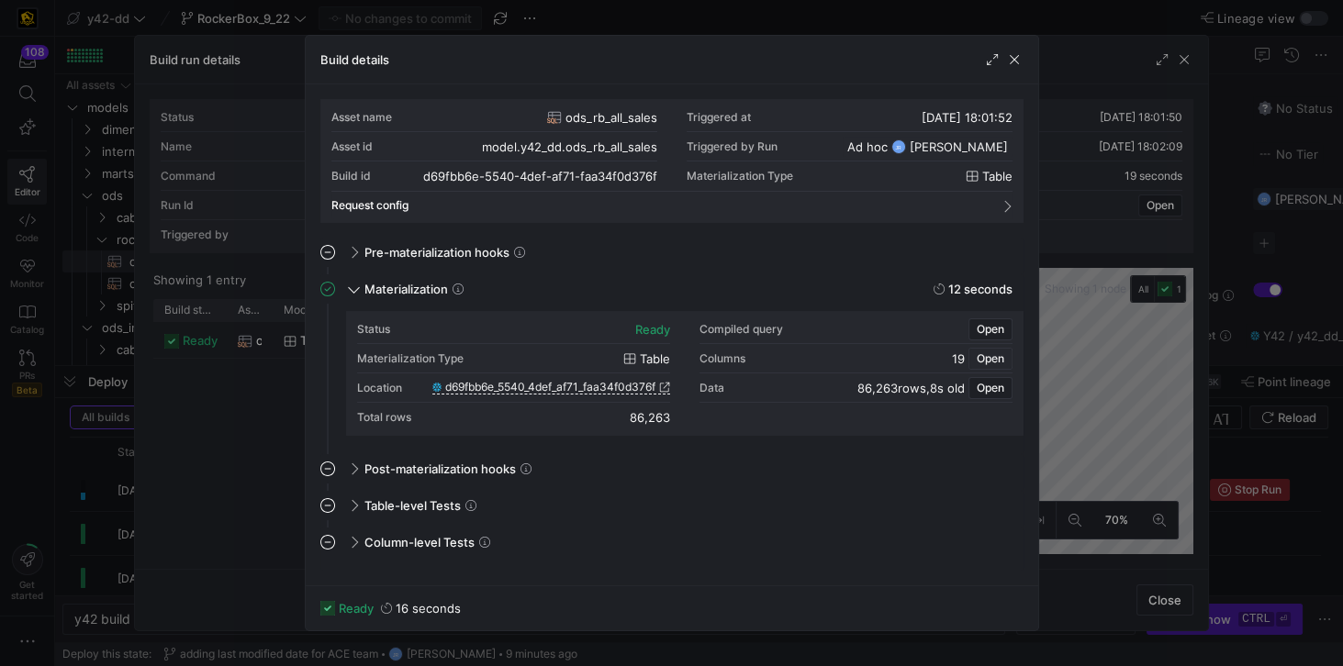
click at [988, 357] on span "Open" at bounding box center [990, 358] width 28 height 13
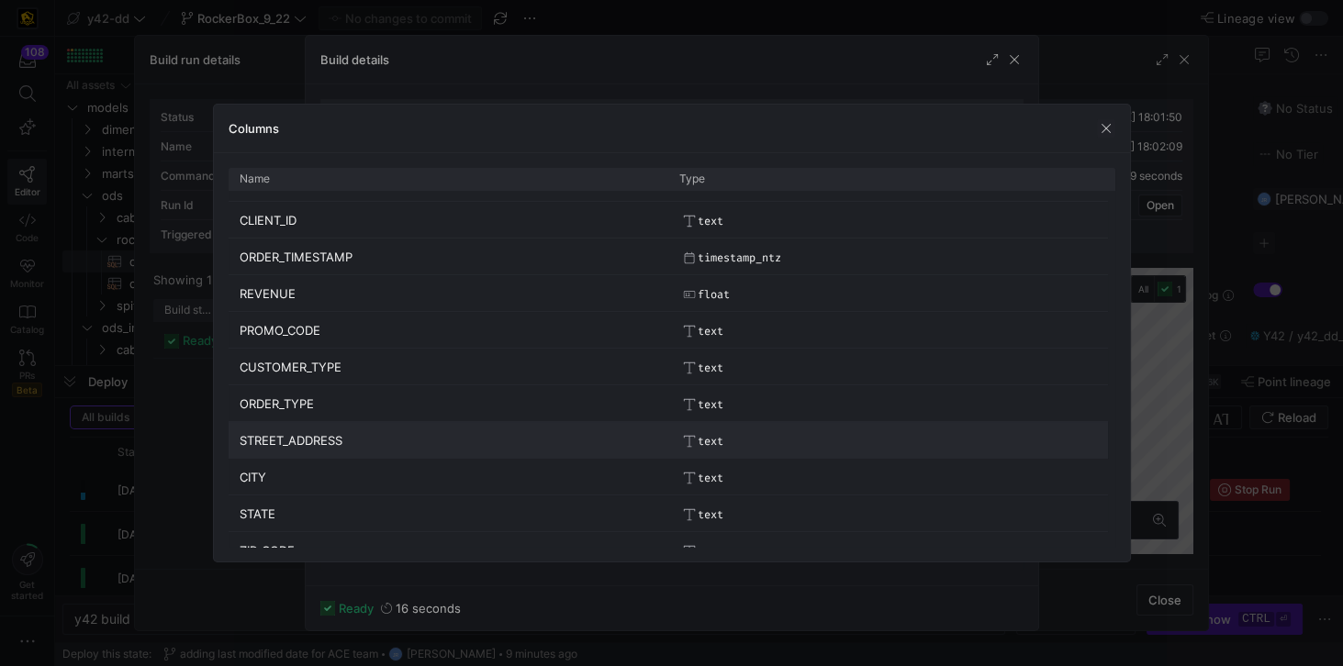
scroll to position [340, 0]
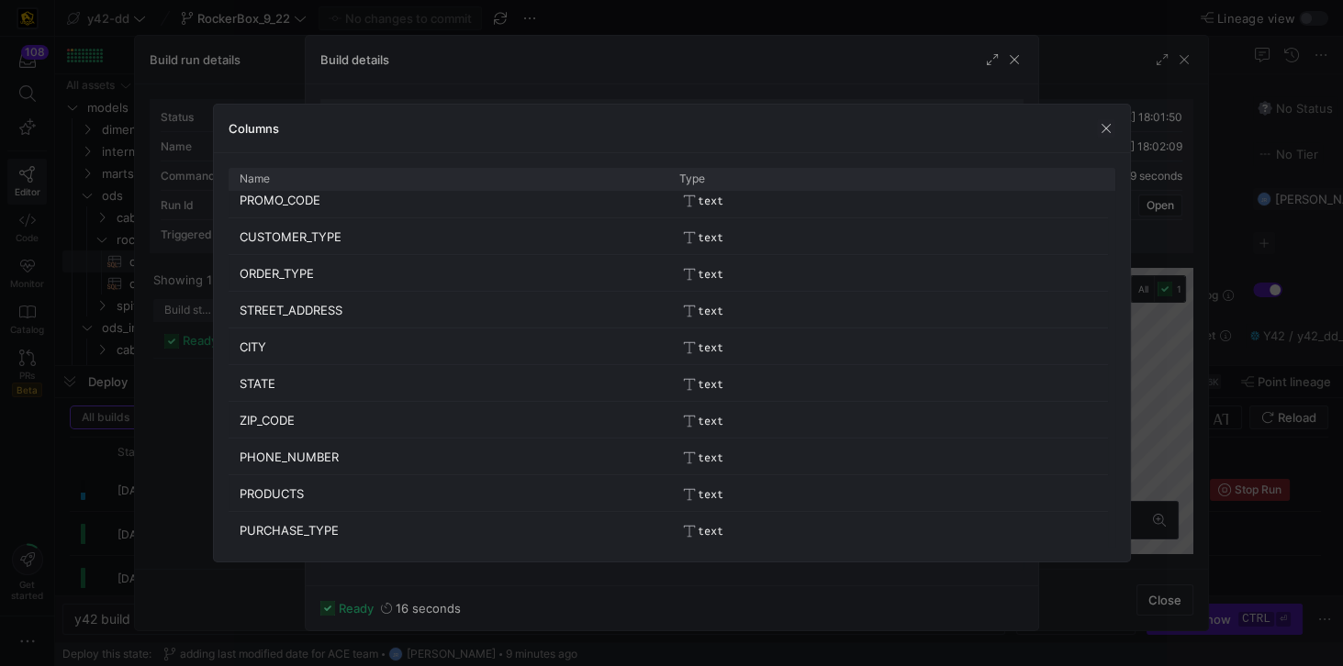
click at [1110, 132] on span "button" at bounding box center [1106, 128] width 18 height 18
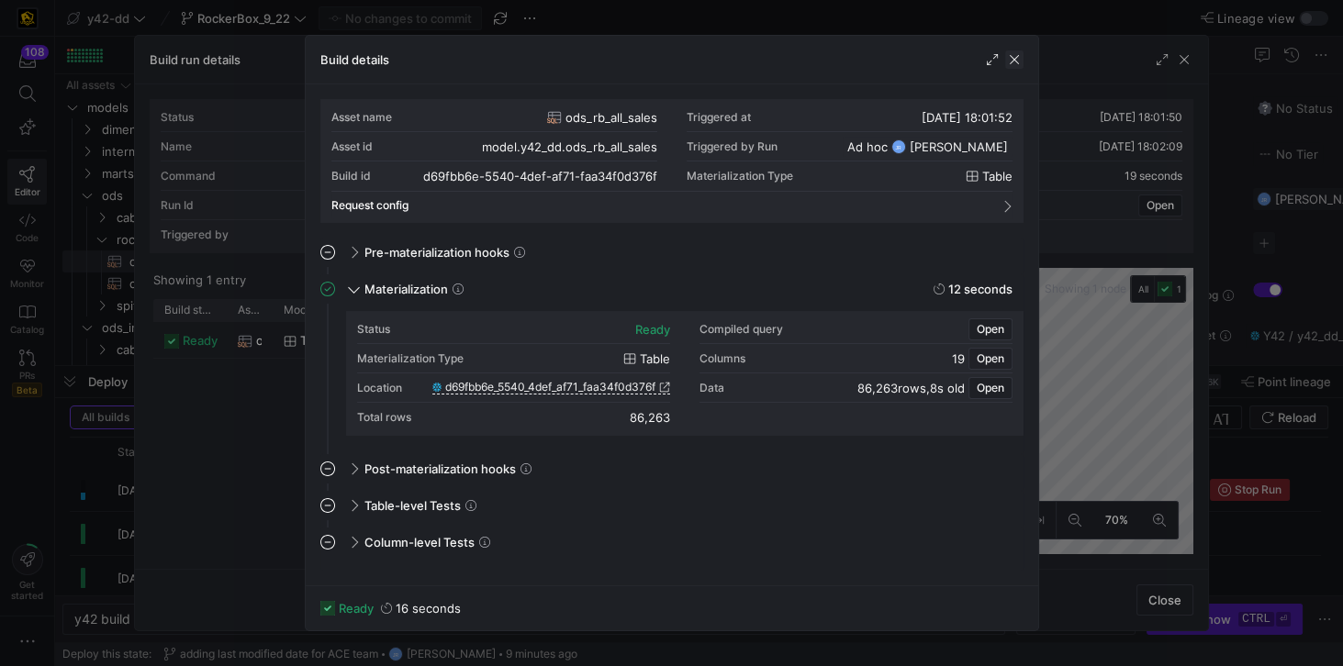
click at [1014, 53] on span "button" at bounding box center [1014, 59] width 18 height 18
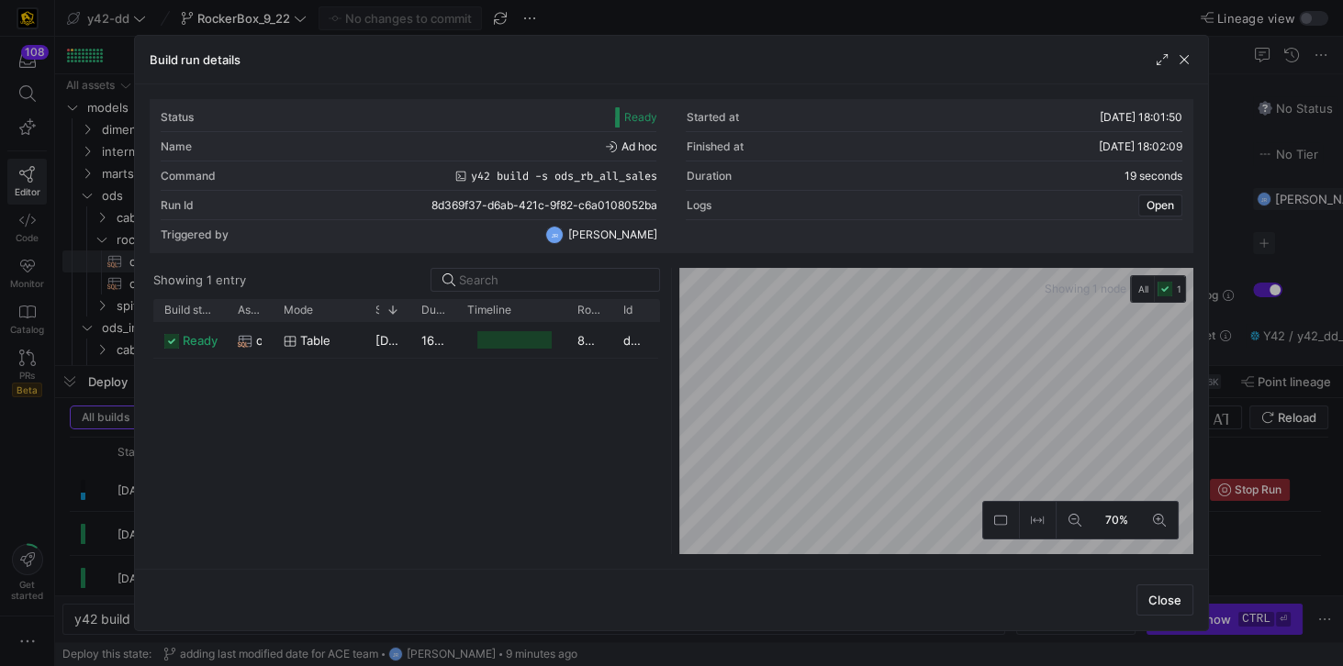
click at [635, 485] on div "ready ods_rb_all_sales table 22/09/25, 18:01:52 16 seconds 86,263 d69fbb6e-5540…" at bounding box center [406, 438] width 507 height 232
click at [1157, 603] on span "Close" at bounding box center [1164, 600] width 33 height 15
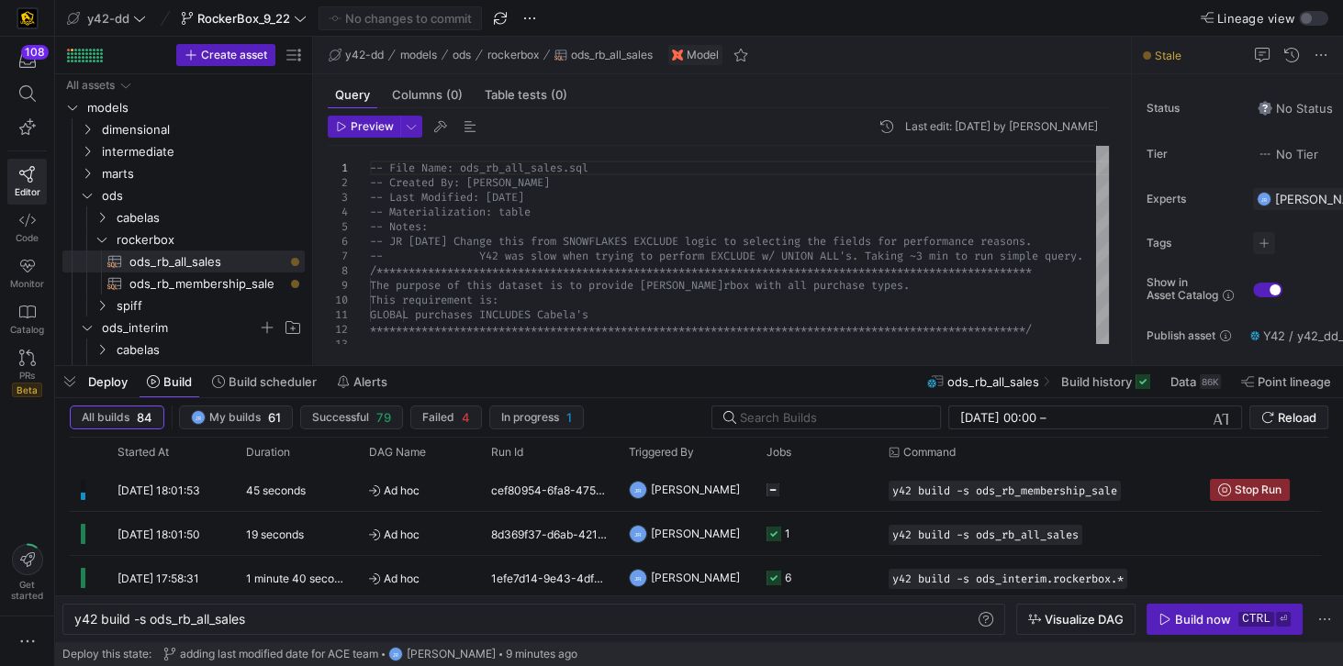
drag, startPoint x: 747, startPoint y: 369, endPoint x: 745, endPoint y: 387, distance: 18.4
click at [745, 387] on div "Deploy Build Build scheduler Alerts ods_rb_all_sales Build history Data 86K Poi…" at bounding box center [699, 381] width 1288 height 31
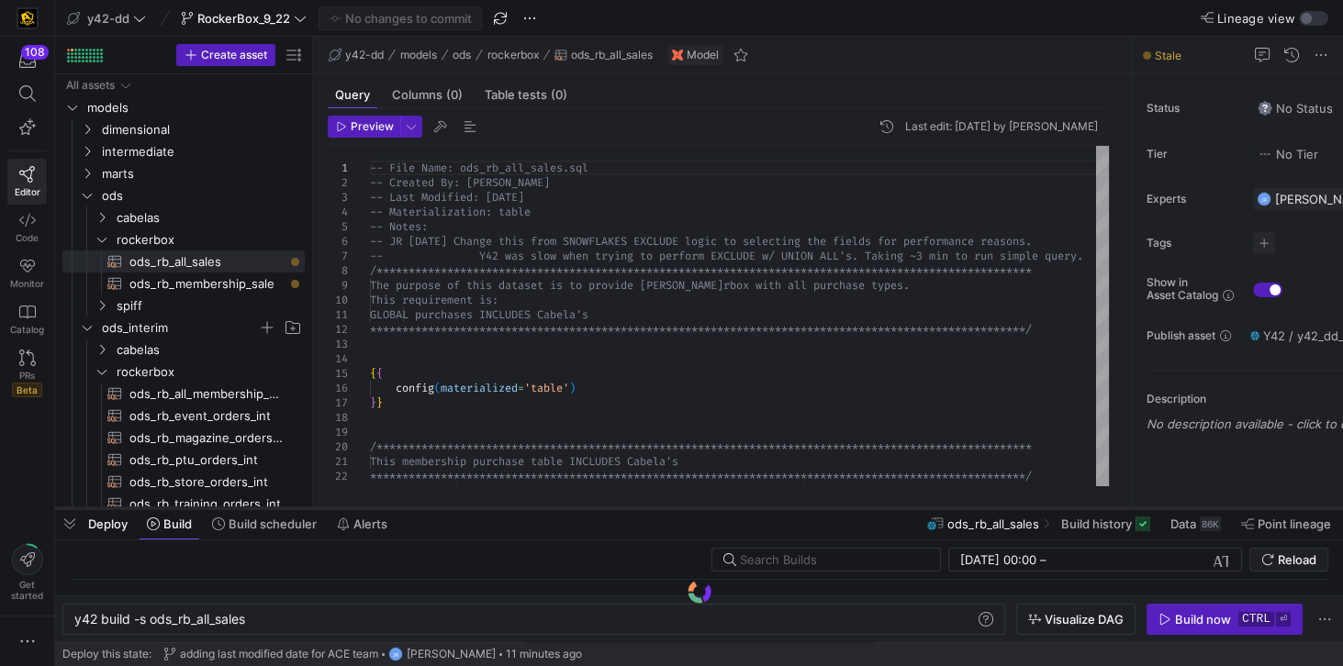
drag, startPoint x: 450, startPoint y: 633, endPoint x: 463, endPoint y: 508, distance: 126.4
click at [463, 508] on div at bounding box center [699, 508] width 1288 height 7
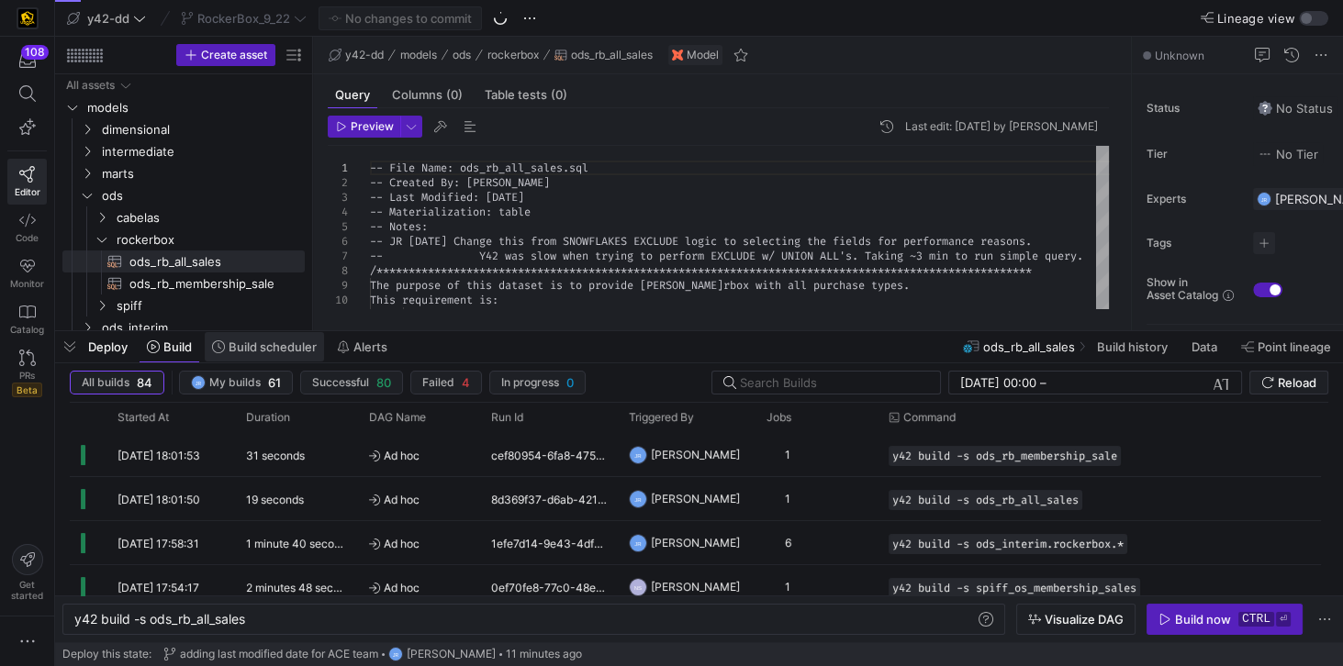
scroll to position [0, 173]
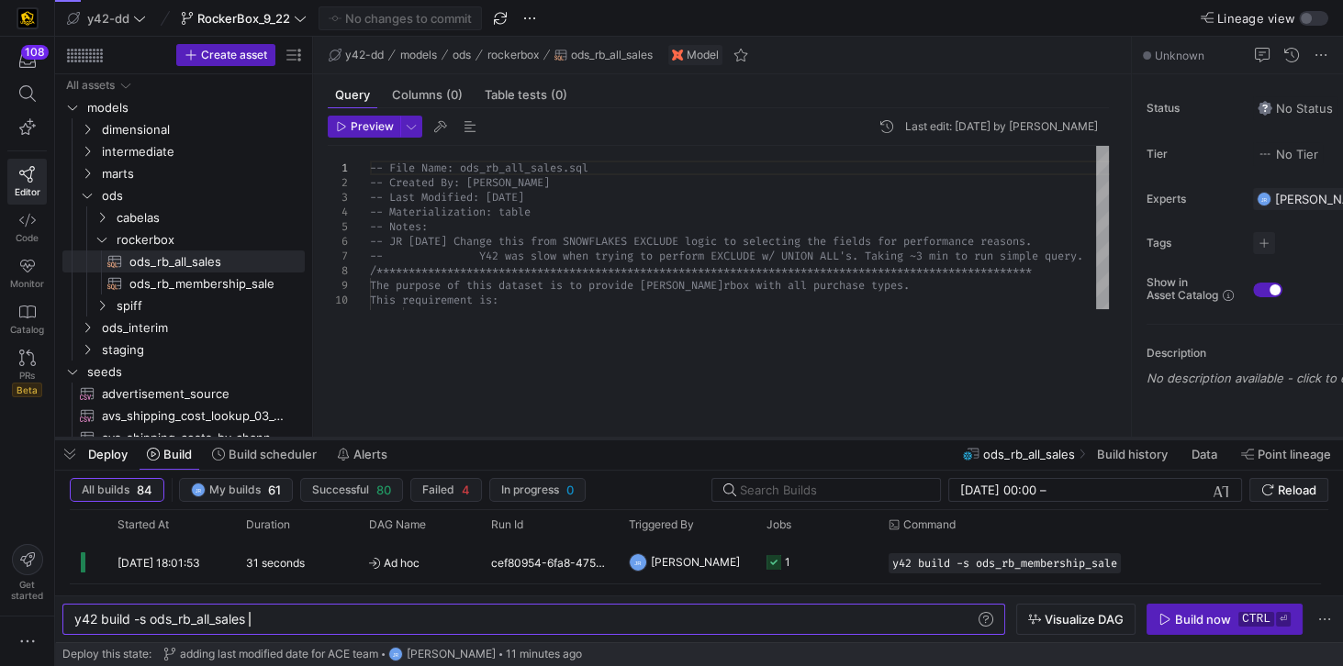
drag, startPoint x: 303, startPoint y: 329, endPoint x: 270, endPoint y: 436, distance: 112.3
click at [270, 436] on div at bounding box center [699, 438] width 1288 height 7
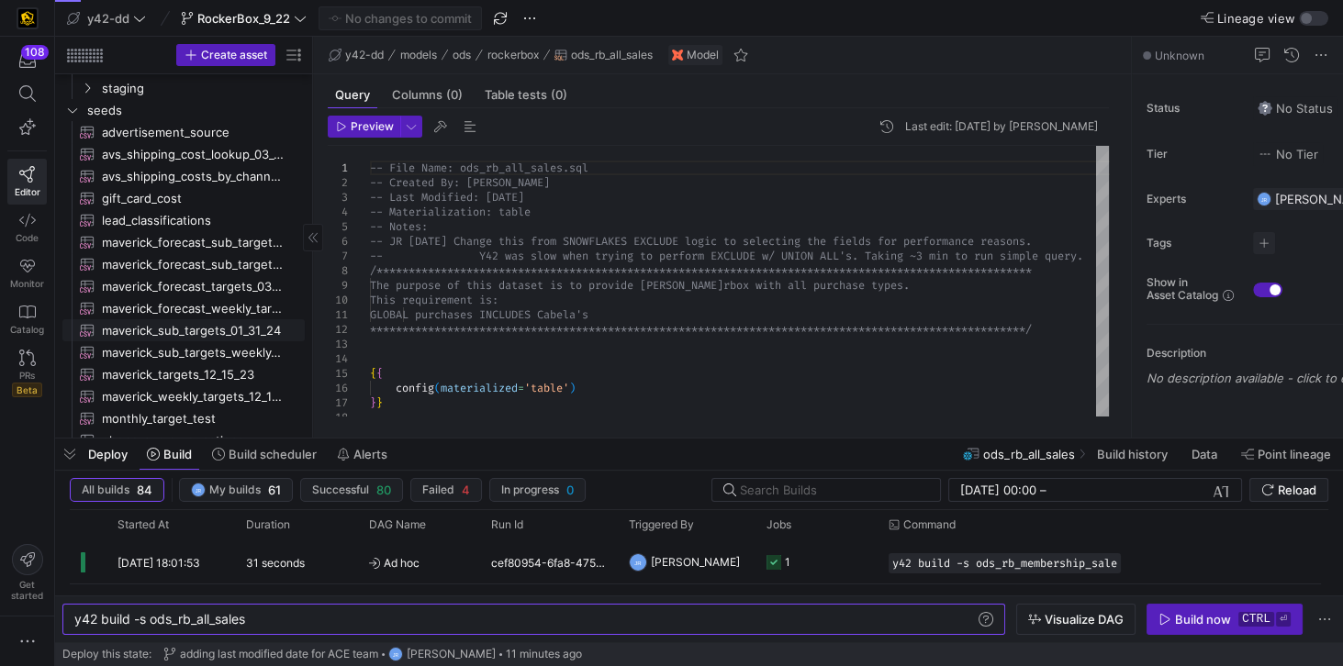
scroll to position [0, 0]
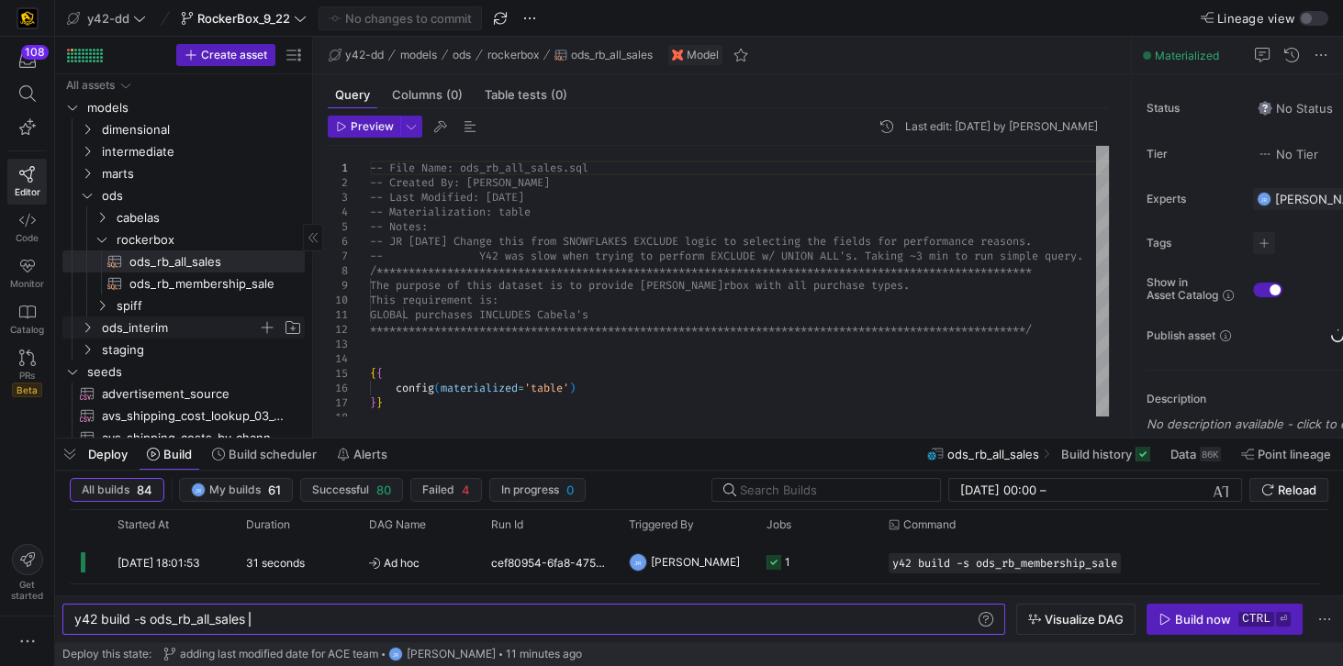
click at [142, 327] on span "ods_interim" at bounding box center [180, 328] width 156 height 21
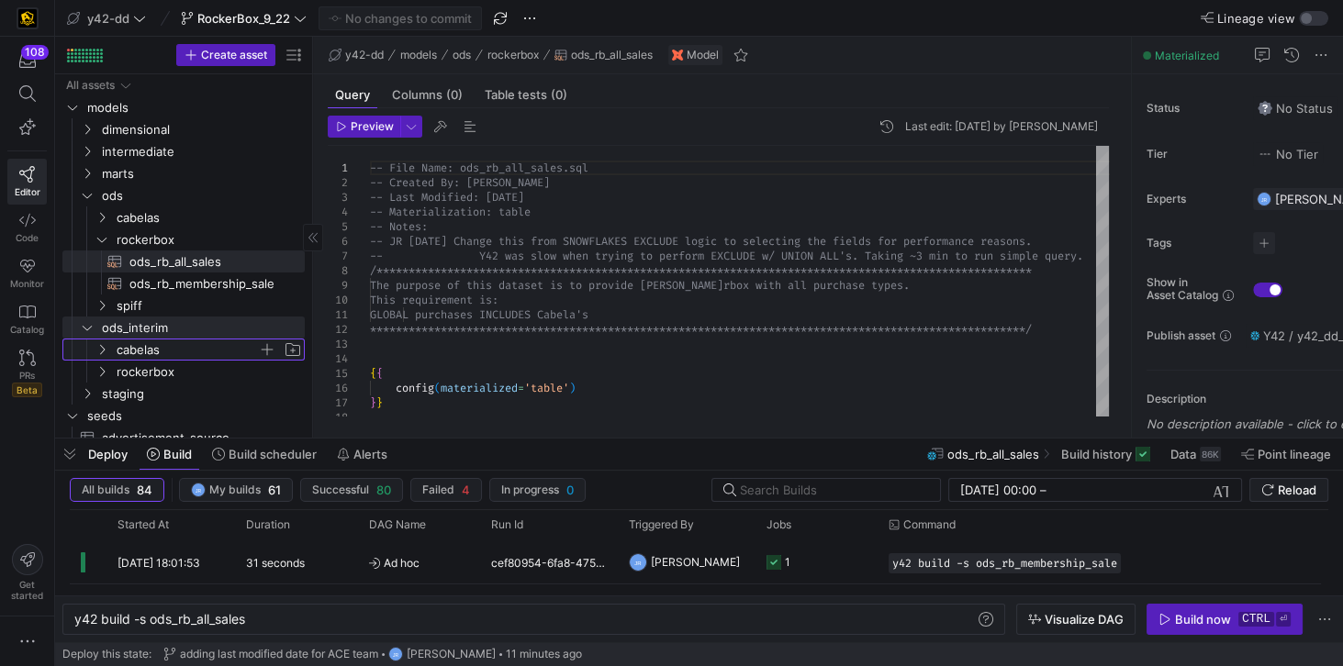
click at [142, 346] on span "cabelas" at bounding box center [187, 350] width 141 height 21
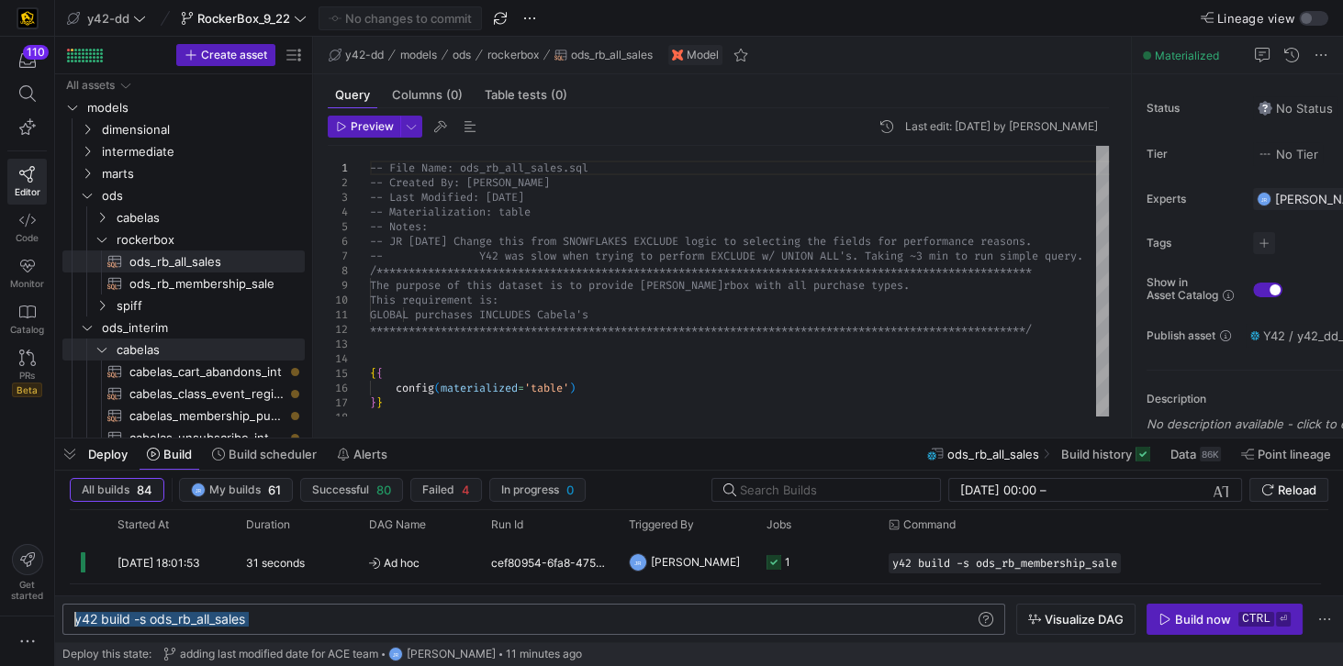
drag, startPoint x: 277, startPoint y: 619, endPoint x: 51, endPoint y: 619, distance: 225.8
click at [74, 619] on div "y42 build -s ods_rb_all_sales" at bounding box center [525, 619] width 903 height 15
drag, startPoint x: 190, startPoint y: 621, endPoint x: 167, endPoint y: 614, distance: 24.1
click at [167, 614] on div "y42 build -s ods_rb_all_sales" at bounding box center [525, 619] width 903 height 15
click at [273, 617] on div "y42 build -s ods_rb_all_sales" at bounding box center [525, 619] width 903 height 15
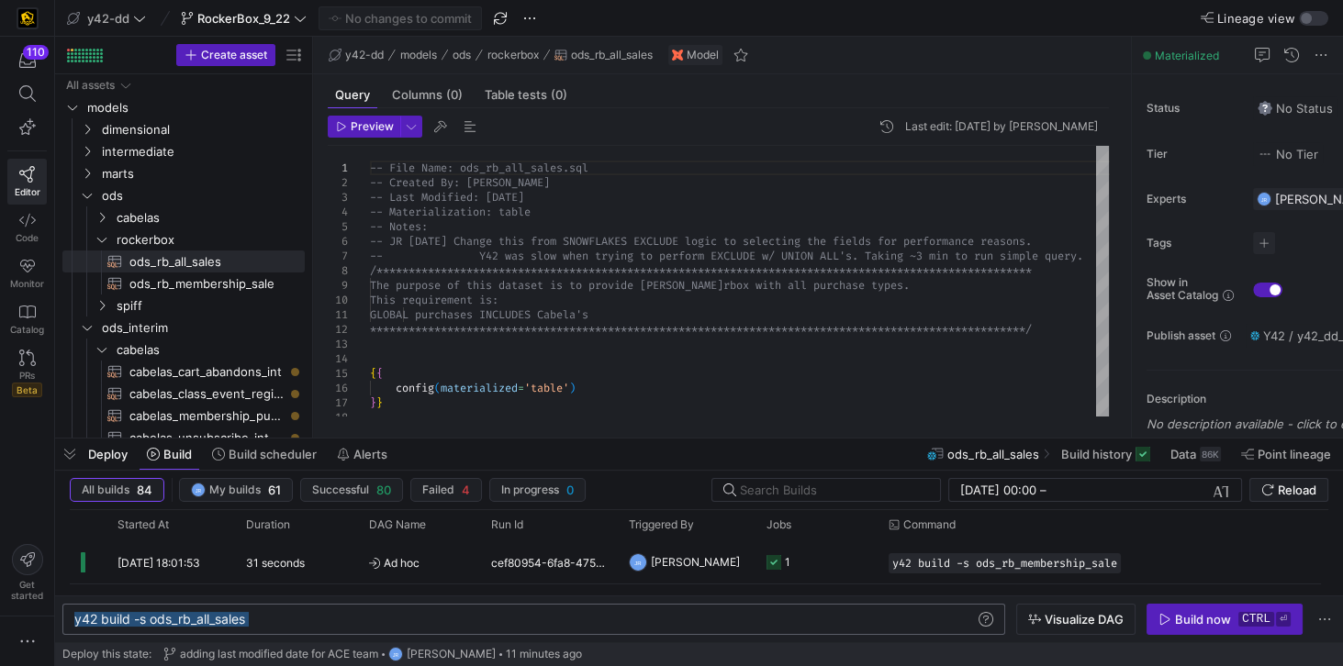
drag, startPoint x: 273, startPoint y: 617, endPoint x: 55, endPoint y: 597, distance: 218.4
click at [74, 612] on div "y42 build -s ods_rb_all_sales" at bounding box center [525, 619] width 903 height 15
click at [158, 620] on div "y42 build -s +ods_interim.cabela.*" at bounding box center [525, 619] width 903 height 15
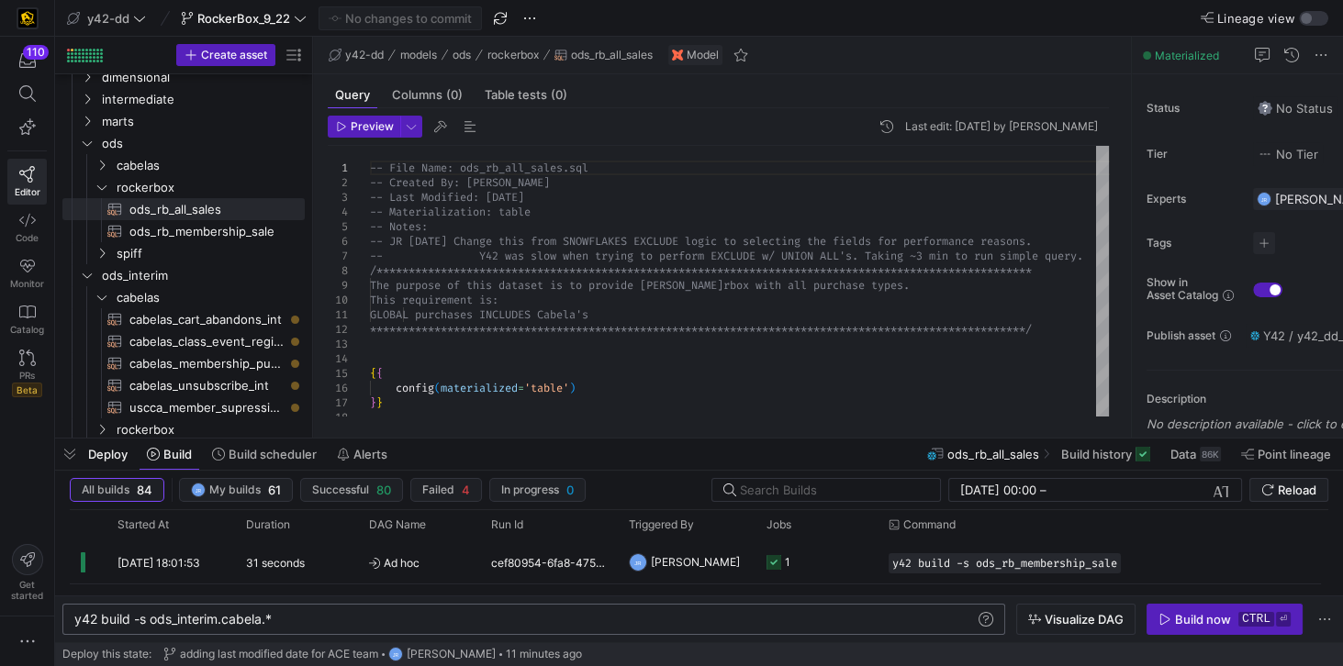
click at [292, 620] on div "y42 build -s ods_interim.cabela.*" at bounding box center [525, 619] width 903 height 15
click at [1198, 617] on div "Build now" at bounding box center [1203, 619] width 56 height 15
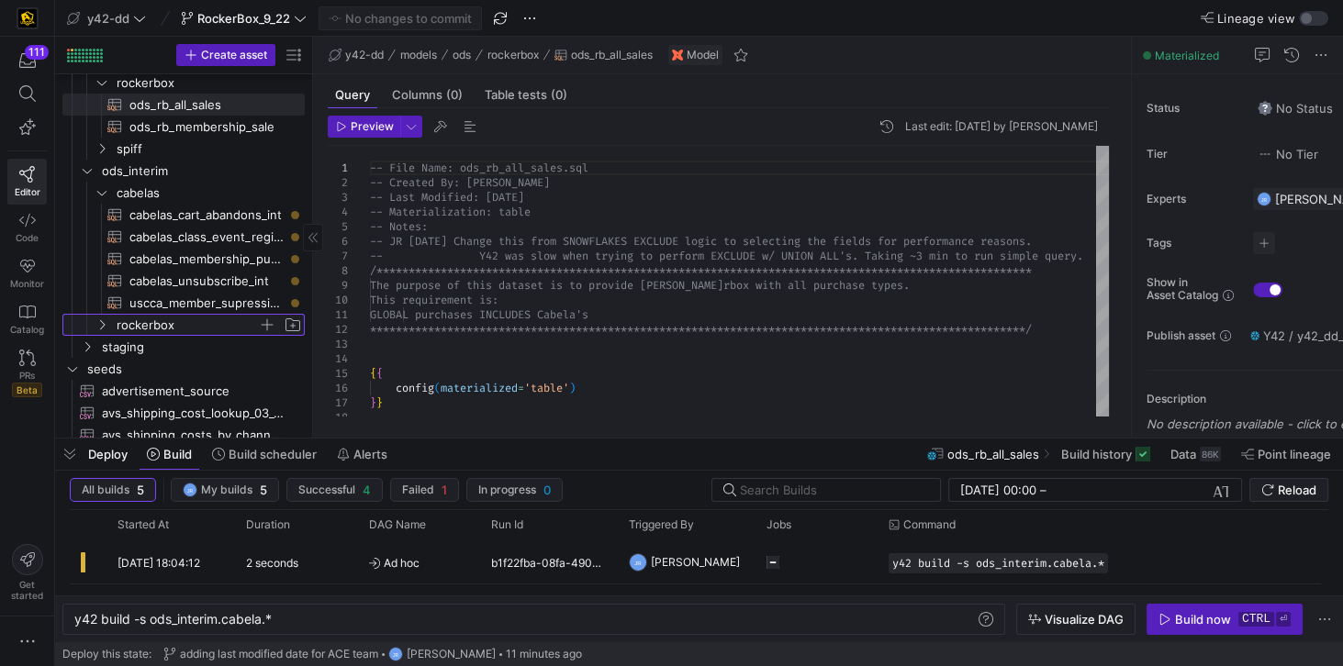
click at [118, 323] on span "rockerbox" at bounding box center [187, 325] width 141 height 21
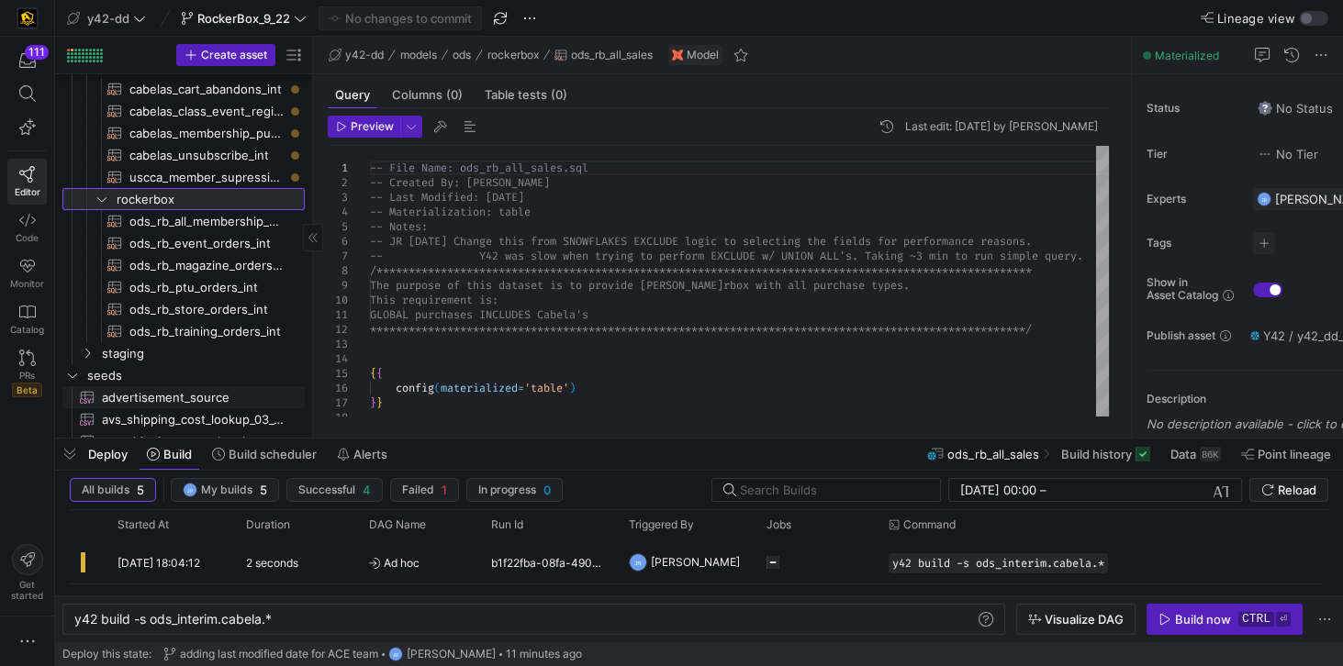
scroll to position [314, 0]
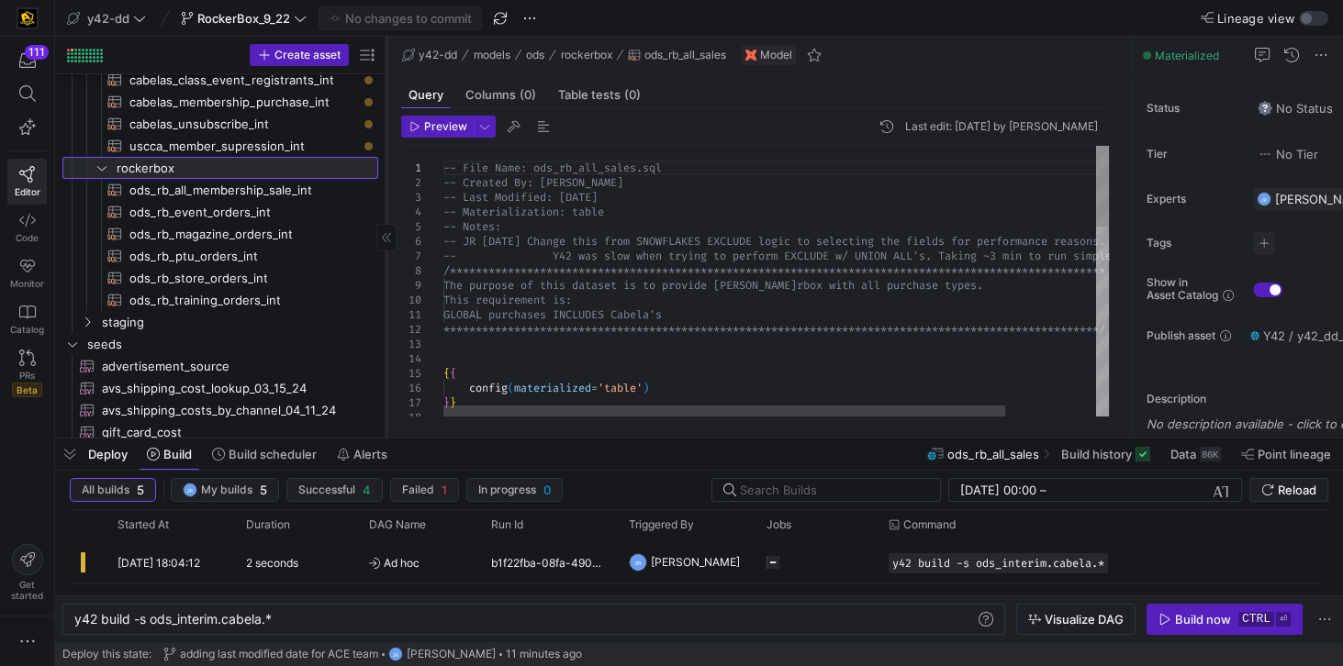
drag, startPoint x: 312, startPoint y: 334, endPoint x: 385, endPoint y: 337, distance: 73.5
click at [385, 337] on div at bounding box center [385, 237] width 1 height 401
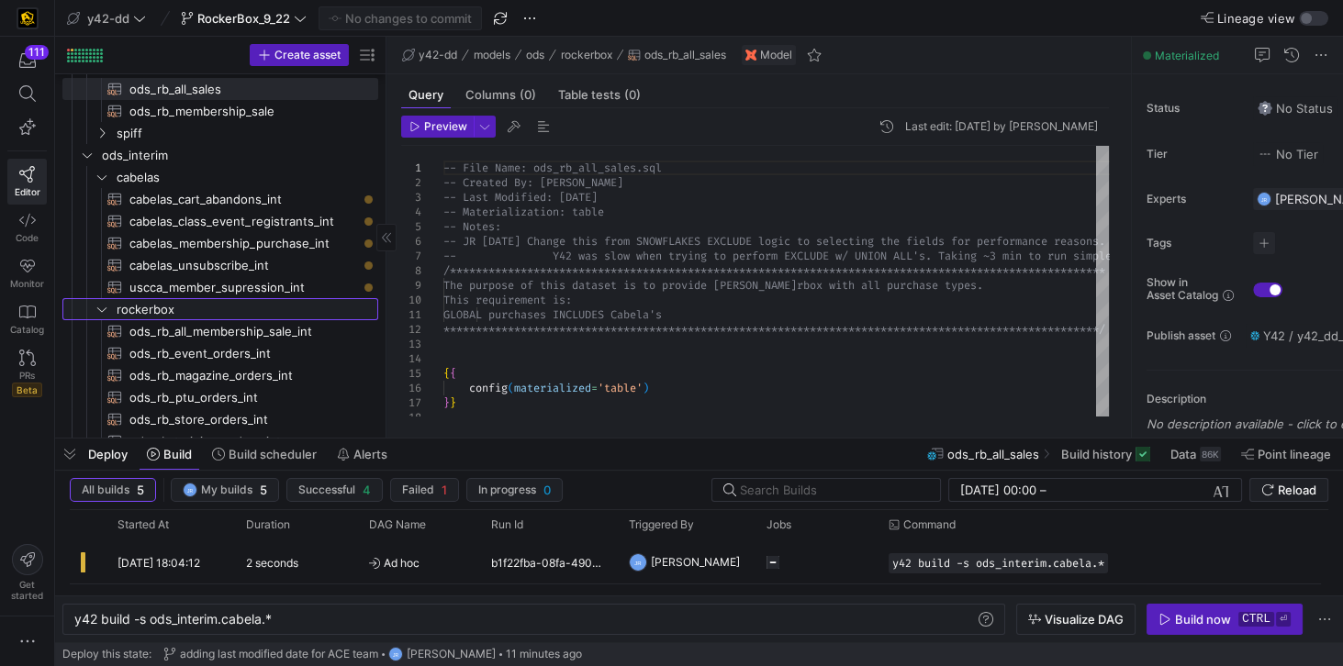
scroll to position [157, 0]
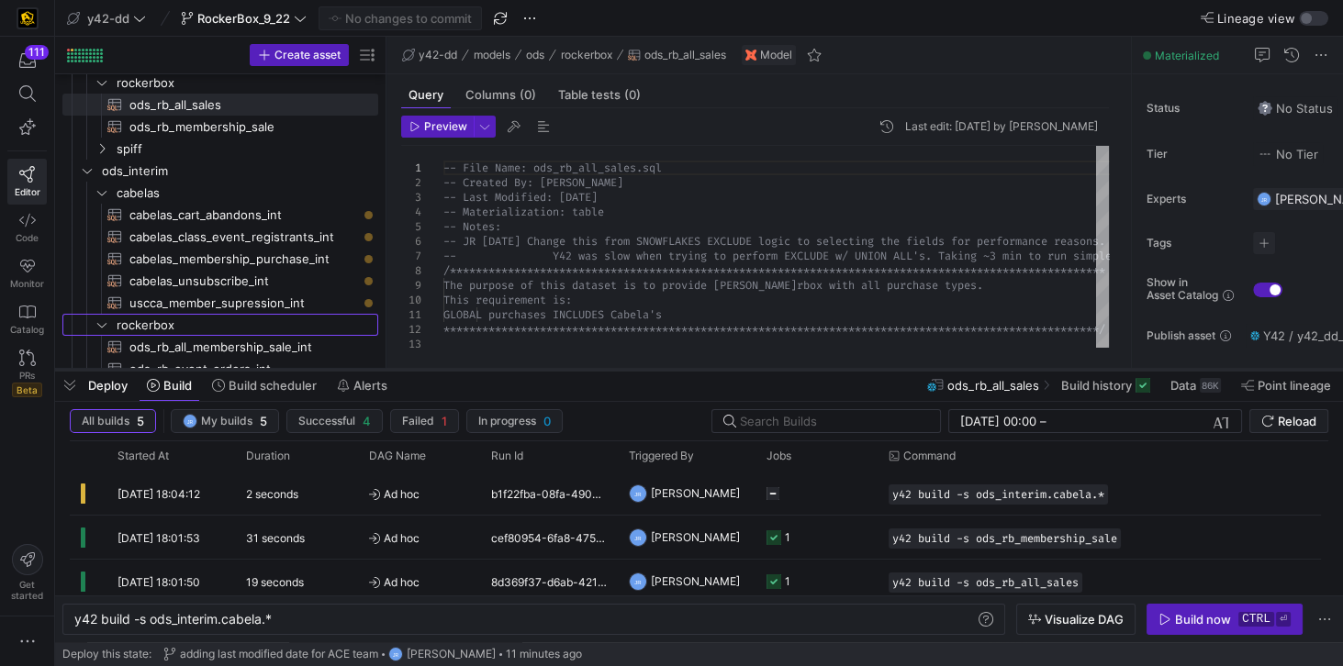
drag, startPoint x: 430, startPoint y: 440, endPoint x: 431, endPoint y: 364, distance: 75.3
click at [431, 366] on div at bounding box center [699, 369] width 1288 height 7
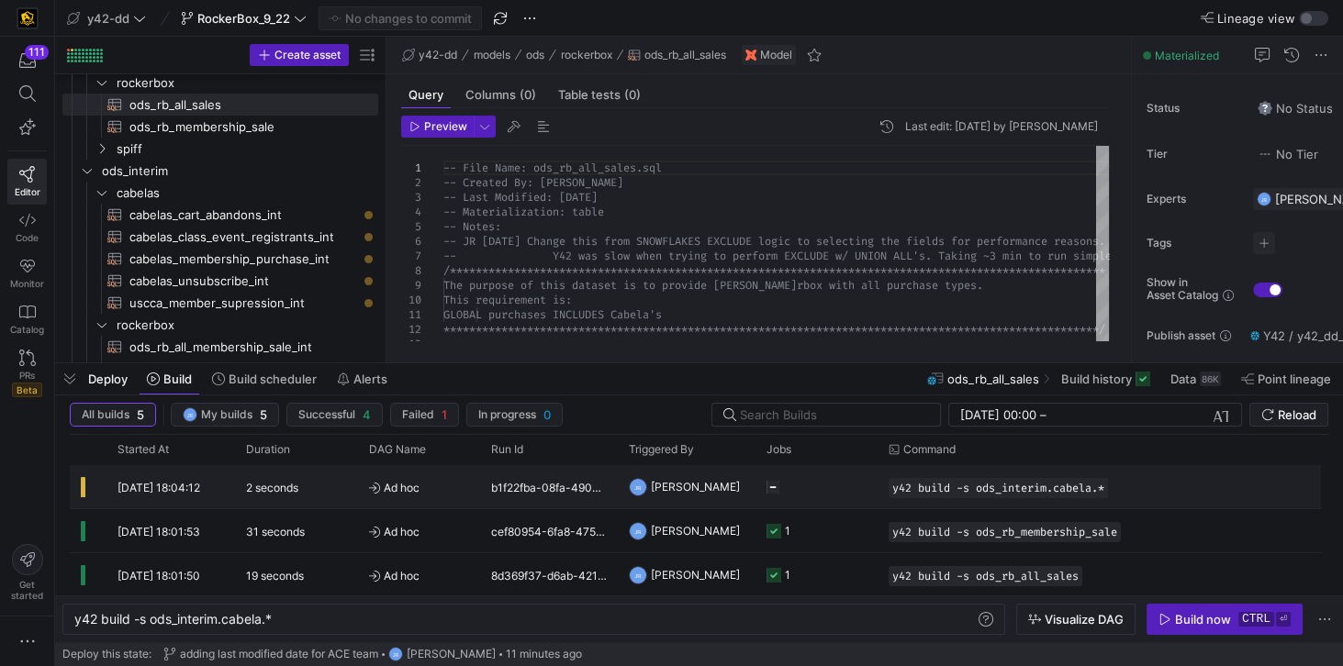
click at [240, 490] on div "2 seconds" at bounding box center [296, 486] width 123 height 43
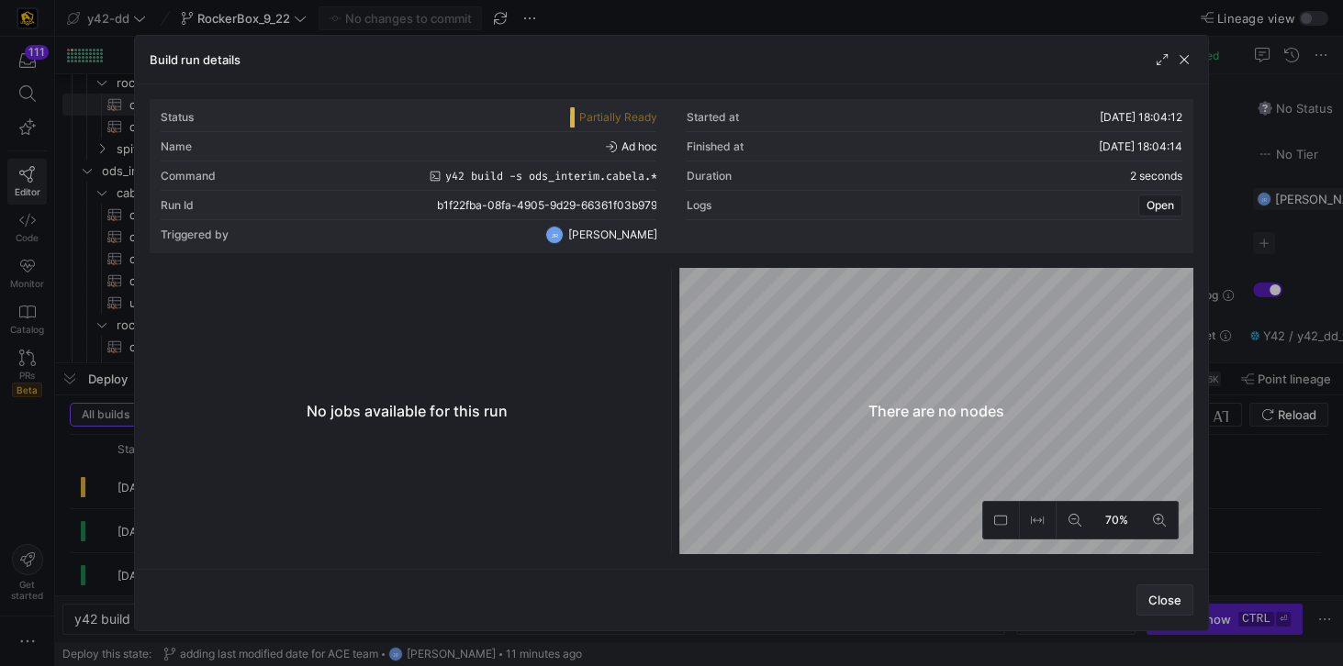
click at [1158, 595] on span "Close" at bounding box center [1164, 600] width 33 height 15
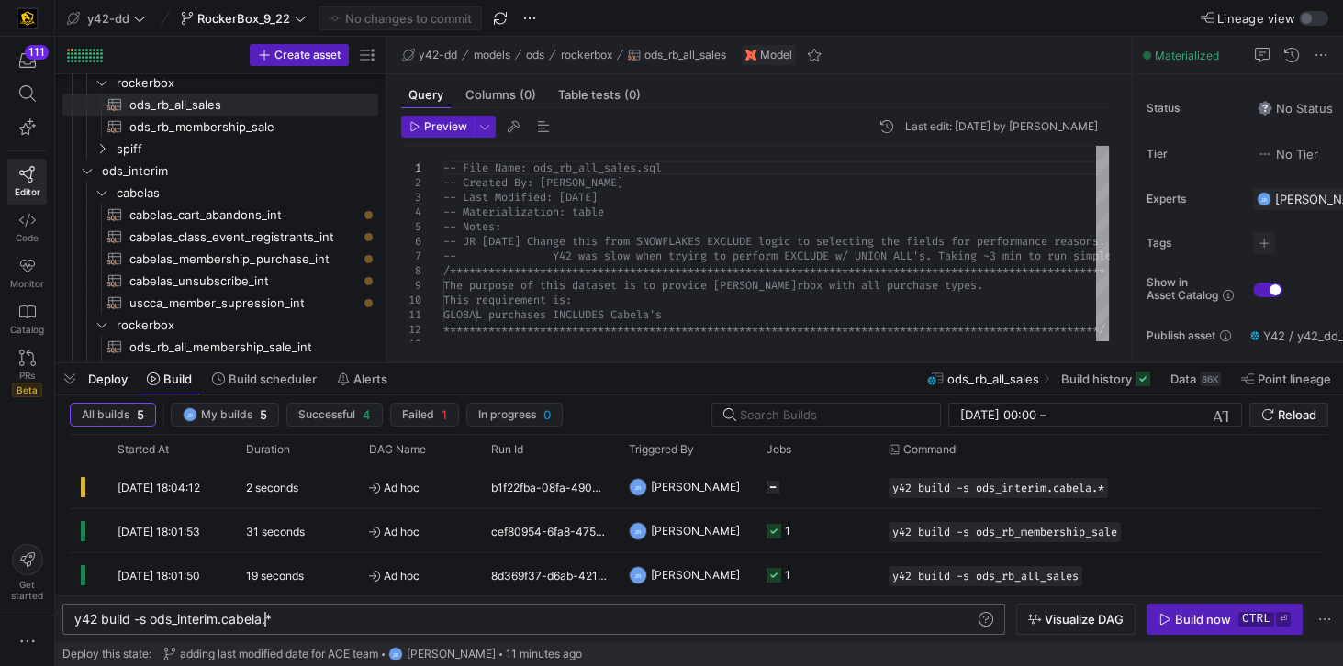
scroll to position [0, 199]
click at [265, 622] on div "y42 build -s ods_interim.cabela.*" at bounding box center [525, 619] width 903 height 15
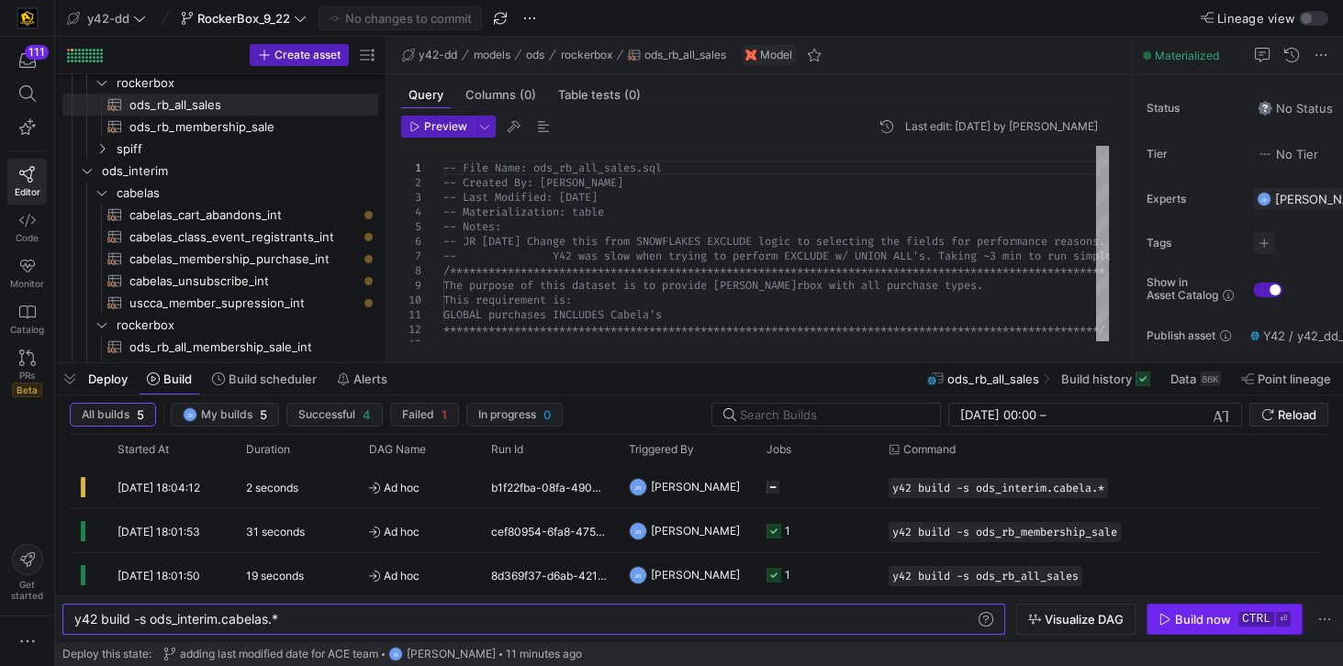
type textarea "y42 build -s ods_interim.cabelas.*"
click at [1186, 614] on div "Build now" at bounding box center [1203, 619] width 56 height 15
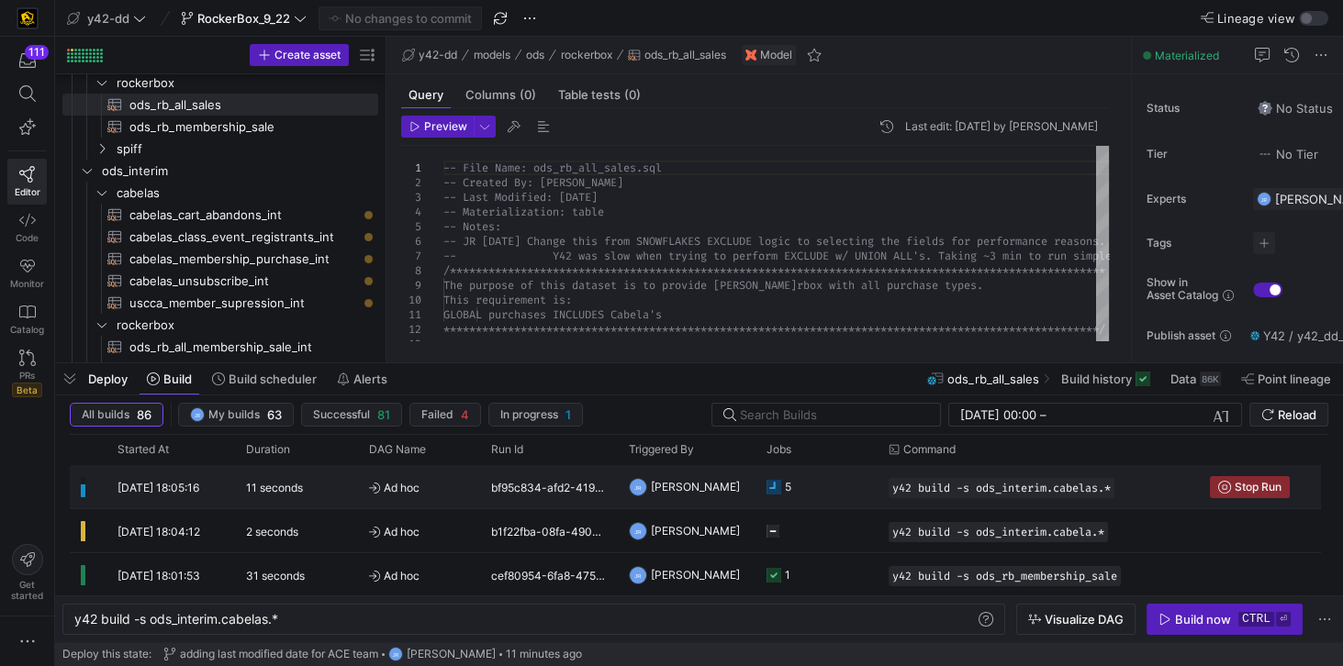
click at [717, 485] on y42-orchestration-triggered-by "JR [PERSON_NAME]" at bounding box center [687, 486] width 116 height 41
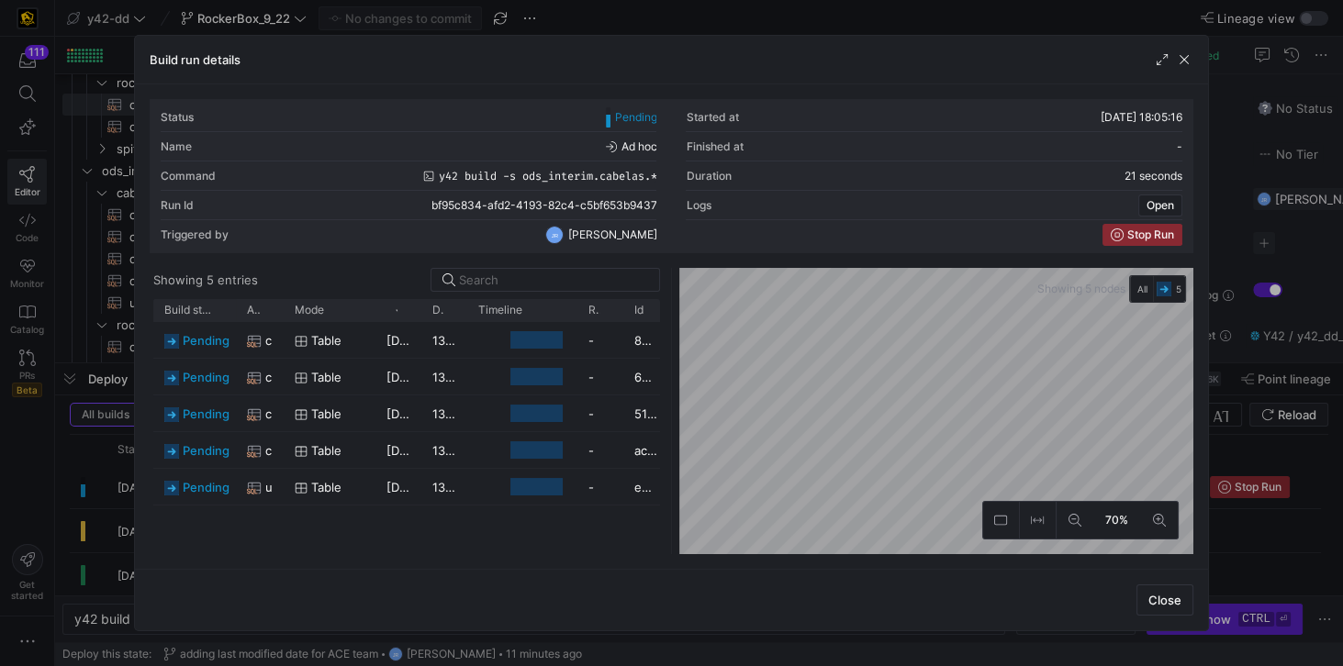
drag, startPoint x: 224, startPoint y: 314, endPoint x: 233, endPoint y: 346, distance: 33.4
click at [233, 346] on div "Build status Asset Mode 1" at bounding box center [406, 426] width 507 height 255
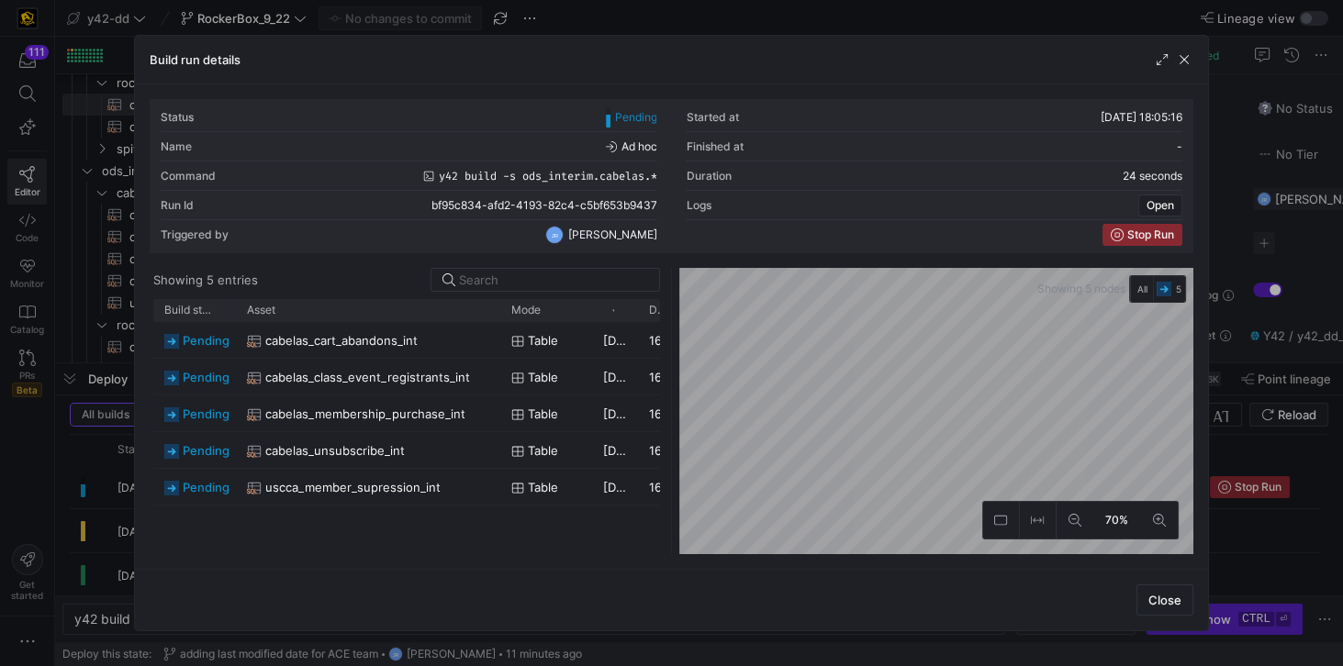
drag, startPoint x: 281, startPoint y: 312, endPoint x: 497, endPoint y: 328, distance: 217.2
click at [497, 328] on div "Build status Asset Mode 1" at bounding box center [406, 426] width 507 height 255
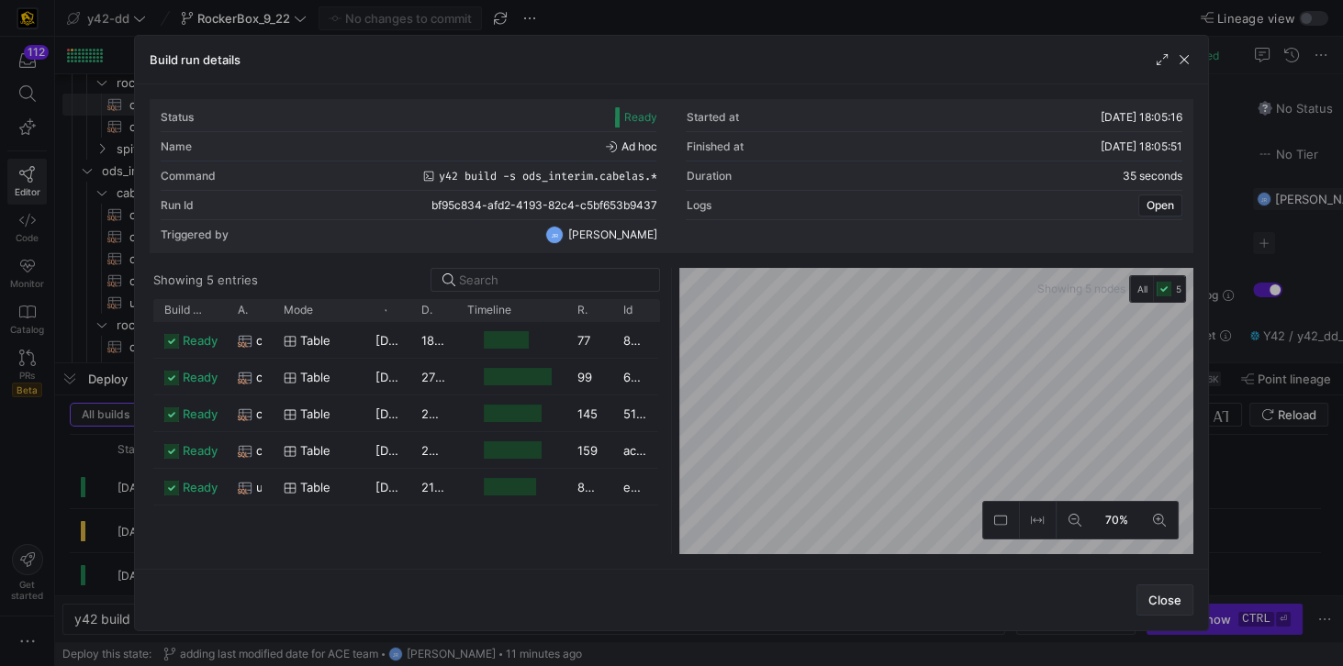
click at [1160, 598] on span "Close" at bounding box center [1164, 600] width 33 height 15
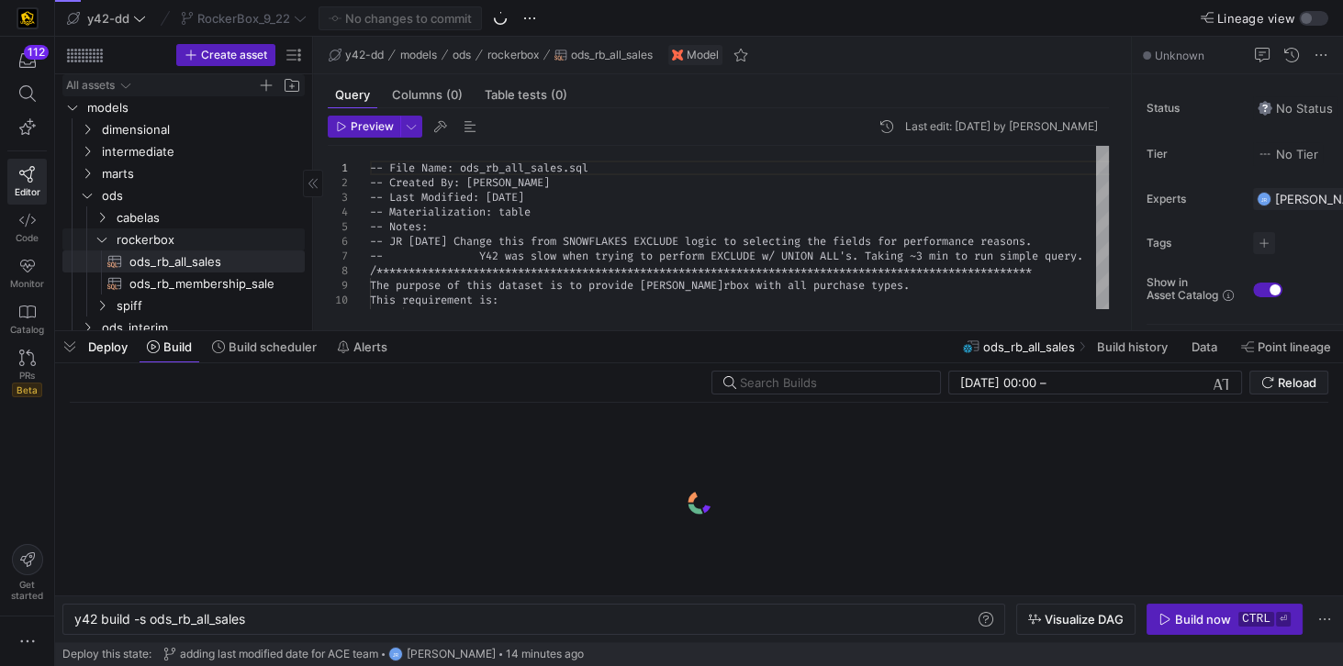
scroll to position [0, 173]
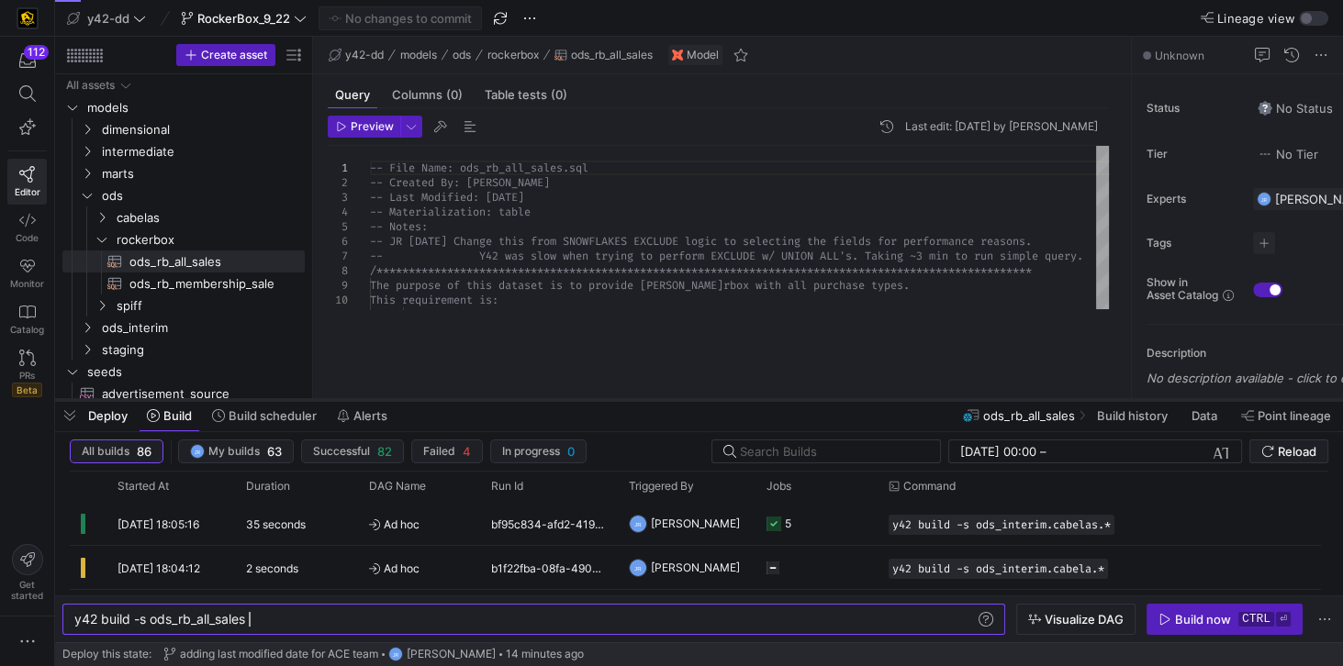
drag, startPoint x: 199, startPoint y: 332, endPoint x: 188, endPoint y: 401, distance: 69.7
click at [188, 401] on div at bounding box center [699, 399] width 1288 height 7
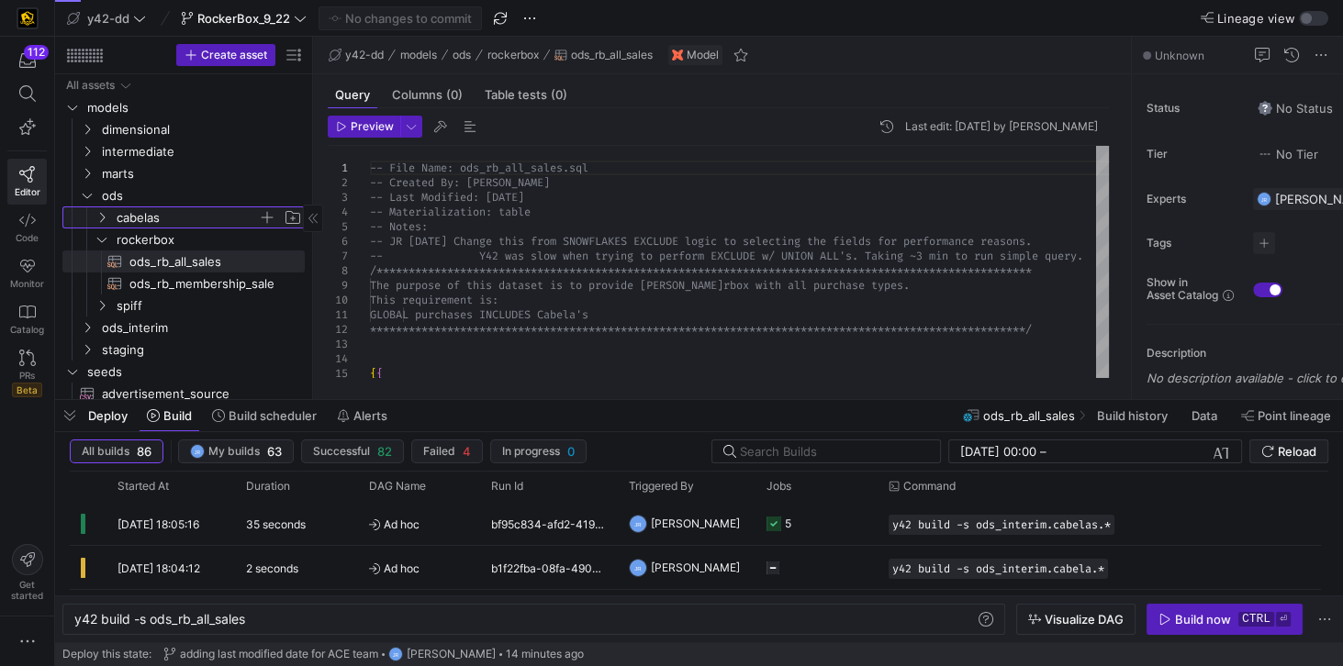
click at [122, 220] on span "cabelas" at bounding box center [187, 217] width 141 height 21
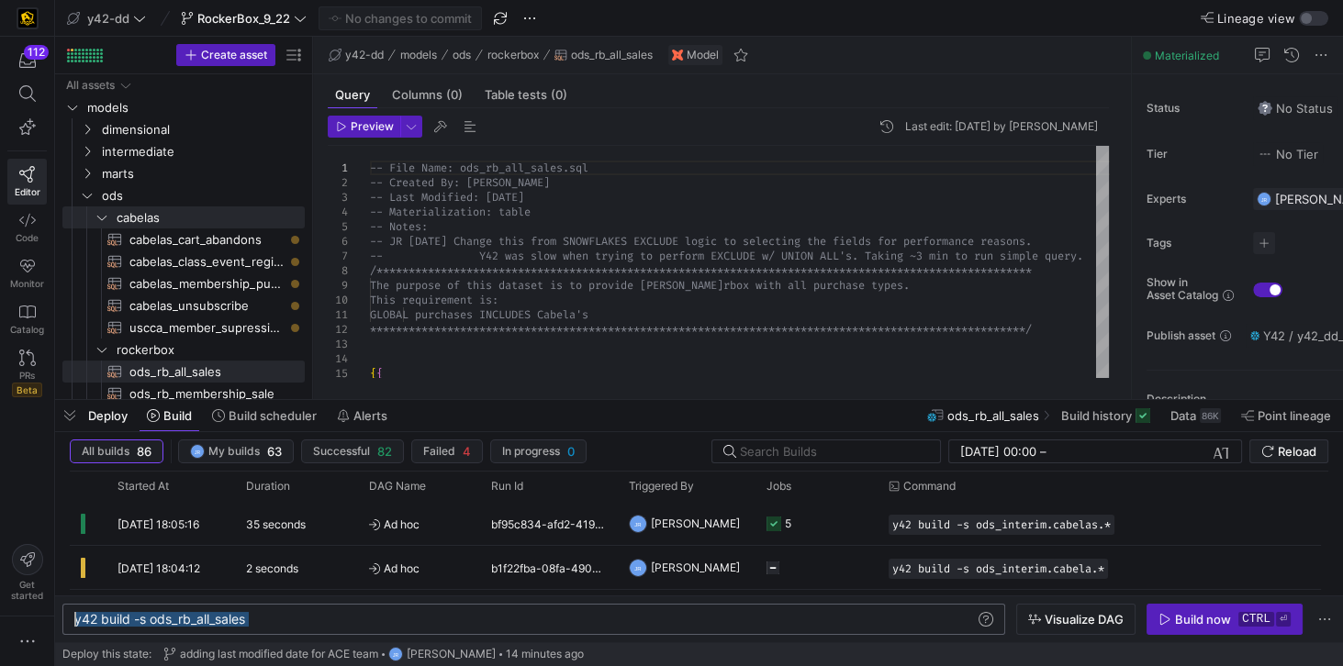
drag, startPoint x: 274, startPoint y: 620, endPoint x: 69, endPoint y: 617, distance: 205.6
click at [74, 617] on div "y42 build -s ods_rb_all_sales" at bounding box center [525, 619] width 903 height 15
click at [152, 624] on div "y42 build -s +ods_interim.cabelas.*" at bounding box center [525, 619] width 903 height 15
click at [181, 623] on div "y42 build -s ods_interim.cabelas.*" at bounding box center [525, 619] width 903 height 15
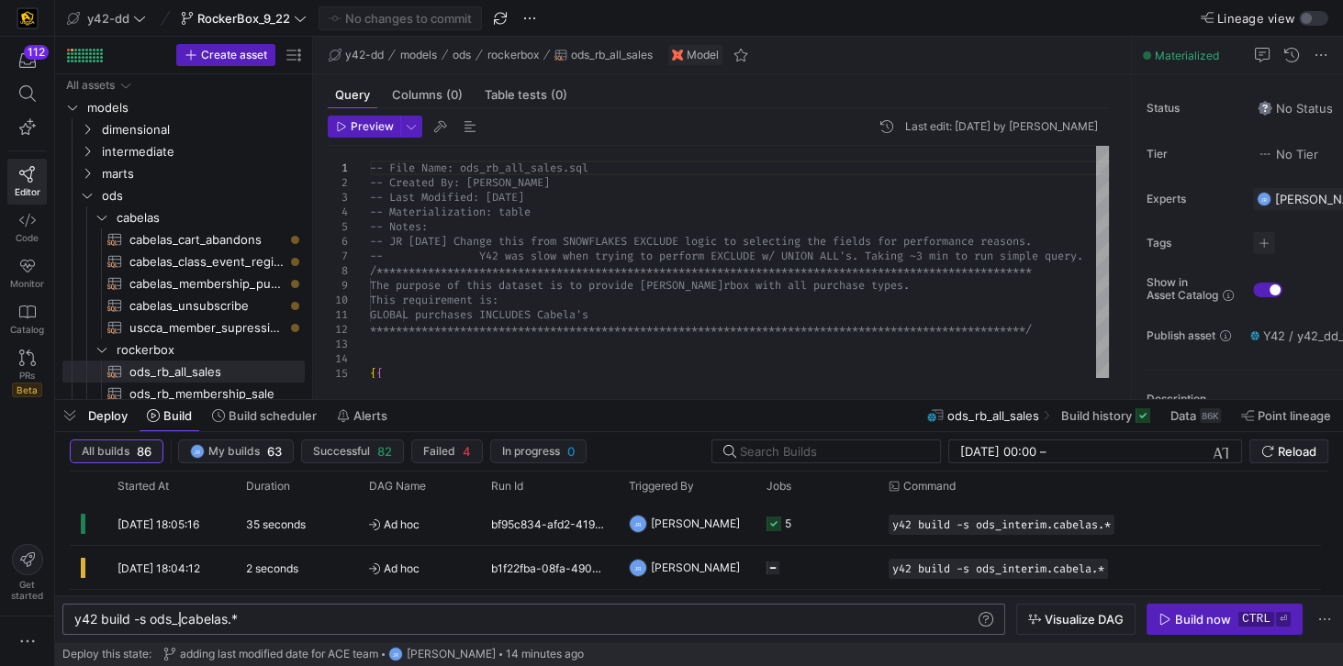
type textarea "y42 build -s ods.cabelas.*"
click at [1200, 621] on div "Build now" at bounding box center [1203, 619] width 56 height 15
click at [67, 49] on div at bounding box center [68, 50] width 3 height 3
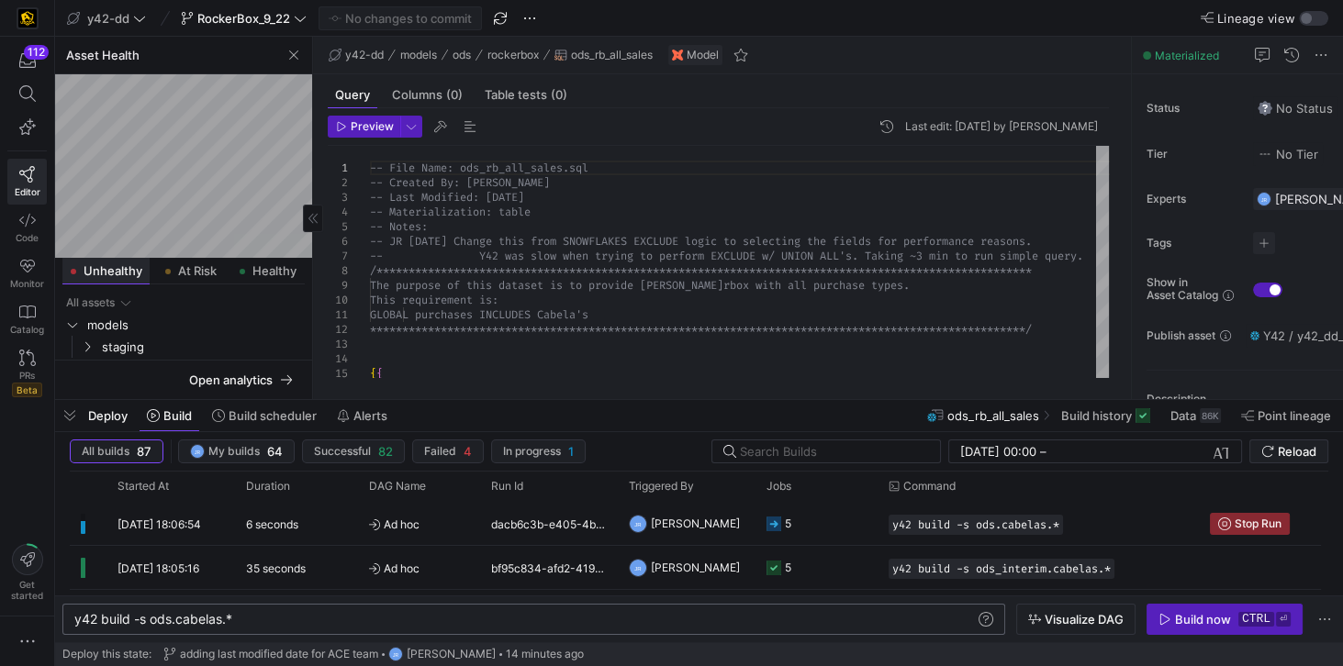
click at [100, 266] on span "Unhealthy" at bounding box center [113, 271] width 59 height 12
click at [133, 338] on span "staging" at bounding box center [202, 343] width 200 height 21
click at [107, 271] on span "Unhealthy" at bounding box center [113, 271] width 59 height 12
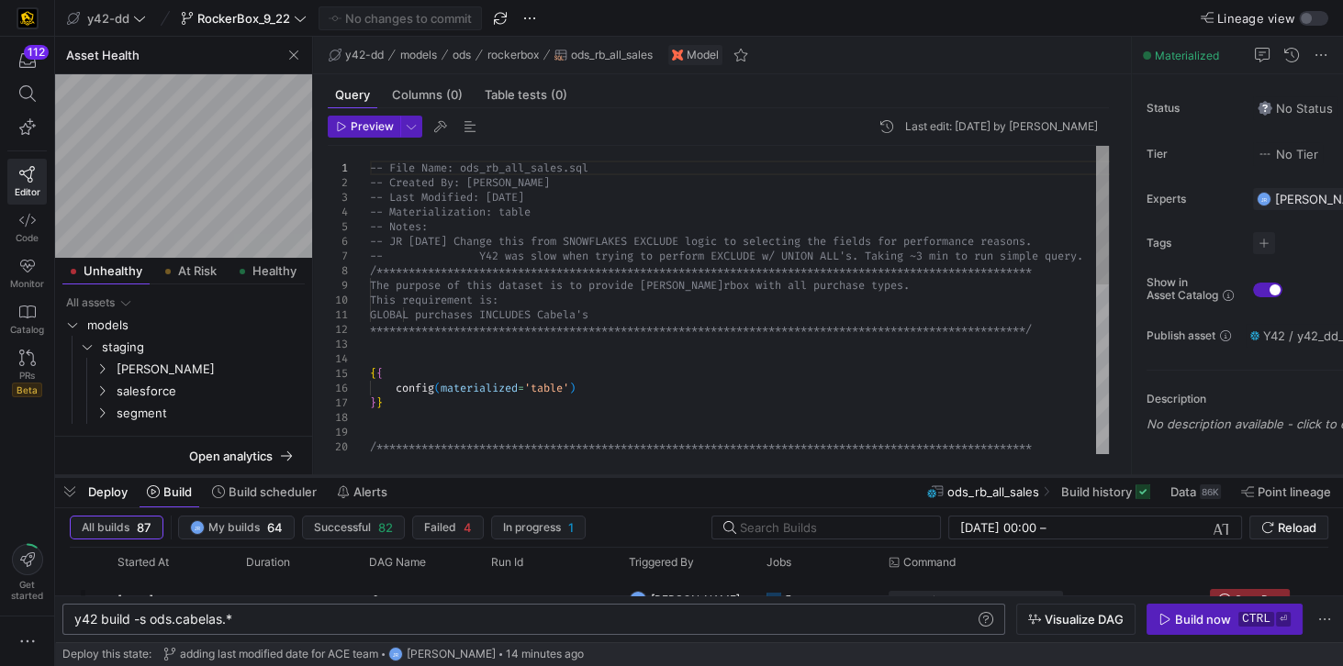
drag, startPoint x: 424, startPoint y: 398, endPoint x: 405, endPoint y: 474, distance: 78.6
click at [405, 474] on div at bounding box center [699, 476] width 1288 height 7
click at [123, 265] on span "Unhealthy" at bounding box center [113, 271] width 59 height 12
click at [130, 348] on span "staging" at bounding box center [202, 347] width 200 height 21
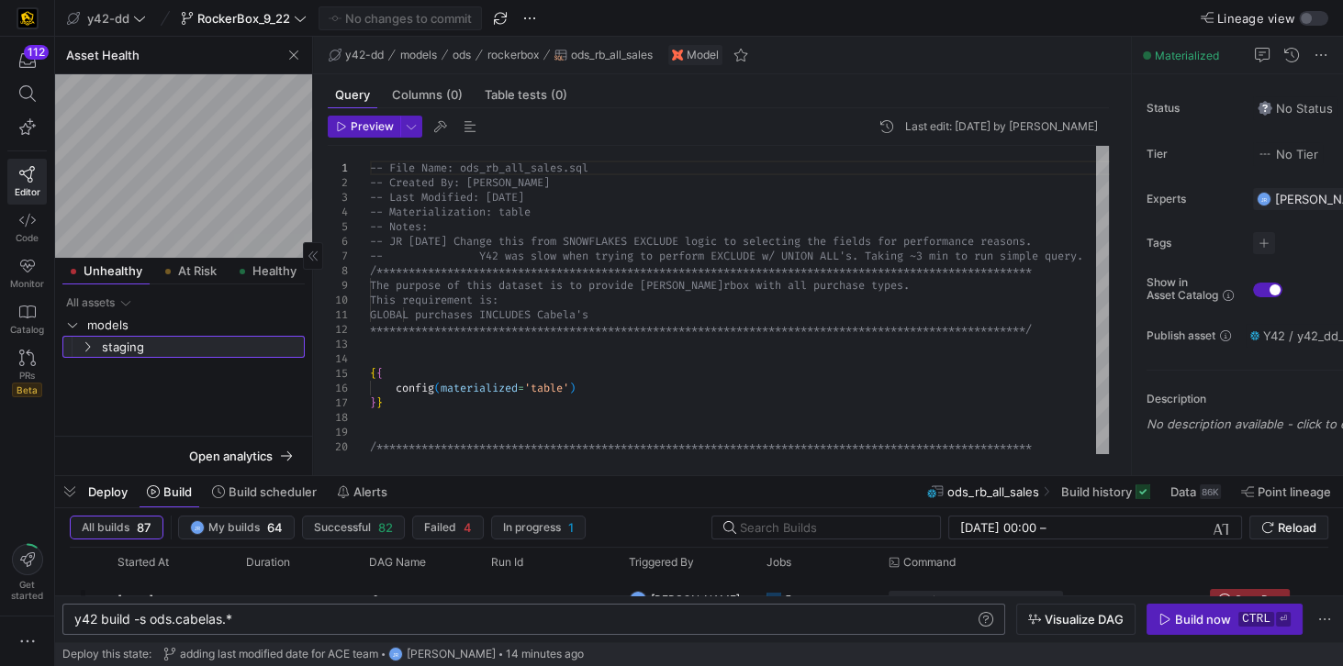
click at [132, 347] on span "staging" at bounding box center [202, 347] width 200 height 21
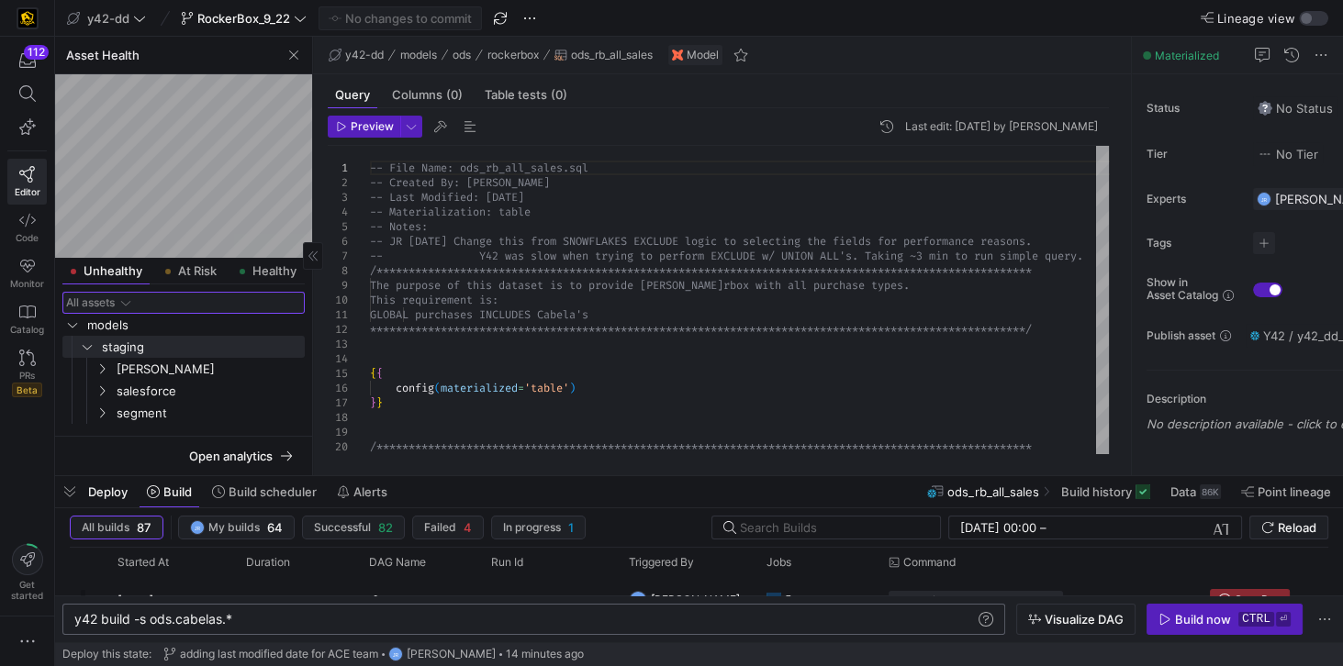
click at [103, 303] on div "All assets" at bounding box center [90, 302] width 49 height 13
click at [107, 273] on span "Unhealthy" at bounding box center [113, 271] width 59 height 12
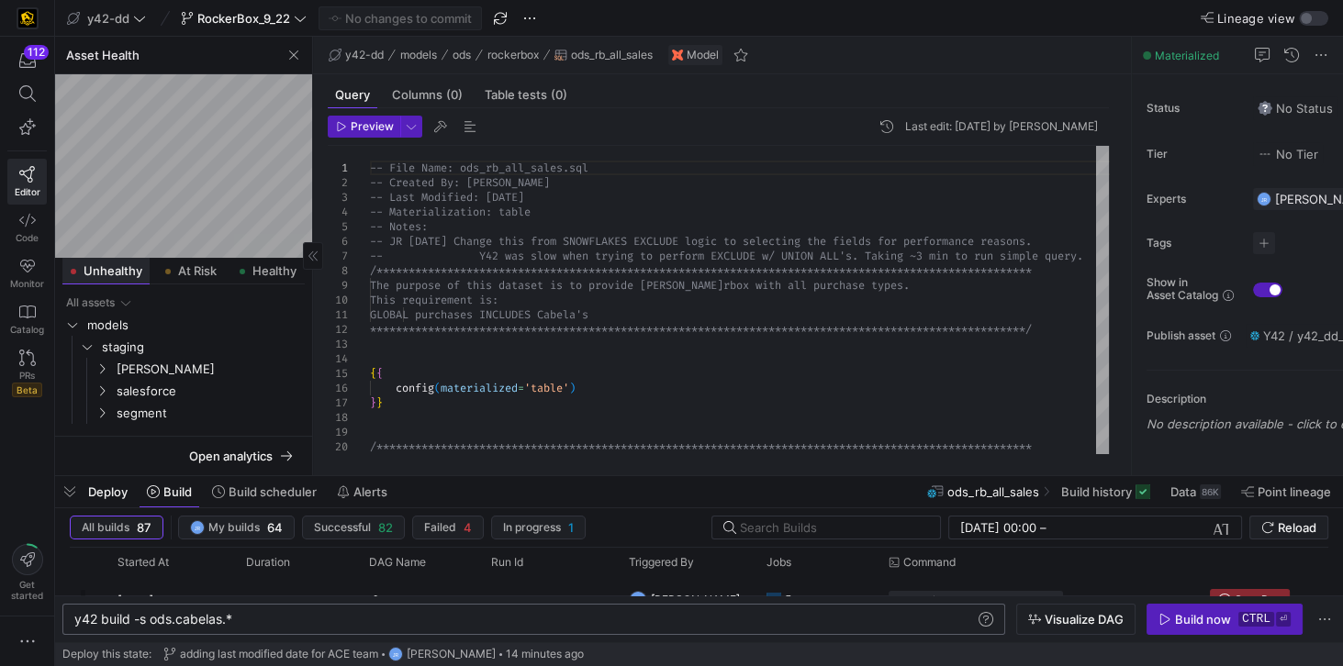
click at [107, 273] on span "Unhealthy" at bounding box center [113, 271] width 59 height 12
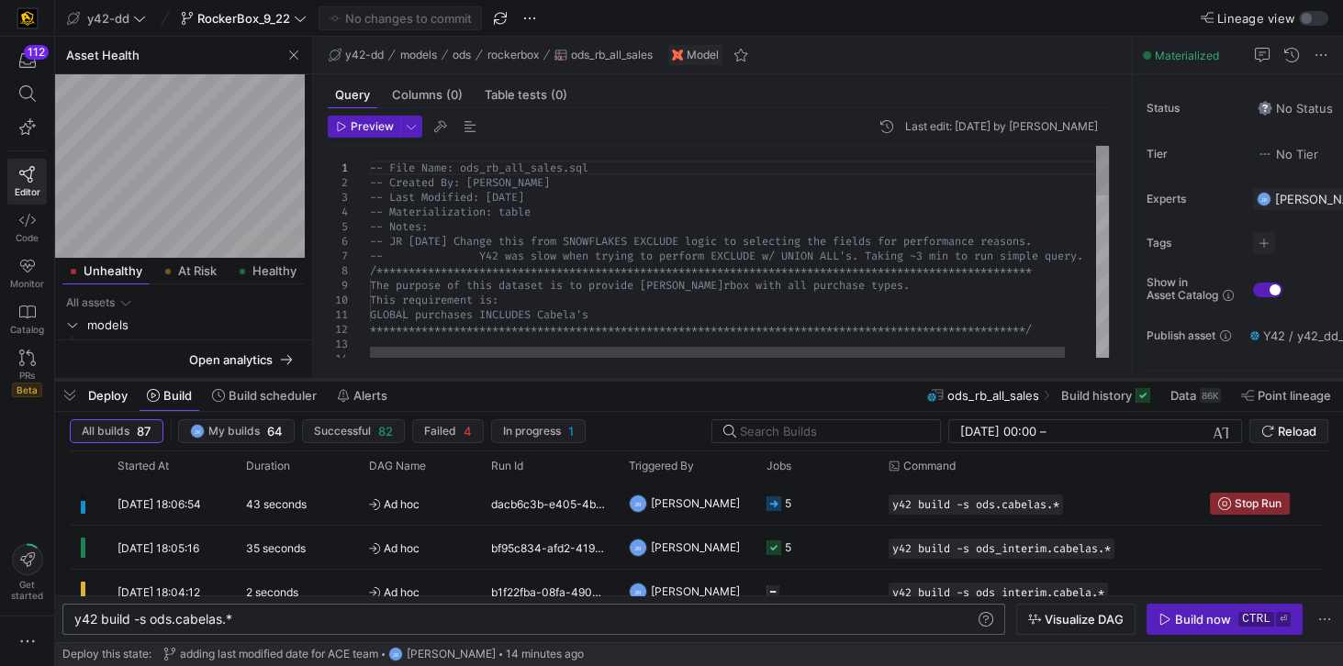
drag, startPoint x: 489, startPoint y: 474, endPoint x: 497, endPoint y: 378, distance: 96.6
click at [497, 378] on div at bounding box center [699, 379] width 1288 height 7
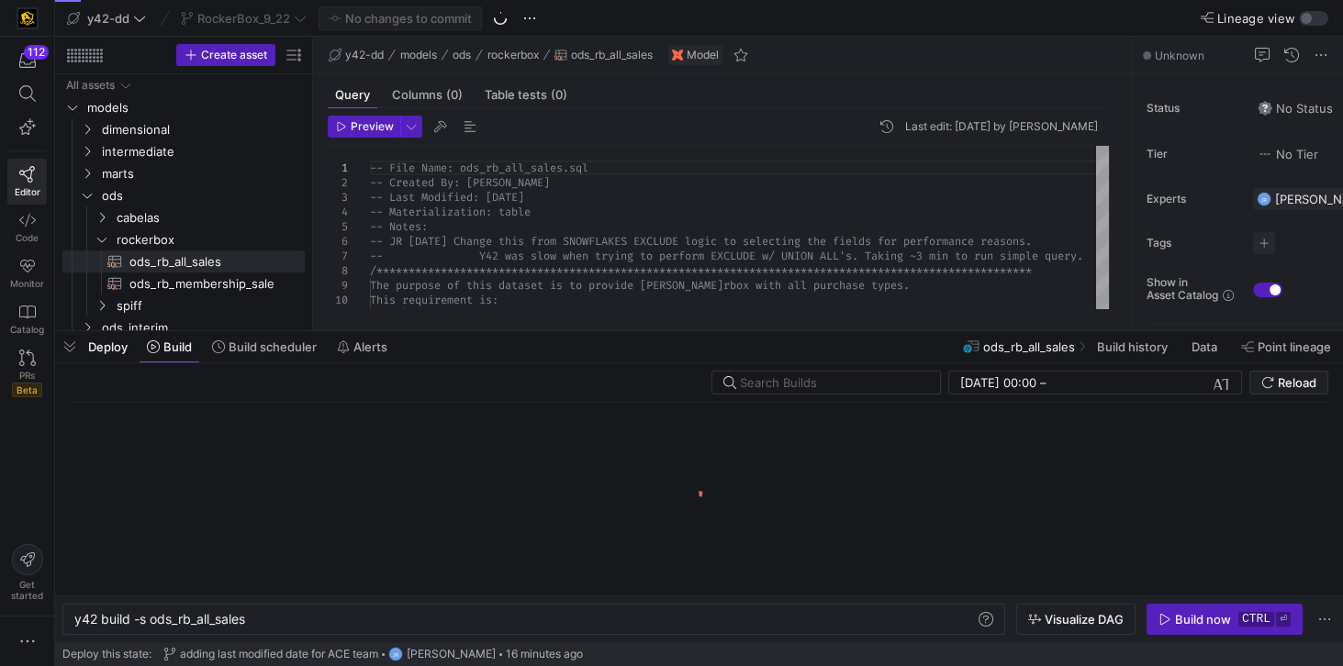
scroll to position [0, 173]
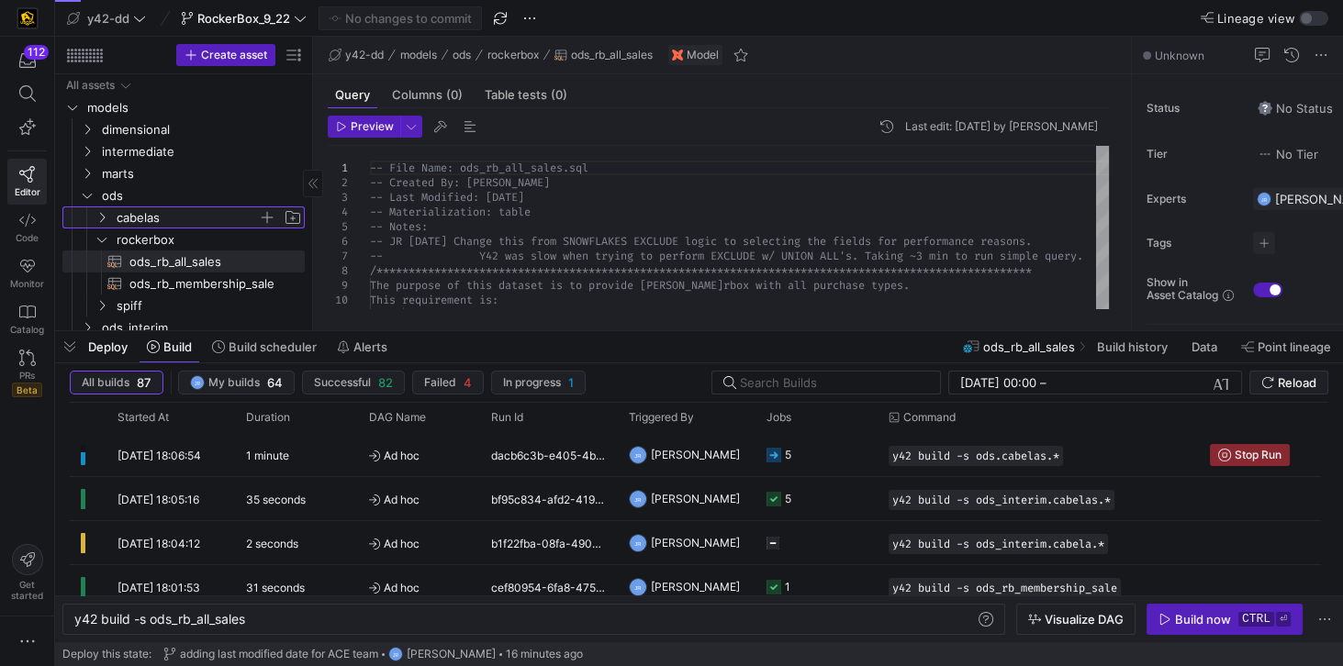
click at [134, 216] on span "cabelas" at bounding box center [187, 217] width 141 height 21
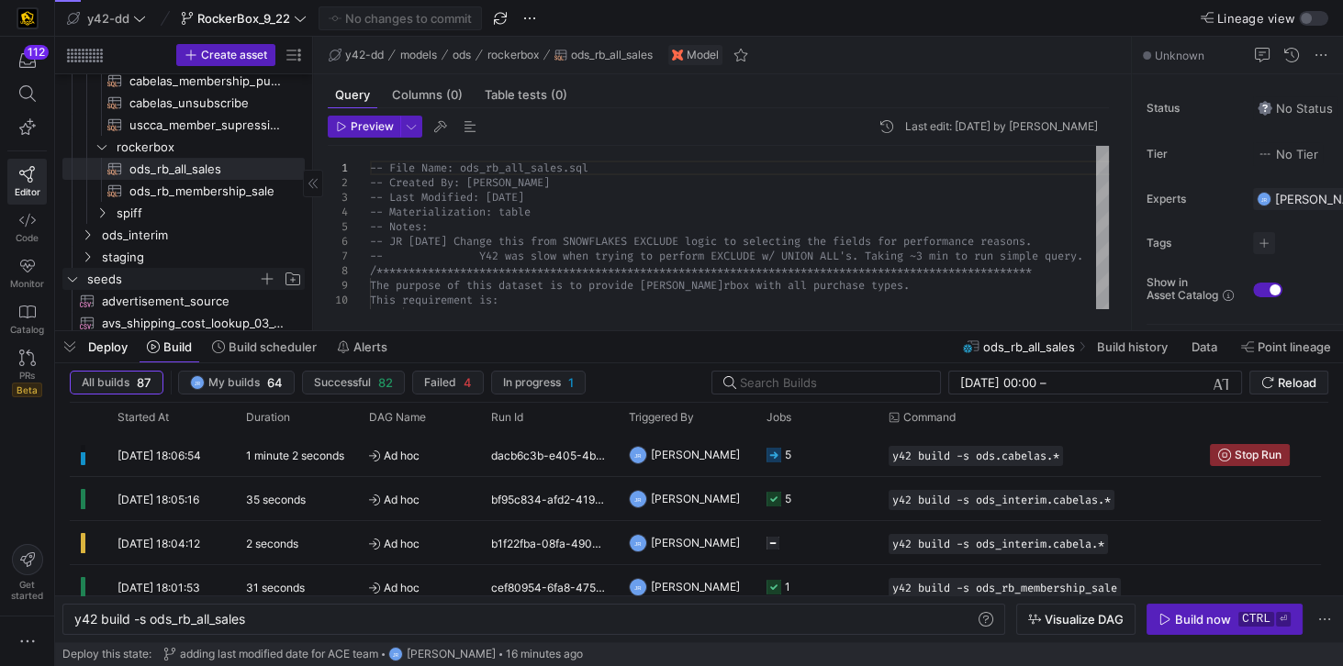
scroll to position [209, 0]
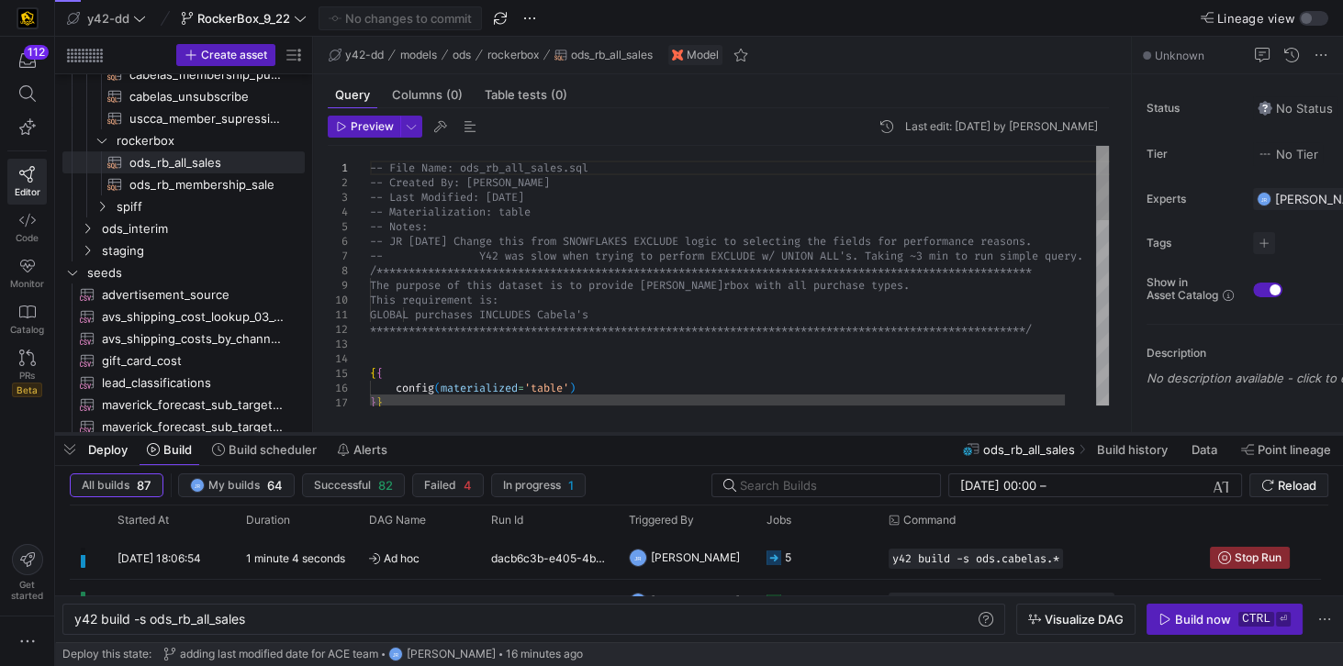
drag, startPoint x: 344, startPoint y: 329, endPoint x: 337, endPoint y: 431, distance: 103.1
click at [337, 431] on div at bounding box center [699, 433] width 1288 height 7
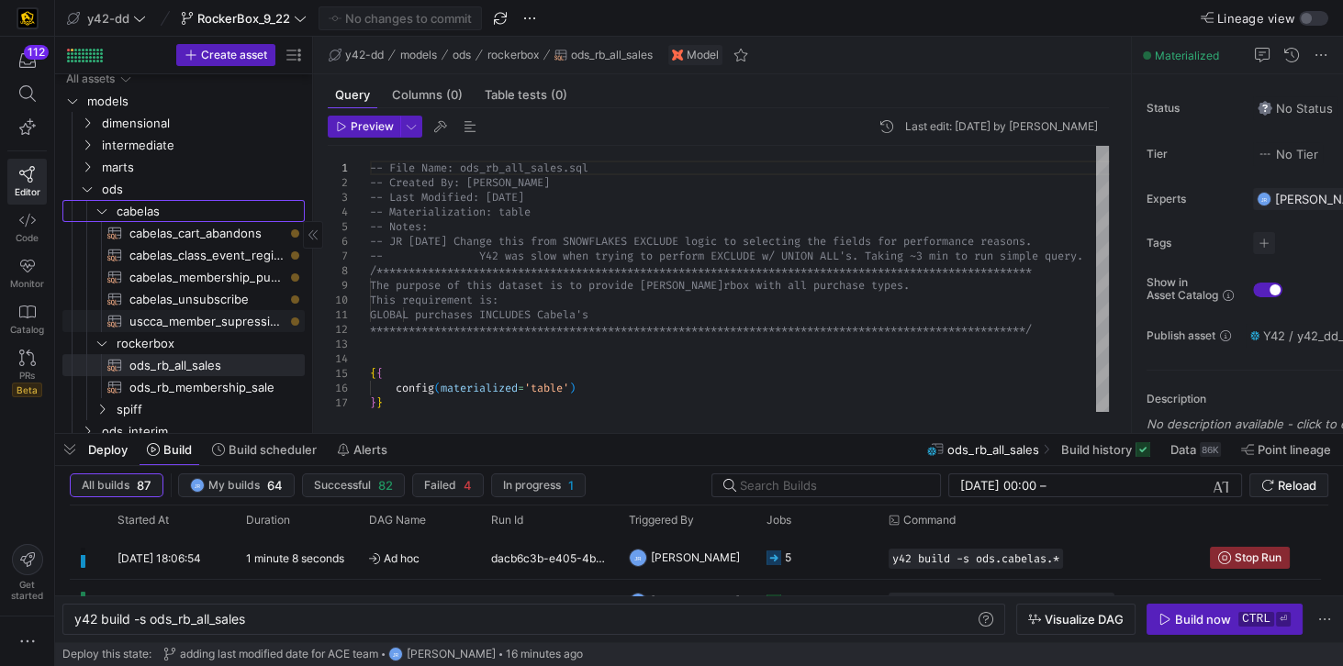
scroll to position [0, 0]
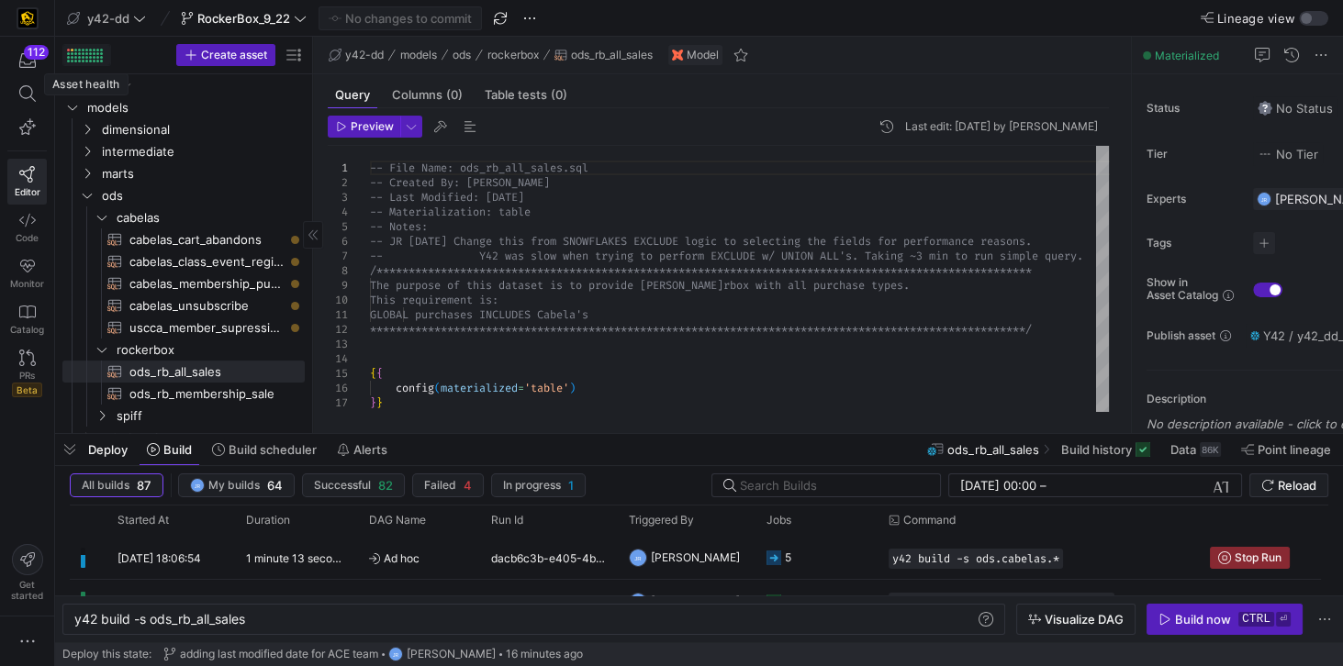
click at [67, 49] on div at bounding box center [68, 50] width 3 height 3
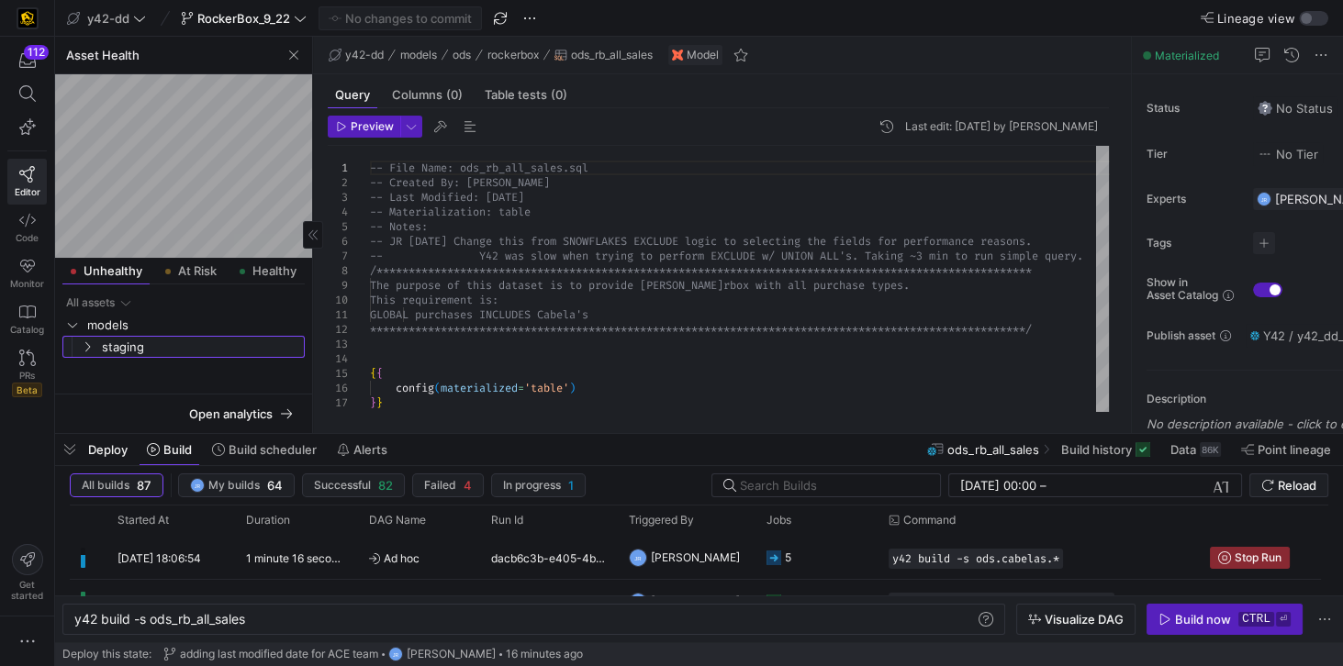
click at [85, 346] on icon "Press SPACE to select this row." at bounding box center [87, 346] width 13 height 11
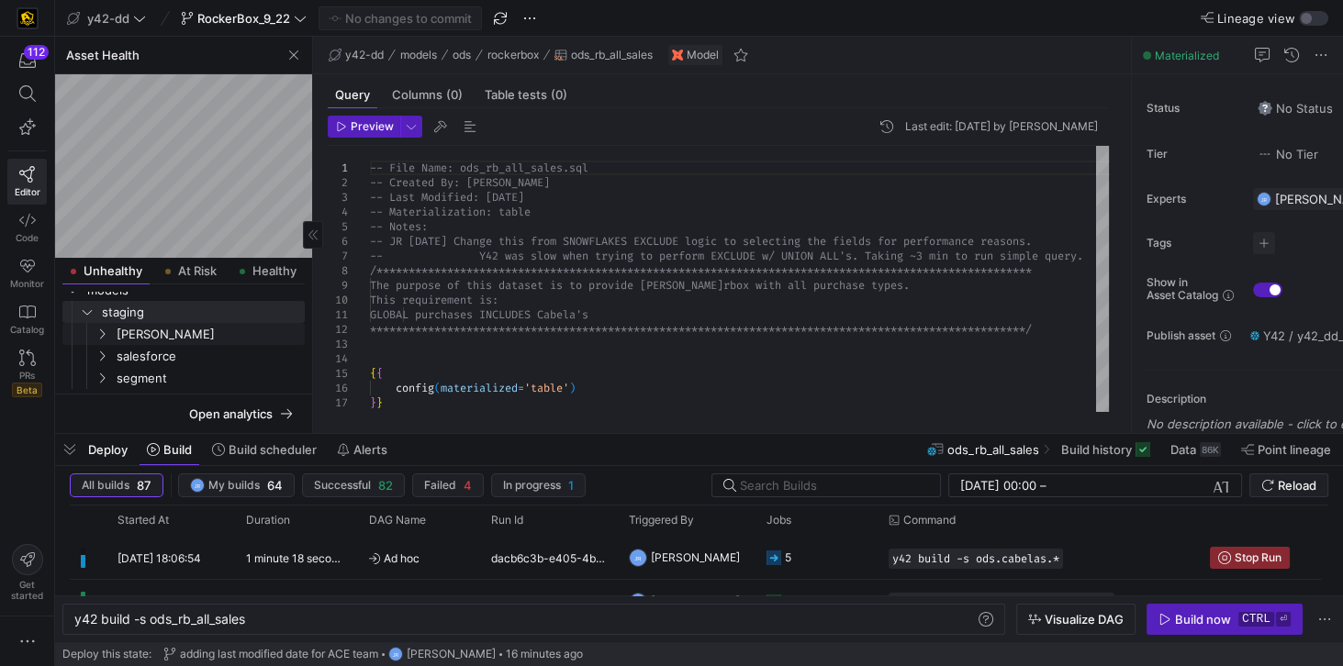
click at [103, 334] on icon "Press SPACE to select this row." at bounding box center [102, 334] width 5 height 10
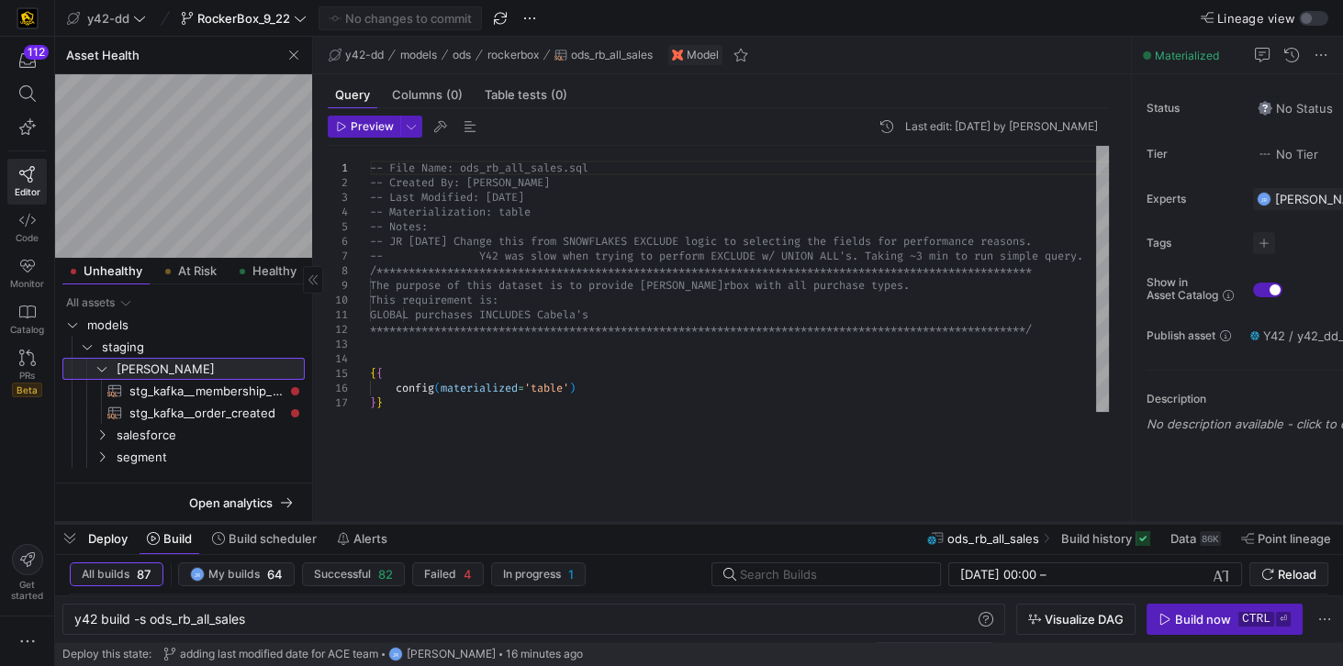
scroll to position [0, 0]
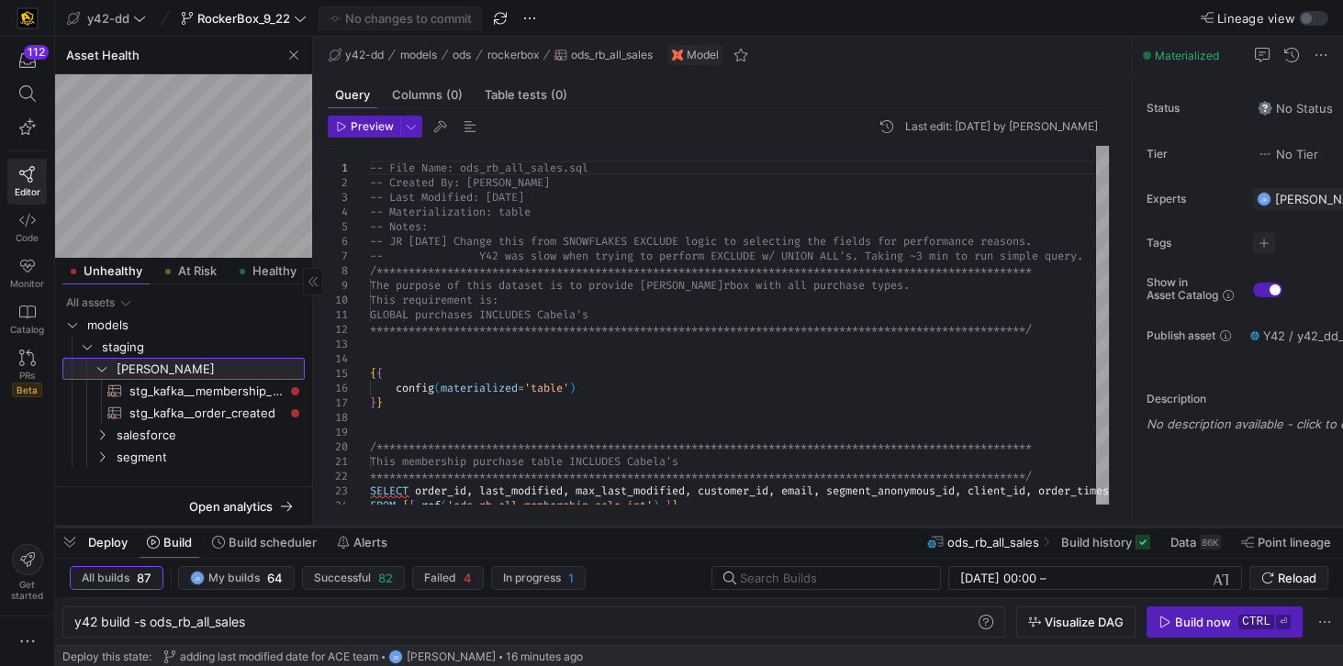
drag, startPoint x: 431, startPoint y: 435, endPoint x: 418, endPoint y: 528, distance: 93.6
click at [418, 528] on div at bounding box center [699, 526] width 1288 height 7
click at [104, 433] on icon "Press SPACE to select this row." at bounding box center [102, 435] width 5 height 10
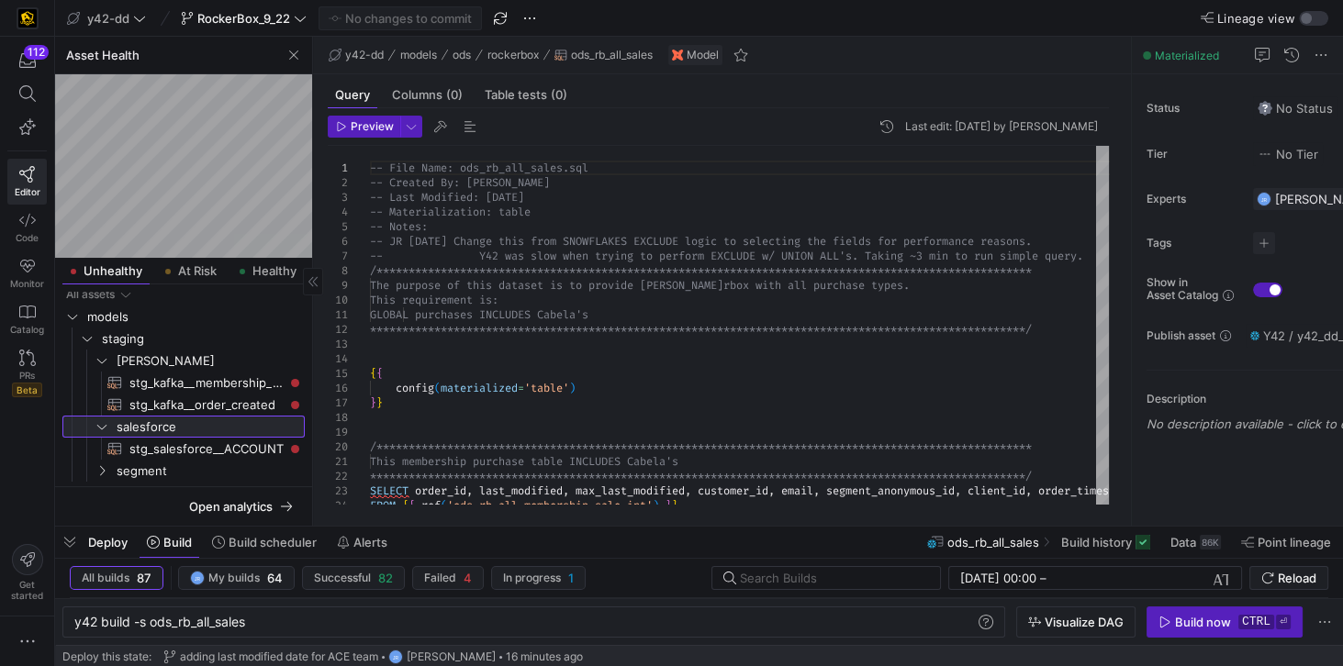
scroll to position [8, 0]
click at [104, 467] on icon "Press SPACE to select this row." at bounding box center [101, 470] width 13 height 11
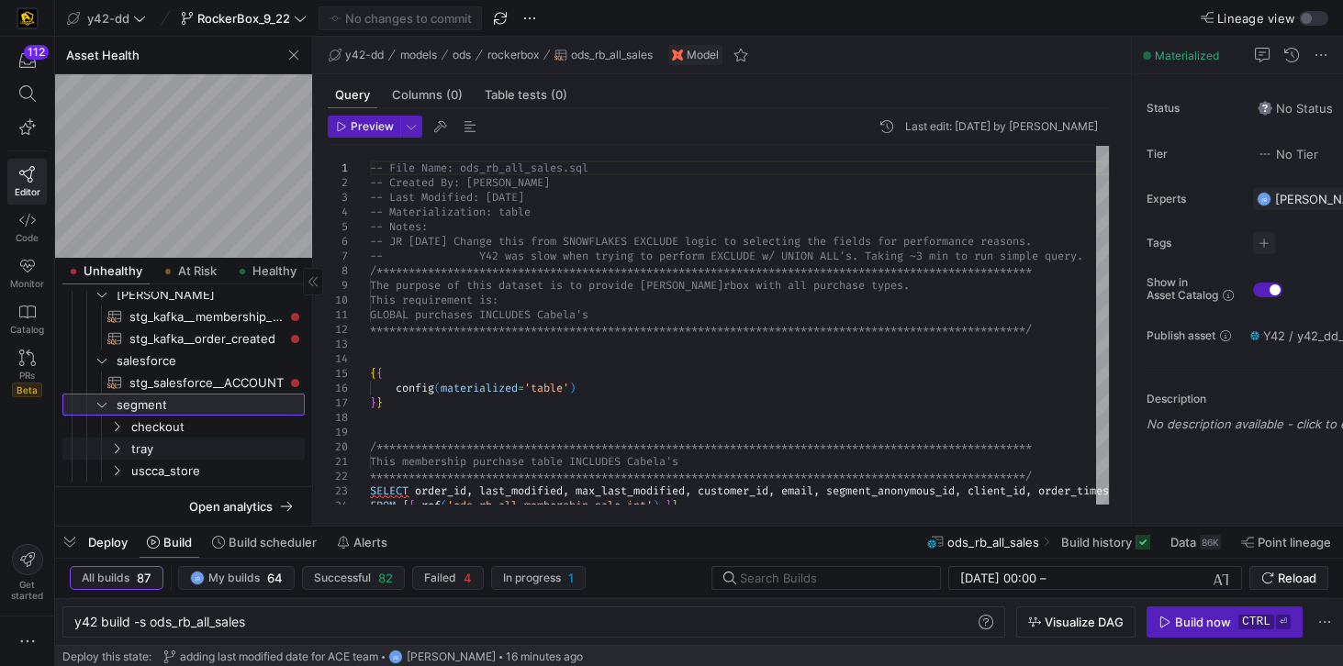
scroll to position [0, 0]
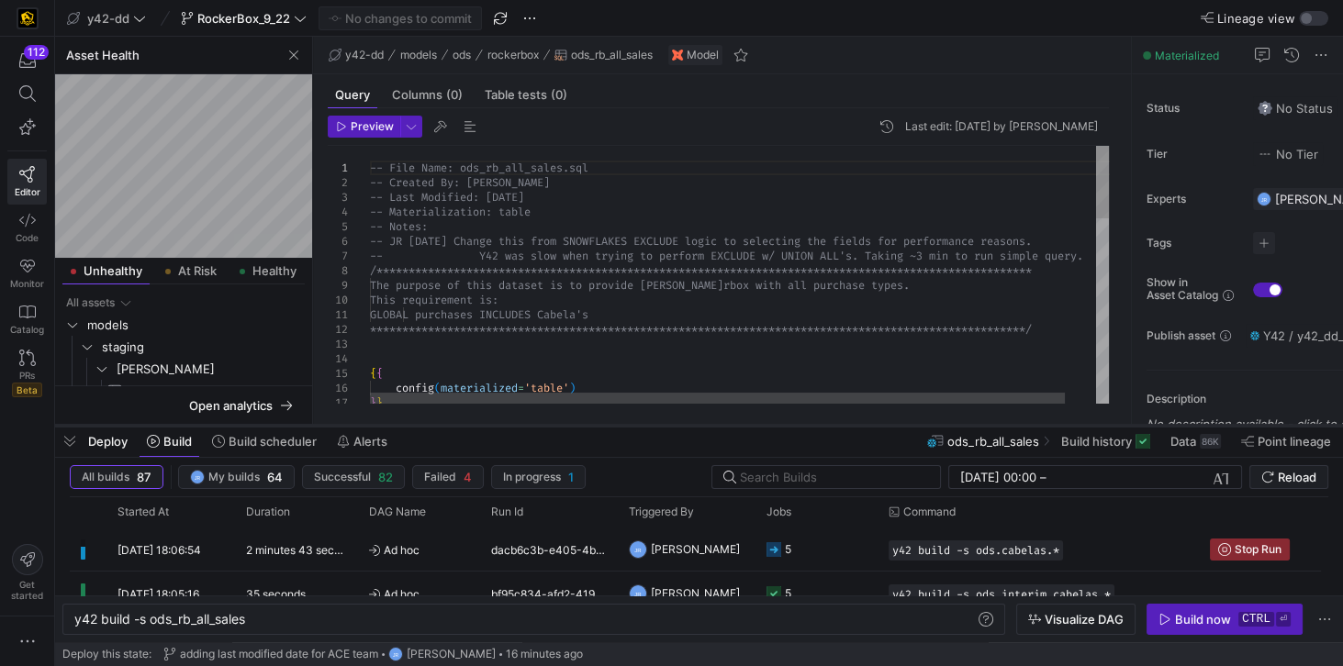
drag, startPoint x: 415, startPoint y: 529, endPoint x: 407, endPoint y: 428, distance: 101.2
click at [407, 428] on div at bounding box center [699, 425] width 1288 height 7
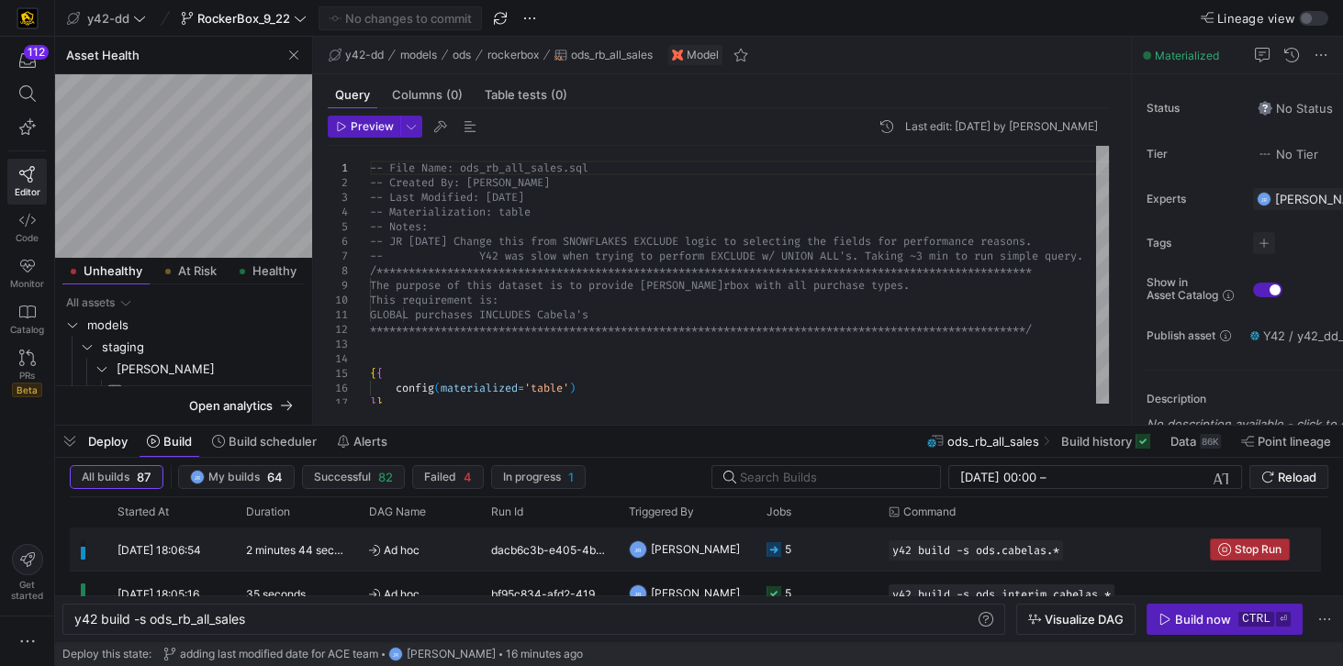
click at [1231, 547] on span "Stop Run" at bounding box center [1249, 549] width 63 height 13
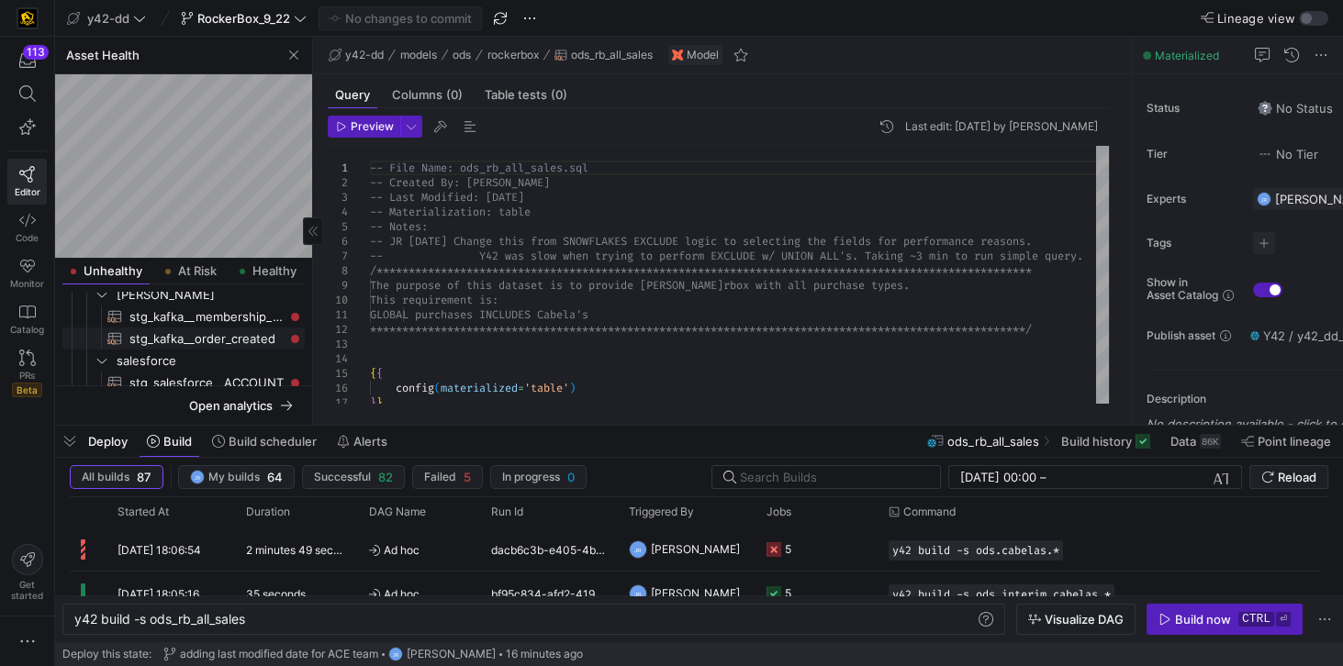
scroll to position [55, 0]
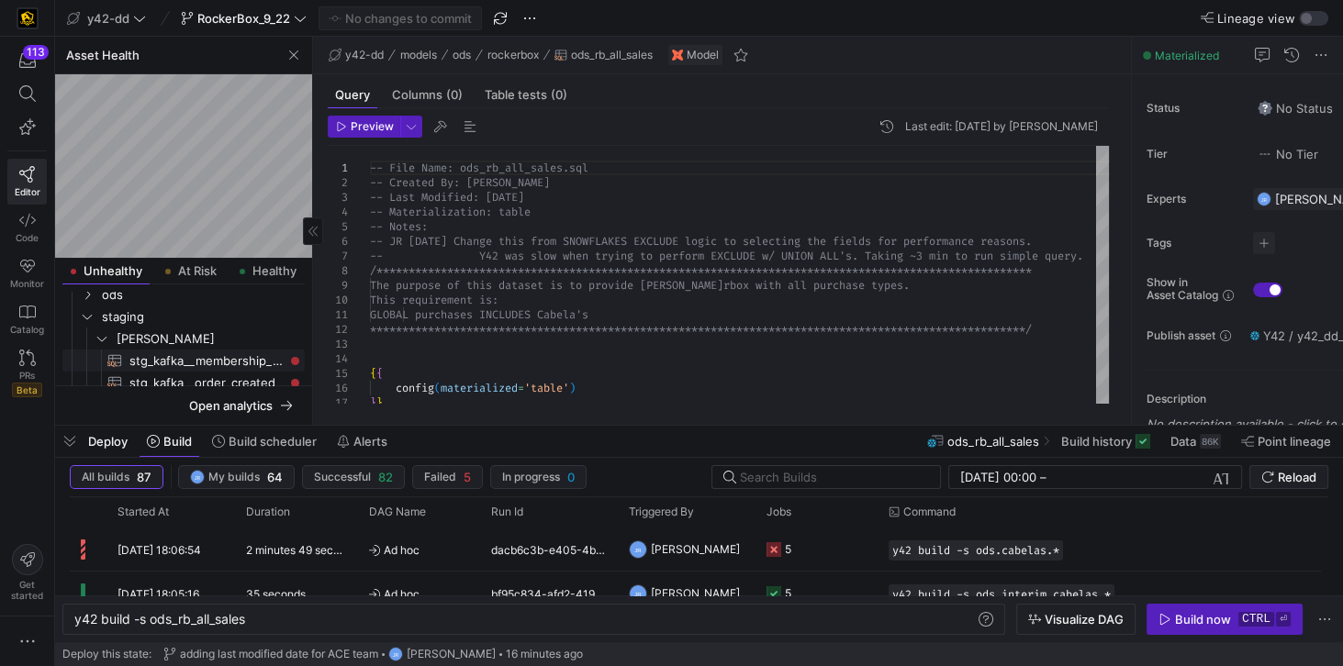
click at [195, 361] on span "stg_kafka__membership_purchased​​​​​​​​​​" at bounding box center [206, 361] width 154 height 21
type textarea "y42 build -s stg_kafka__membership_purchased"
type textarea "-- File Name: stg_kafka__membership_purchased.sql -- Created By: [PERSON_NAME] …"
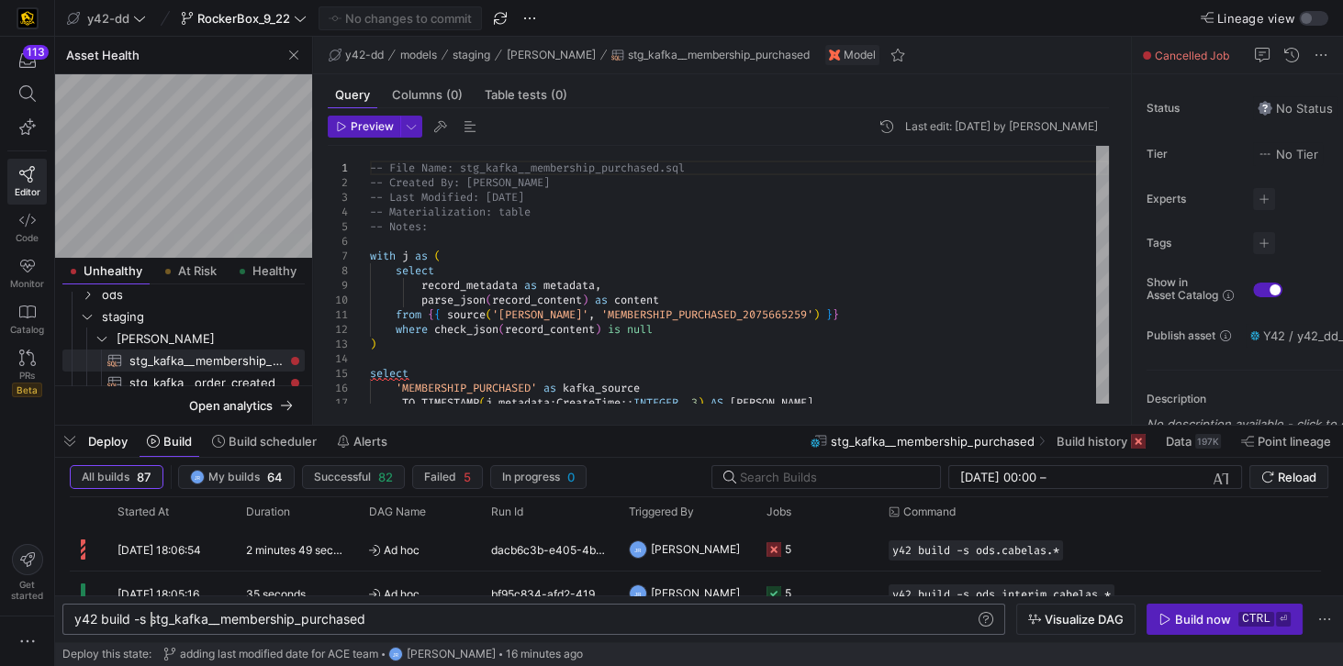
scroll to position [0, 291]
click at [151, 621] on div "y42 build -s stg_kafka__membership_purchased" at bounding box center [525, 619] width 903 height 15
type textarea "y42 build -s +stg_kafka__membership_purchased"
click at [1169, 618] on icon "button" at bounding box center [1164, 619] width 13 height 13
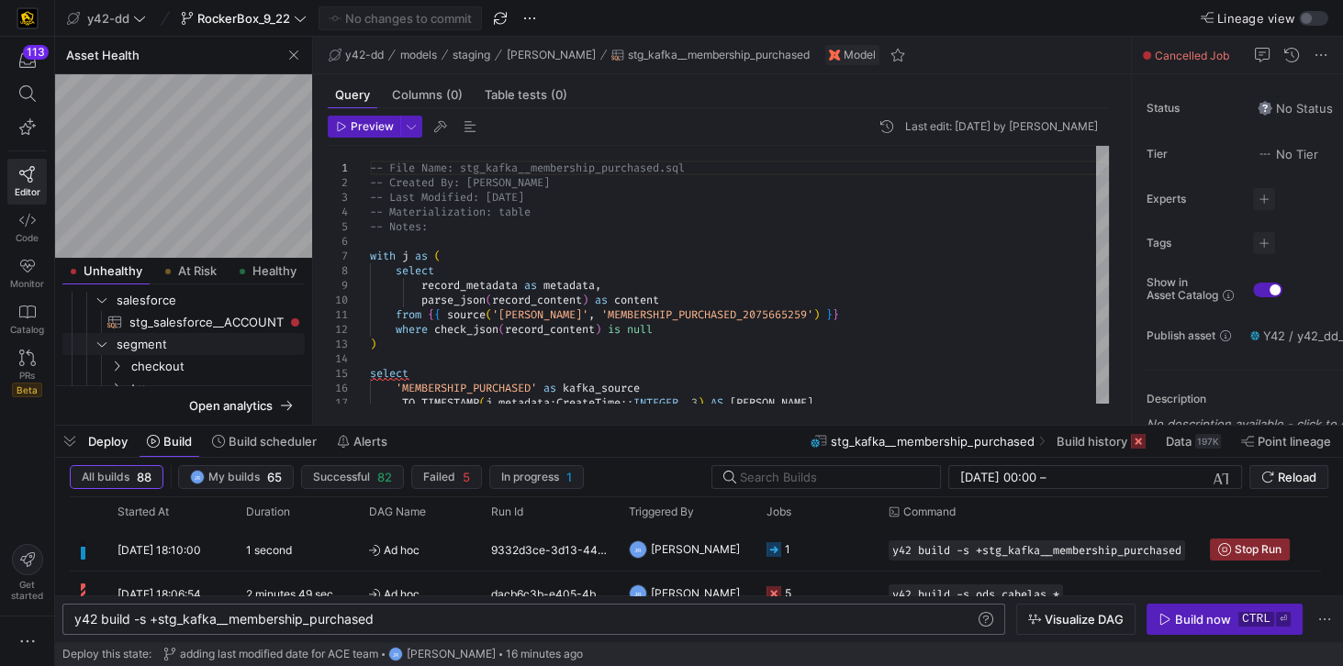
scroll to position [119, 0]
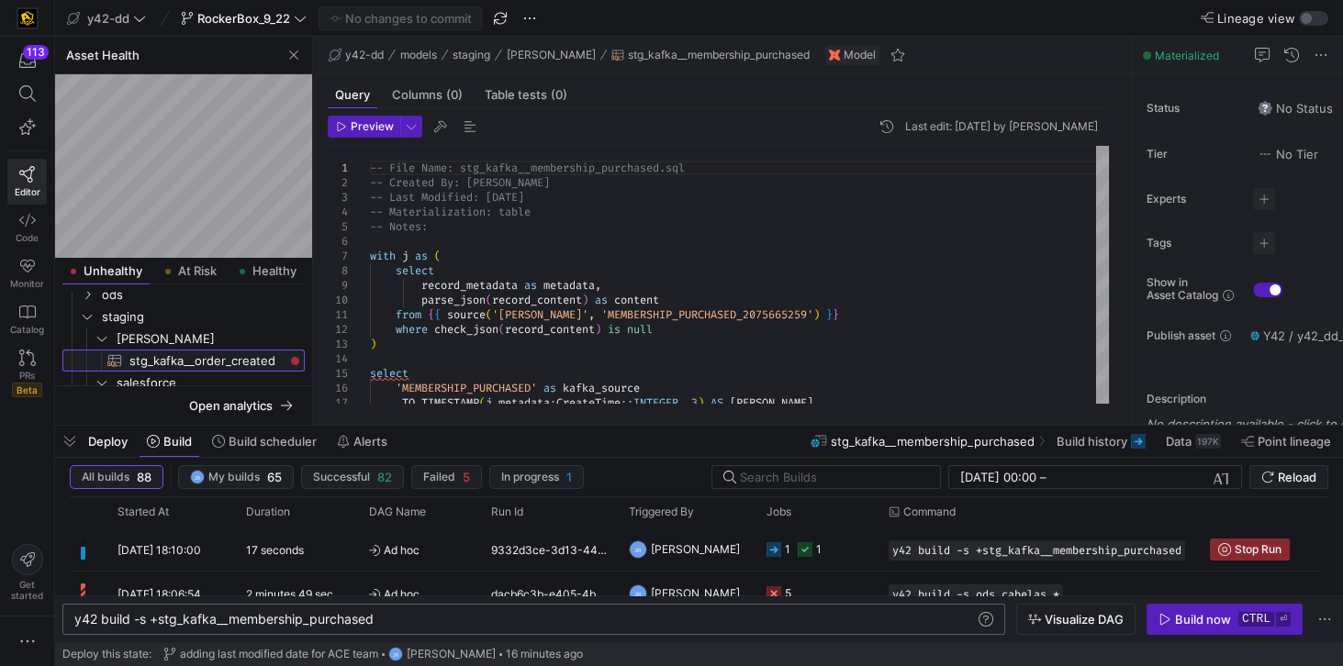
click at [237, 358] on span "stg_kafka__order_created​​​​​​​​​​" at bounding box center [206, 361] width 154 height 21
type textarea "-- File Name: stg_kafka__order_created.sql -- Created By: [PERSON_NAME] -- Last…"
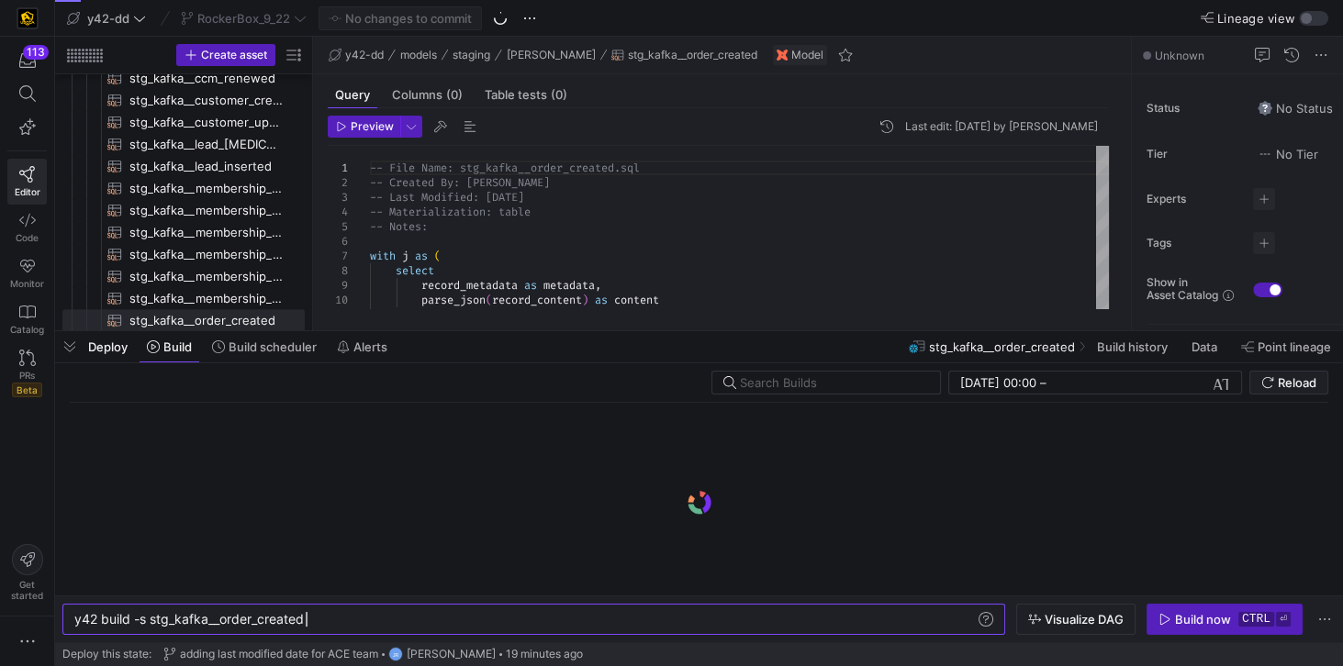
scroll to position [0, 229]
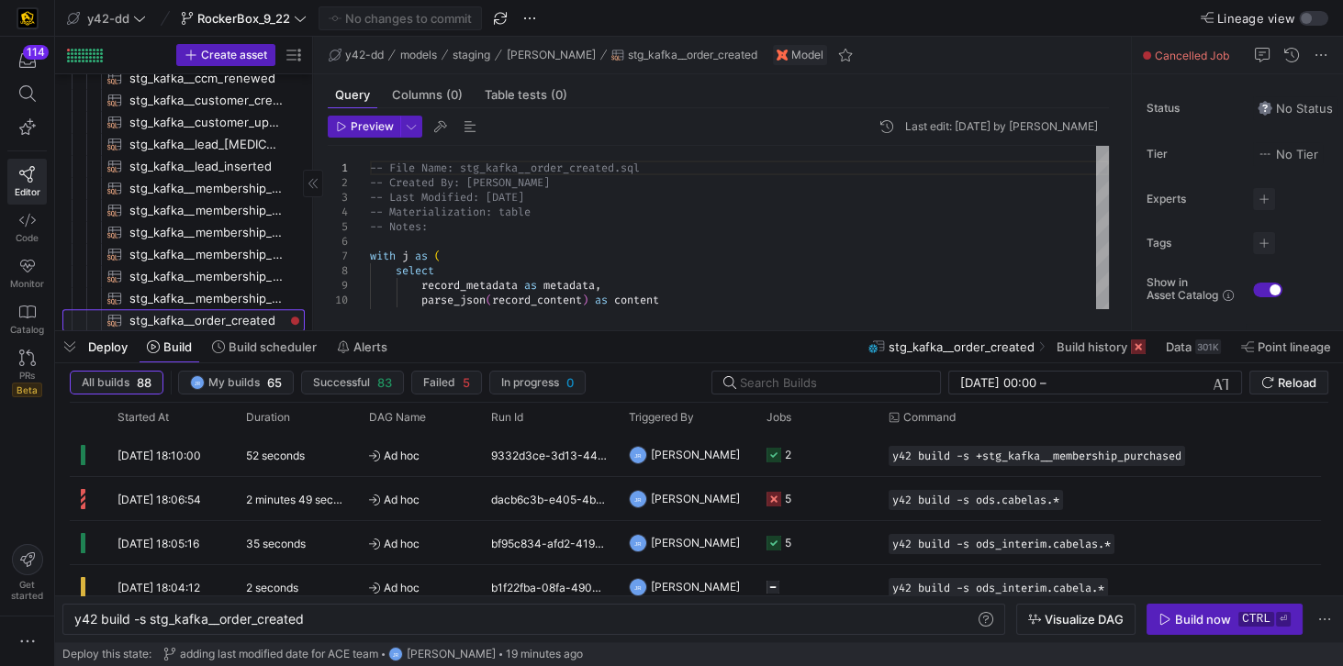
click at [243, 323] on span "stg_kafka__order_created​​​​​​​​​​" at bounding box center [206, 320] width 154 height 21
click at [152, 619] on div "y42 build -s stg_kafka__order_created" at bounding box center [525, 619] width 903 height 15
type textarea "y42 build -s +stg_kafka__order_created"
click at [1187, 617] on div "Build now" at bounding box center [1203, 619] width 56 height 15
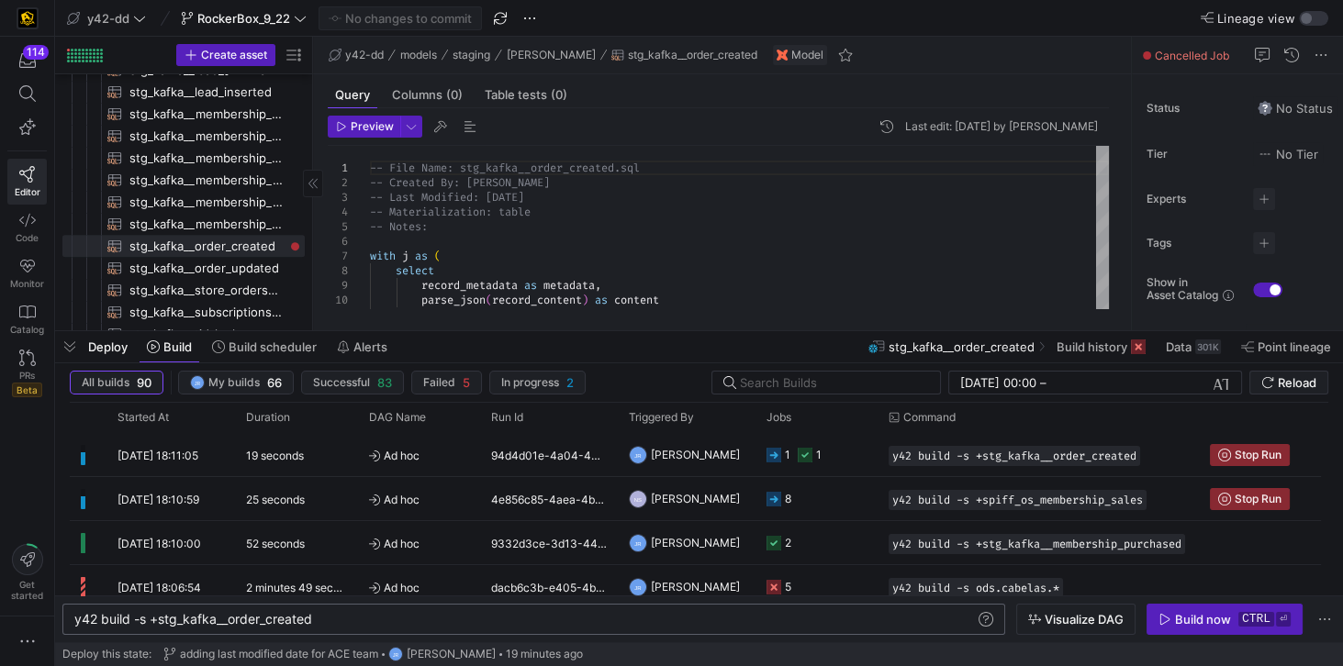
scroll to position [1469, 0]
click at [67, 50] on div at bounding box center [68, 50] width 3 height 3
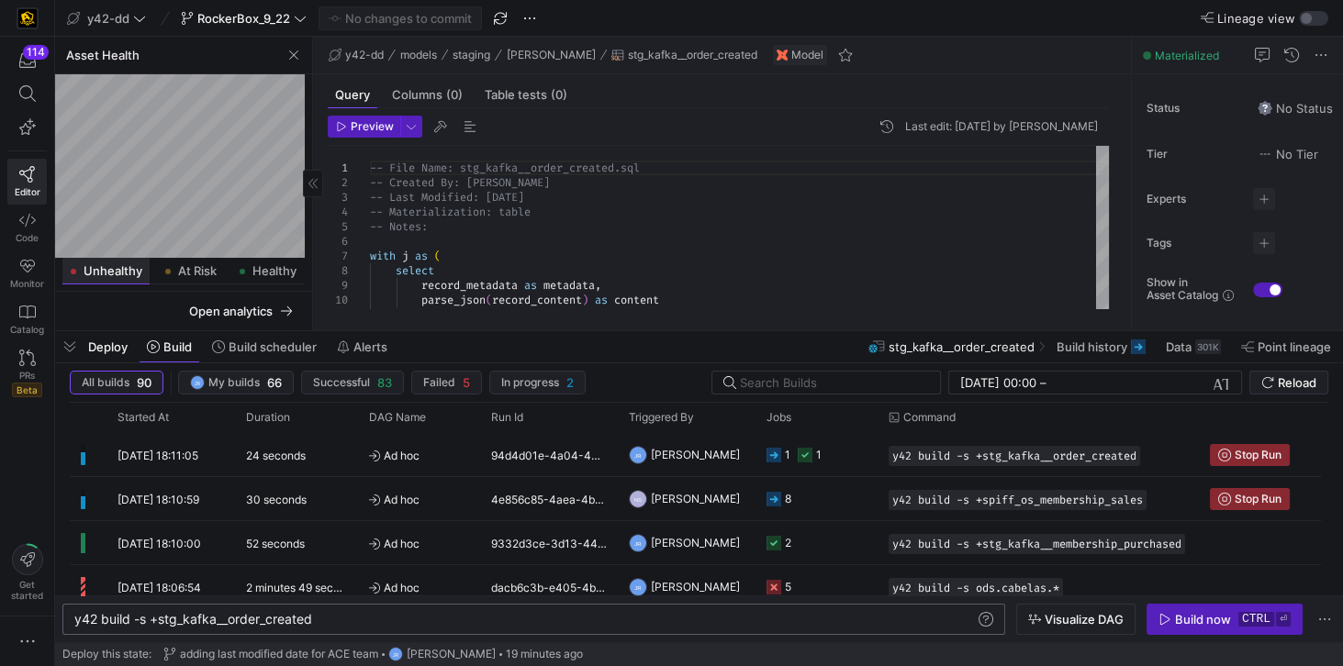
click at [103, 270] on span "Unhealthy" at bounding box center [113, 271] width 59 height 12
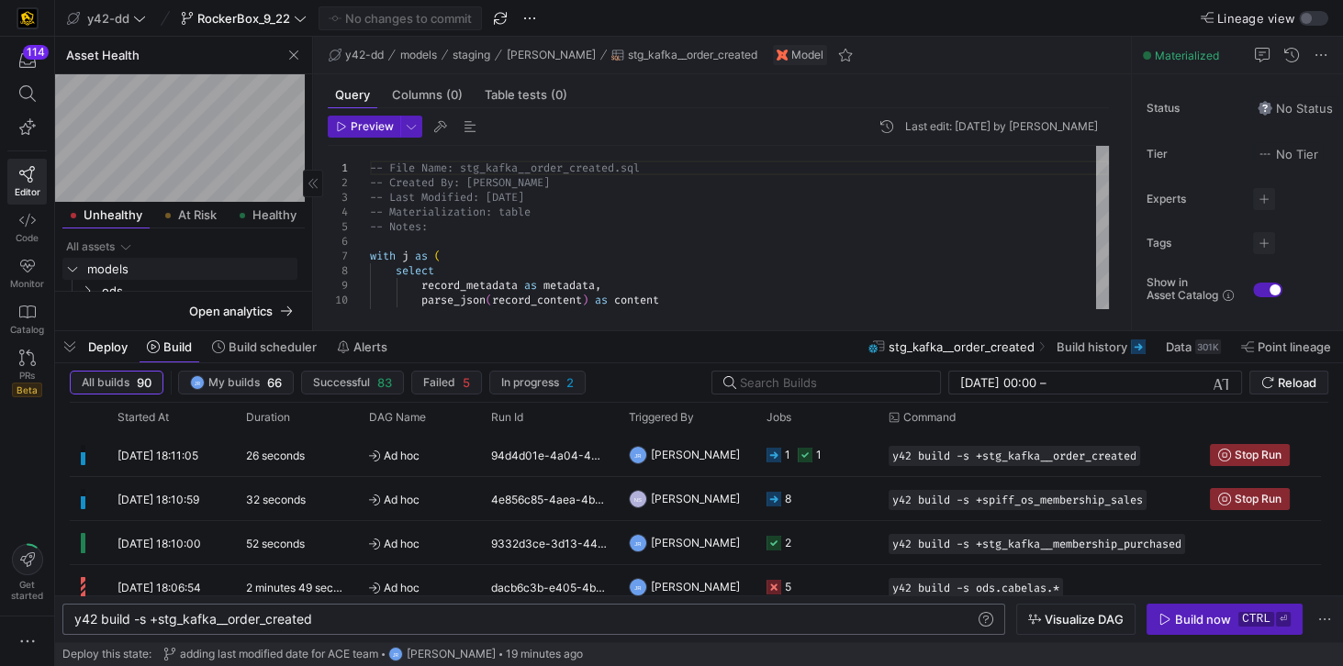
scroll to position [0, 0]
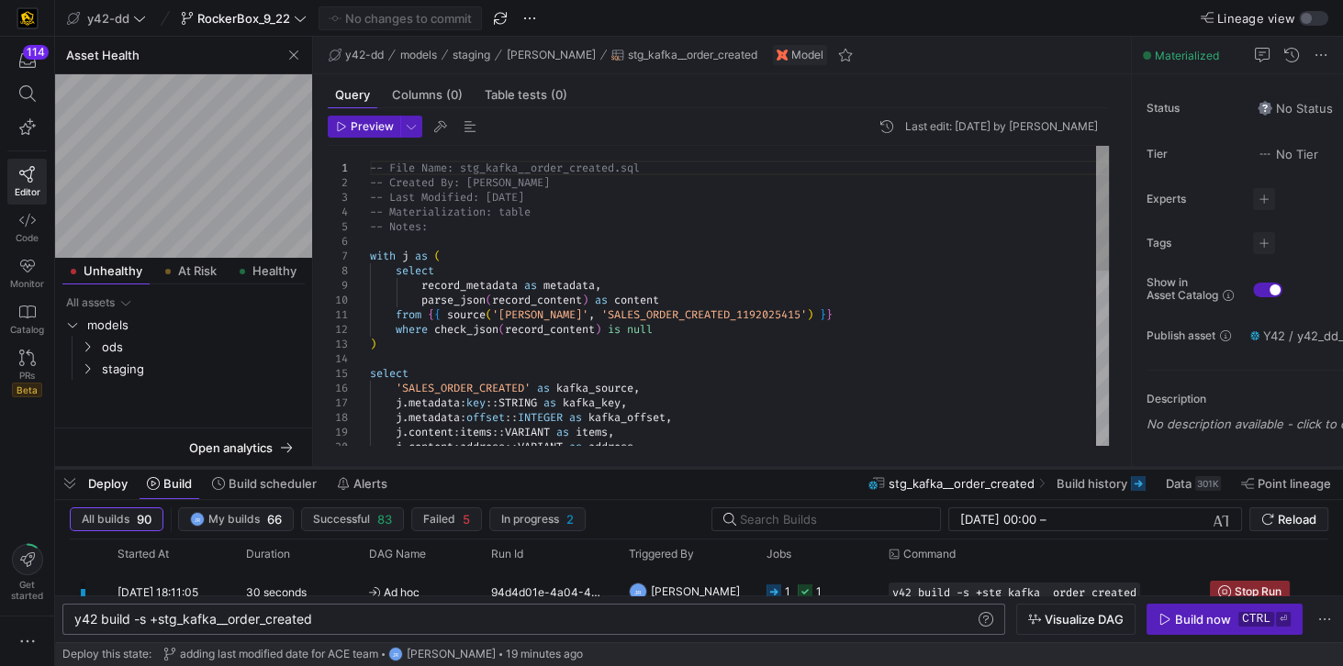
drag, startPoint x: 147, startPoint y: 334, endPoint x: 107, endPoint y: 433, distance: 106.7
click at [129, 471] on div at bounding box center [699, 467] width 1288 height 7
click at [83, 371] on icon "Press SPACE to select this row." at bounding box center [87, 368] width 13 height 11
click at [121, 394] on span "segment" at bounding box center [209, 391] width 185 height 21
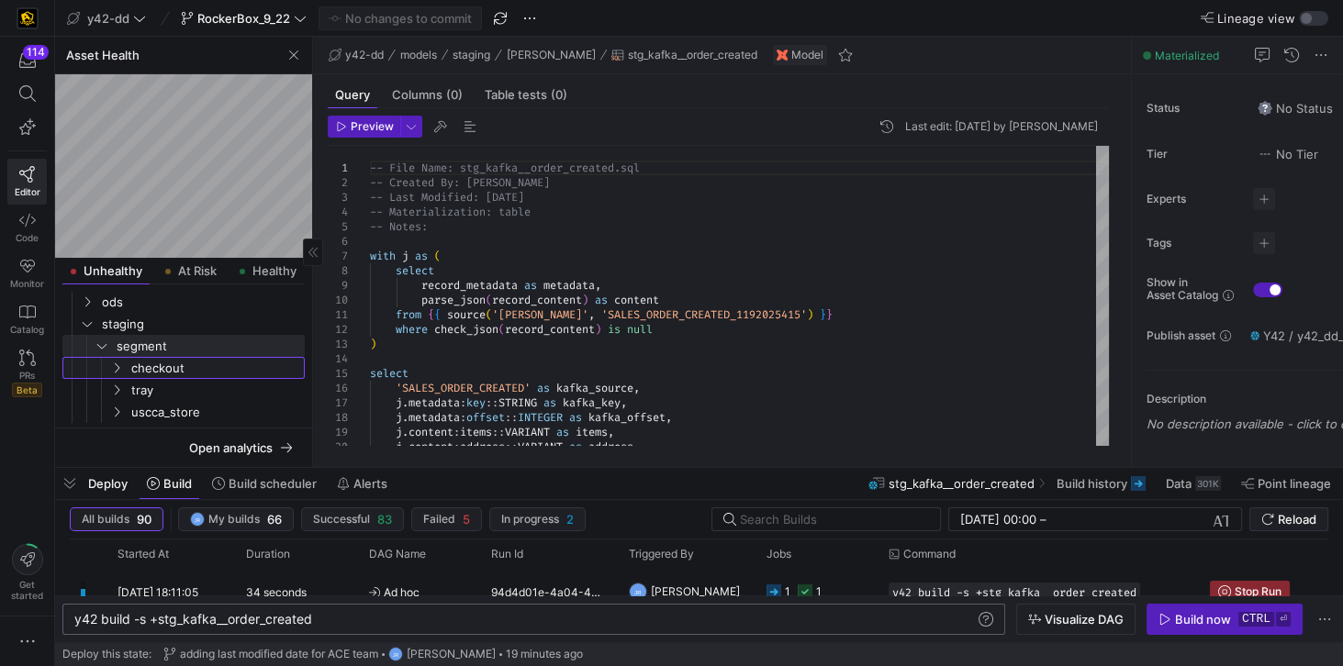
click at [171, 365] on span "checkout" at bounding box center [216, 368] width 171 height 21
click at [145, 385] on span "tray" at bounding box center [216, 390] width 171 height 21
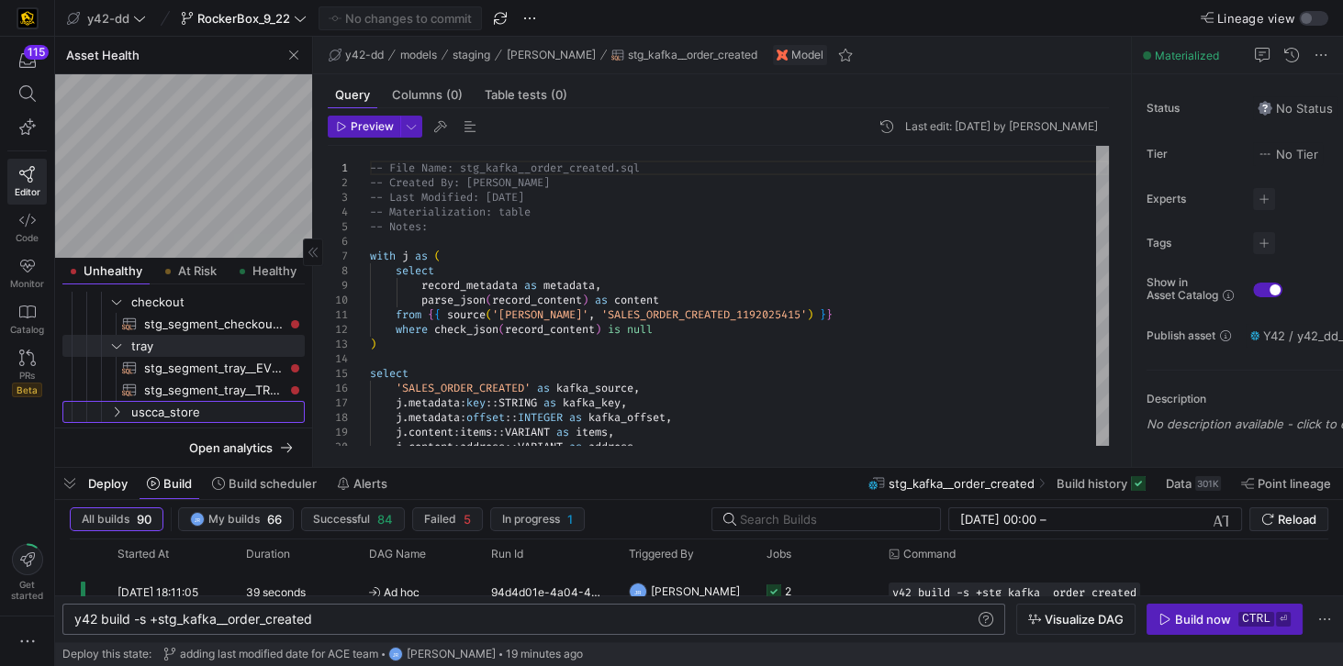
click at [169, 415] on span "uscca_store" at bounding box center [216, 412] width 171 height 21
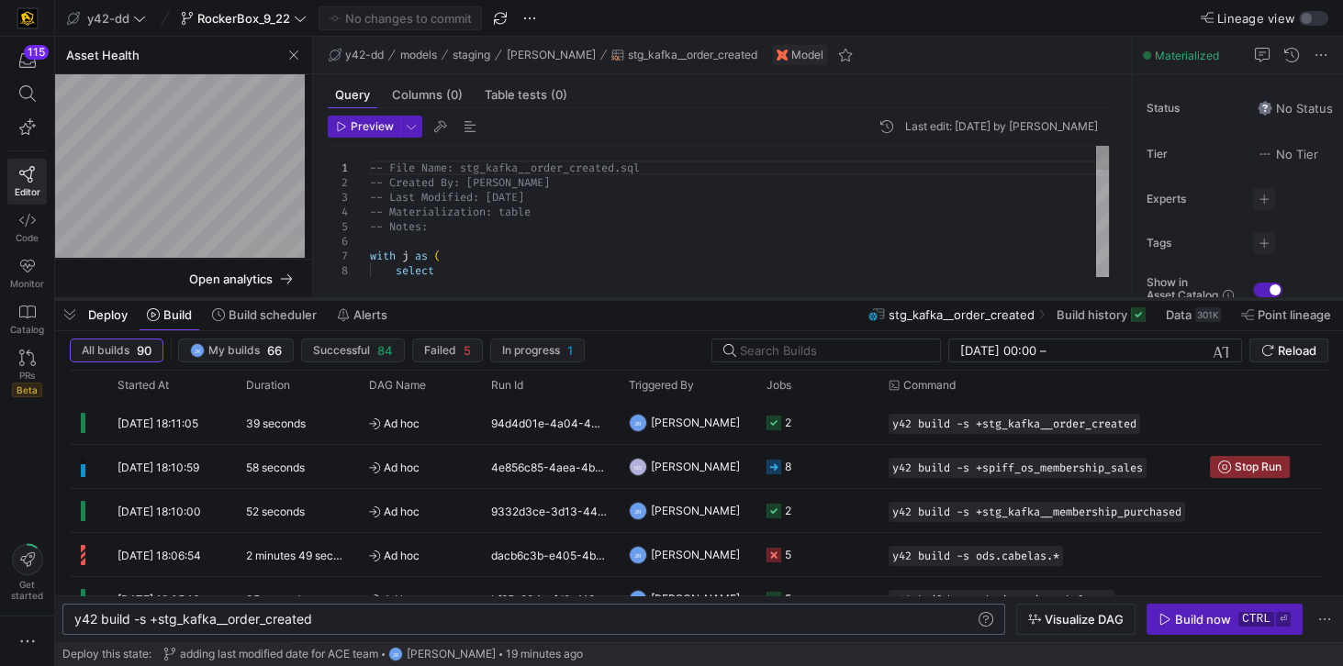
drag, startPoint x: 587, startPoint y: 468, endPoint x: 579, endPoint y: 299, distance: 169.1
click at [579, 299] on div at bounding box center [699, 299] width 1288 height 7
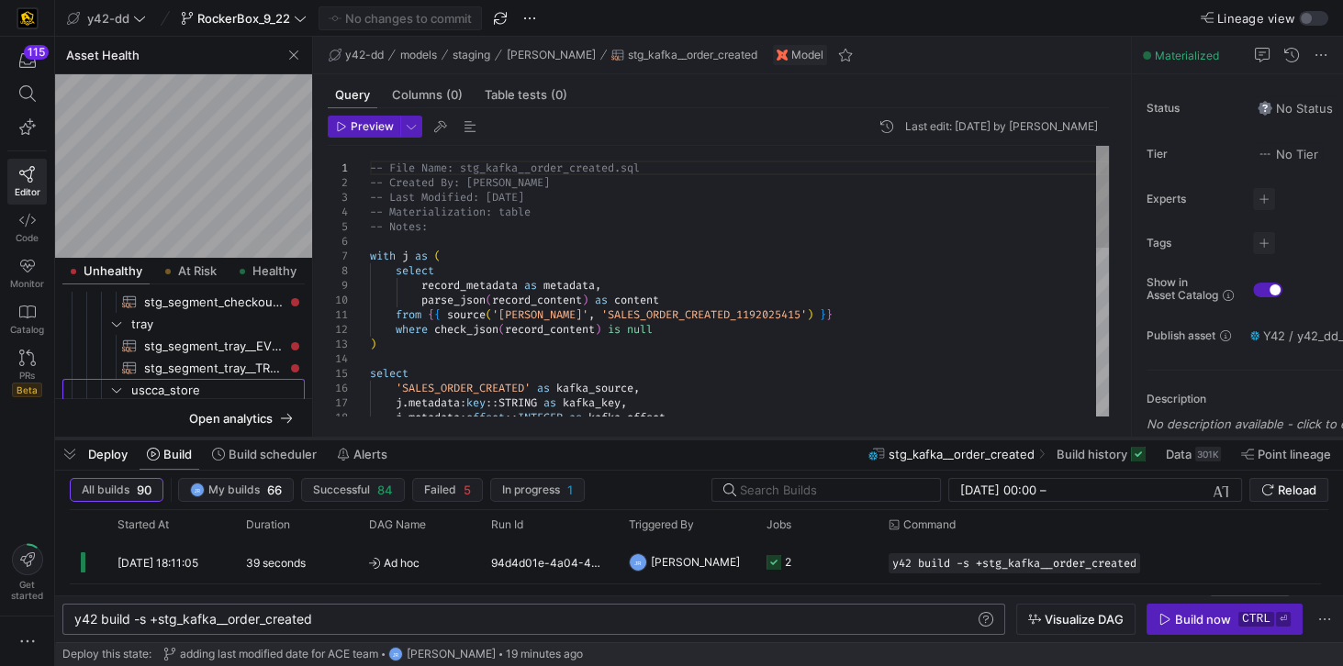
drag, startPoint x: 540, startPoint y: 299, endPoint x: 530, endPoint y: 439, distance: 139.9
click at [530, 439] on div at bounding box center [699, 438] width 1288 height 7
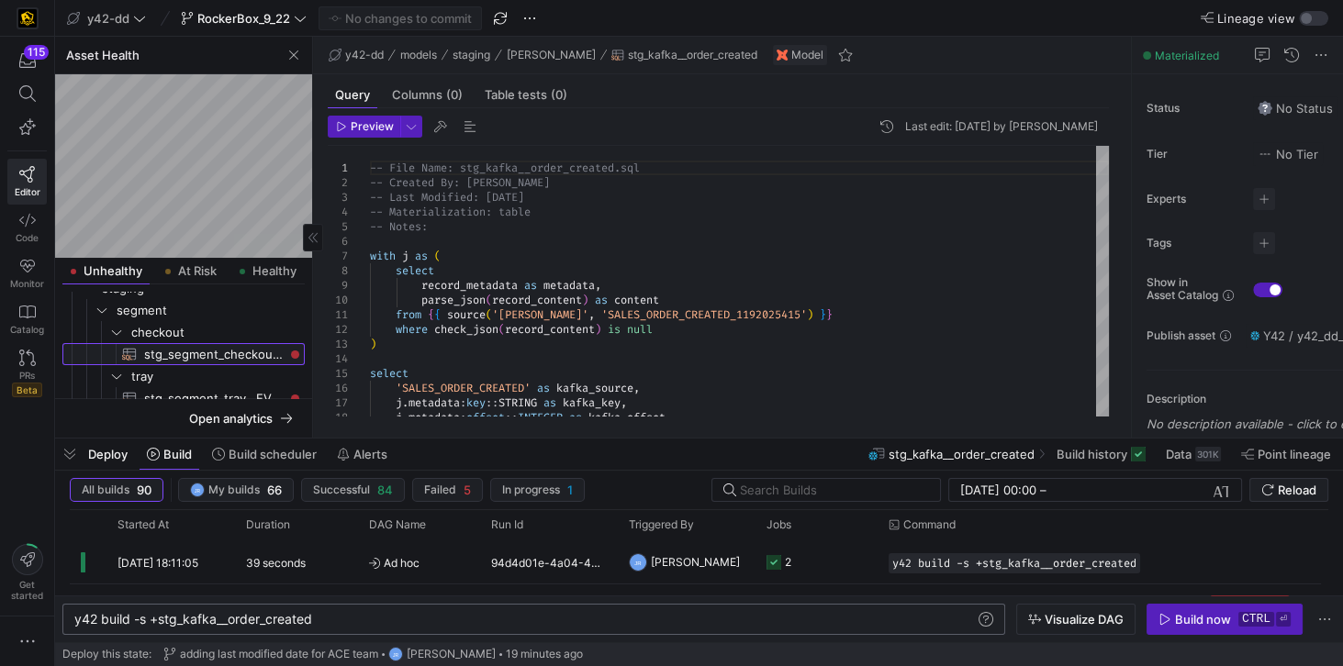
click at [228, 356] on span "stg_segment_checkout__ORDER_COMPLETED​​​​​​​​​​" at bounding box center [213, 354] width 139 height 21
type textarea "WITH source AS ( SELECT * FROM {{ source('segment_checkout', 'CHECKOUT_ORDER_CO…"
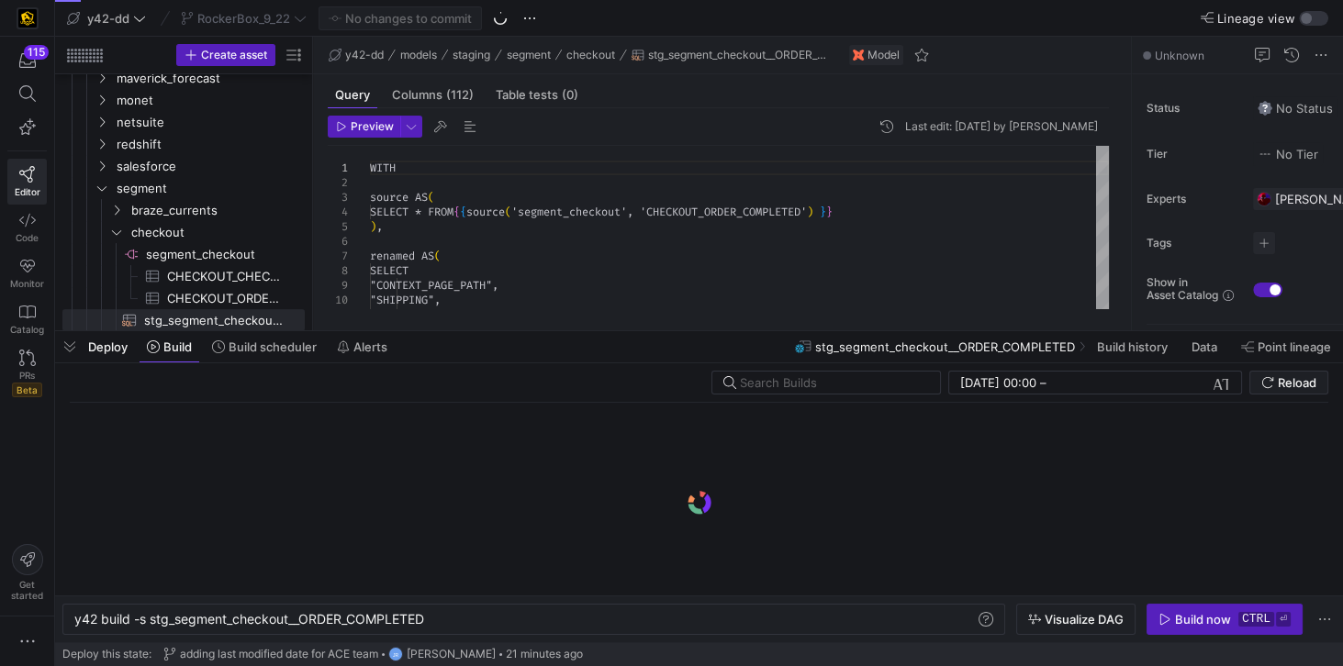
scroll to position [0, 353]
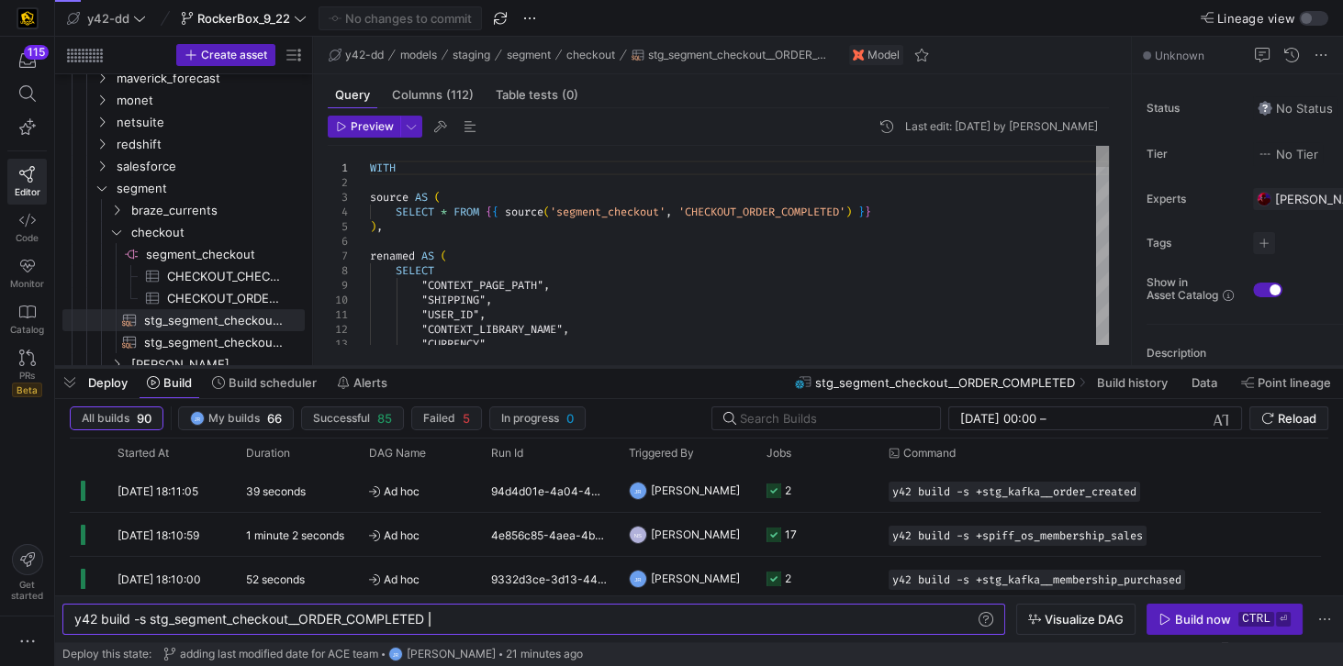
drag, startPoint x: 408, startPoint y: 330, endPoint x: 417, endPoint y: 366, distance: 36.7
click at [417, 366] on div at bounding box center [699, 366] width 1288 height 7
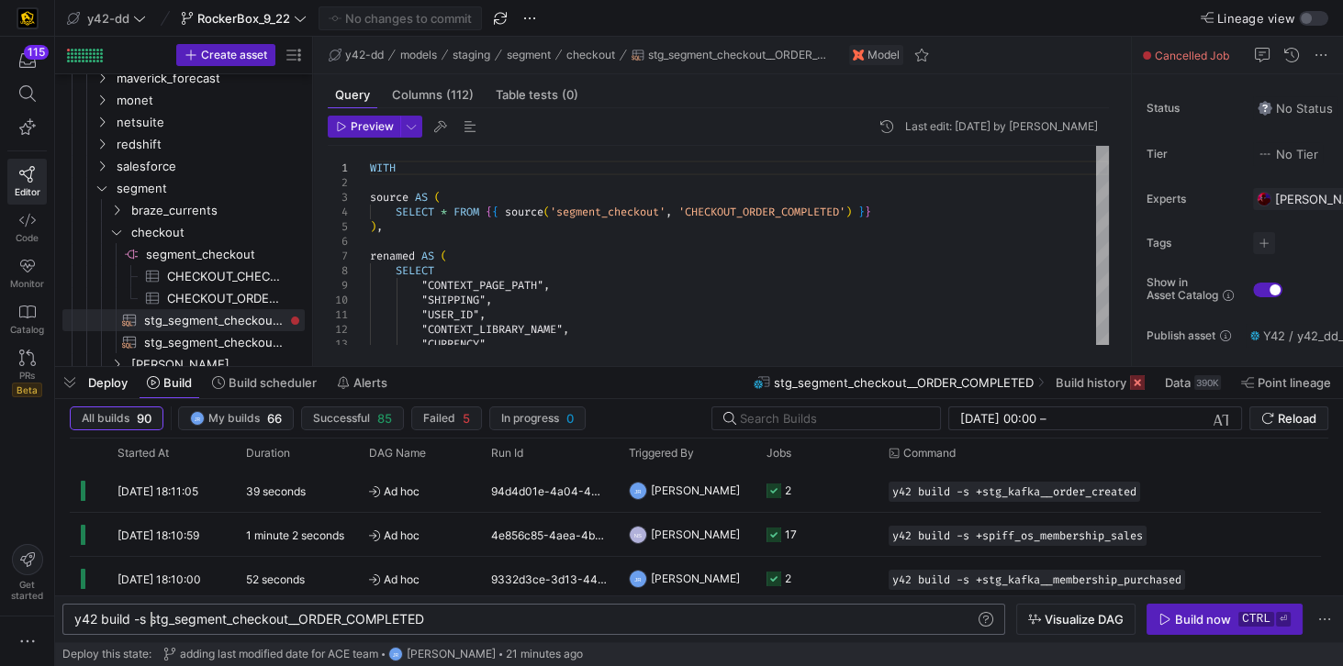
click at [150, 619] on div "y42 build -s stg_segment_checkout__ORDER_COMPLETED" at bounding box center [525, 619] width 903 height 15
click at [1231, 622] on span "Build now ctrl ⏎" at bounding box center [1224, 619] width 132 height 15
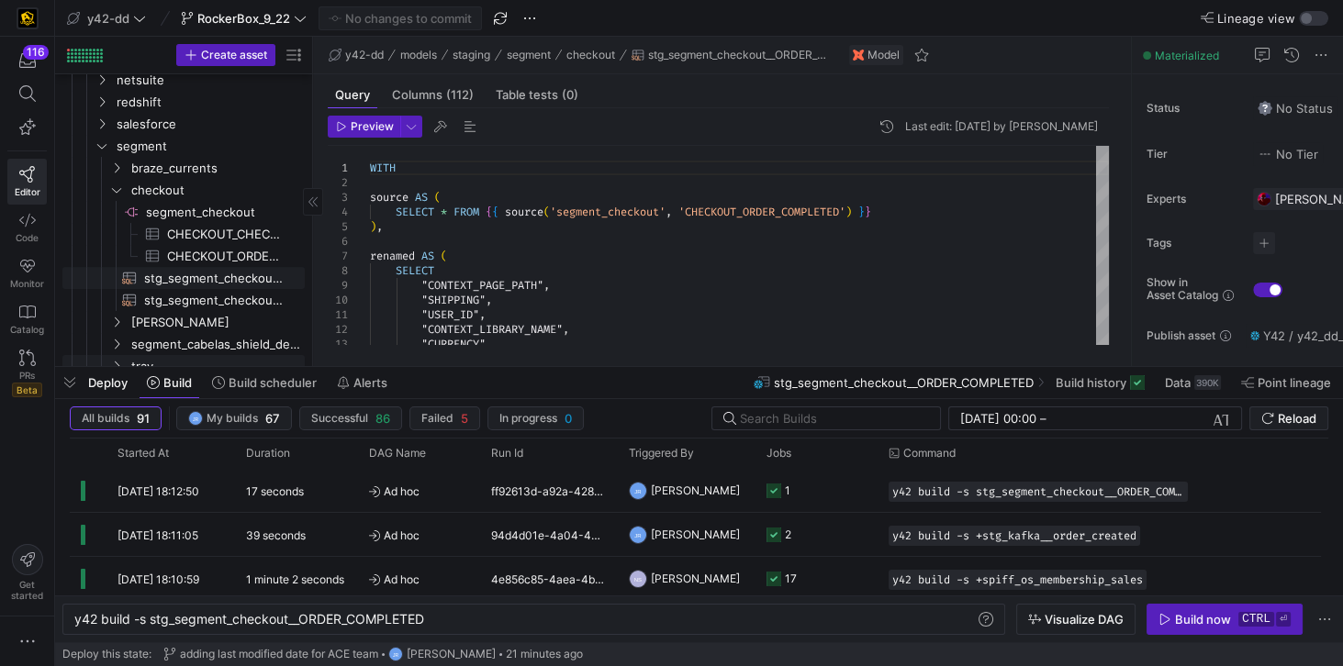
scroll to position [685, 0]
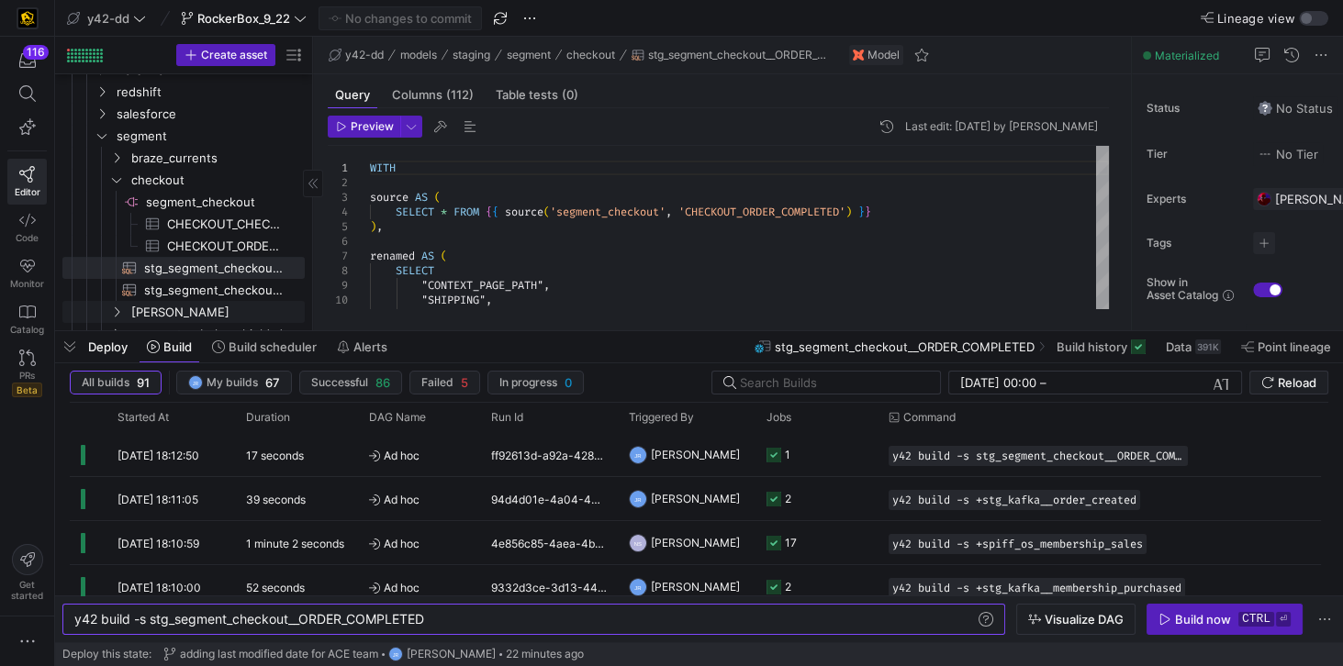
scroll to position [685, 0]
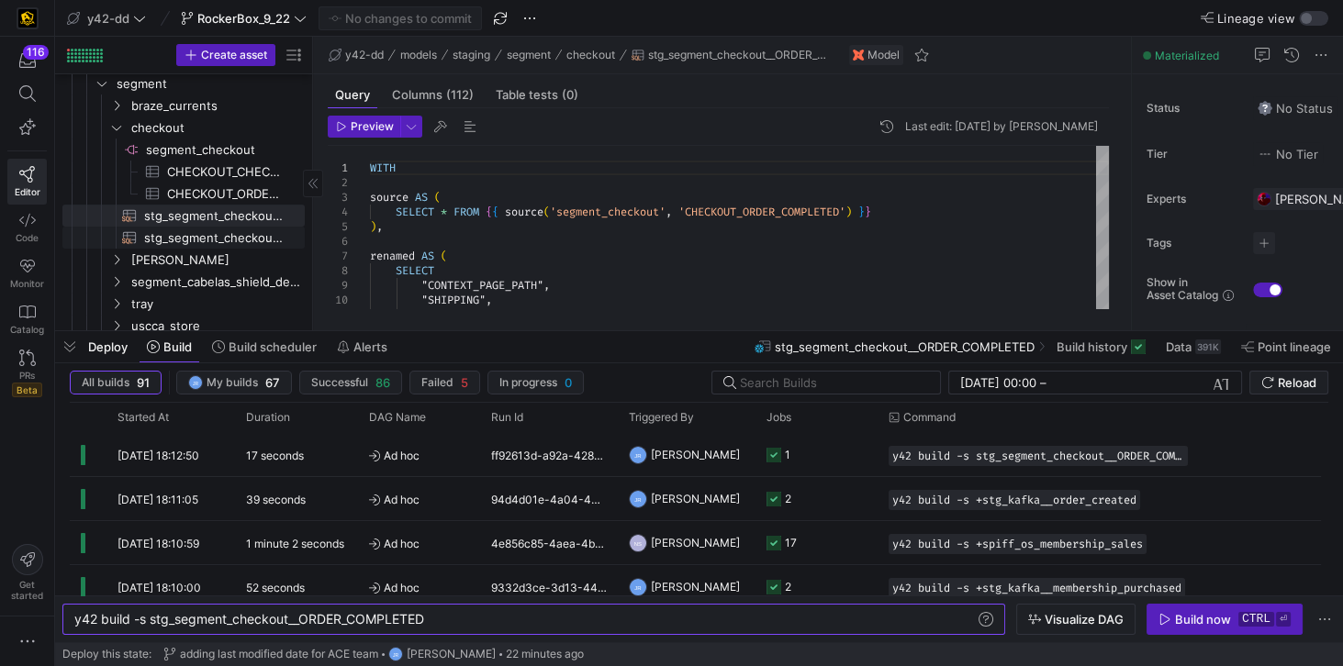
click at [211, 237] on span "stg_segment_checkout_checkout_step_viewed​​​​​​​​​​" at bounding box center [213, 238] width 139 height 21
type textarea "y42 build -s stg_segment_checkout_checkout_step_viewed"
type textarea "WITH source AS ( SELECT * FROM {{ source('segment_checkout', 'CHECKOUT_CHECKOUT…"
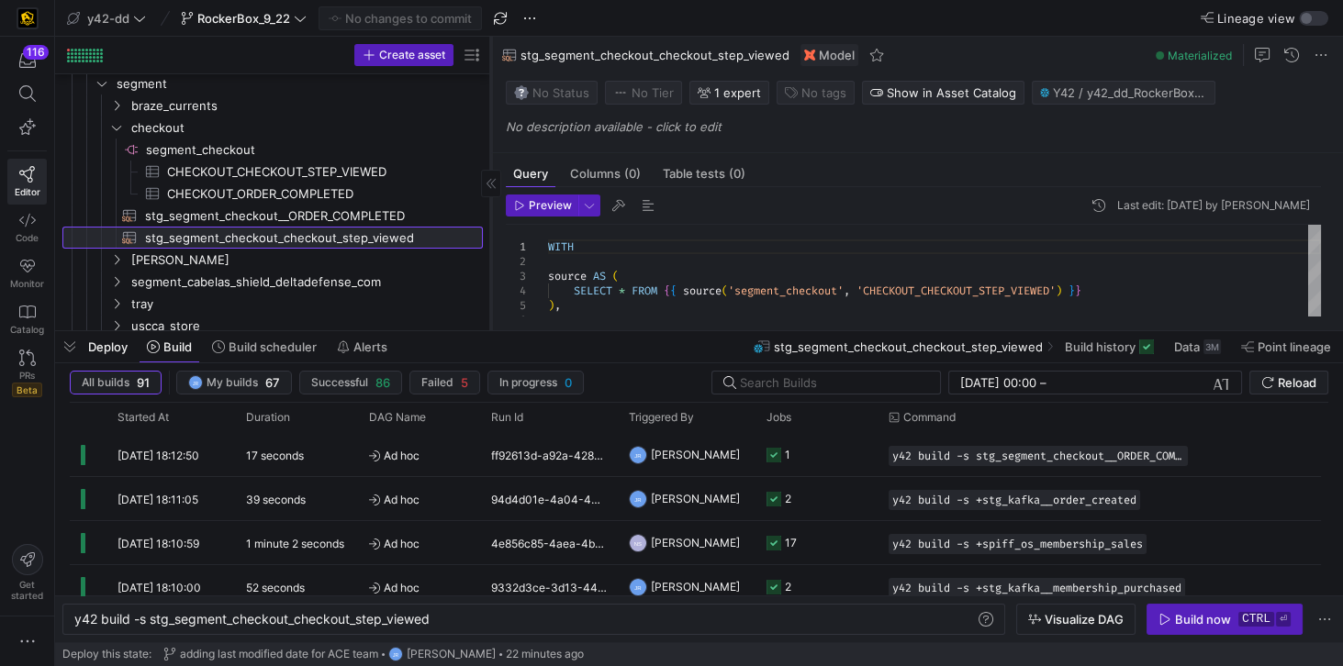
drag, startPoint x: 312, startPoint y: 228, endPoint x: 490, endPoint y: 237, distance: 178.3
click at [490, 237] on div at bounding box center [490, 184] width 1 height 294
click at [68, 49] on div at bounding box center [68, 50] width 3 height 3
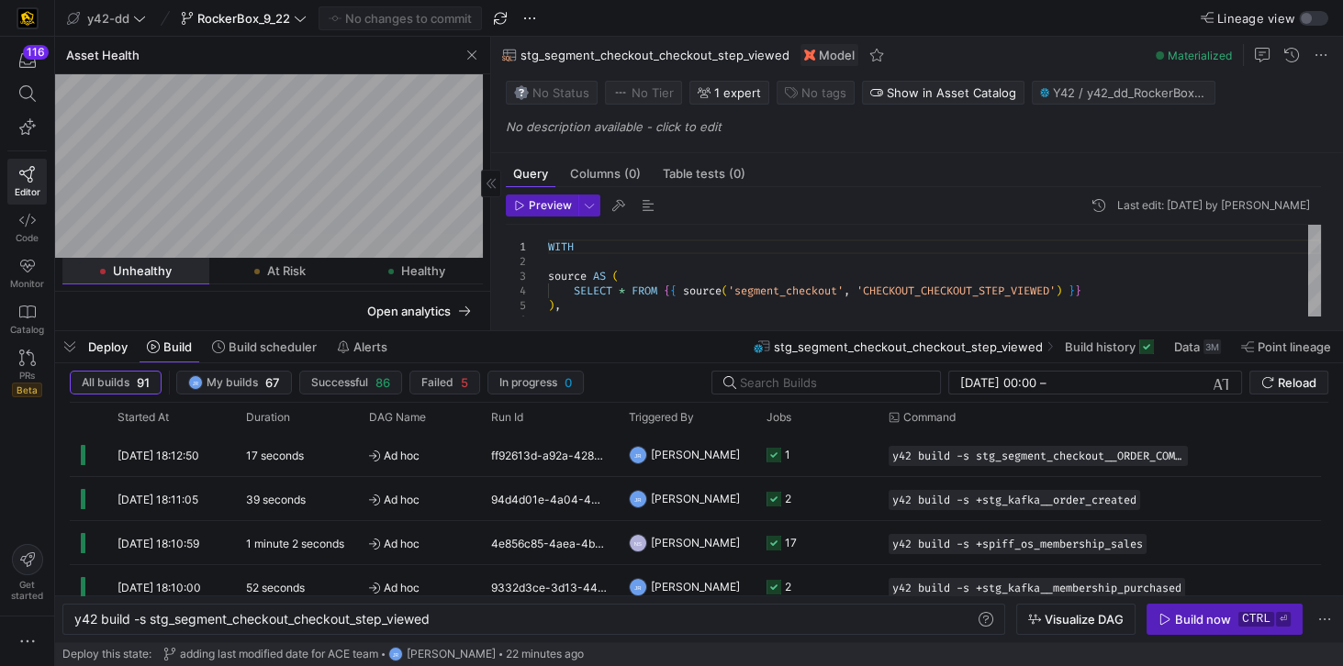
click at [159, 274] on span "Unhealthy" at bounding box center [142, 271] width 59 height 12
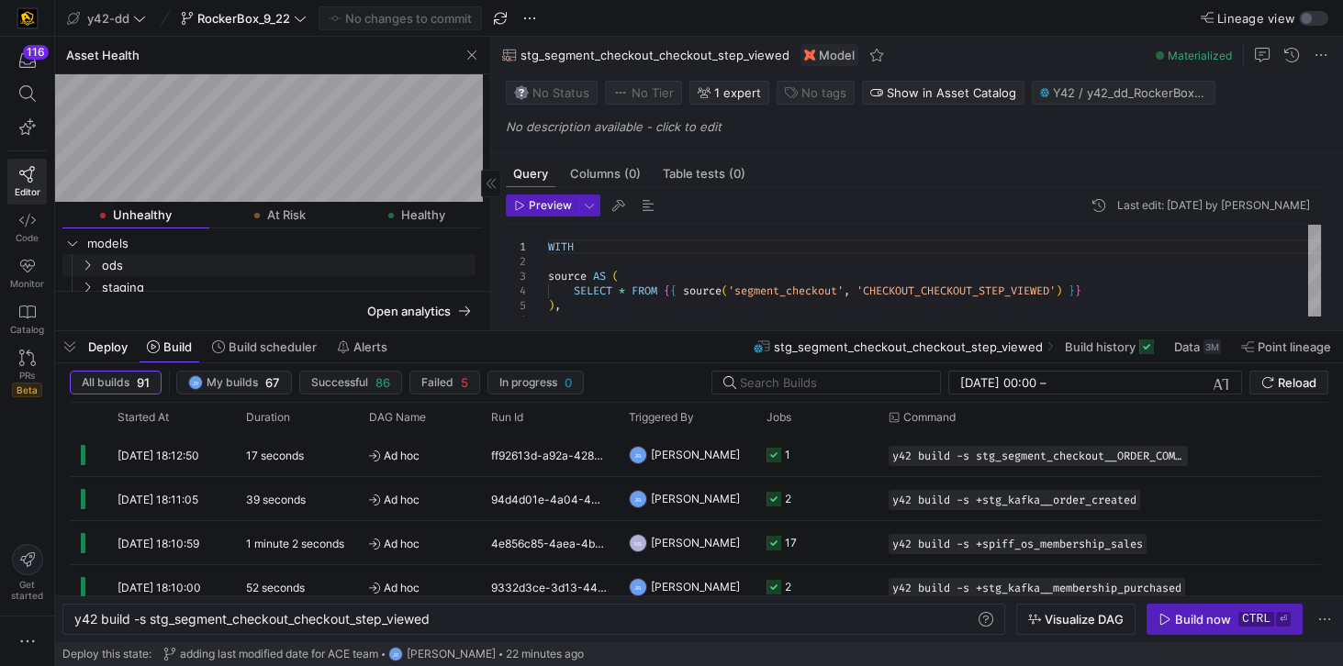
scroll to position [30, 0]
click at [139, 273] on span "staging" at bounding box center [287, 275] width 371 height 21
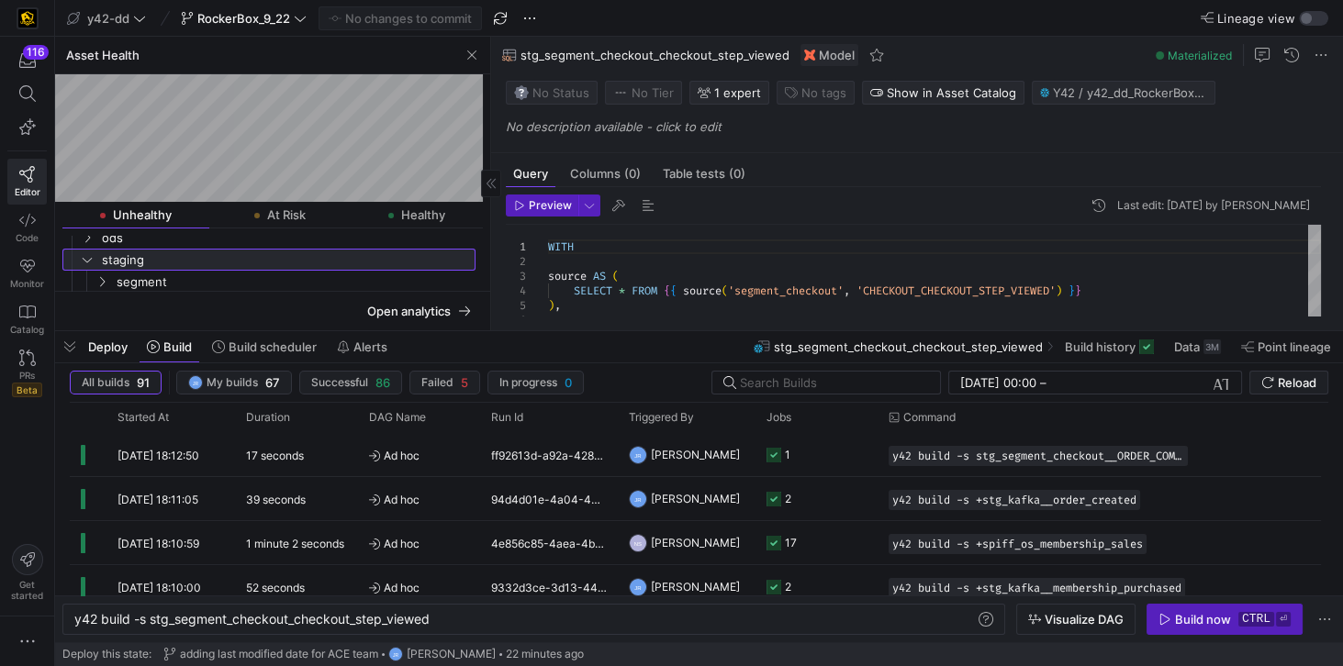
scroll to position [52, 0]
click at [167, 270] on span "segment" at bounding box center [295, 275] width 356 height 21
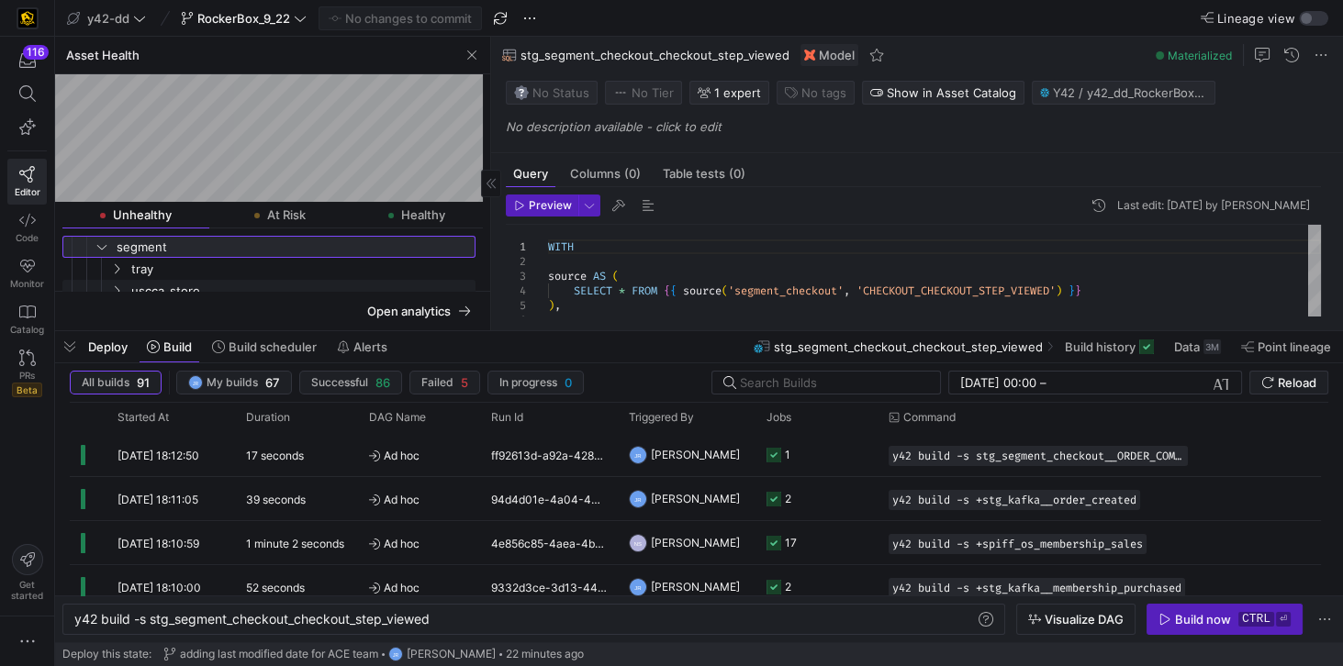
scroll to position [96, 0]
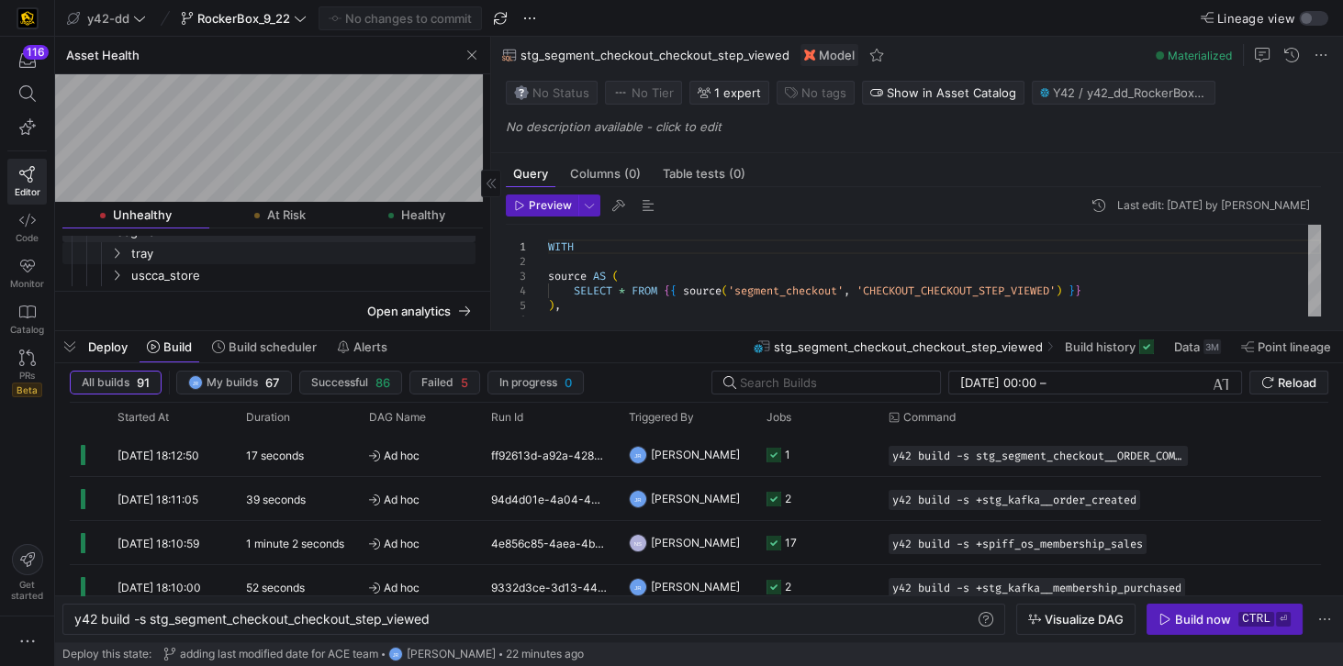
click at [154, 251] on span "tray" at bounding box center [301, 253] width 341 height 21
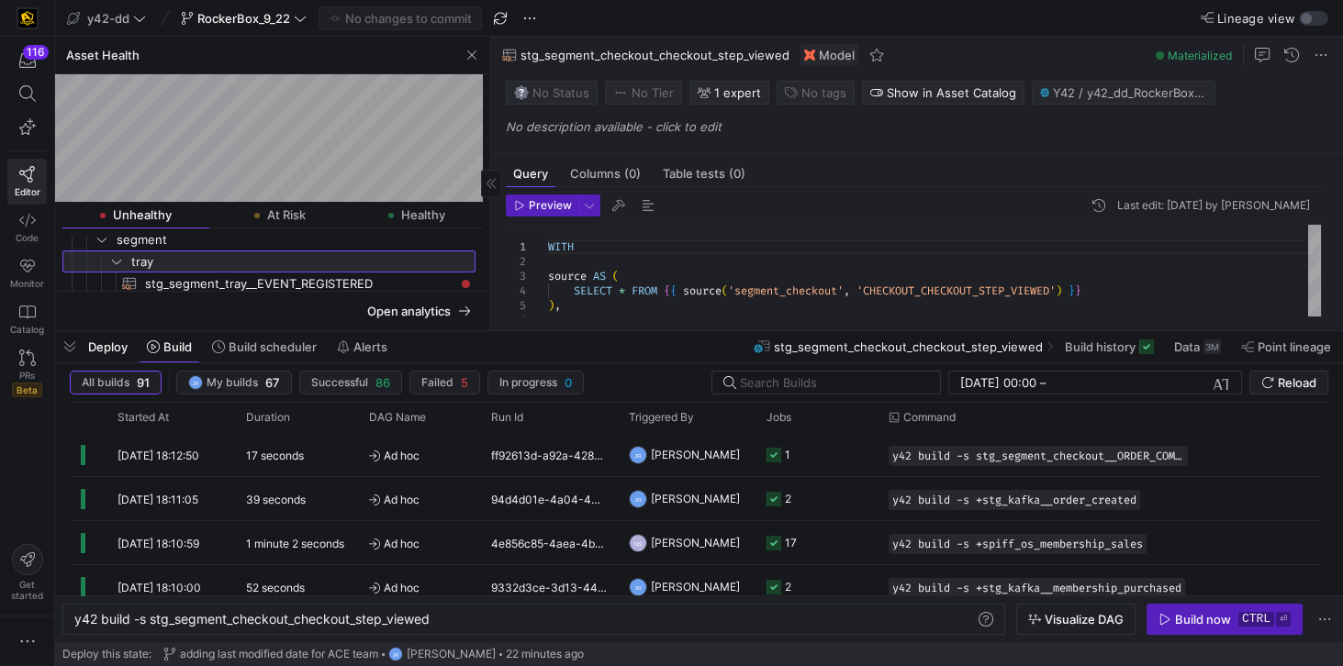
scroll to position [0, 0]
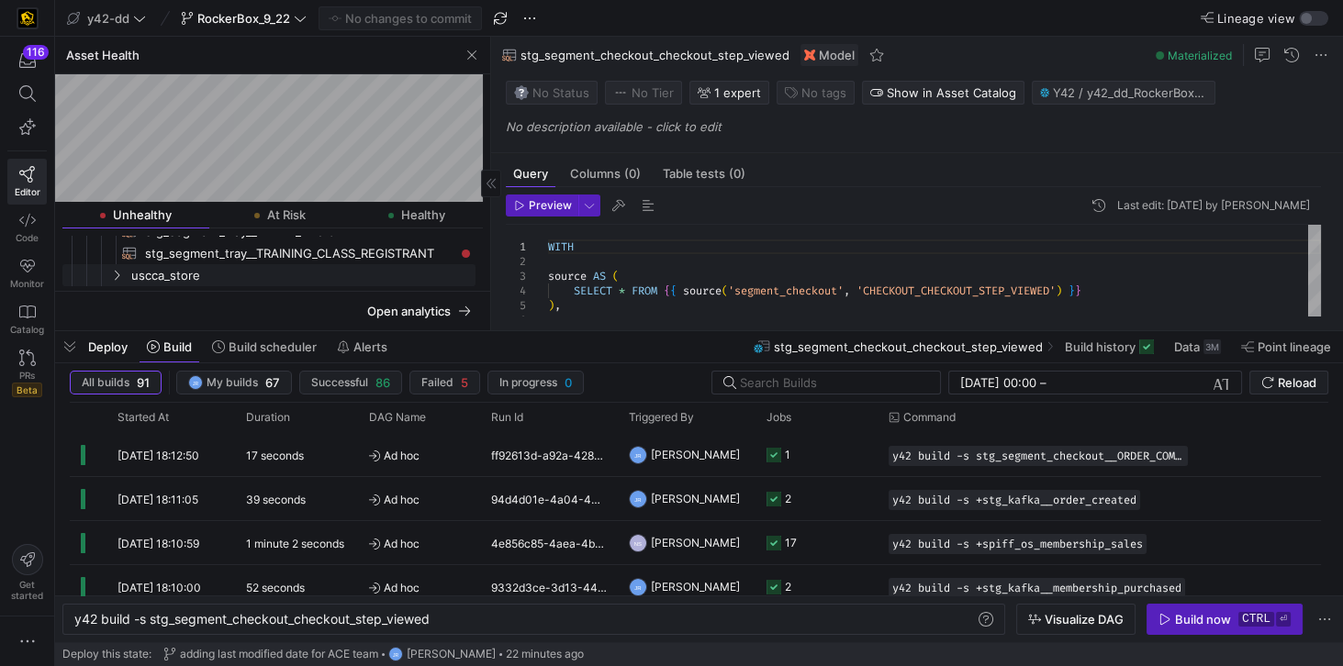
click at [167, 272] on span "uscca_store" at bounding box center [301, 275] width 341 height 21
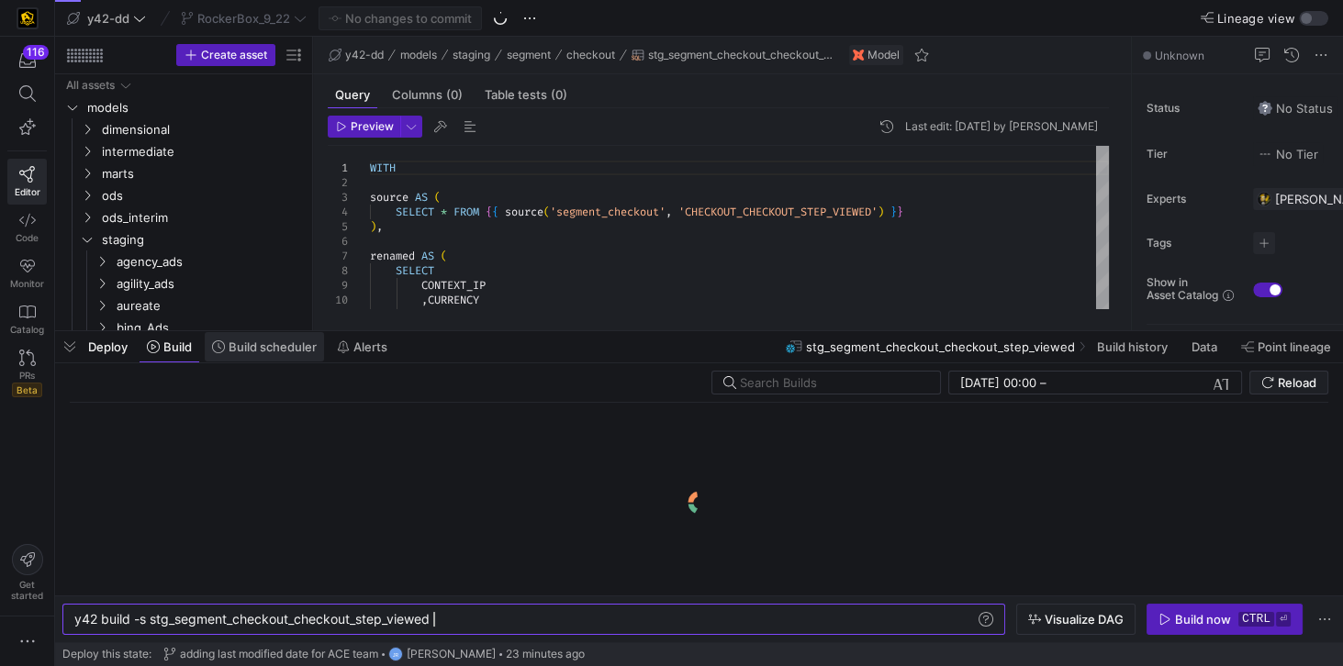
scroll to position [0, 357]
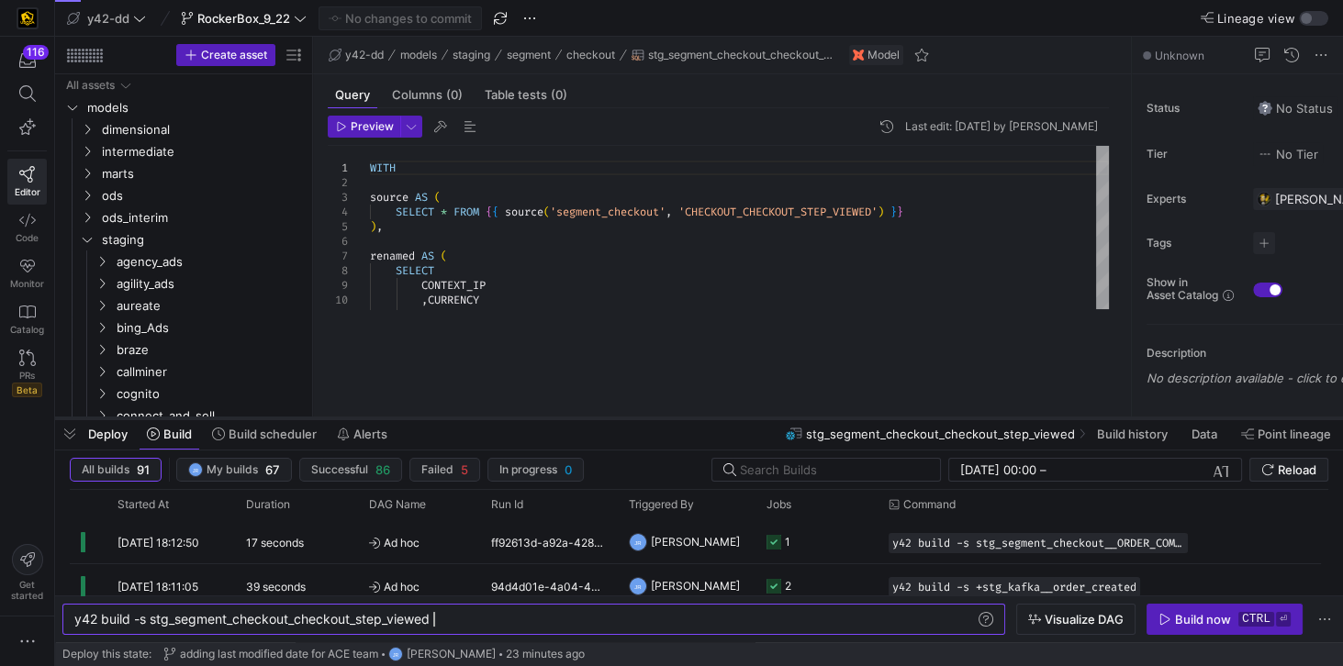
drag, startPoint x: 357, startPoint y: 332, endPoint x: 352, endPoint y: 419, distance: 87.3
click at [352, 419] on div at bounding box center [699, 418] width 1288 height 7
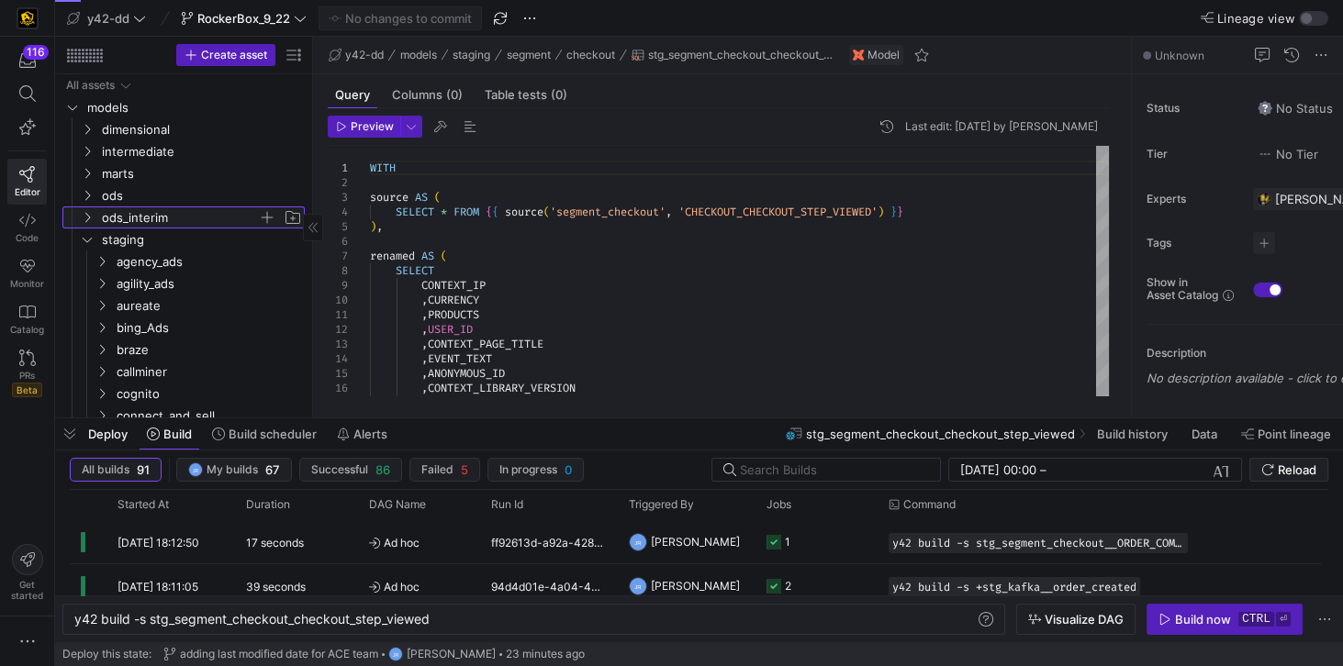
click at [151, 218] on span "ods_interim" at bounding box center [180, 217] width 156 height 21
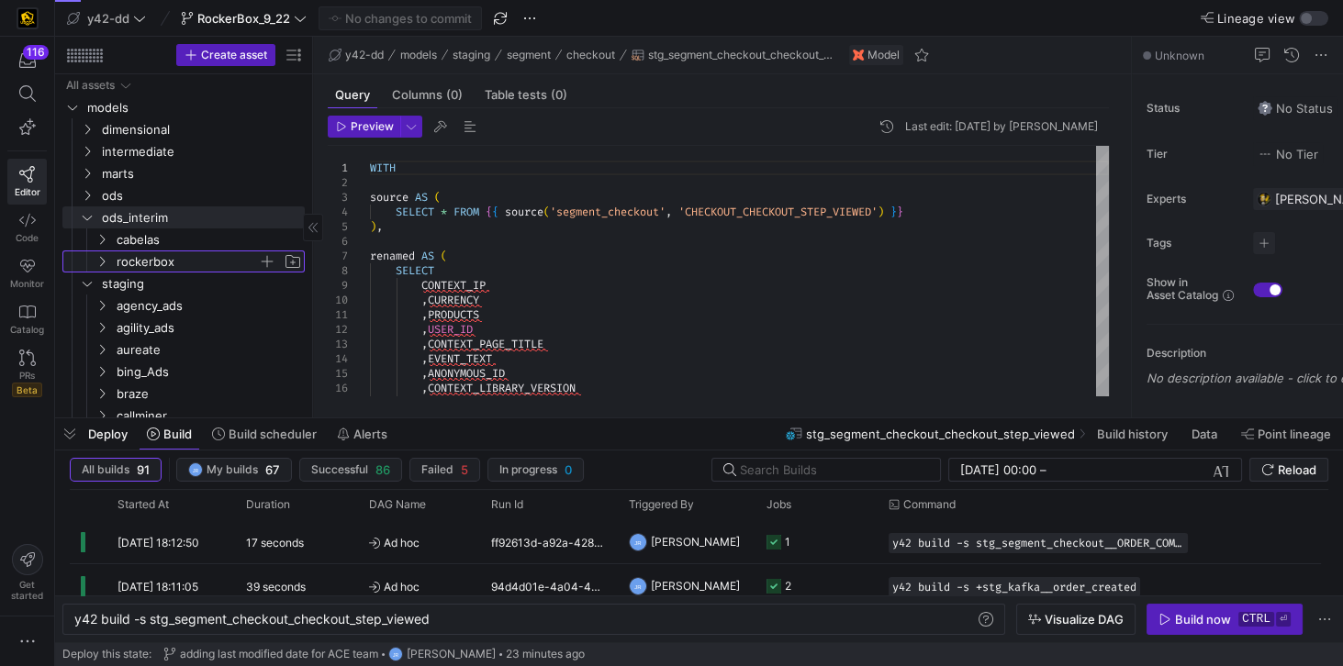
click at [155, 258] on span "rockerbox" at bounding box center [187, 261] width 141 height 21
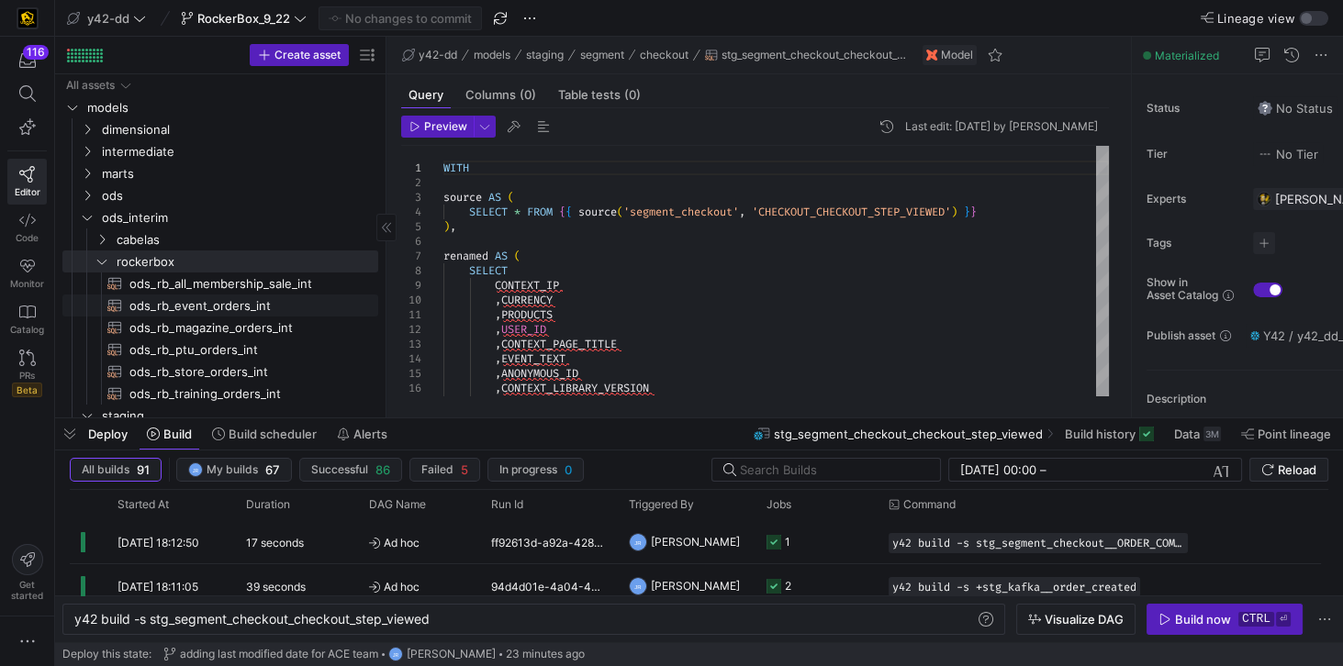
click at [240, 307] on span "ods_rb_event_orders_int​​​​​​​​​​" at bounding box center [243, 306] width 228 height 21
type textarea "y42 build -s ods_rb_event_orders_int"
type textarea "-- File Name: ods_rb_event_orders_int.sql -- Created By: Jess Rabida -- Last Mo…"
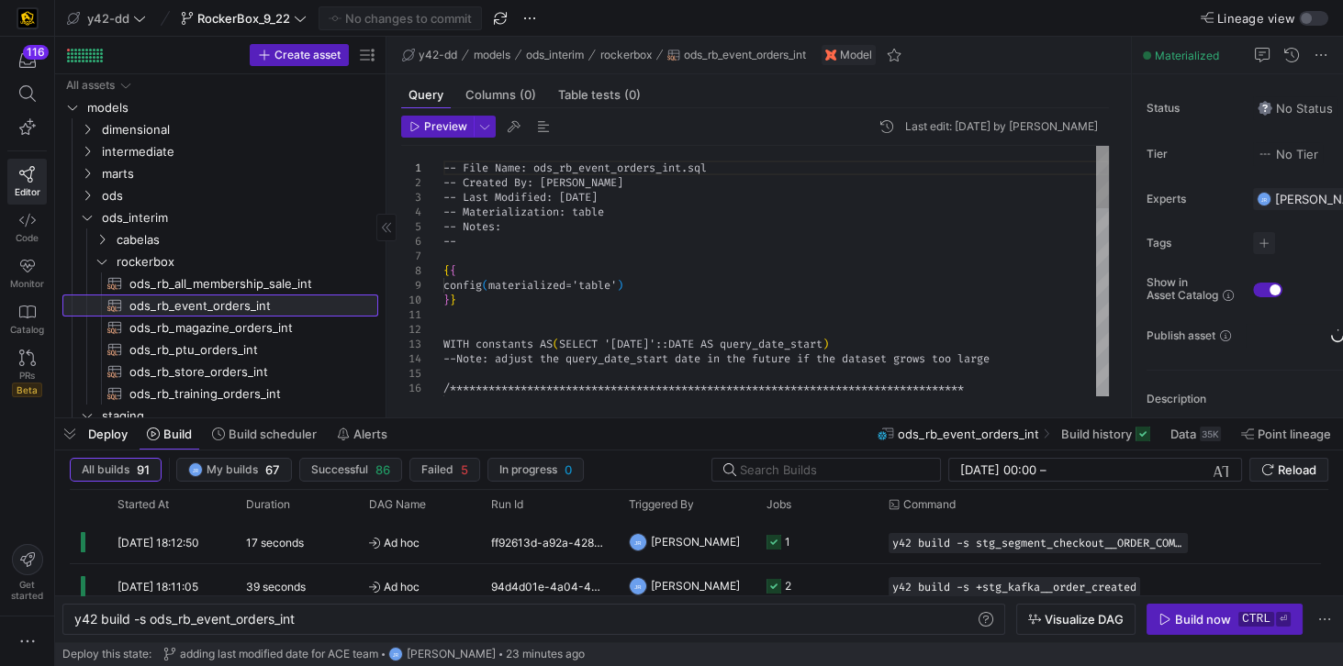
scroll to position [0, 222]
click at [151, 622] on div "y42 build -s ods_rb_event_orders_int" at bounding box center [525, 619] width 903 height 15
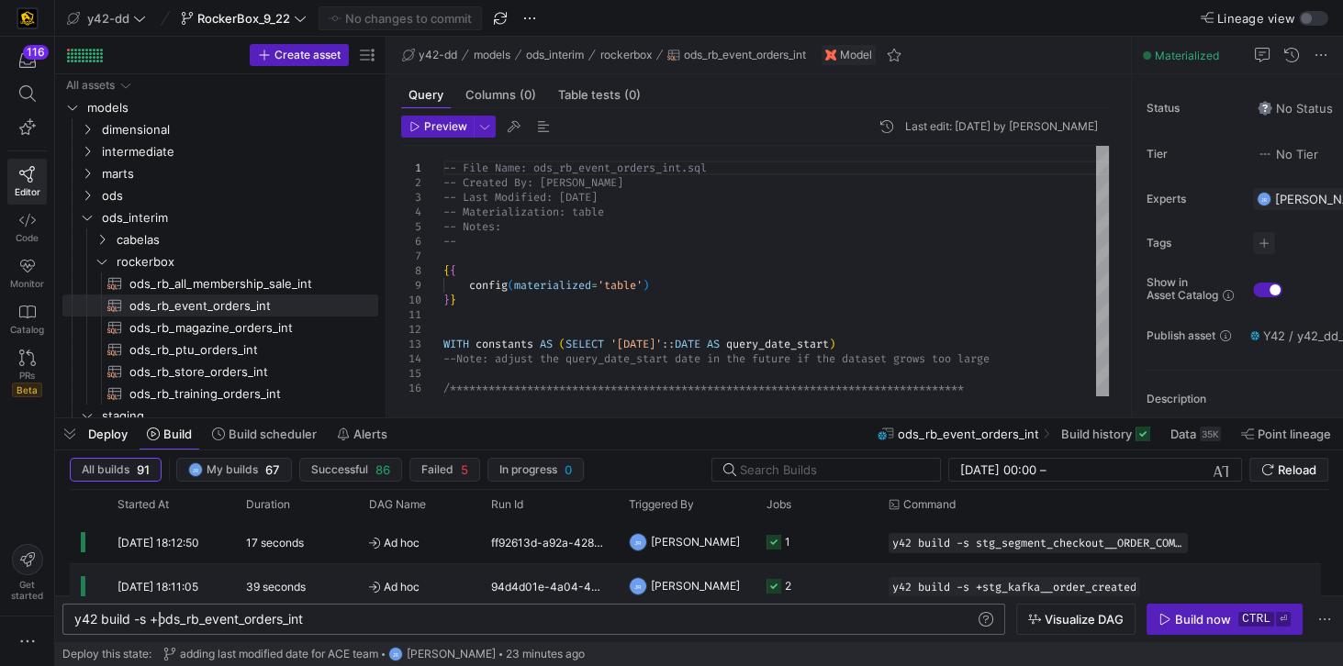
scroll to position [0, 84]
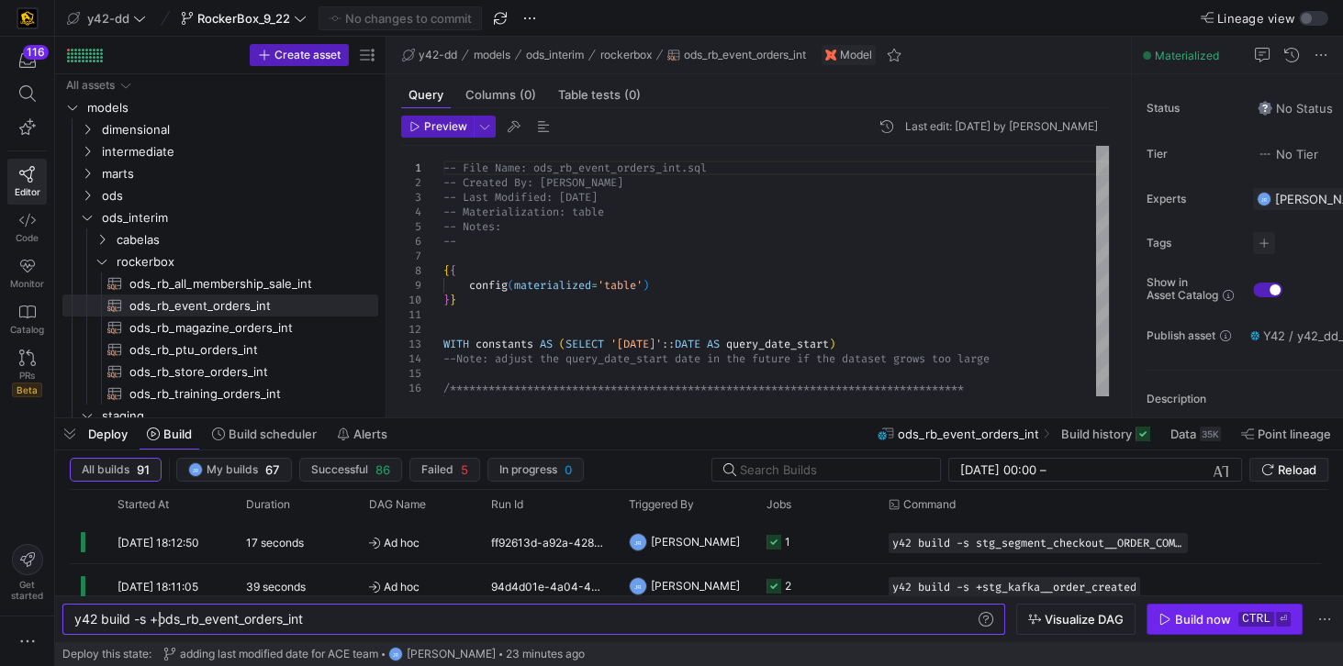
type textarea "y42 build -s +ods_rb_event_orders_int"
click at [1204, 615] on div "Build now" at bounding box center [1203, 619] width 56 height 15
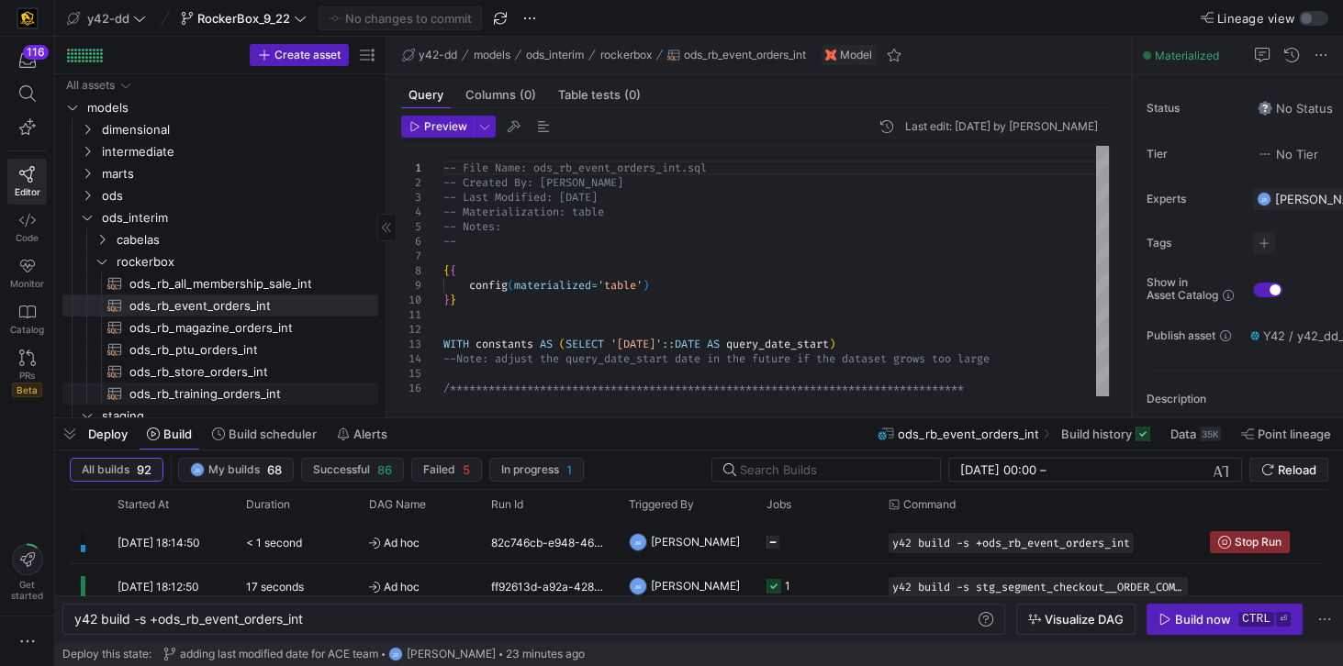
click at [268, 390] on span "ods_rb_training_orders_int​​​​​​​​​​" at bounding box center [243, 394] width 228 height 21
type textarea "-- File Name: ods_rb_training_orders_int.sql -- Created By: Jess Rabida -- Last…"
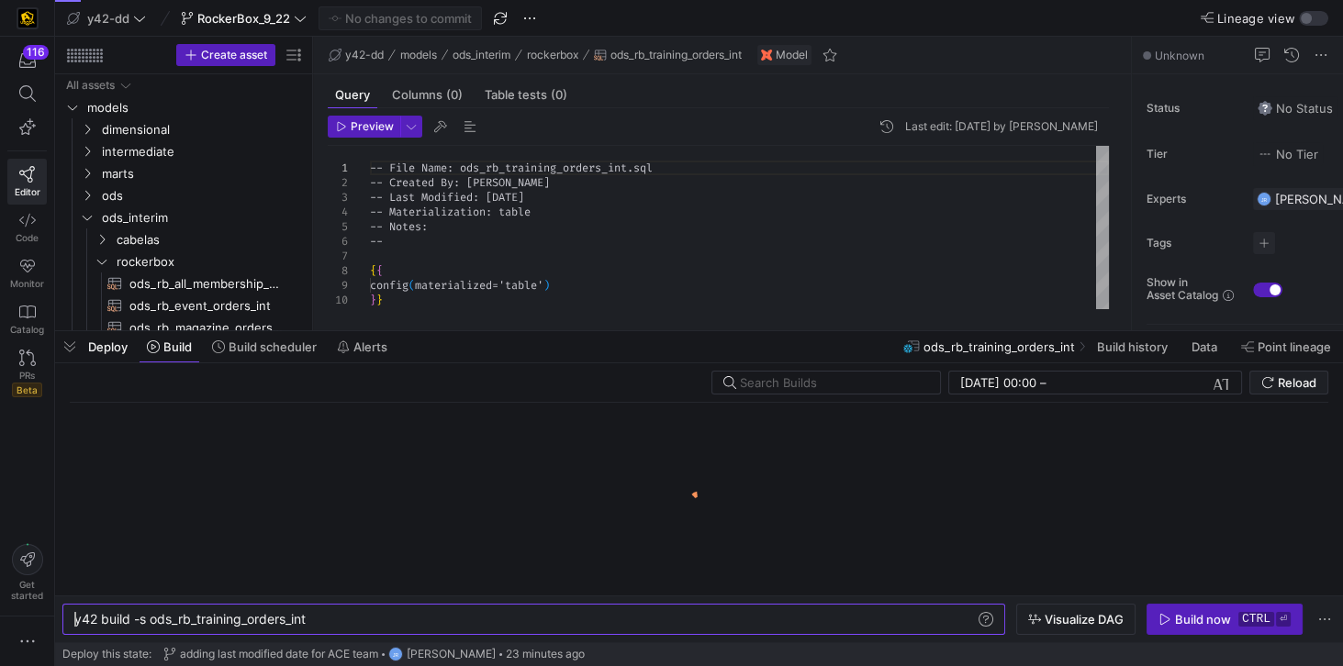
scroll to position [73, 0]
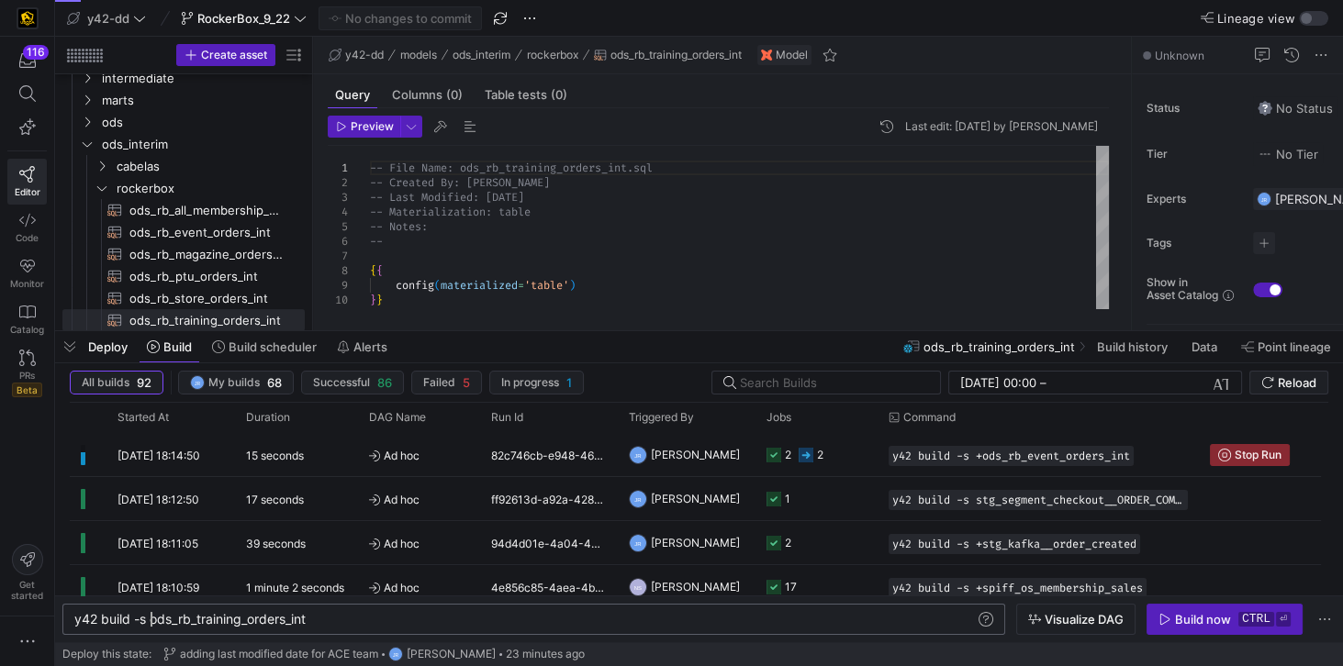
click at [149, 622] on div "y42 build -s ods_rb_training_orders_int" at bounding box center [525, 619] width 903 height 15
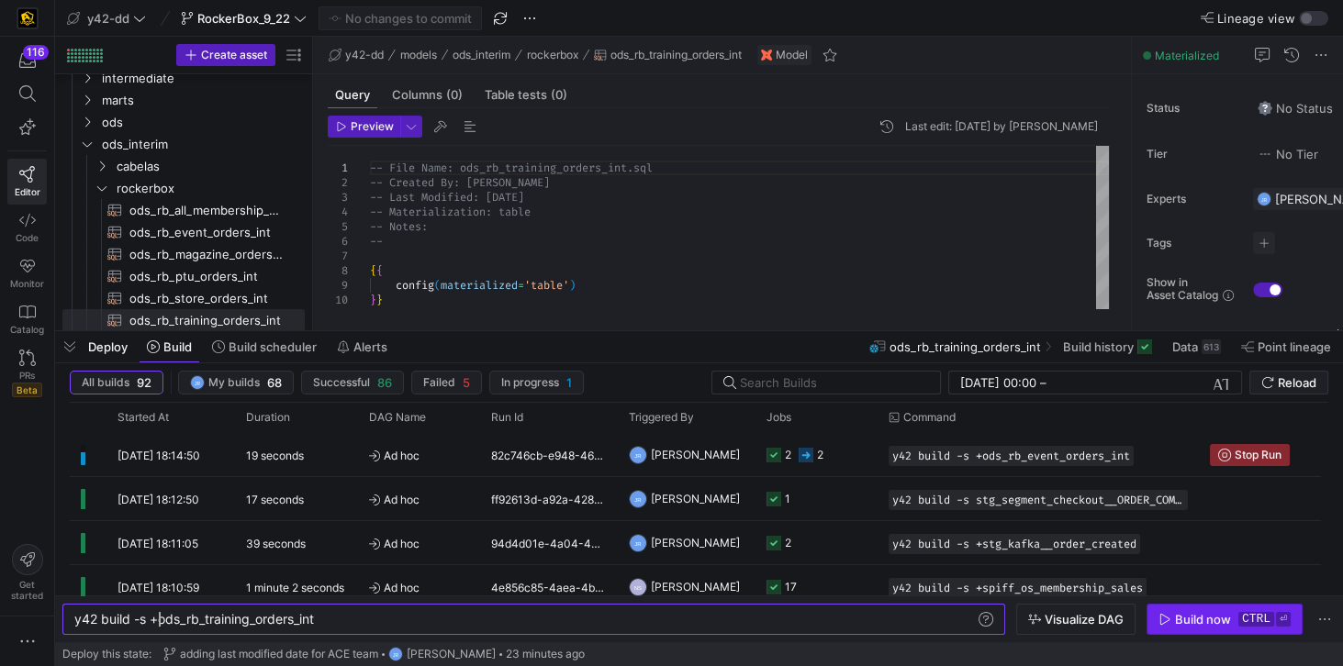
type textarea "y42 build -s +ods_rb_training_orders_int"
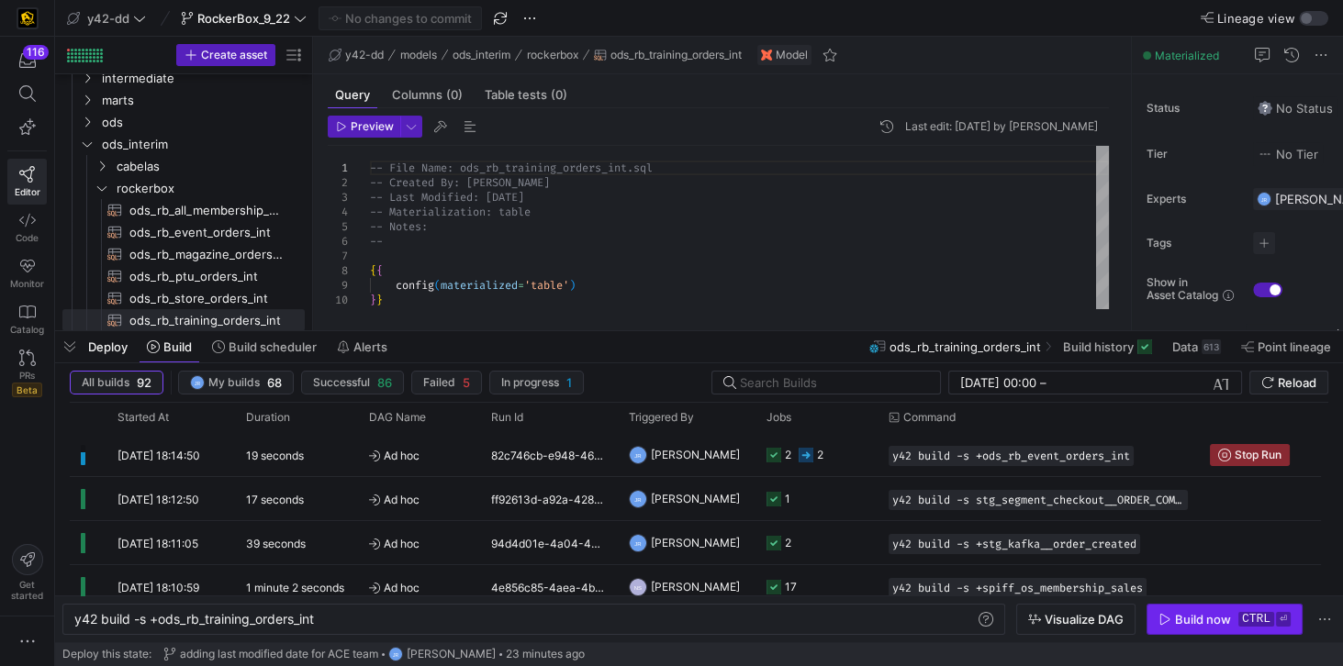
click at [1220, 615] on div "Build now" at bounding box center [1203, 619] width 56 height 15
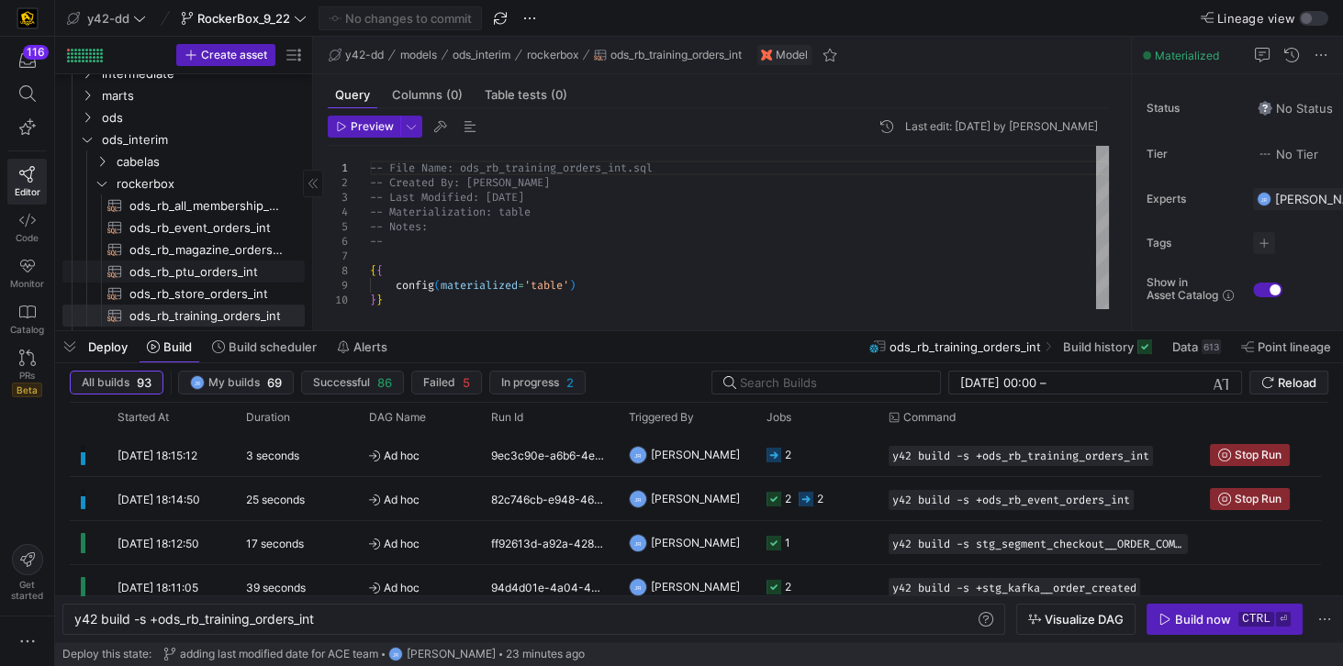
scroll to position [73, 0]
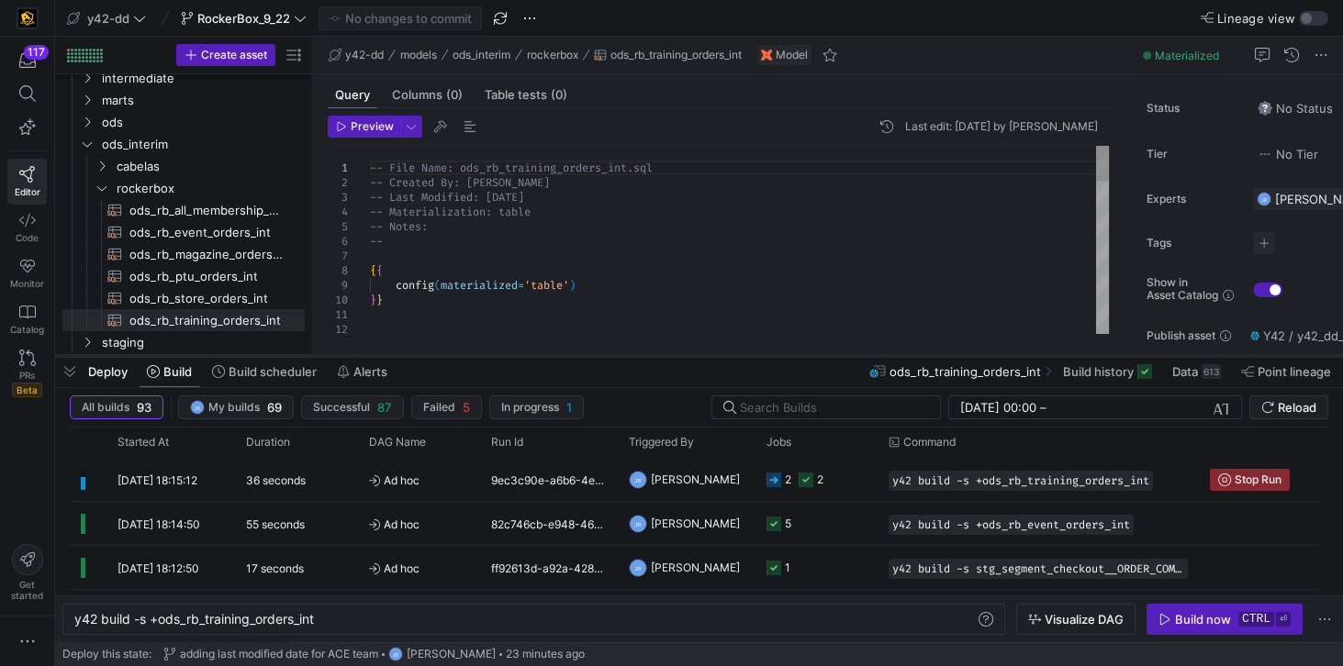
drag, startPoint x: 564, startPoint y: 332, endPoint x: 557, endPoint y: 357, distance: 25.8
click at [557, 357] on div at bounding box center [699, 355] width 1288 height 7
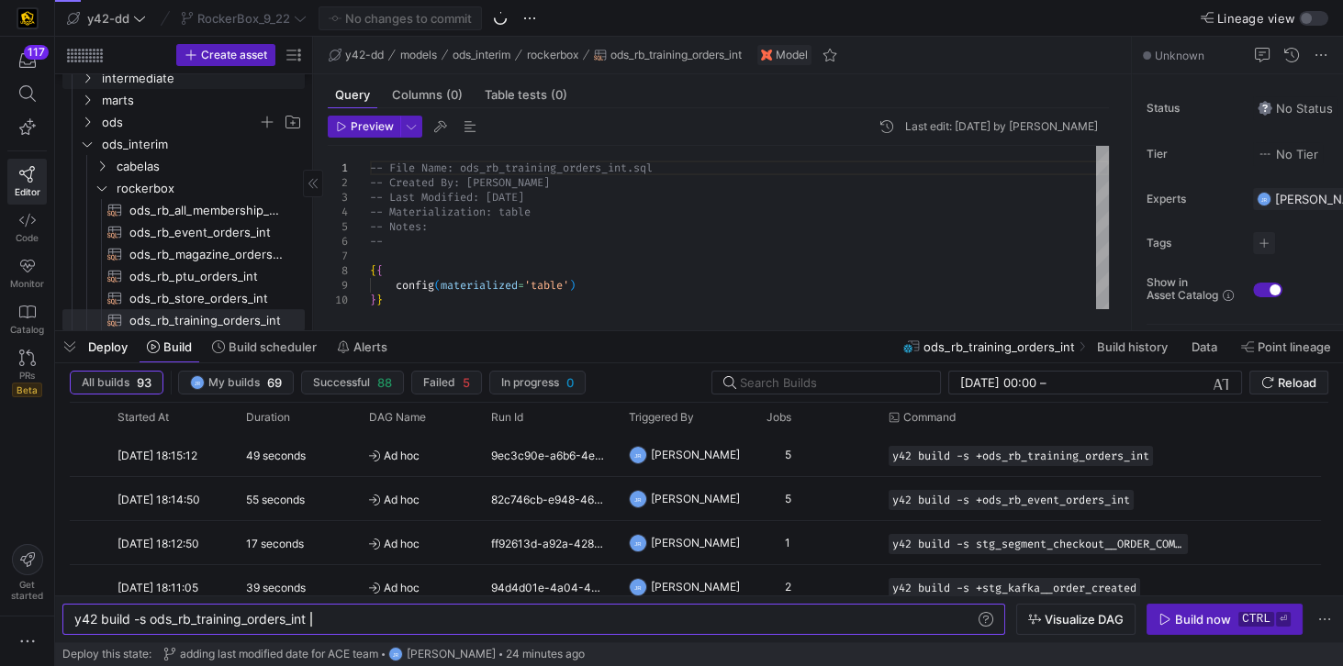
scroll to position [0, 235]
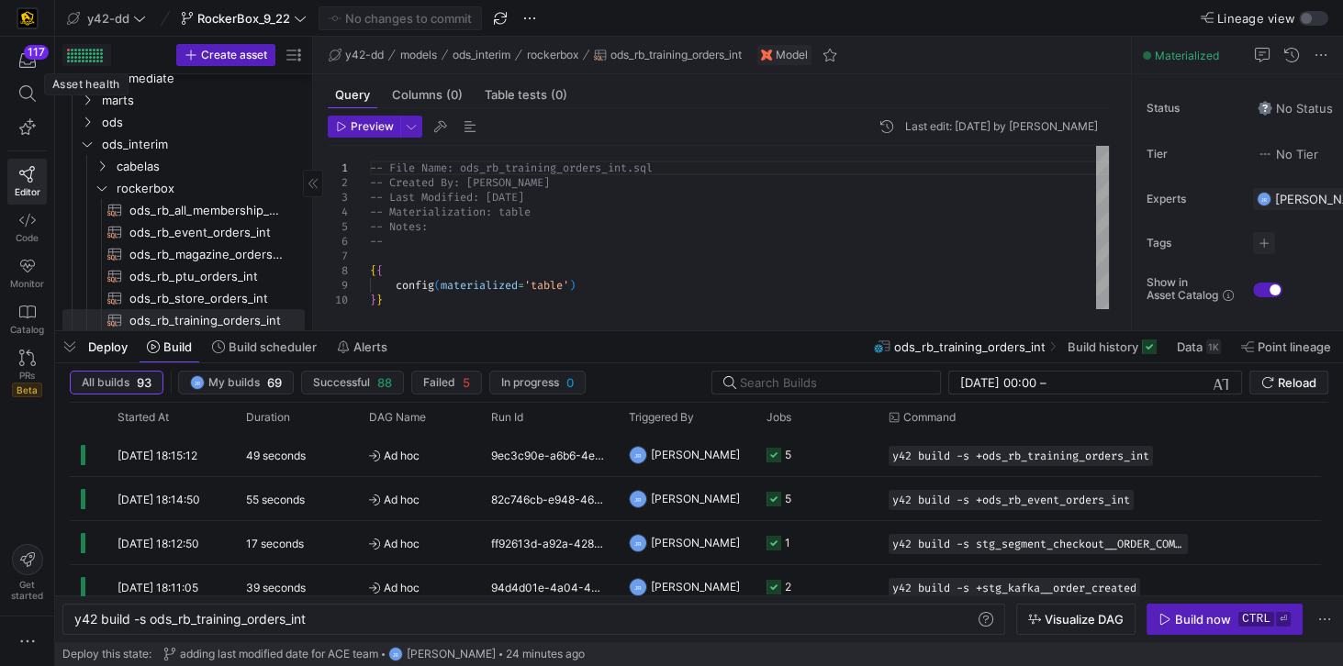
click at [67, 51] on div at bounding box center [85, 56] width 36 height 14
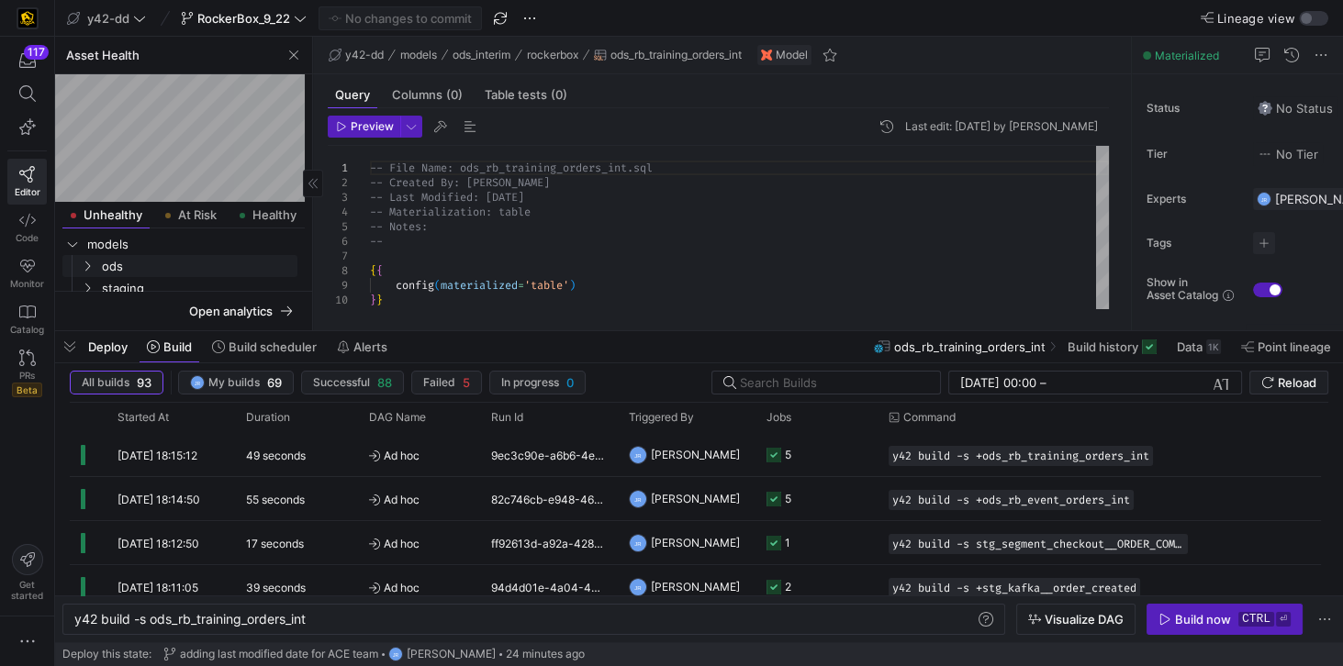
scroll to position [30, 0]
click at [133, 273] on span "staging" at bounding box center [198, 275] width 193 height 21
click at [135, 273] on span "segment" at bounding box center [206, 275] width 178 height 21
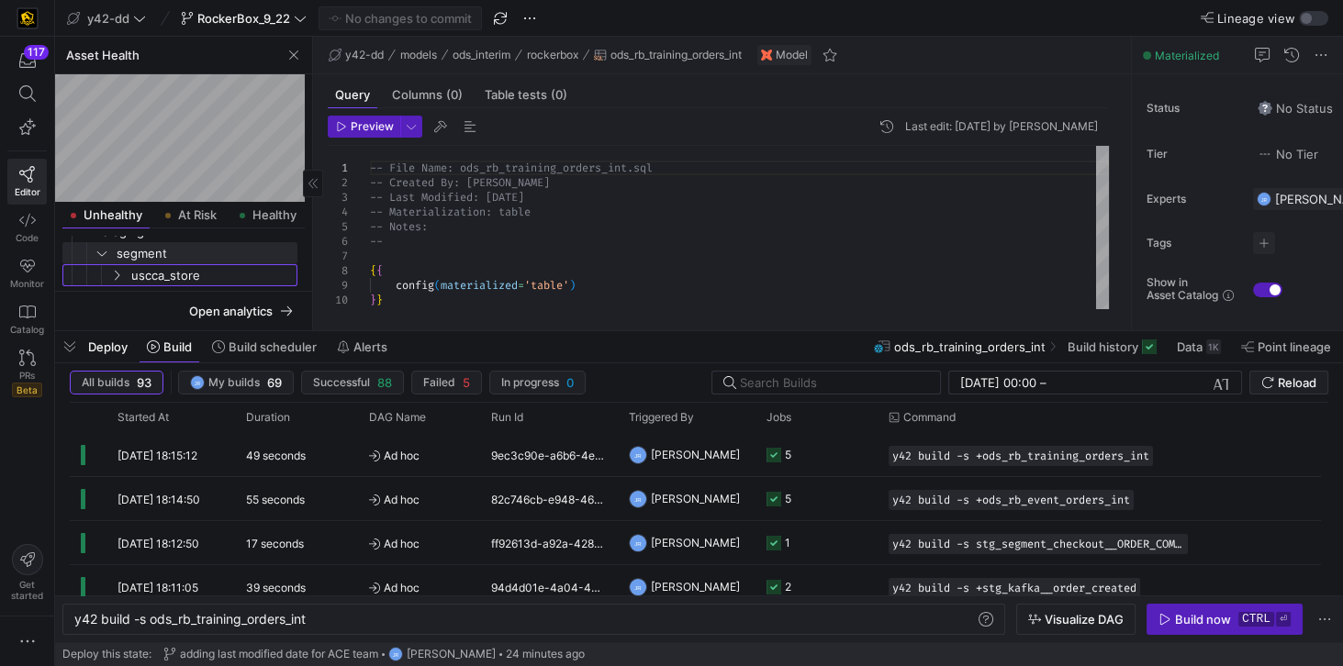
click at [135, 273] on span "uscca_store" at bounding box center [212, 275] width 163 height 21
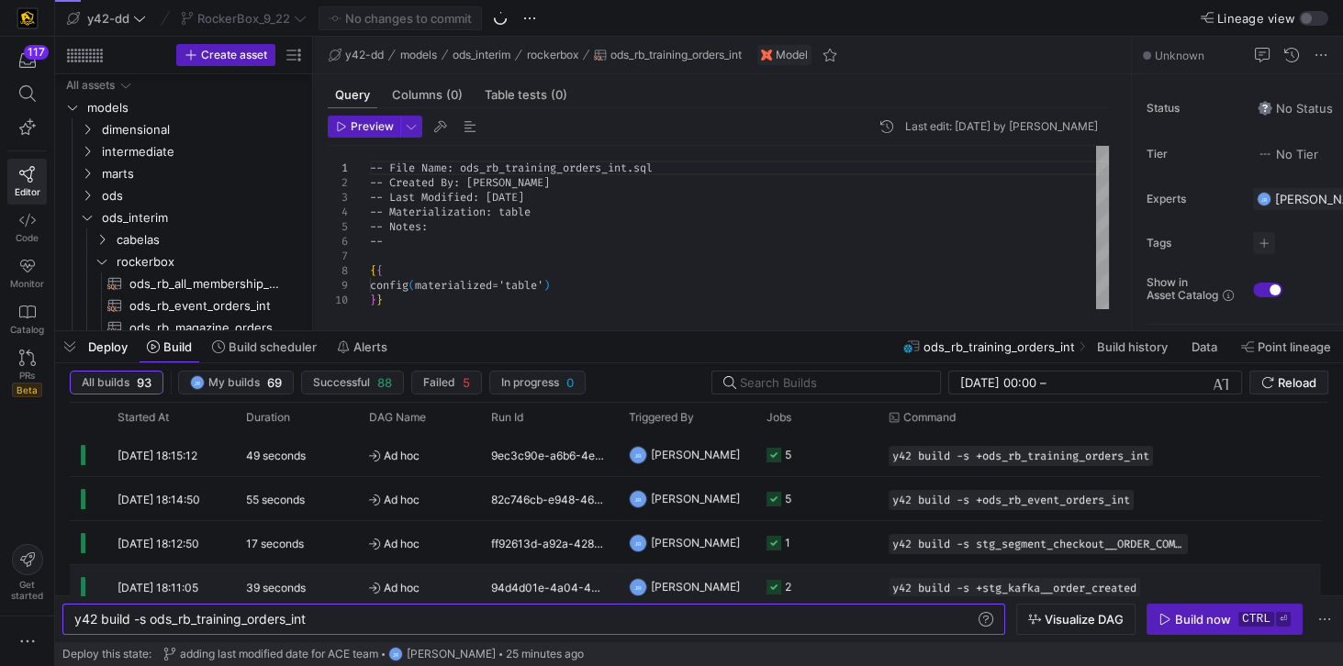
scroll to position [73, 0]
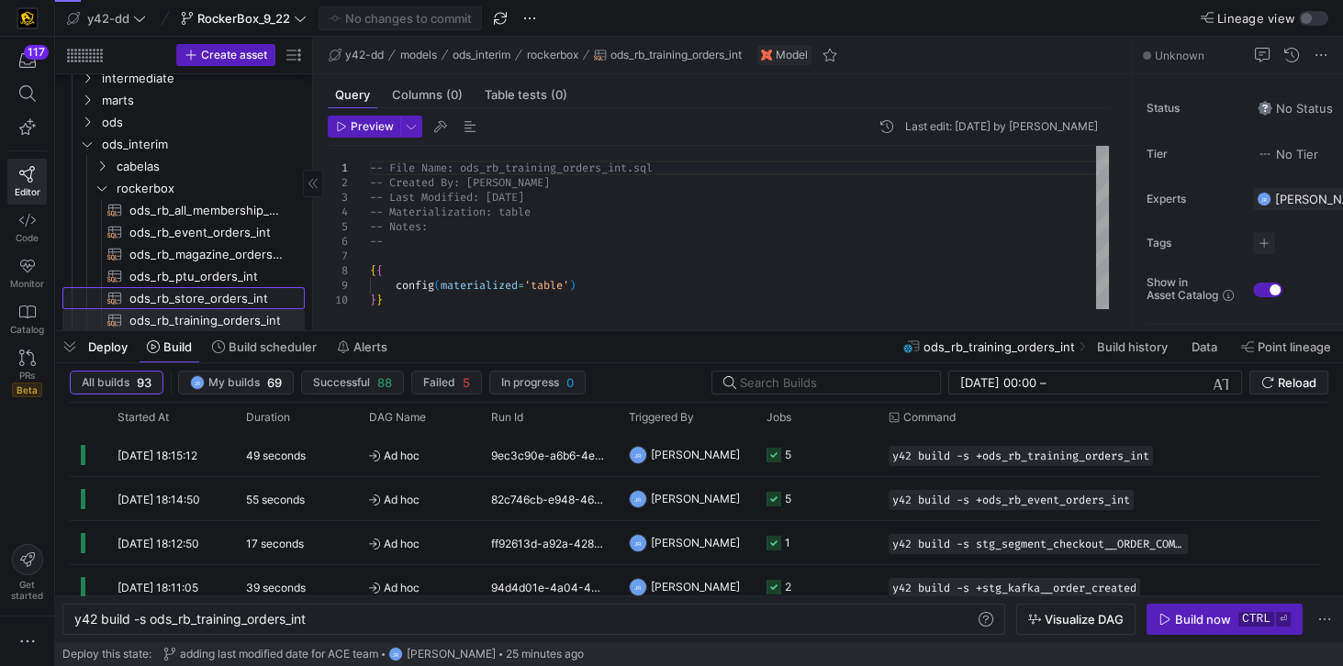
click at [190, 302] on span "ods_rb_store_orders_int​​​​​​​​​​" at bounding box center [206, 298] width 154 height 21
type textarea "y42 build -s ods_rb_store_orders_int"
type textarea "-- File Name: ods_rb_store_orders_int.sql -- Created By: [PERSON_NAME] -- Last …"
click at [152, 621] on div "y42 build -s ods_rb_store_orders_int" at bounding box center [525, 619] width 903 height 15
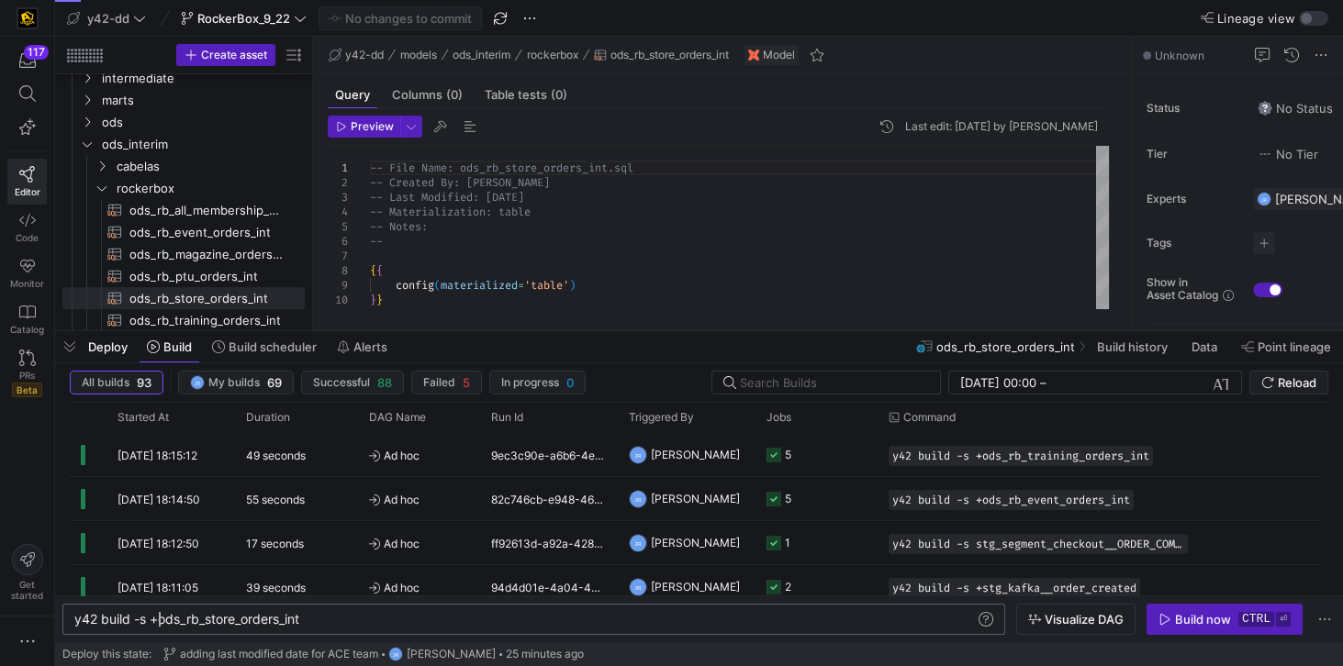
scroll to position [0, 84]
type textarea "y42 build -s +ods_rb_store_orders_int"
click at [1183, 619] on div "Build now" at bounding box center [1203, 619] width 56 height 15
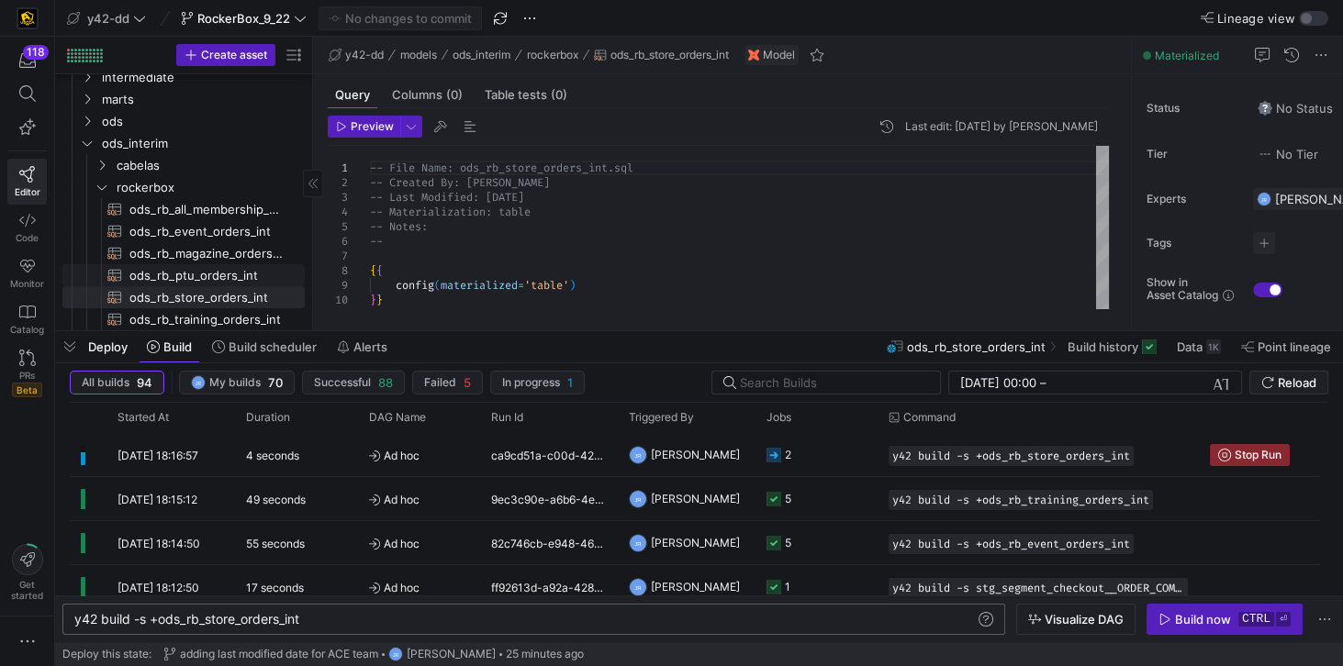
scroll to position [73, 0]
click at [198, 256] on span "ods_rb_magazine_orders_int​​​​​​​​​​" at bounding box center [206, 254] width 154 height 21
type textarea "-- File Name: ods_rb_magazine_orders_int.sql -- Created By: [PERSON_NAME] -- La…"
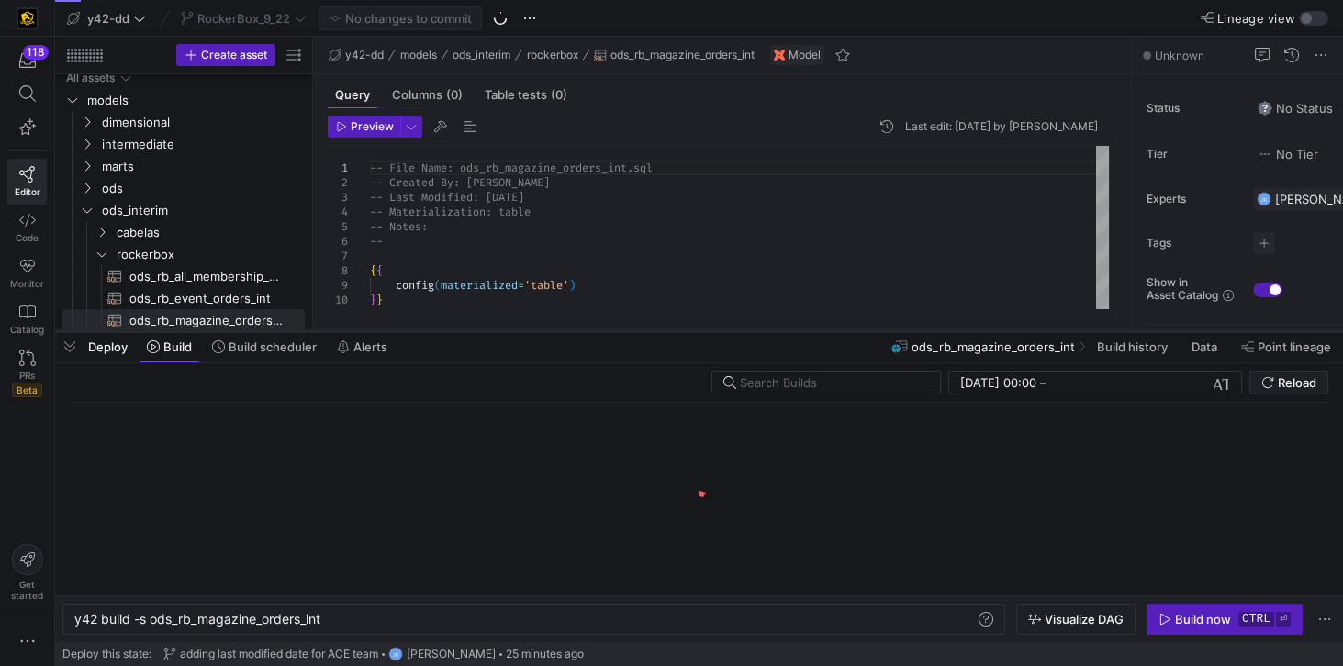
scroll to position [0, 248]
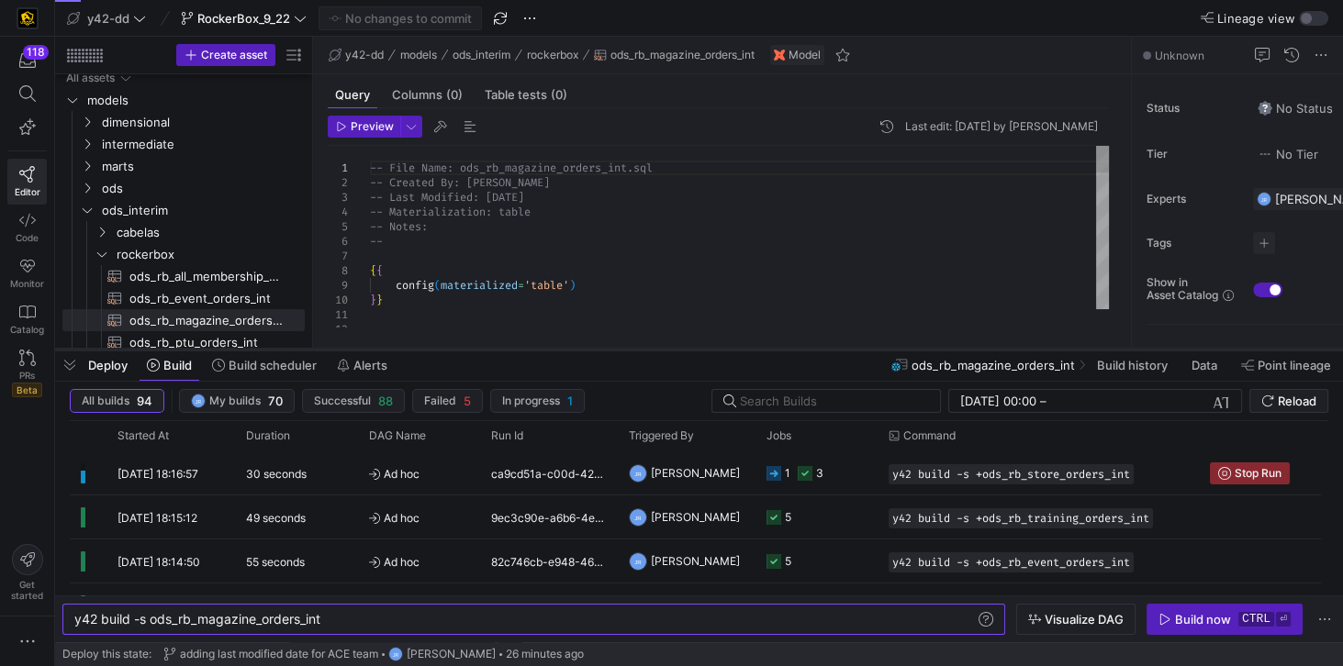
drag, startPoint x: 352, startPoint y: 332, endPoint x: 340, endPoint y: 352, distance: 23.9
click at [340, 352] on div at bounding box center [699, 349] width 1288 height 7
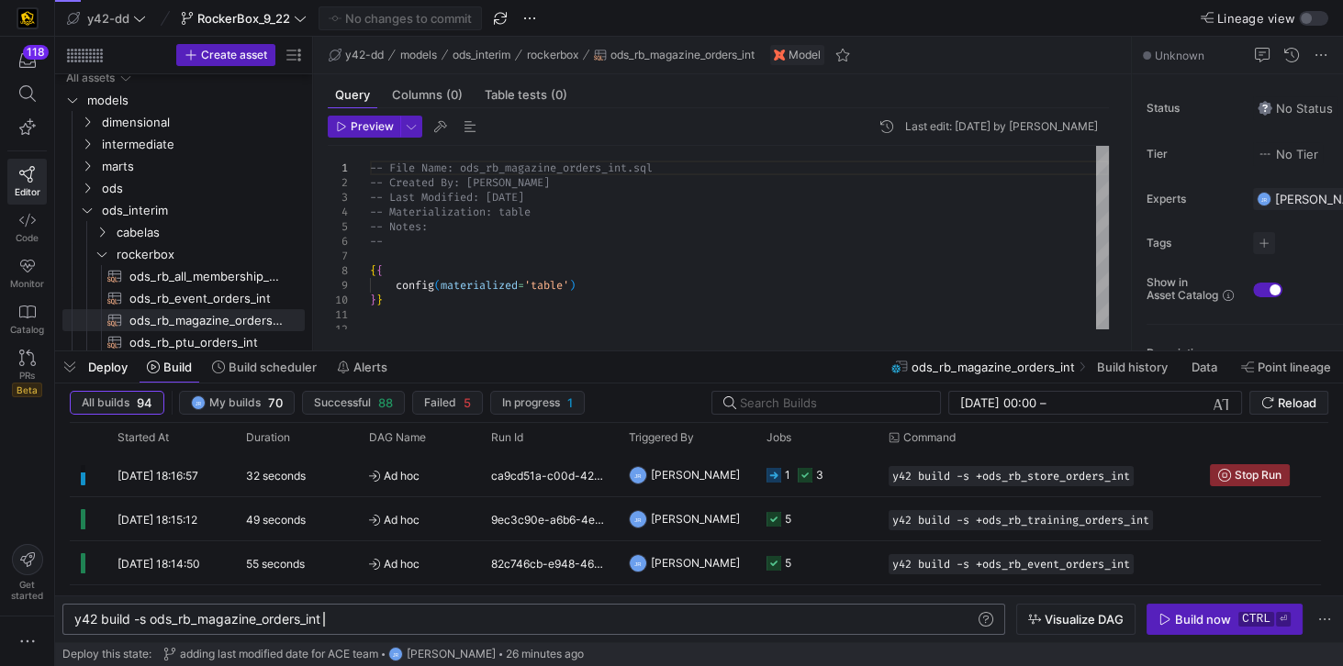
click at [149, 622] on div "y42 build -s ods_rb_magazine_orders_int" at bounding box center [525, 619] width 903 height 15
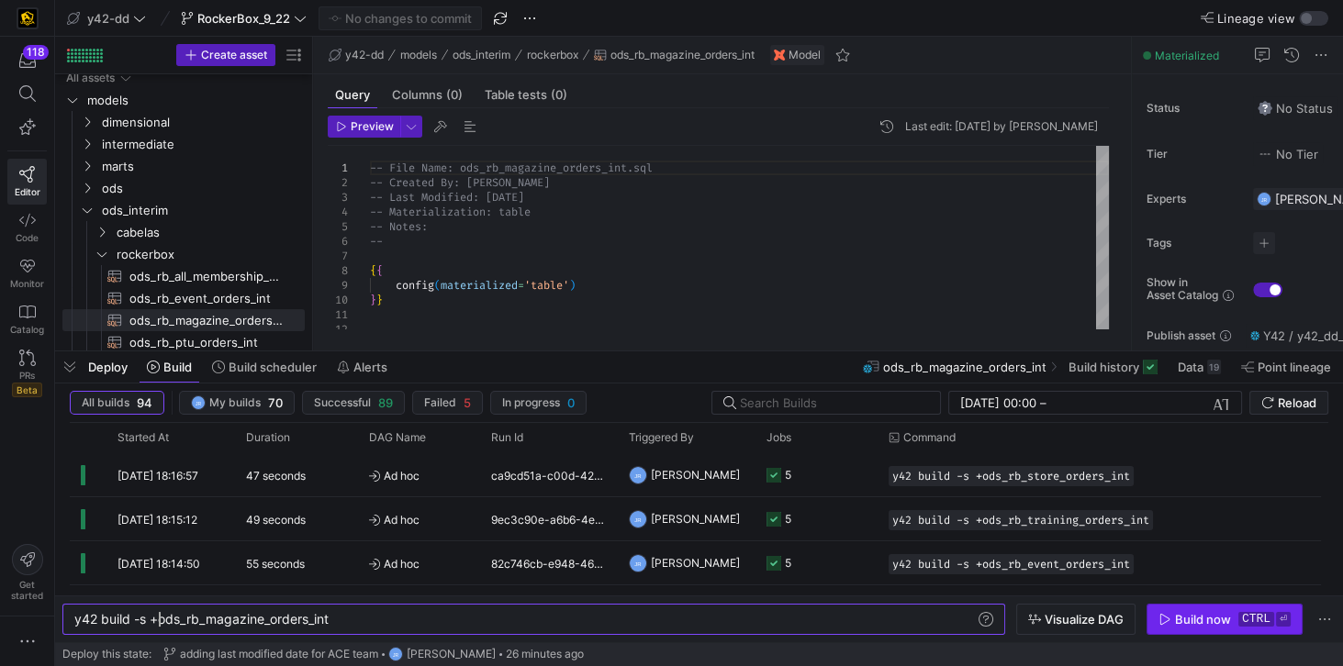
type textarea "y42 build -s +ods_rb_magazine_orders_int"
click at [1171, 618] on icon "button" at bounding box center [1164, 619] width 13 height 13
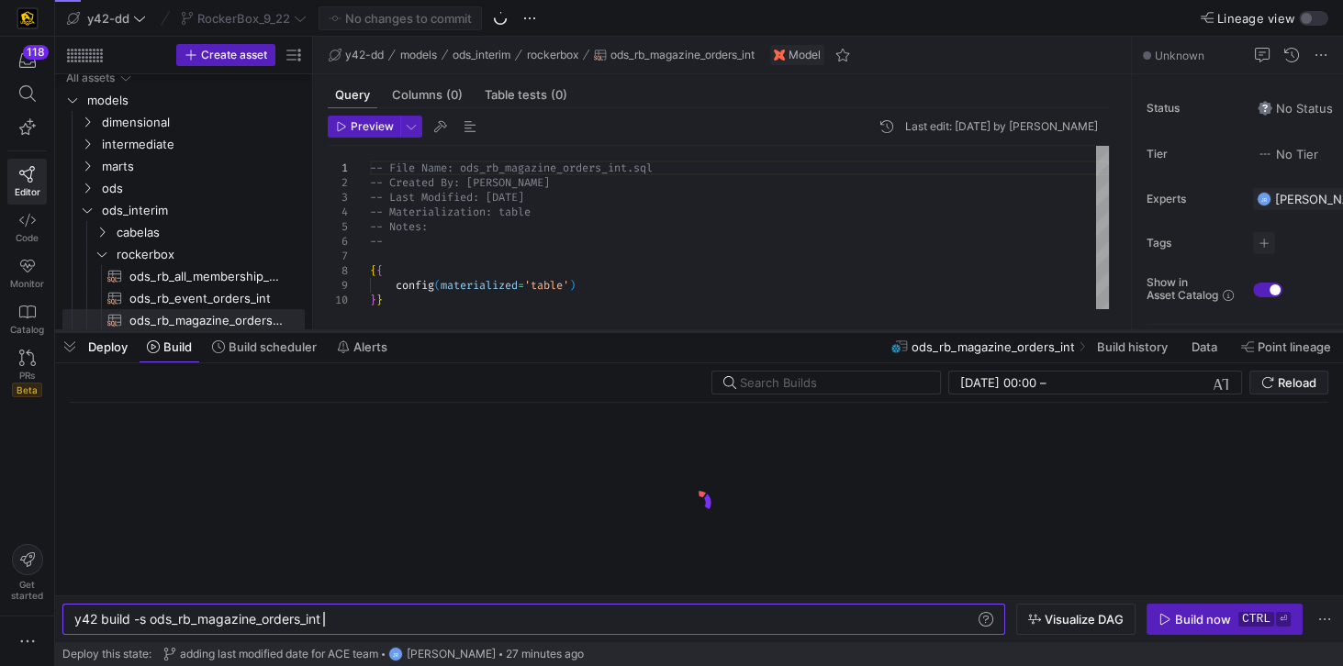
scroll to position [0, 248]
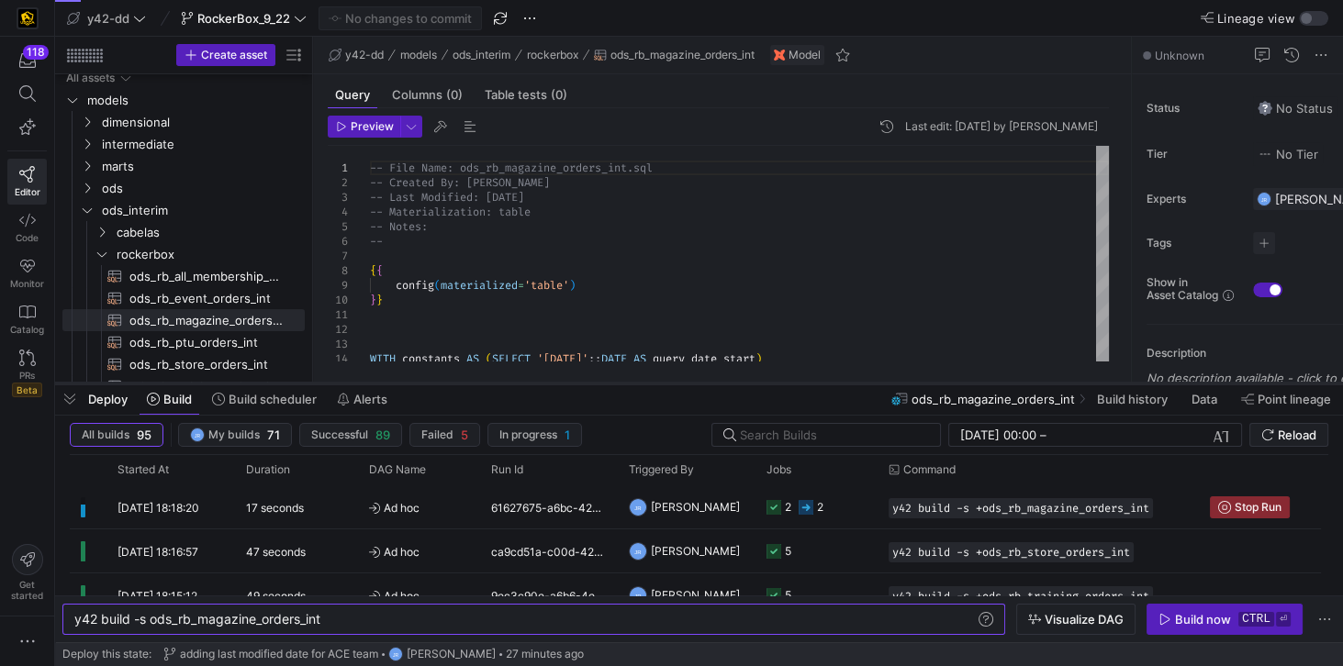
drag, startPoint x: 418, startPoint y: 332, endPoint x: 400, endPoint y: 385, distance: 55.4
click at [400, 385] on div at bounding box center [699, 383] width 1288 height 7
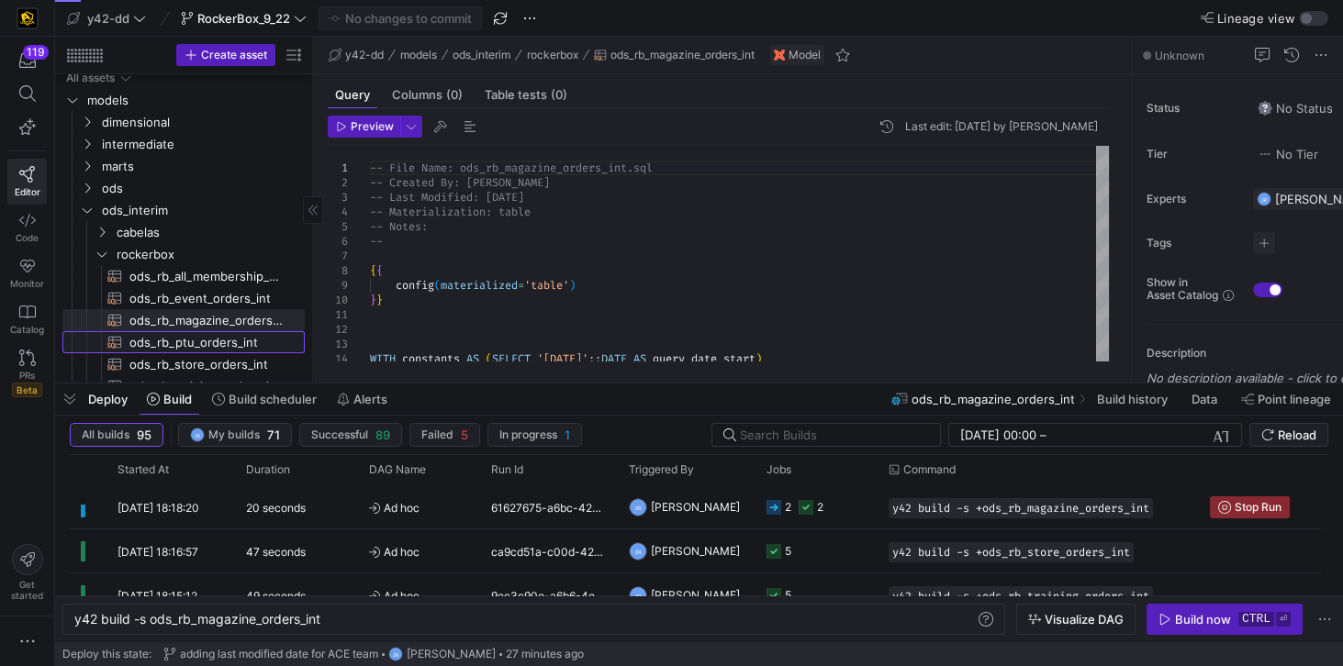
click at [210, 344] on span "ods_rb_ptu_orders_int​​​​​​​​​​" at bounding box center [206, 342] width 154 height 21
type textarea "y42 build -s ods_rb_ptu_orders_int"
type textarea "-- File Name: ods_rb_ptu_orders_int.sql -- Created By: [PERSON_NAME] -- Last Mo…"
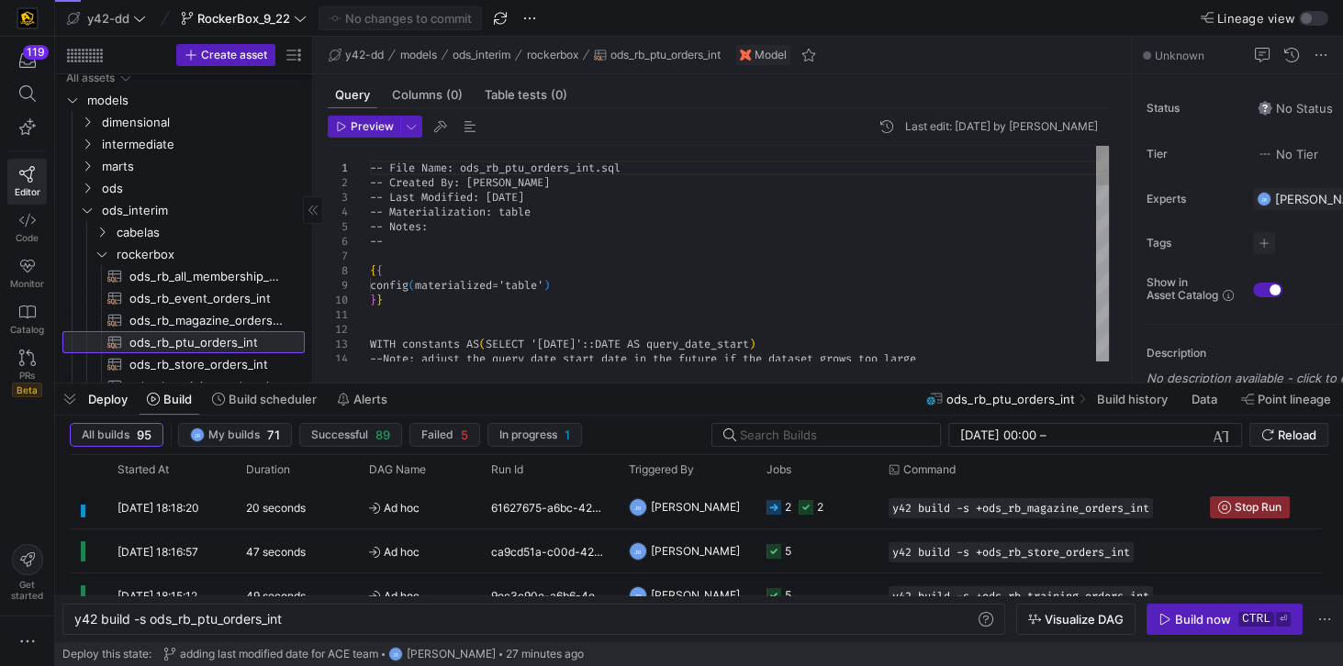
scroll to position [0, 209]
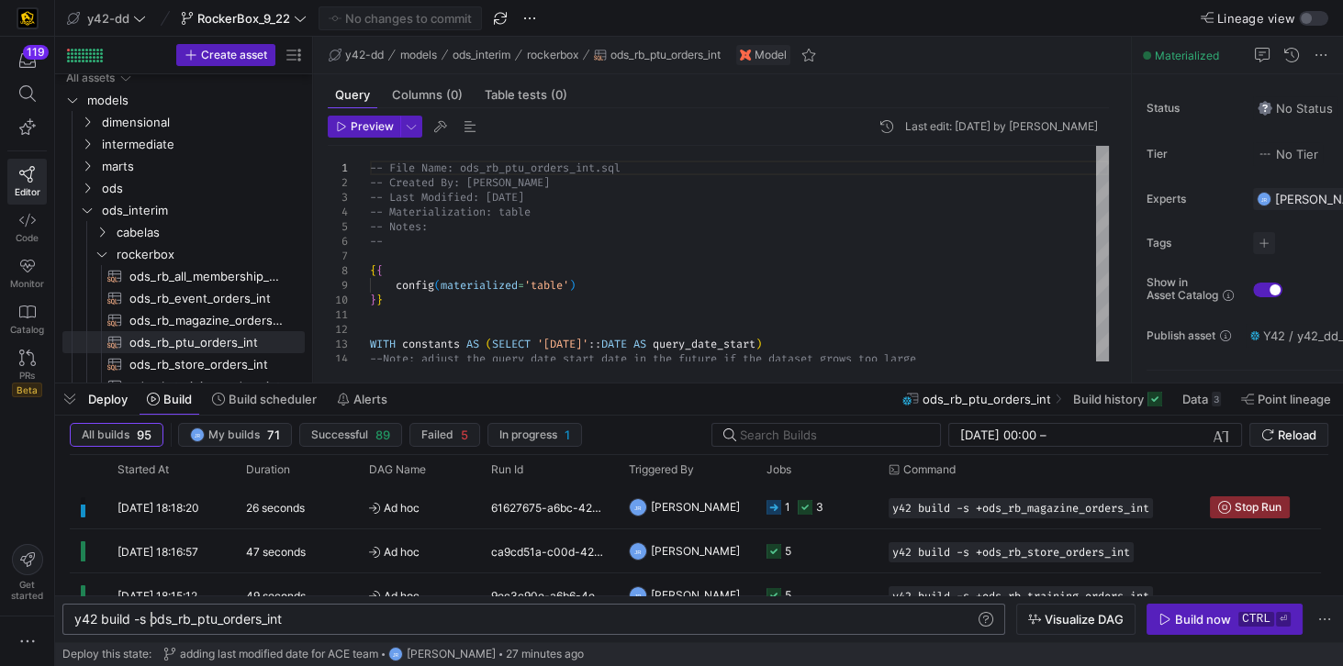
click at [149, 621] on div "y42 build -s ods_rb_ptu_orders_int" at bounding box center [525, 619] width 903 height 15
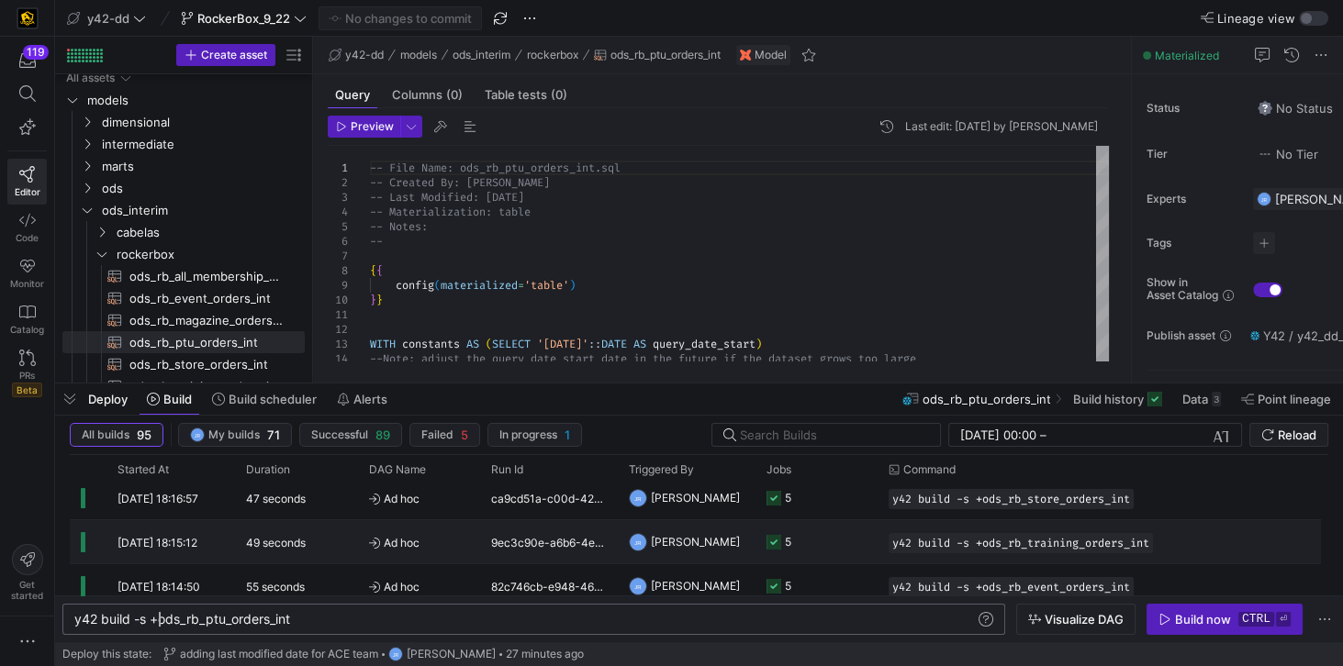
scroll to position [0, 0]
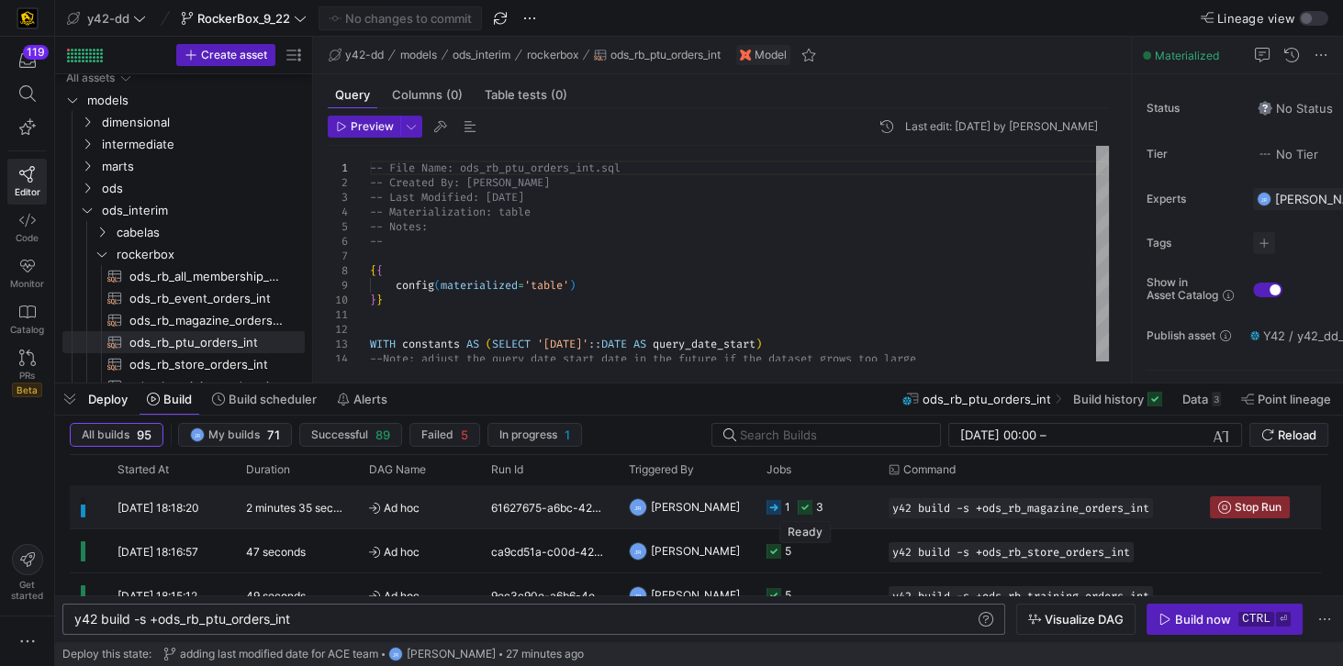
type textarea "y42 build -s +ods_rb_ptu_orders_int"
click at [802, 508] on rect "Press SPACE to select this row." at bounding box center [805, 507] width 15 height 15
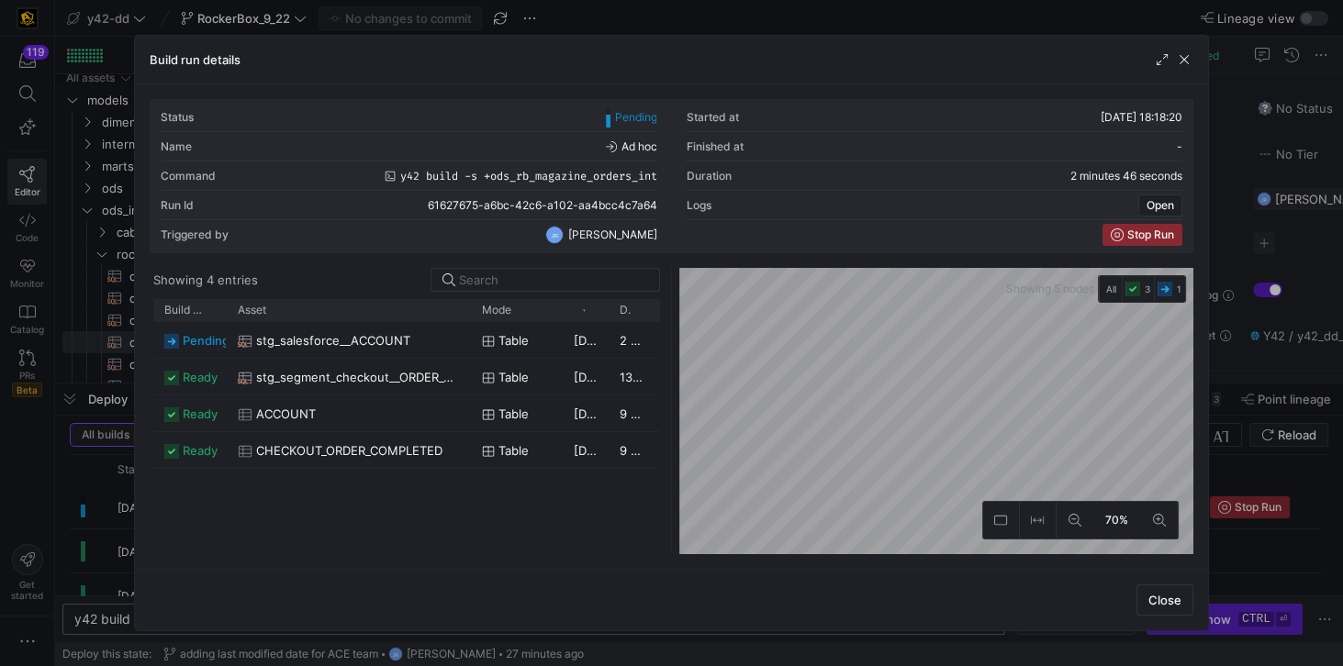
drag, startPoint x: 271, startPoint y: 302, endPoint x: 467, endPoint y: 350, distance: 202.1
click at [467, 350] on div "Build status Asset Mode 1" at bounding box center [406, 426] width 507 height 255
click at [1182, 62] on span "button" at bounding box center [1184, 59] width 18 height 18
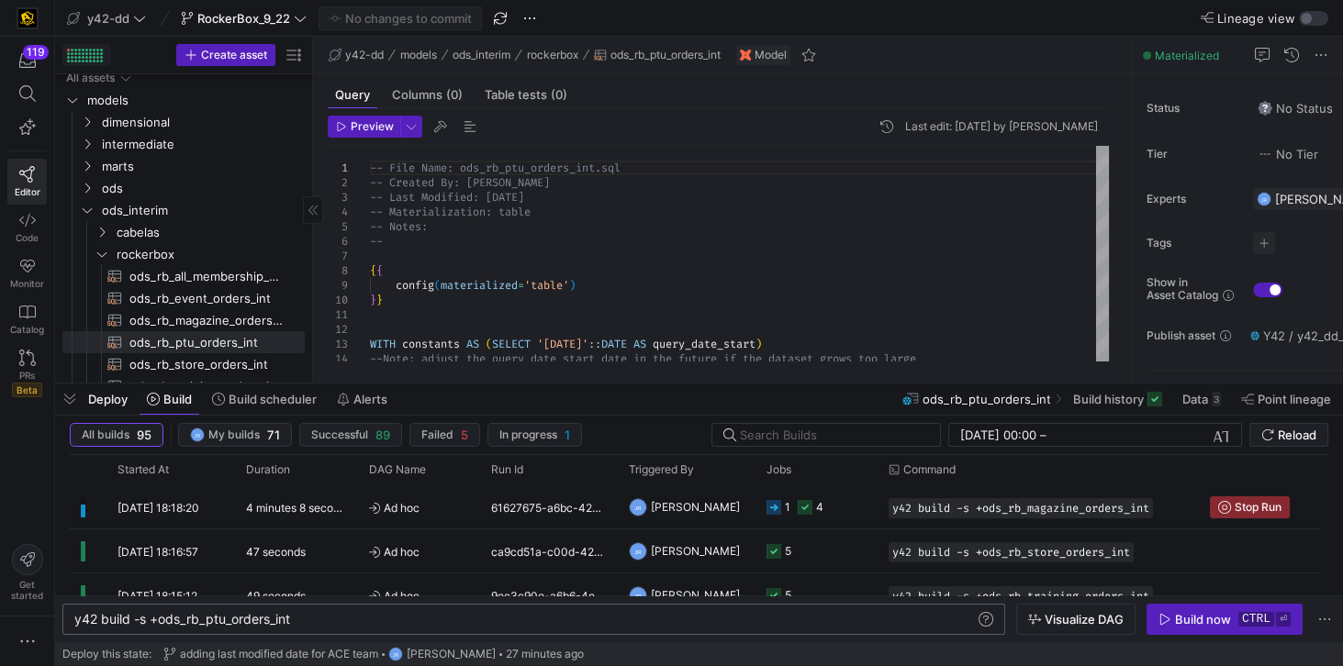
click at [68, 50] on div at bounding box center [68, 50] width 3 height 3
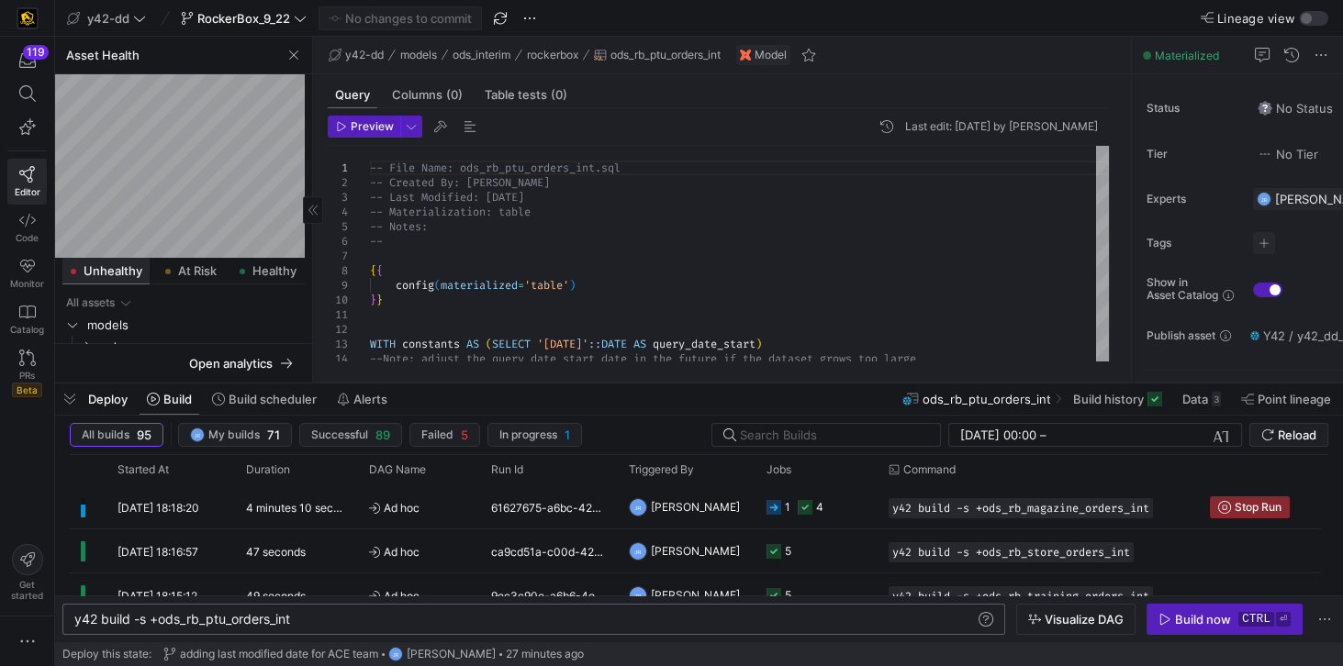
click at [112, 268] on span "Unhealthy" at bounding box center [113, 271] width 59 height 12
click at [126, 325] on span "ods" at bounding box center [198, 327] width 193 height 21
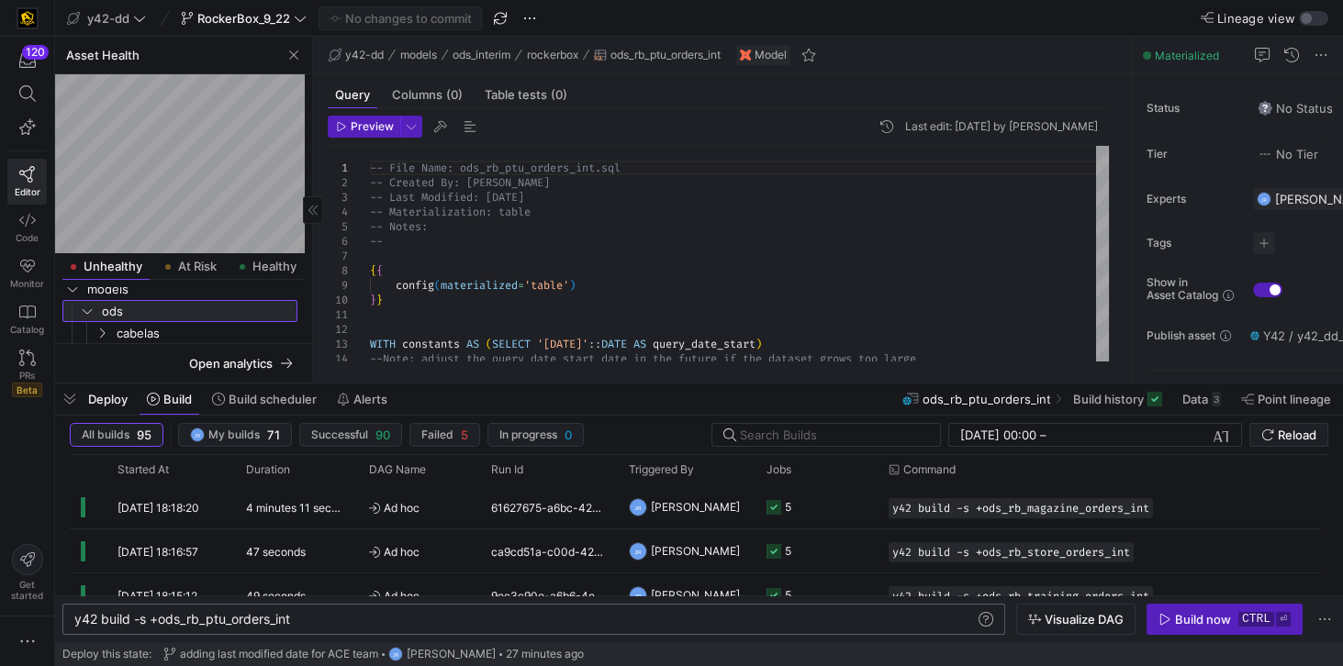
scroll to position [38, 0]
click at [1201, 619] on div "Build now" at bounding box center [1203, 619] width 56 height 15
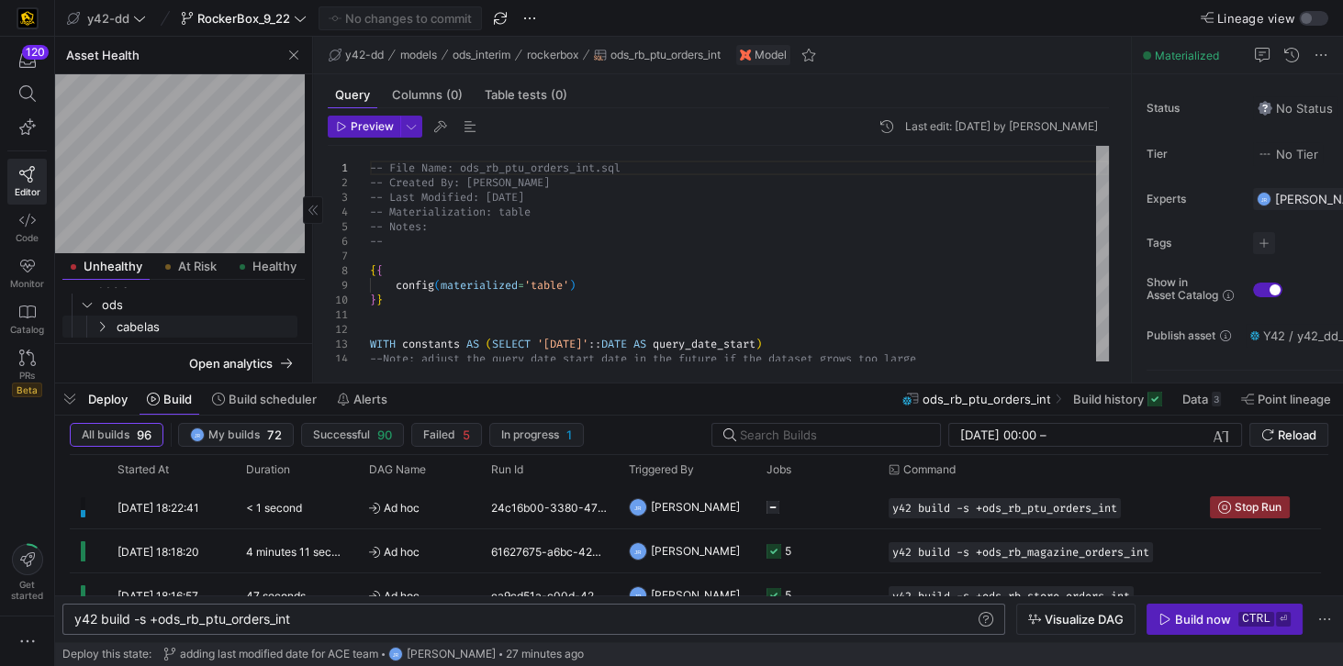
click at [132, 327] on span "cabelas" at bounding box center [206, 327] width 178 height 21
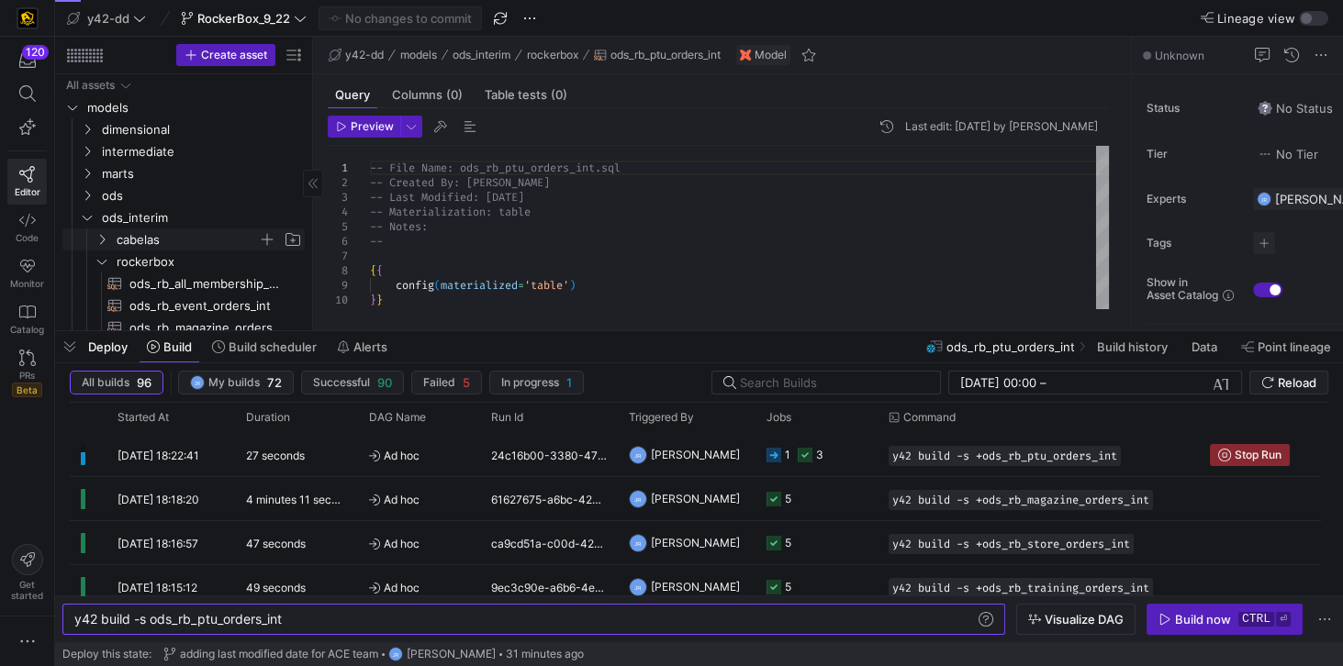
click at [149, 239] on span "cabelas" at bounding box center [187, 239] width 141 height 21
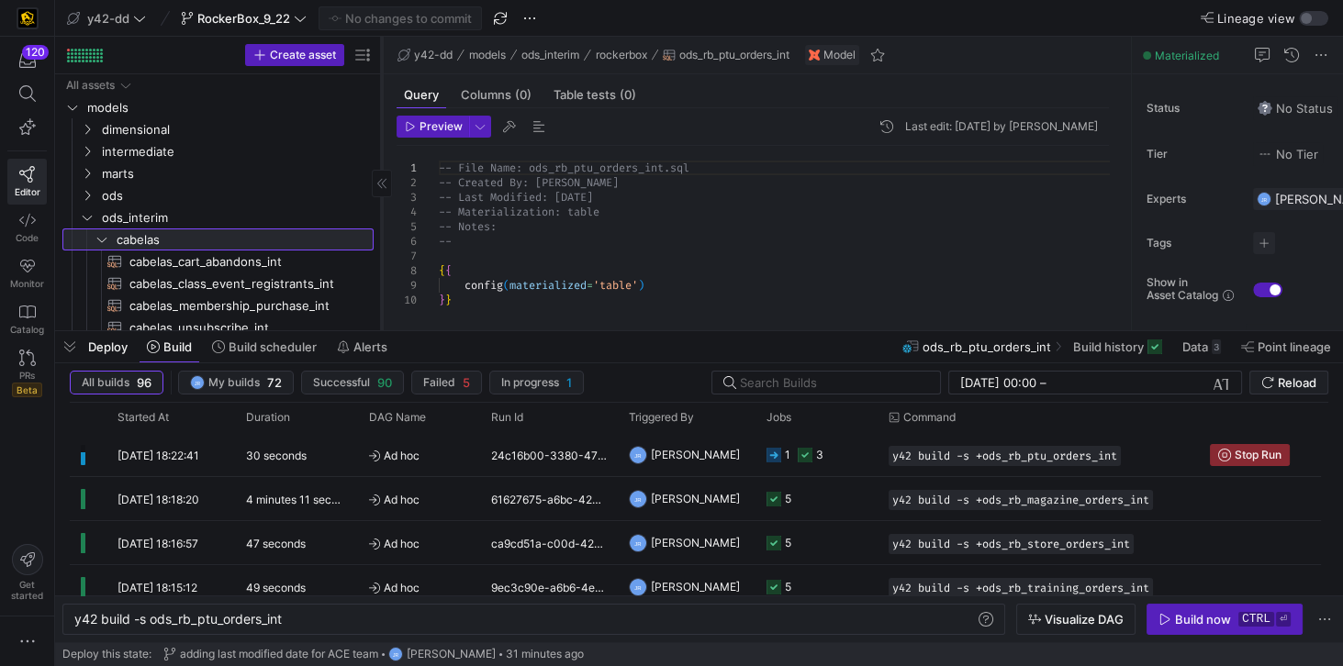
drag, startPoint x: 310, startPoint y: 275, endPoint x: 379, endPoint y: 285, distance: 69.4
click at [381, 285] on div at bounding box center [381, 184] width 1 height 294
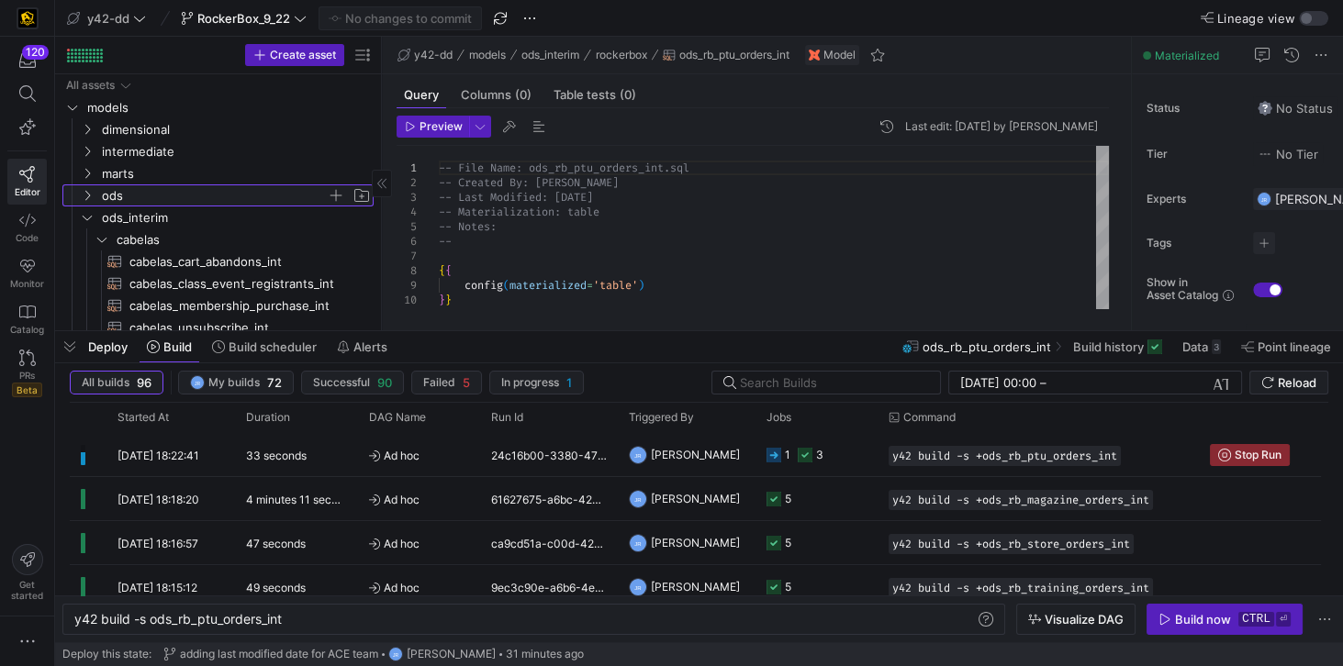
click at [148, 202] on span "ods" at bounding box center [214, 195] width 225 height 21
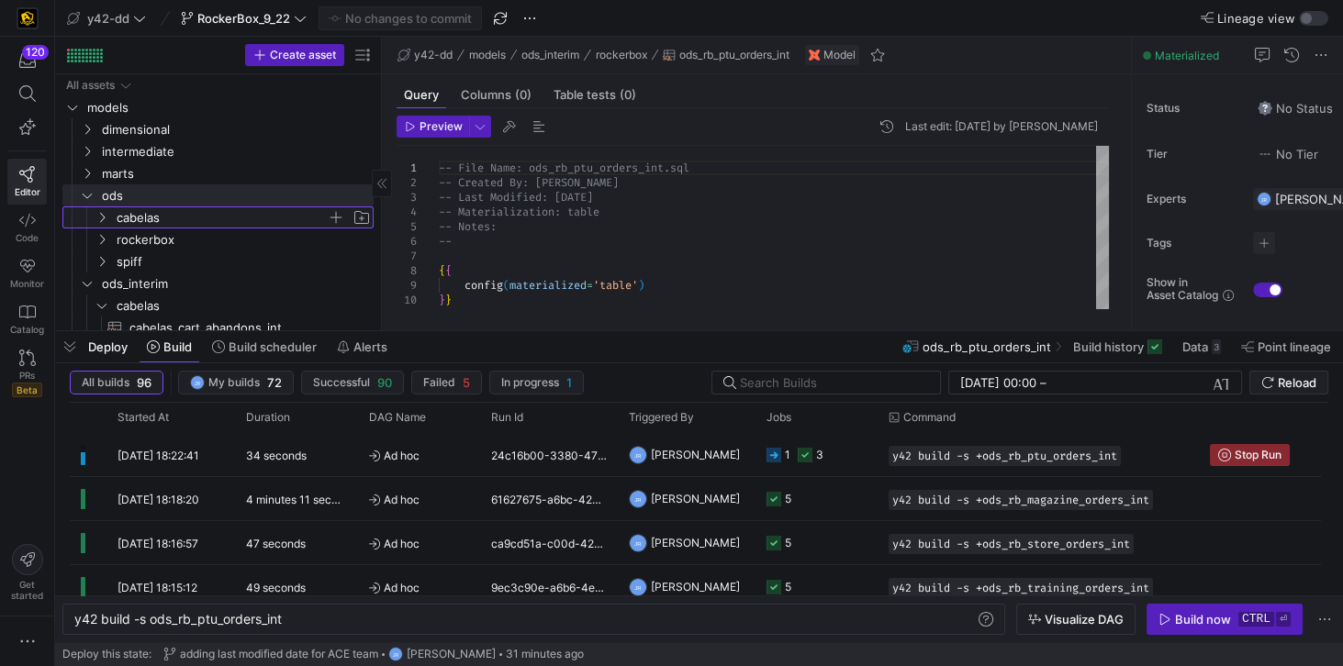
click at [148, 217] on span "cabelas" at bounding box center [222, 217] width 210 height 21
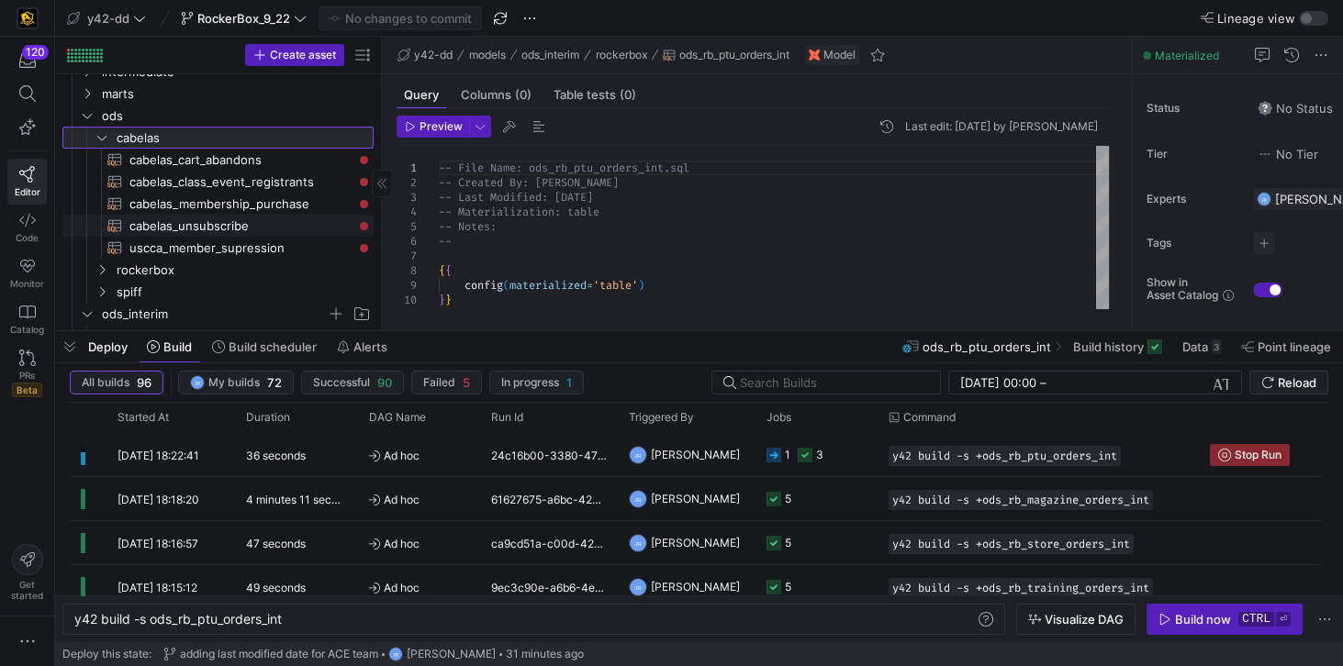
scroll to position [52, 0]
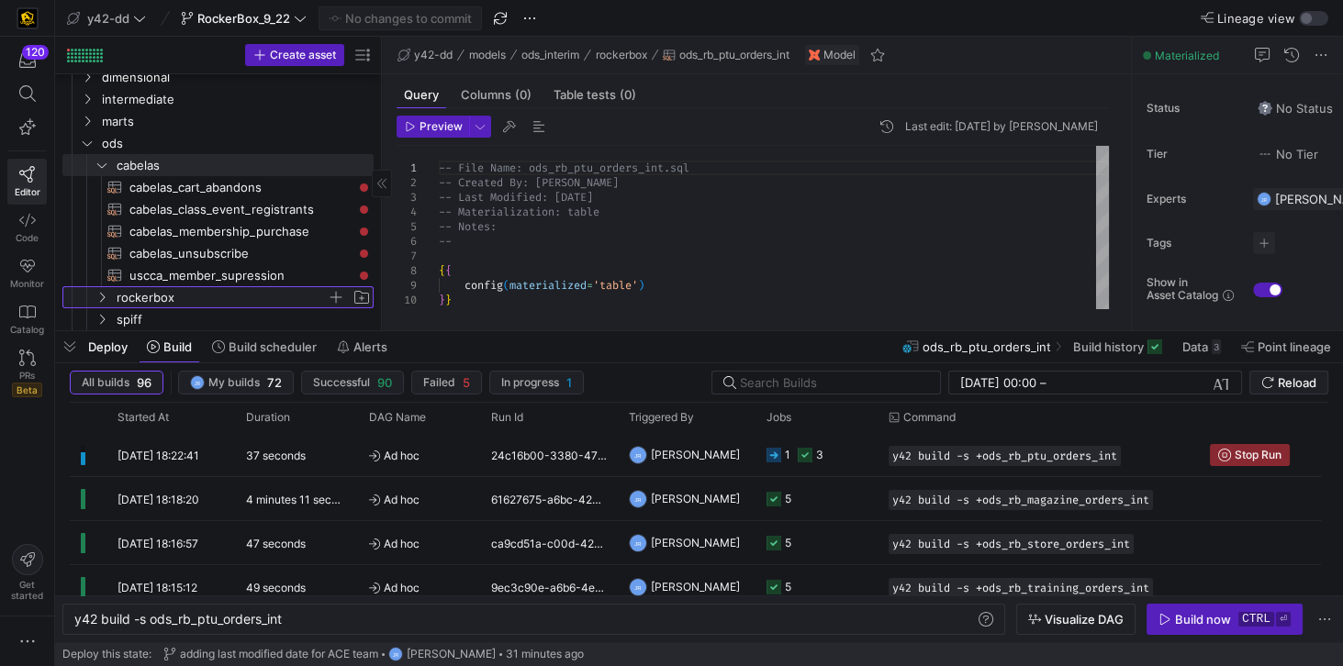
click at [144, 294] on span "rockerbox" at bounding box center [222, 297] width 210 height 21
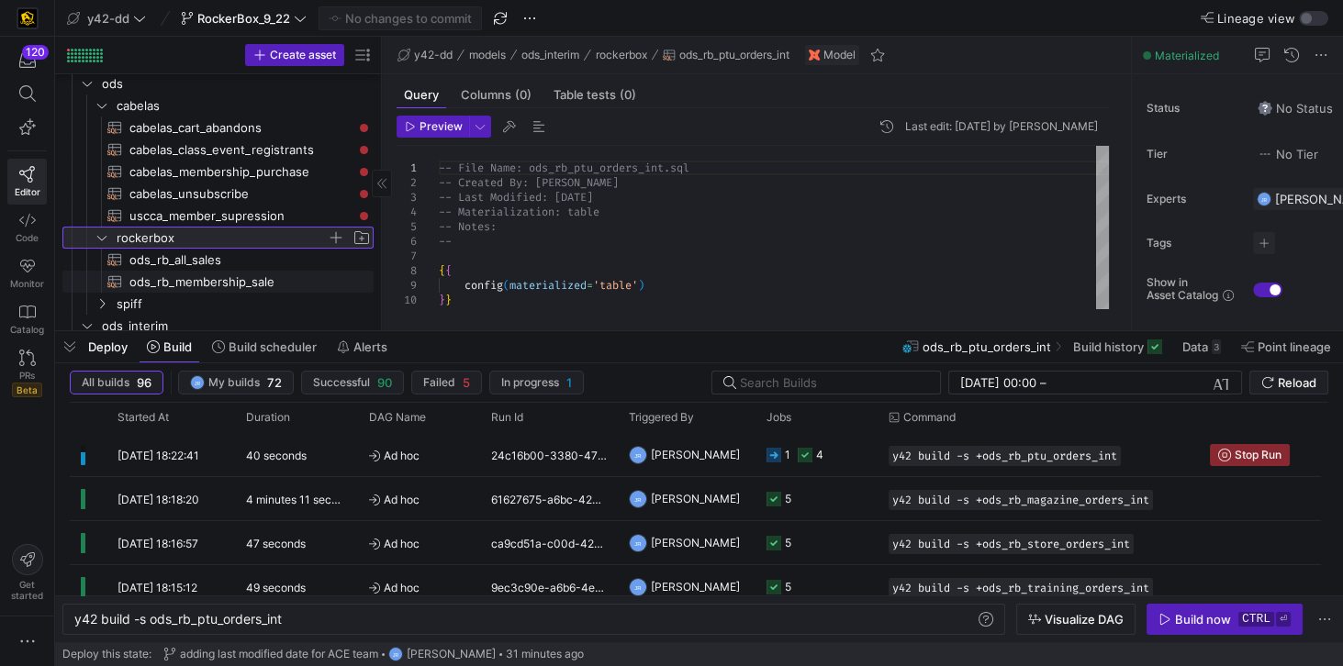
scroll to position [105, 0]
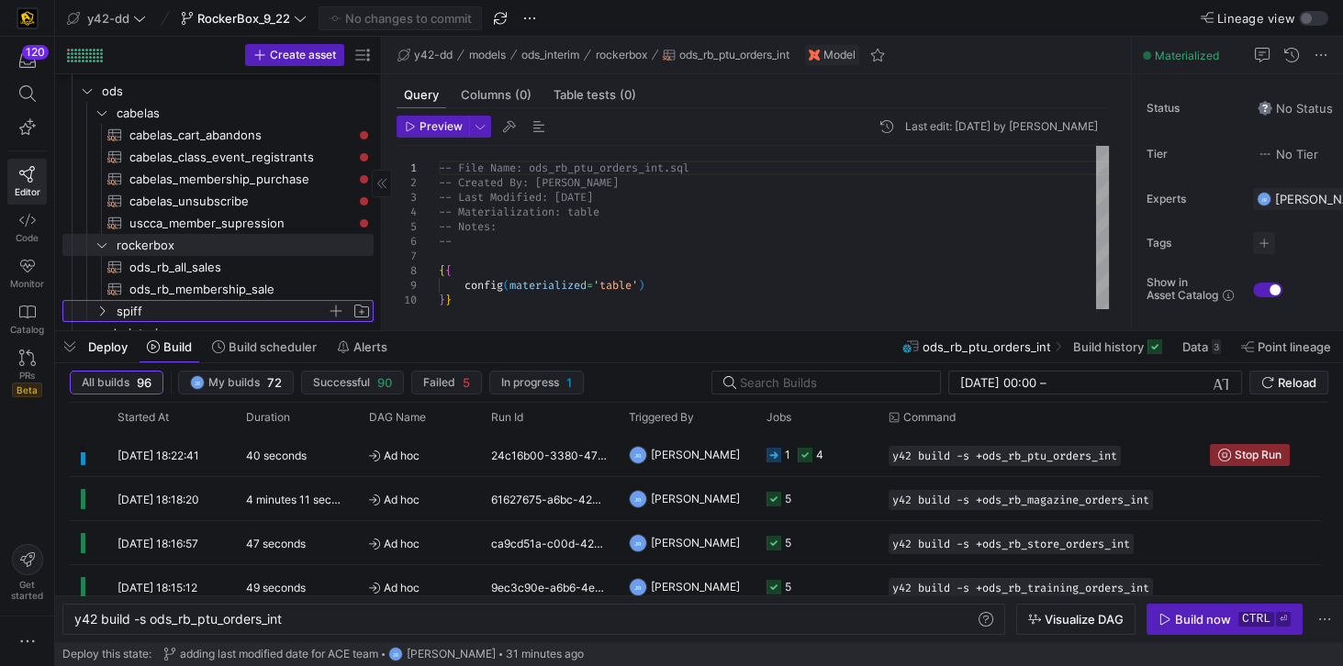
click at [136, 308] on span "spiff" at bounding box center [222, 311] width 210 height 21
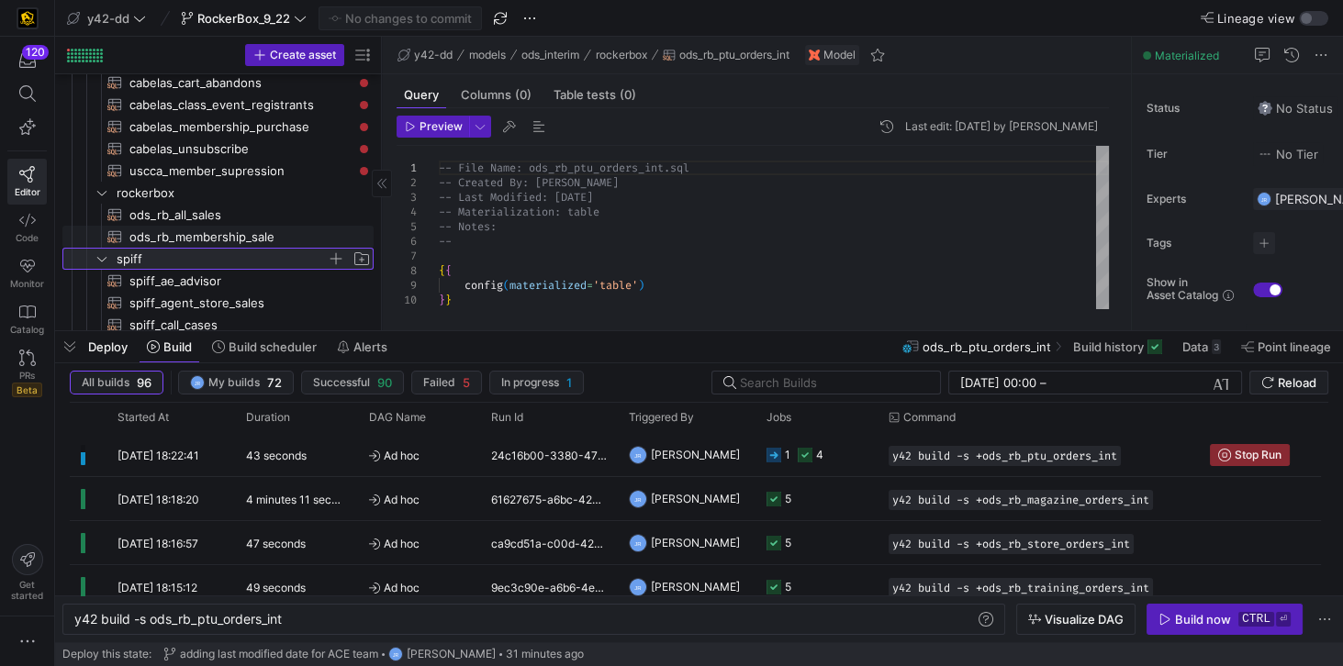
click at [117, 254] on span "spiff" at bounding box center [222, 259] width 210 height 21
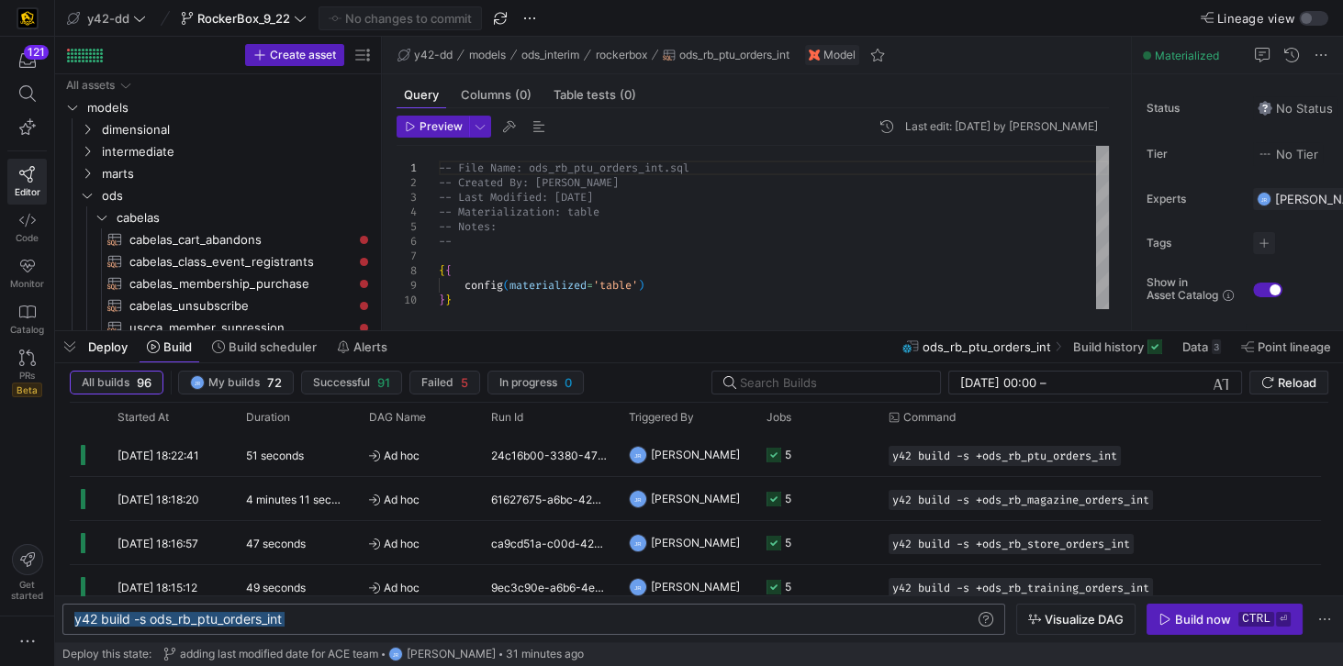
drag, startPoint x: 329, startPoint y: 618, endPoint x: 41, endPoint y: 611, distance: 288.2
click at [74, 612] on div "y42 build -s ods_rb_ptu_orders_int" at bounding box center [525, 619] width 903 height 15
click at [182, 617] on div "y42 build -s +ods_interim.cabelas.*" at bounding box center [525, 619] width 903 height 15
type textarea "y42 build -s +ods.cabelas.*"
drag, startPoint x: 1188, startPoint y: 619, endPoint x: 907, endPoint y: 598, distance: 281.6
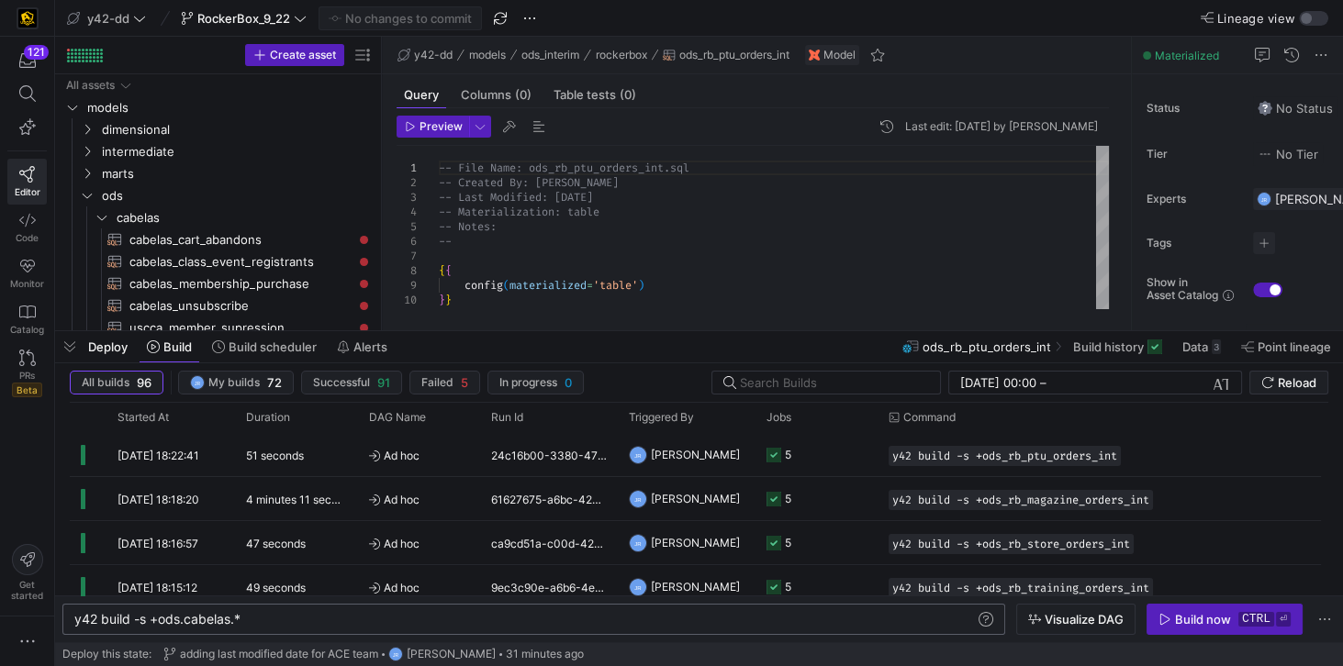
click at [1186, 619] on div "Build now" at bounding box center [1203, 619] width 56 height 15
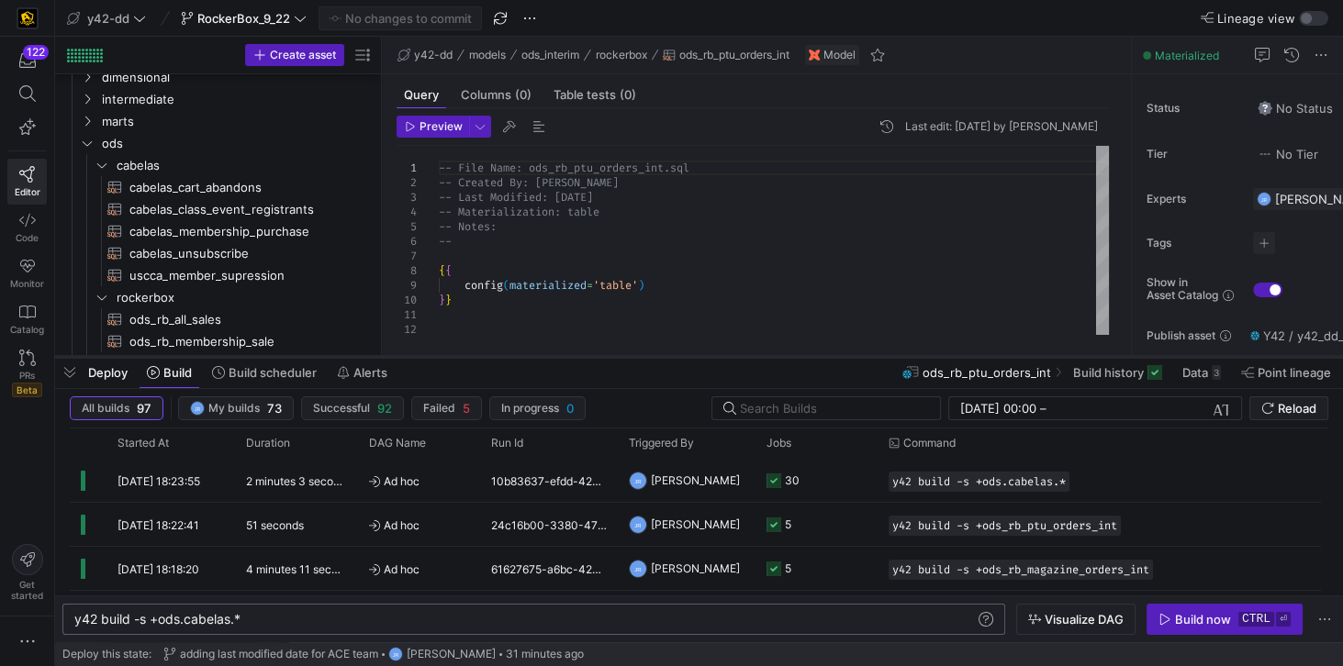
drag, startPoint x: 416, startPoint y: 334, endPoint x: 410, endPoint y: 360, distance: 26.3
click at [410, 360] on div at bounding box center [699, 356] width 1288 height 7
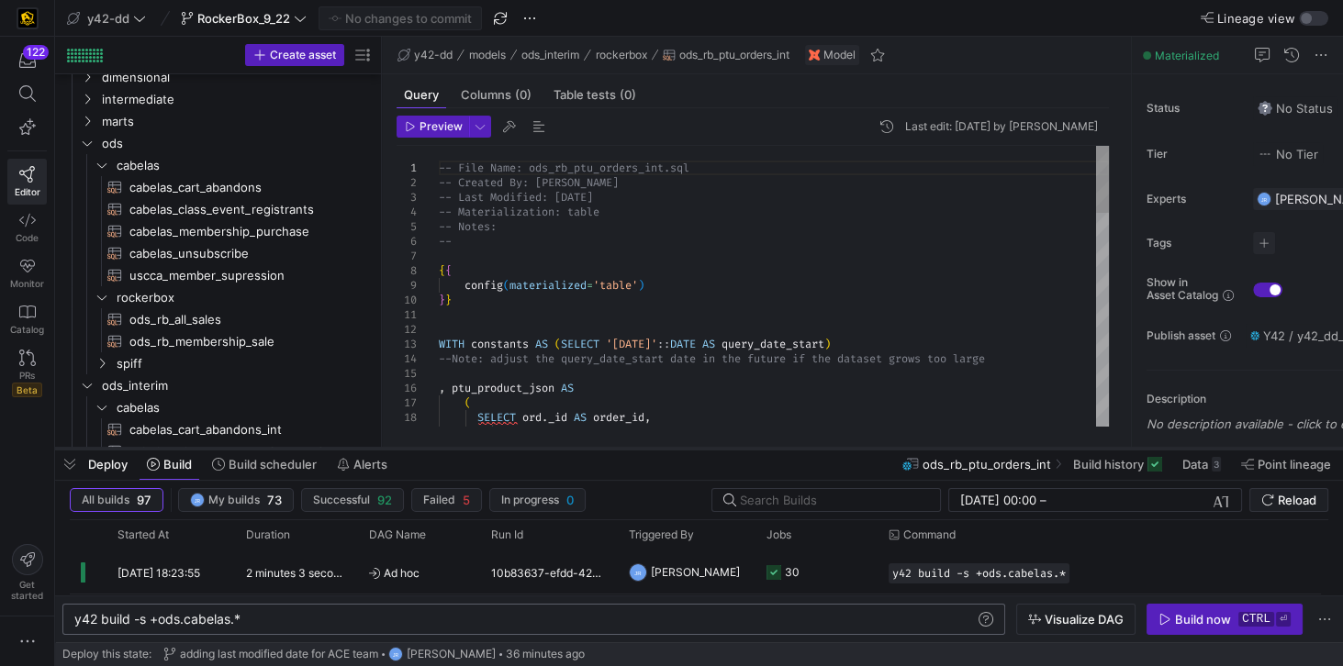
drag, startPoint x: 312, startPoint y: 357, endPoint x: 309, endPoint y: 449, distance: 91.8
click at [309, 449] on div at bounding box center [699, 448] width 1288 height 7
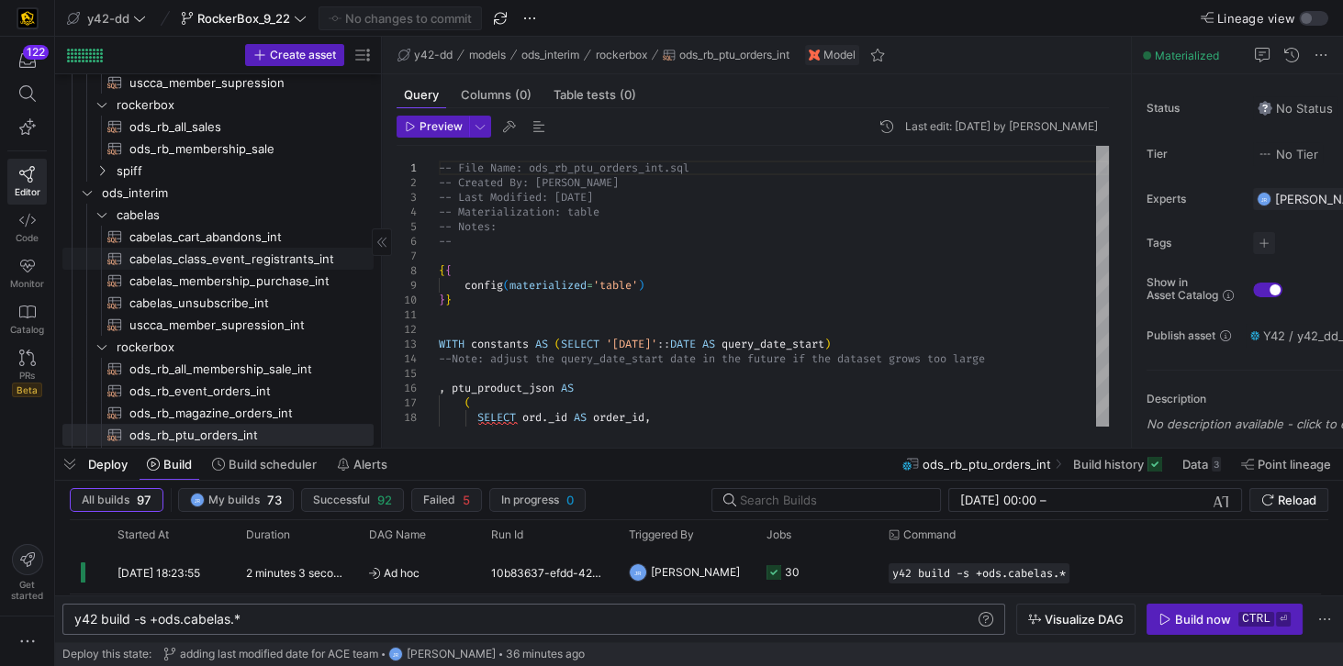
scroll to position [314, 0]
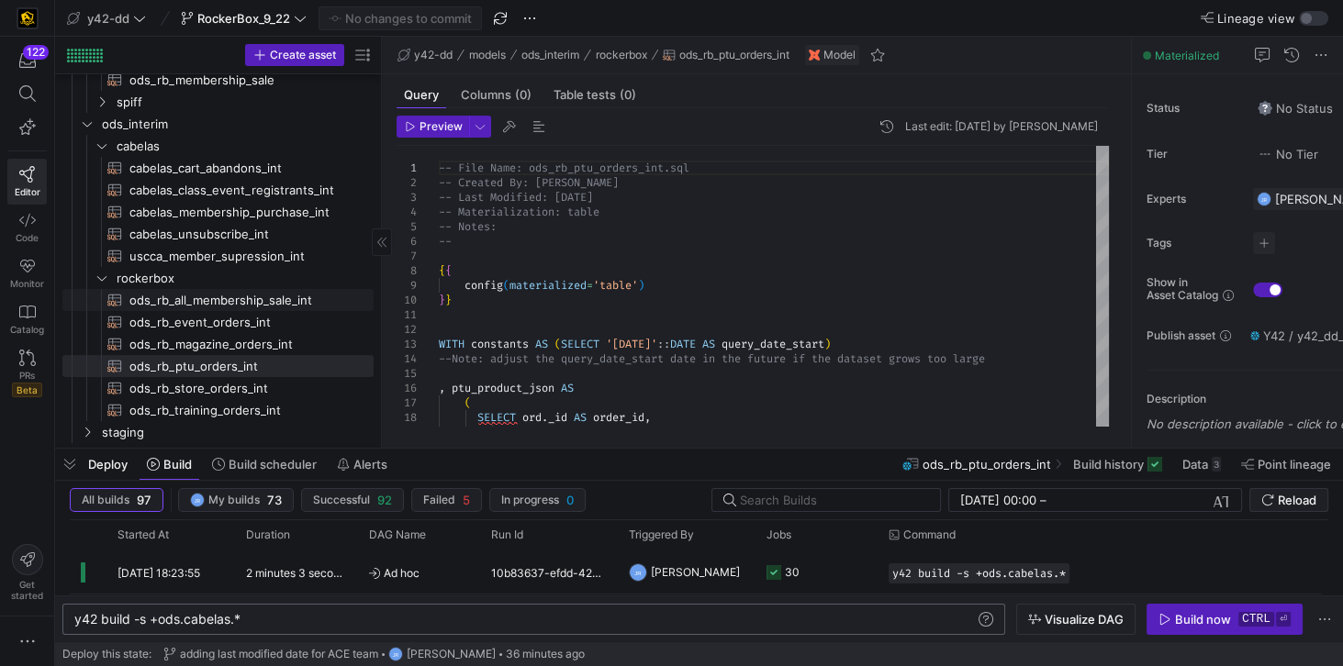
click at [222, 296] on span "ods_rb_all_membership_sale_int​​​​​​​​​​" at bounding box center [240, 300] width 223 height 21
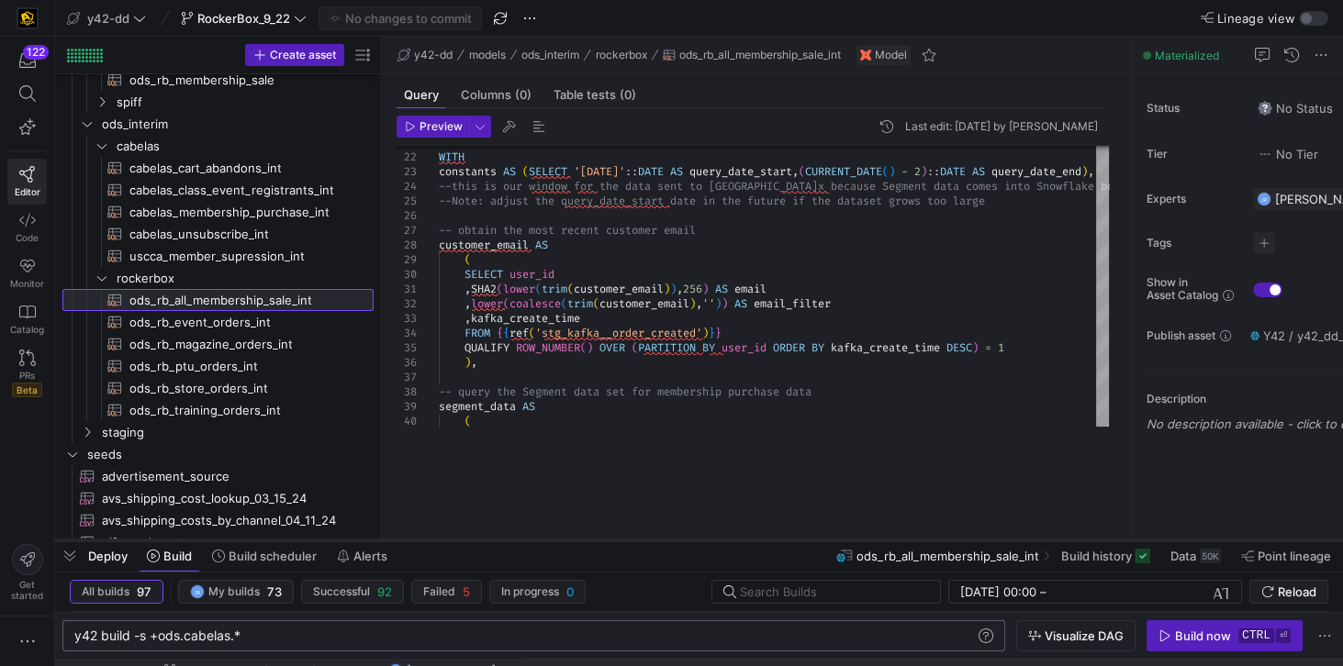
drag, startPoint x: 648, startPoint y: 450, endPoint x: 639, endPoint y: 541, distance: 92.2
click at [639, 541] on div at bounding box center [699, 540] width 1288 height 7
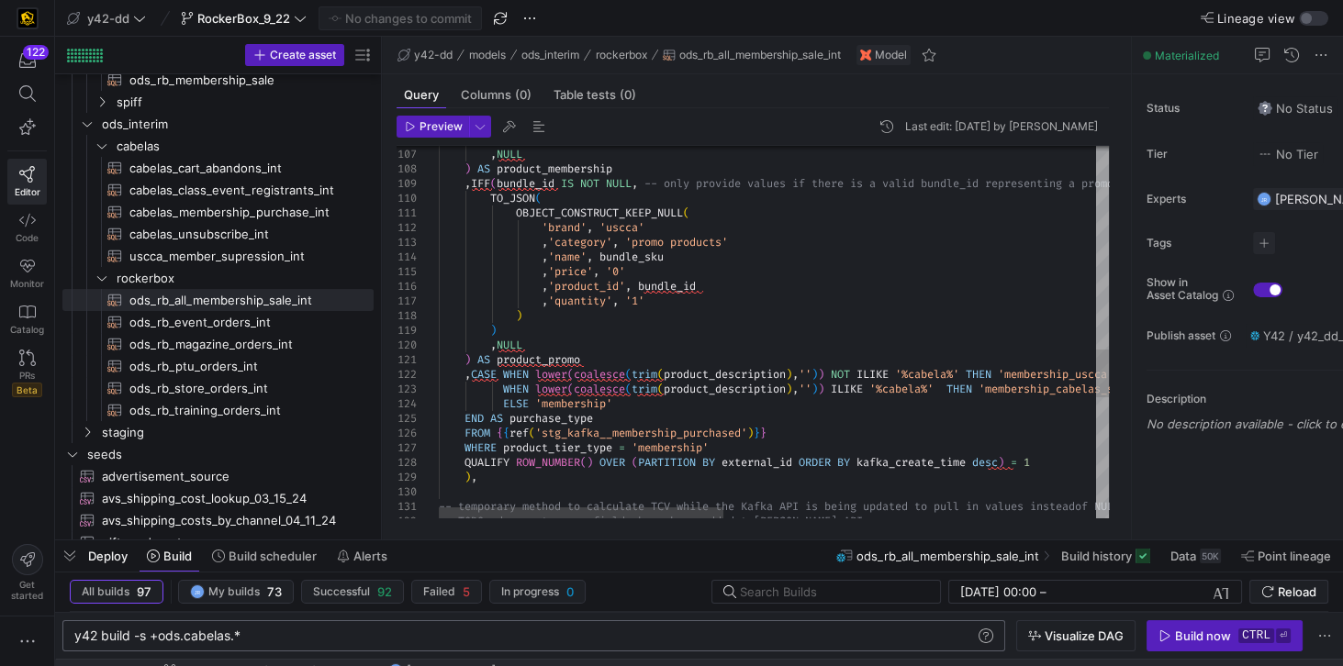
scroll to position [0, 296]
click at [545, 224] on div "-- TODO: deprecate once fields have been added to [PERSON_NAME] API -- temporar…" at bounding box center [1212, 13] width 1546 height 2874
drag, startPoint x: 545, startPoint y: 224, endPoint x: 655, endPoint y: 229, distance: 110.2
click at [655, 229] on div "-- TODO: deprecate once fields have been added to [PERSON_NAME] API -- temporar…" at bounding box center [1212, 13] width 1546 height 2874
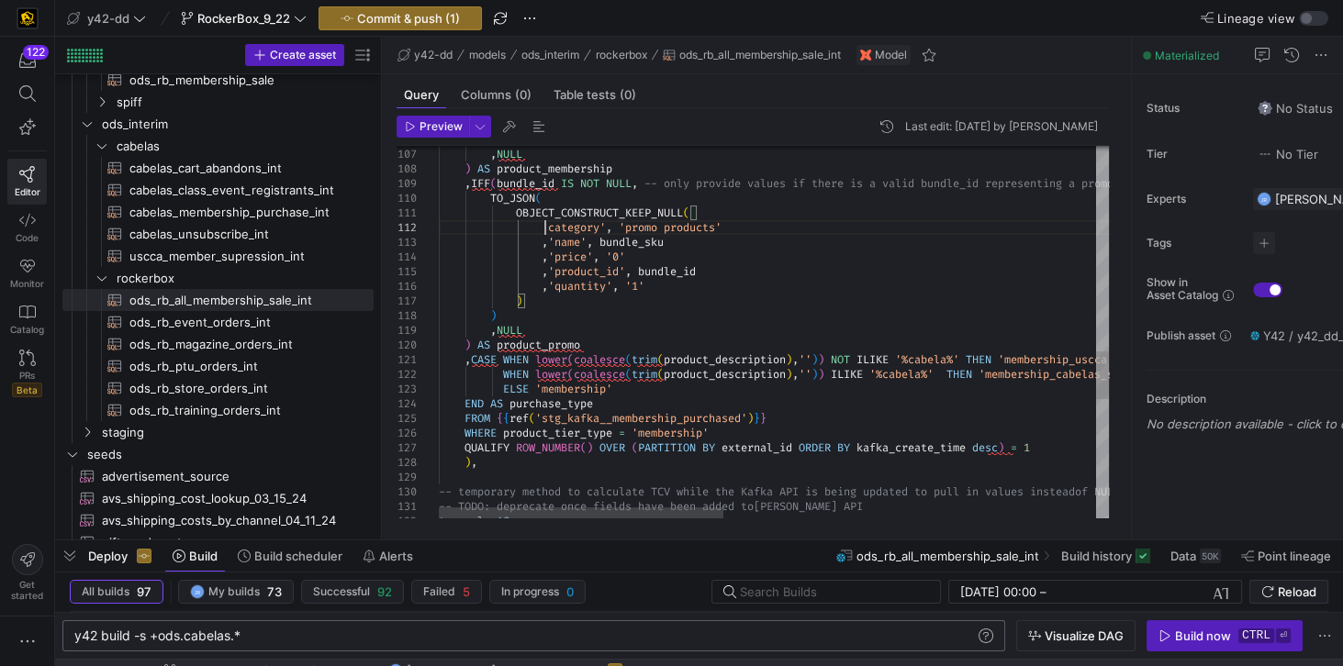
scroll to position [0, 289]
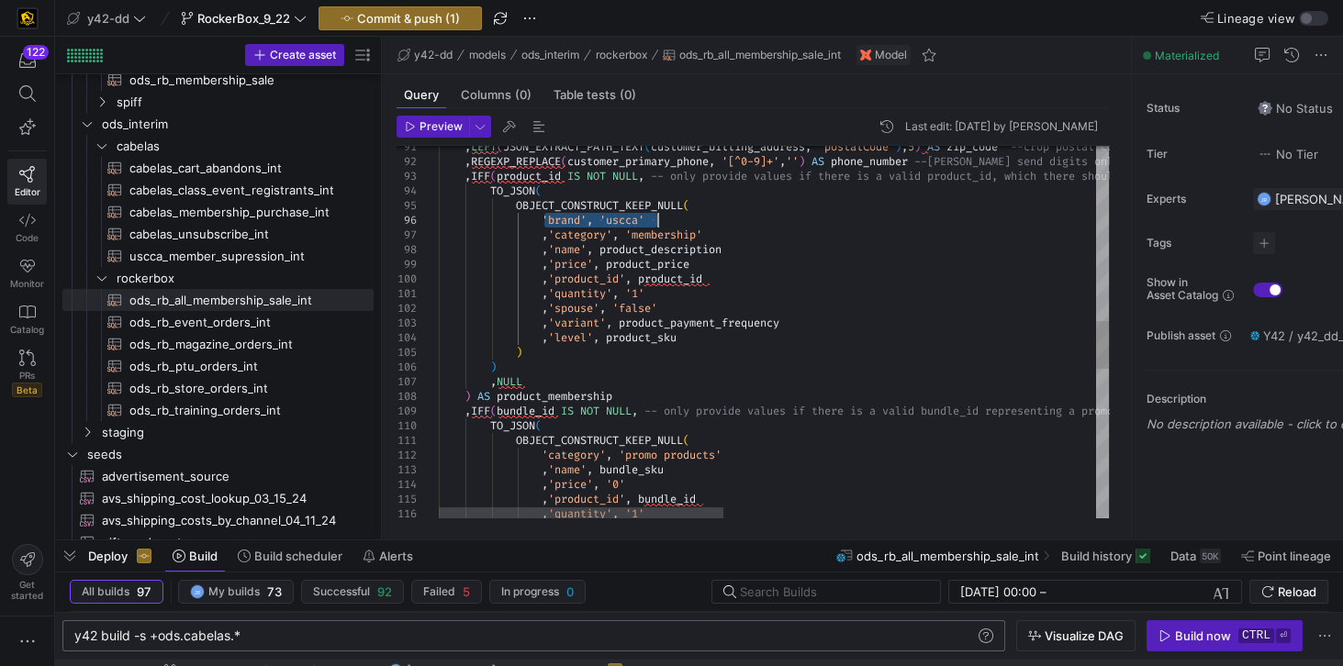
drag, startPoint x: 544, startPoint y: 218, endPoint x: 670, endPoint y: 220, distance: 125.8
click at [670, 220] on div ", 'quantity' , '1' , 'product_id' , bundle_id , 'name' , bundle_sku , 'price' ,…" at bounding box center [1212, 233] width 1546 height 2860
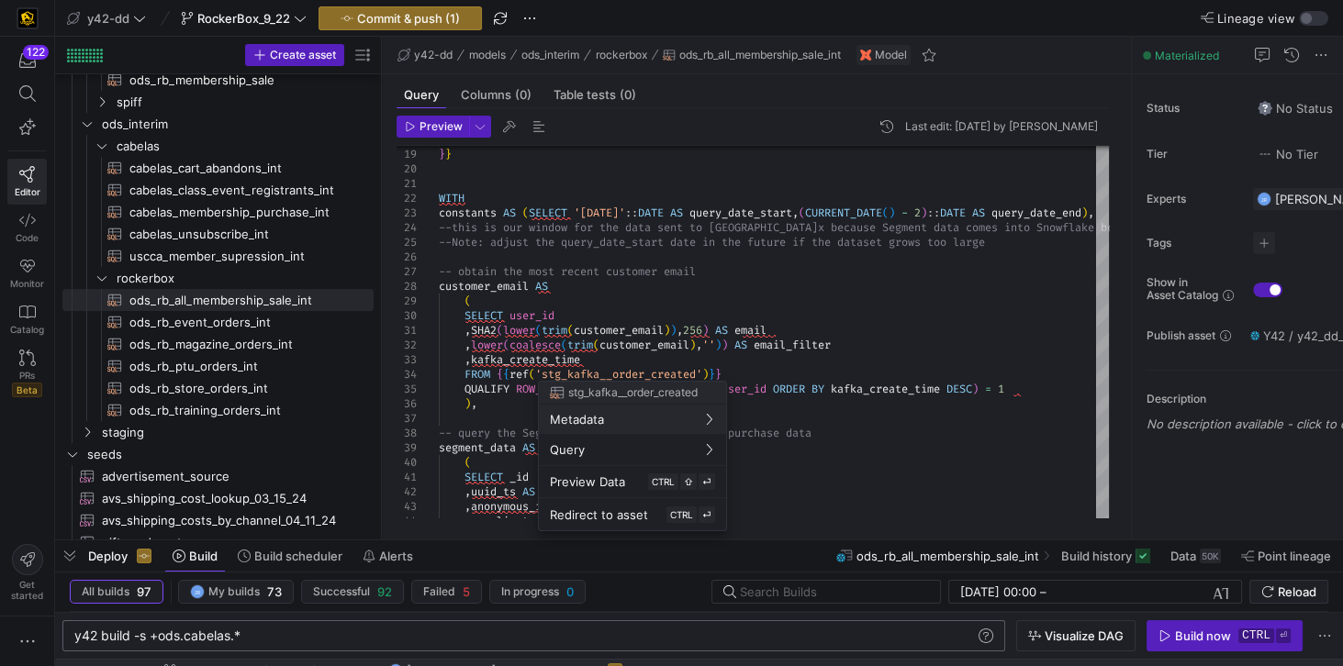
click at [874, 273] on div at bounding box center [671, 333] width 1343 height 666
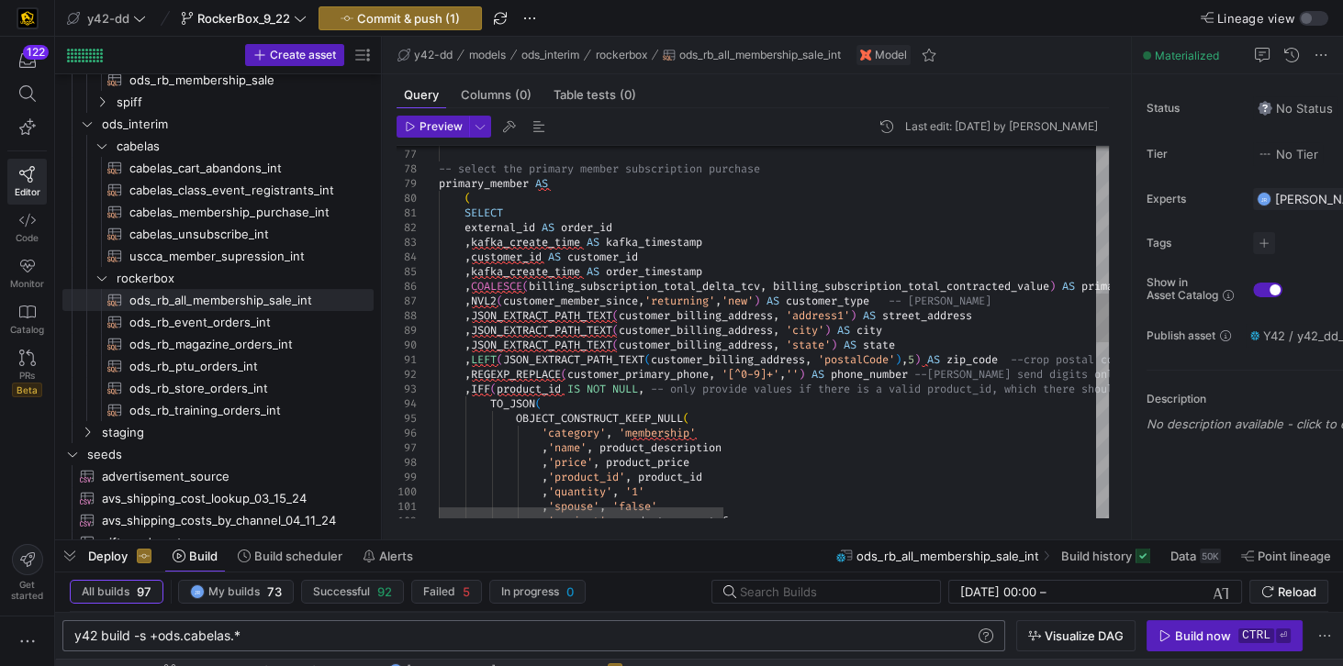
scroll to position [0, 105]
click at [546, 431] on div ") , -- select the primary member subscription purchase primary_member AS ( SELE…" at bounding box center [1212, 438] width 1546 height 2845
click at [706, 386] on div ") , -- select the primary member subscription purchase primary_member AS ( SELE…" at bounding box center [1212, 438] width 1546 height 2845
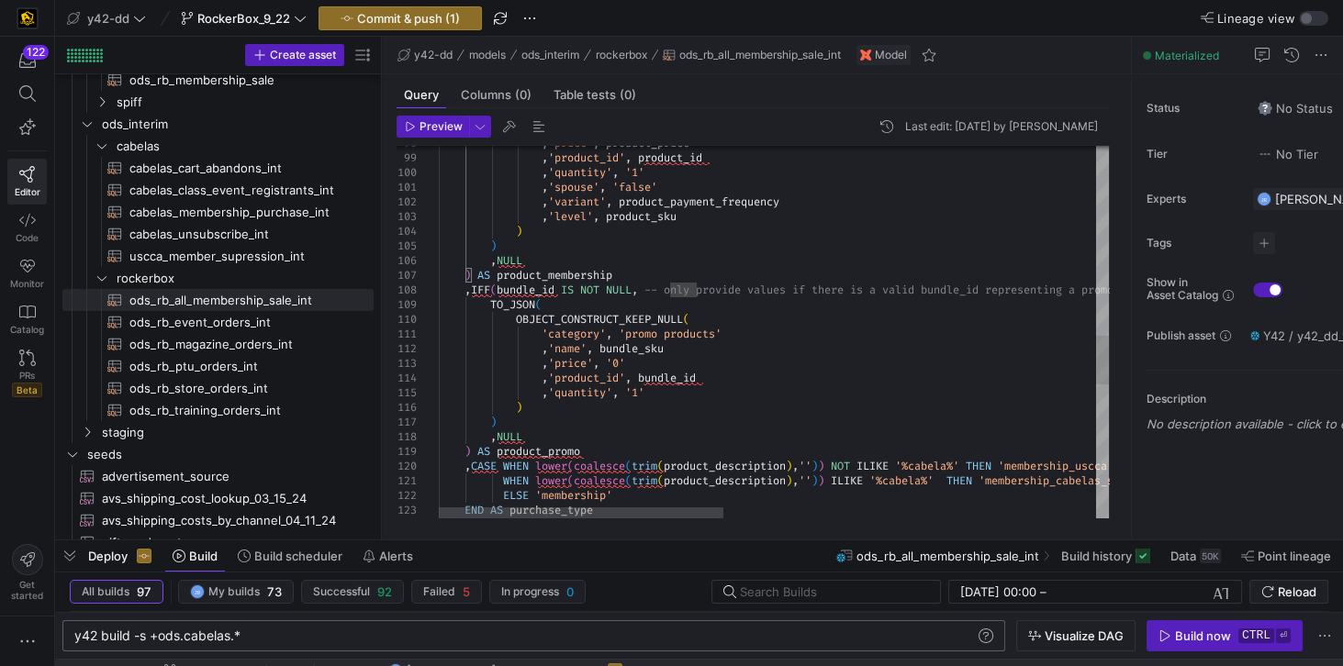
click at [547, 334] on div ", 'price' , product_price , 'product_id' , product_id , 'quantity' , '1' , 'spo…" at bounding box center [1212, 119] width 1546 height 2845
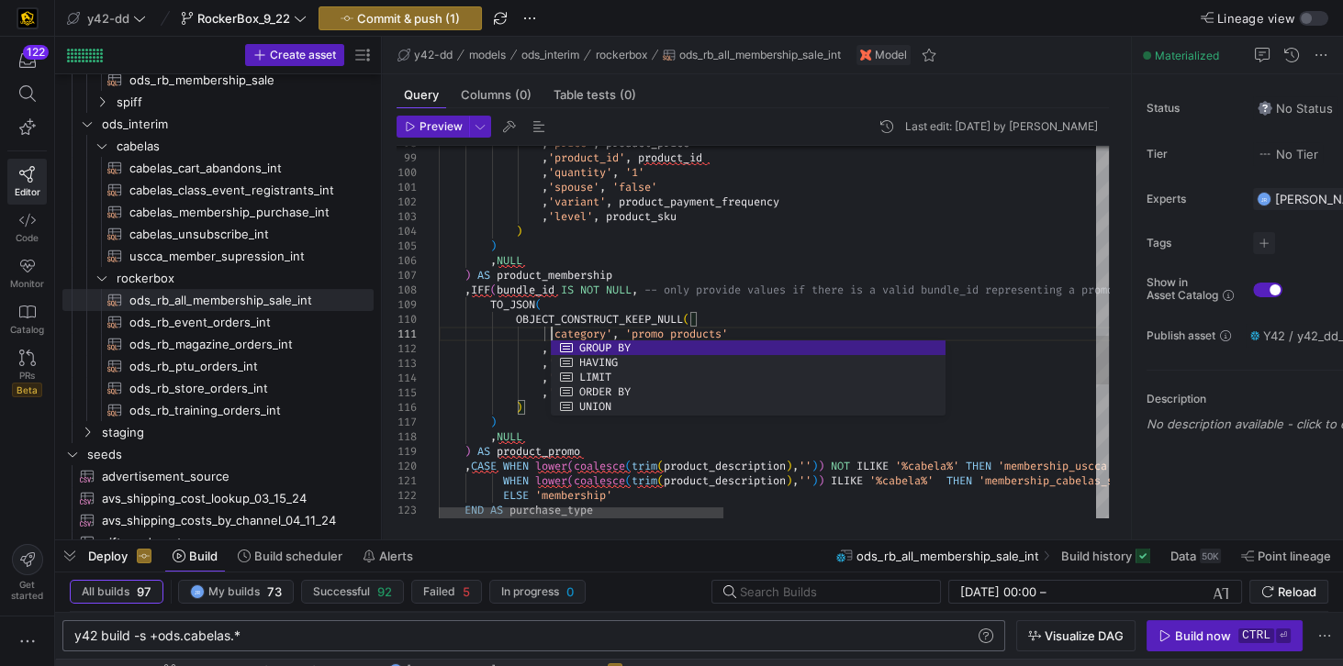
click at [677, 307] on div ", 'price' , product_price , 'product_id' , product_id , 'quantity' , '1' , 'spo…" at bounding box center [1212, 119] width 1546 height 2845
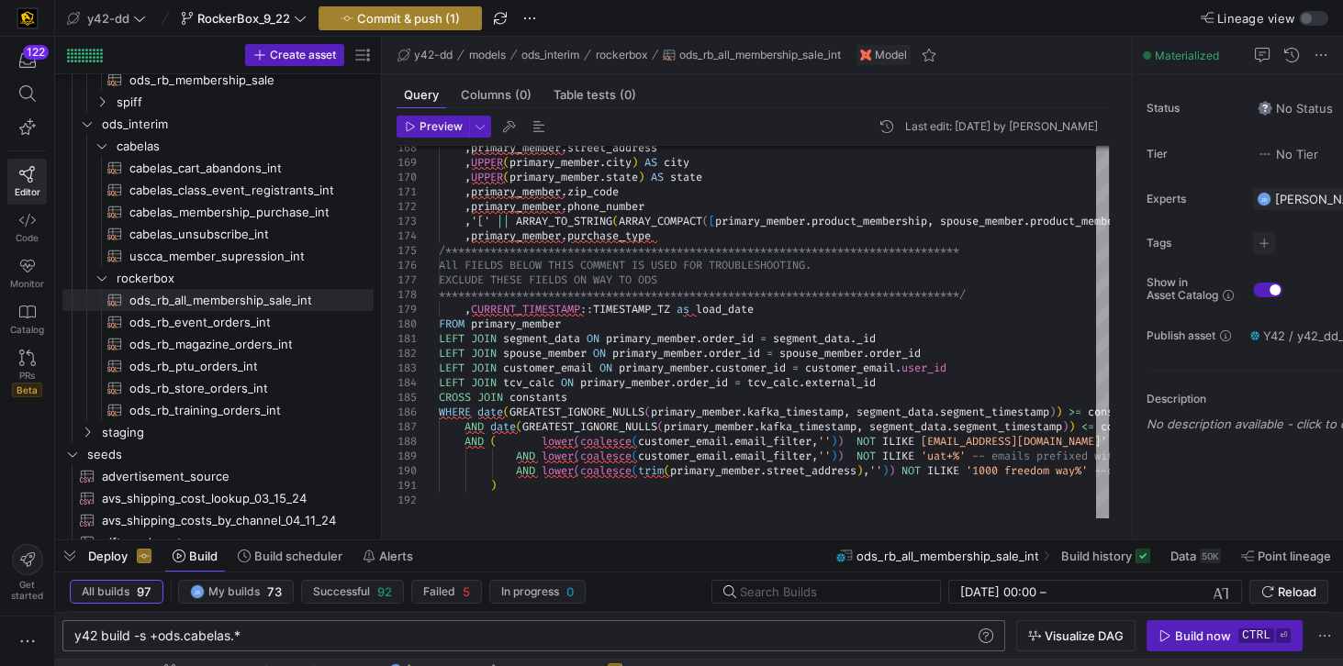
type textarea ",'spouse', 'false' ,'variant', product_payment_frequency ,'level', product_sku …"
click at [365, 22] on span "Commit & push (1)" at bounding box center [408, 18] width 103 height 15
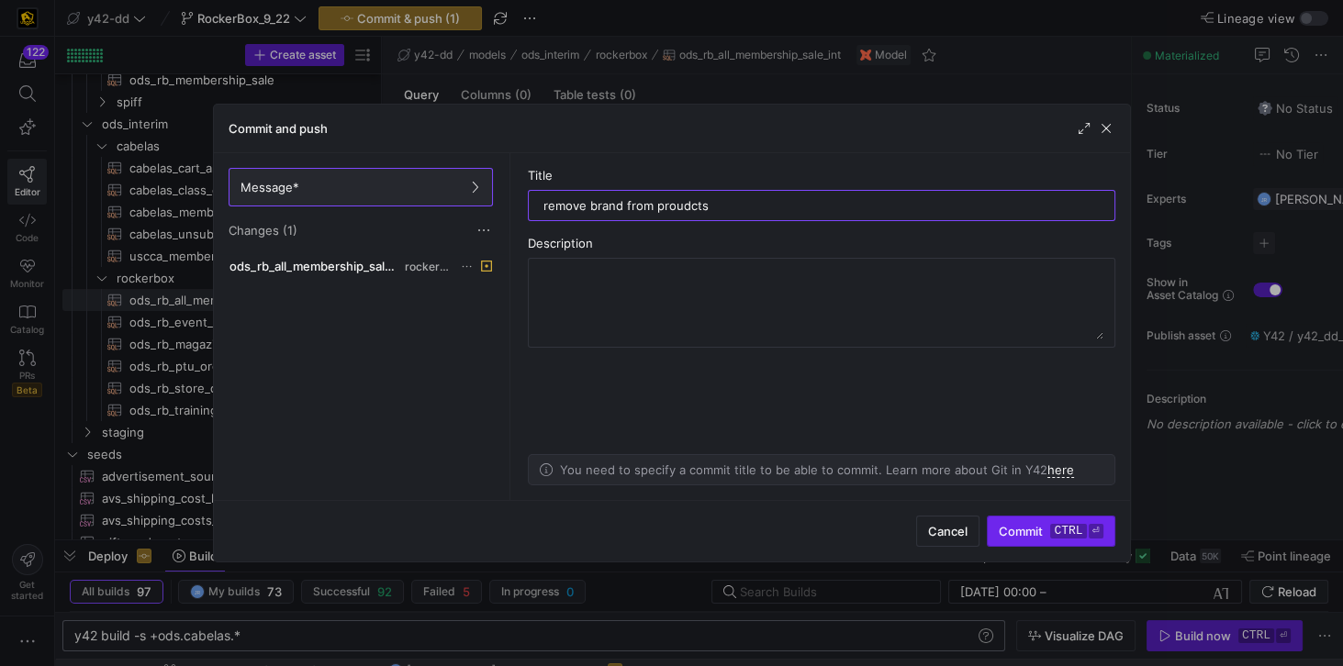
type input "remove brand from proudcts"
click at [1035, 530] on span "Commit ctrl ⏎" at bounding box center [1051, 531] width 104 height 15
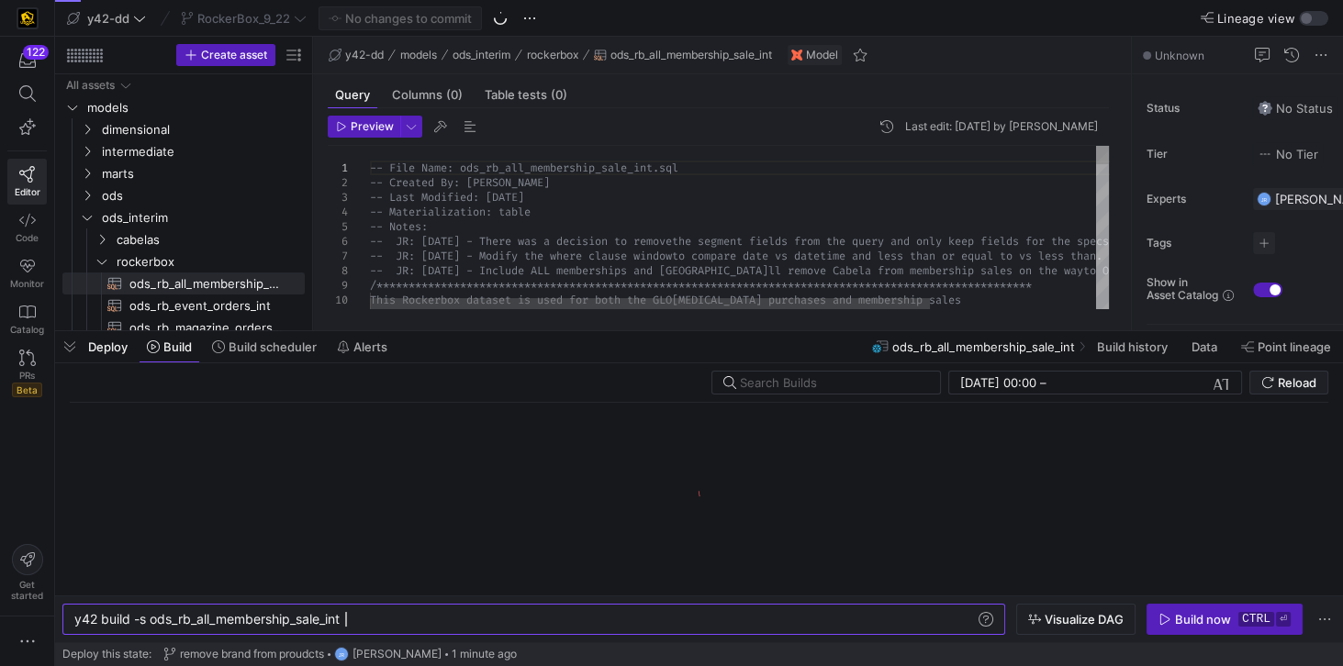
scroll to position [0, 269]
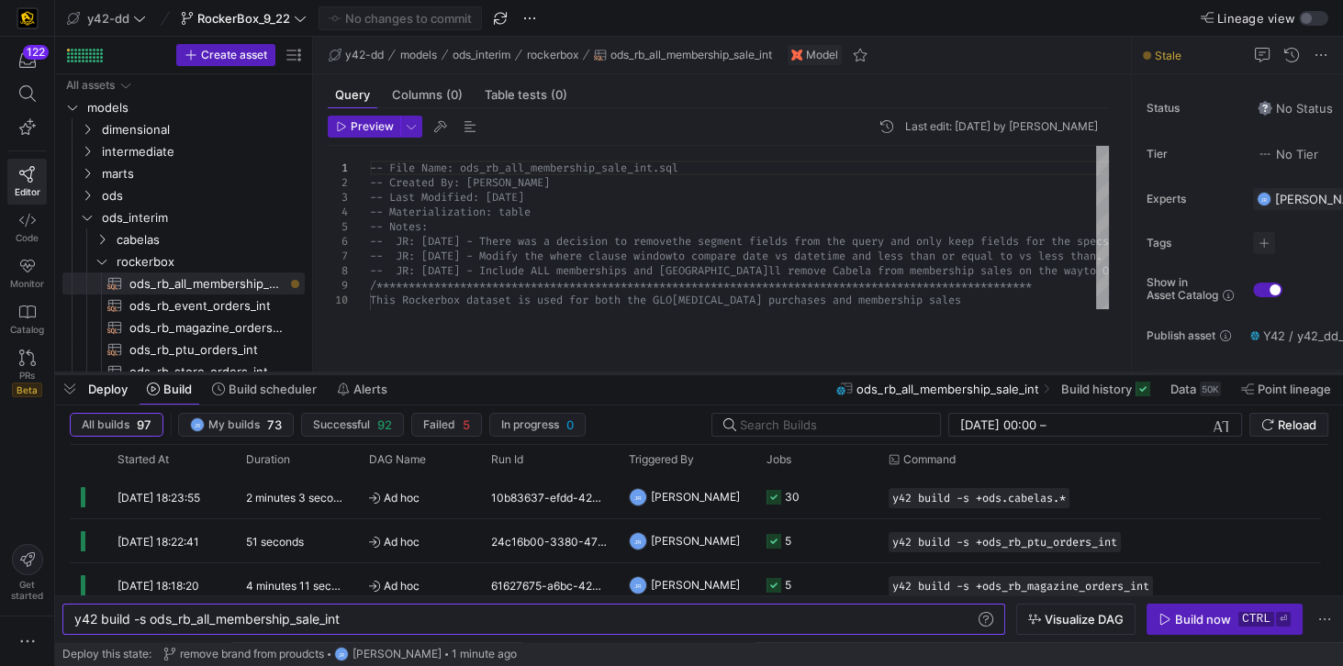
drag, startPoint x: 721, startPoint y: 332, endPoint x: 718, endPoint y: 374, distance: 42.4
click at [718, 374] on div at bounding box center [699, 373] width 1288 height 7
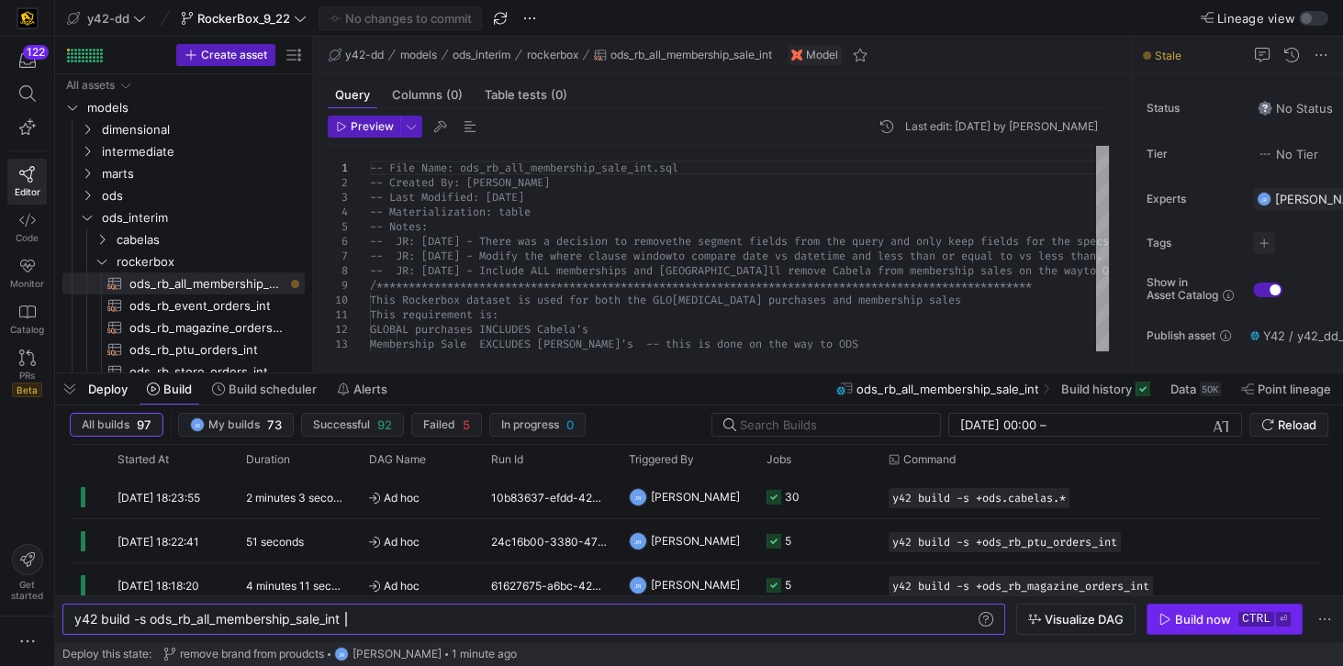
click at [1182, 615] on div "Build now" at bounding box center [1203, 619] width 56 height 15
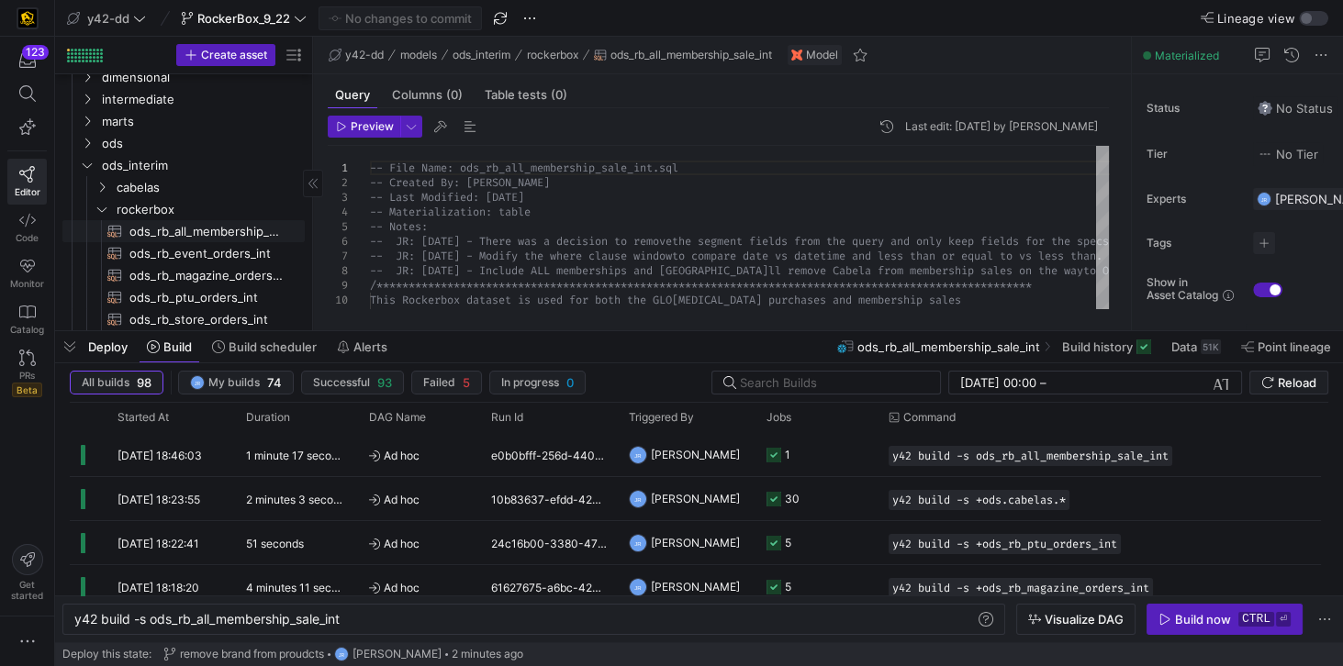
scroll to position [52, 0]
click at [132, 144] on span "ods" at bounding box center [180, 143] width 156 height 21
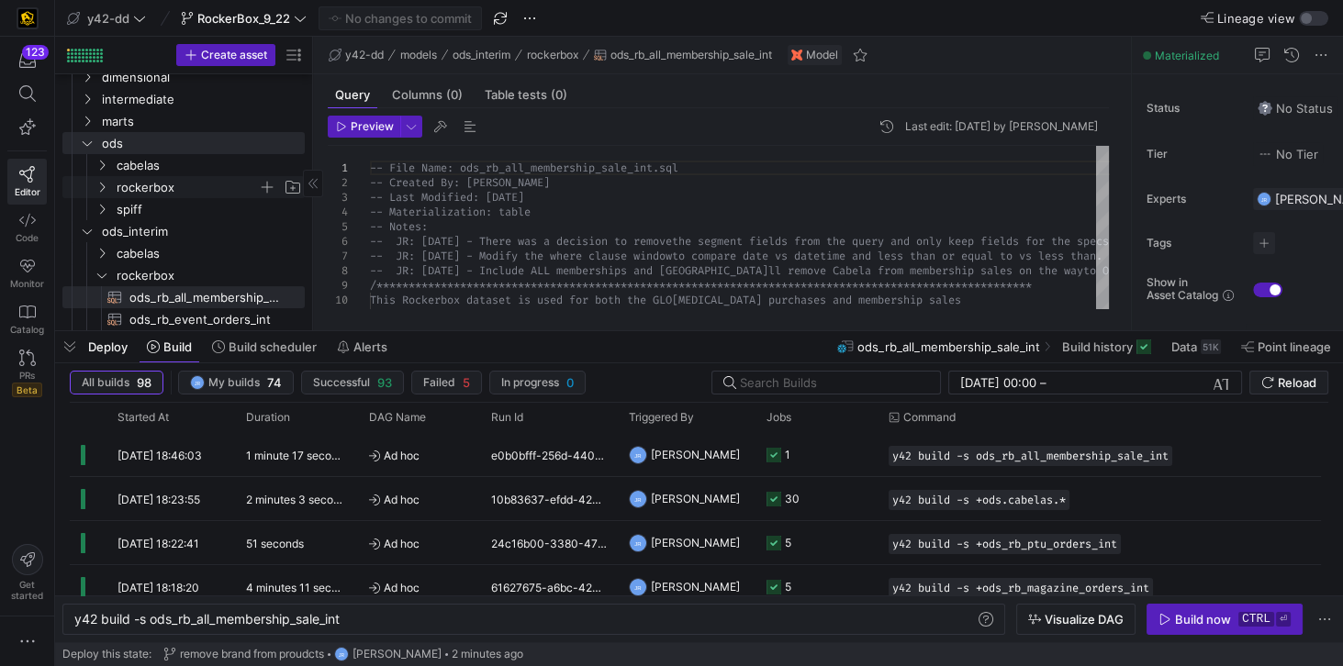
click at [142, 185] on span "rockerbox" at bounding box center [187, 187] width 141 height 21
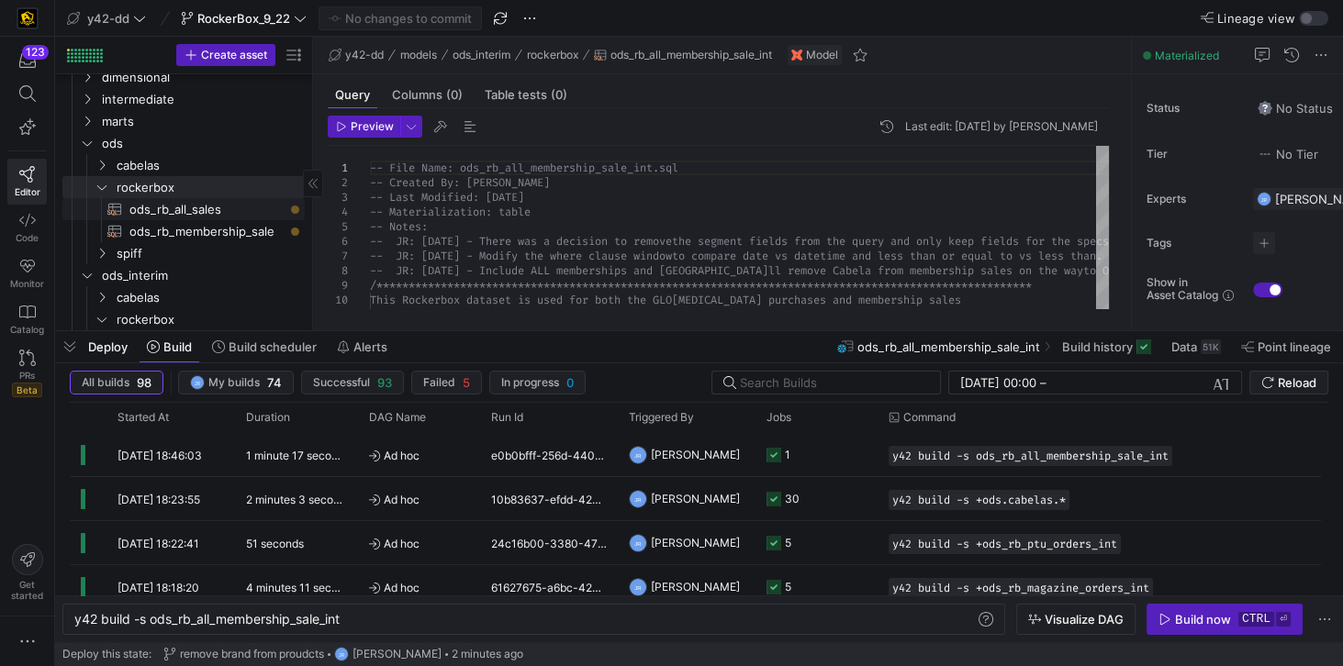
click at [166, 212] on span "ods_rb_all_sales​​​​​​​​​​" at bounding box center [206, 209] width 154 height 21
type textarea "y42 build -s ods_rb_all_sales"
type textarea "**********"
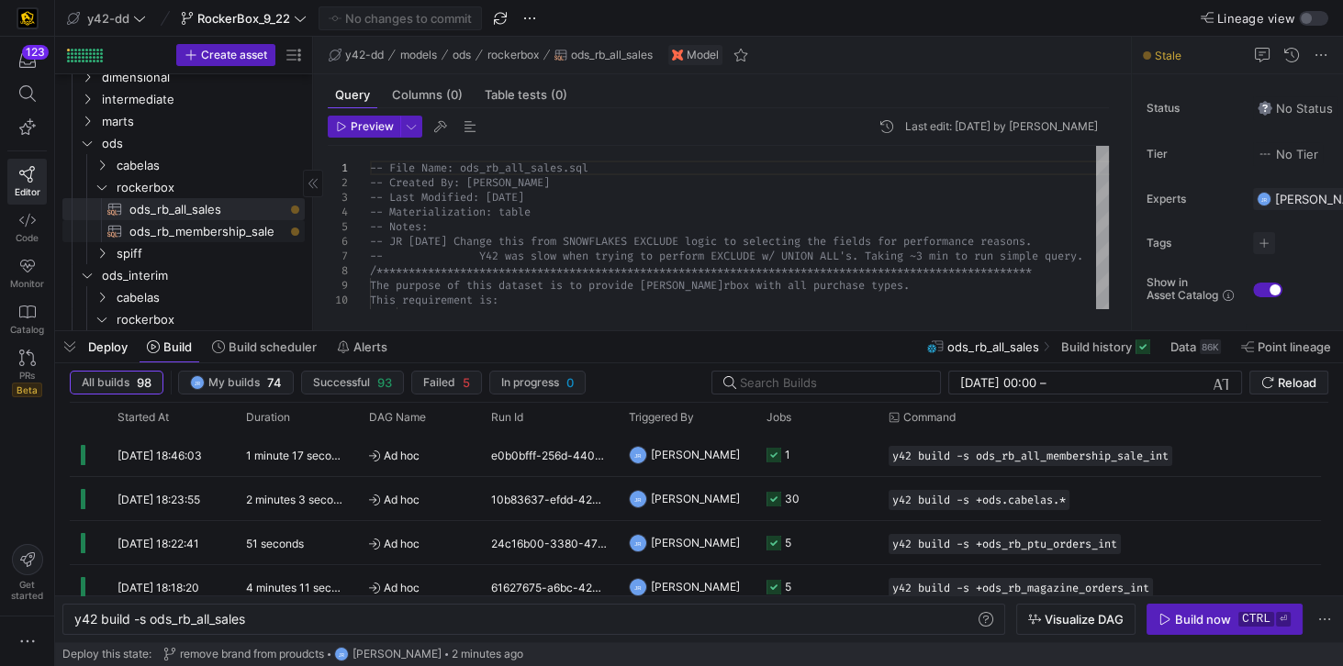
click at [170, 226] on span "ods_rb_membership_sale​​​​​​​​​​" at bounding box center [206, 231] width 154 height 21
type textarea "y42 build -s ods_rb_membership_sale"
type textarea "**********"
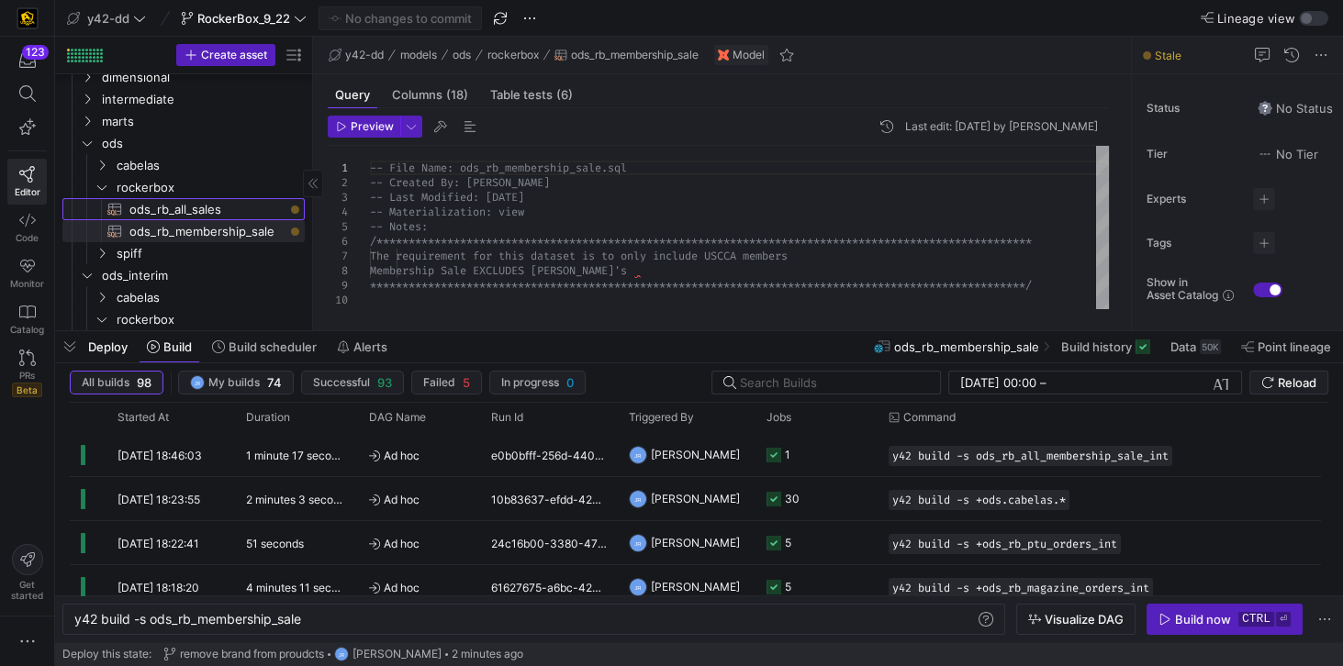
click at [162, 207] on span "ods_rb_all_sales​​​​​​​​​​" at bounding box center [206, 209] width 154 height 21
type textarea "y42 build -s ods_rb_all_sales"
type textarea "**********"
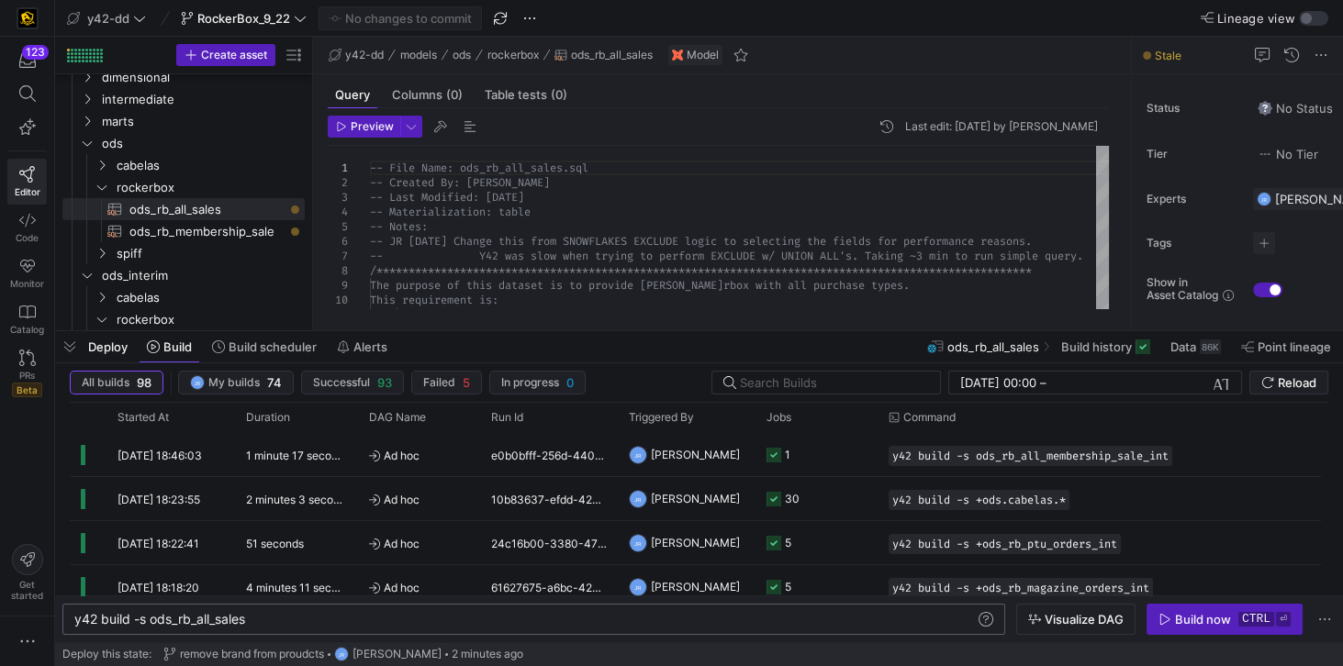
scroll to position [0, 173]
click at [203, 627] on div "y42 build -s ods_rb_all_sales" at bounding box center [525, 619] width 903 height 15
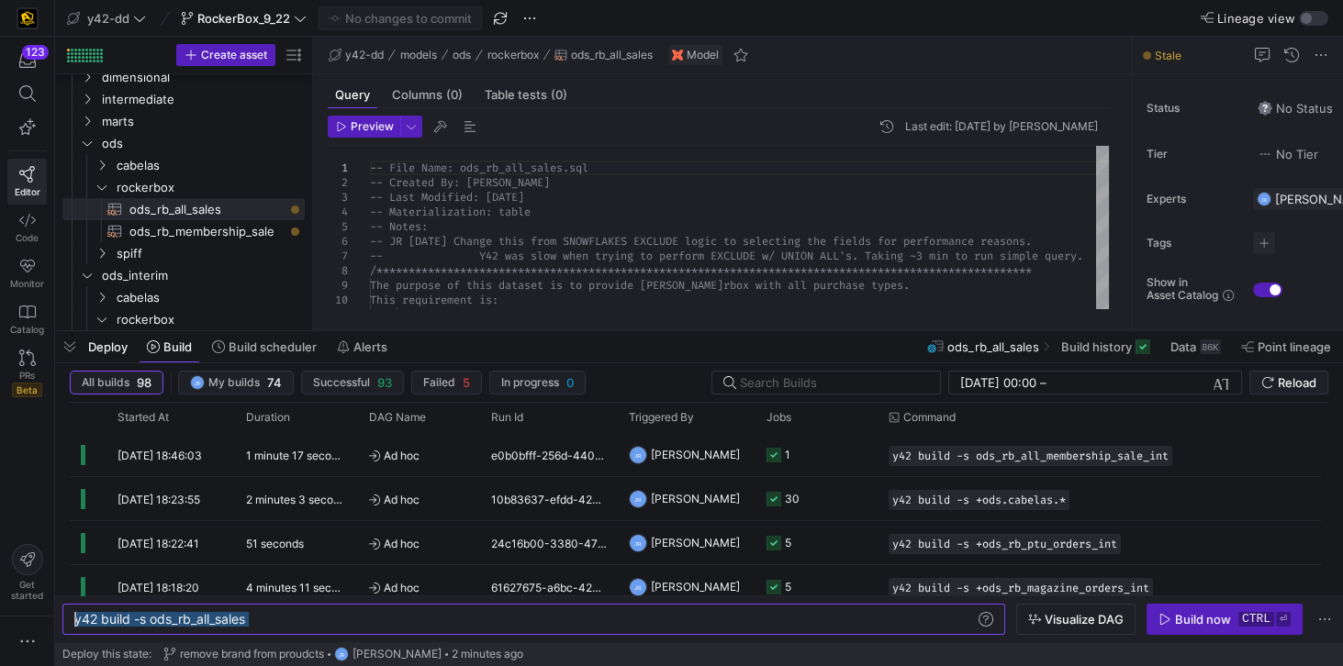
drag, startPoint x: 263, startPoint y: 618, endPoint x: 58, endPoint y: 619, distance: 205.6
click at [74, 620] on div "y42 build -s ods_rb_all_sales" at bounding box center [525, 619] width 903 height 15
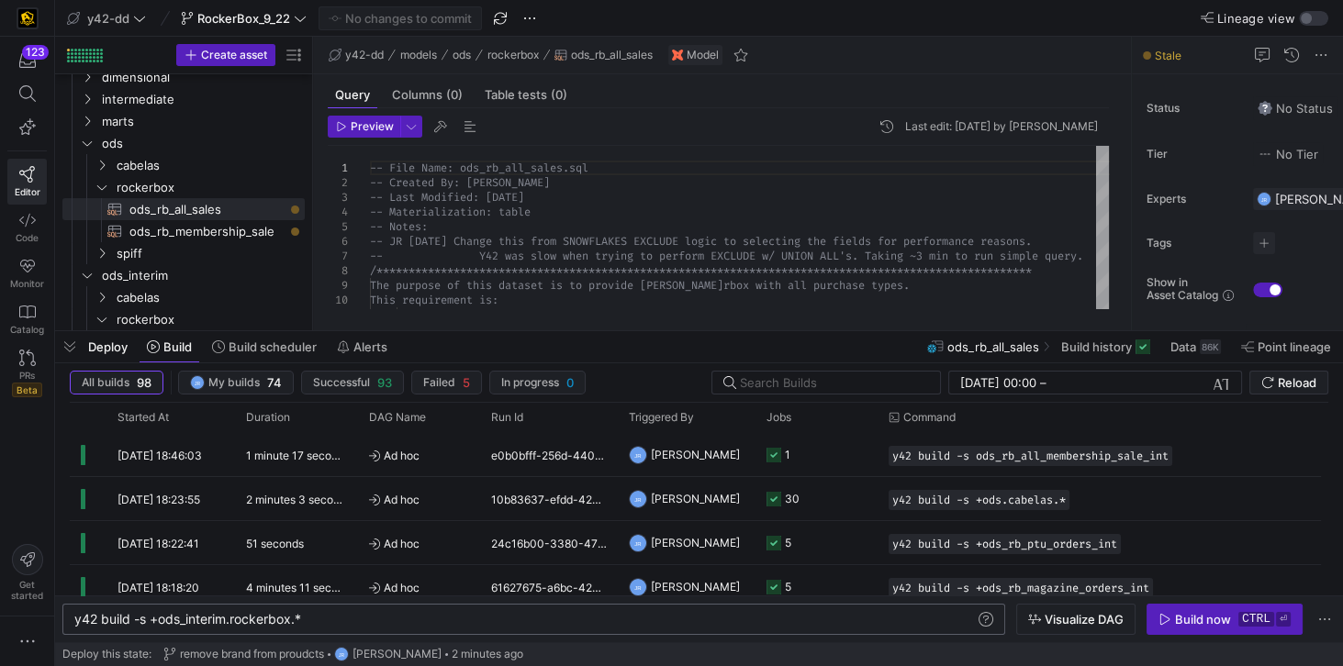
click at [180, 618] on div "y42 build -s +ods_interim.rockerbox.*" at bounding box center [525, 619] width 903 height 15
type textarea "y42 build -s +ods.rockerbox.*"
click at [1200, 613] on div "Build now" at bounding box center [1203, 619] width 56 height 15
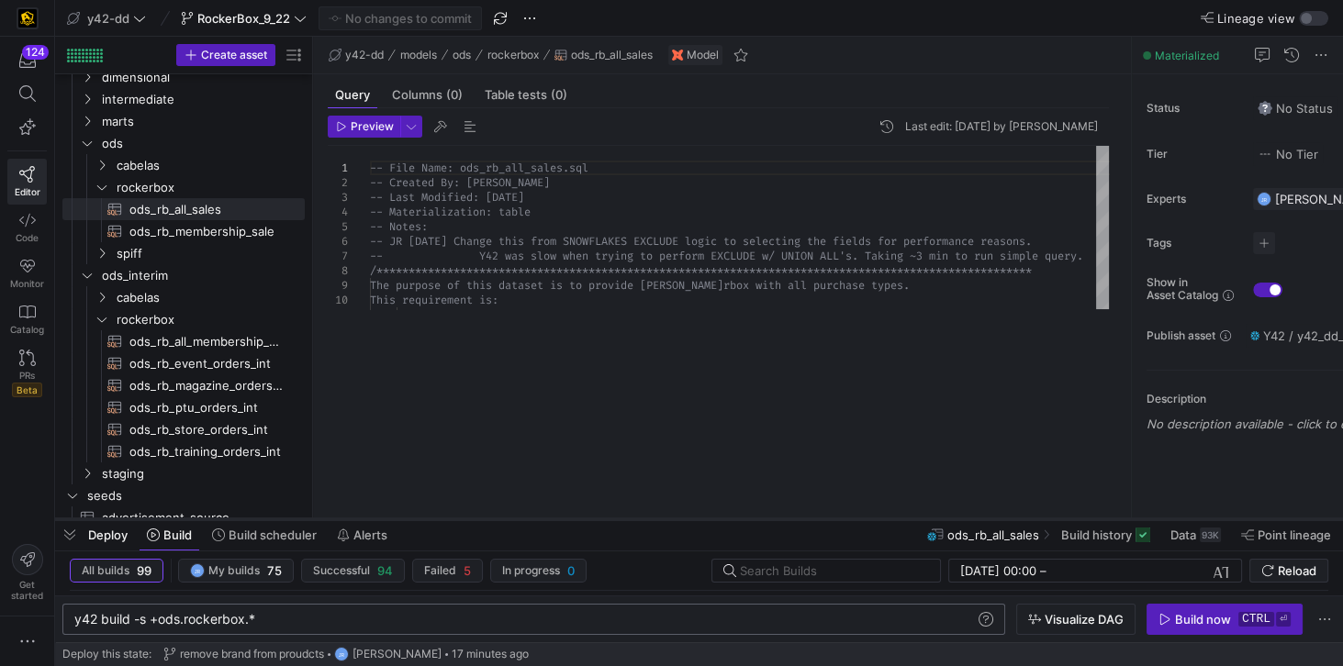
drag, startPoint x: 414, startPoint y: 332, endPoint x: 416, endPoint y: 520, distance: 188.1
click at [416, 520] on div at bounding box center [699, 519] width 1288 height 7
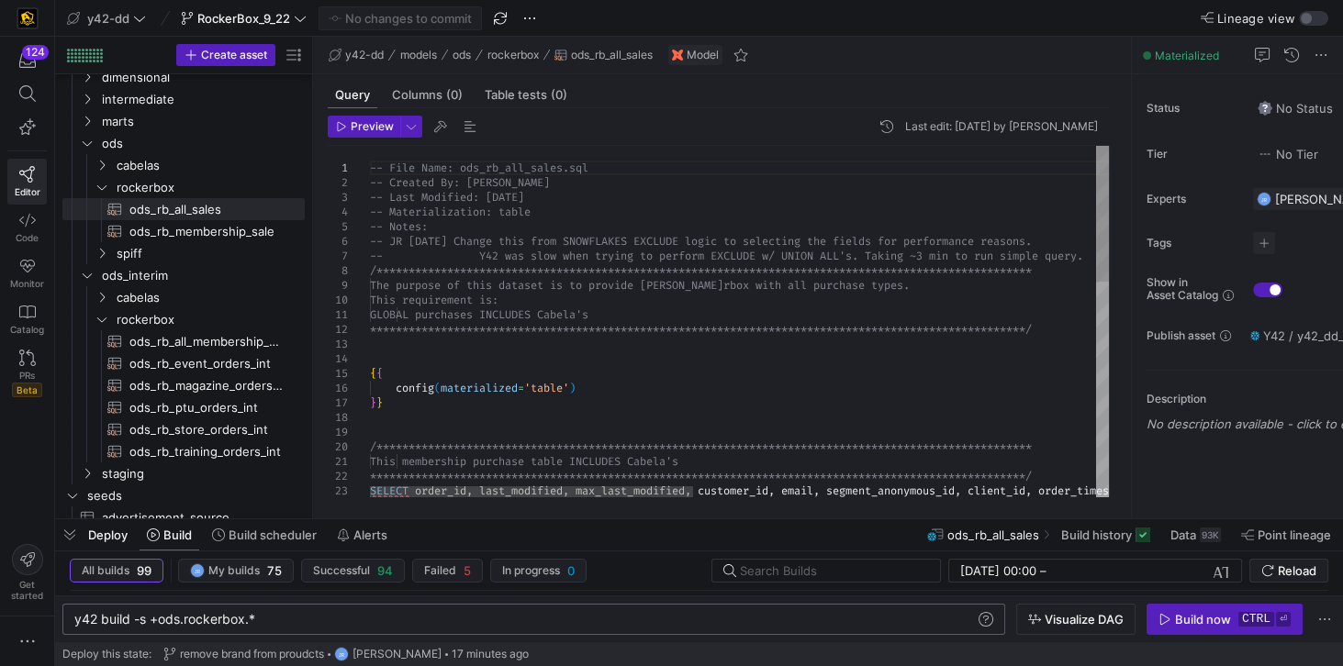
click at [455, 303] on div "**********" at bounding box center [1198, 599] width 1657 height 907
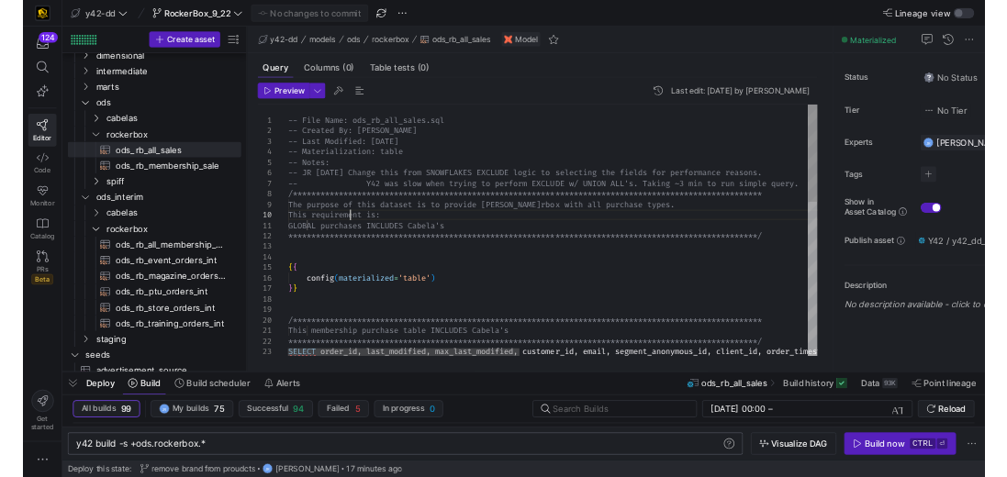
scroll to position [0, 257]
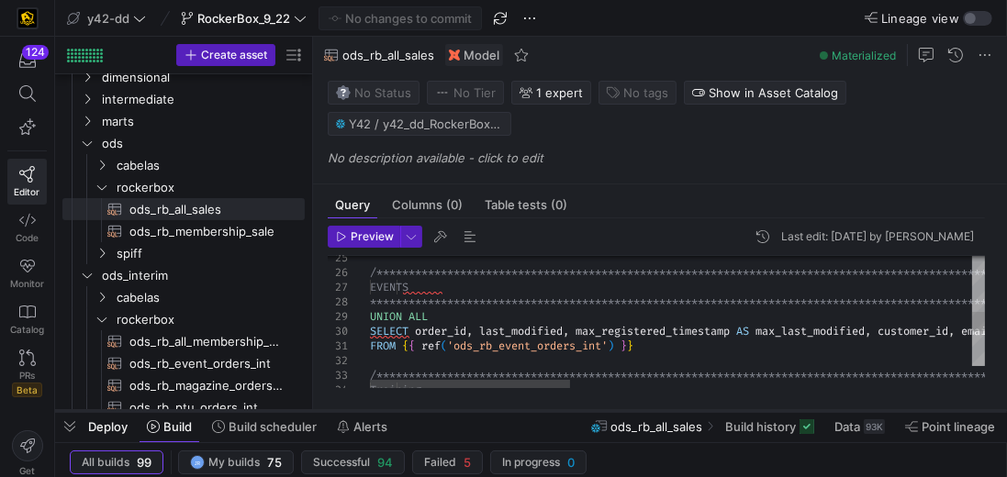
drag, startPoint x: 438, startPoint y: 329, endPoint x: 428, endPoint y: 409, distance: 81.4
click at [428, 409] on div at bounding box center [531, 410] width 952 height 7
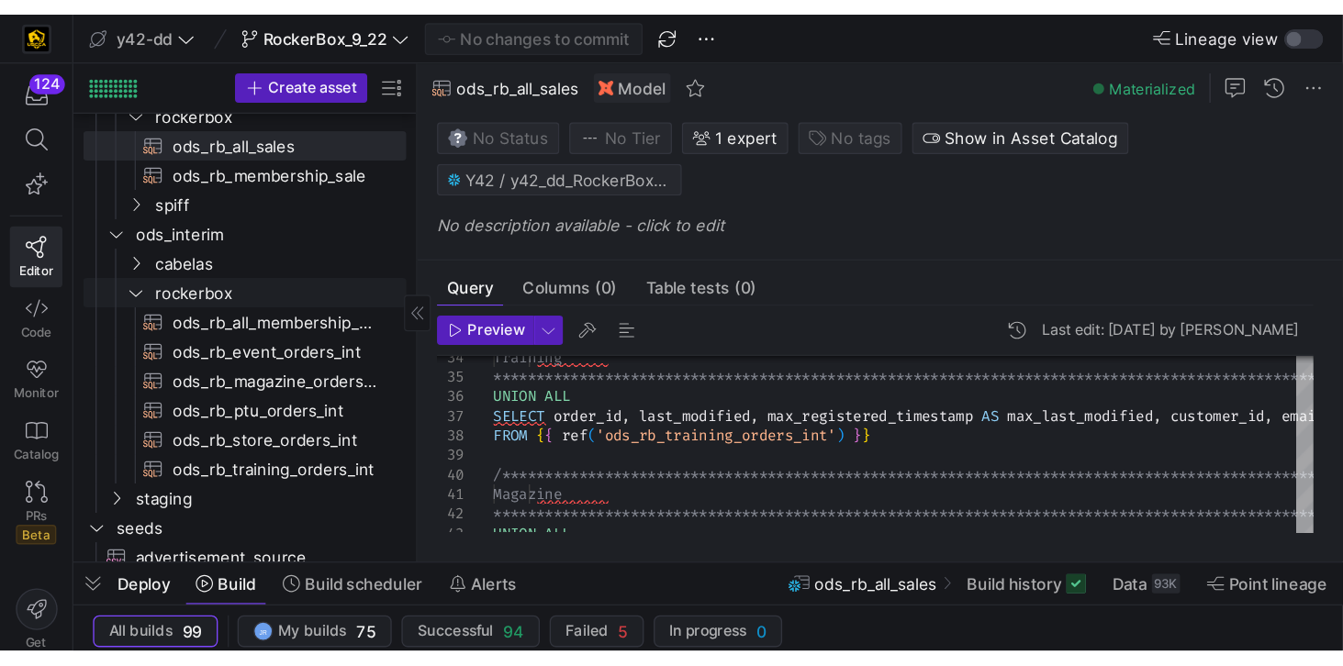
scroll to position [105, 0]
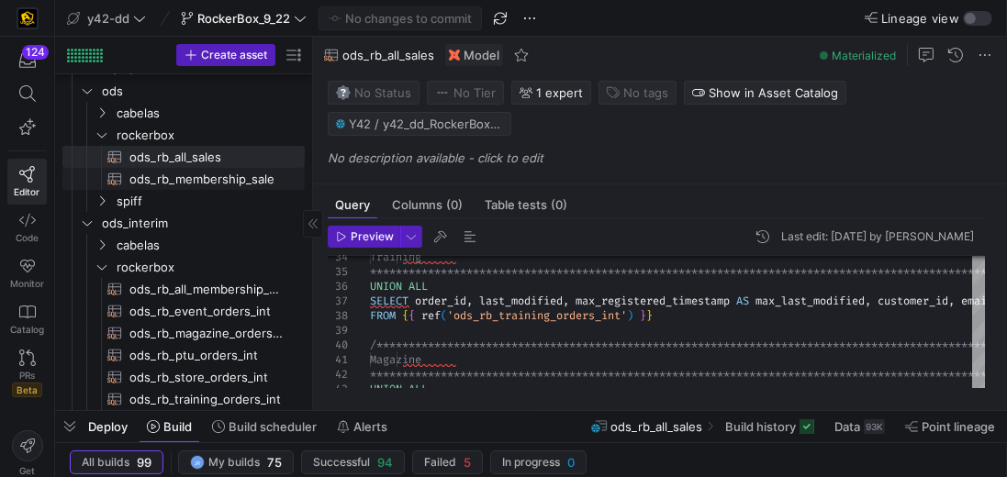
click at [163, 179] on span "ods_rb_membership_sale​​​​​​​​​​" at bounding box center [206, 179] width 154 height 21
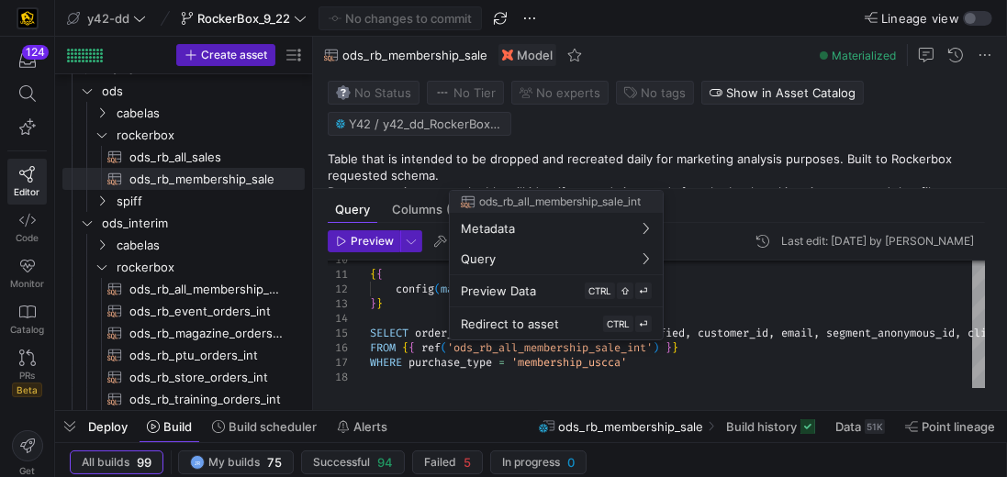
click at [776, 321] on div at bounding box center [503, 238] width 1007 height 477
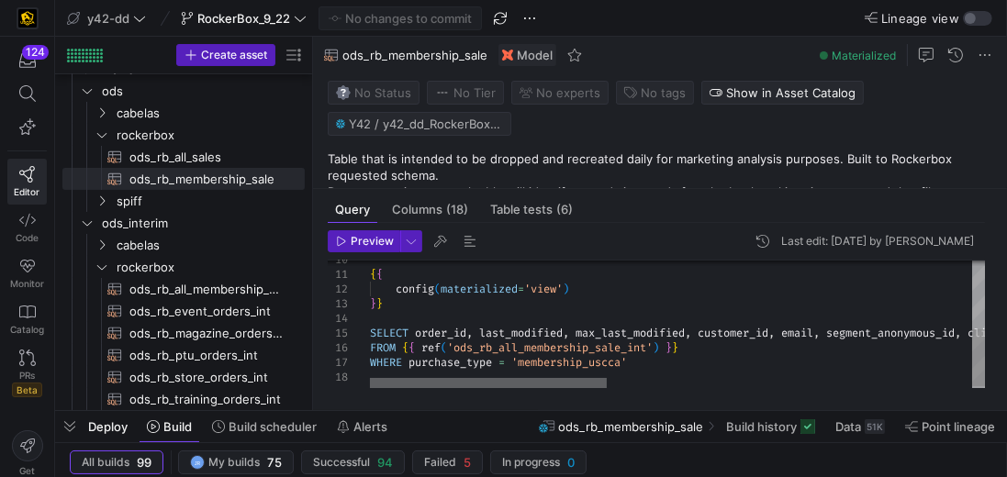
click at [467, 389] on div at bounding box center [488, 383] width 237 height 11
click at [209, 157] on span "ods_rb_all_sales​​​​​​​​​​" at bounding box center [206, 157] width 154 height 21
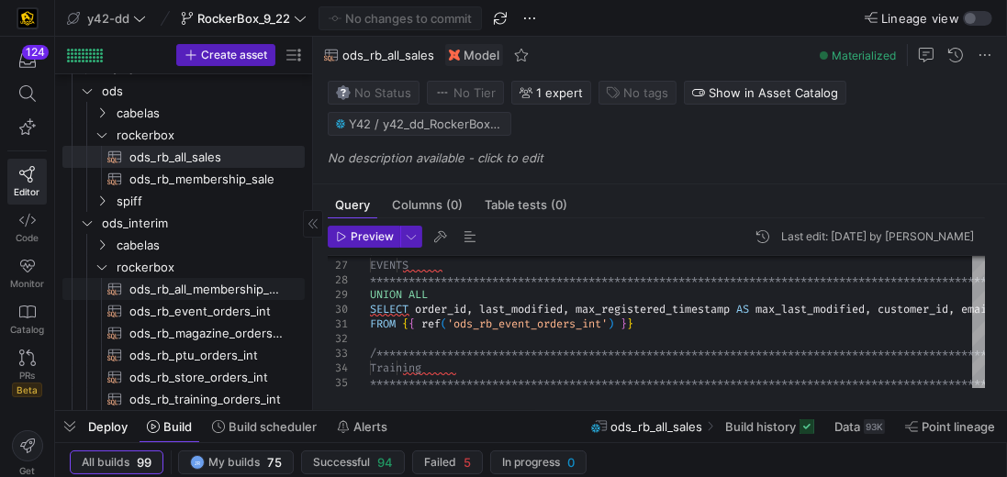
click at [195, 288] on span "ods_rb_all_membership_sale_int​​​​​​​​​​" at bounding box center [206, 289] width 154 height 21
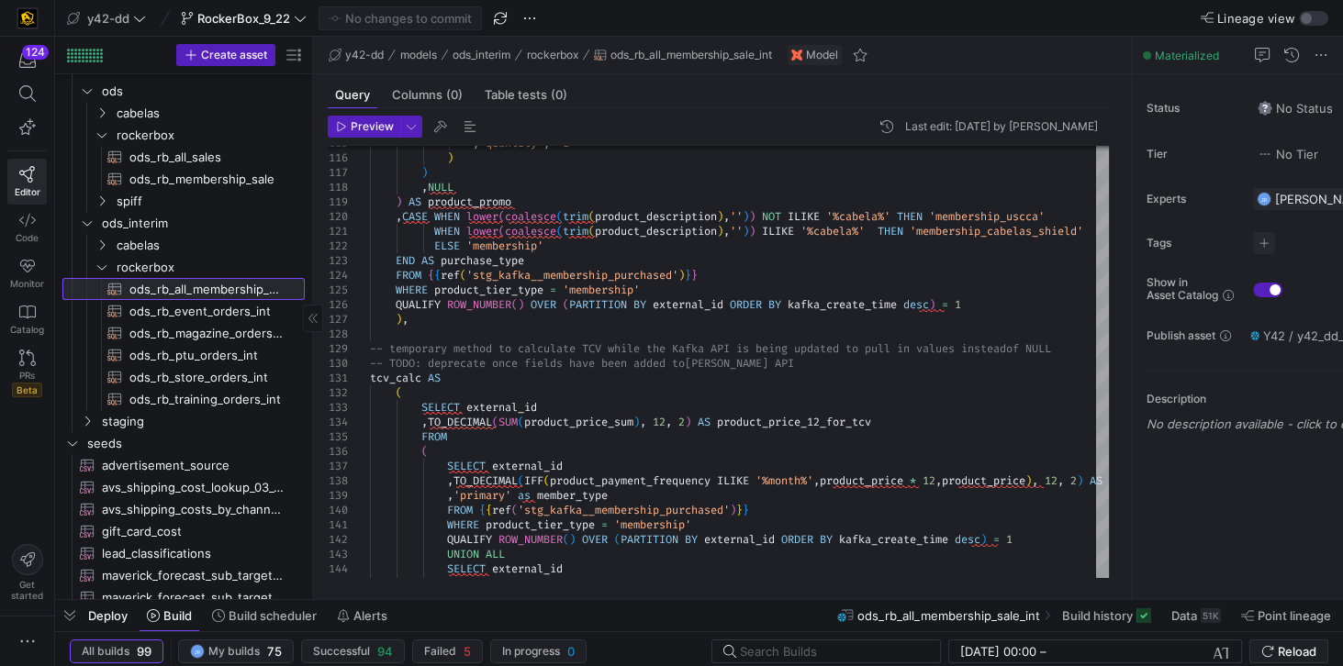
click at [225, 290] on span "ods_rb_all_membership_sale_int​​​​​​​​​​" at bounding box center [206, 289] width 154 height 21
click at [214, 334] on span "ods_rb_magazine_orders_int​​​​​​​​​​" at bounding box center [206, 333] width 154 height 21
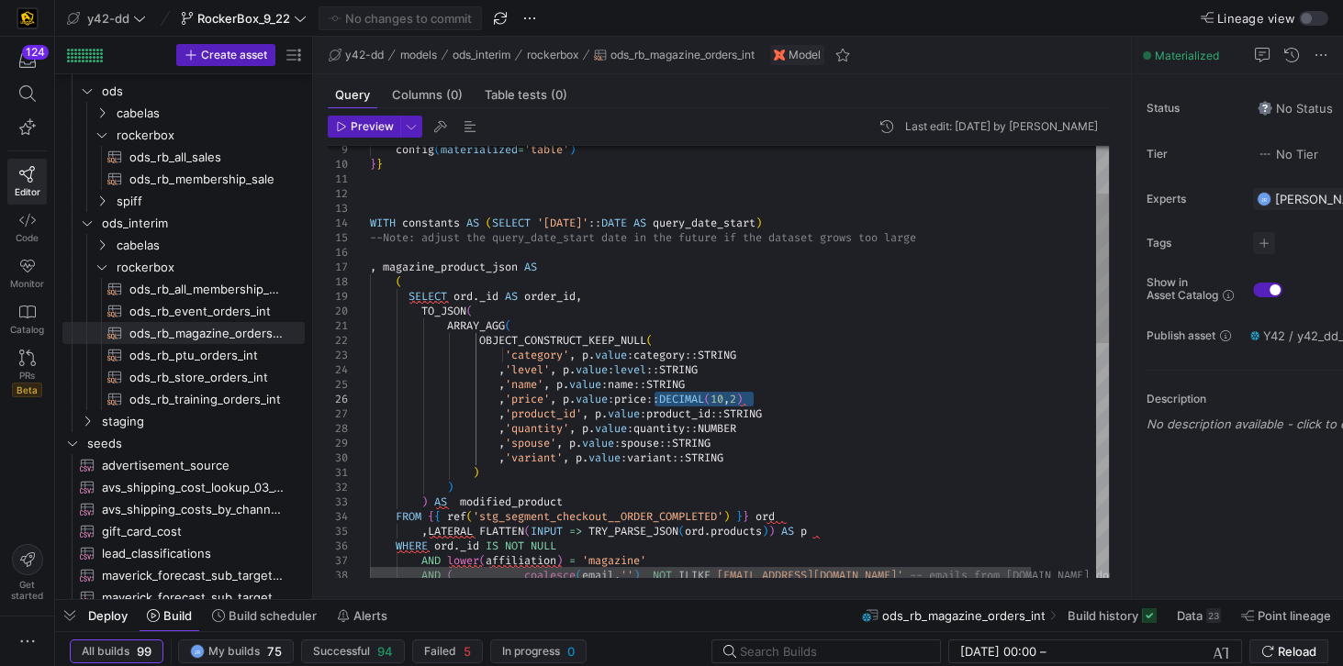
drag, startPoint x: 655, startPoint y: 396, endPoint x: 761, endPoint y: 397, distance: 105.6
click at [761, 397] on div ", 'spouse' , p . value : spouse :: STRING , 'product_id' , p . value : product_…" at bounding box center [775, 632] width 811 height 1244
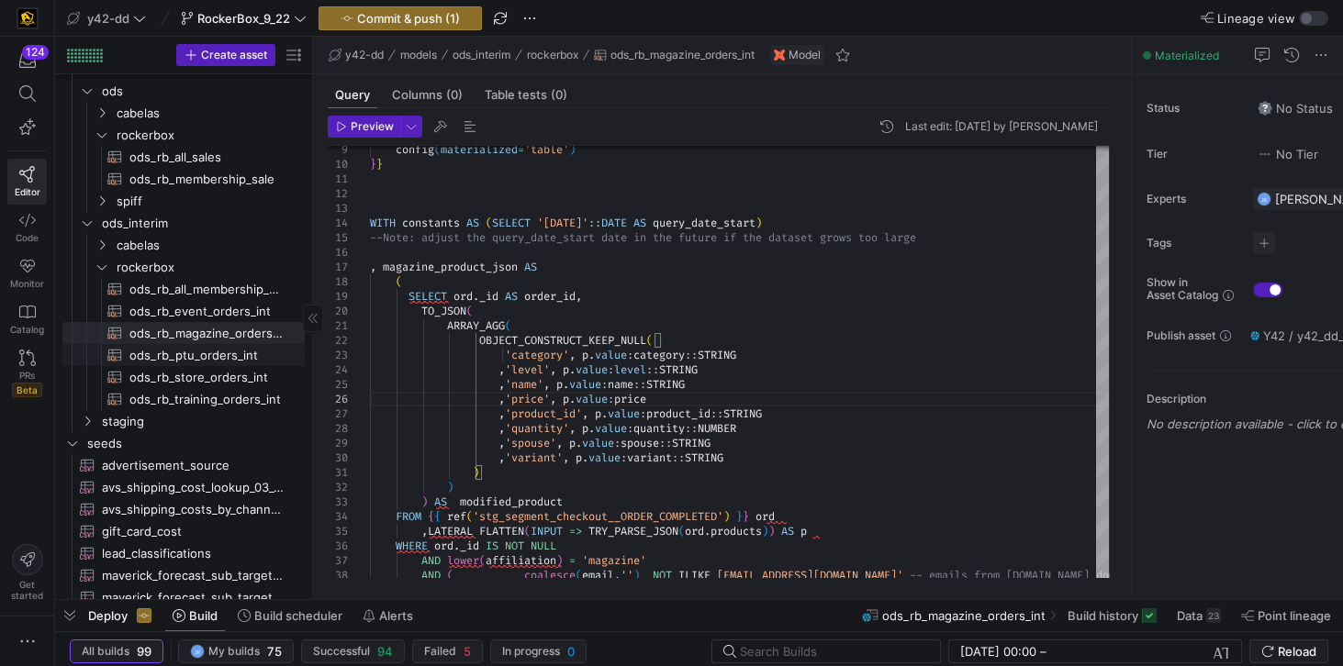
click at [215, 357] on span "ods_rb_ptu_orders_int​​​​​​​​​​" at bounding box center [206, 355] width 154 height 21
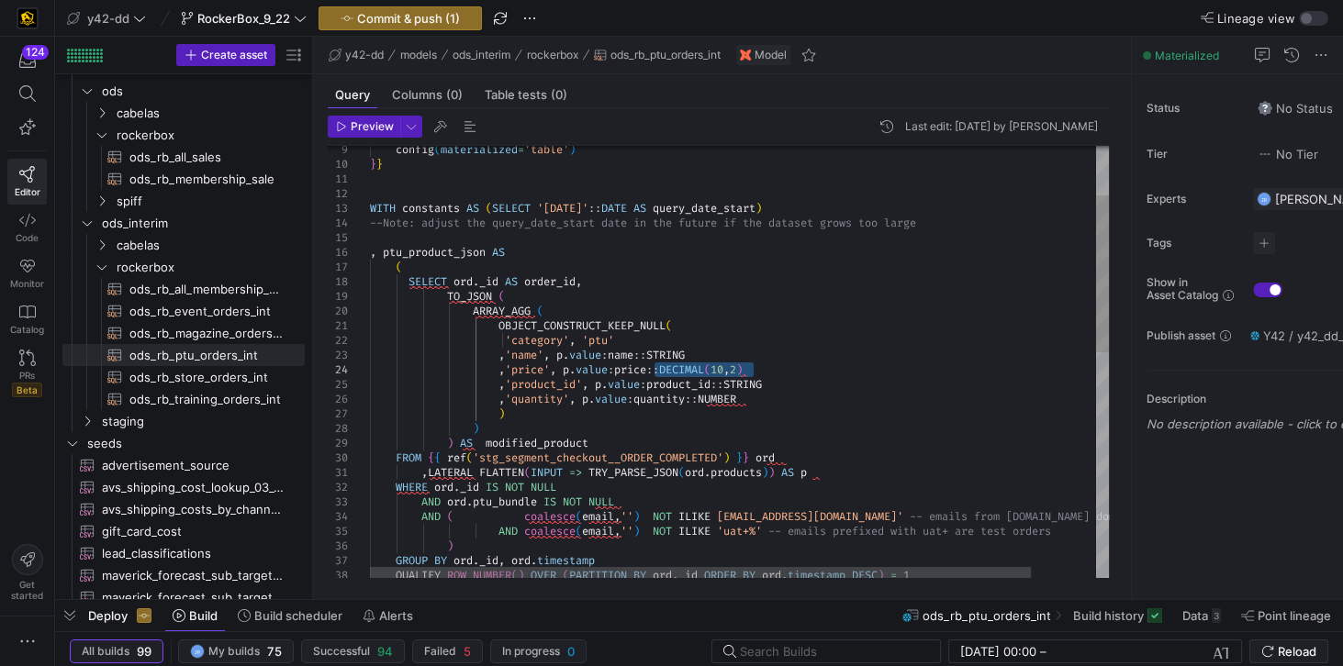
drag, startPoint x: 654, startPoint y: 369, endPoint x: 752, endPoint y: 371, distance: 97.3
click at [752, 371] on div "config ( materialized = 'table' ) } } WITH constants AS ( SELECT '2025-08-01' :…" at bounding box center [775, 603] width 811 height 1186
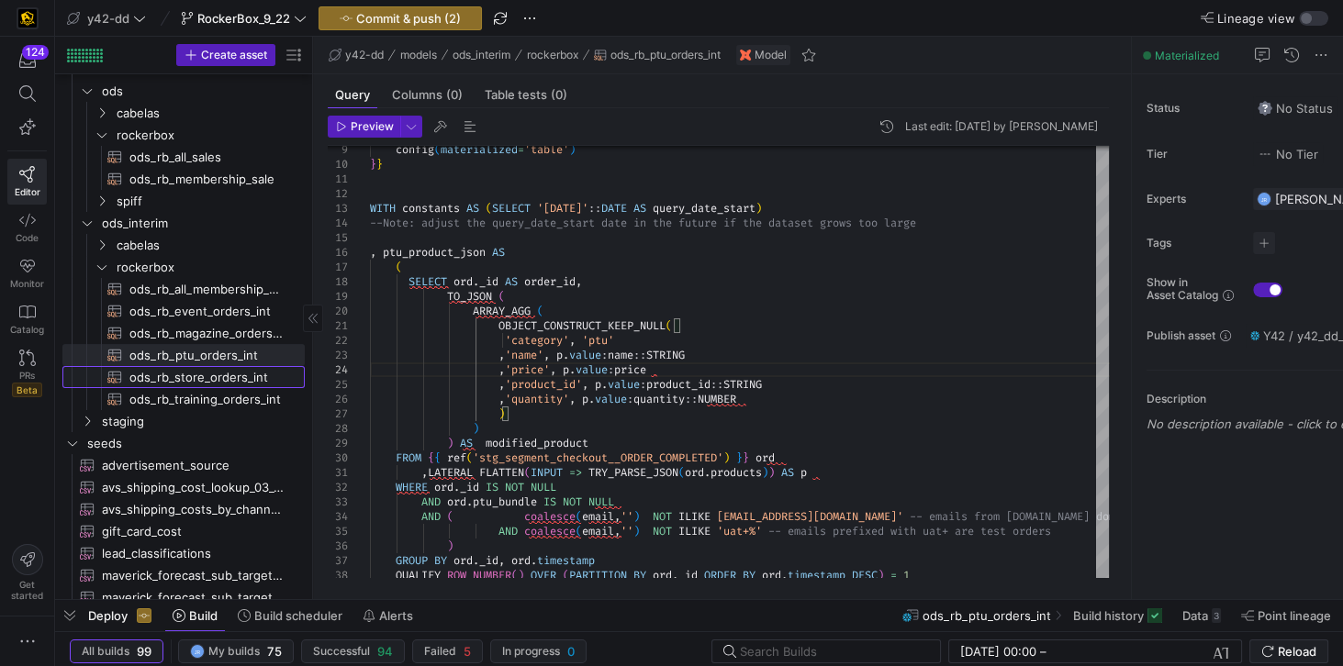
click at [225, 374] on span "ods_rb_store_orders_int​​​​​​​​​​" at bounding box center [206, 377] width 154 height 21
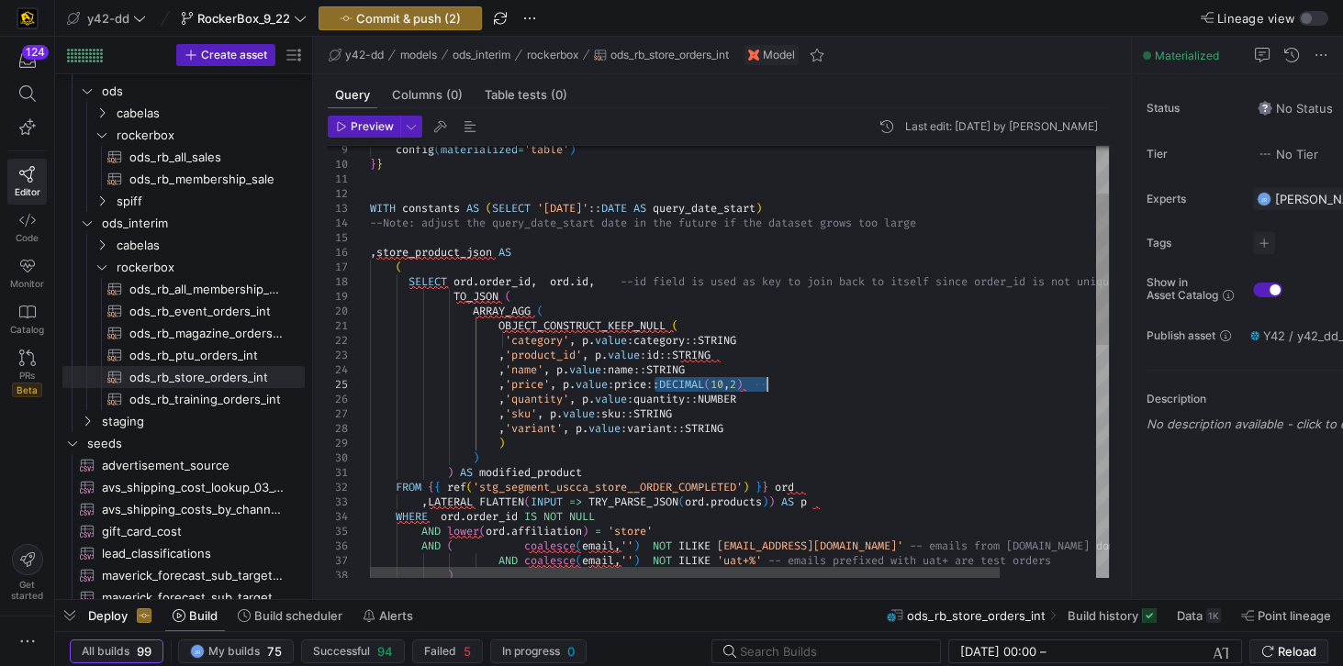
drag, startPoint x: 655, startPoint y: 383, endPoint x: 767, endPoint y: 385, distance: 112.0
click at [767, 385] on div "config ( materialized = 'table' ) } } WITH constants AS ( SELECT '2025-09-01' :…" at bounding box center [796, 625] width 852 height 1230
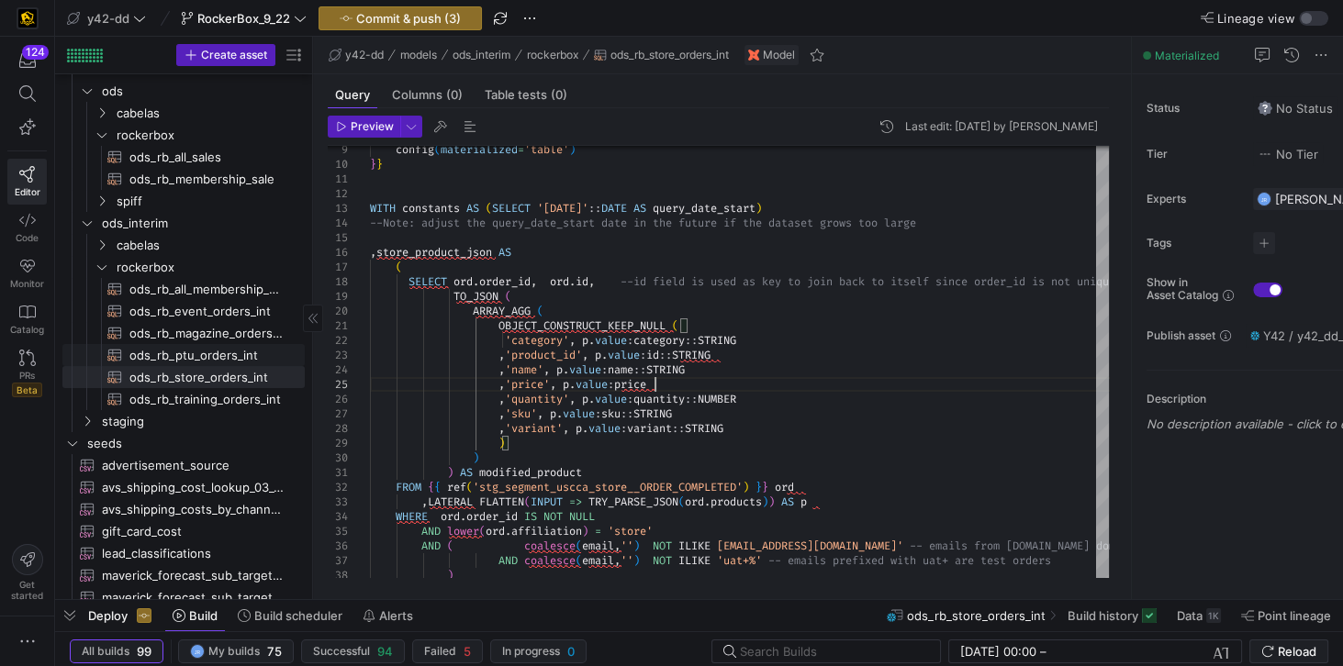
click at [206, 359] on span "ods_rb_ptu_orders_int​​​​​​​​​​" at bounding box center [206, 355] width 154 height 21
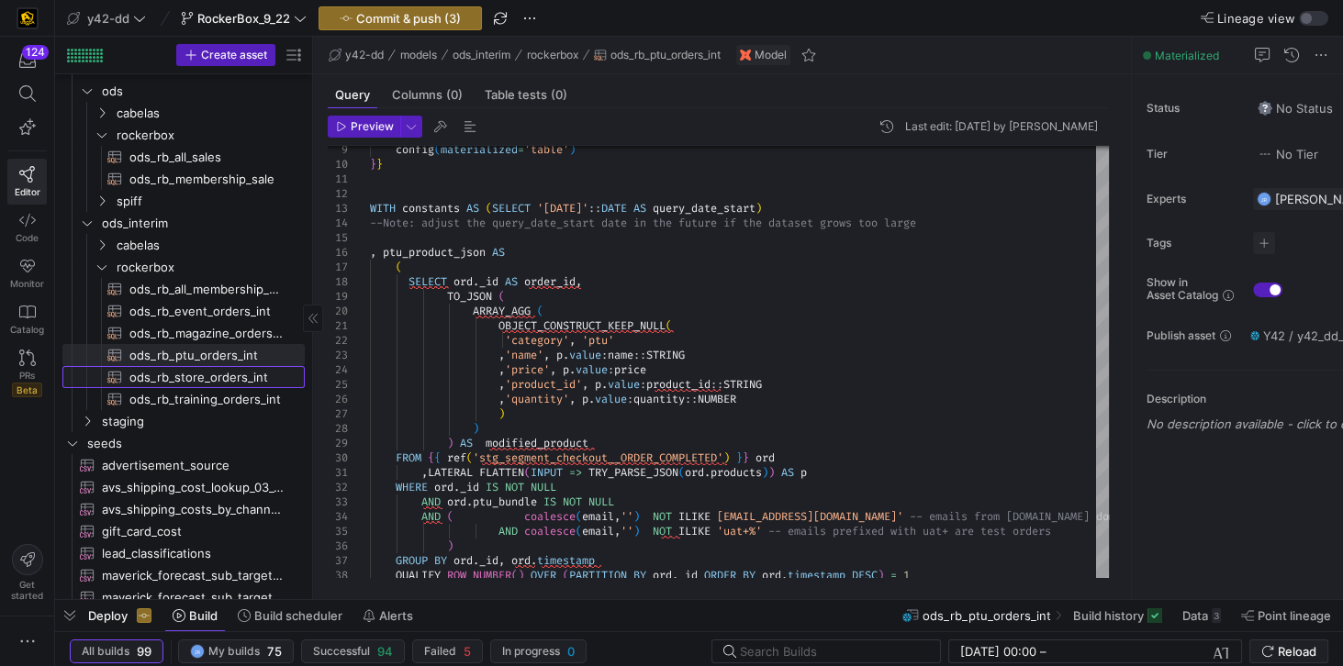
click at [200, 374] on span "ods_rb_store_orders_int​​​​​​​​​​" at bounding box center [206, 377] width 154 height 21
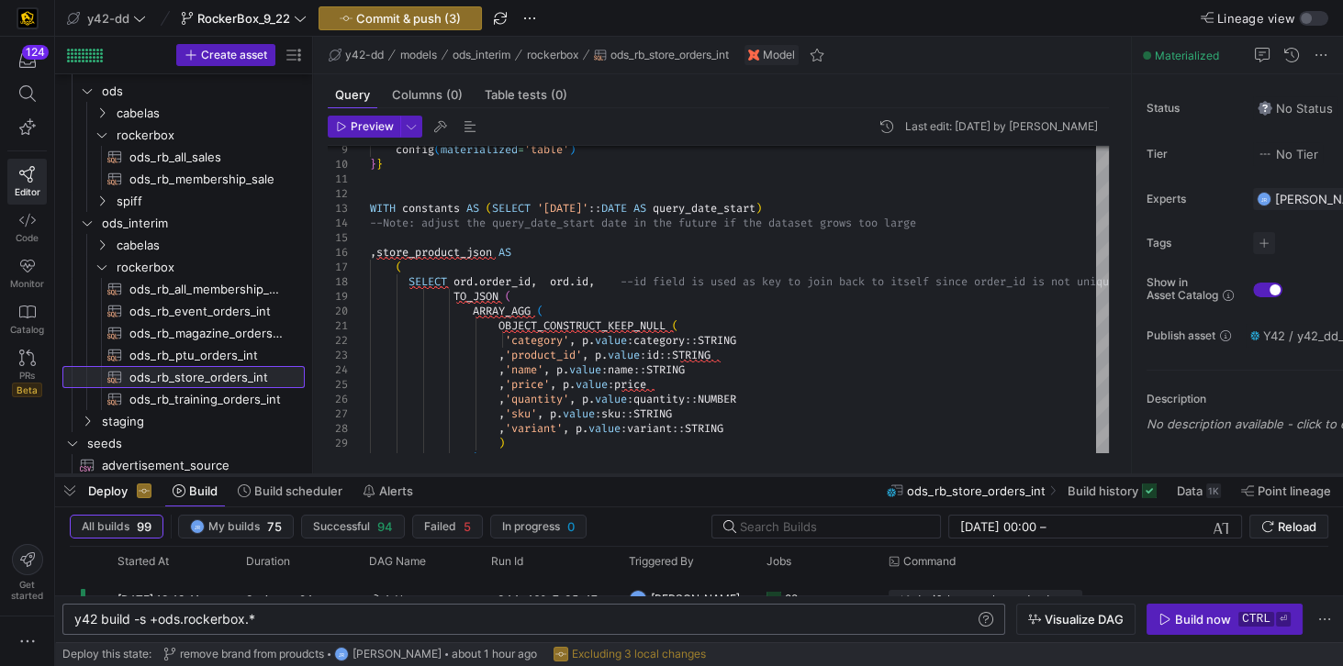
drag, startPoint x: 516, startPoint y: 600, endPoint x: 527, endPoint y: 475, distance: 125.3
click at [527, 475] on div at bounding box center [699, 475] width 1288 height 7
click at [195, 358] on span "ods_rb_ptu_orders_int​​​​​​​​​​" at bounding box center [206, 355] width 154 height 21
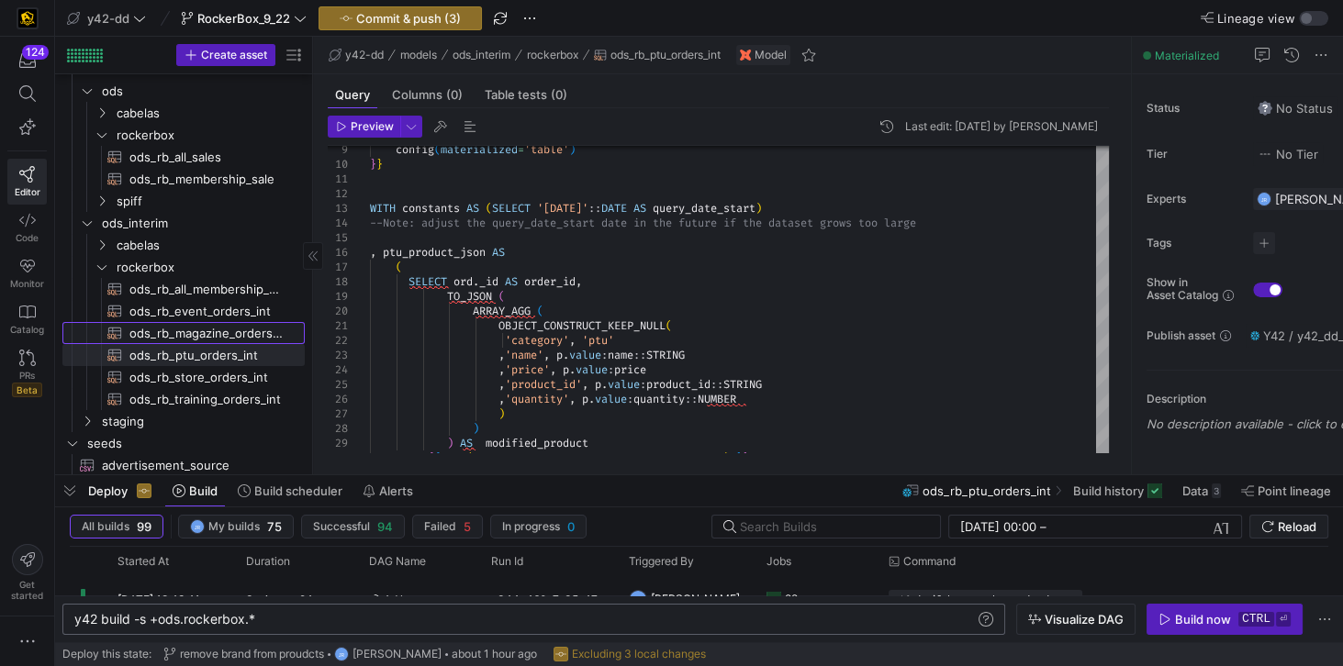
click at [225, 329] on span "ods_rb_magazine_orders_int​​​​​​​​​​" at bounding box center [206, 333] width 154 height 21
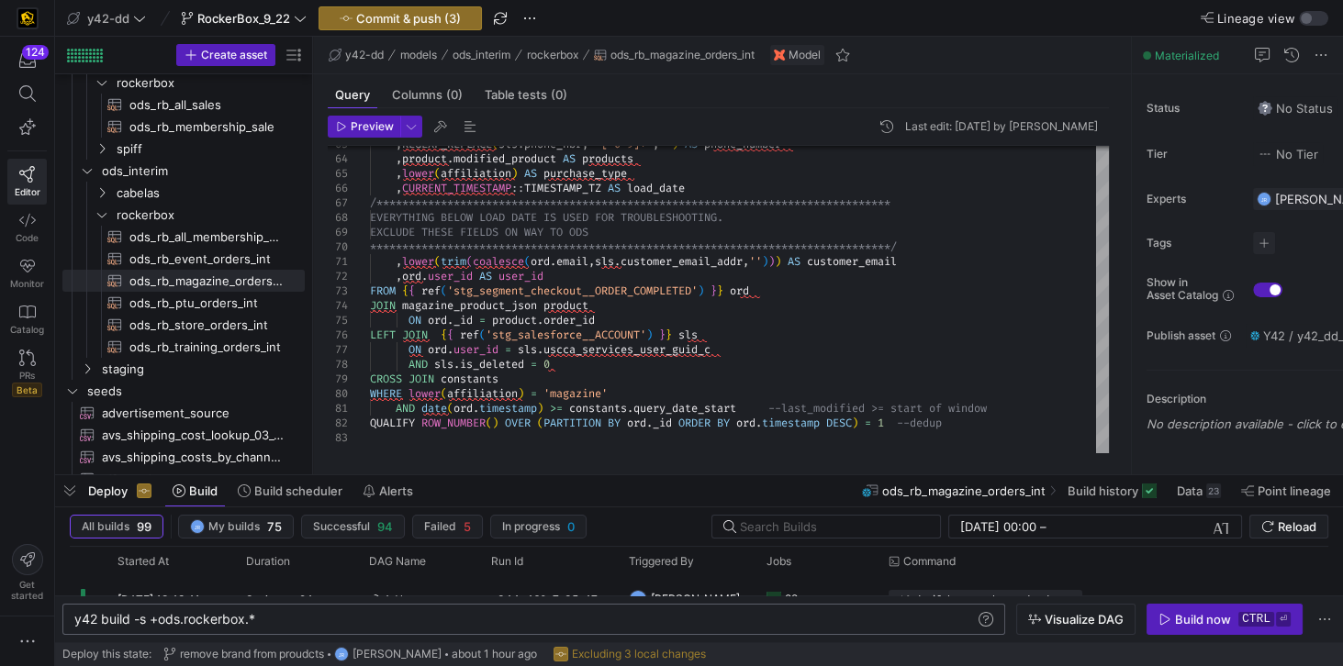
scroll to position [0, 106]
click at [281, 623] on div "y42 build -s +ods.rockerbox.*" at bounding box center [525, 619] width 903 height 15
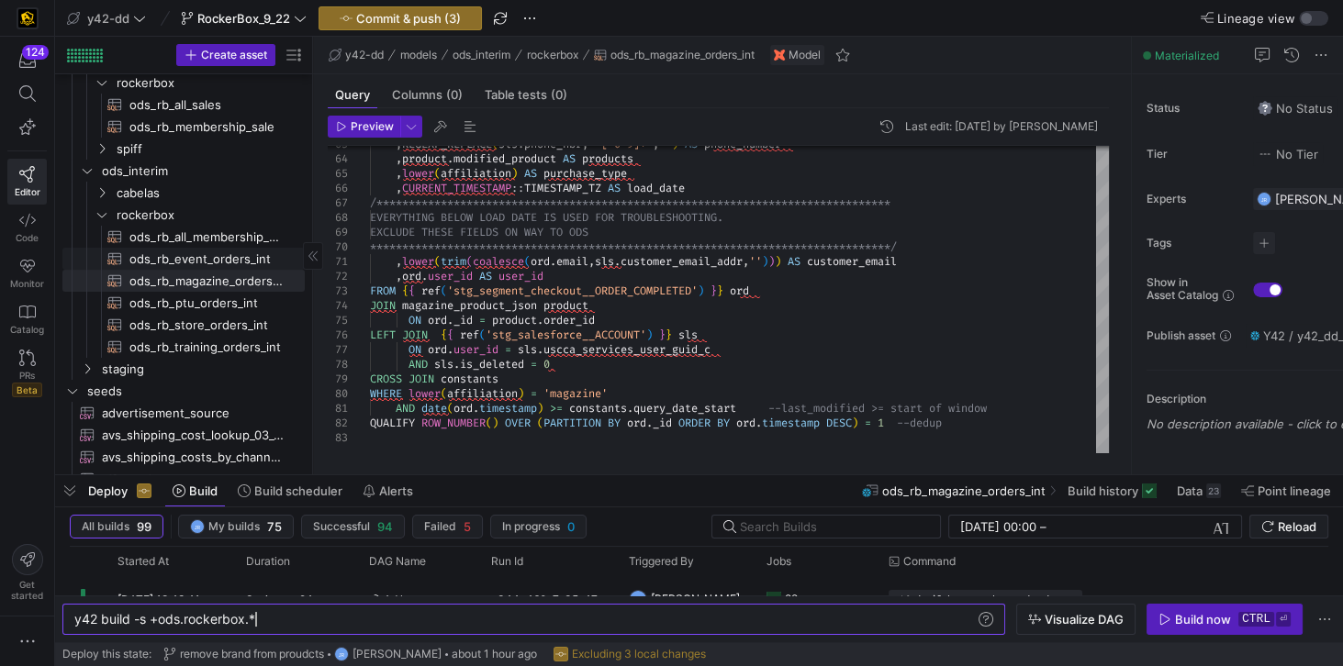
click at [242, 261] on span "ods_rb_event_orders_int​​​​​​​​​​" at bounding box center [206, 259] width 154 height 21
type textarea "-- File Name: ods_rb_event_orders_int.sql -- Created By: Jess Rabida -- Last Mo…"
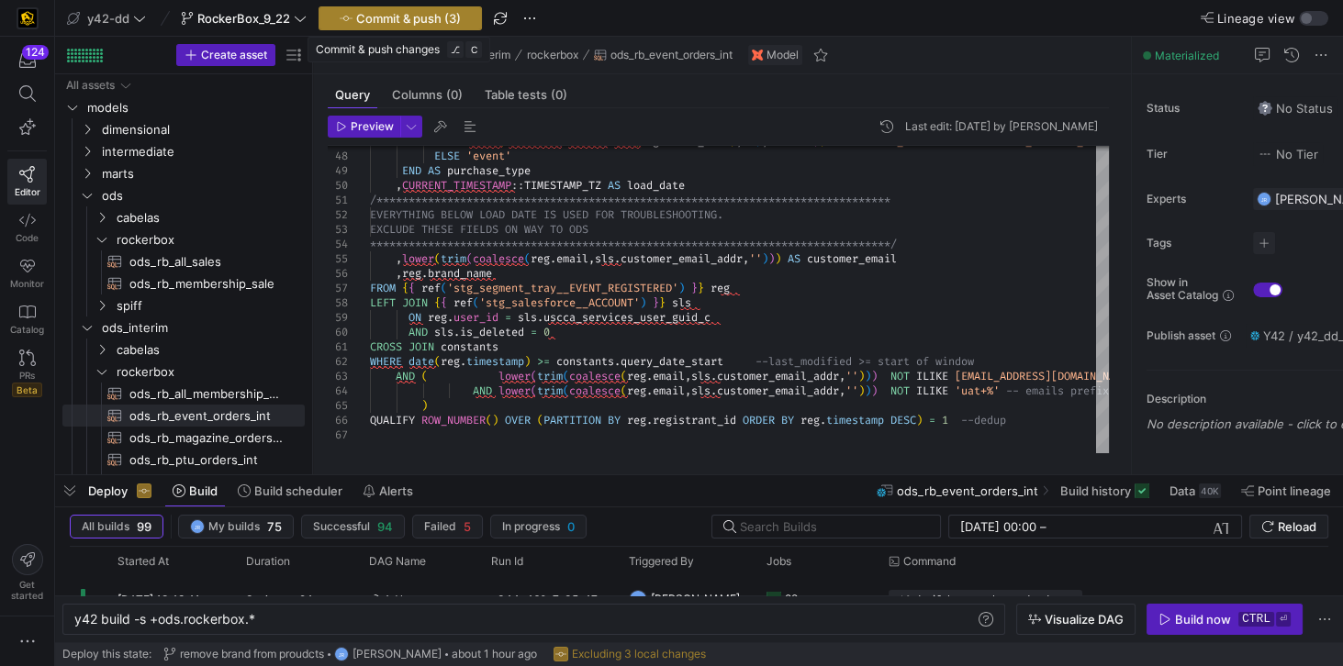
click at [385, 24] on span "Commit & push (3)" at bounding box center [408, 18] width 105 height 15
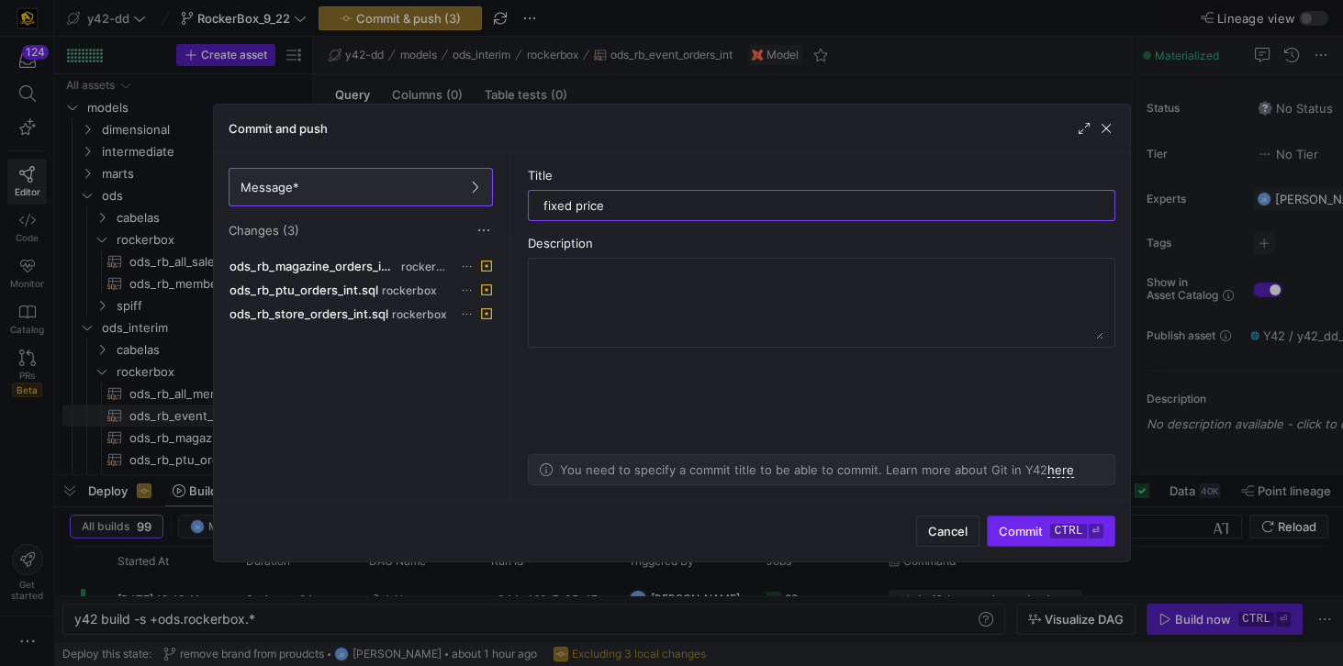
type input "fixed price"
click at [1011, 532] on span "Commit ctrl ⏎" at bounding box center [1051, 531] width 104 height 15
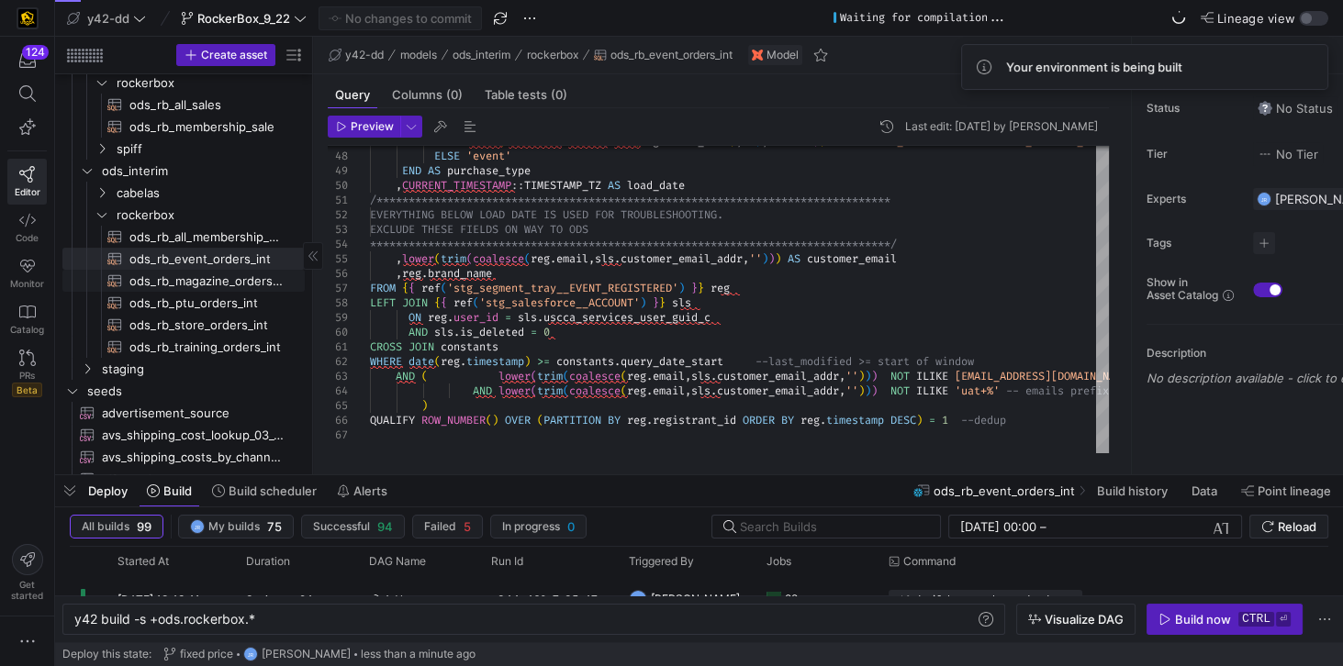
click at [203, 285] on span "ods_rb_magazine_orders_int​​​​​​​​​​" at bounding box center [206, 281] width 154 height 21
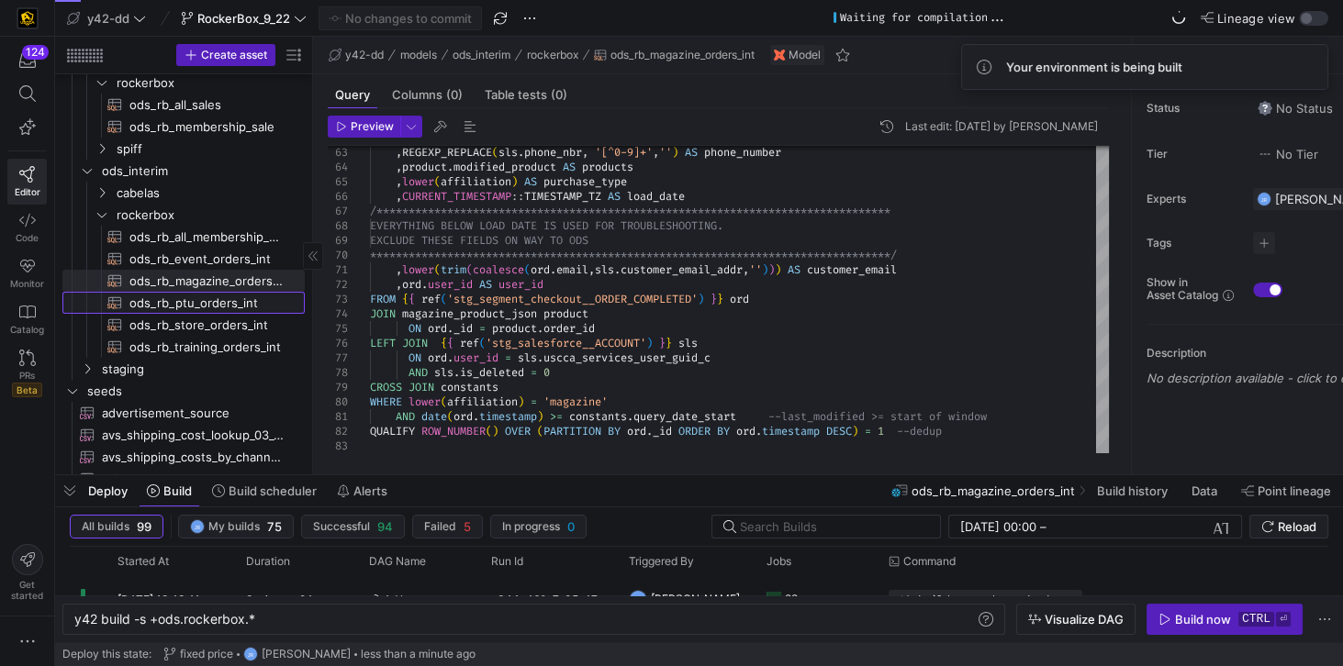
click at [203, 297] on span "ods_rb_ptu_orders_int​​​​​​​​​​" at bounding box center [206, 303] width 154 height 21
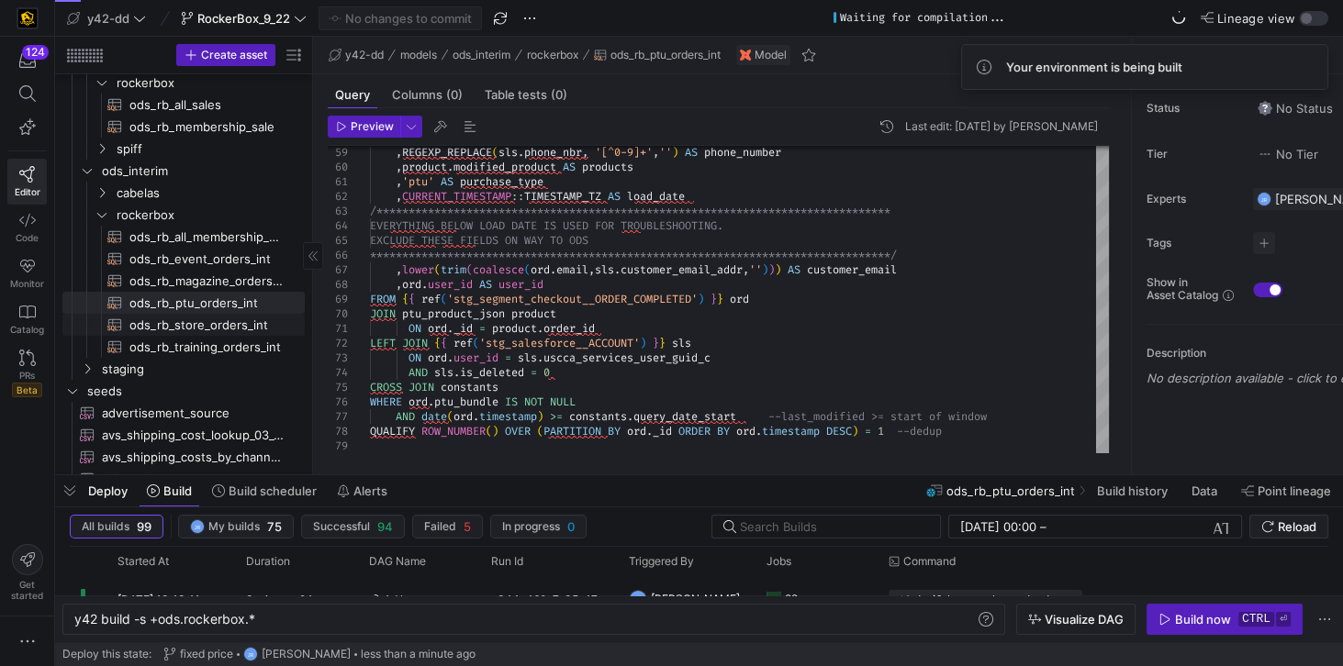
click at [203, 315] on span "ods_rb_store_orders_int​​​​​​​​​​" at bounding box center [206, 325] width 154 height 21
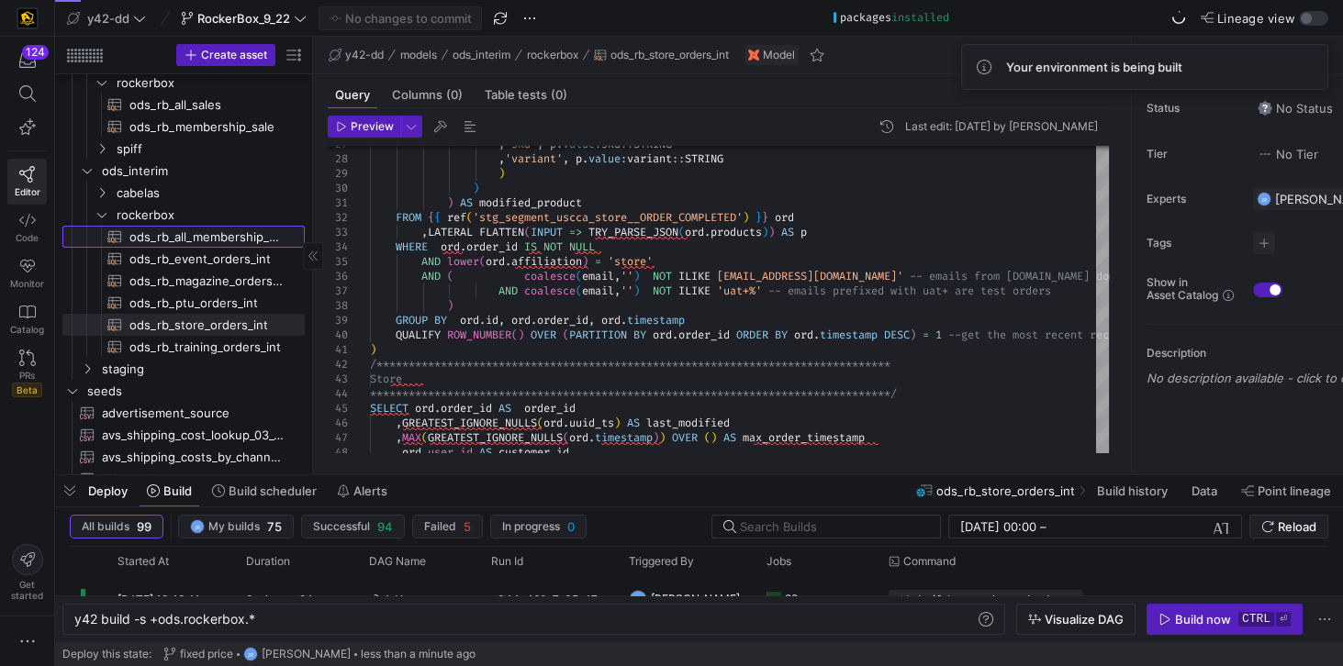
click at [217, 240] on span "ods_rb_all_membership_sale_int​​​​​​​​​​" at bounding box center [206, 237] width 154 height 21
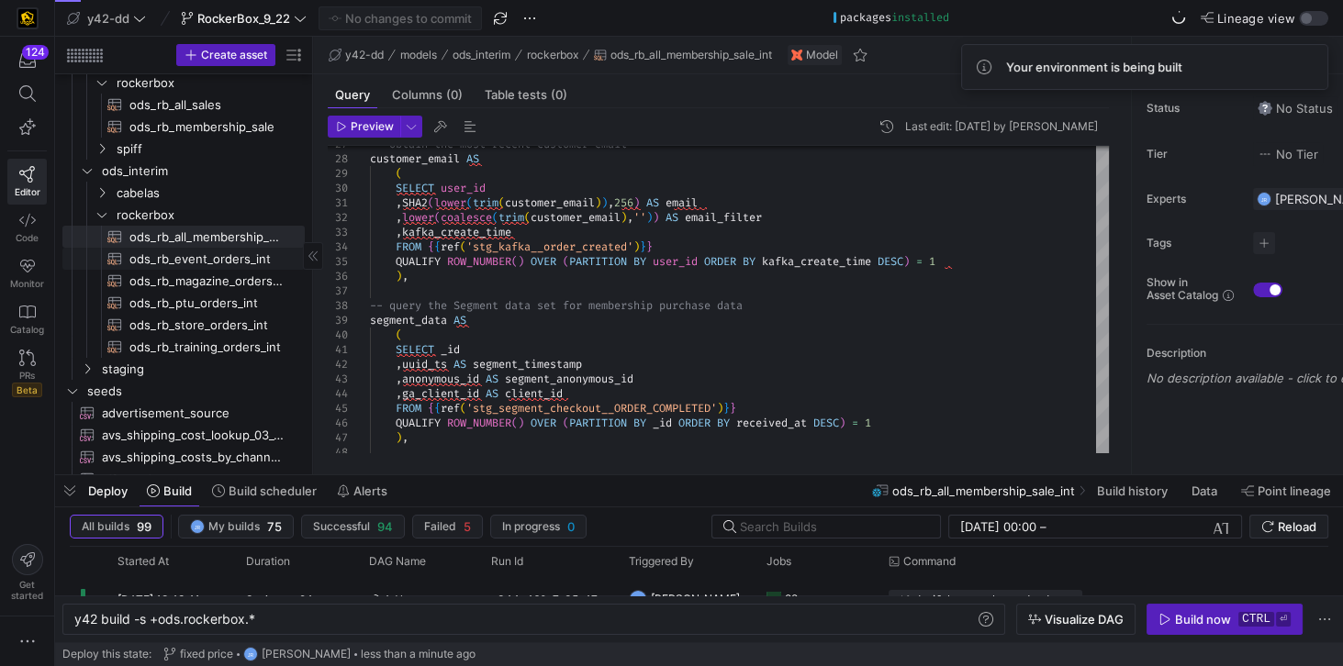
click at [216, 258] on span "ods_rb_event_orders_int​​​​​​​​​​" at bounding box center [206, 259] width 154 height 21
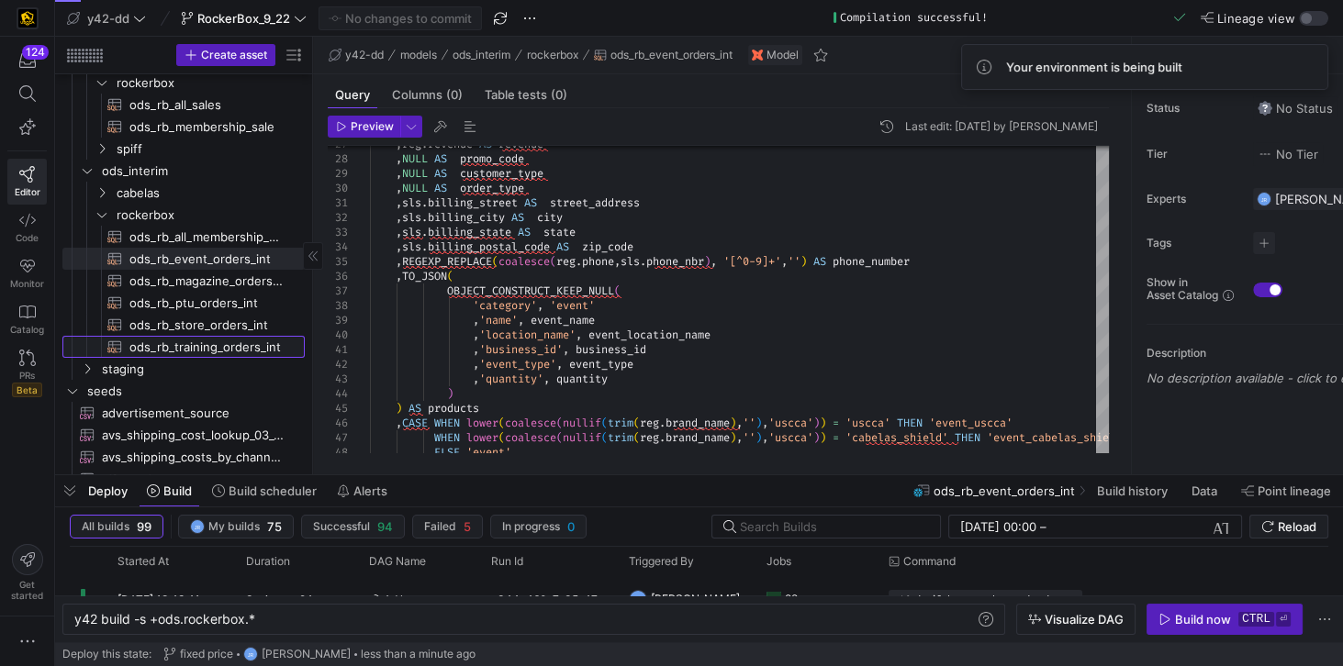
click at [202, 344] on span "ods_rb_training_orders_int​​​​​​​​​​" at bounding box center [206, 347] width 154 height 21
type textarea "-- File Name: ods_rb_training_orders_int.sql -- Created By: Jess Rabida -- Last…"
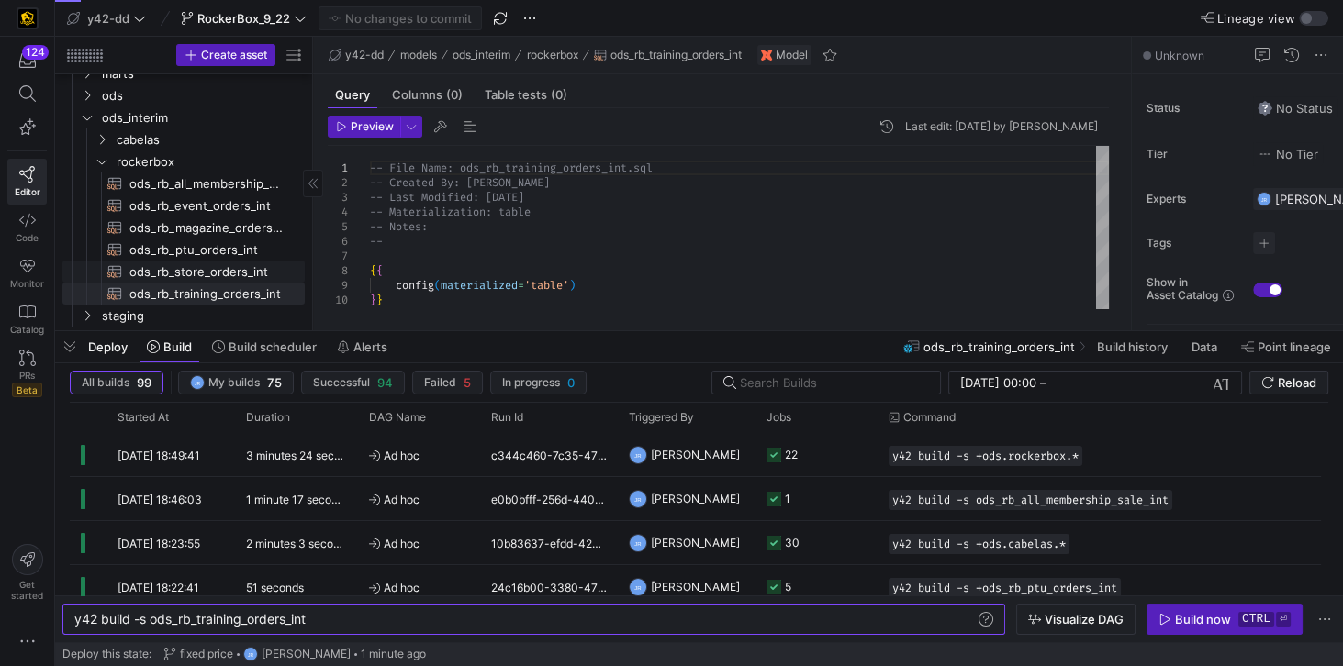
scroll to position [73, 0]
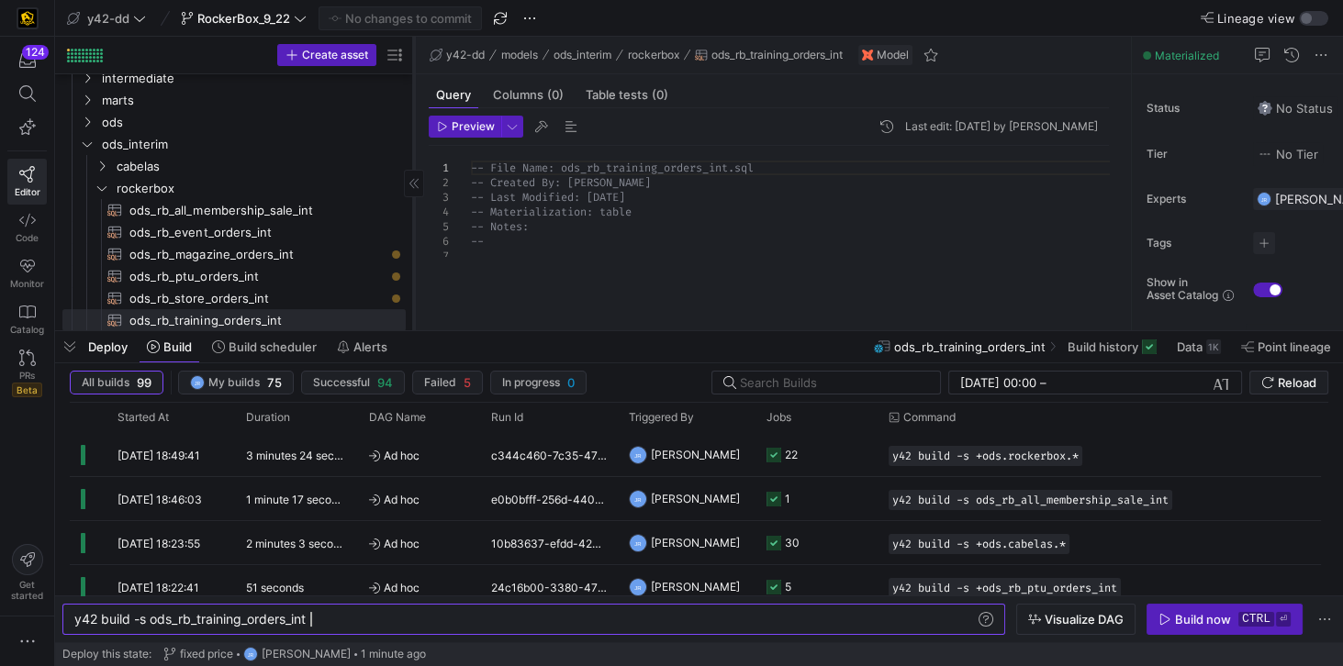
drag, startPoint x: 312, startPoint y: 276, endPoint x: 413, endPoint y: 287, distance: 101.6
click at [413, 287] on div at bounding box center [413, 184] width 1 height 294
click at [279, 253] on span "ods_rb_magazine_orders_int​​​​​​​​​​" at bounding box center [256, 254] width 255 height 21
type textarea "y42 build -s ods_rb_magazine_orders_int"
type textarea "-- File Name: ods_rb_magazine_orders_int.sql -- Created By: [PERSON_NAME] -- La…"
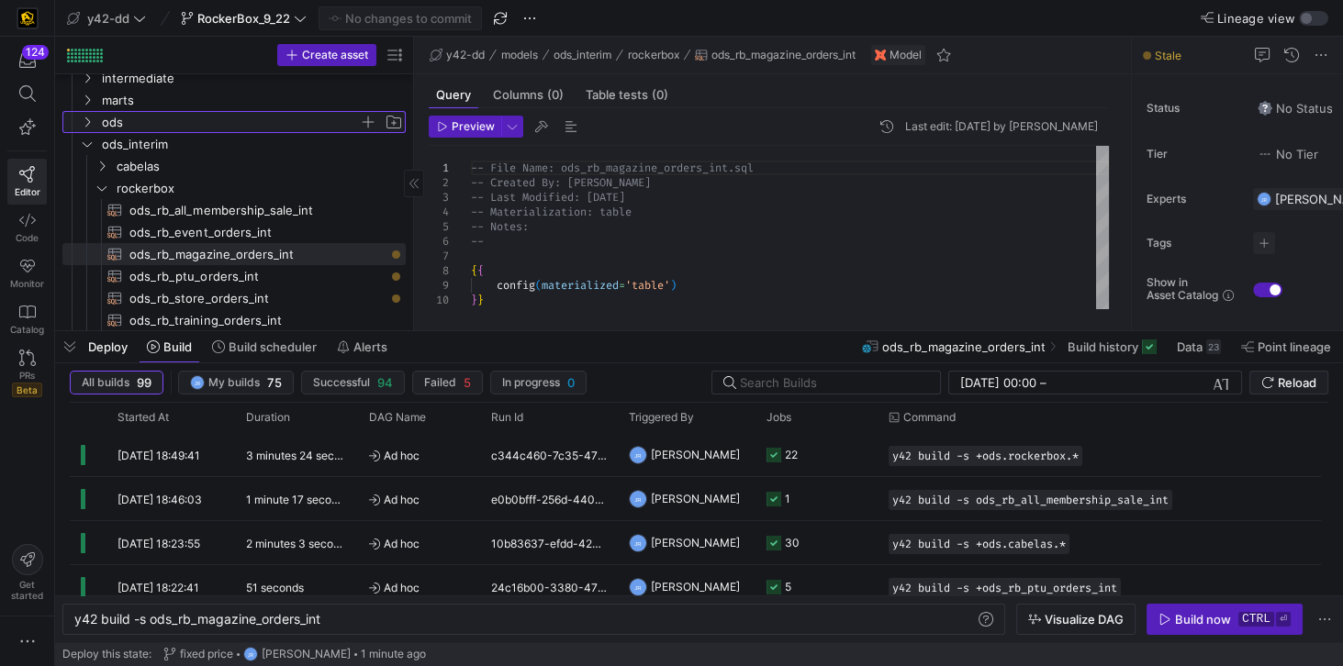
click at [111, 127] on span "ods" at bounding box center [230, 122] width 257 height 21
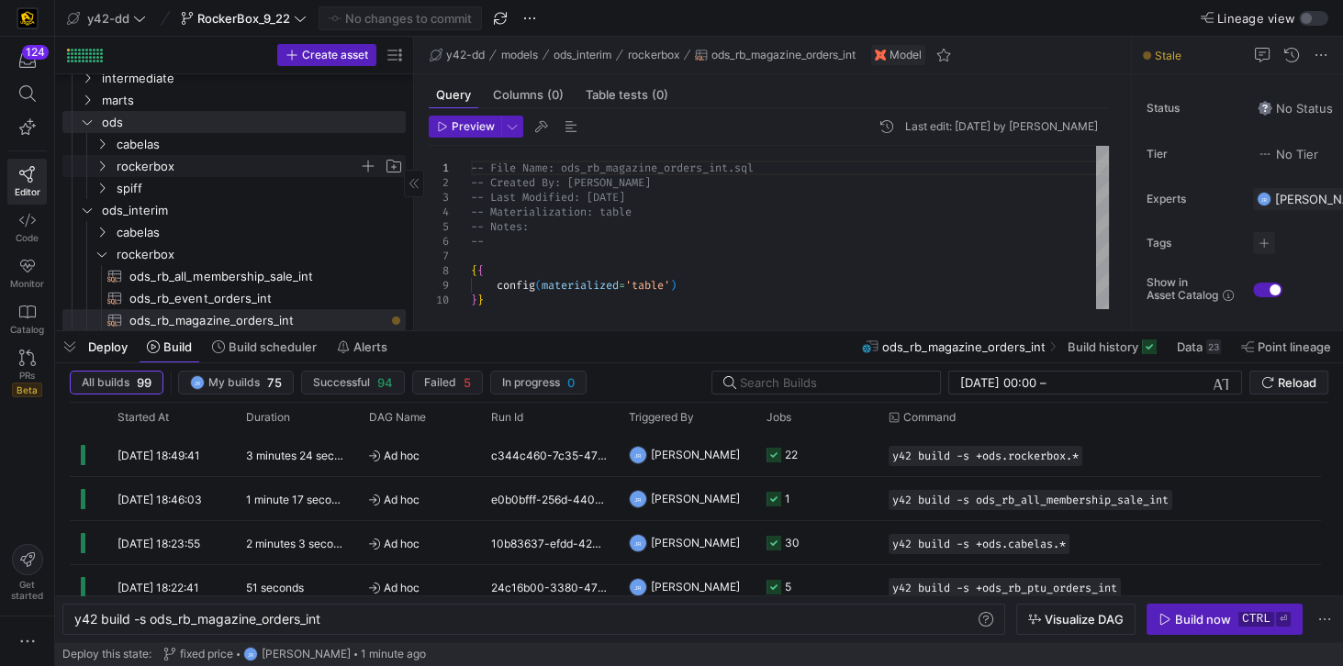
click at [140, 162] on span "rockerbox" at bounding box center [238, 166] width 242 height 21
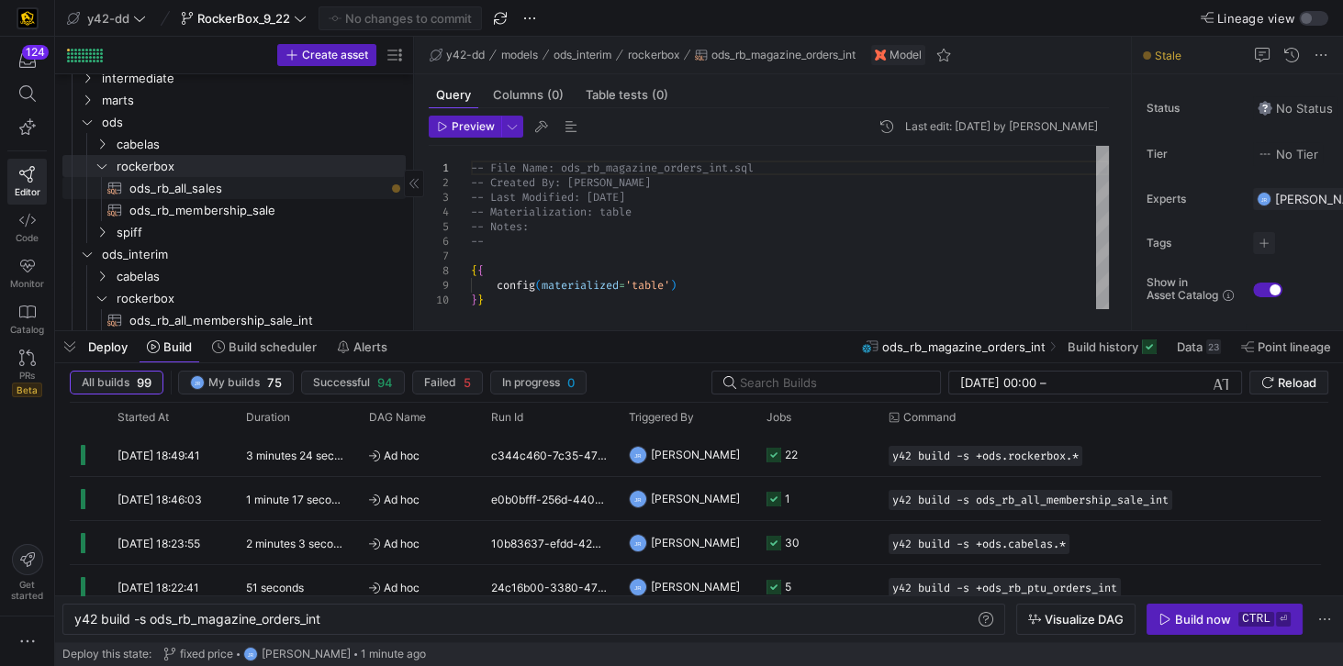
click at [221, 188] on span "ods_rb_all_sales​​​​​​​​​​" at bounding box center [256, 188] width 255 height 21
type textarea "y42 build -s ods_rb_all_sales"
type textarea "**********"
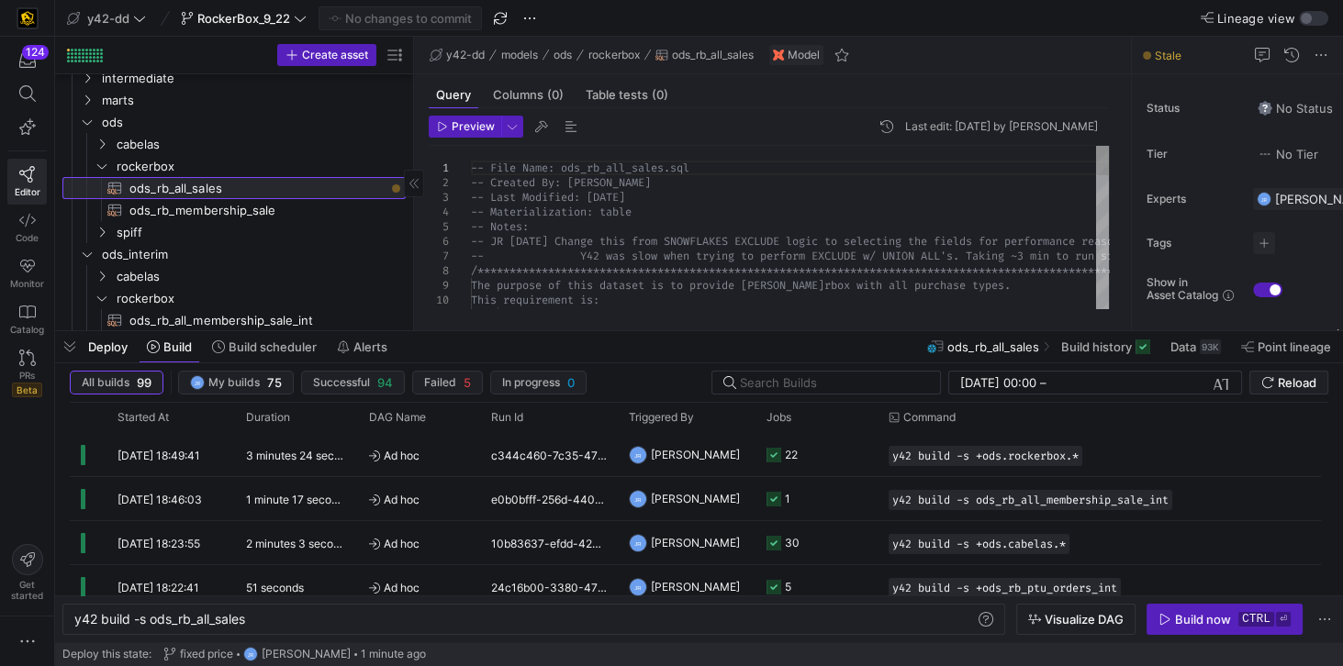
scroll to position [0, 173]
click at [151, 621] on div "y42 build -s ods_rb_all_sales" at bounding box center [525, 619] width 903 height 15
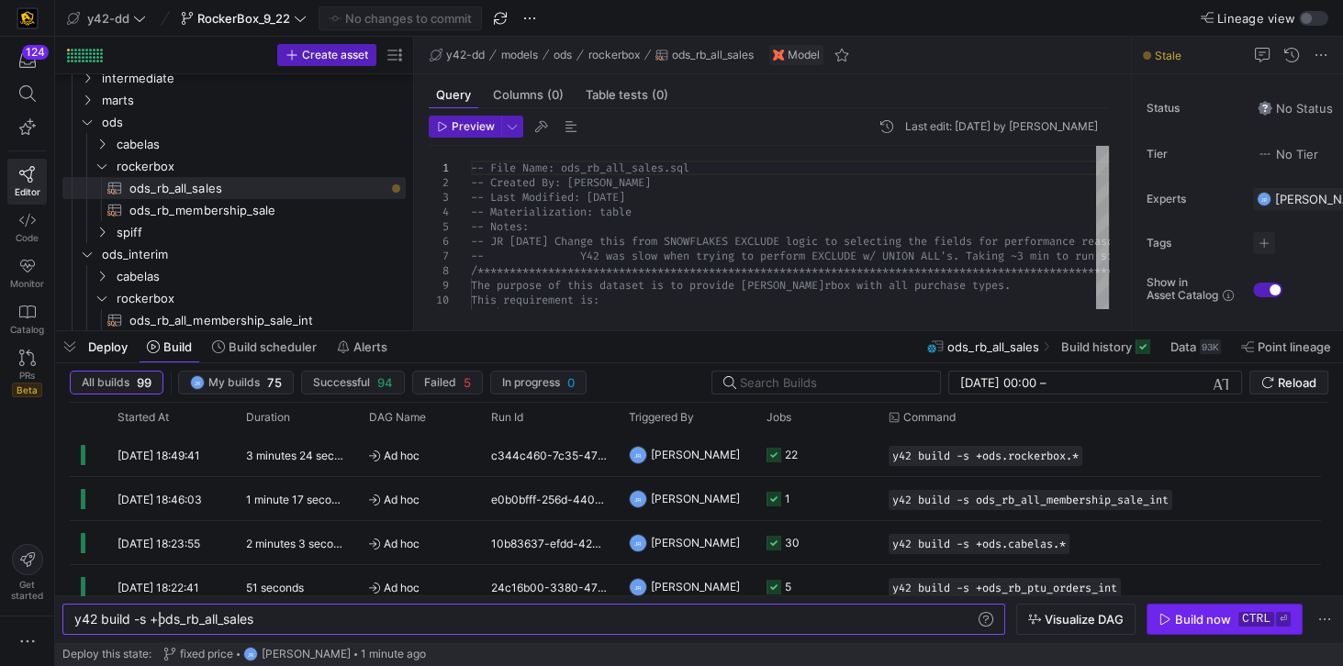
type textarea "y42 build -s +ods_rb_all_sales"
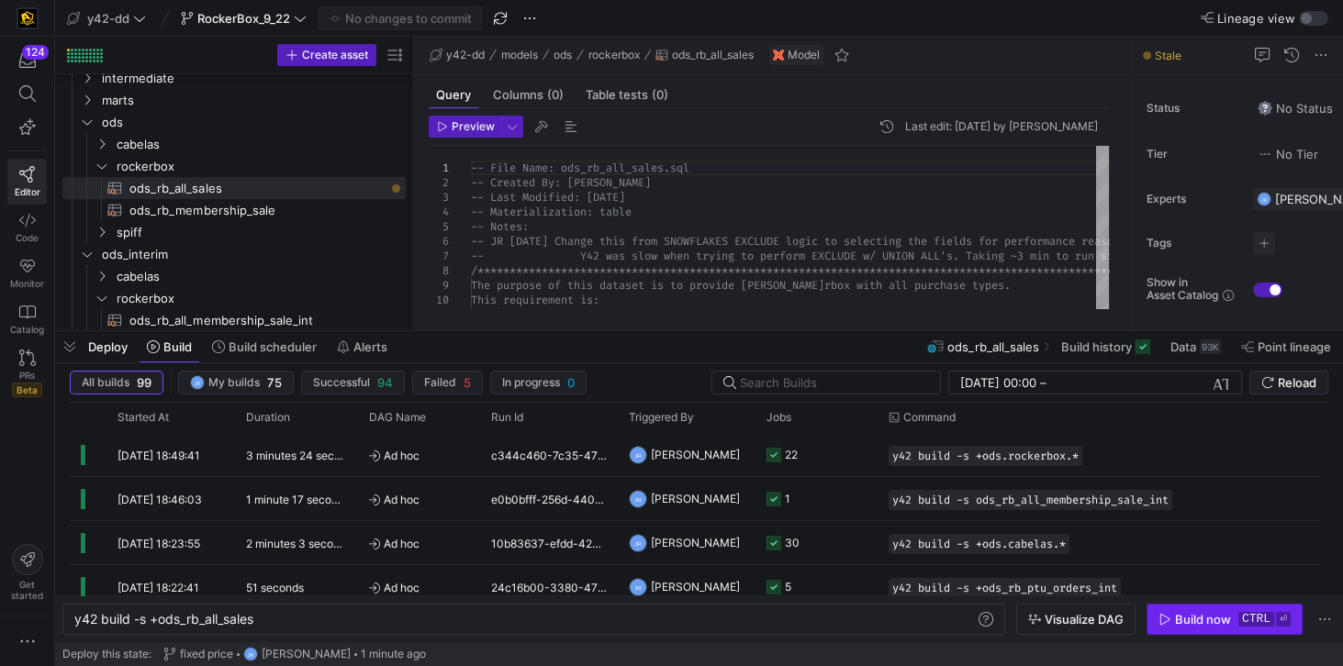
click at [1188, 625] on div "Build now" at bounding box center [1203, 619] width 56 height 15
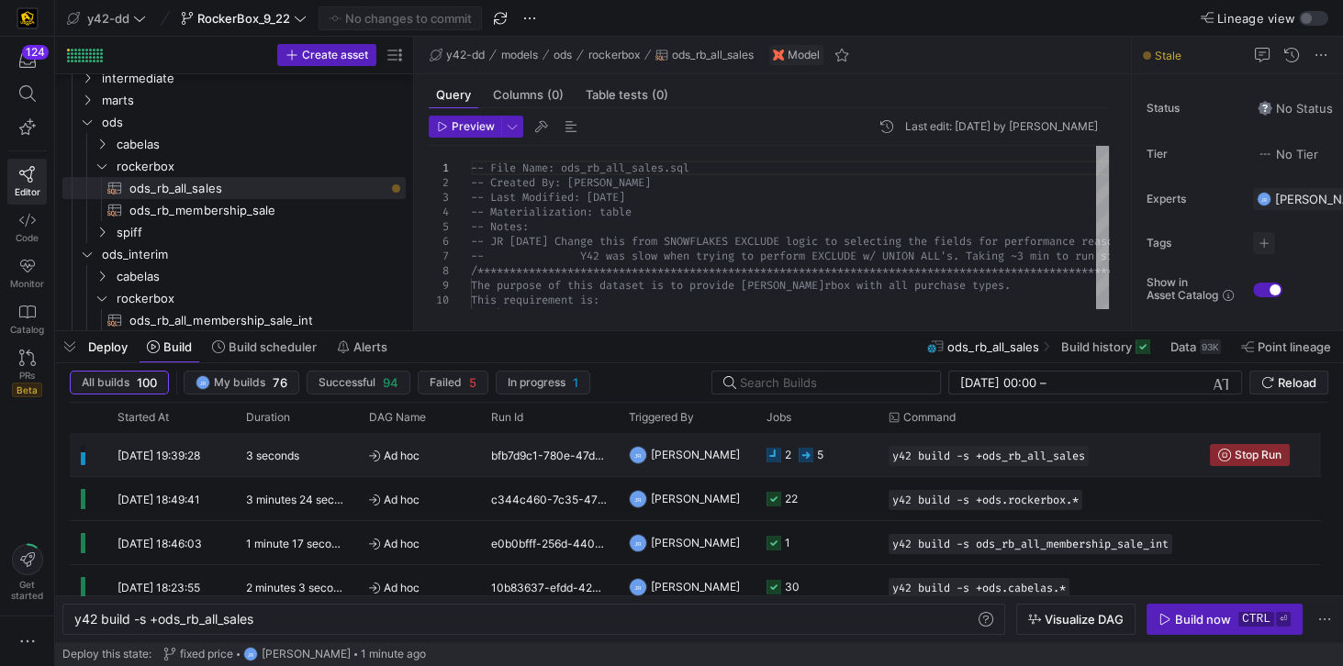
click at [287, 452] on y42-duration "3 seconds" at bounding box center [272, 456] width 53 height 14
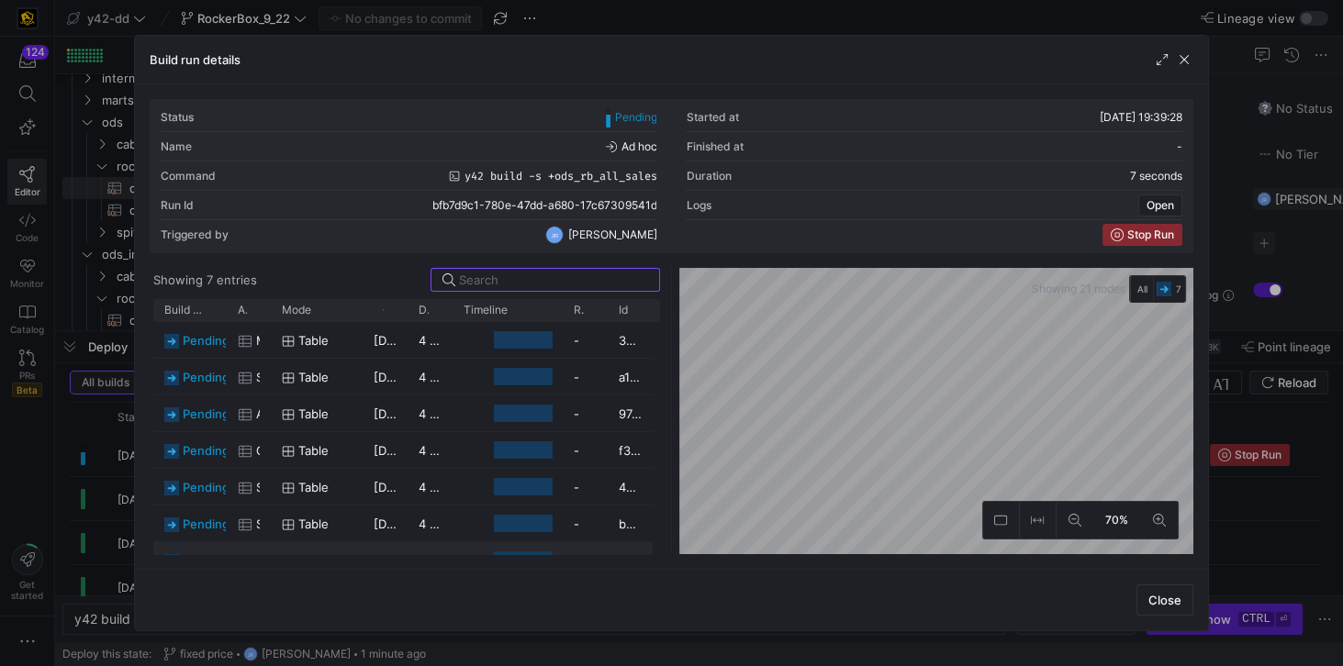
scroll to position [21, 0]
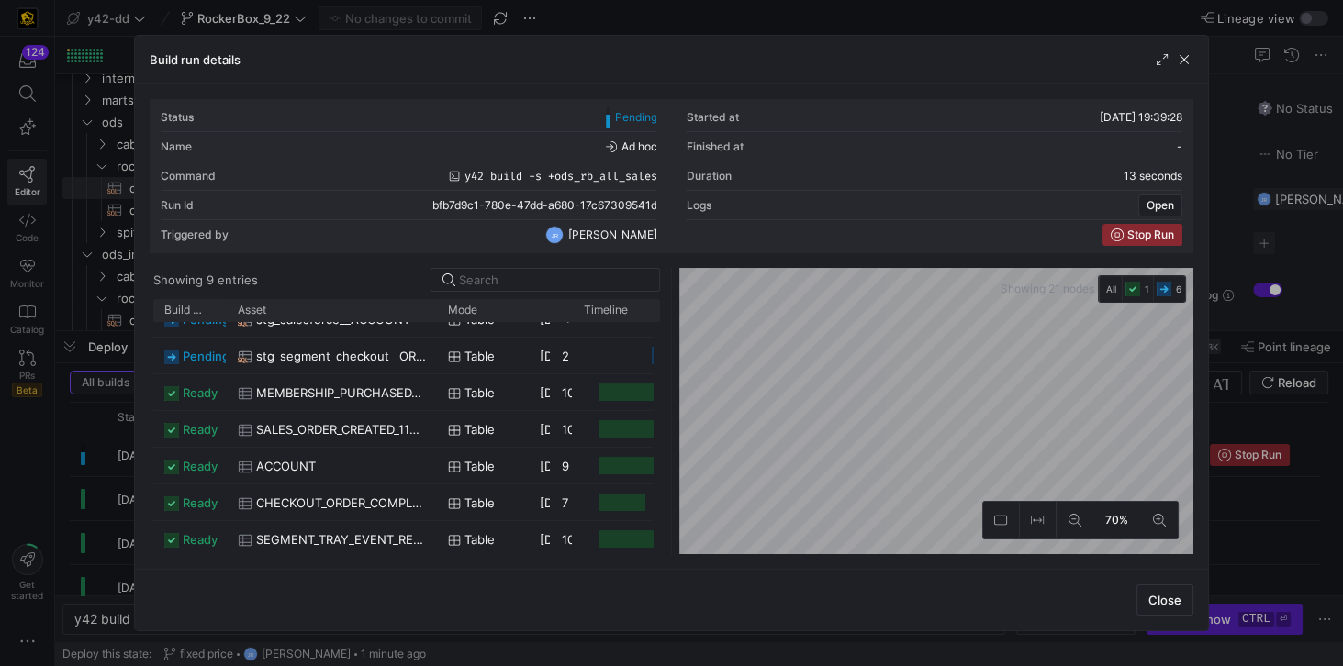
drag, startPoint x: 270, startPoint y: 312, endPoint x: 416, endPoint y: 369, distance: 156.6
click at [432, 358] on div "Build status Asset Mode 1" at bounding box center [406, 426] width 507 height 255
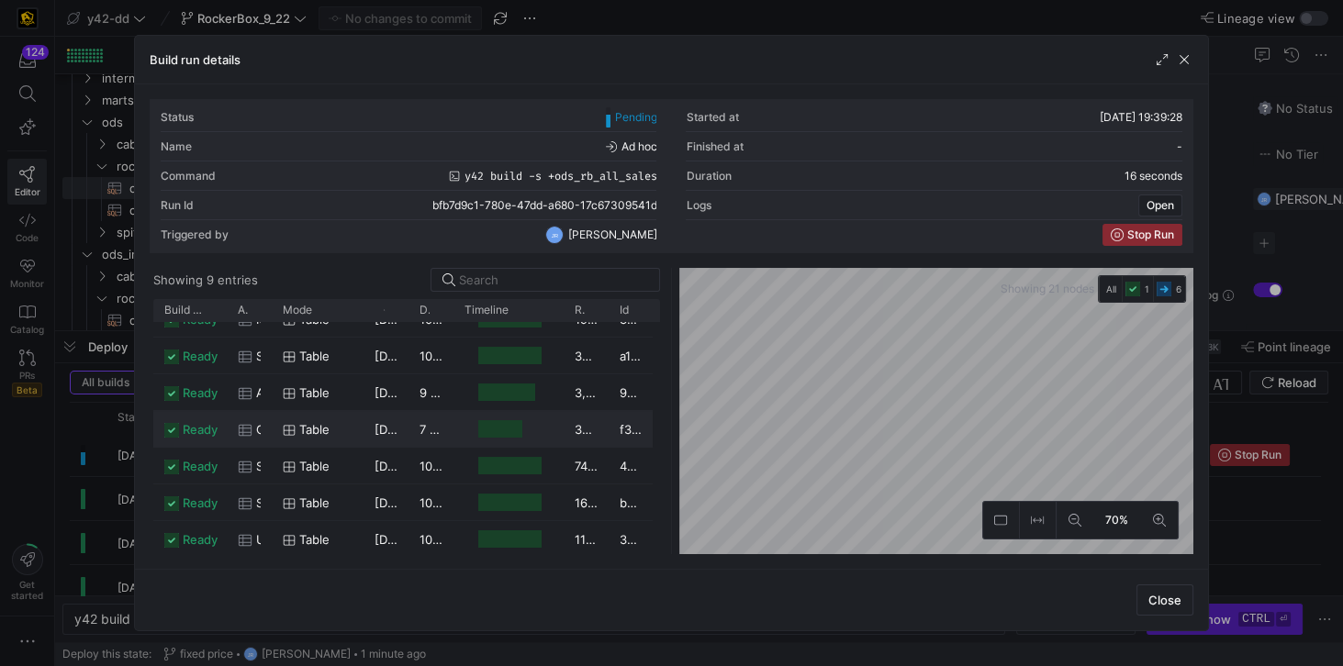
scroll to position [0, 0]
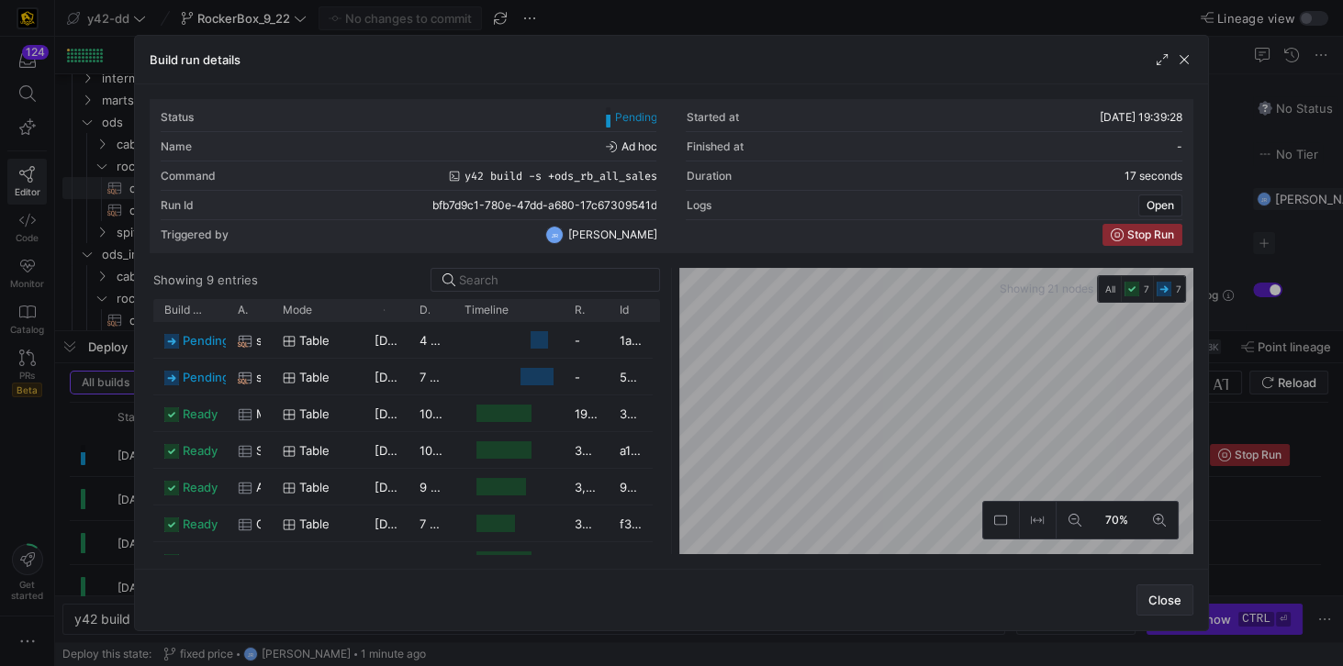
click at [1157, 603] on span "Close" at bounding box center [1164, 600] width 33 height 15
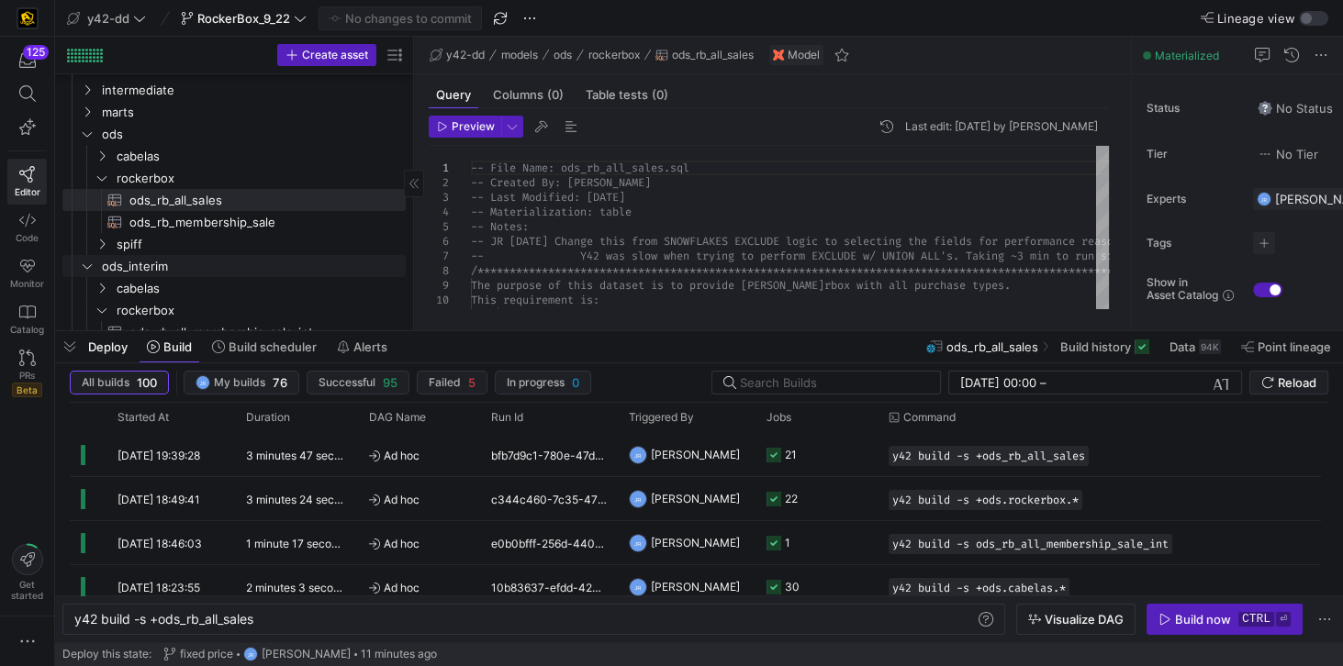
scroll to position [20, 0]
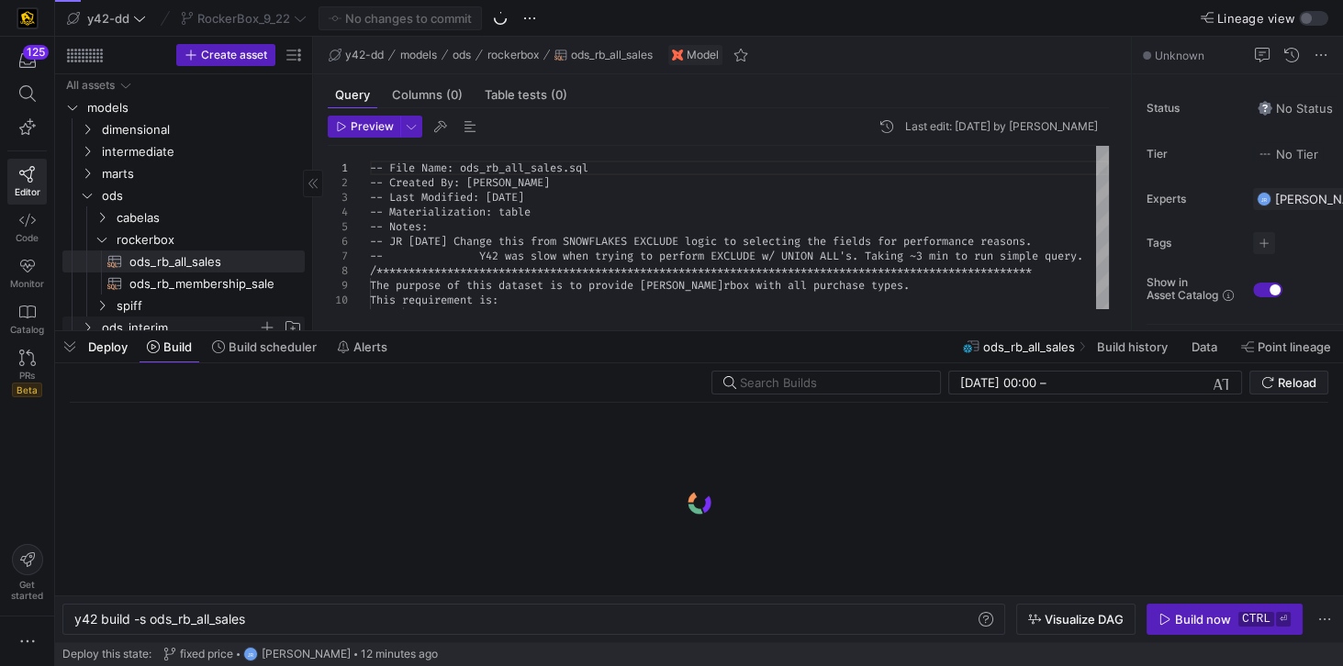
scroll to position [0, 173]
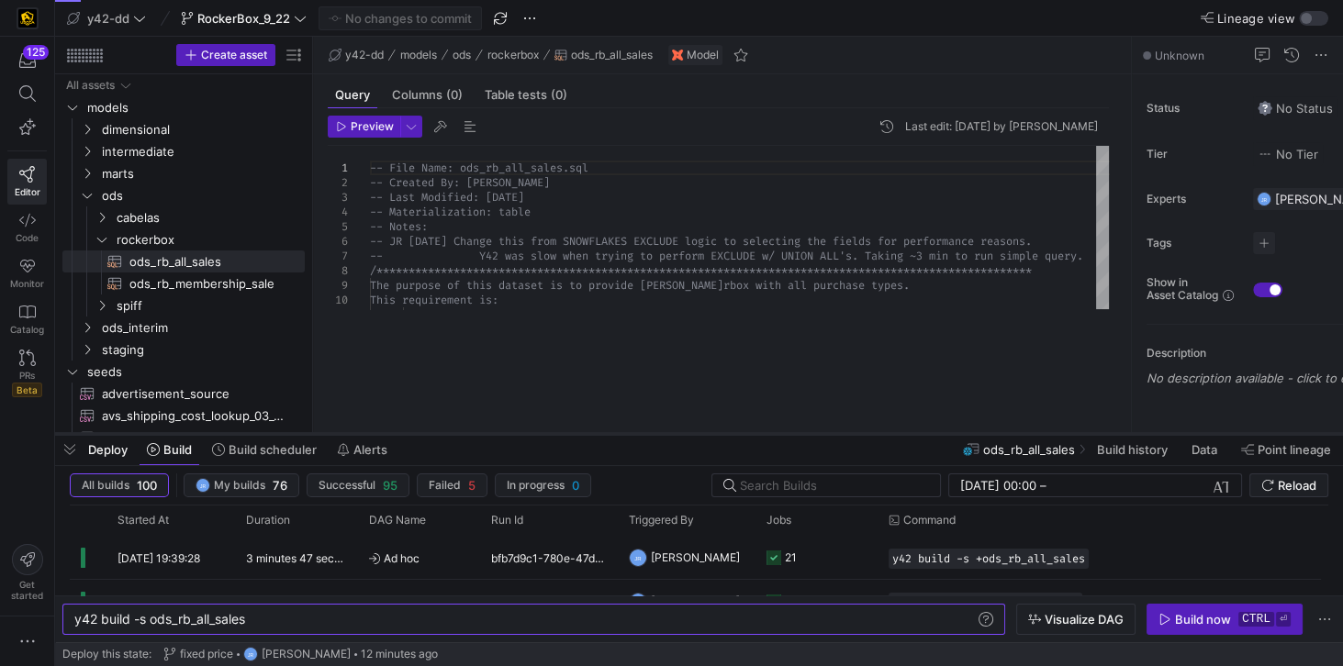
drag, startPoint x: 318, startPoint y: 330, endPoint x: 169, endPoint y: 352, distance: 151.2
click at [301, 433] on div at bounding box center [699, 433] width 1288 height 7
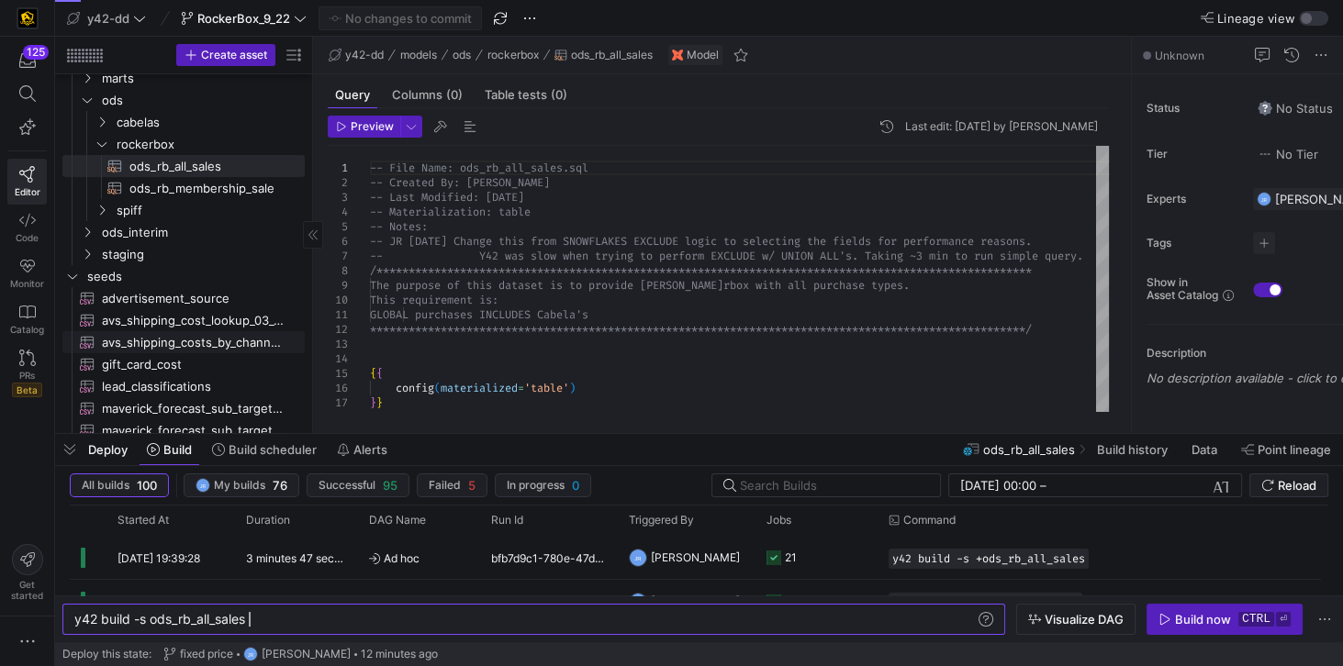
scroll to position [0, 0]
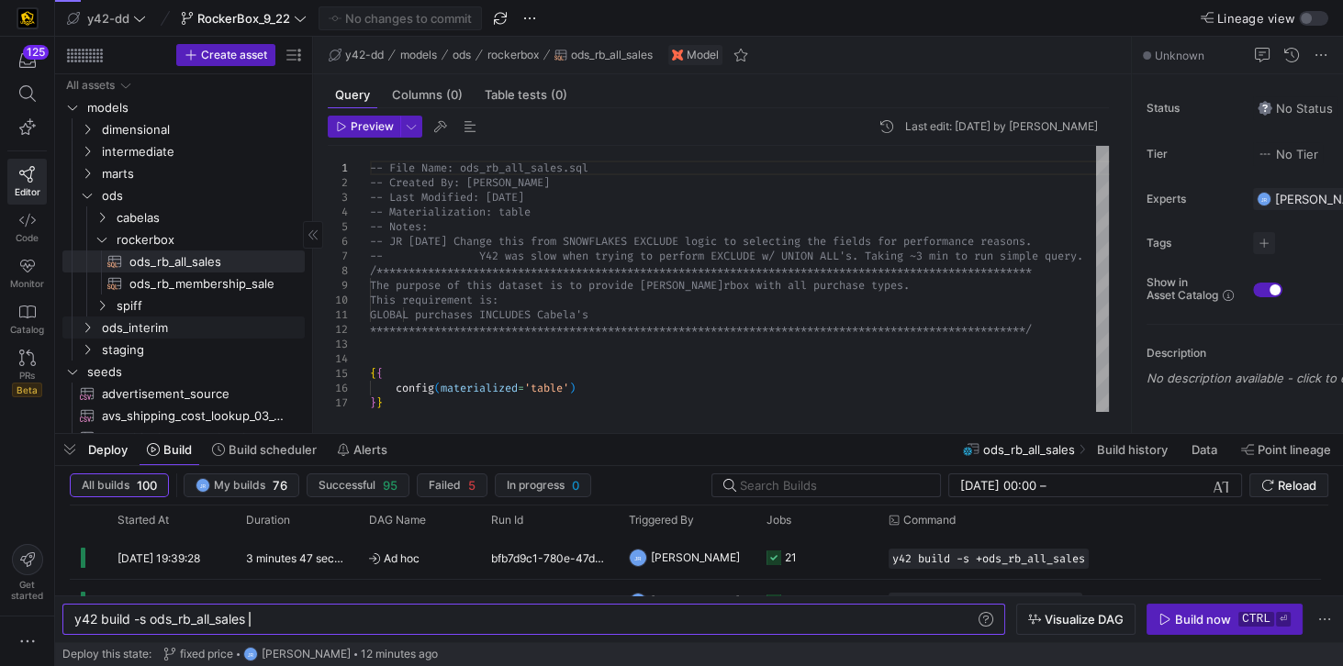
click at [165, 333] on span "ods_interim" at bounding box center [202, 328] width 200 height 21
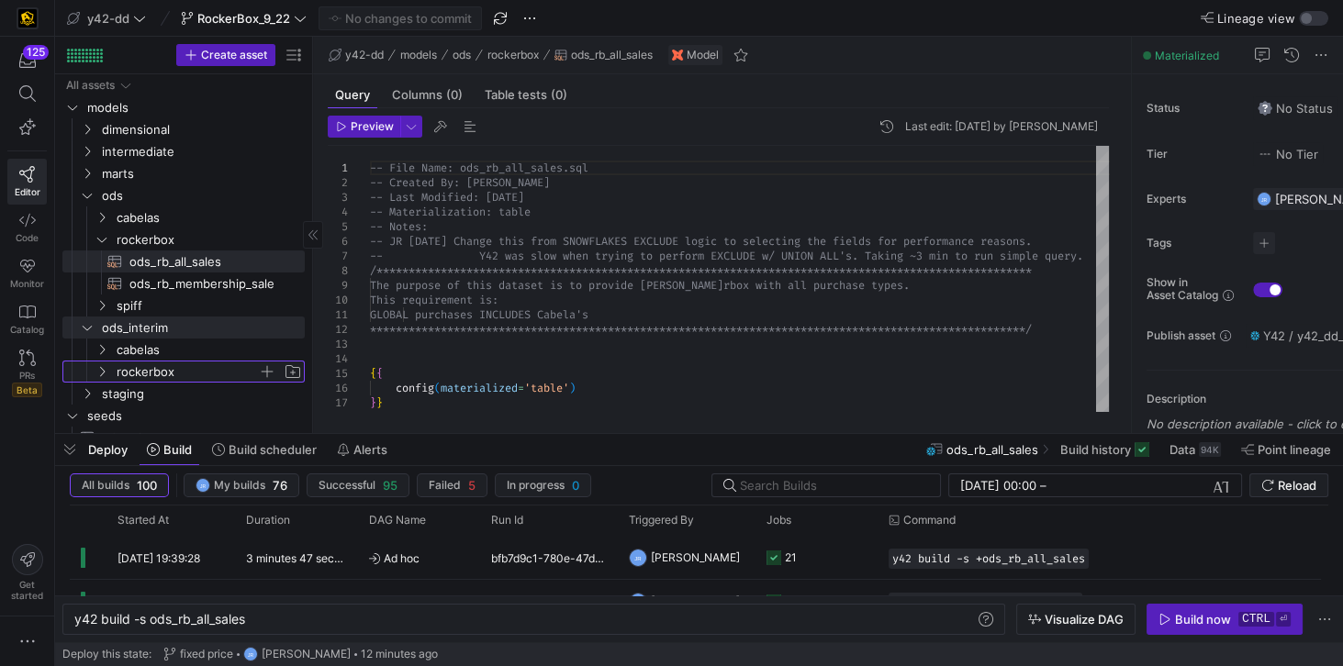
click at [156, 368] on span "rockerbox" at bounding box center [187, 372] width 141 height 21
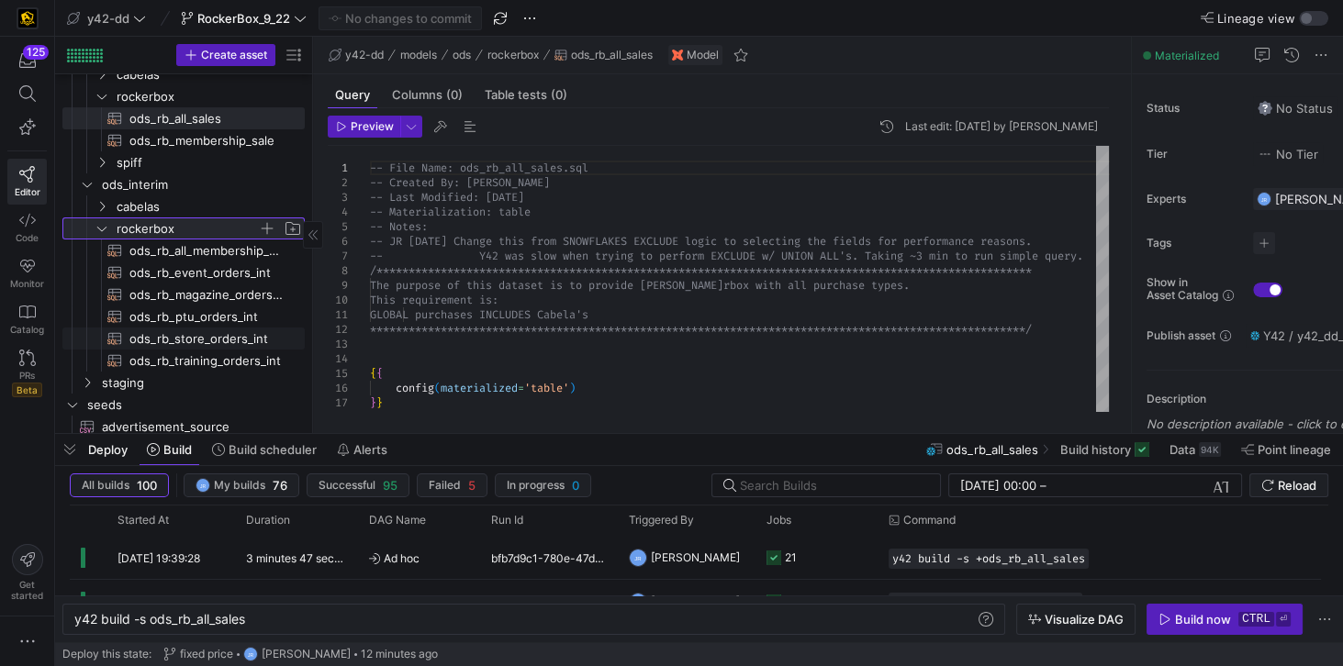
scroll to position [157, 0]
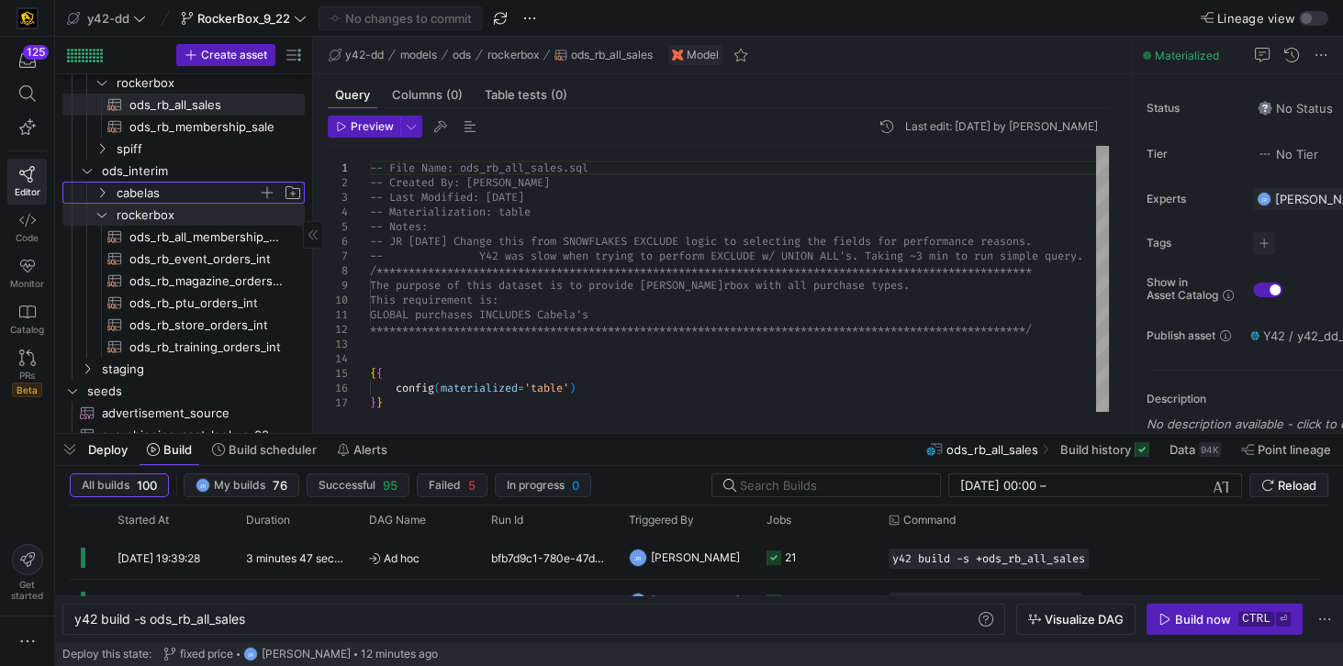
click at [144, 188] on span "cabelas" at bounding box center [187, 193] width 141 height 21
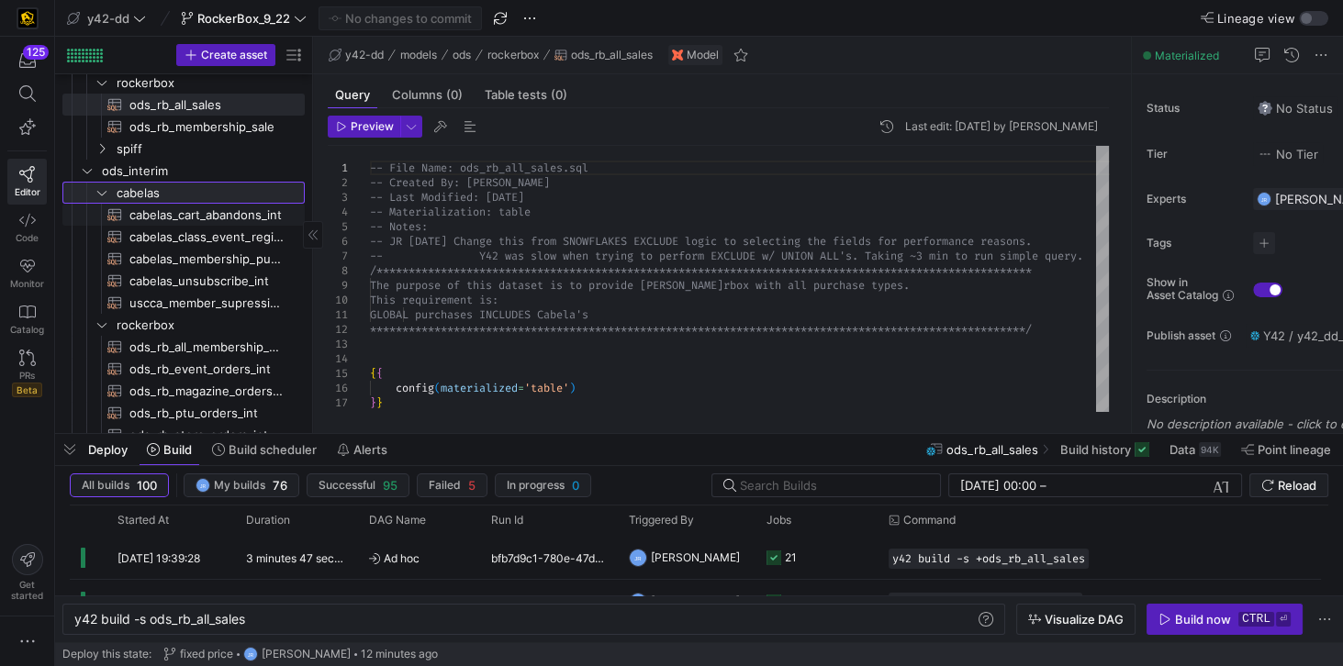
scroll to position [0, 0]
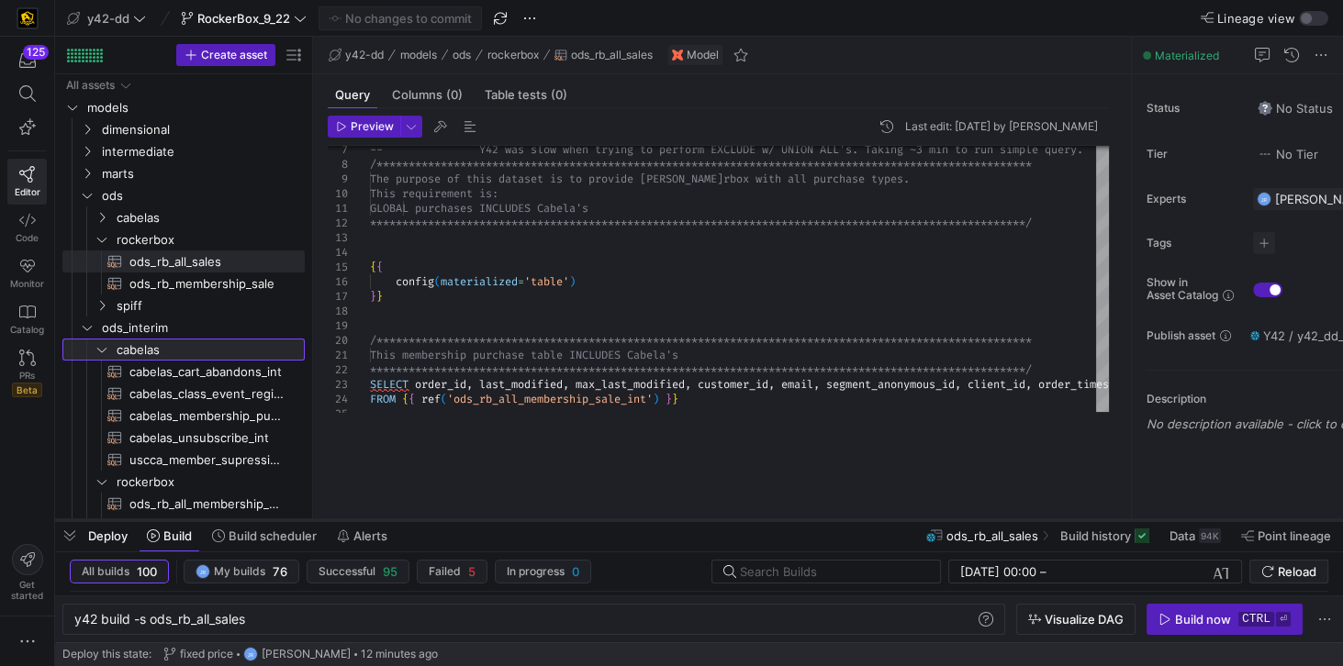
drag, startPoint x: 565, startPoint y: 433, endPoint x: 552, endPoint y: 519, distance: 87.4
click at [552, 519] on div at bounding box center [699, 520] width 1288 height 7
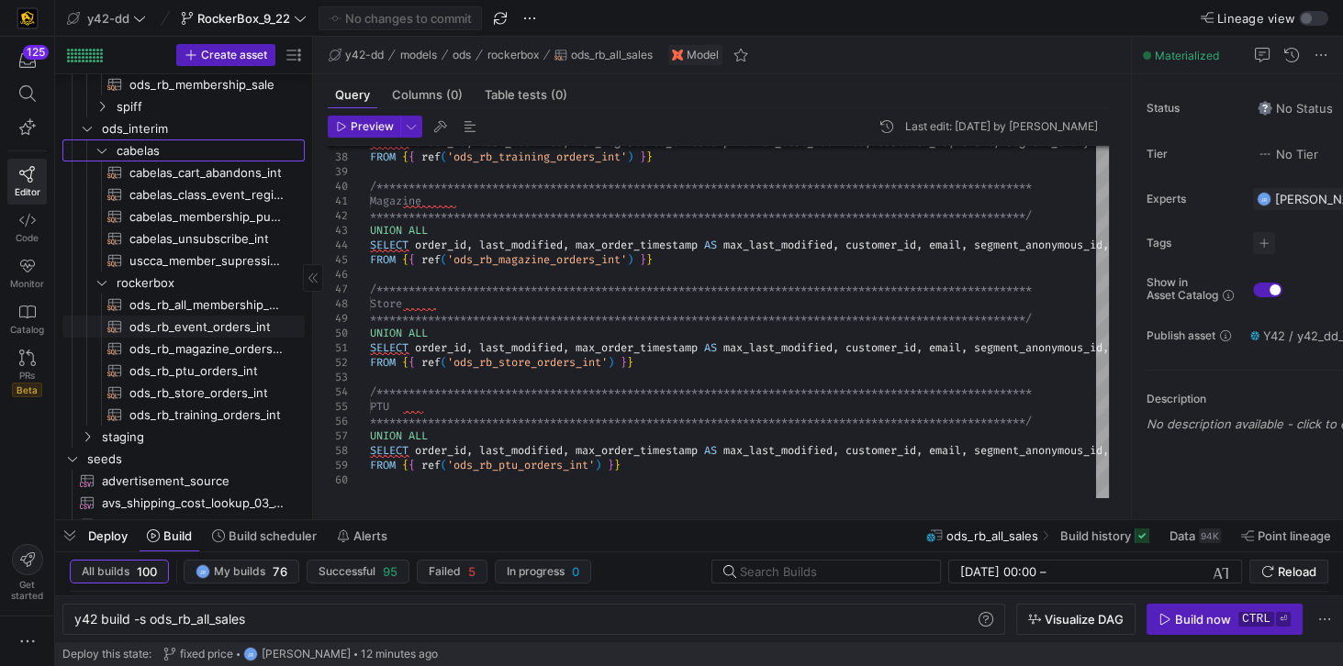
scroll to position [209, 0]
